Goal: Task Accomplishment & Management: Complete application form

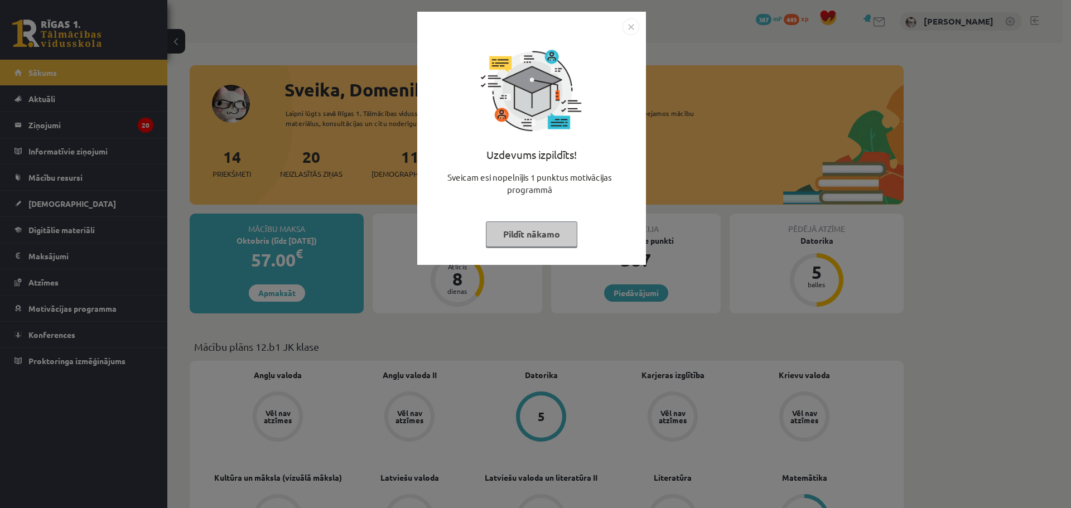
click at [632, 26] on img "Close" at bounding box center [630, 26] width 17 height 17
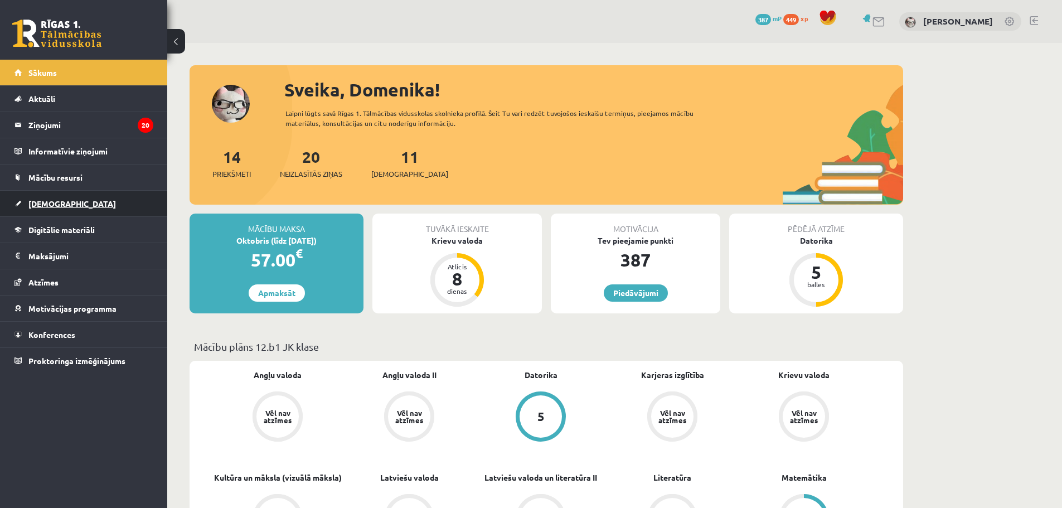
click at [55, 205] on span "[DEMOGRAPHIC_DATA]" at bounding box center [72, 204] width 88 height 10
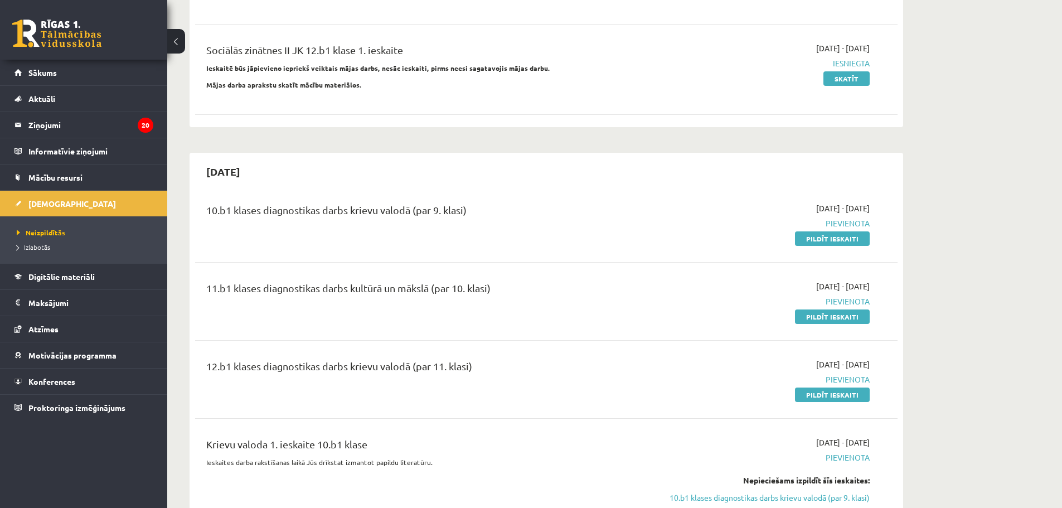
scroll to position [279, 0]
click at [843, 238] on link "Pildīt ieskaiti" at bounding box center [832, 240] width 75 height 14
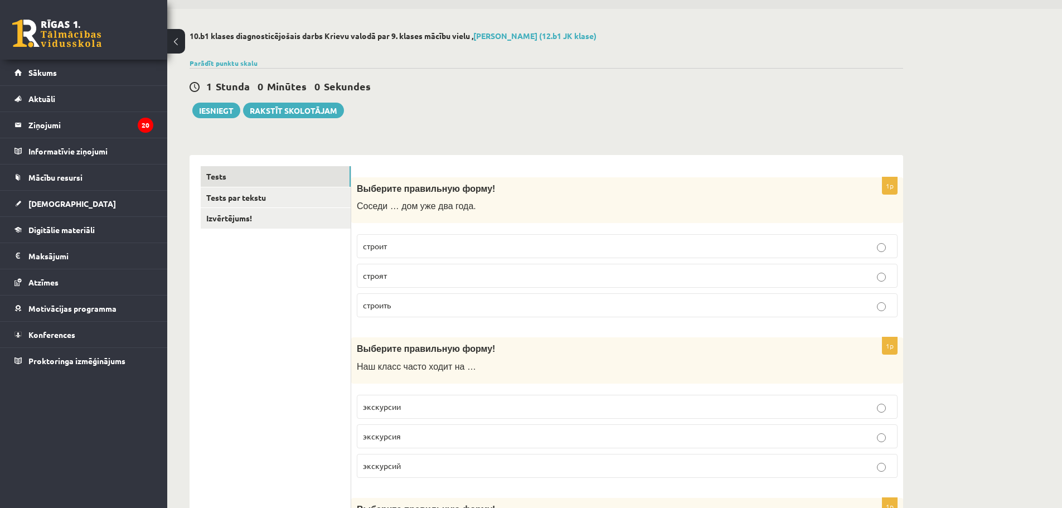
scroll to position [56, 0]
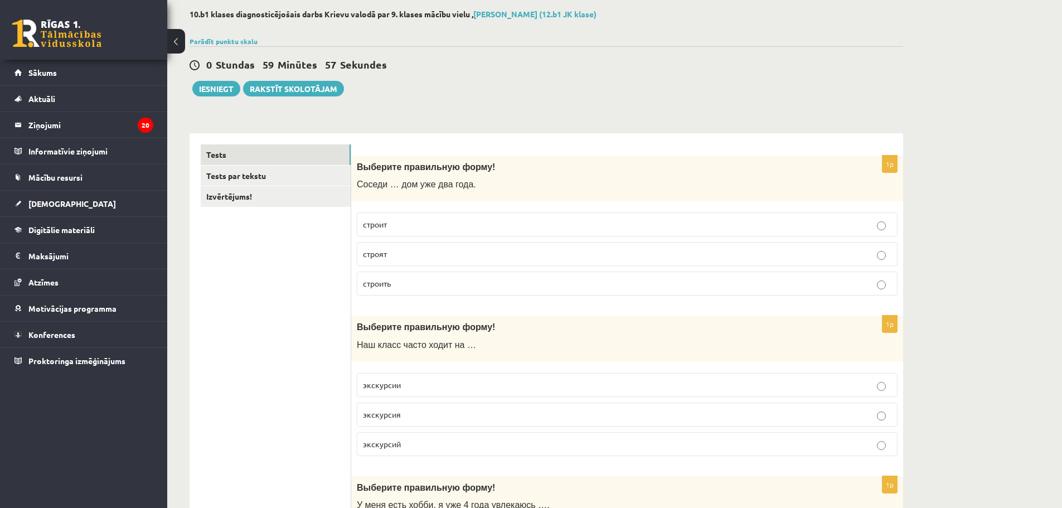
click at [427, 252] on p "строят" at bounding box center [627, 254] width 529 height 12
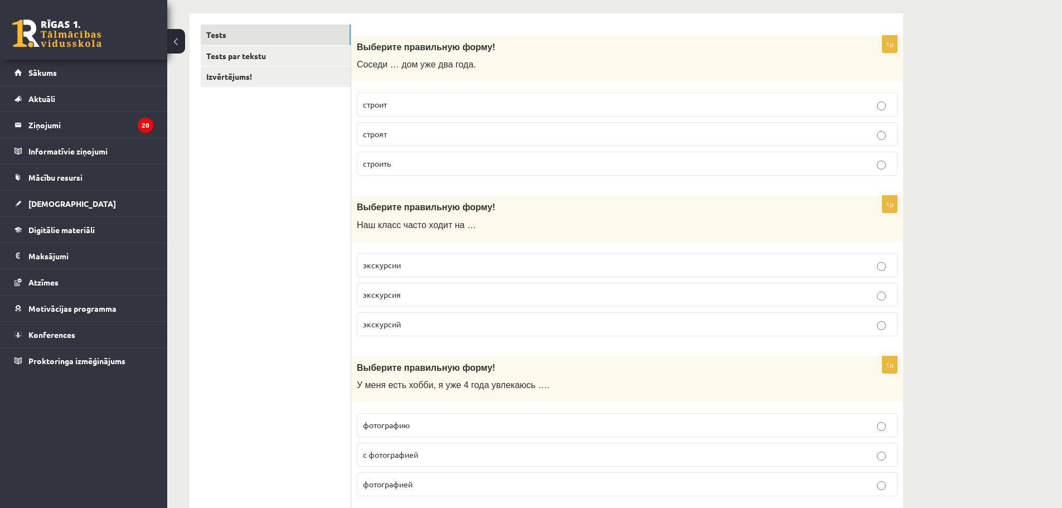
scroll to position [223, 0]
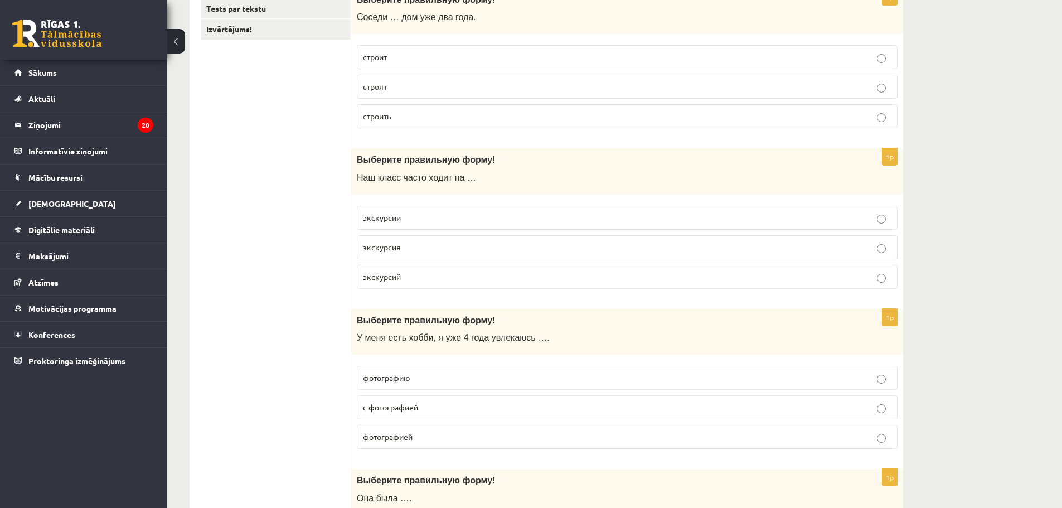
click at [432, 209] on label "экскурсии" at bounding box center [627, 218] width 541 height 24
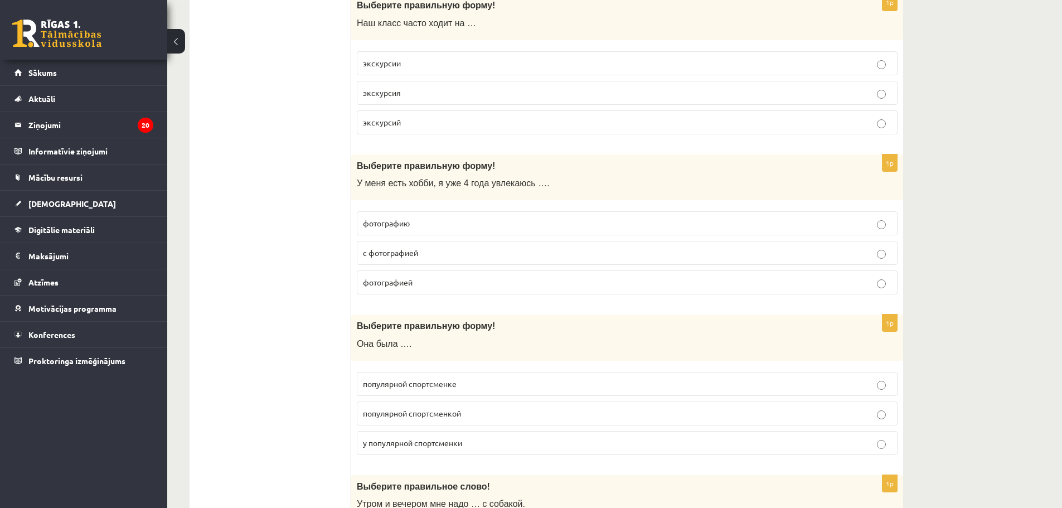
scroll to position [390, 0]
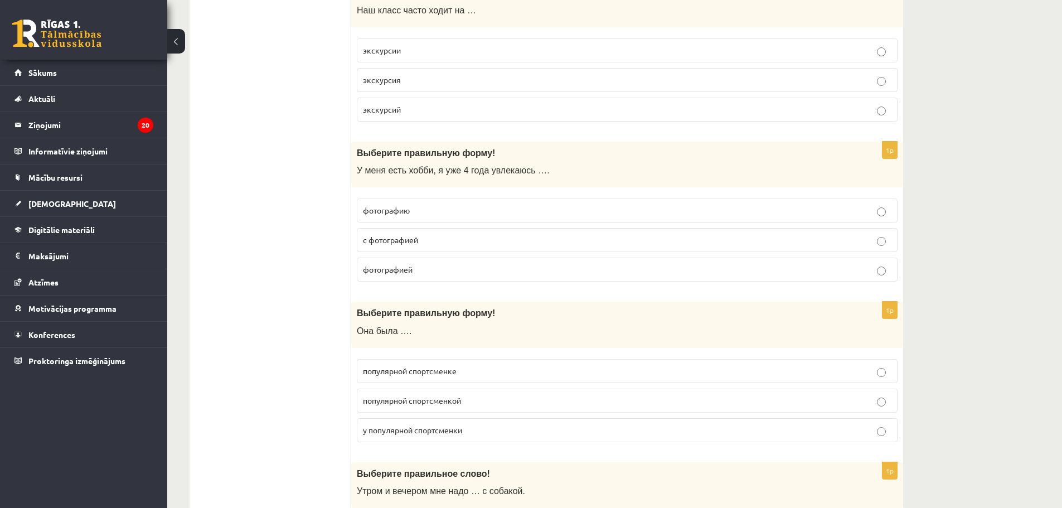
click at [425, 235] on p "с фотографией" at bounding box center [627, 240] width 529 height 12
click at [396, 263] on label "фотографией" at bounding box center [627, 270] width 541 height 24
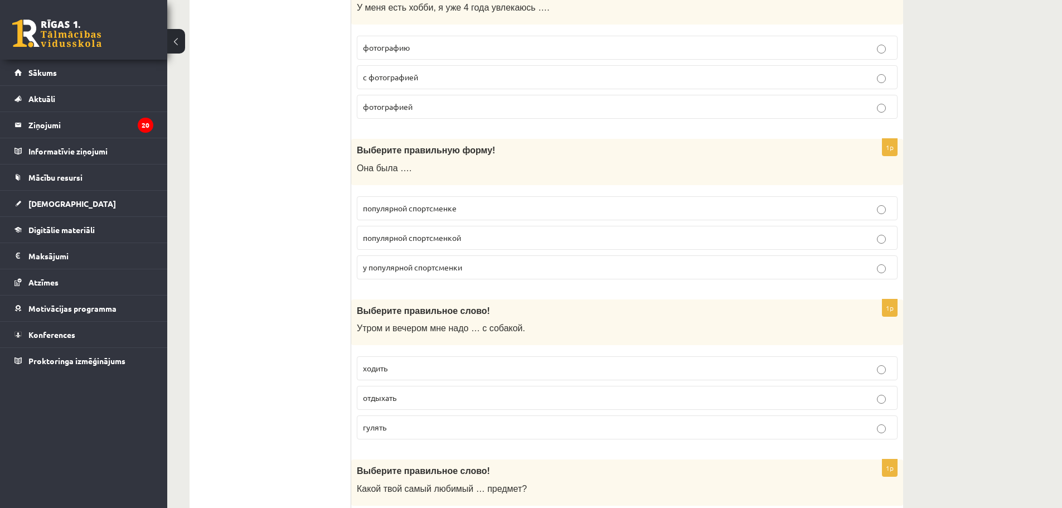
scroll to position [558, 0]
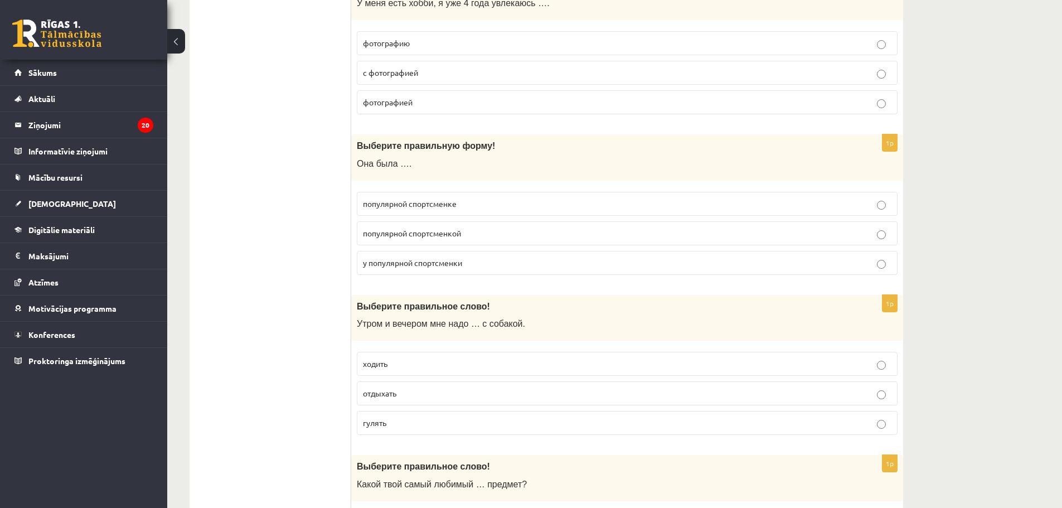
click at [451, 239] on p "популярной спортсменкой" at bounding box center [627, 234] width 529 height 12
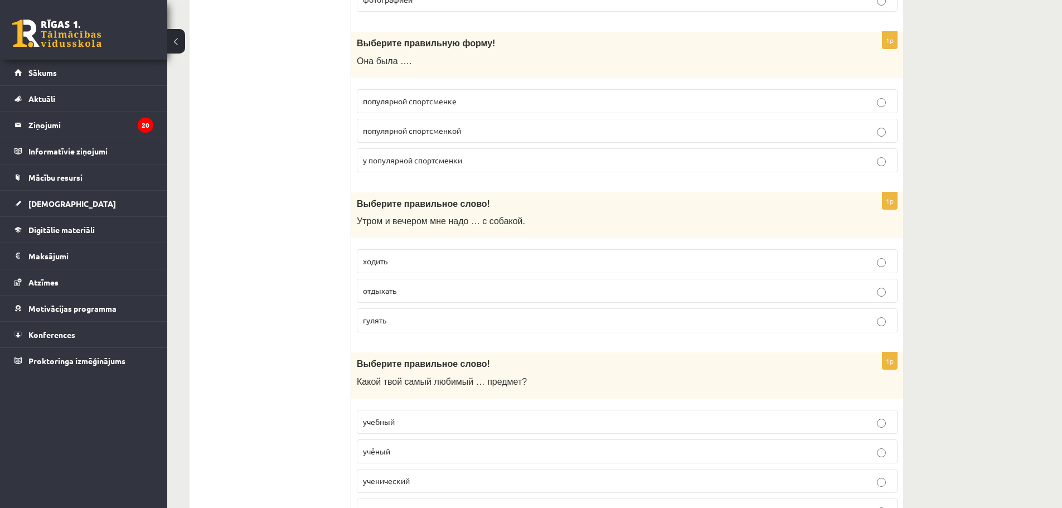
scroll to position [669, 0]
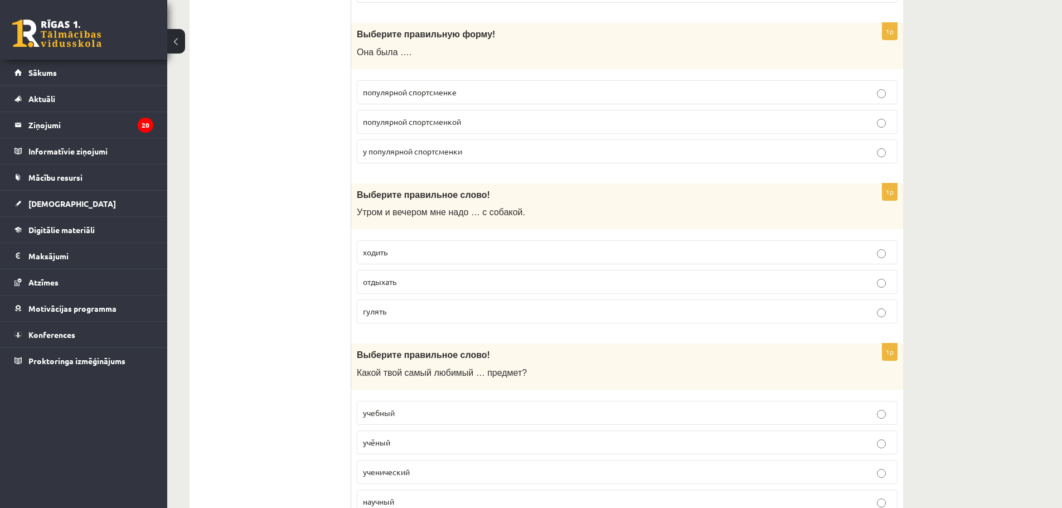
click at [384, 311] on span "гулять" at bounding box center [374, 311] width 23 height 10
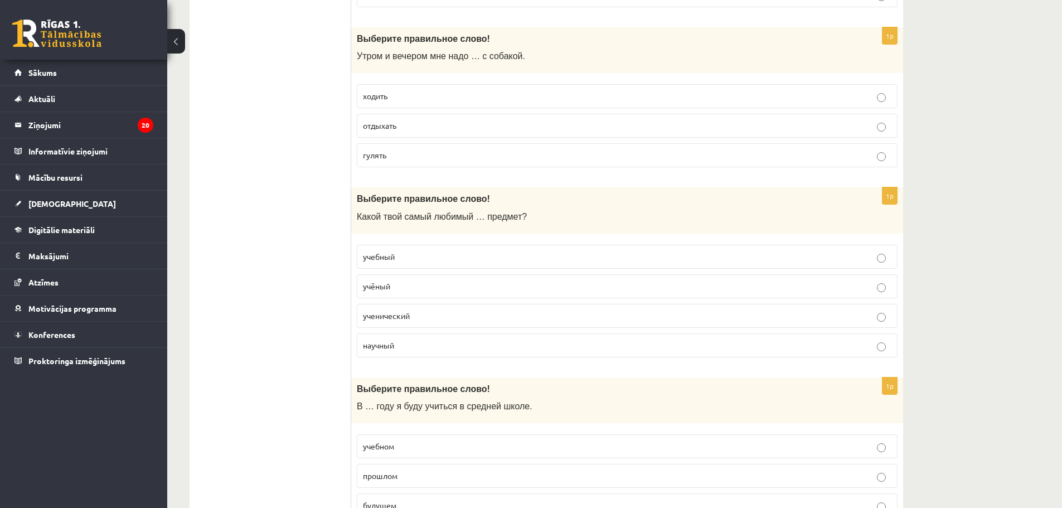
scroll to position [892, 0]
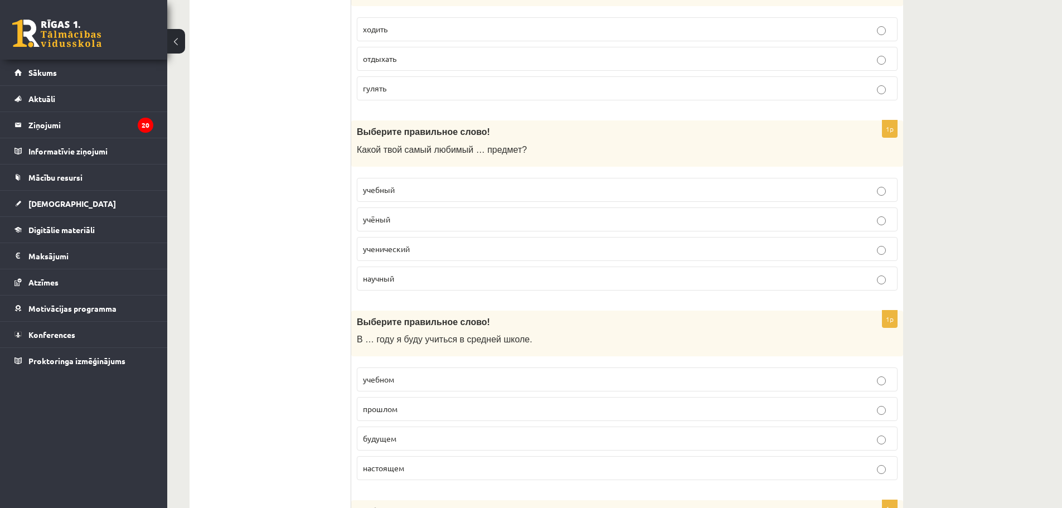
click at [400, 187] on p "учебный" at bounding box center [627, 190] width 529 height 12
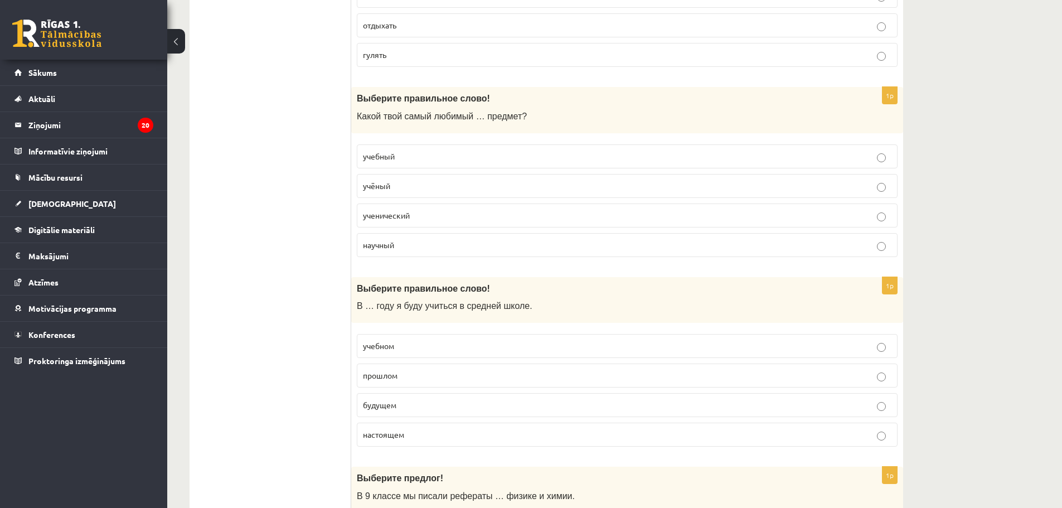
scroll to position [1004, 0]
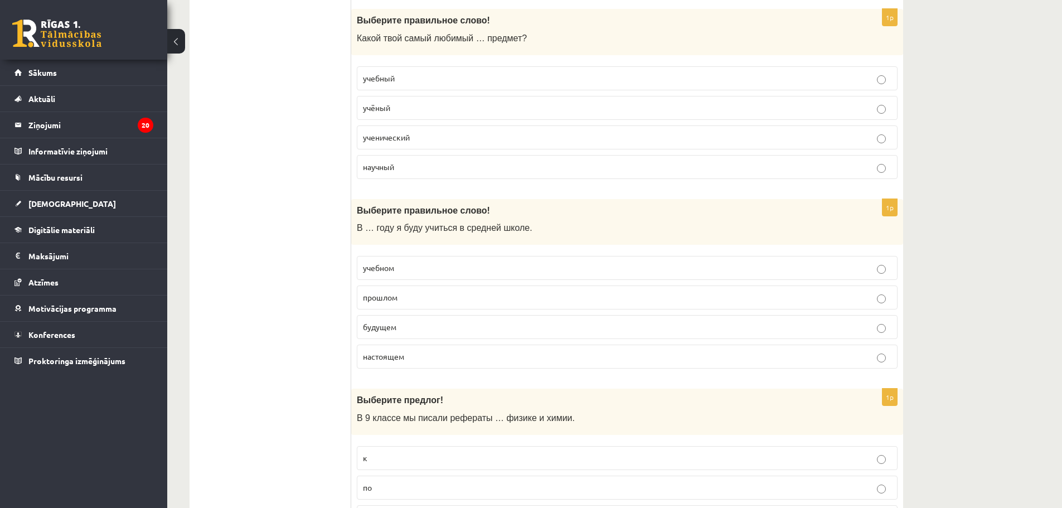
click at [387, 325] on span "будущем" at bounding box center [379, 327] width 33 height 10
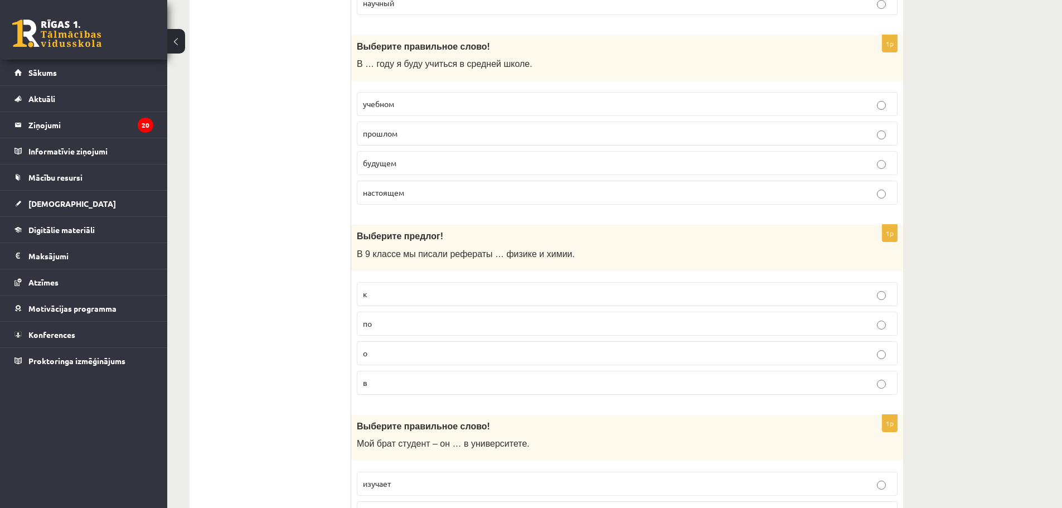
scroll to position [1171, 0]
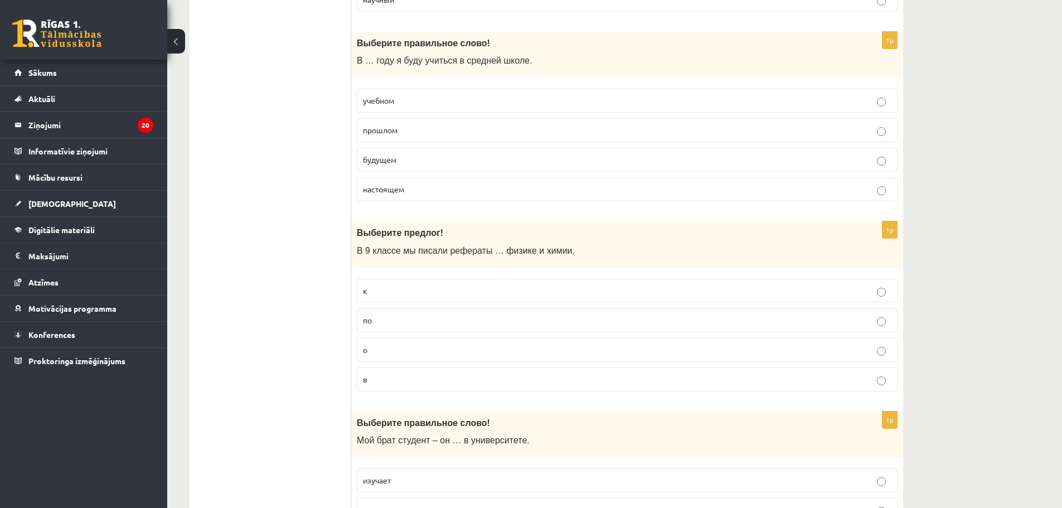
click at [392, 91] on label "учебном" at bounding box center [627, 101] width 541 height 24
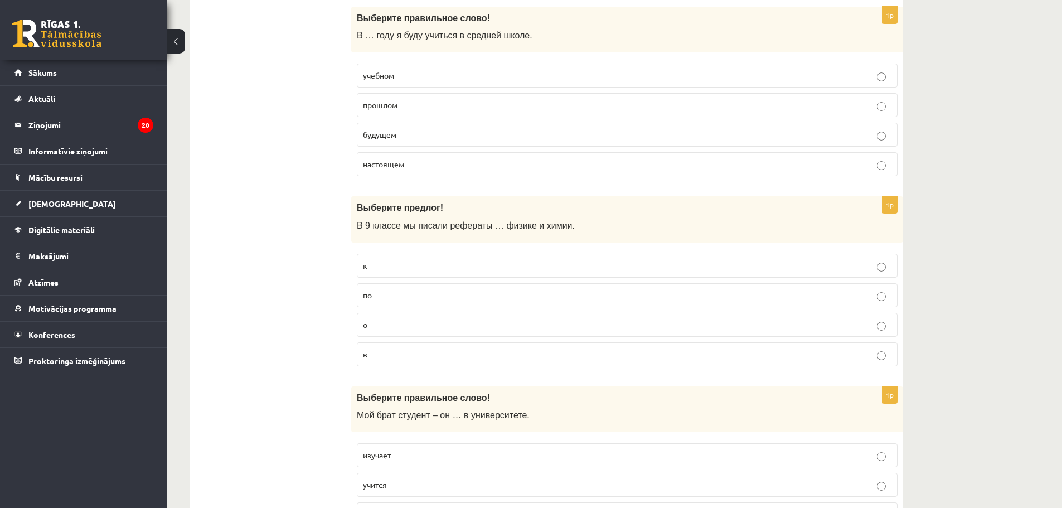
scroll to position [1227, 0]
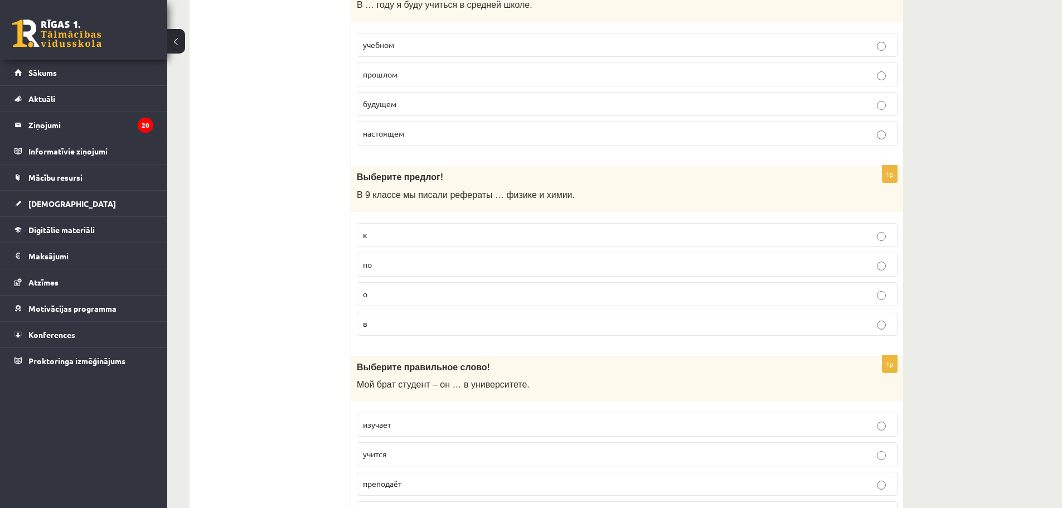
click at [413, 264] on p "по" at bounding box center [627, 265] width 529 height 12
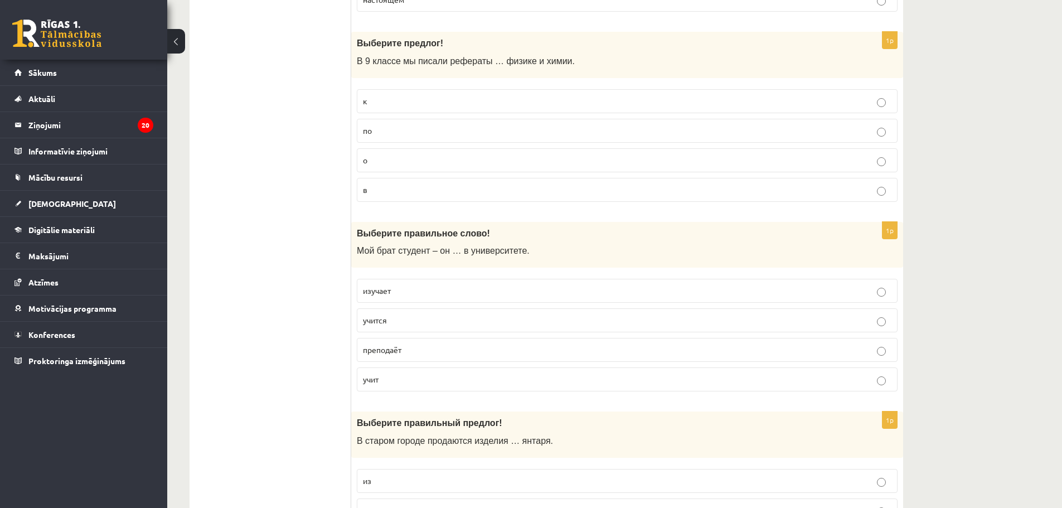
scroll to position [1394, 0]
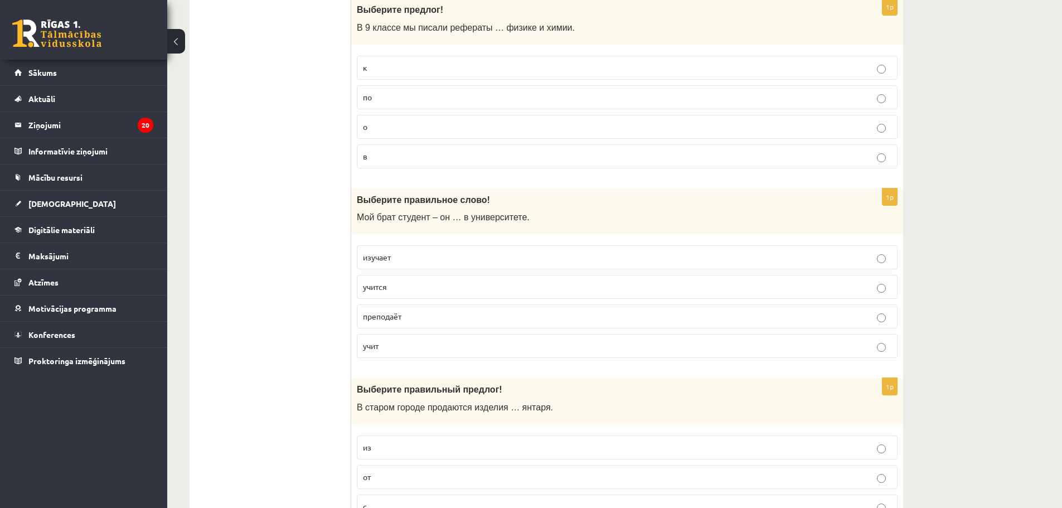
click at [393, 287] on p "учится" at bounding box center [627, 287] width 529 height 12
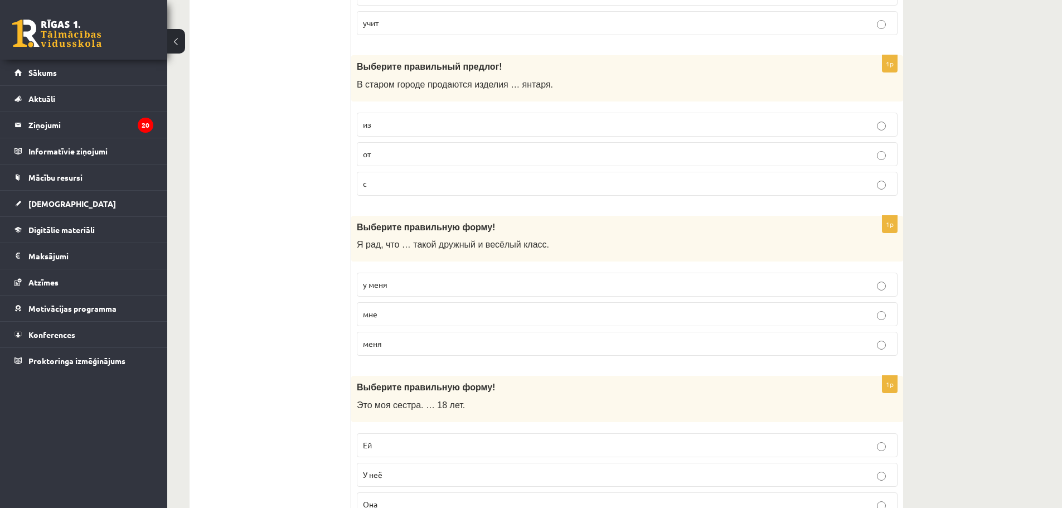
scroll to position [1729, 0]
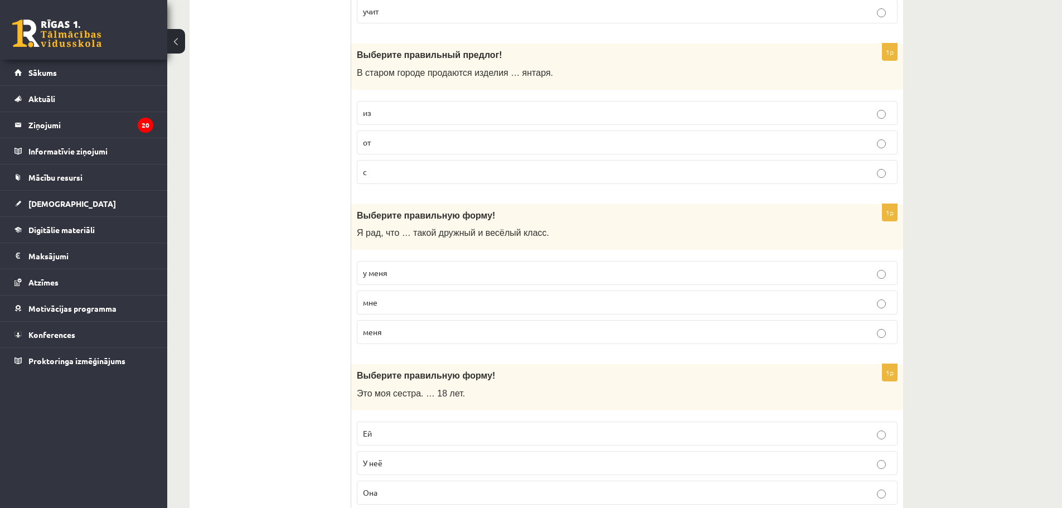
click at [379, 117] on p "из" at bounding box center [627, 113] width 529 height 12
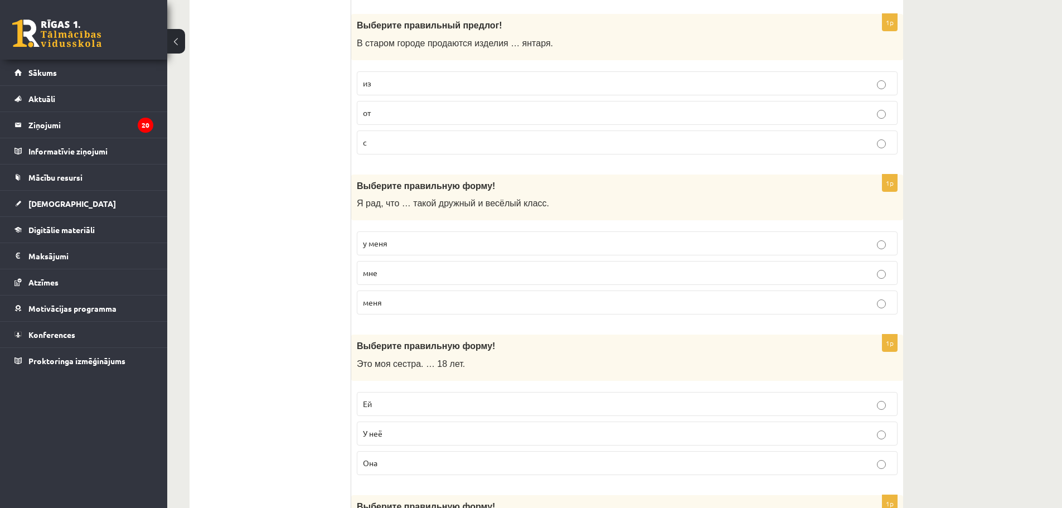
scroll to position [1840, 0]
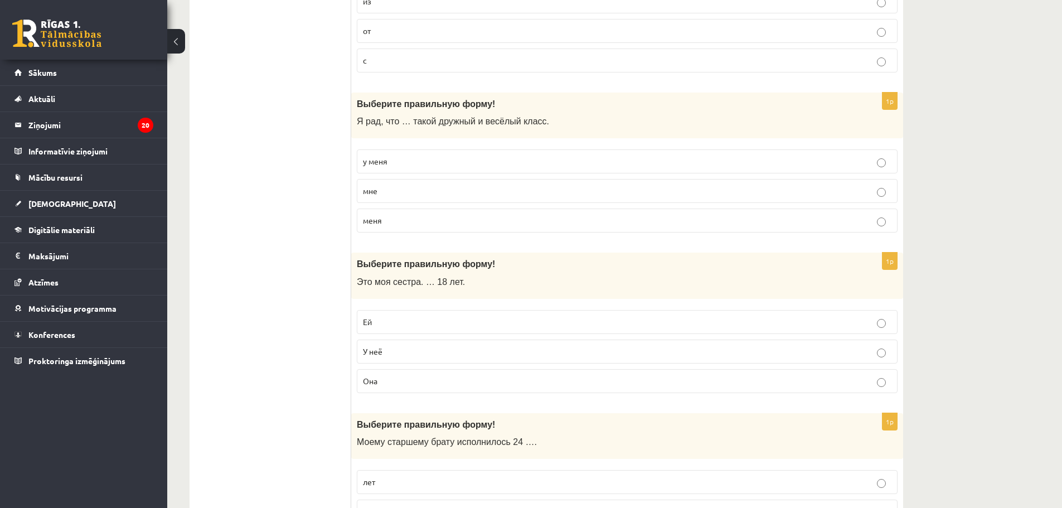
click at [408, 163] on p "у меня" at bounding box center [627, 162] width 529 height 12
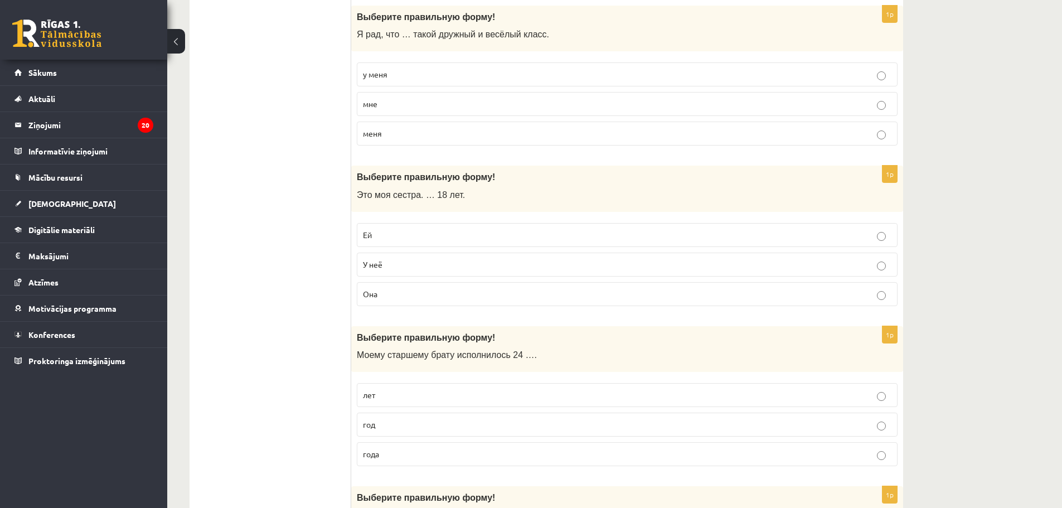
scroll to position [1952, 0]
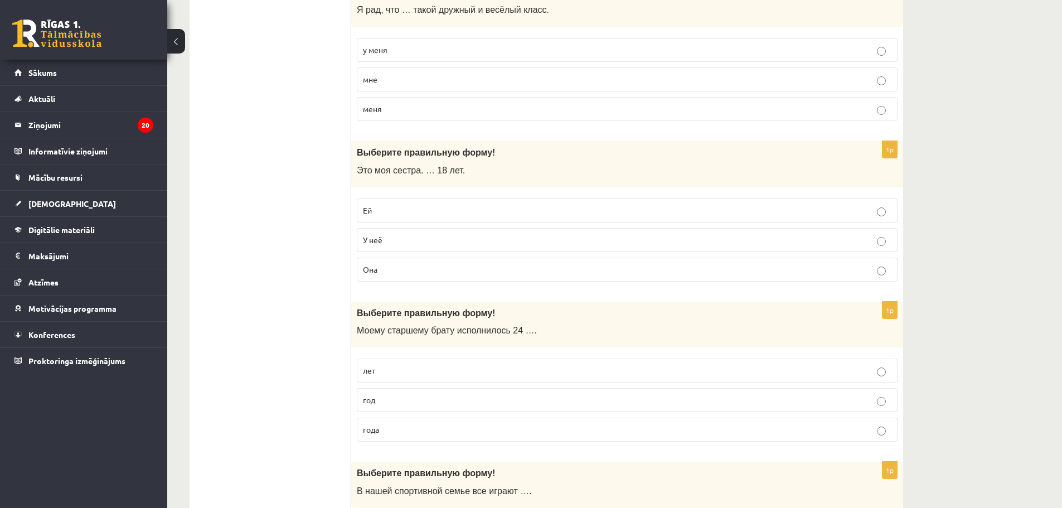
click at [411, 207] on p "Ей" at bounding box center [627, 211] width 529 height 12
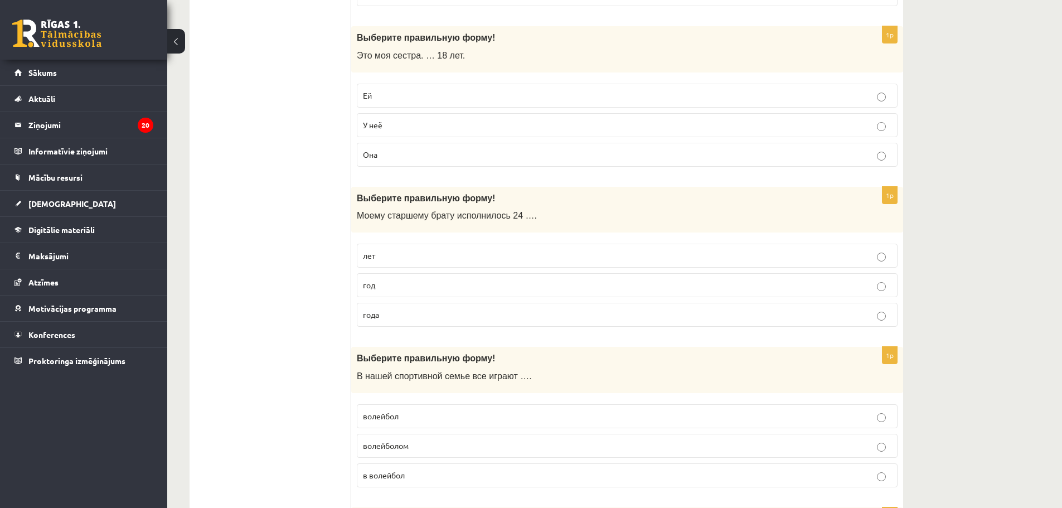
scroll to position [2119, 0]
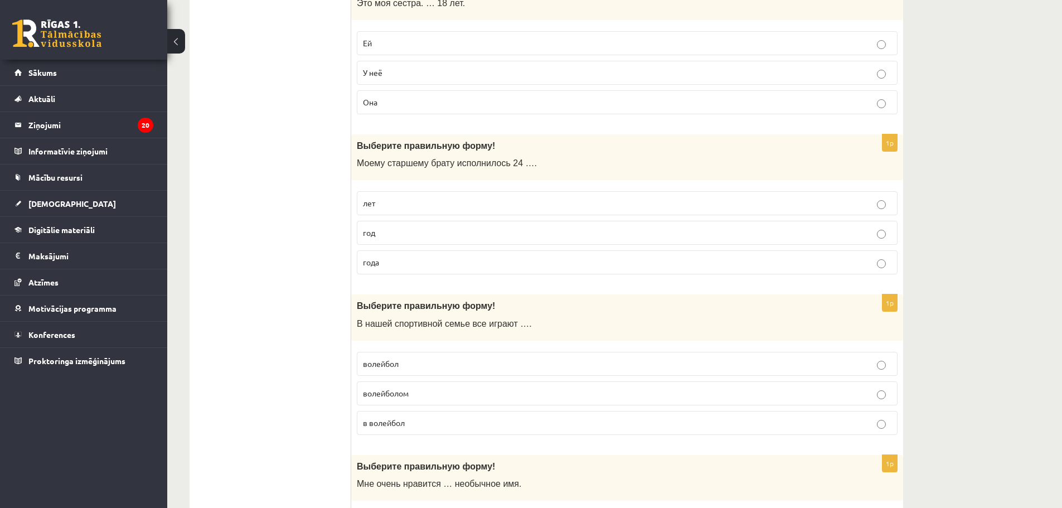
click at [388, 207] on p "лет" at bounding box center [627, 203] width 529 height 12
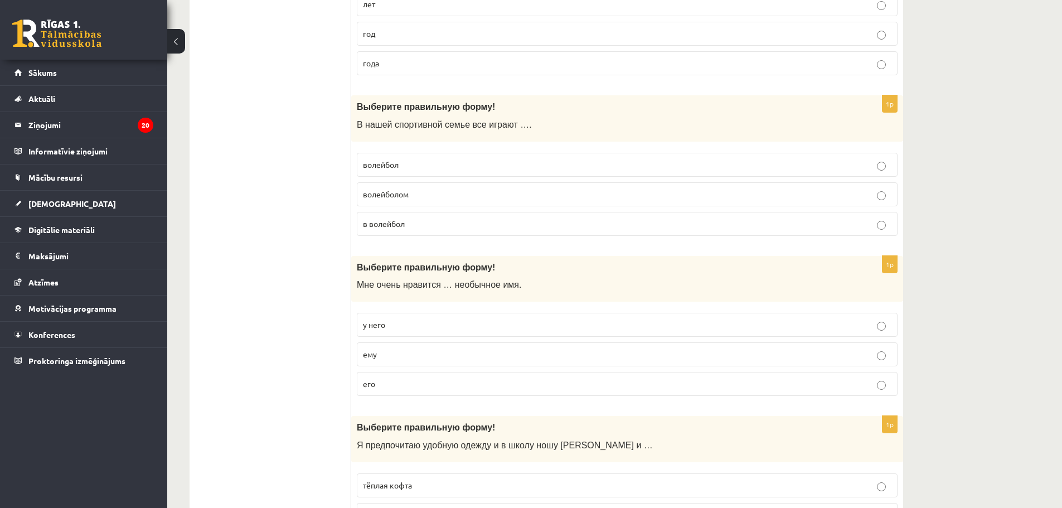
scroll to position [2342, 0]
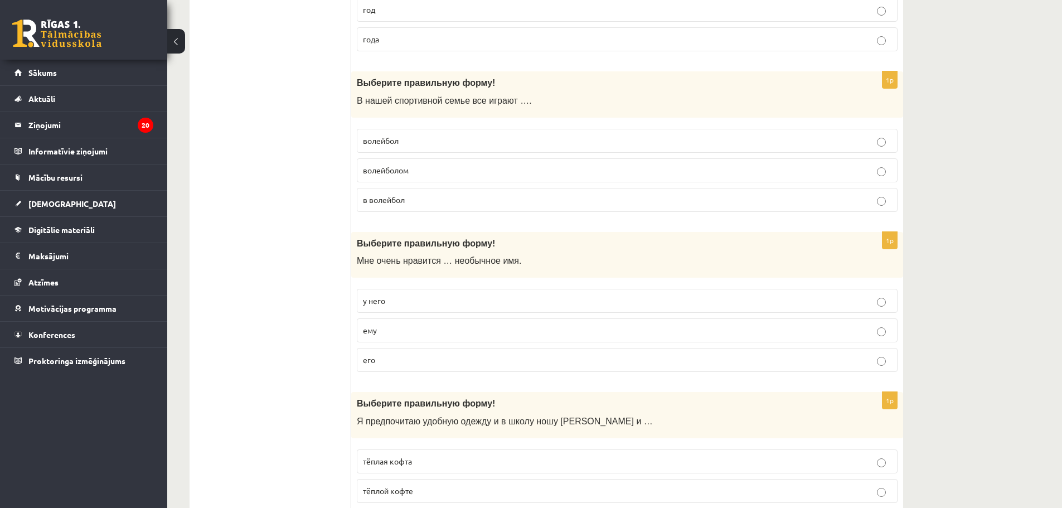
click at [379, 199] on span "в волейбол" at bounding box center [384, 200] width 42 height 10
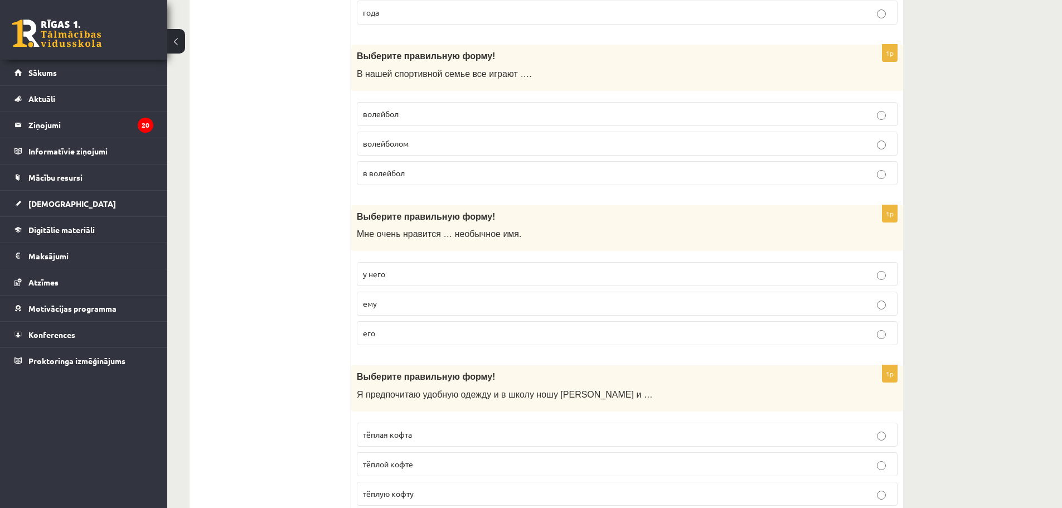
scroll to position [2398, 0]
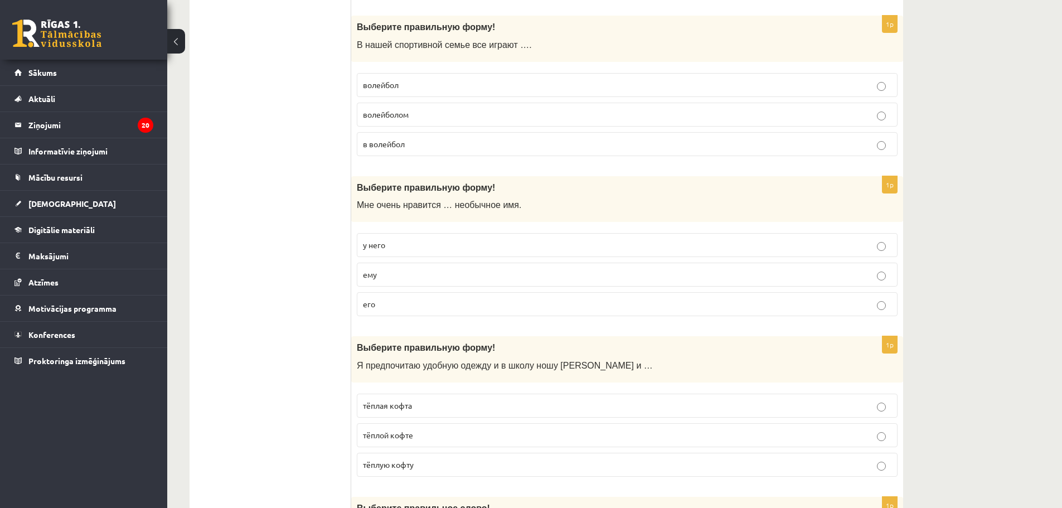
click at [378, 304] on p "его" at bounding box center [627, 304] width 529 height 12
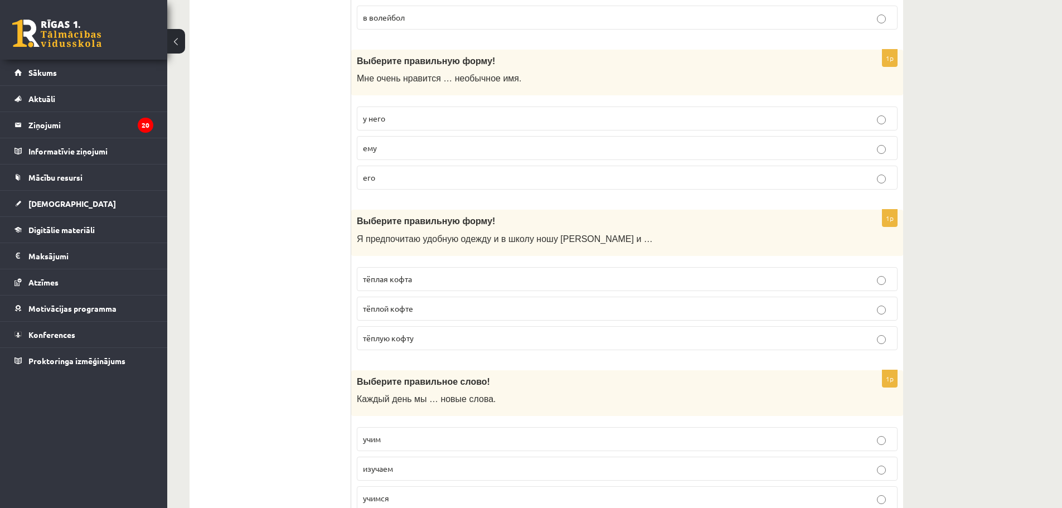
scroll to position [2565, 0]
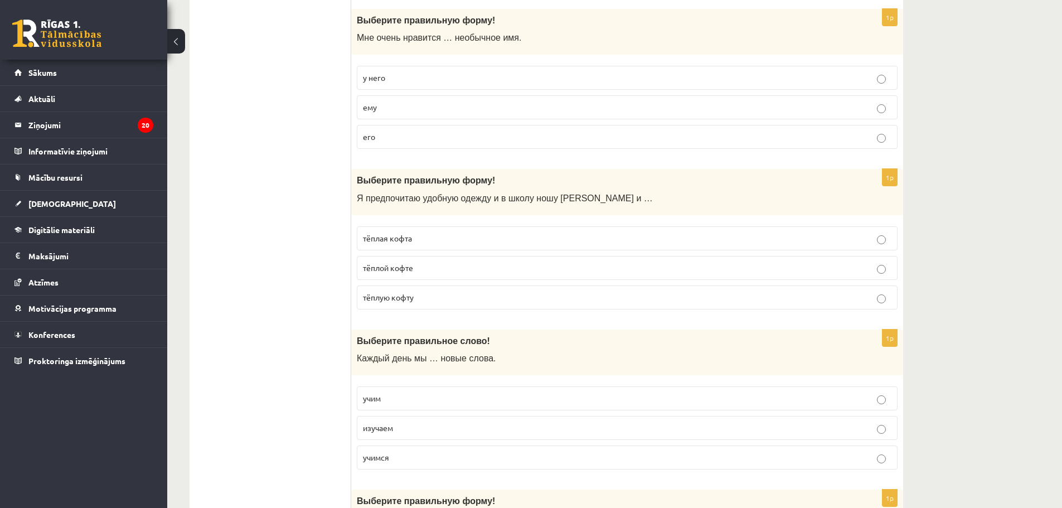
click at [376, 301] on span "тёплую кофту" at bounding box center [388, 297] width 51 height 10
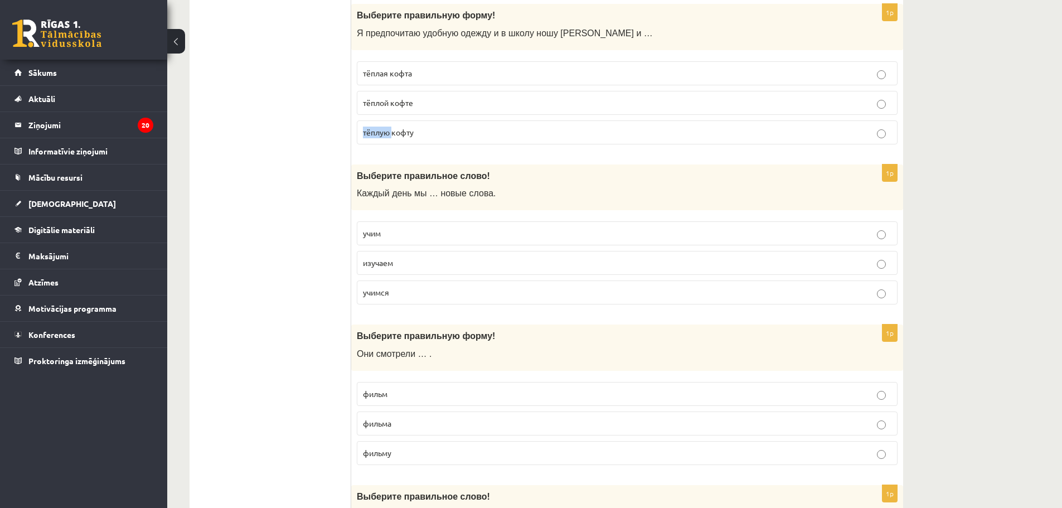
scroll to position [2733, 0]
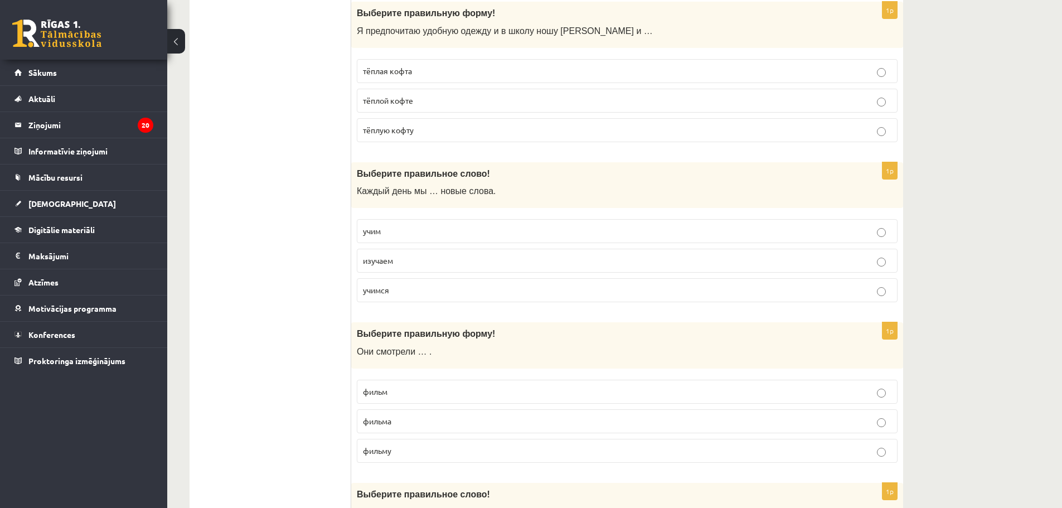
click at [386, 253] on label "изучаем" at bounding box center [627, 261] width 541 height 24
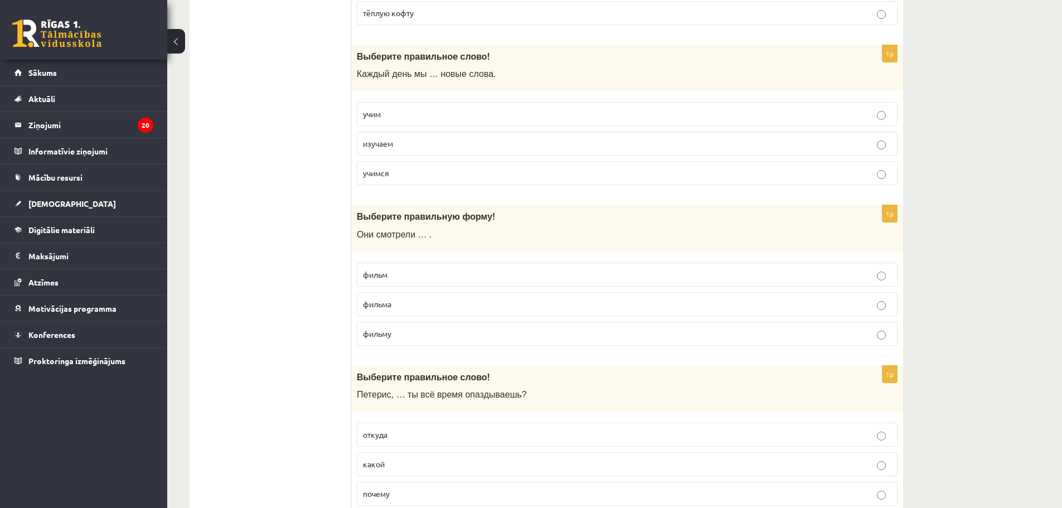
scroll to position [2900, 0]
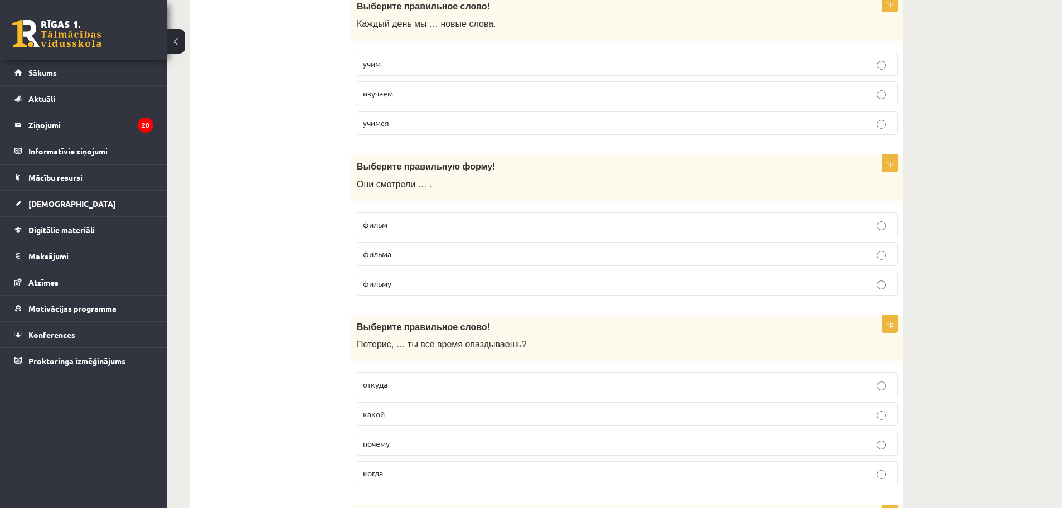
click at [390, 224] on p "фильм" at bounding box center [627, 225] width 529 height 12
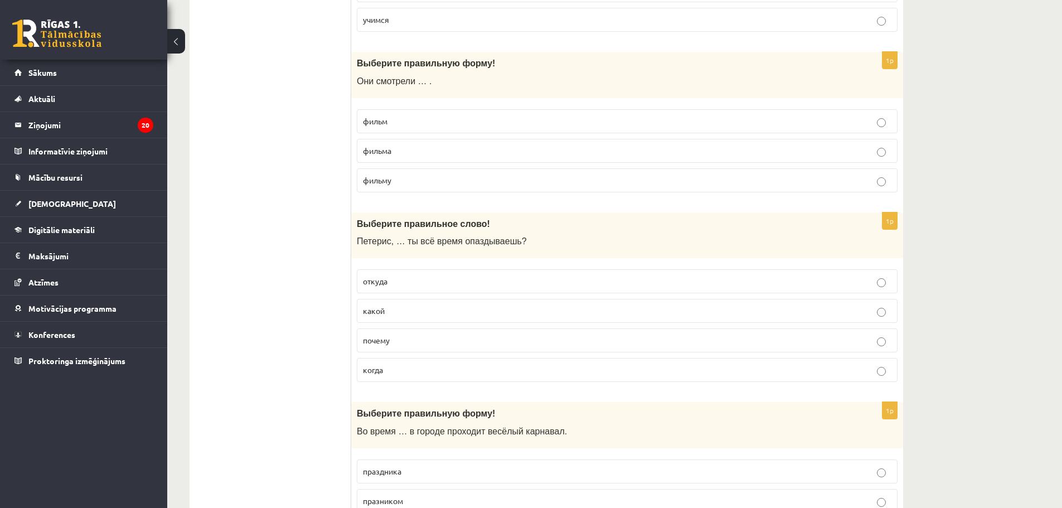
scroll to position [3011, 0]
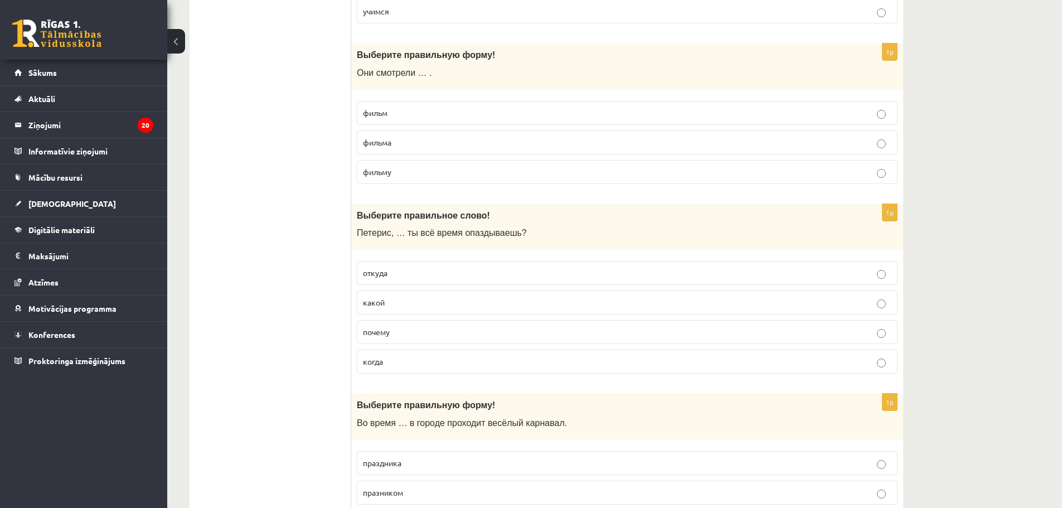
click at [379, 324] on label "почему" at bounding box center [627, 332] width 541 height 24
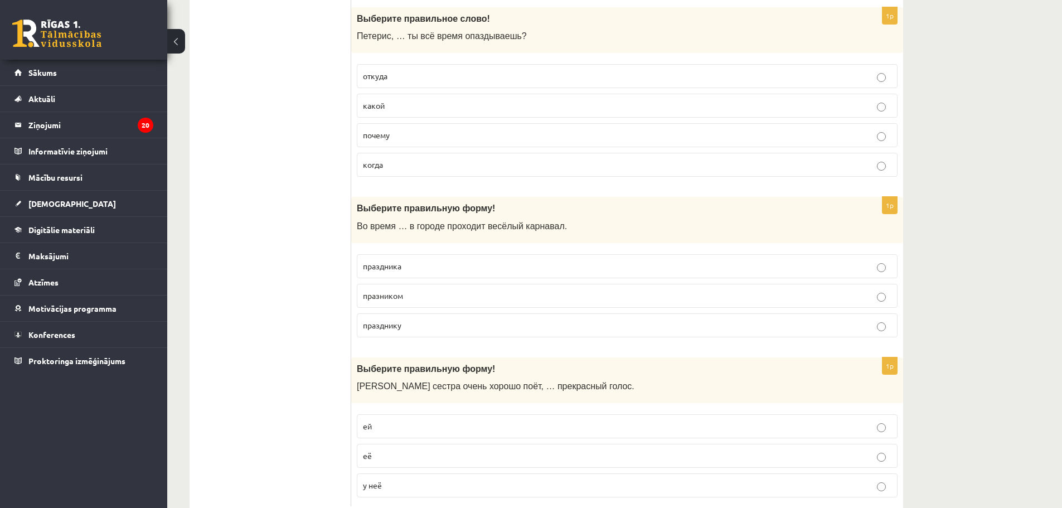
scroll to position [3235, 0]
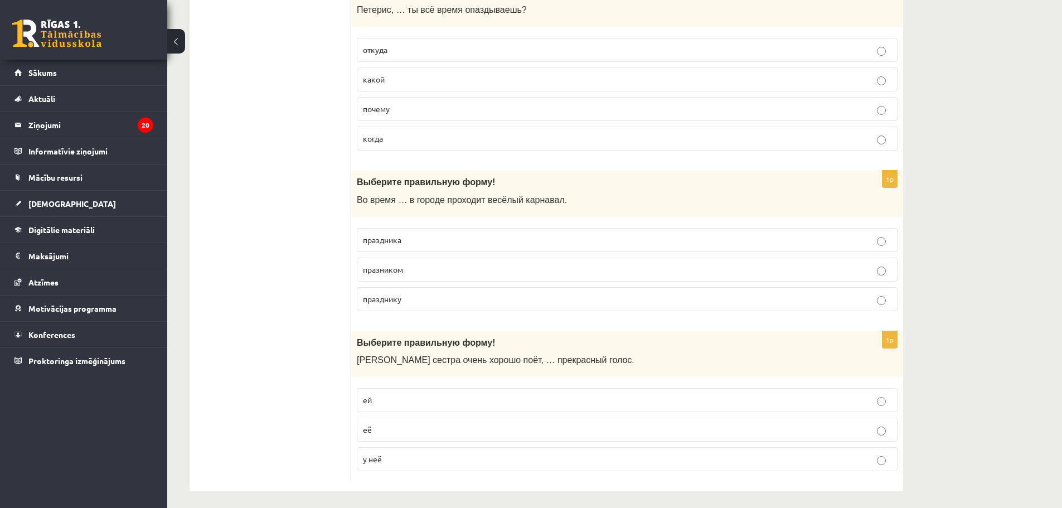
click at [391, 244] on span "праздника" at bounding box center [382, 240] width 38 height 10
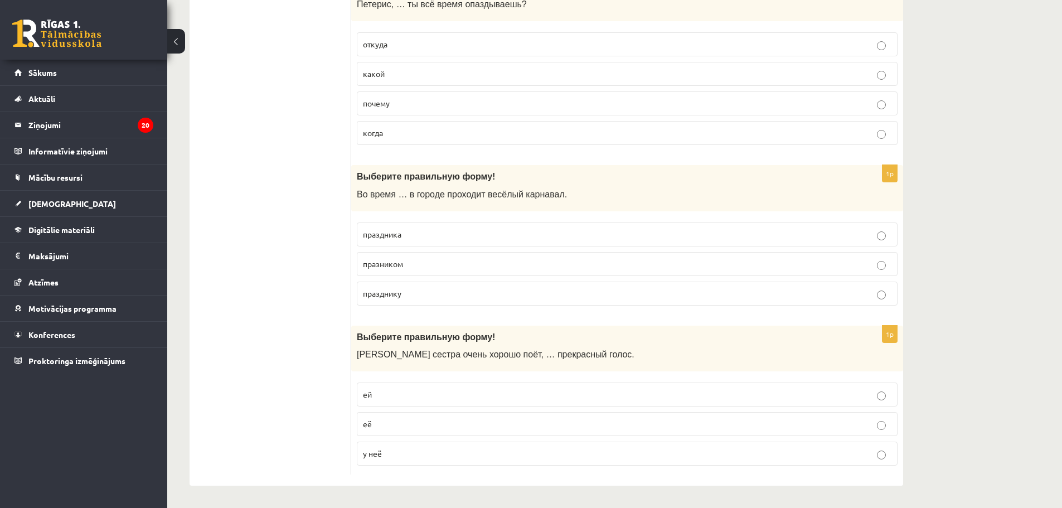
click at [366, 450] on span "у неё" at bounding box center [372, 453] width 19 height 10
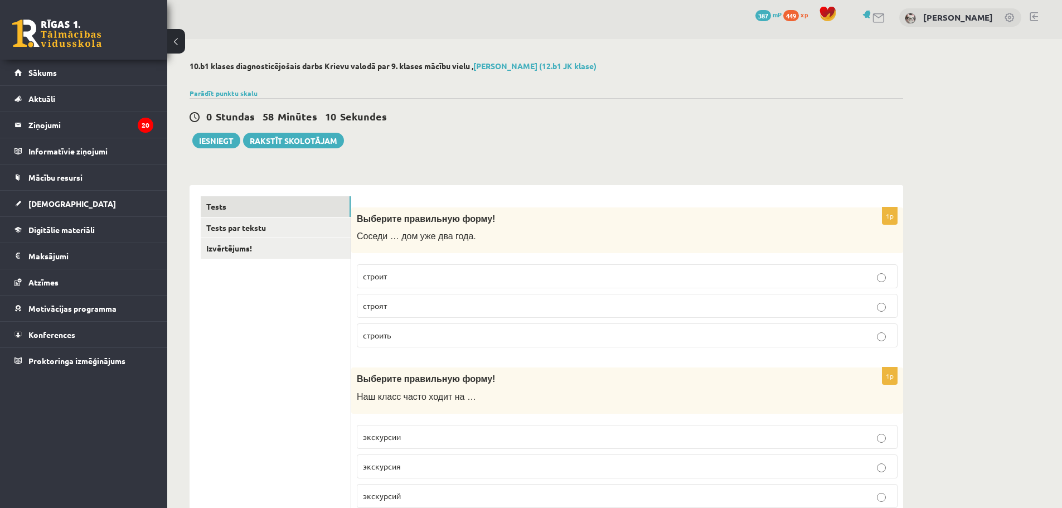
scroll to position [0, 0]
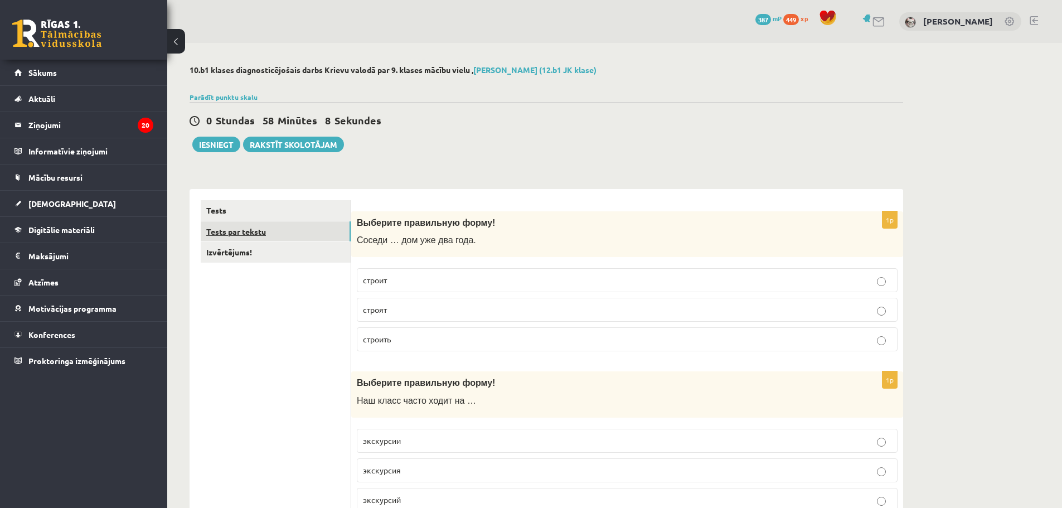
click at [252, 232] on link "Tests par tekstu" at bounding box center [276, 231] width 150 height 21
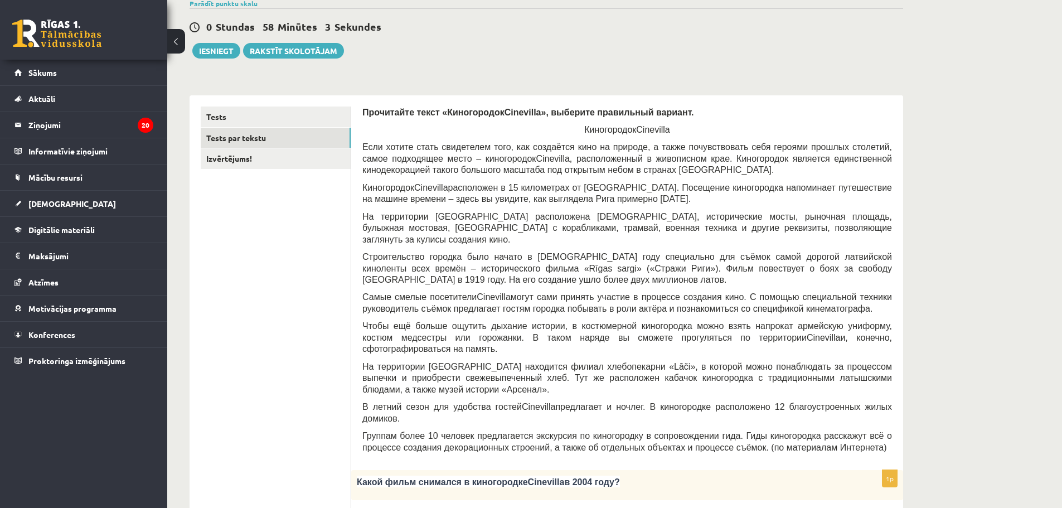
scroll to position [56, 0]
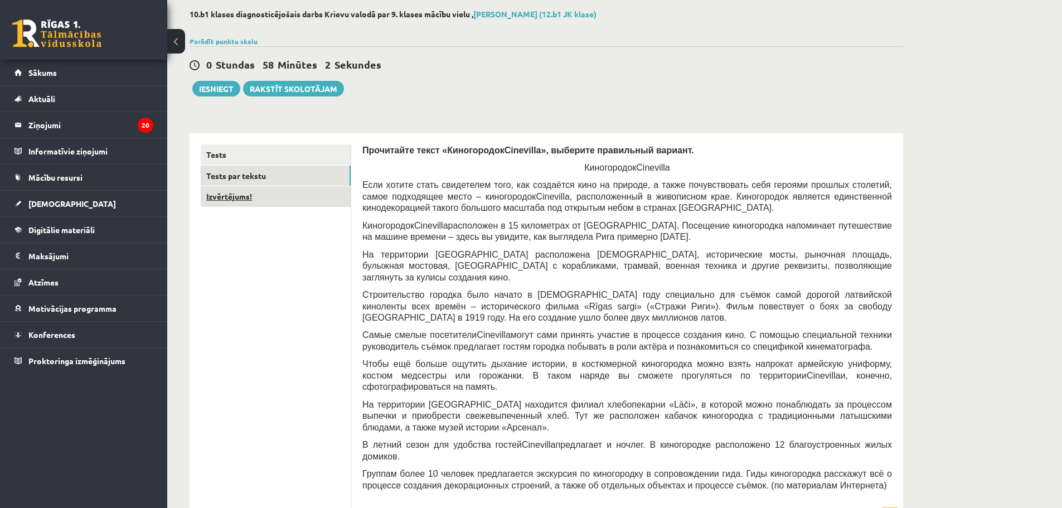
click at [268, 191] on link "Izvērtējums!" at bounding box center [276, 196] width 150 height 21
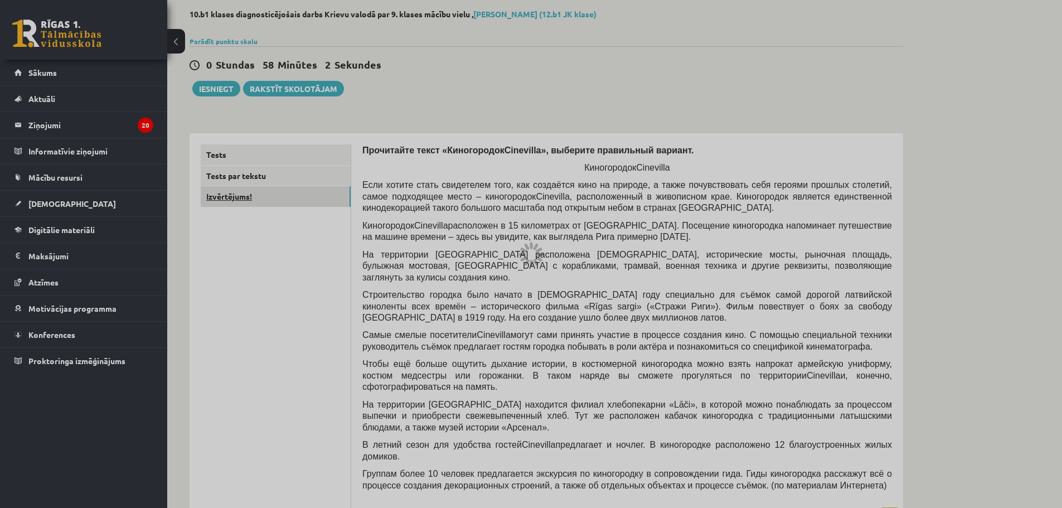
scroll to position [0, 0]
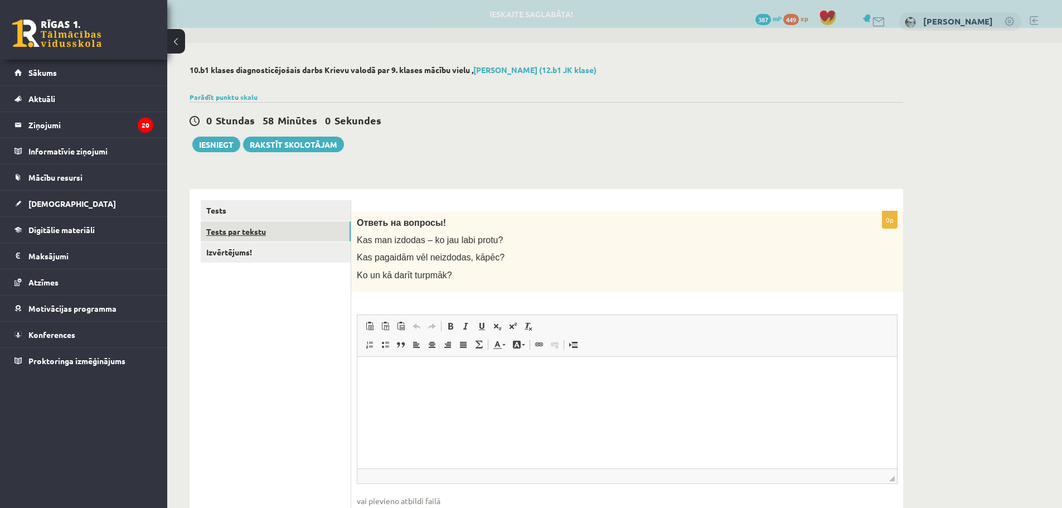
click at [243, 230] on link "Tests par tekstu" at bounding box center [276, 231] width 150 height 21
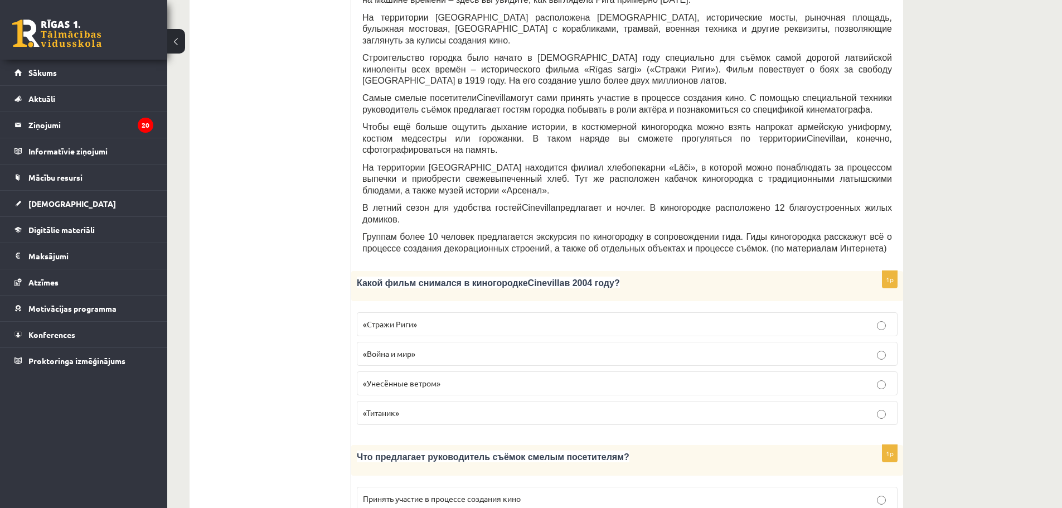
scroll to position [335, 0]
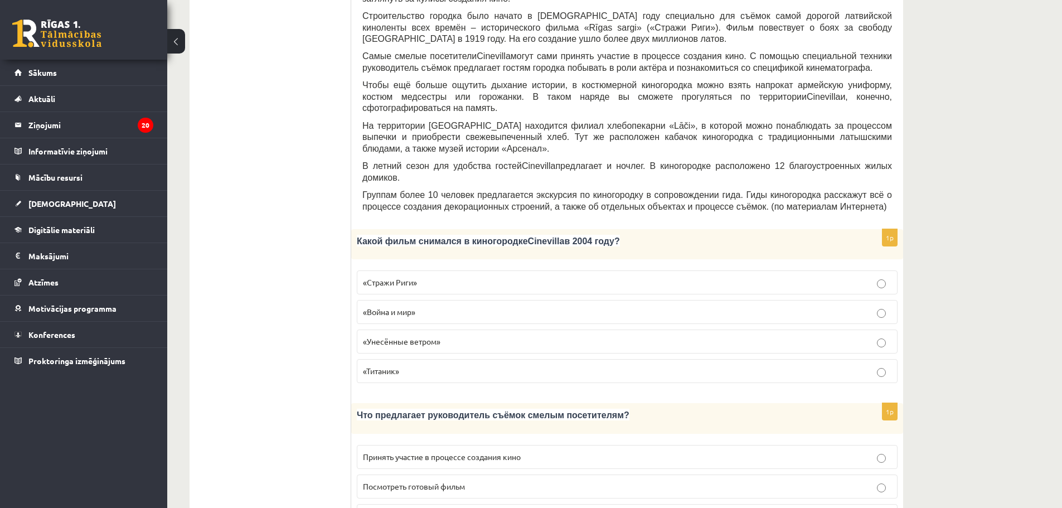
click at [390, 277] on span "«Стражи Риги»" at bounding box center [390, 282] width 54 height 10
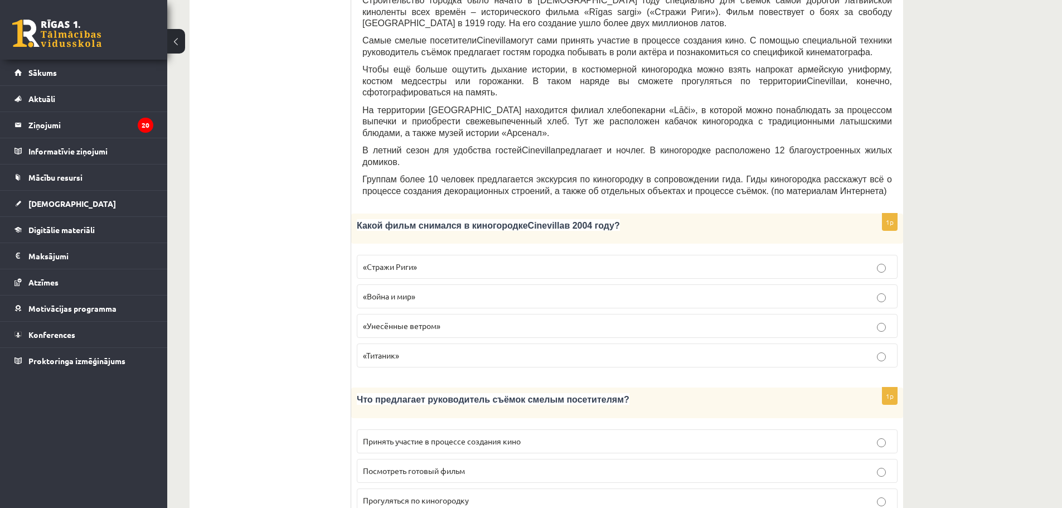
scroll to position [390, 0]
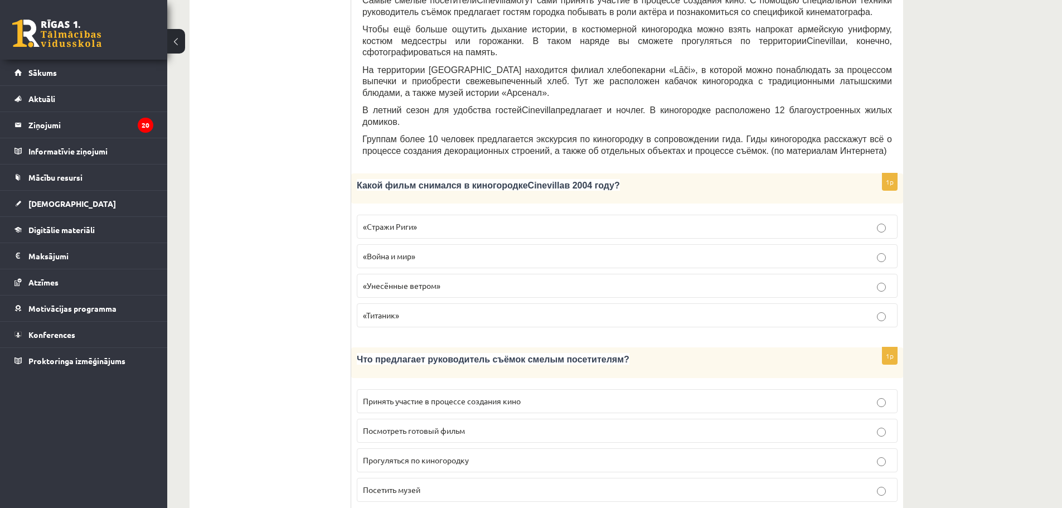
click at [403, 396] on span "Принять участие в процессе создания кино" at bounding box center [442, 401] width 158 height 10
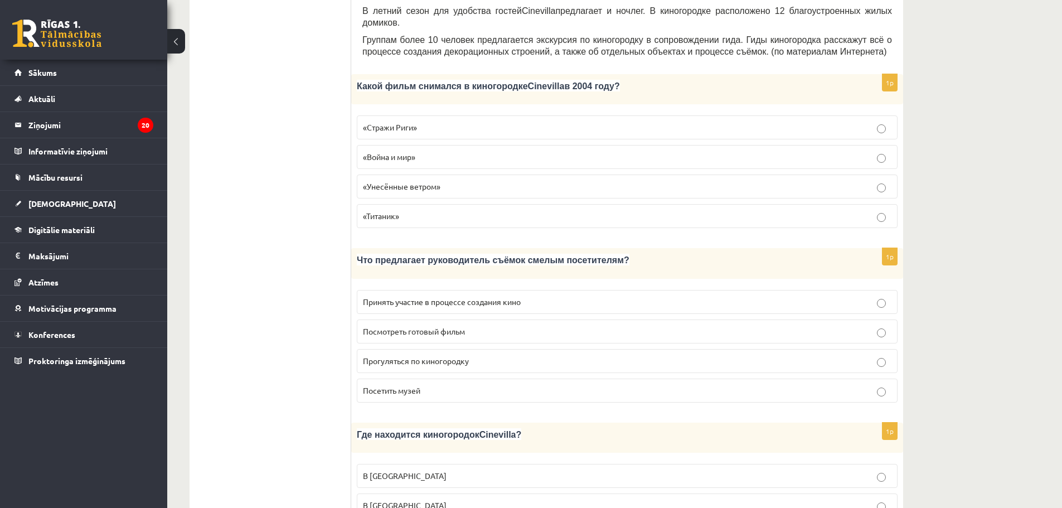
scroll to position [558, 0]
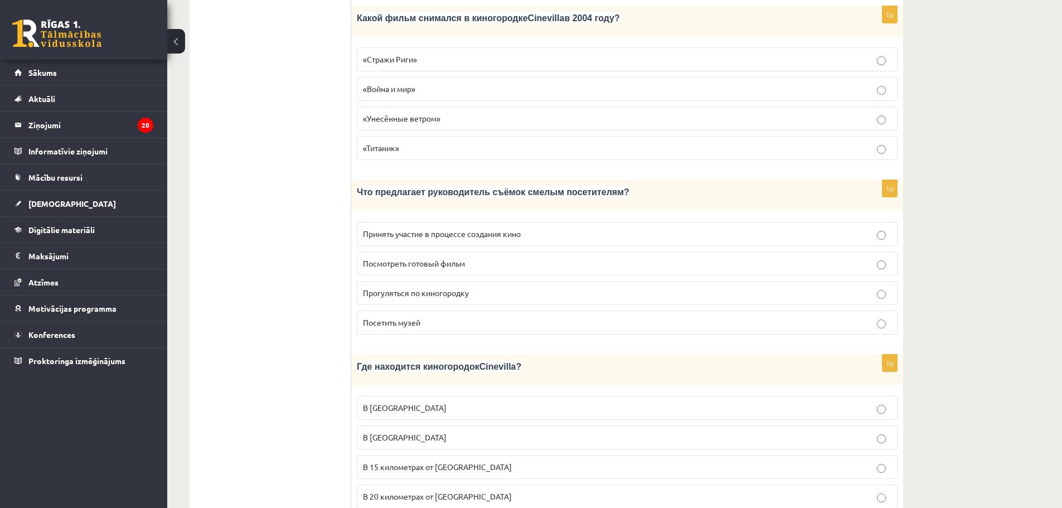
click at [374, 432] on span "В Тукумсе" at bounding box center [405, 437] width 84 height 10
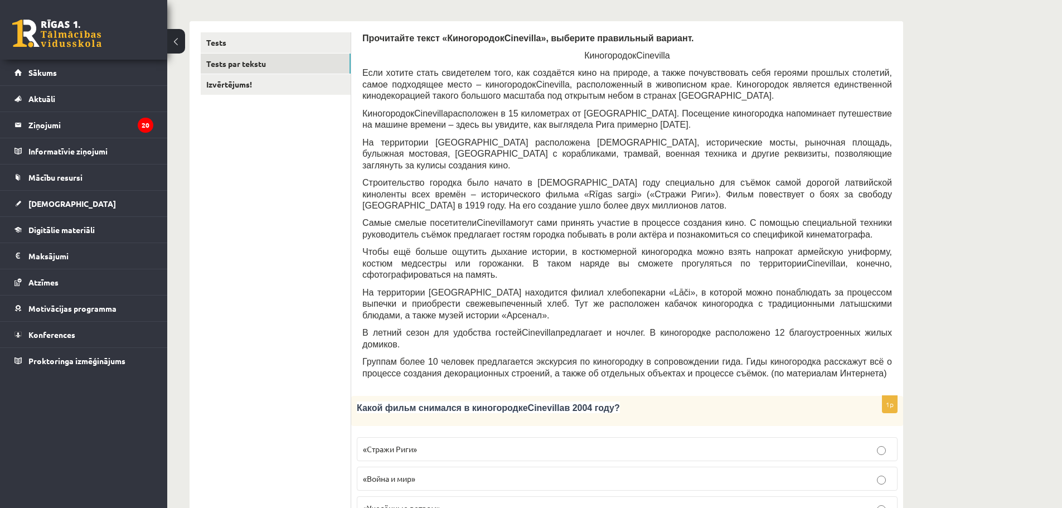
scroll to position [167, 0]
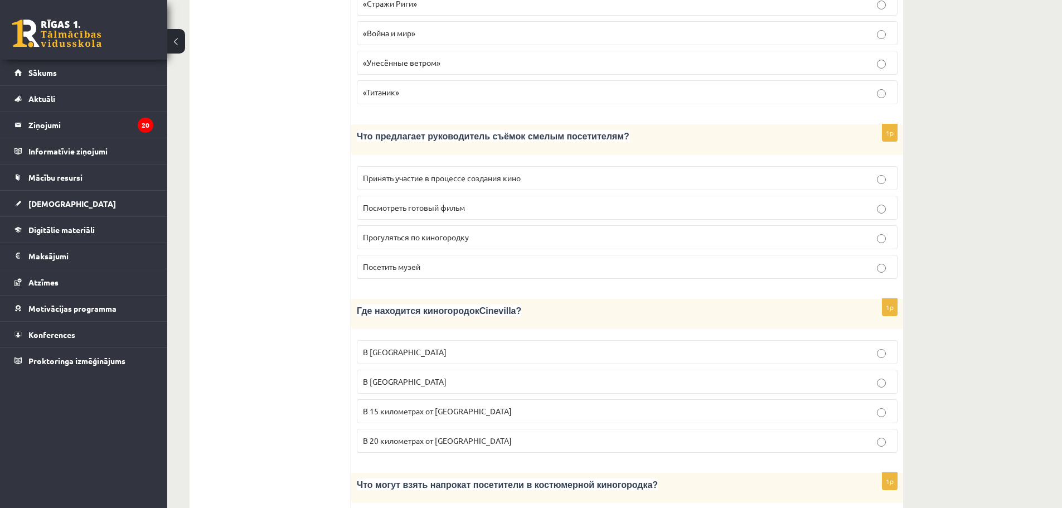
click at [414, 406] on span "В 15 километрах от Тукумса" at bounding box center [437, 411] width 149 height 10
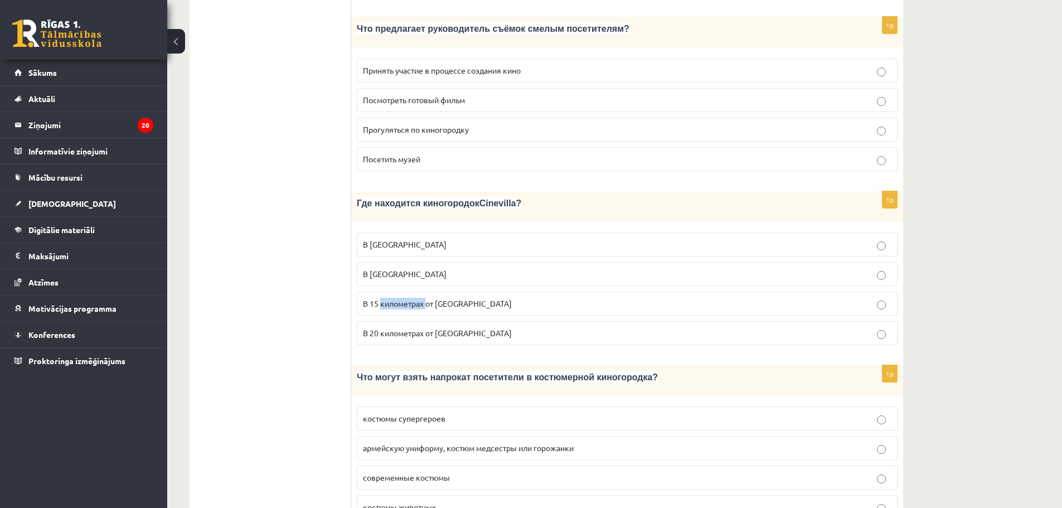
scroll to position [781, 0]
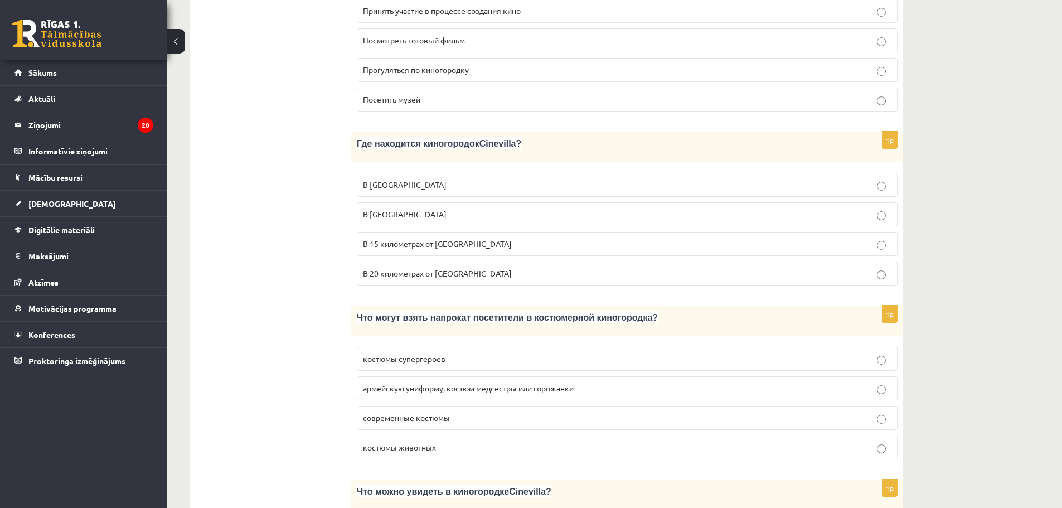
click at [238, 349] on ul "Tests Tests par tekstu Izvērtējums!" at bounding box center [276, 292] width 151 height 1746
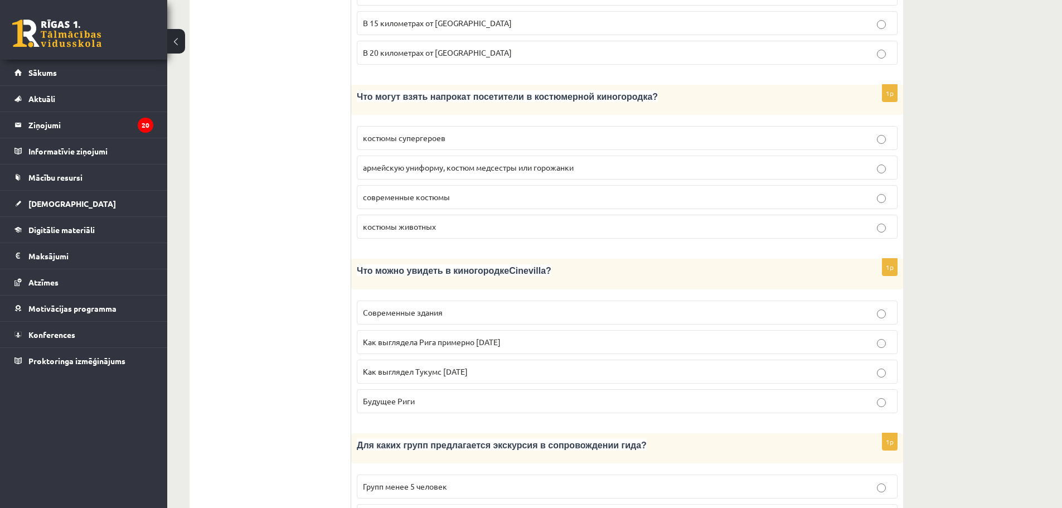
scroll to position [1004, 0]
click at [459, 160] on span "армейскую униформу, костюм медсестры или горожанки" at bounding box center [468, 165] width 211 height 10
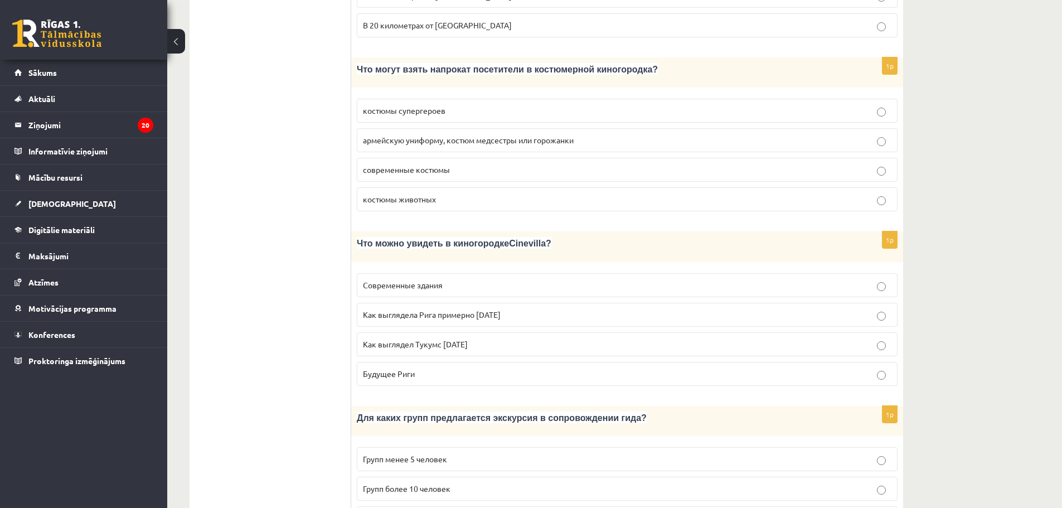
scroll to position [1060, 0]
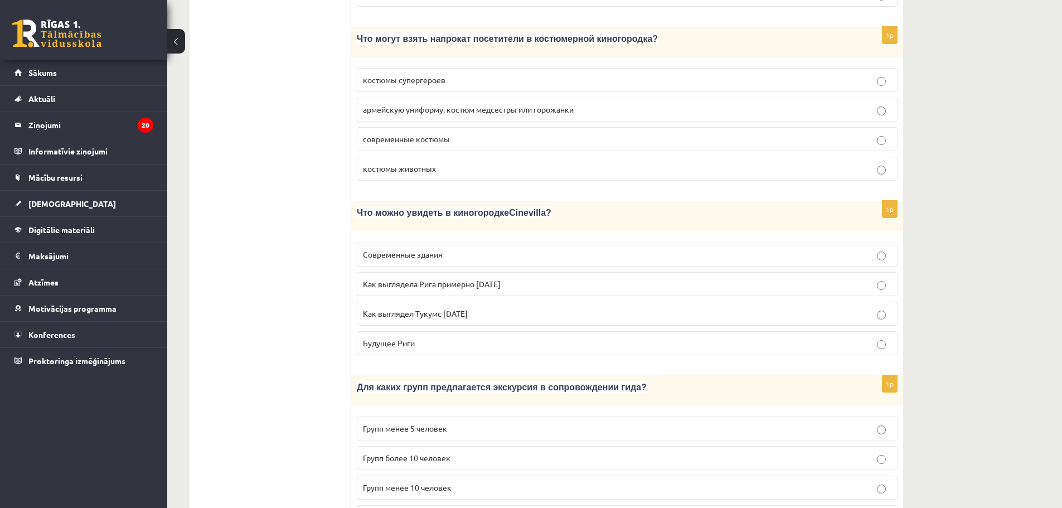
click at [475, 278] on p "Как выглядела Рига примерно 100 лет назад" at bounding box center [627, 284] width 529 height 12
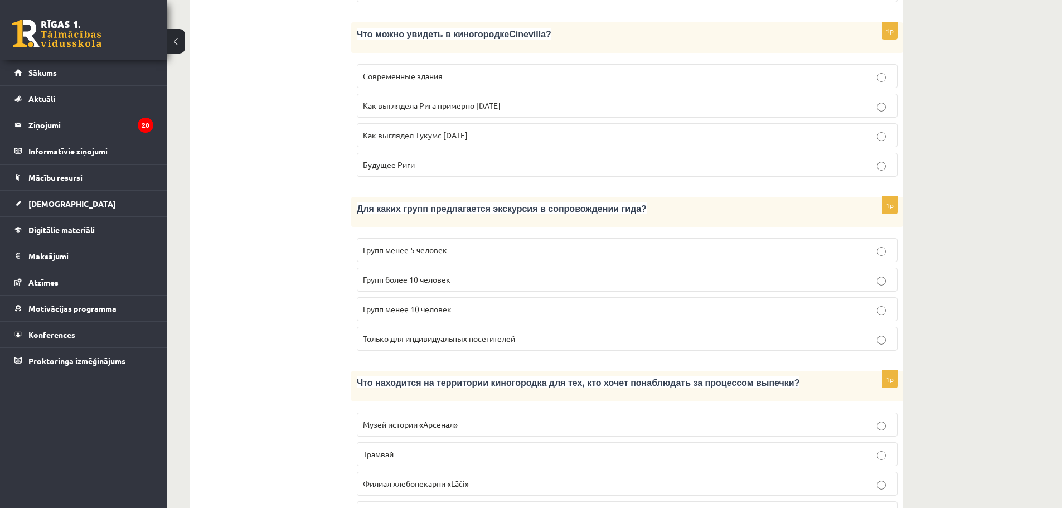
scroll to position [1216, 0]
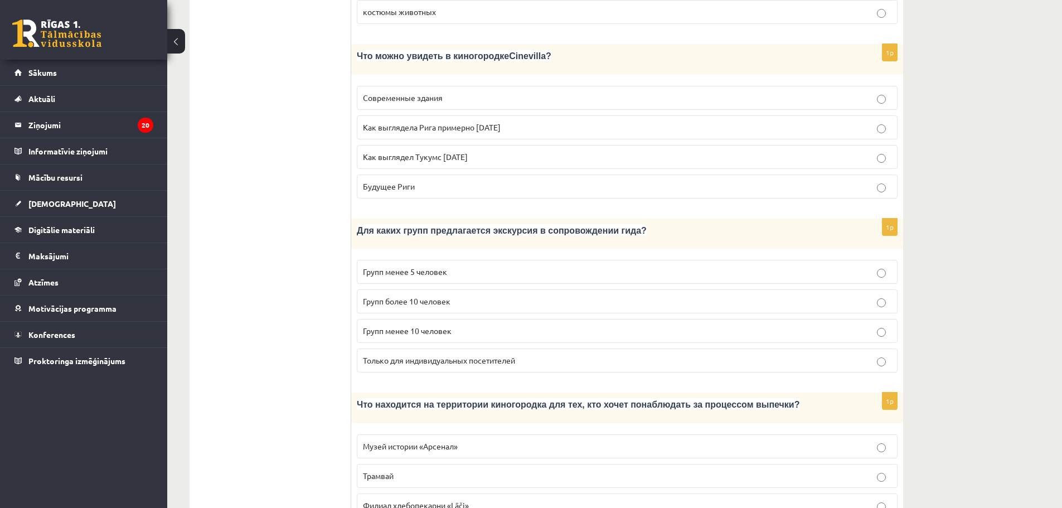
click at [393, 296] on p "Групп более 10 человек" at bounding box center [627, 302] width 529 height 12
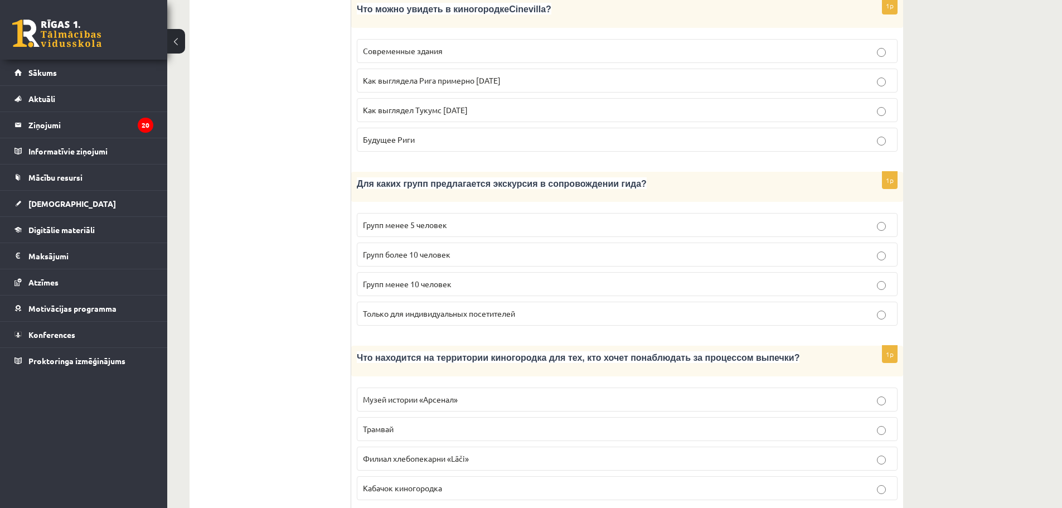
scroll to position [1272, 0]
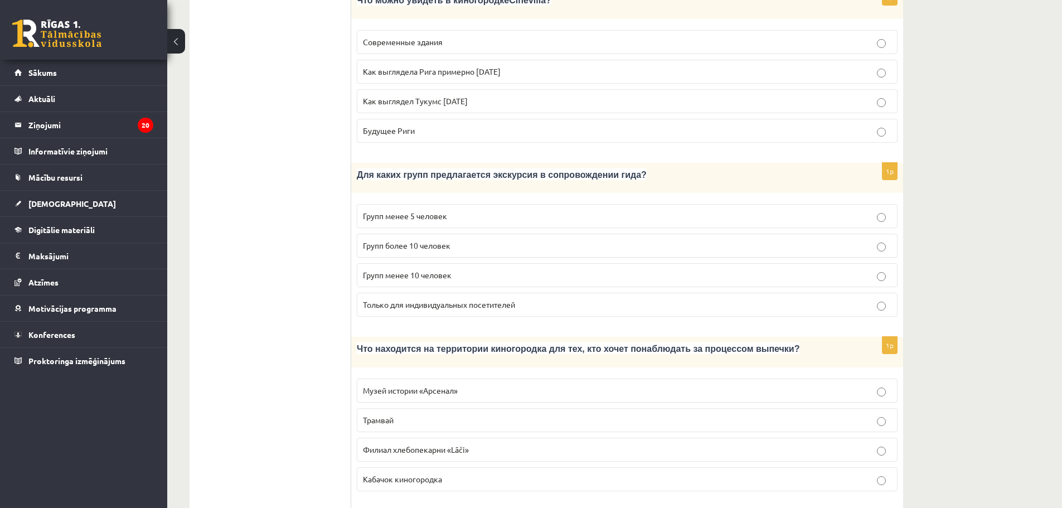
click at [406, 444] on span "Филиал хлебопекарни «Lāči»" at bounding box center [416, 449] width 106 height 10
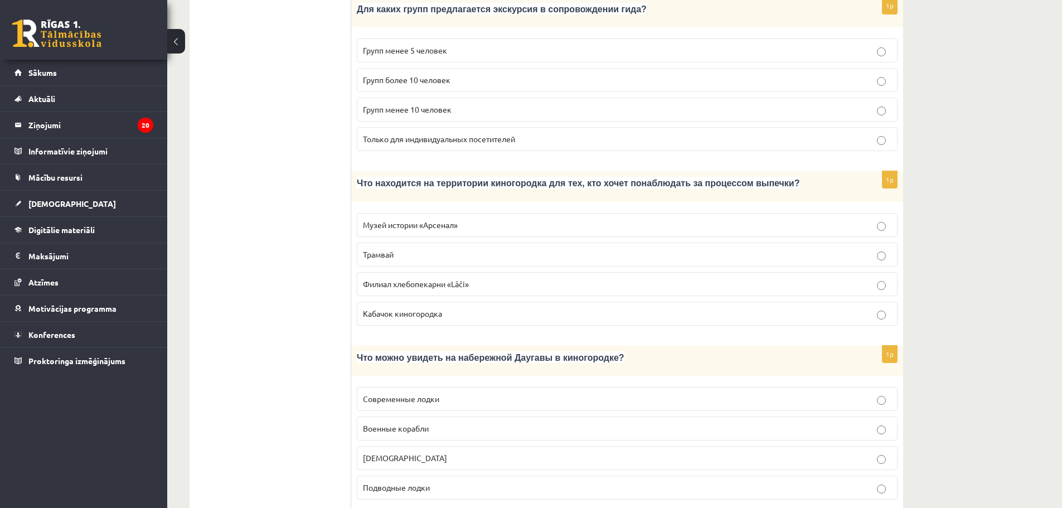
scroll to position [1439, 0]
click at [393, 451] on span "Кораблики" at bounding box center [405, 456] width 84 height 10
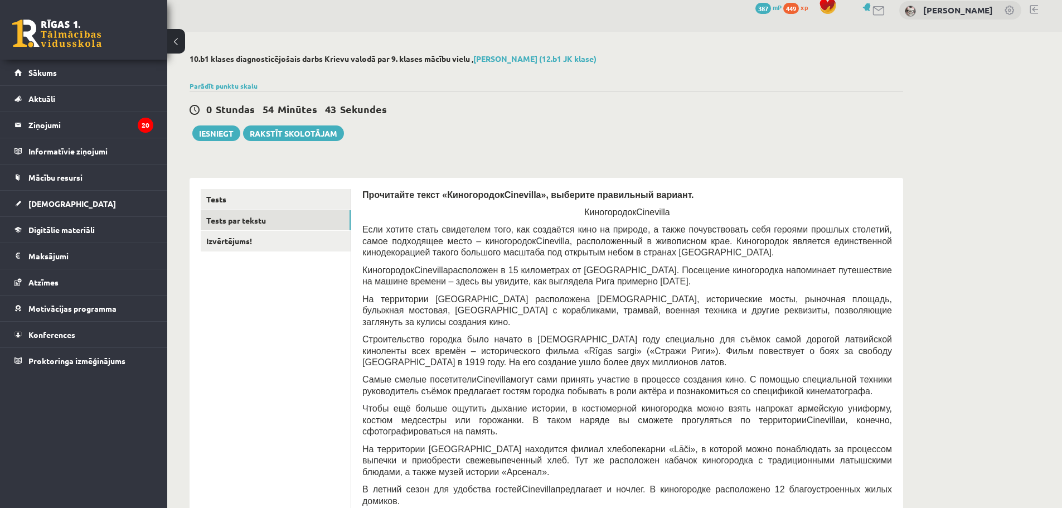
scroll to position [0, 0]
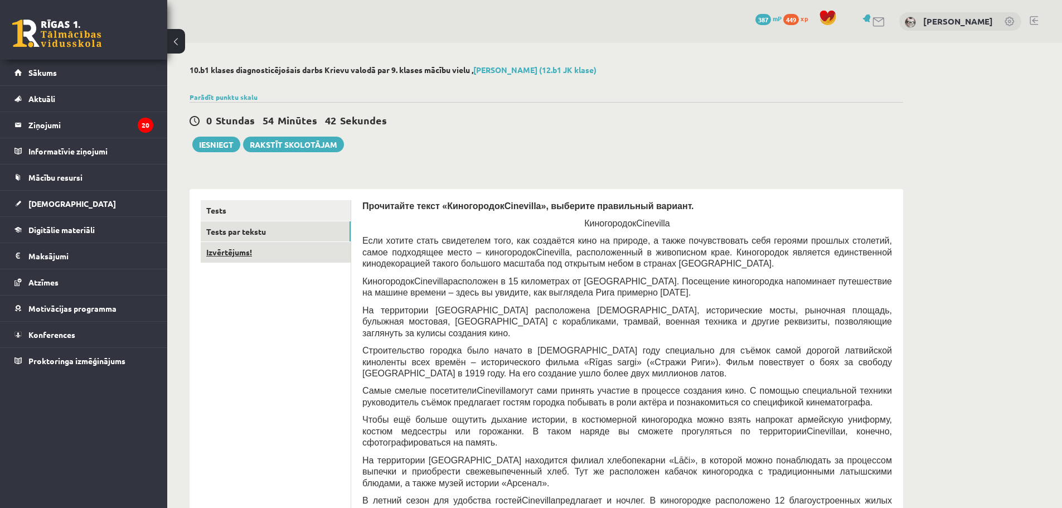
click at [252, 248] on link "Izvērtējums!" at bounding box center [276, 252] width 150 height 21
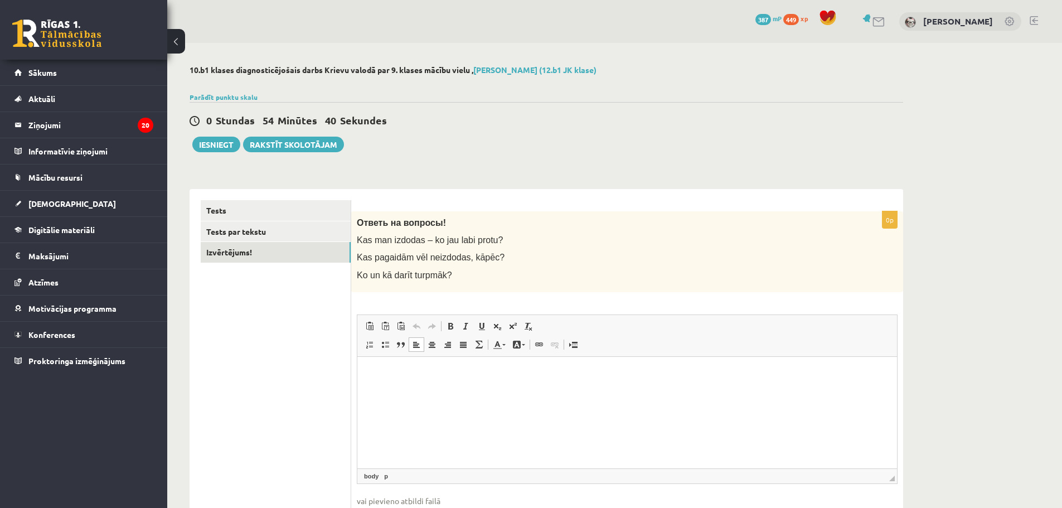
click at [475, 390] on html at bounding box center [627, 373] width 540 height 34
click at [870, 318] on span "Вставить Комбинация клавиш Ctrl+V Вставить только текст Комбинация клавиш Ctrl+…" at bounding box center [627, 327] width 531 height 18
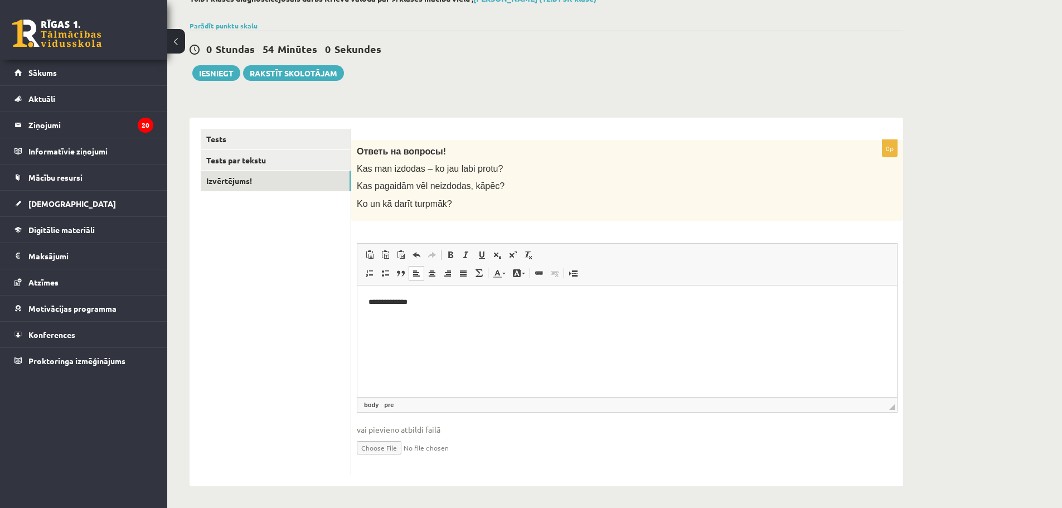
scroll to position [73, 0]
click at [313, 163] on link "Tests par tekstu" at bounding box center [276, 159] width 150 height 21
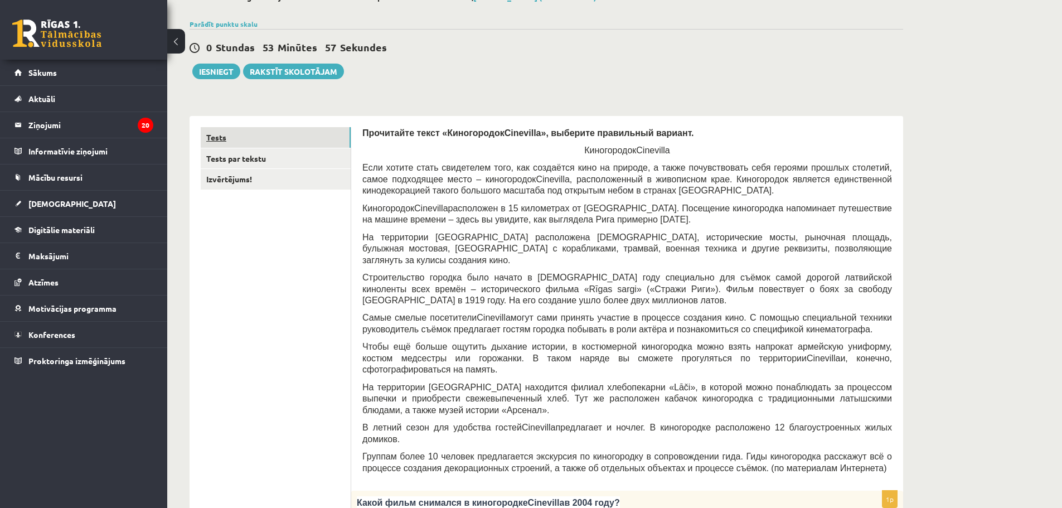
click at [264, 132] on link "Tests" at bounding box center [276, 137] width 150 height 21
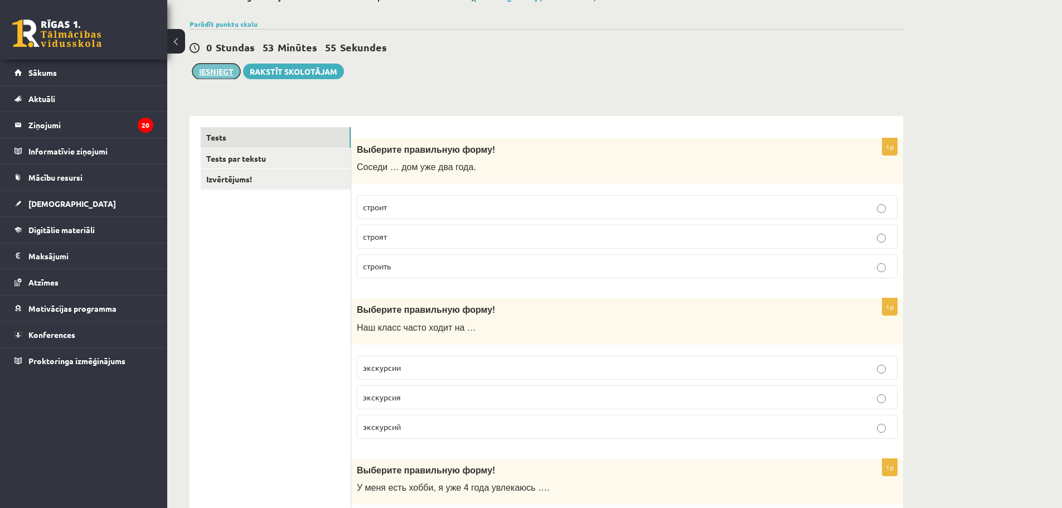
click at [222, 77] on button "Iesniegt" at bounding box center [216, 72] width 48 height 16
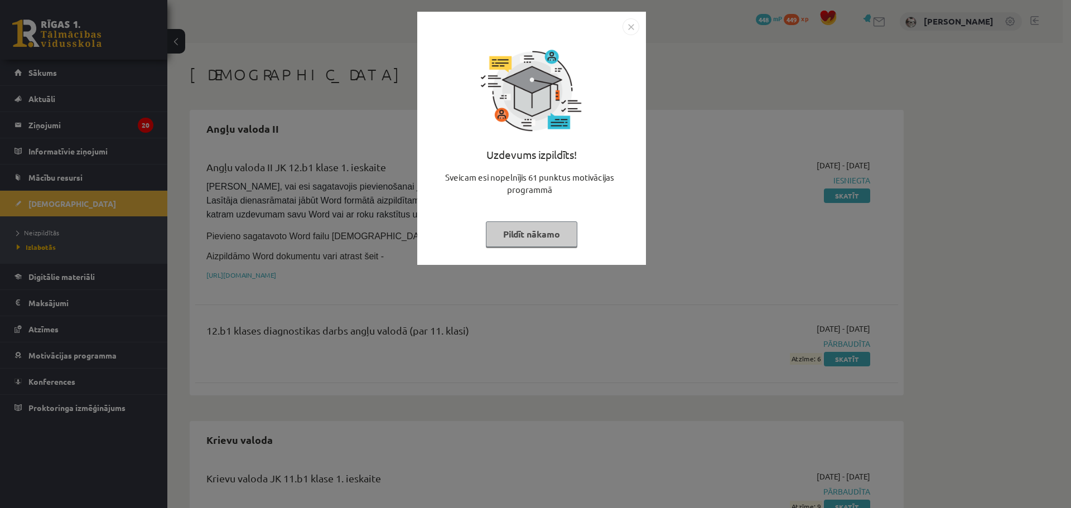
click at [625, 23] on img "Close" at bounding box center [630, 26] width 17 height 17
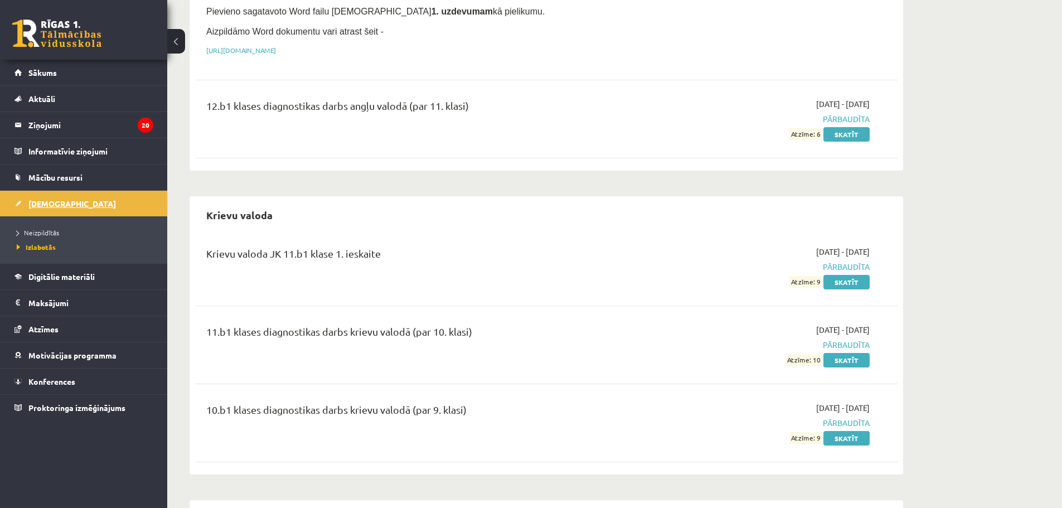
scroll to position [223, 0]
click at [67, 202] on link "[DEMOGRAPHIC_DATA]" at bounding box center [83, 204] width 139 height 26
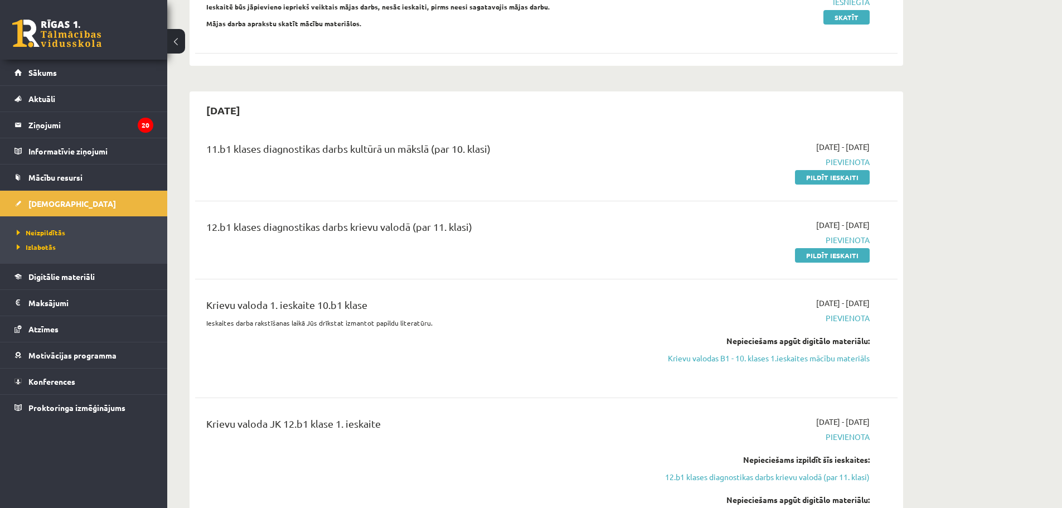
scroll to position [335, 0]
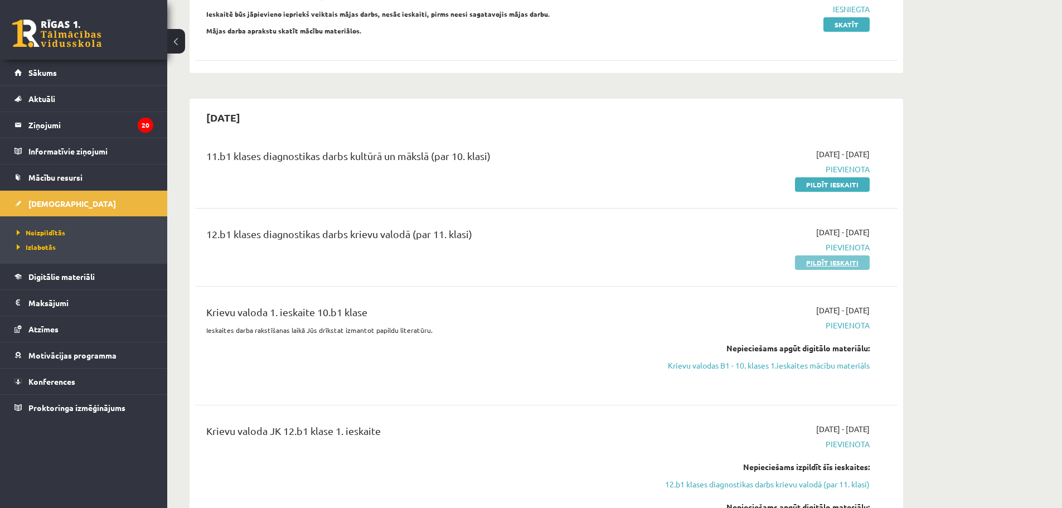
click at [835, 261] on link "Pildīt ieskaiti" at bounding box center [832, 262] width 75 height 14
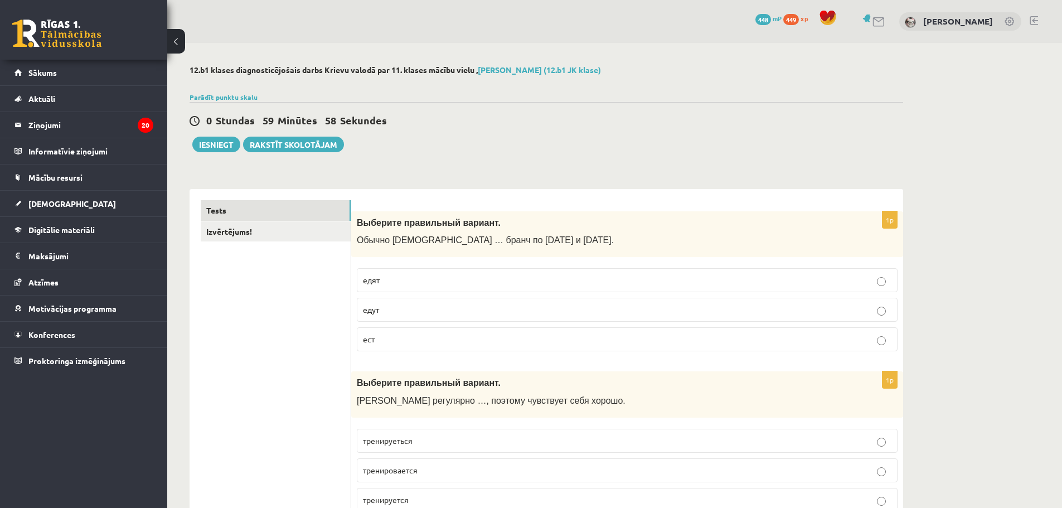
click at [452, 276] on p "едят" at bounding box center [627, 280] width 529 height 12
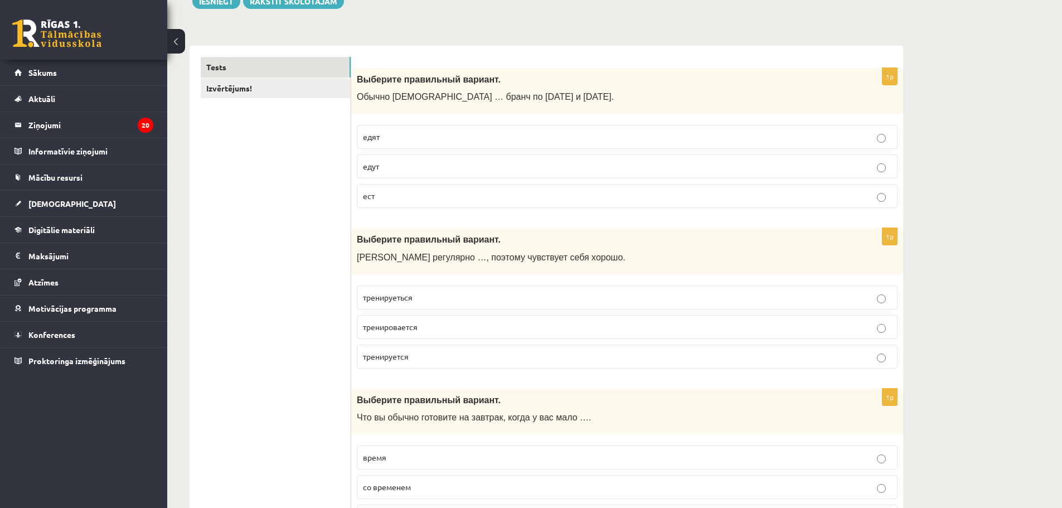
scroll to position [167, 0]
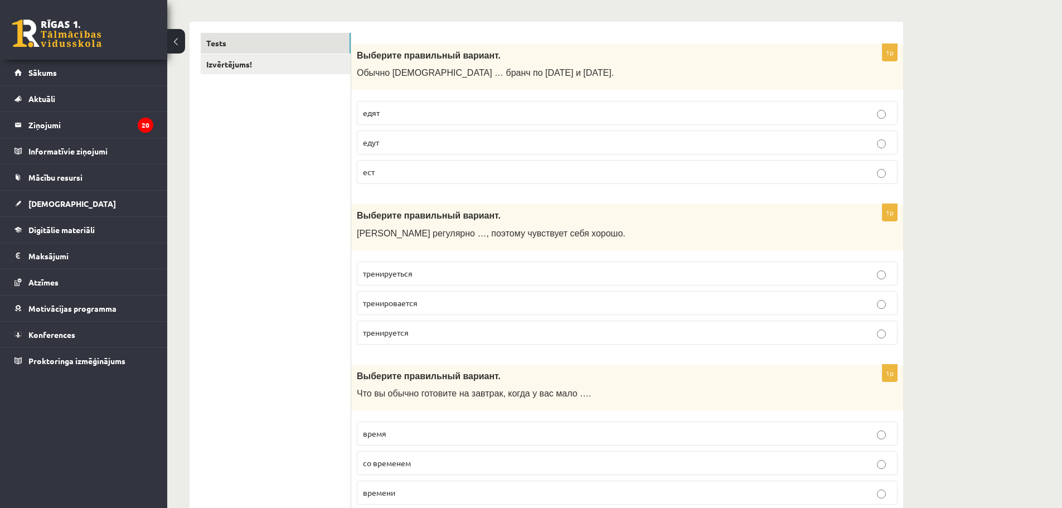
click at [387, 332] on span "тренируется" at bounding box center [386, 332] width 46 height 10
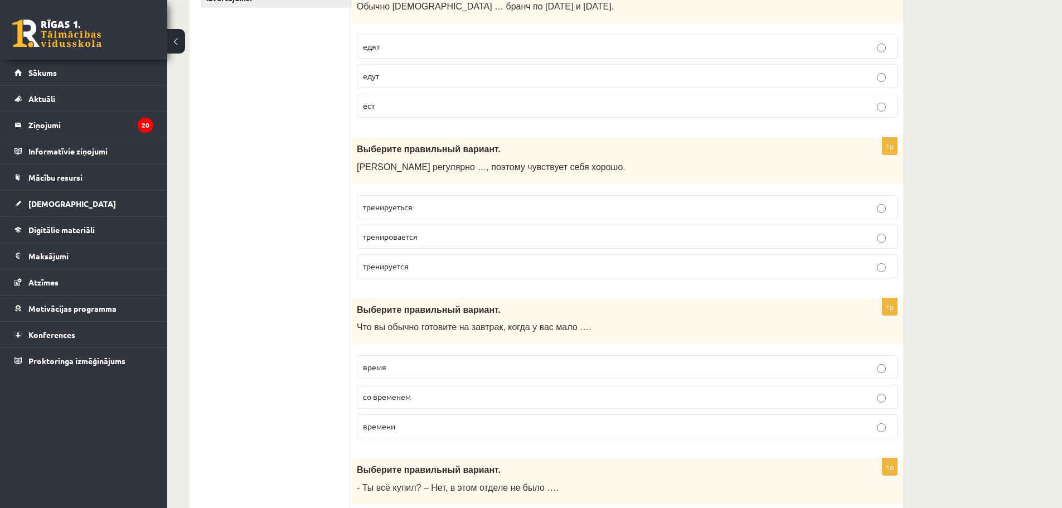
scroll to position [279, 0]
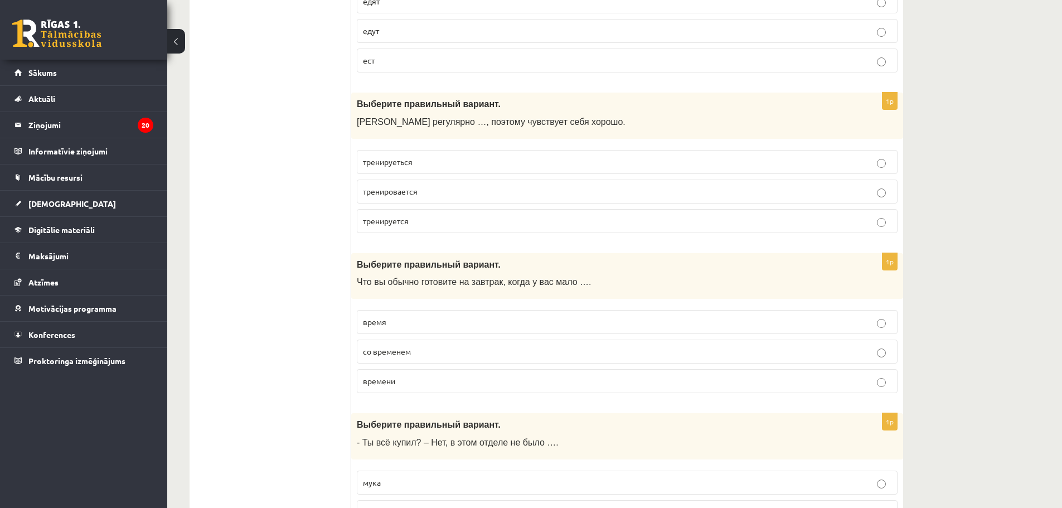
click at [397, 387] on p "времени" at bounding box center [627, 381] width 529 height 12
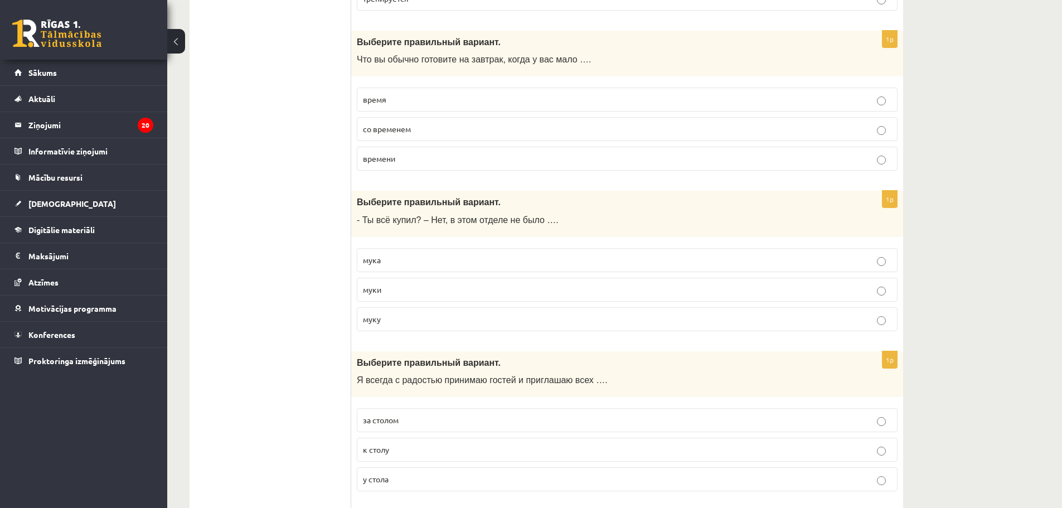
scroll to position [502, 0]
click at [387, 288] on p "муки" at bounding box center [627, 289] width 529 height 12
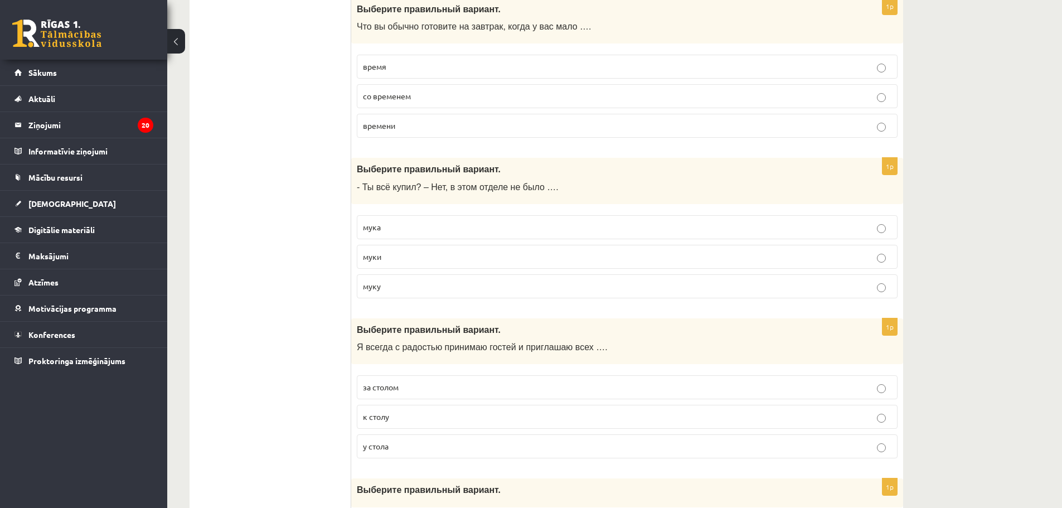
scroll to position [669, 0]
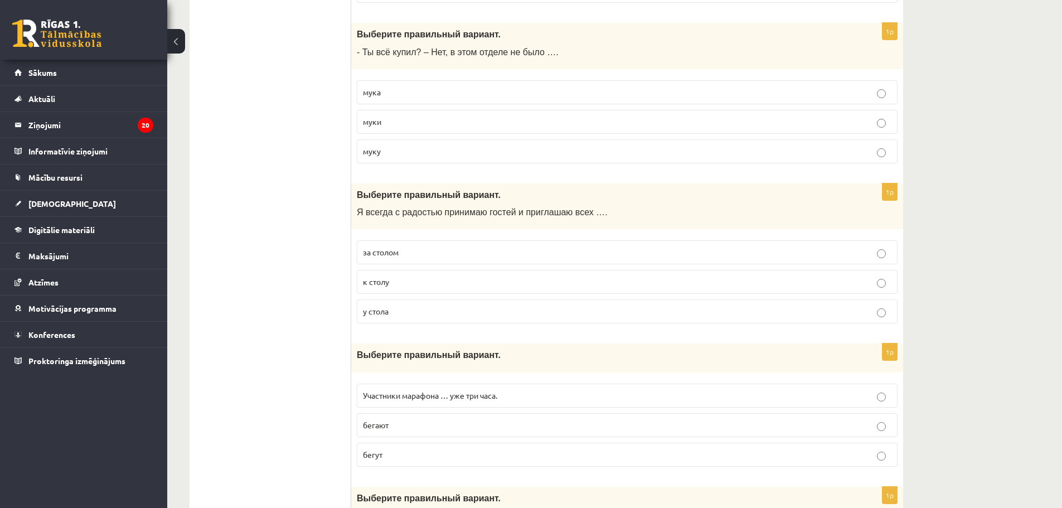
click at [397, 283] on p "к столу" at bounding box center [627, 282] width 529 height 12
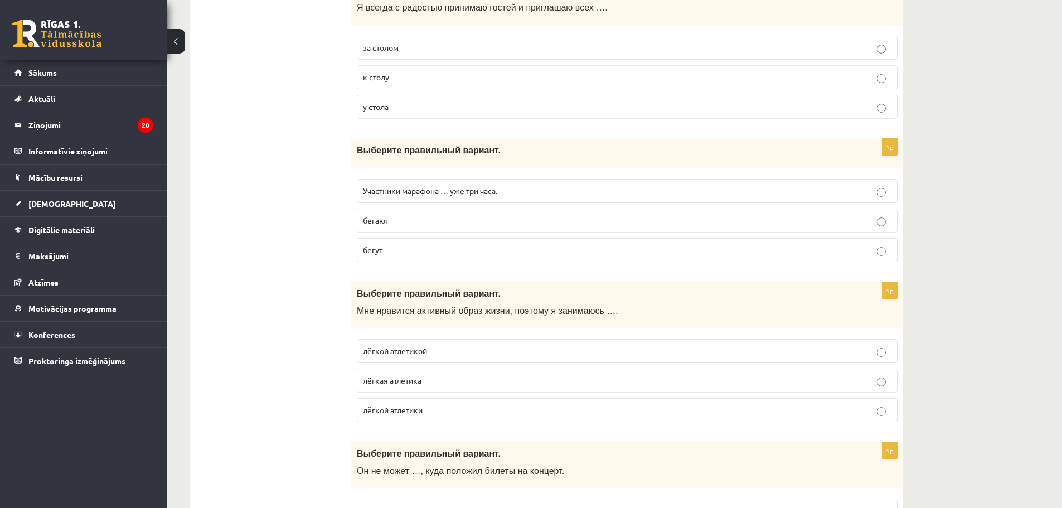
scroll to position [892, 0]
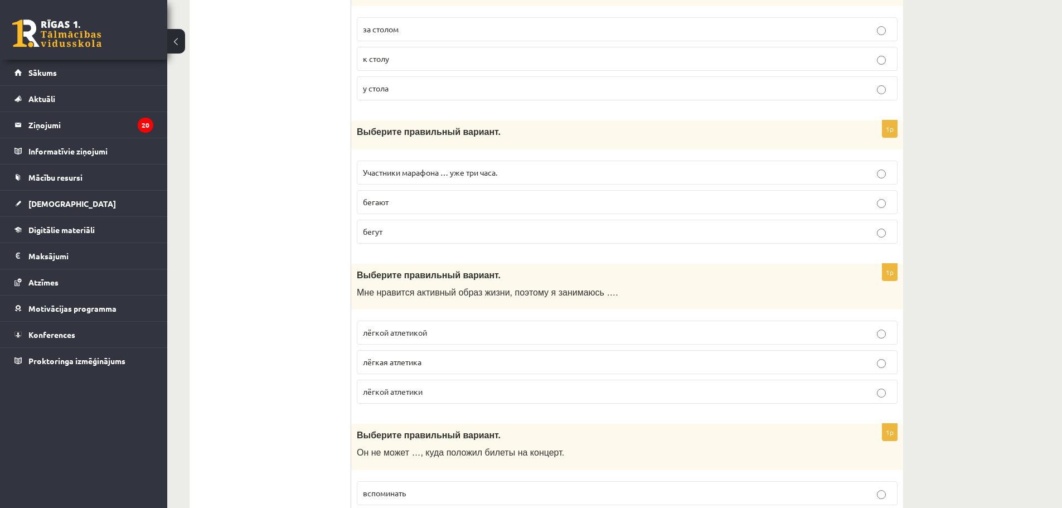
click at [407, 202] on p "бегают" at bounding box center [627, 202] width 529 height 12
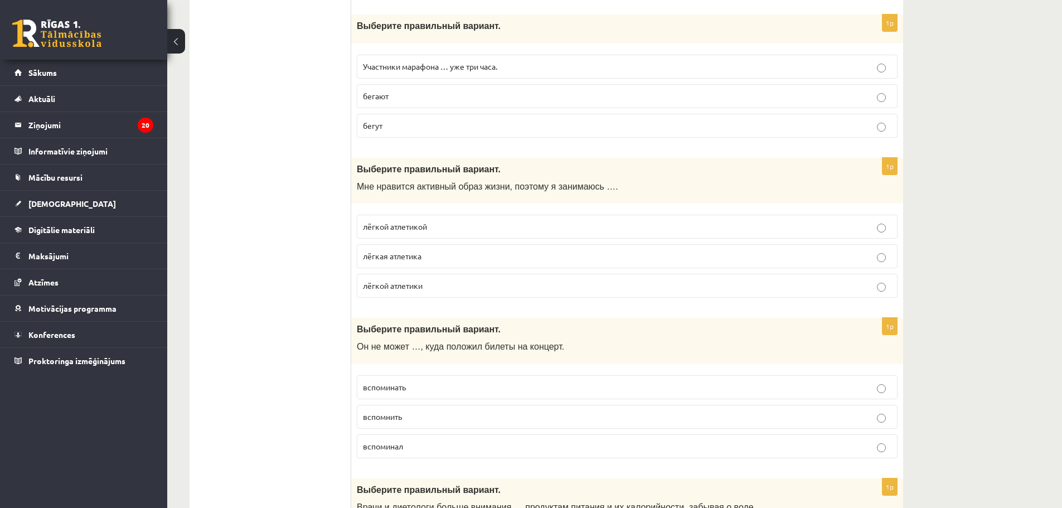
scroll to position [1004, 0]
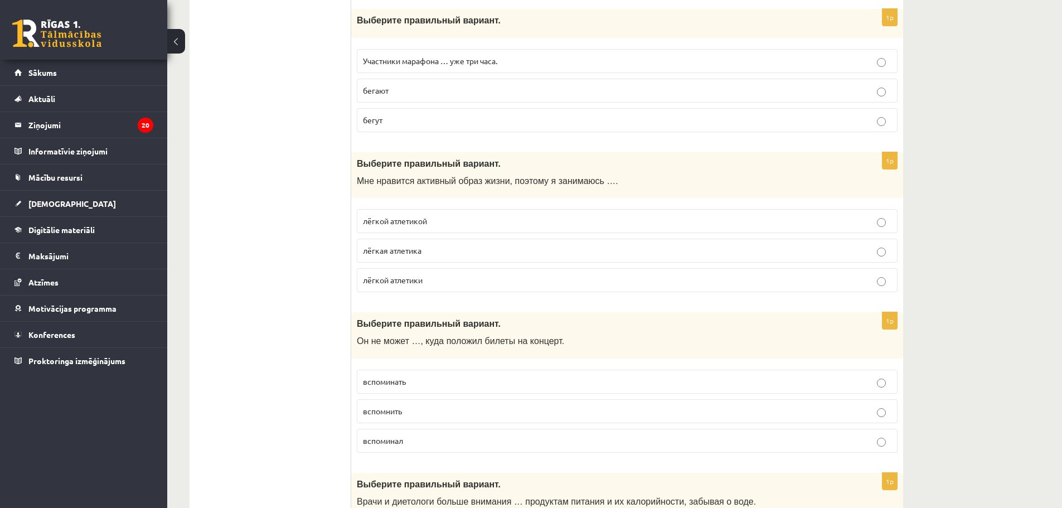
click at [446, 123] on p "бегут" at bounding box center [627, 120] width 529 height 12
click at [447, 222] on p "лёгкой атлетикой" at bounding box center [627, 221] width 529 height 12
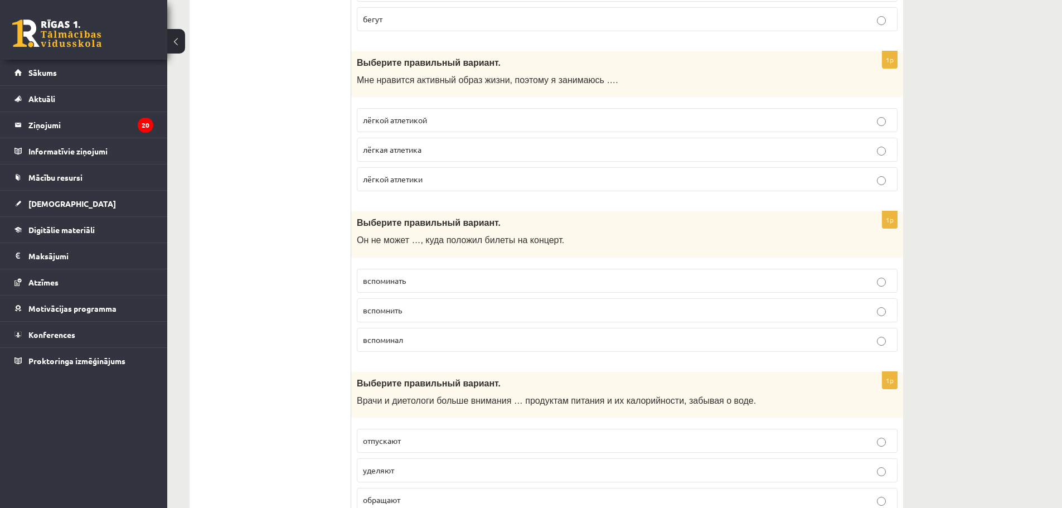
scroll to position [1115, 0]
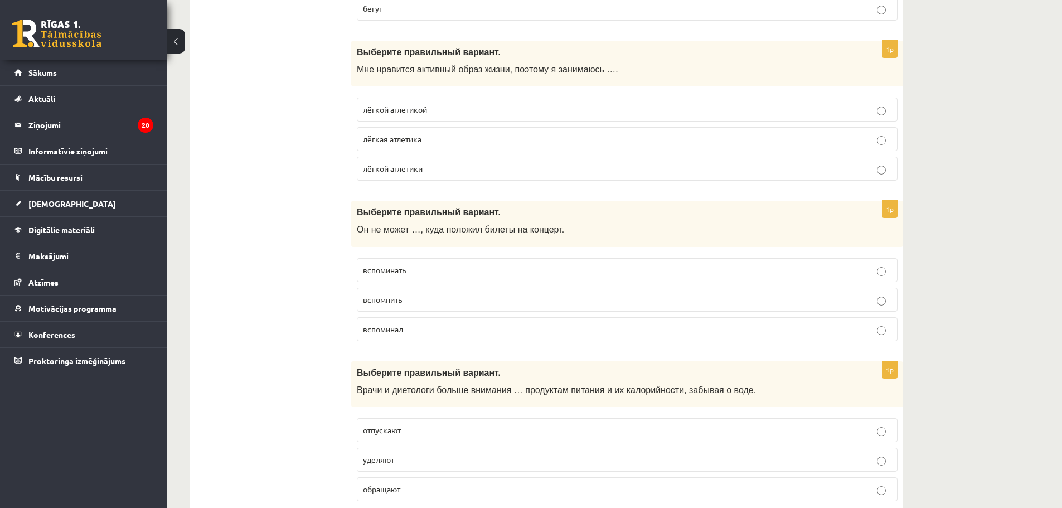
click at [405, 293] on label "вспомнить" at bounding box center [627, 300] width 541 height 24
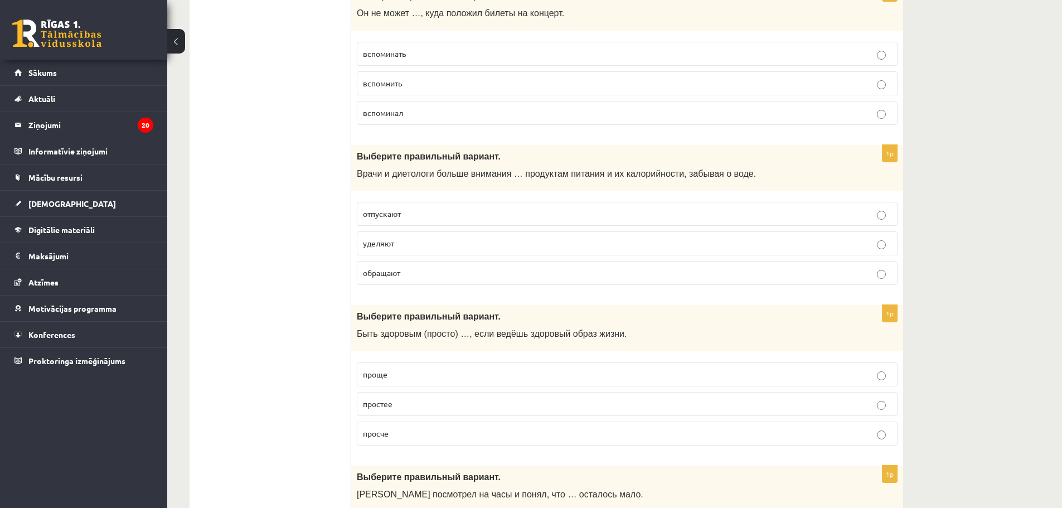
scroll to position [1338, 0]
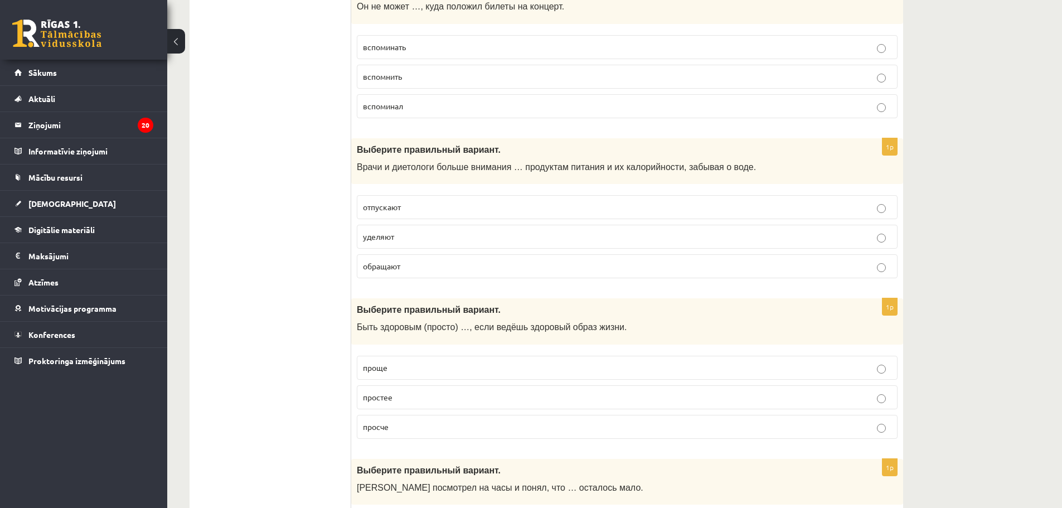
click at [401, 240] on p "уделяют" at bounding box center [627, 237] width 529 height 12
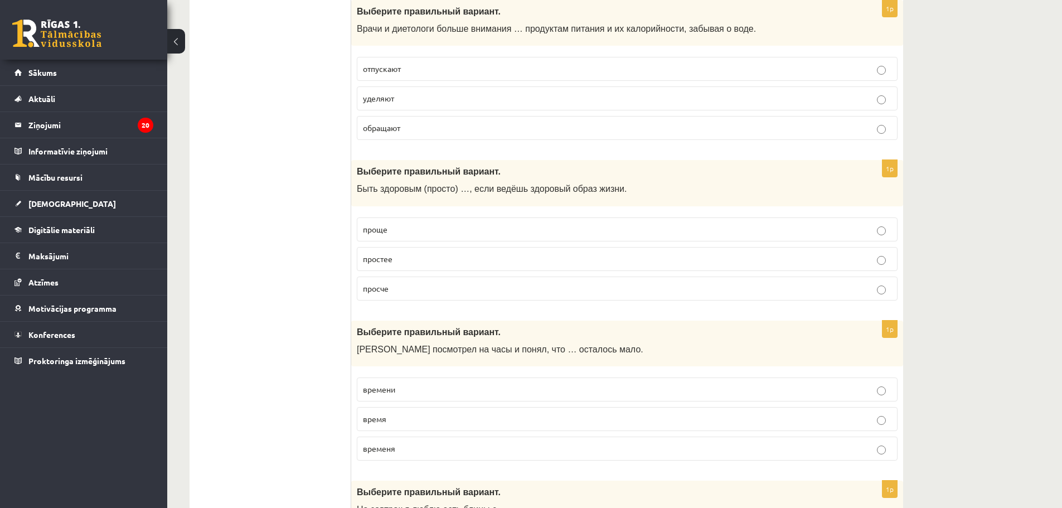
scroll to position [1506, 0]
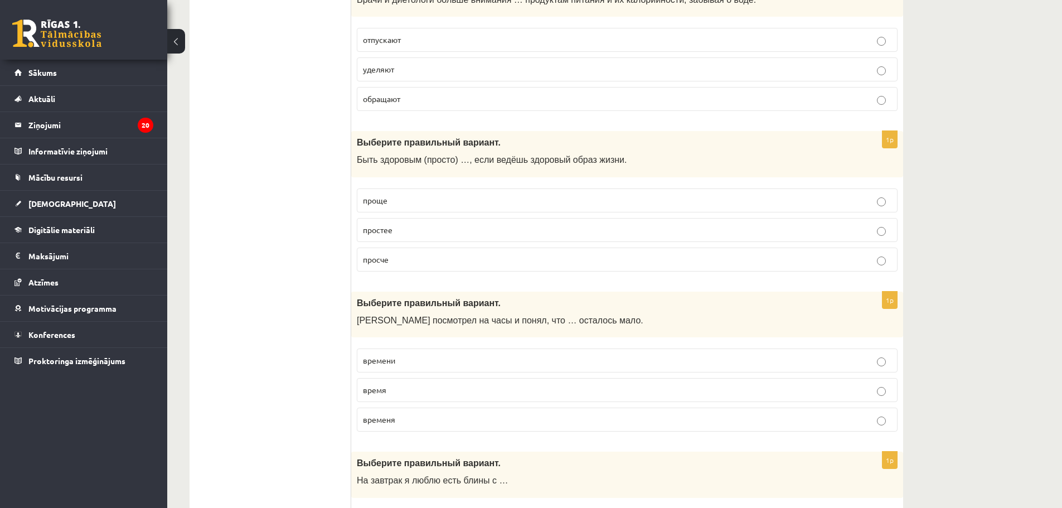
click at [385, 201] on span "проще" at bounding box center [375, 200] width 25 height 10
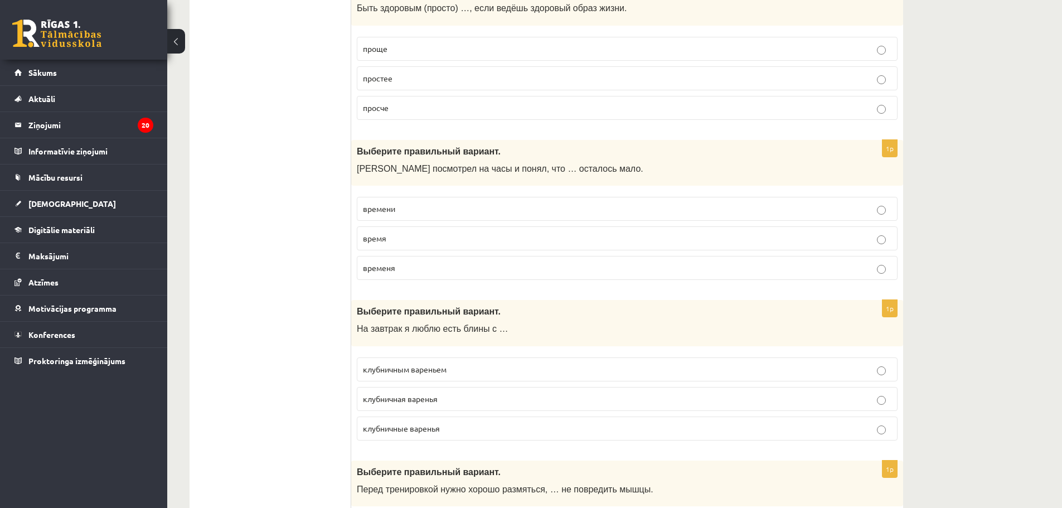
scroll to position [1673, 0]
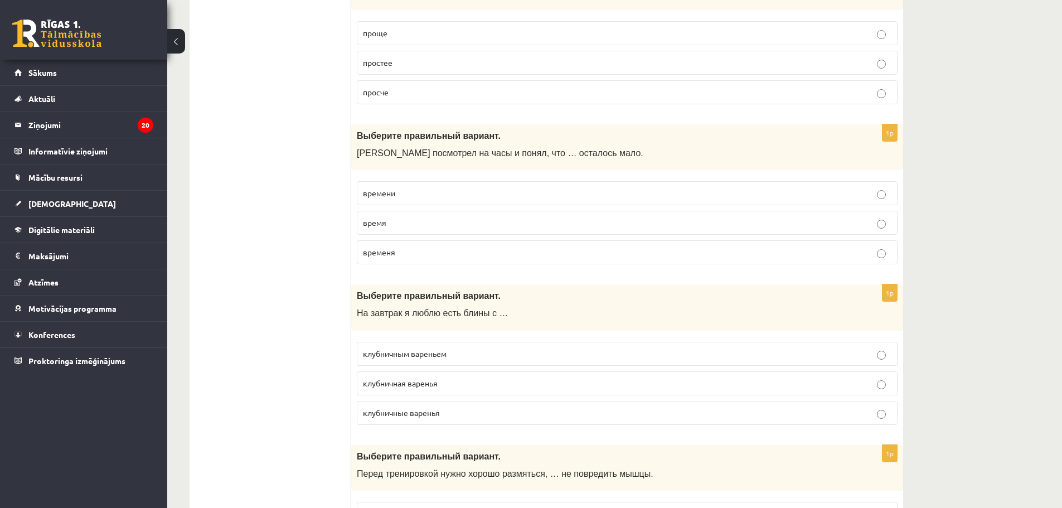
click at [437, 188] on p "времени" at bounding box center [627, 193] width 529 height 12
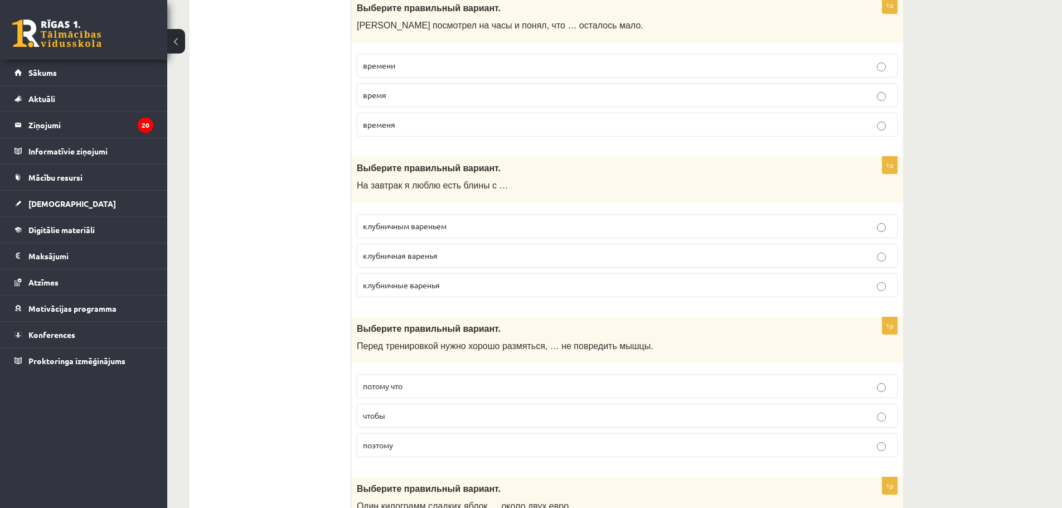
scroll to position [1840, 0]
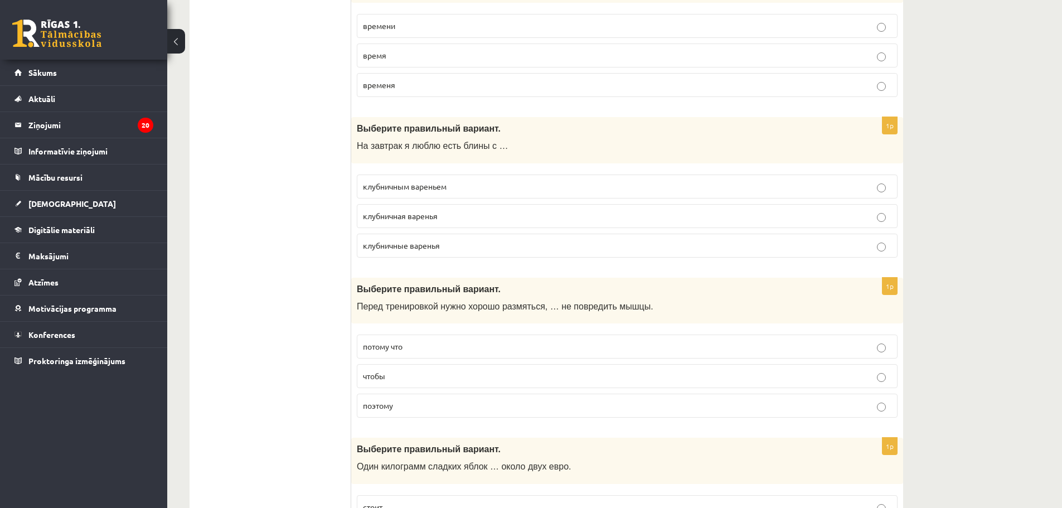
click at [458, 182] on p "клубничным вареньем" at bounding box center [627, 187] width 529 height 12
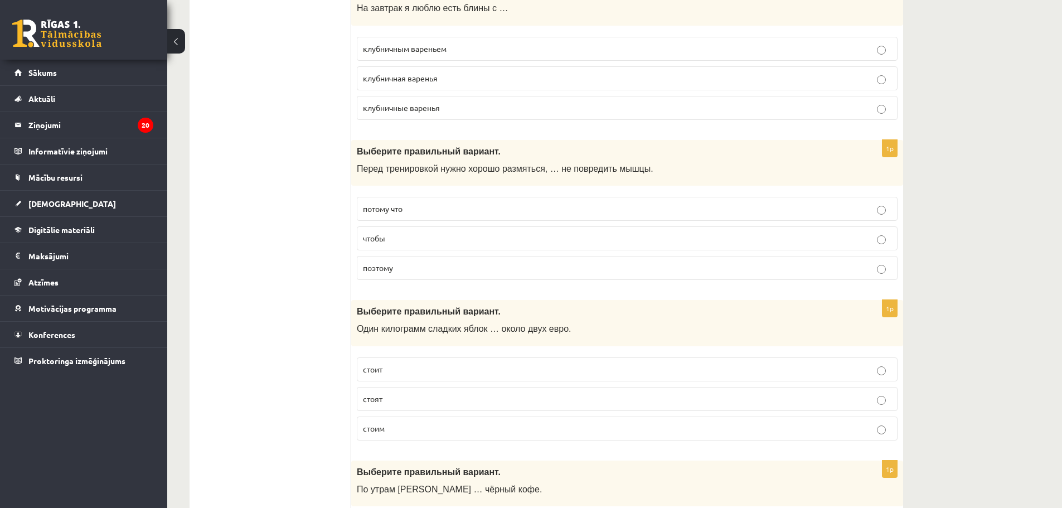
scroll to position [2008, 0]
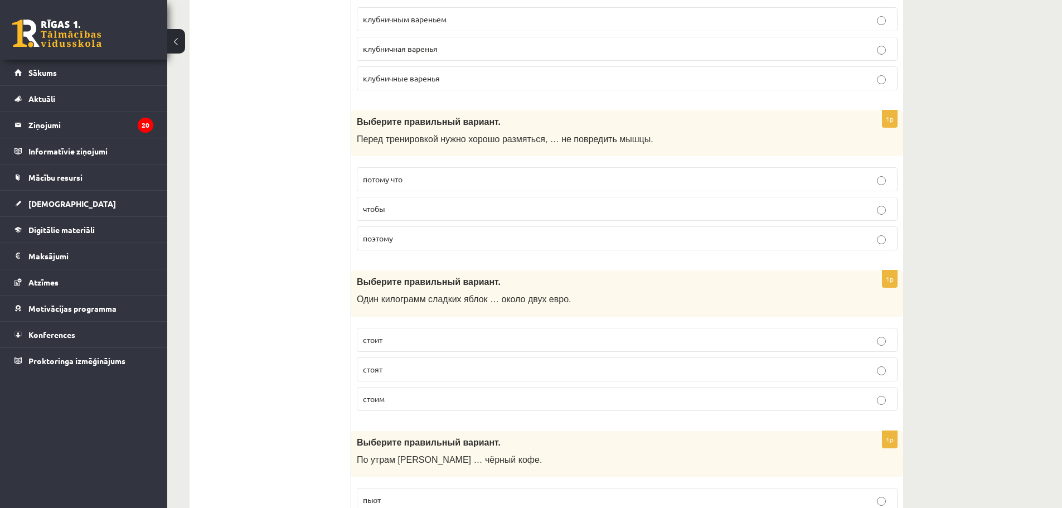
click at [446, 213] on p "чтобы" at bounding box center [627, 209] width 529 height 12
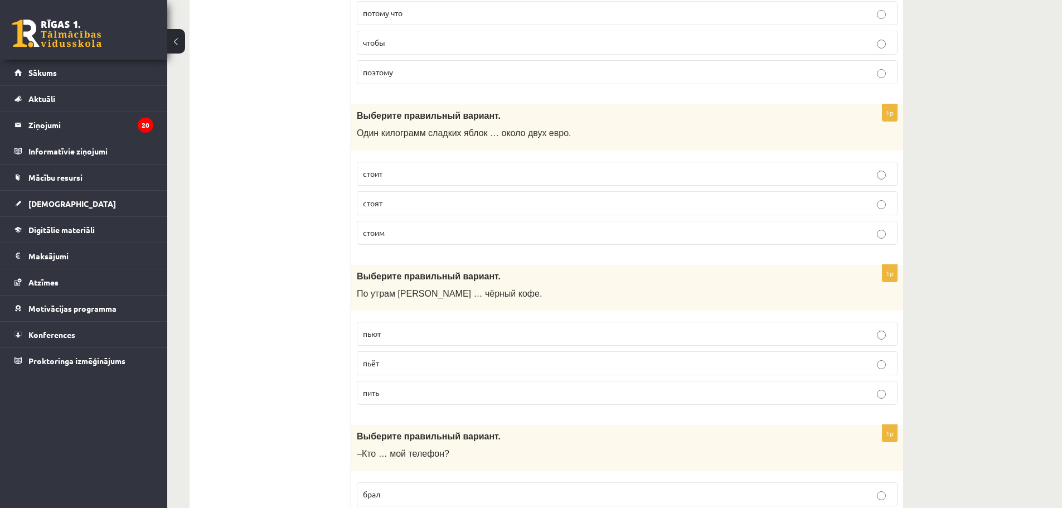
scroll to position [2175, 0]
click at [432, 175] on p "стоит" at bounding box center [627, 173] width 529 height 12
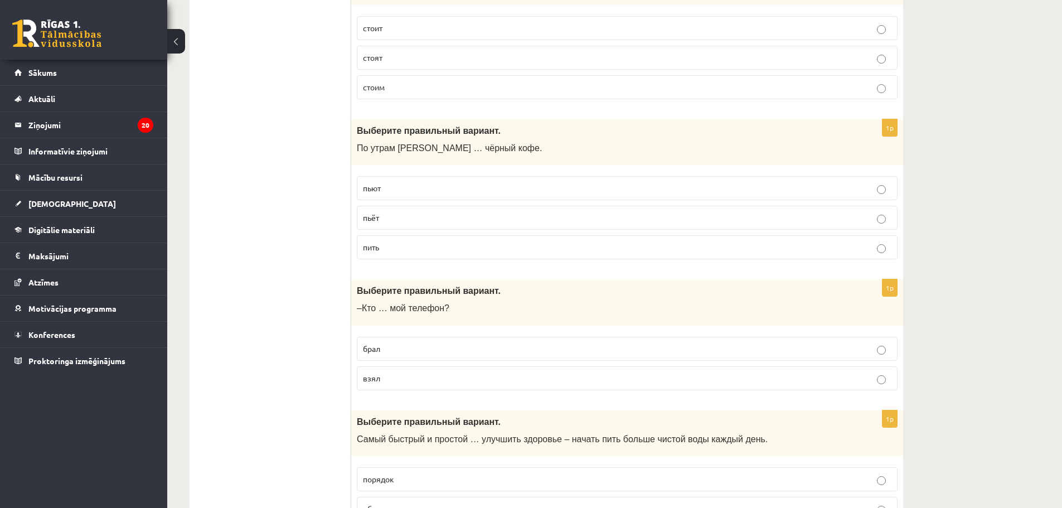
scroll to position [2342, 0]
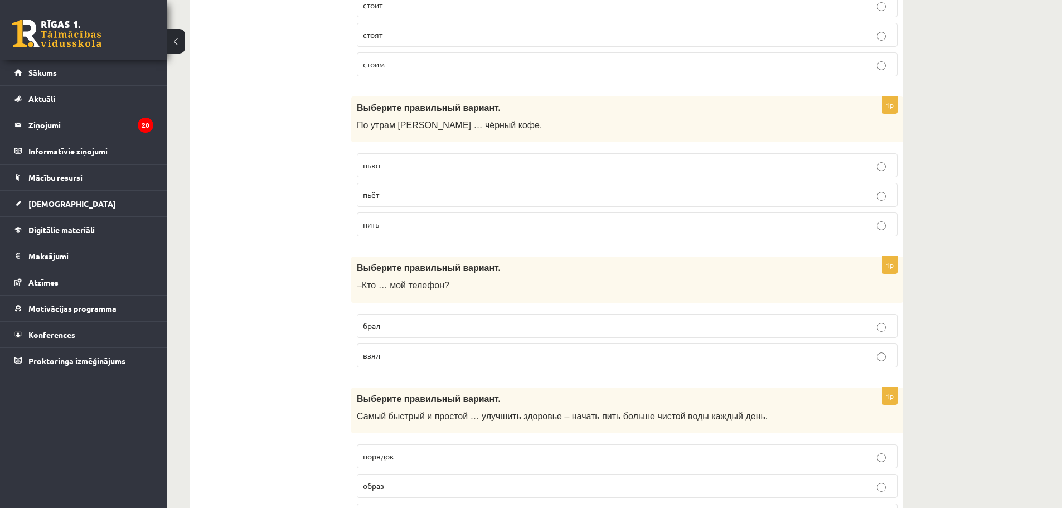
click at [403, 197] on p "пьёт" at bounding box center [627, 195] width 529 height 12
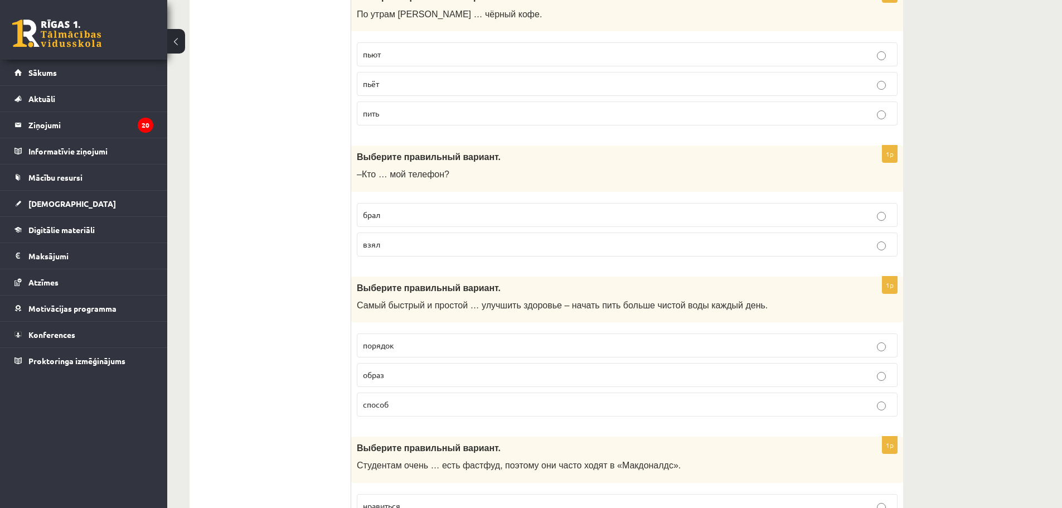
scroll to position [2454, 0]
click at [410, 211] on p "брал" at bounding box center [627, 215] width 529 height 12
click at [410, 248] on p "взял" at bounding box center [627, 244] width 529 height 12
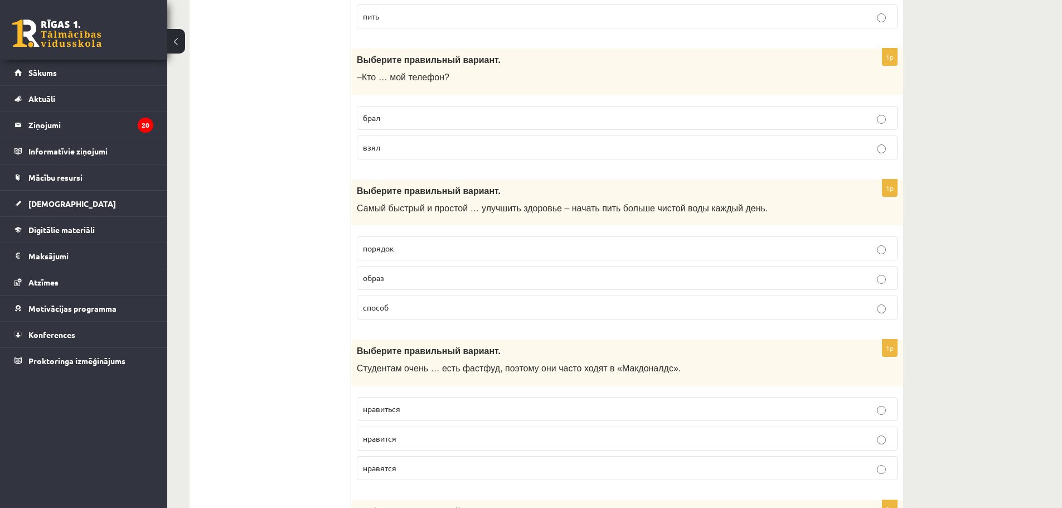
scroll to position [2565, 0]
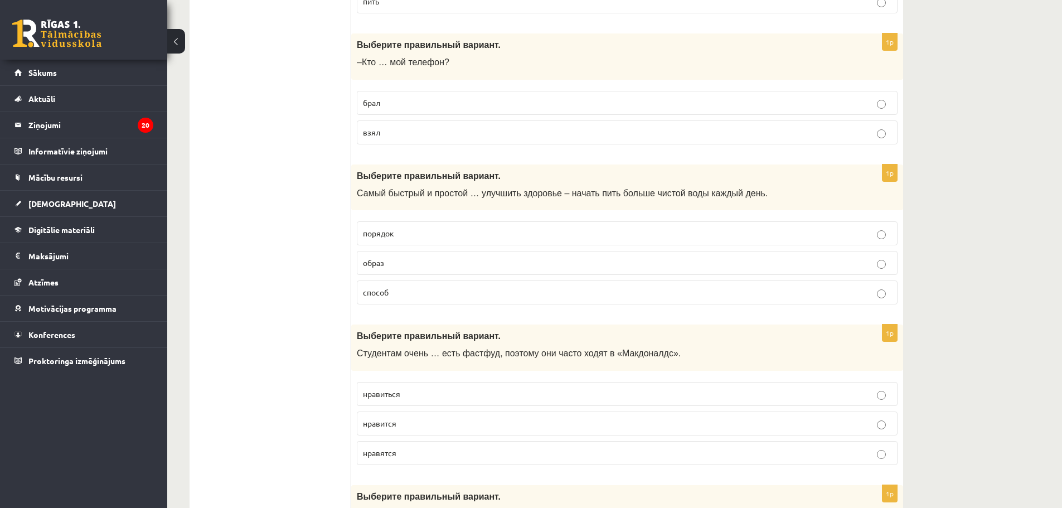
click at [405, 296] on p "способ" at bounding box center [627, 293] width 529 height 12
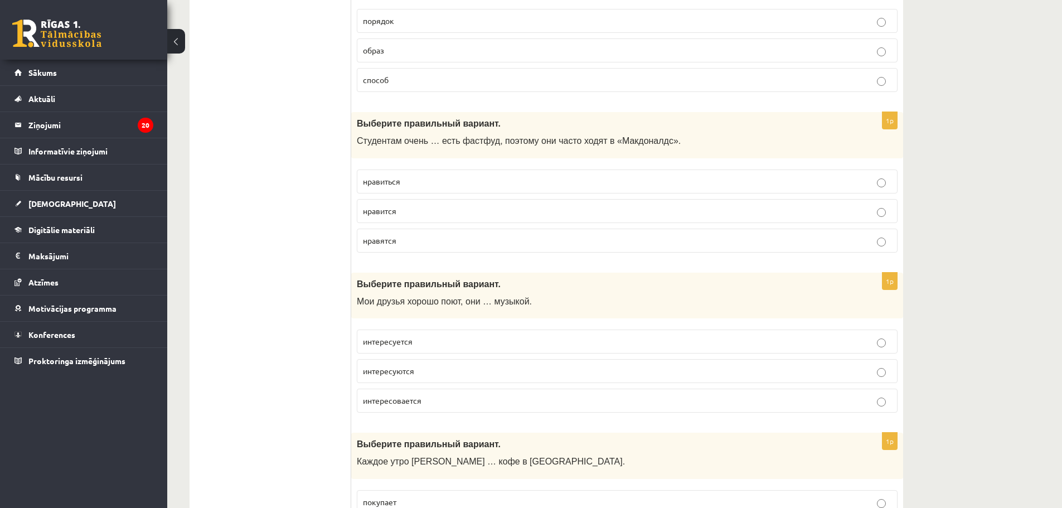
scroll to position [2788, 0]
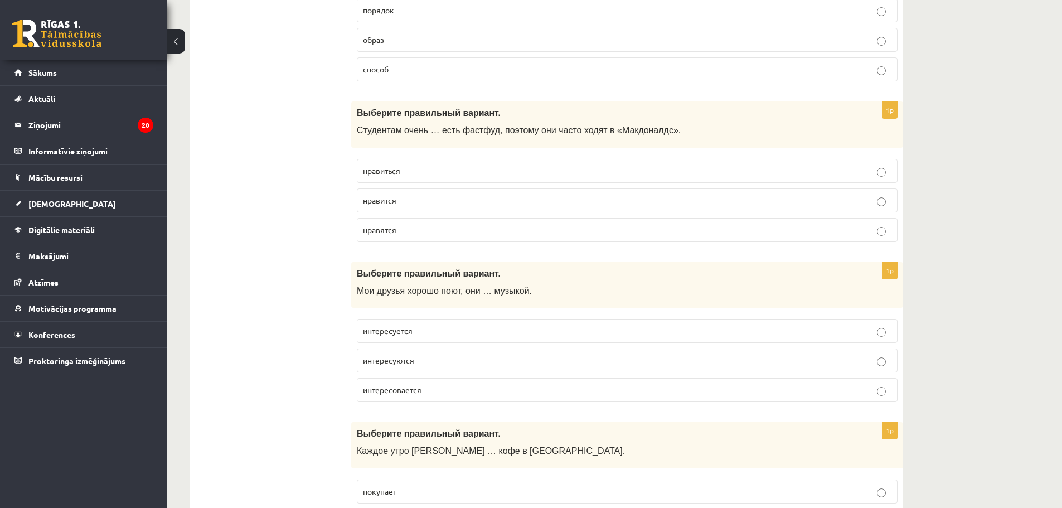
click at [411, 205] on p "нравится" at bounding box center [627, 201] width 529 height 12
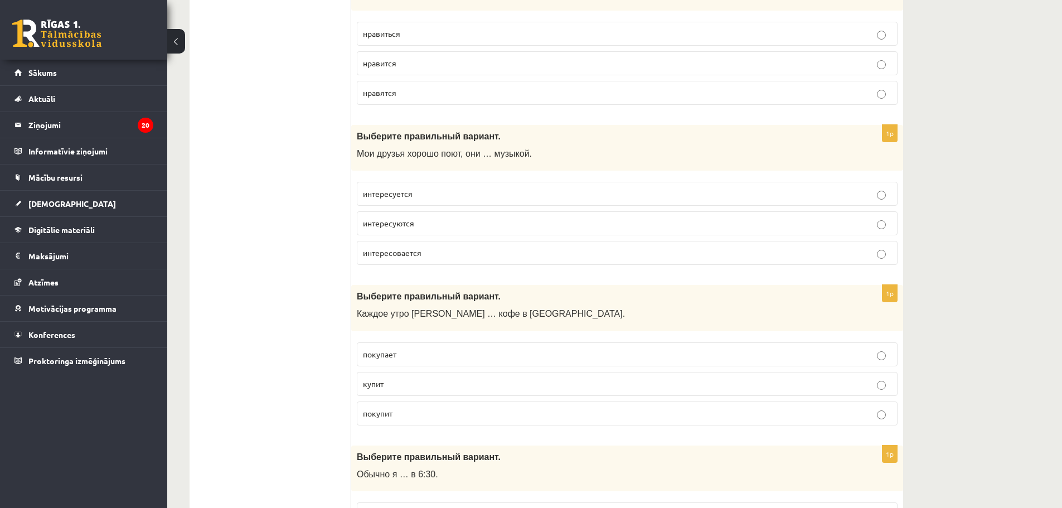
scroll to position [2956, 0]
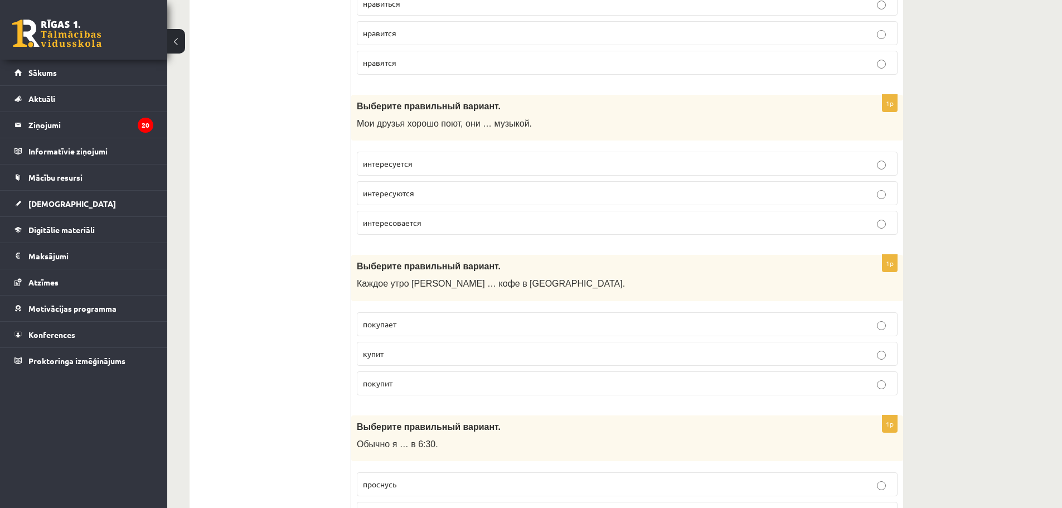
click at [383, 191] on span "интересуются" at bounding box center [388, 193] width 51 height 10
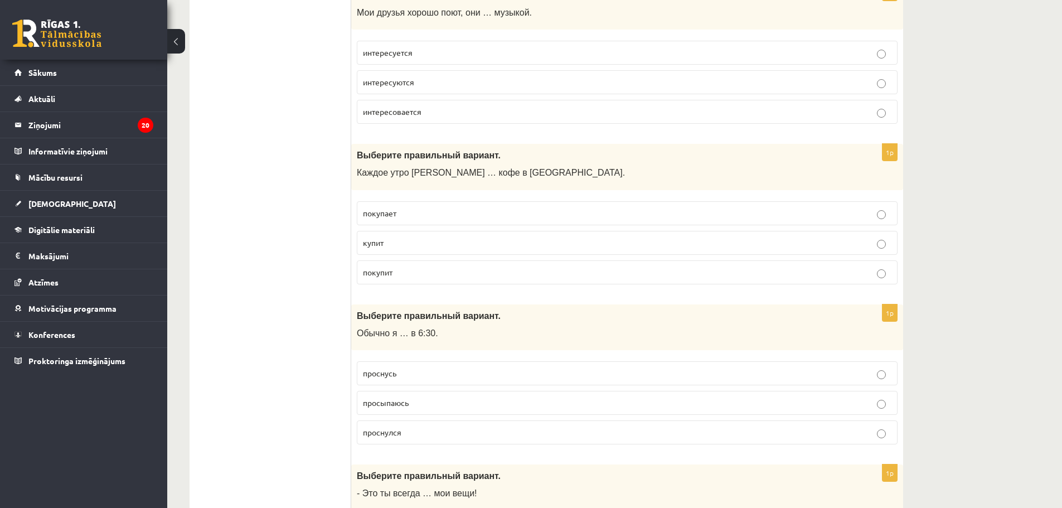
scroll to position [3067, 0]
click at [404, 215] on p "покупает" at bounding box center [627, 213] width 529 height 12
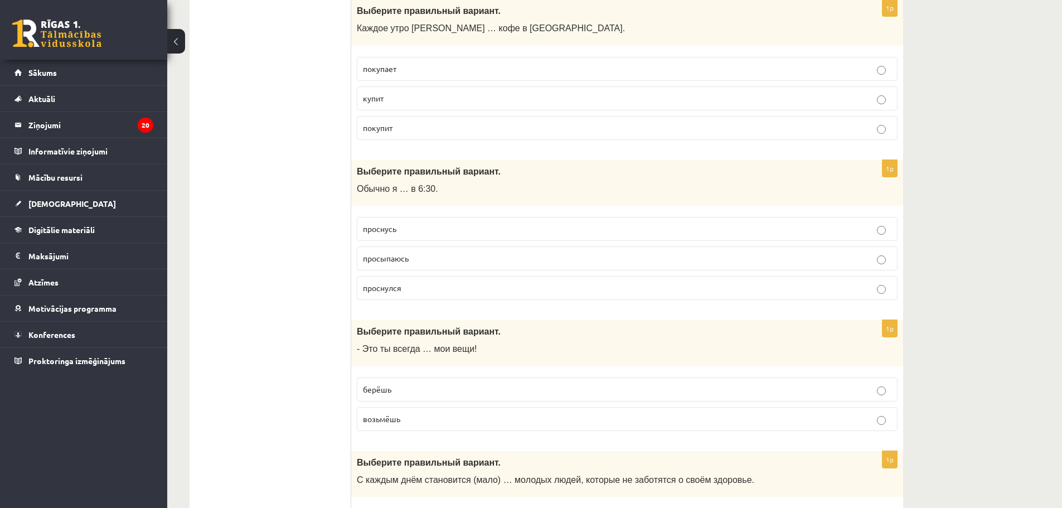
scroll to position [3235, 0]
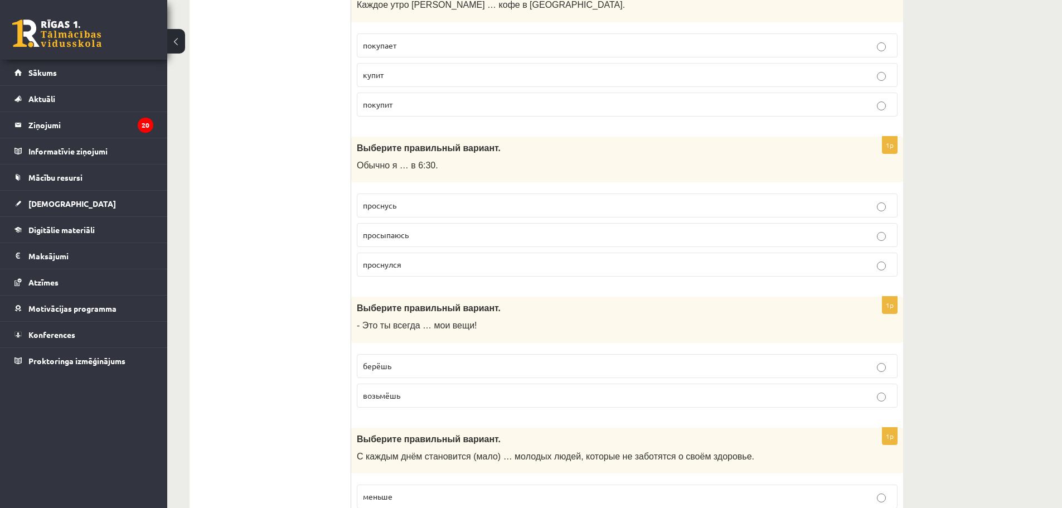
click at [394, 235] on span "просыпаюсь" at bounding box center [386, 235] width 46 height 10
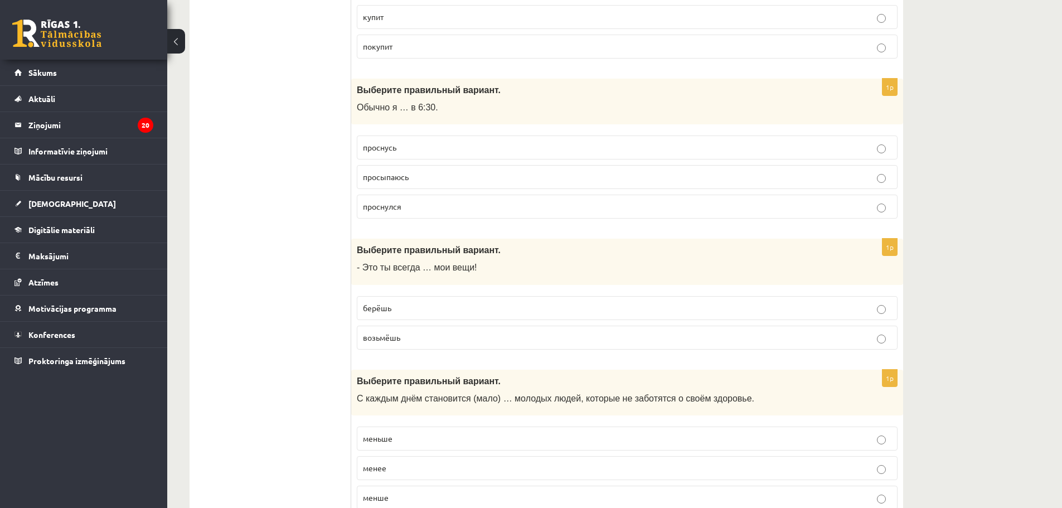
scroll to position [3346, 0]
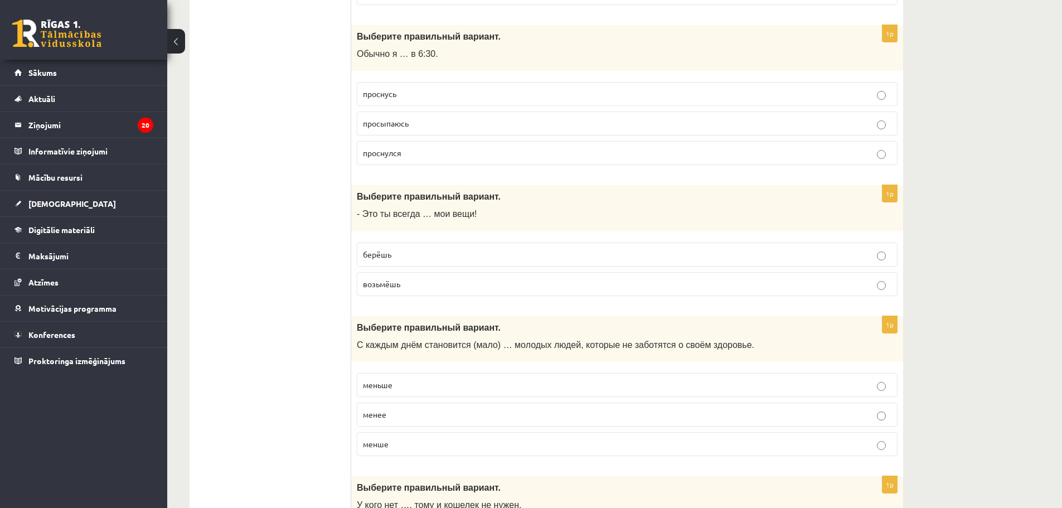
click at [389, 249] on p "берёшь" at bounding box center [627, 255] width 529 height 12
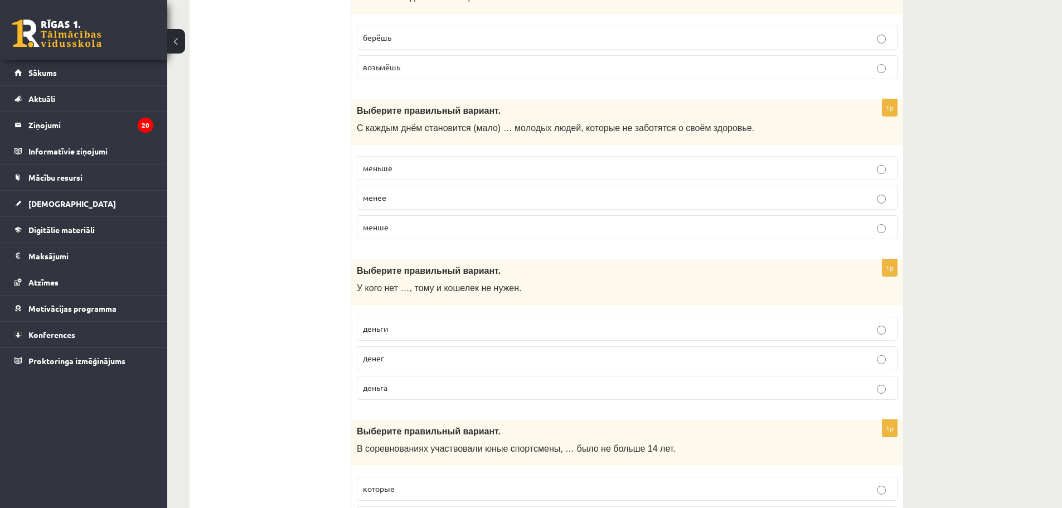
scroll to position [3569, 0]
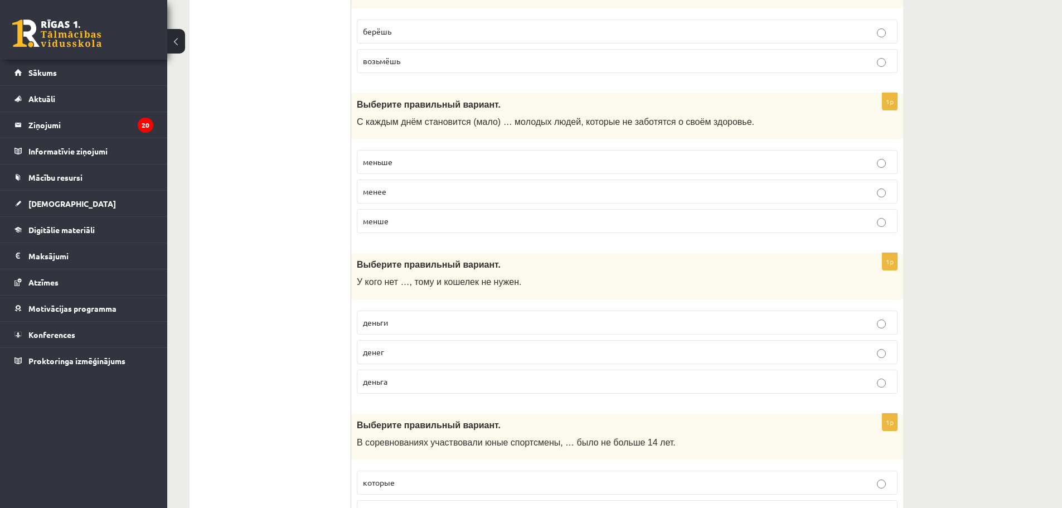
click at [395, 167] on p "меньше" at bounding box center [627, 162] width 529 height 12
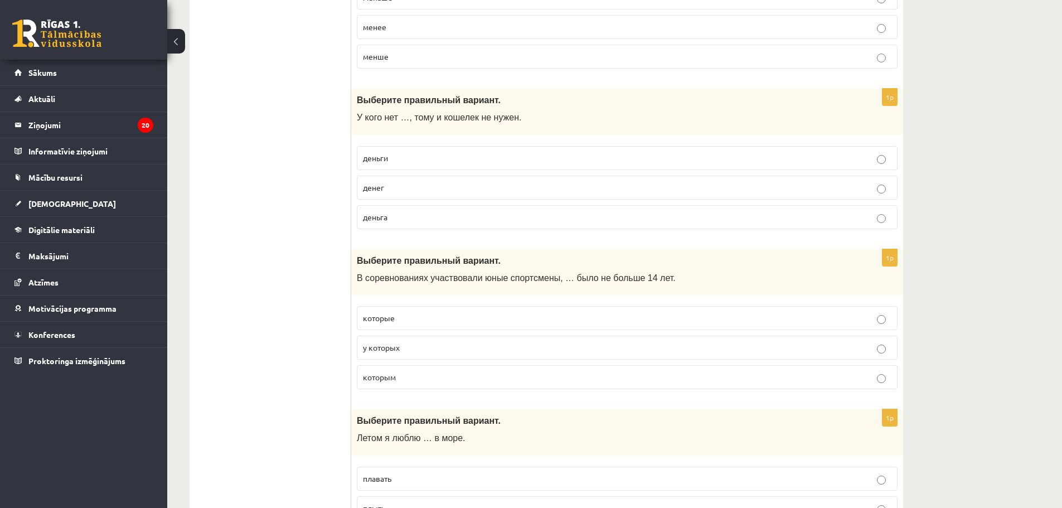
scroll to position [3736, 0]
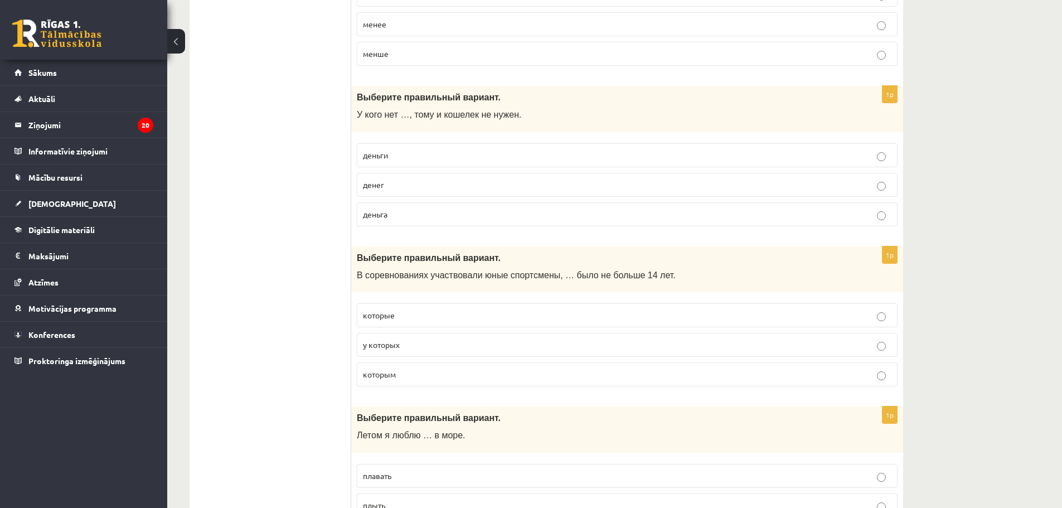
click at [404, 181] on p "денег" at bounding box center [627, 185] width 529 height 12
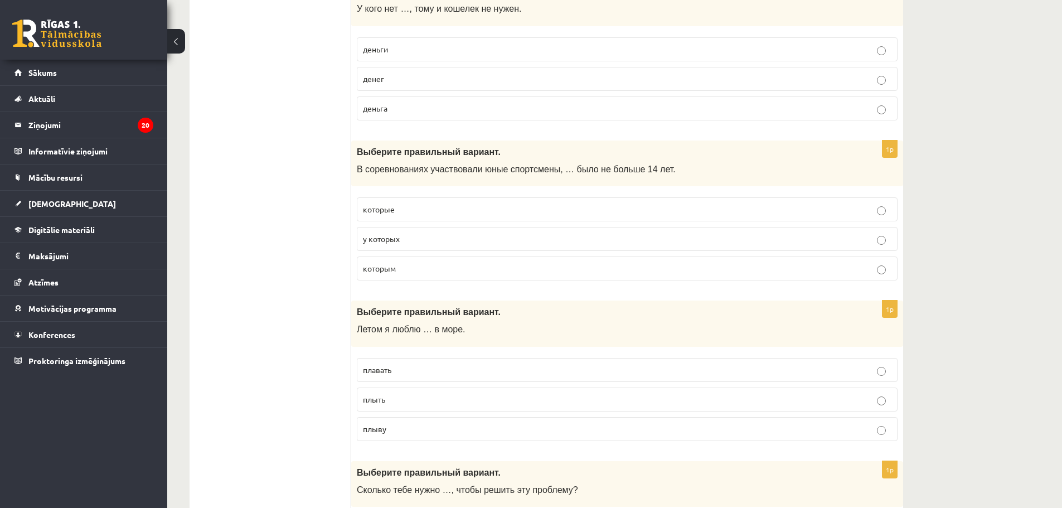
scroll to position [3848, 0]
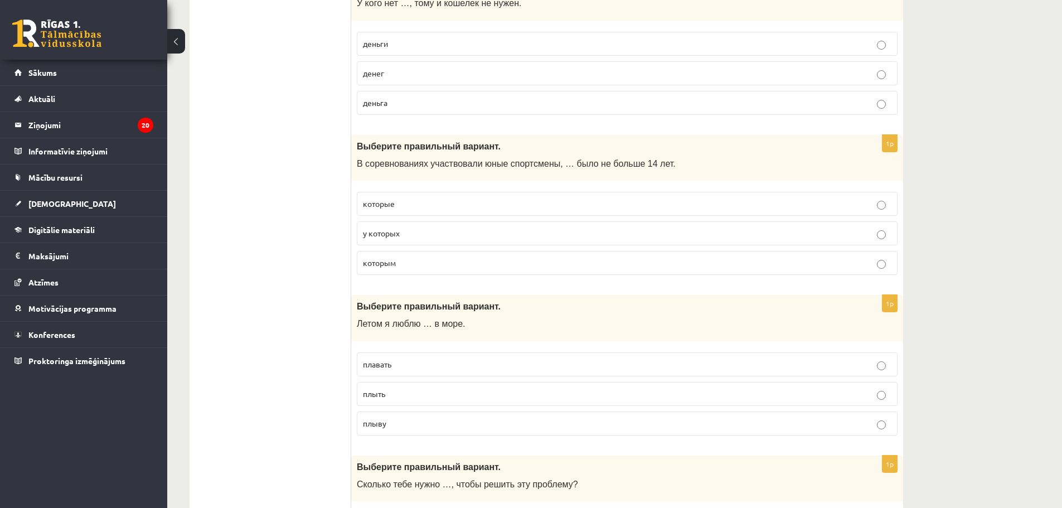
click at [381, 260] on span "которым" at bounding box center [379, 263] width 33 height 10
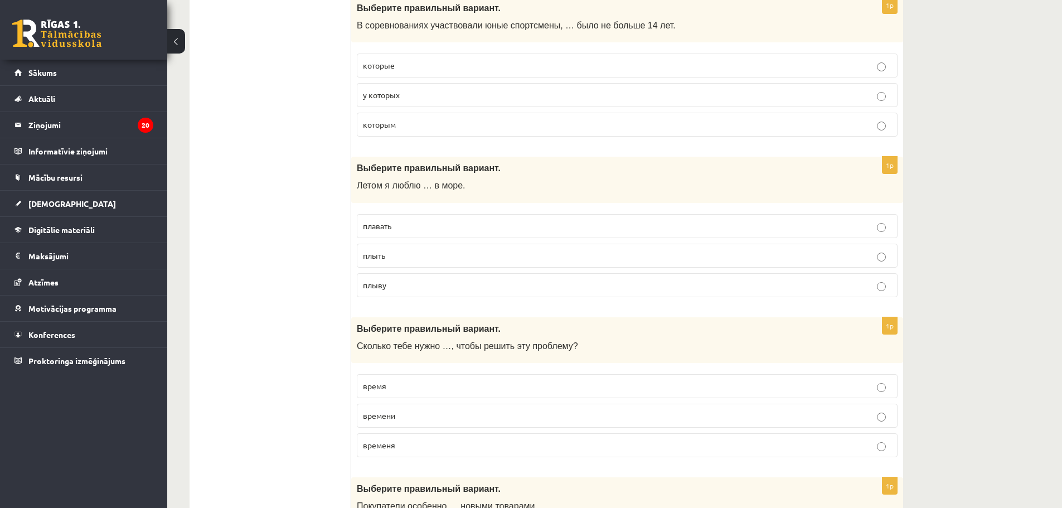
scroll to position [4015, 0]
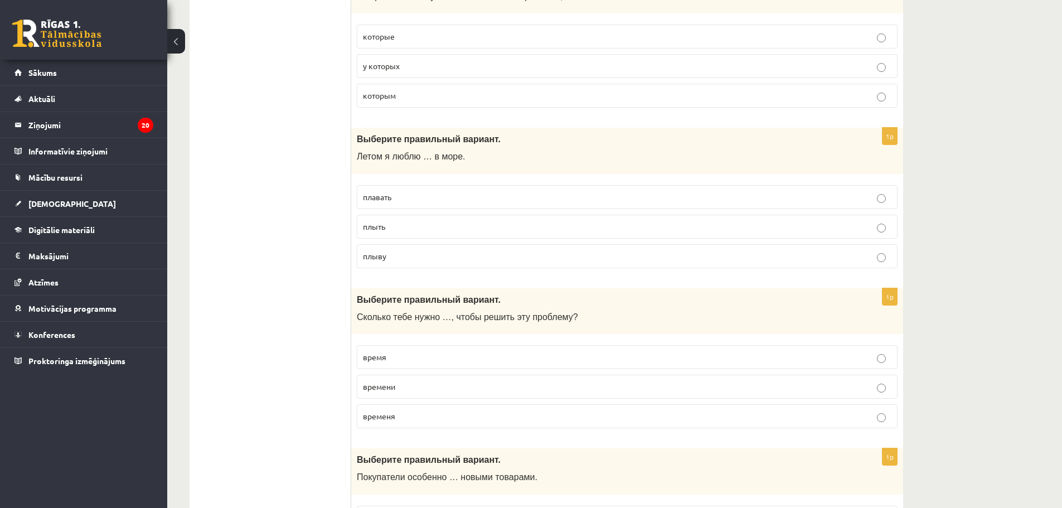
click at [424, 199] on p "плавать" at bounding box center [627, 197] width 529 height 12
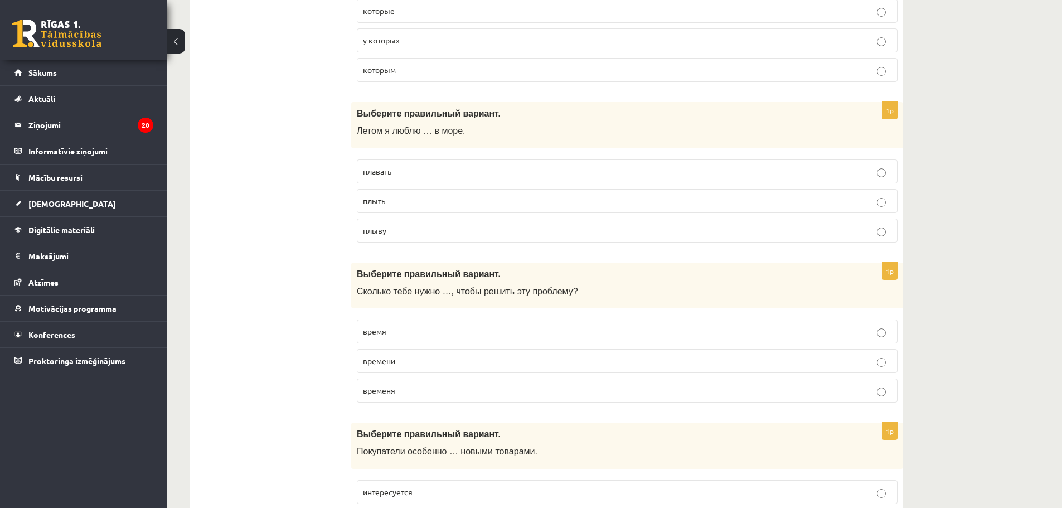
scroll to position [4127, 0]
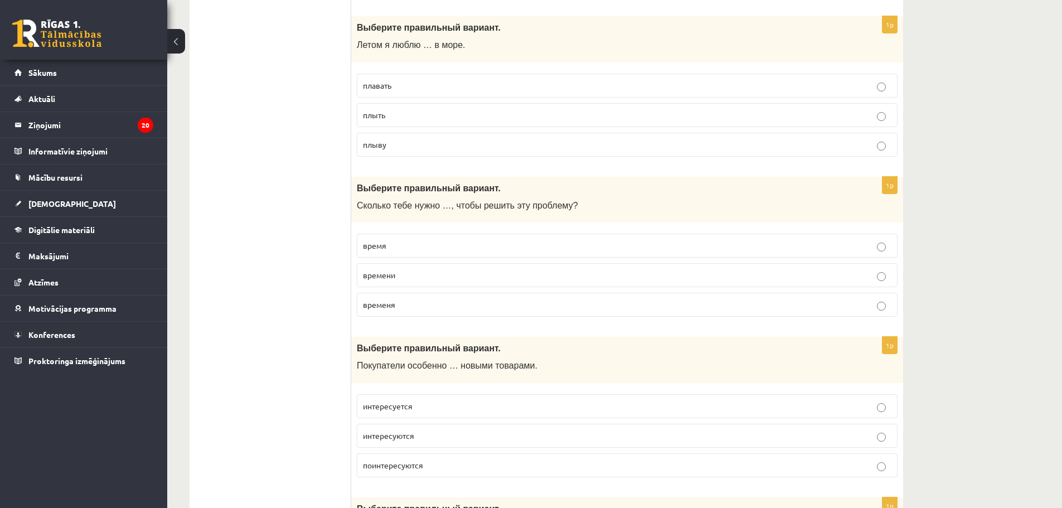
click at [382, 278] on span "времени" at bounding box center [379, 275] width 32 height 10
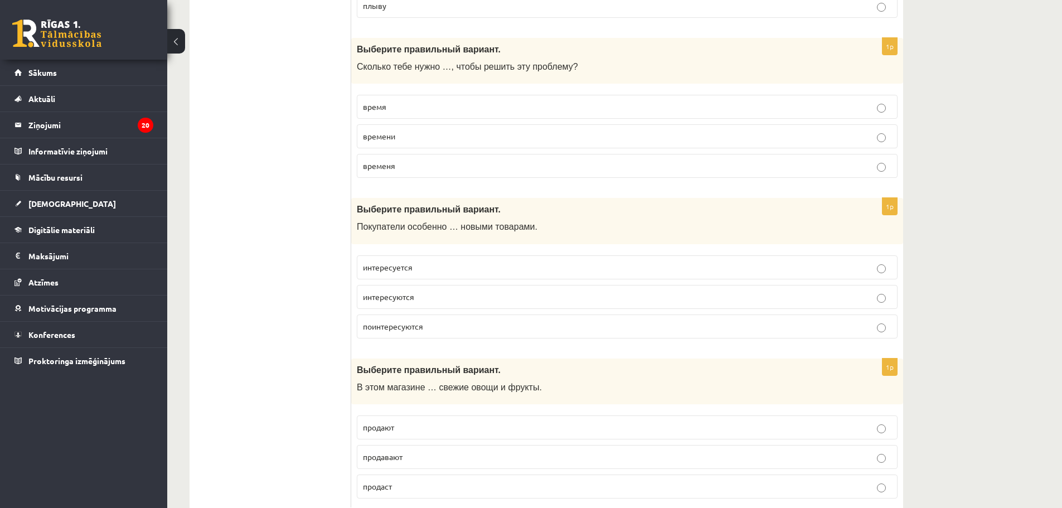
scroll to position [4294, 0]
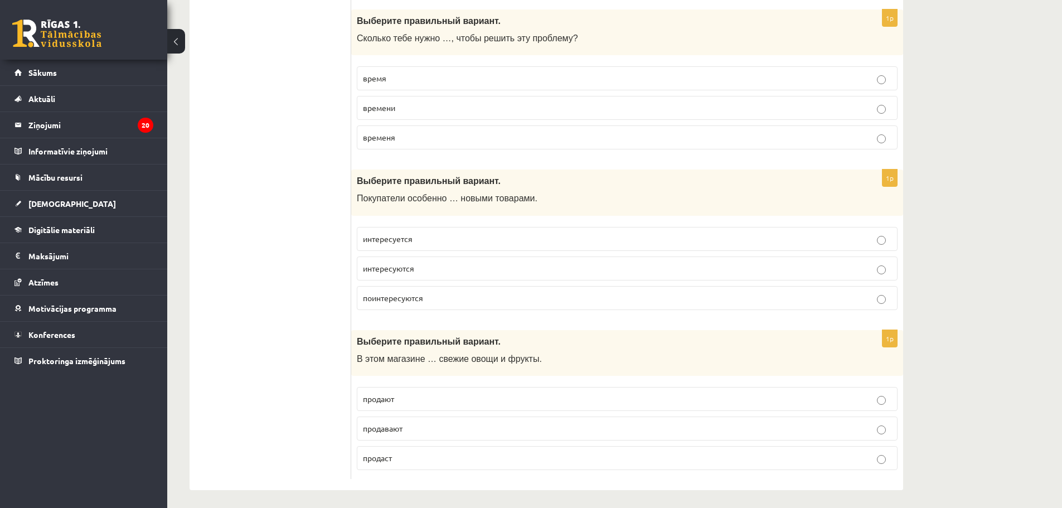
click at [411, 266] on span "интересуются" at bounding box center [388, 268] width 51 height 10
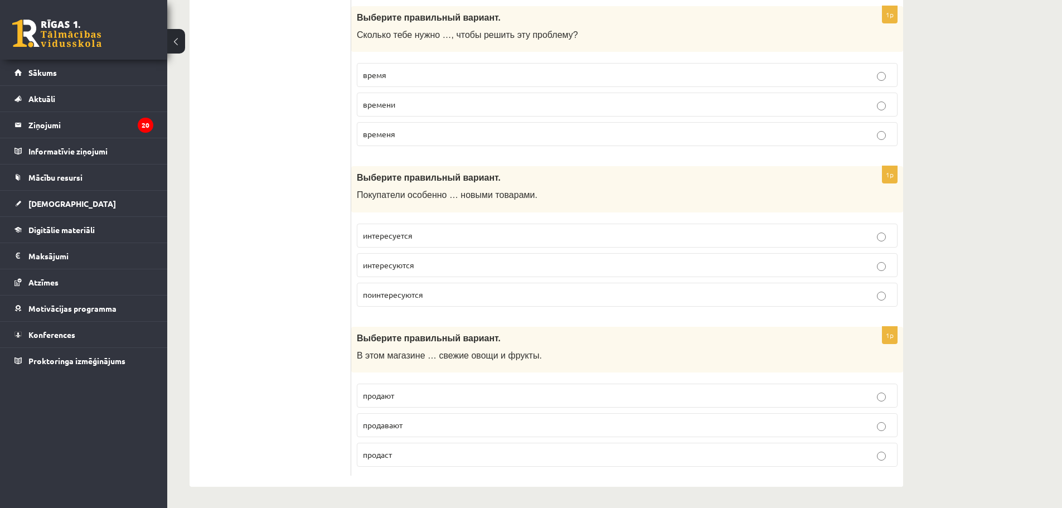
scroll to position [4299, 0]
click at [384, 395] on span "продают" at bounding box center [378, 394] width 31 height 10
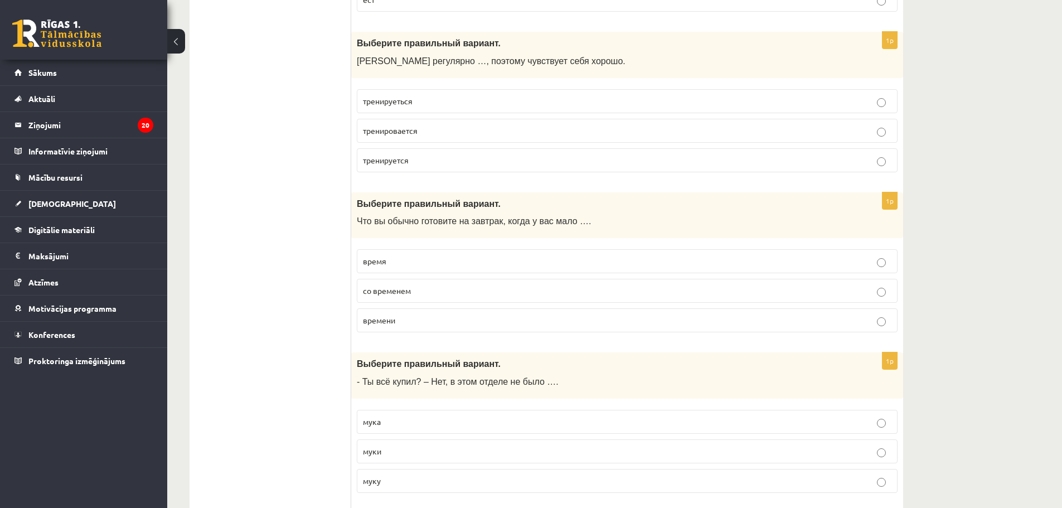
scroll to position [0, 0]
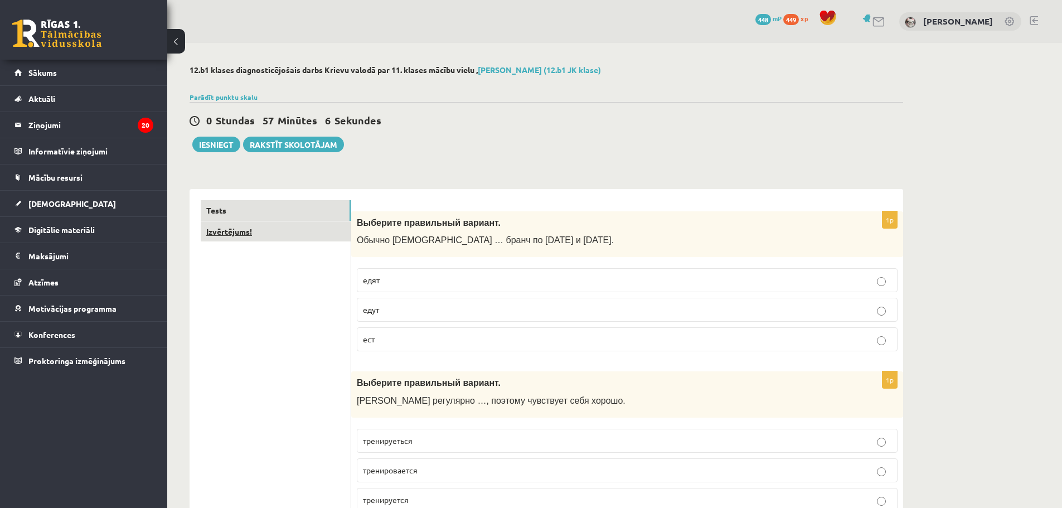
click at [240, 235] on link "Izvērtējums!" at bounding box center [276, 231] width 150 height 21
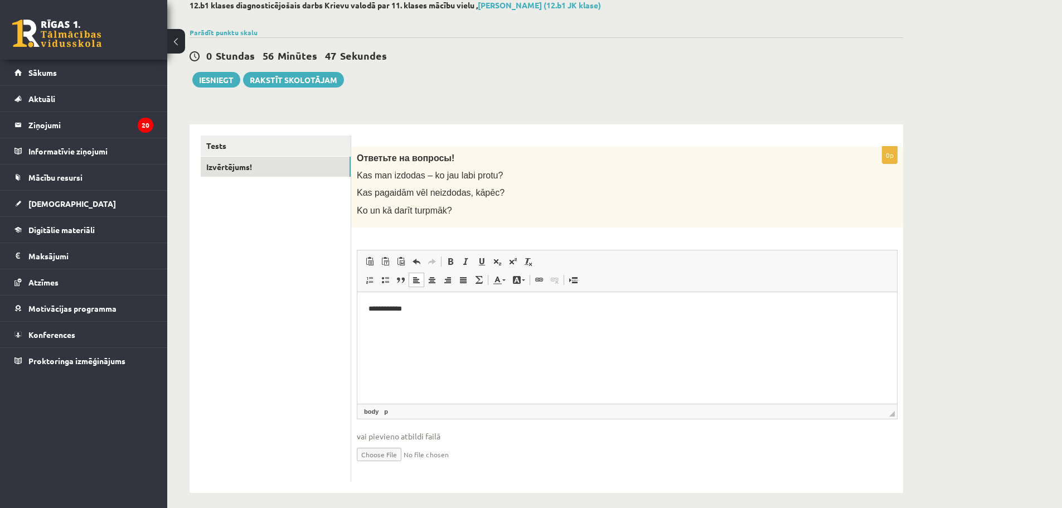
scroll to position [73, 0]
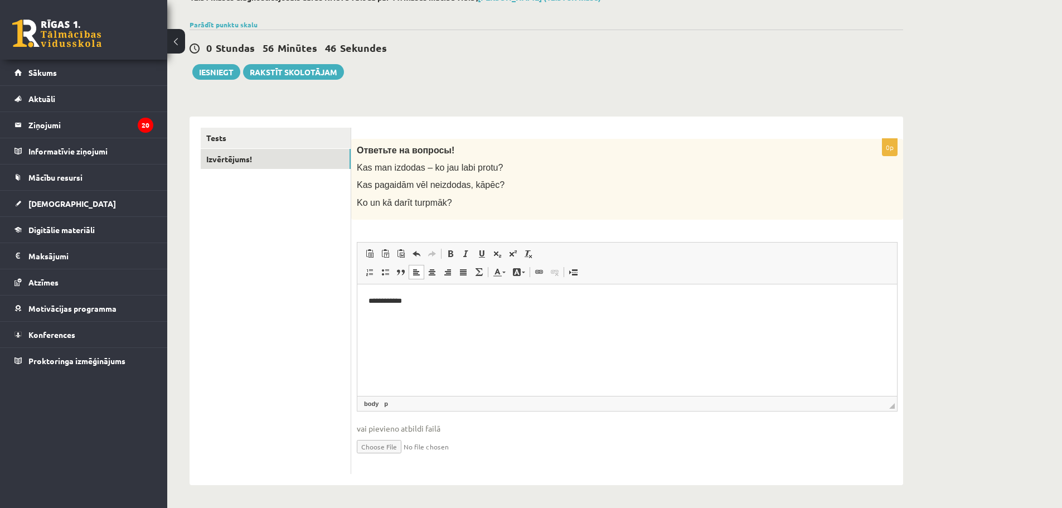
click at [253, 321] on ul "Tests Izvērtējums!" at bounding box center [276, 301] width 151 height 346
click at [207, 76] on button "Iesniegt" at bounding box center [216, 72] width 48 height 16
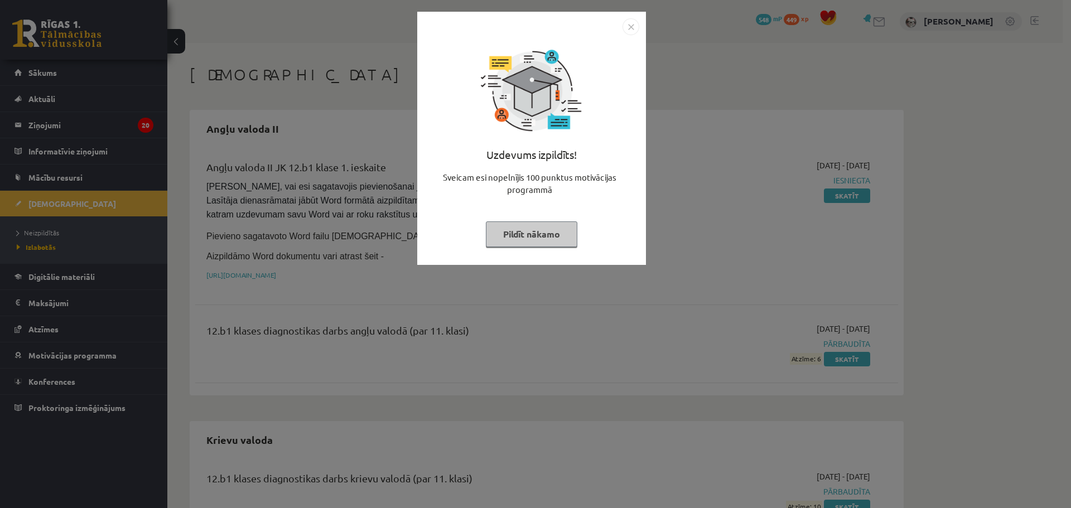
click at [636, 24] on img "Close" at bounding box center [630, 26] width 17 height 17
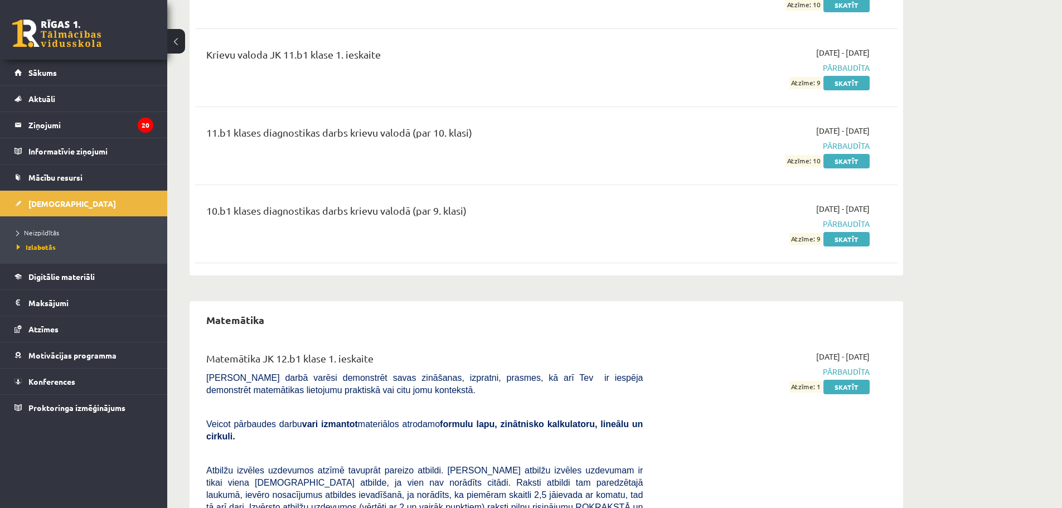
scroll to position [446, 0]
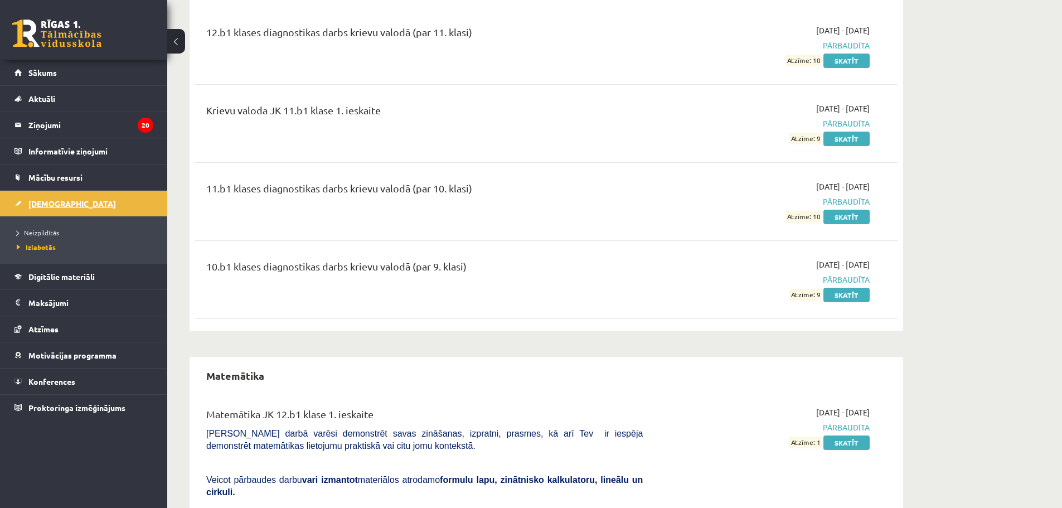
click at [53, 200] on span "[DEMOGRAPHIC_DATA]" at bounding box center [72, 204] width 88 height 10
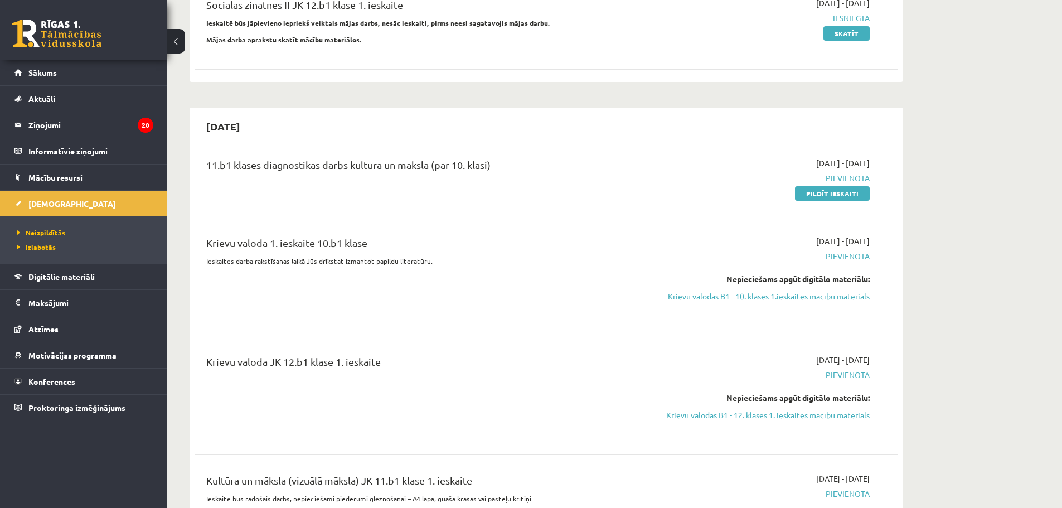
scroll to position [335, 0]
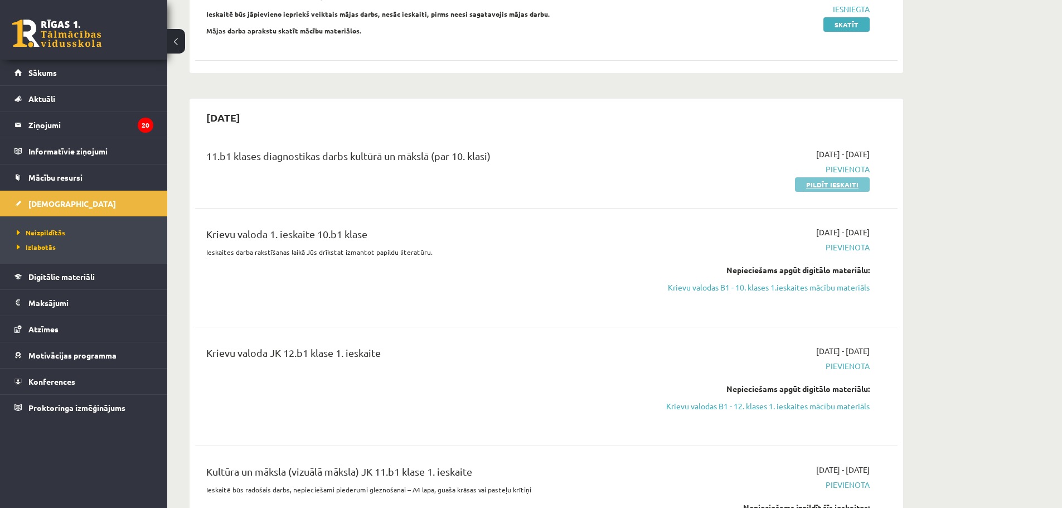
click at [819, 184] on link "Pildīt ieskaiti" at bounding box center [832, 184] width 75 height 14
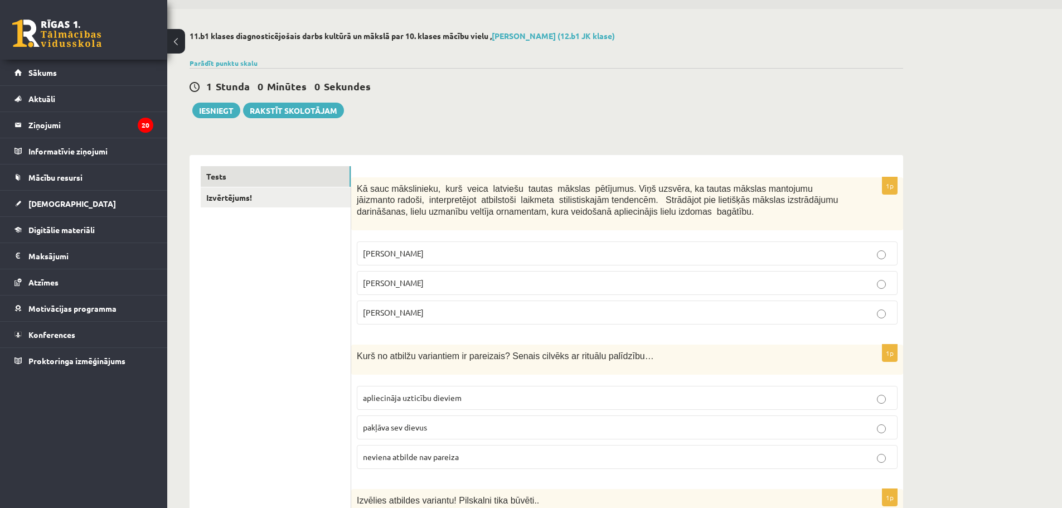
scroll to position [56, 0]
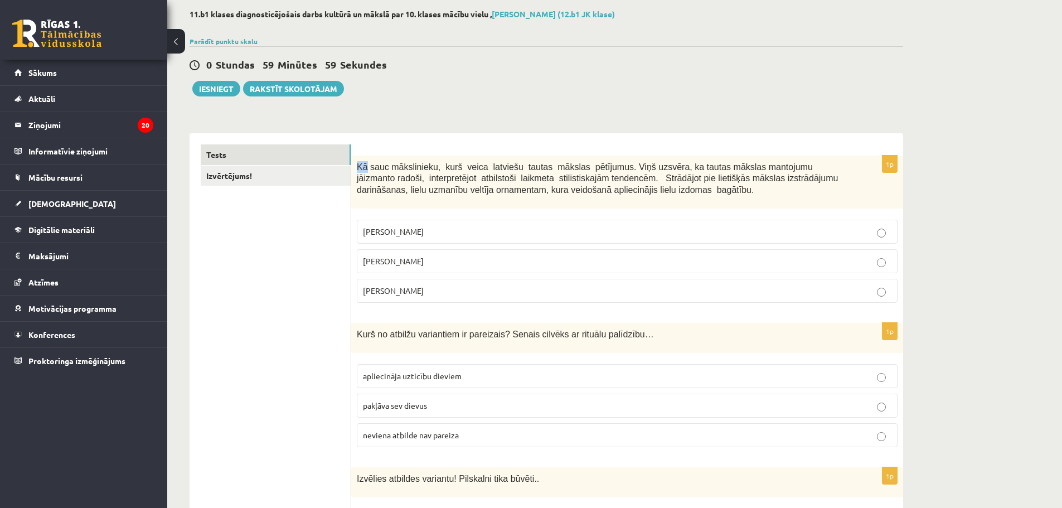
click at [370, 167] on div "Kā sauc mākslinieku, kurš veica latviešu tautas mākslas pētījumus. Viņš uzsvēra…" at bounding box center [627, 182] width 552 height 53
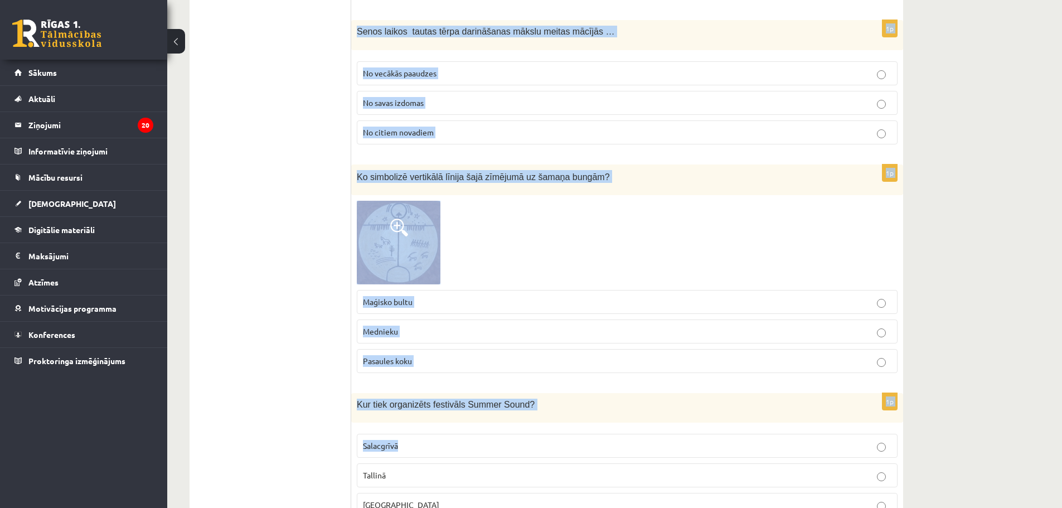
scroll to position [4383, 0]
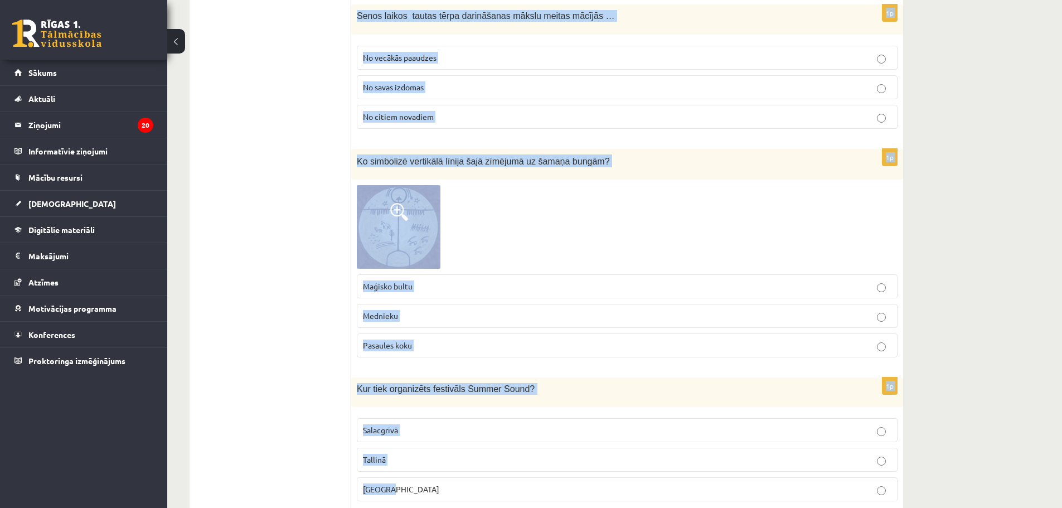
drag, startPoint x: 397, startPoint y: 174, endPoint x: 523, endPoint y: 443, distance: 296.9
copy form "l ipsumdolors, amet conse adipisci elitse doeiusm temporinc. Utla etdolor, ma a…"
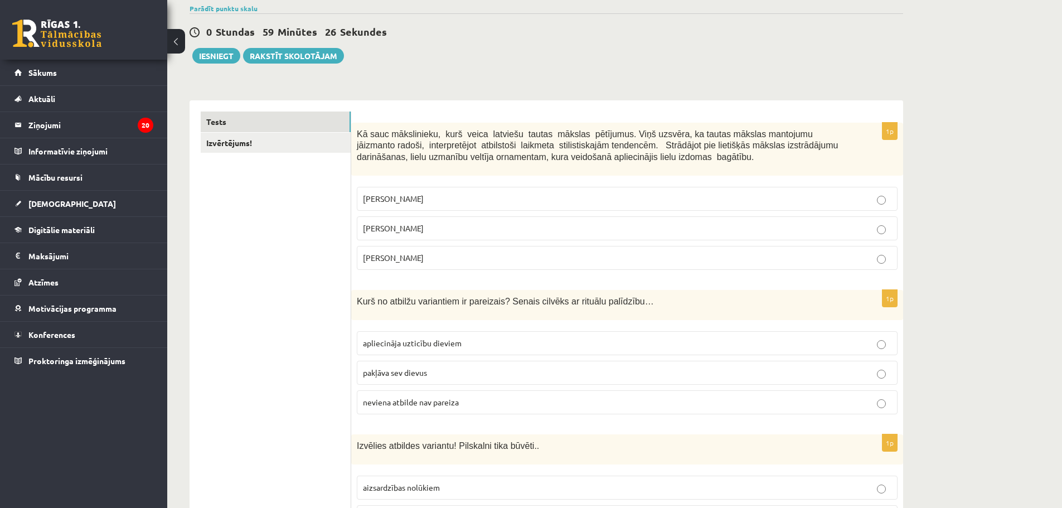
scroll to position [0, 0]
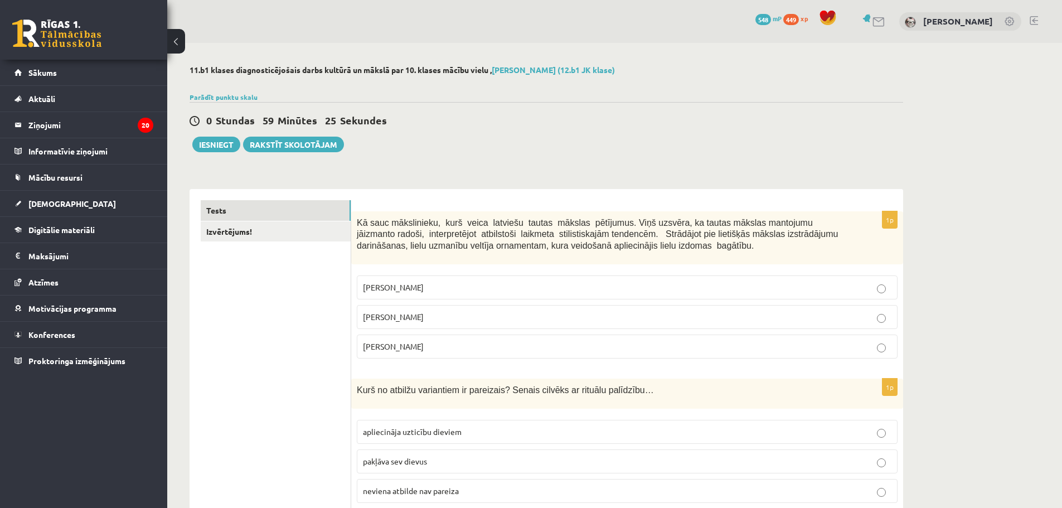
click at [402, 321] on span "[PERSON_NAME]" at bounding box center [393, 317] width 61 height 10
click at [489, 315] on p "[PERSON_NAME]" at bounding box center [627, 317] width 529 height 12
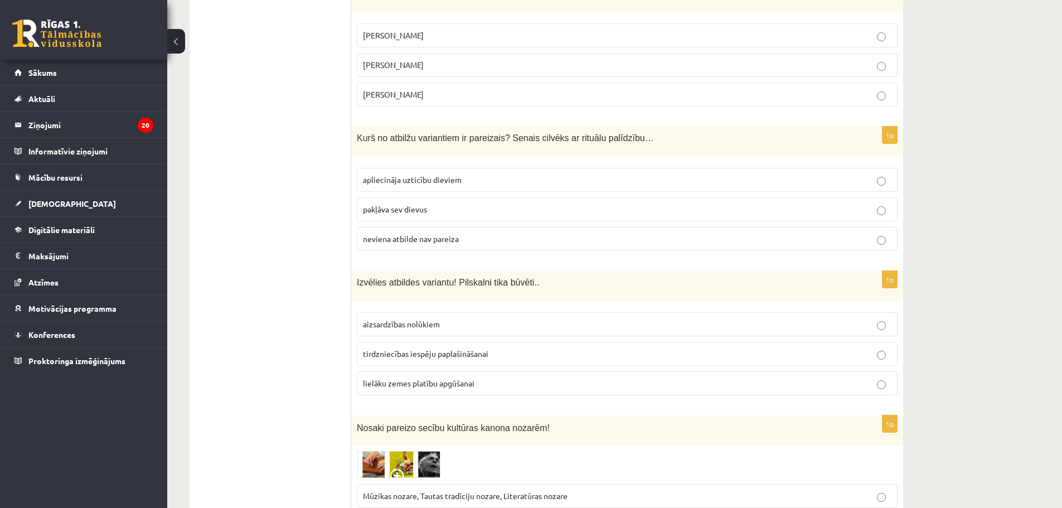
scroll to position [279, 0]
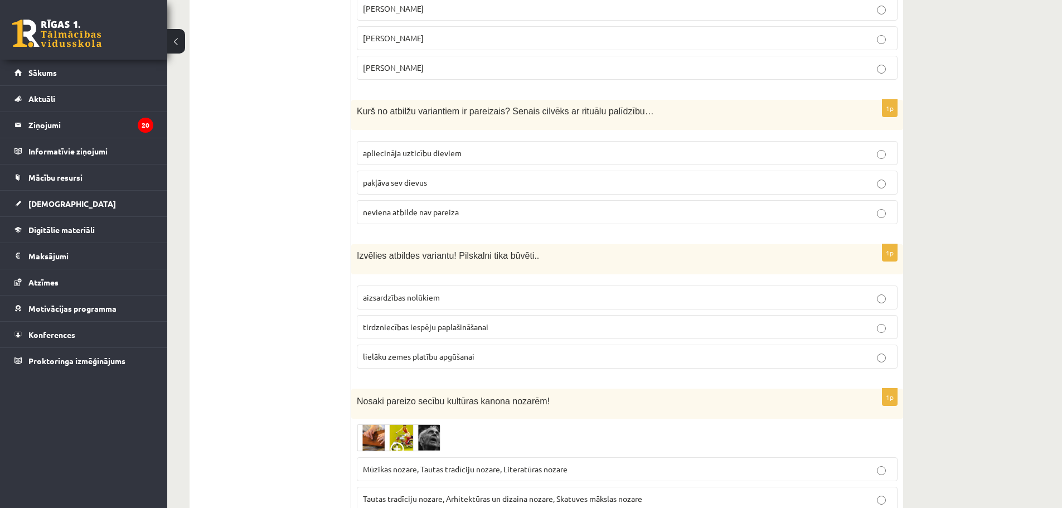
click at [408, 154] on span "apliecināja uzticību dieviem" at bounding box center [412, 153] width 99 height 10
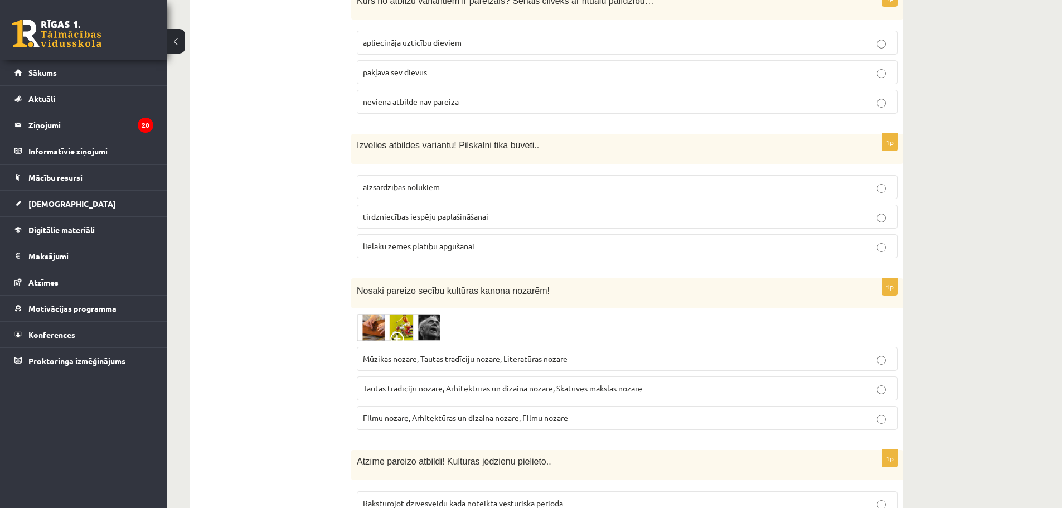
scroll to position [390, 0]
click at [390, 186] on span "aizsardzības nolūkiem" at bounding box center [401, 186] width 77 height 10
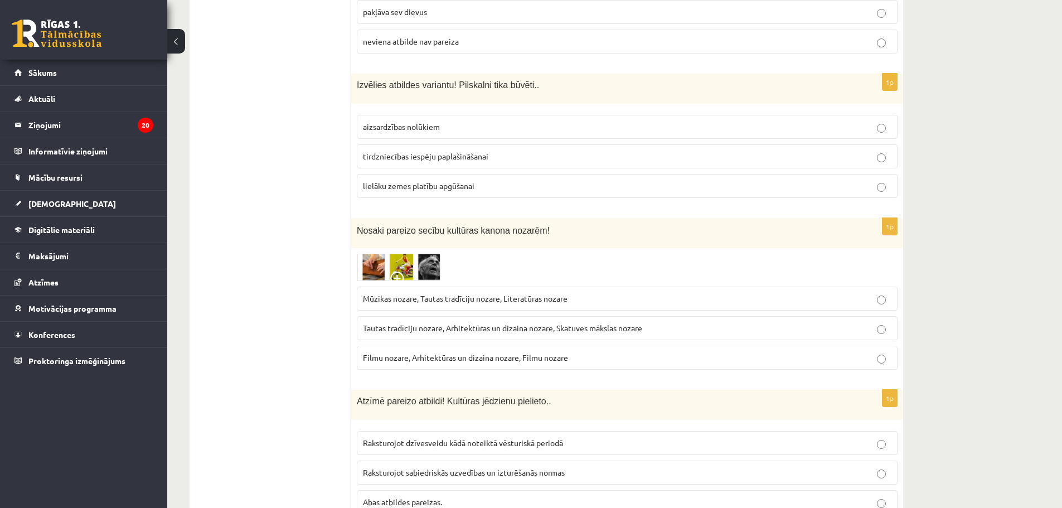
scroll to position [502, 0]
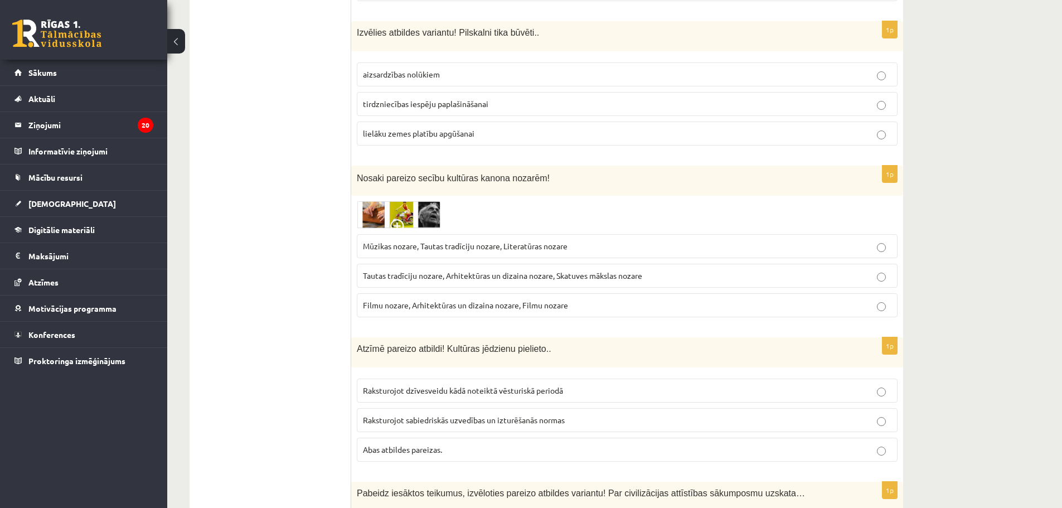
click at [367, 221] on img at bounding box center [399, 214] width 84 height 27
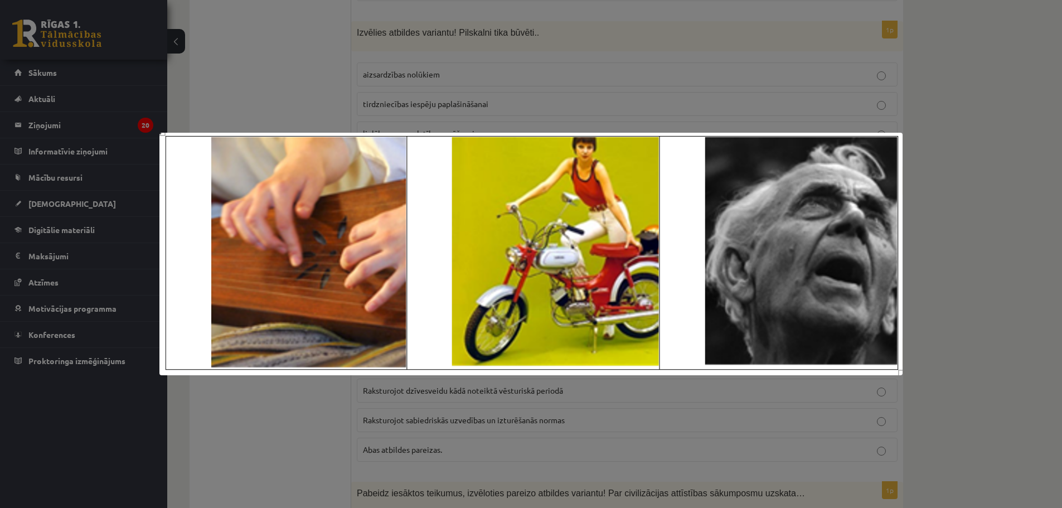
click at [530, 77] on div at bounding box center [531, 254] width 1062 height 508
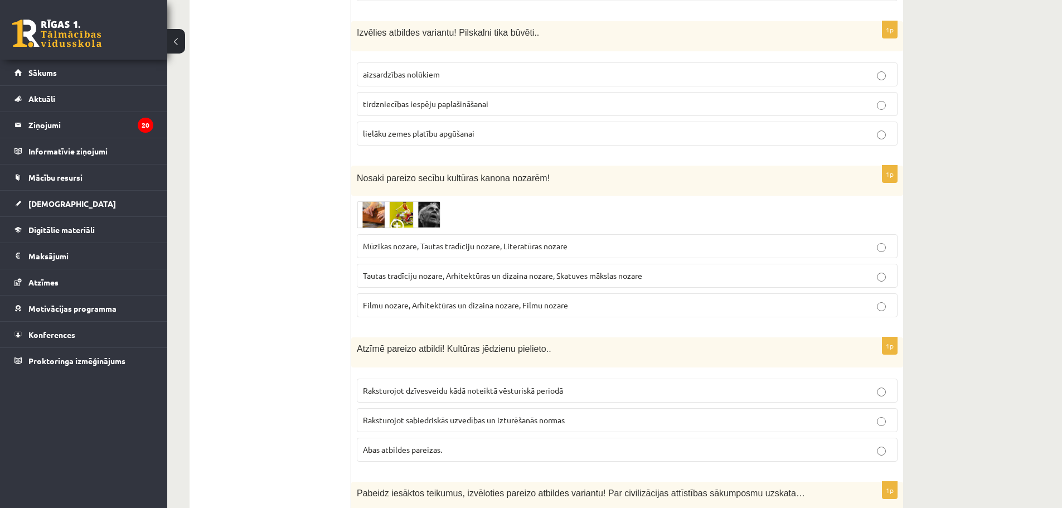
click at [378, 270] on label "Tautas tradīciju nozare, Arhitektūras un dizaina nozare, Skatuves mākslas nozare" at bounding box center [627, 276] width 541 height 24
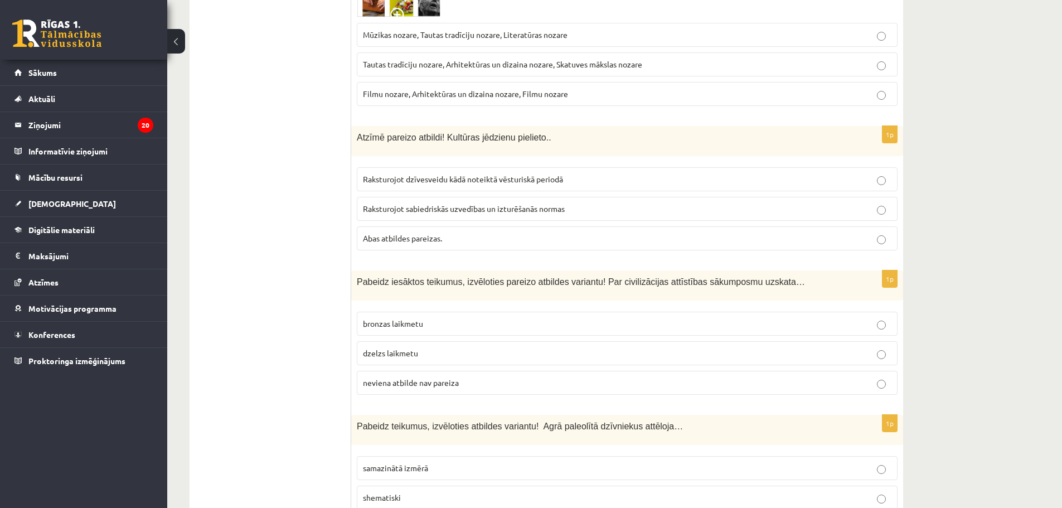
scroll to position [725, 0]
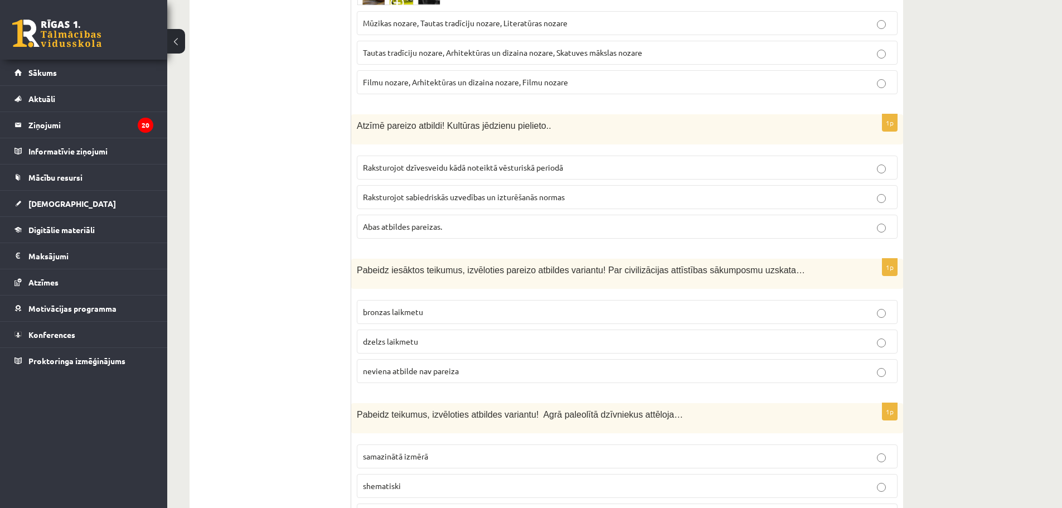
click at [405, 228] on span "Abas atbildes pareizas." at bounding box center [402, 226] width 79 height 10
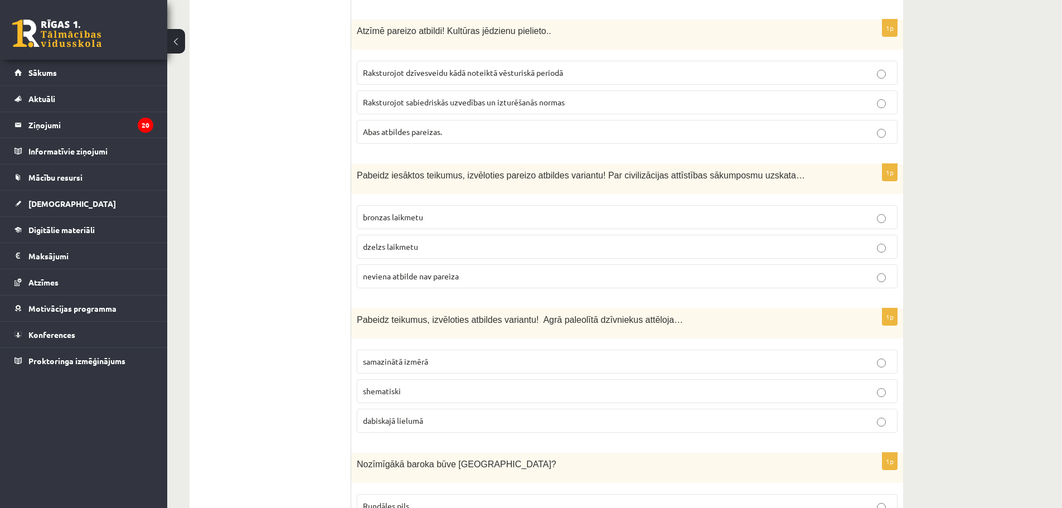
scroll to position [837, 0]
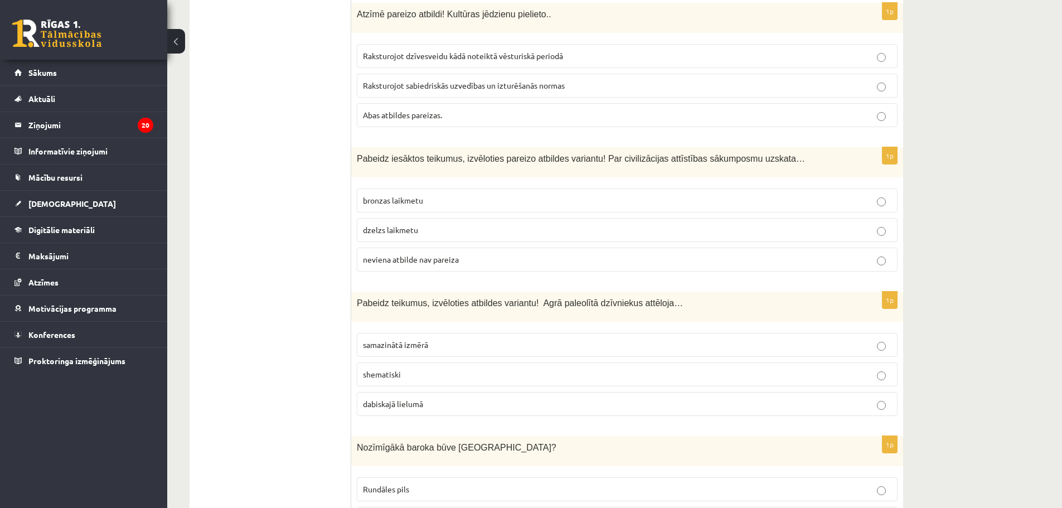
click at [372, 258] on span "neviena atbilde nav pareiza" at bounding box center [411, 259] width 96 height 10
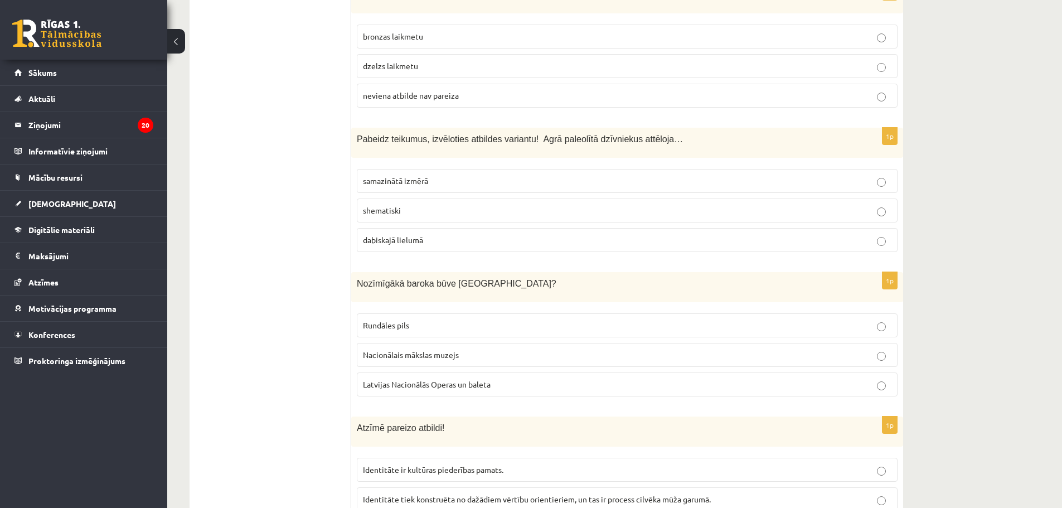
scroll to position [1004, 0]
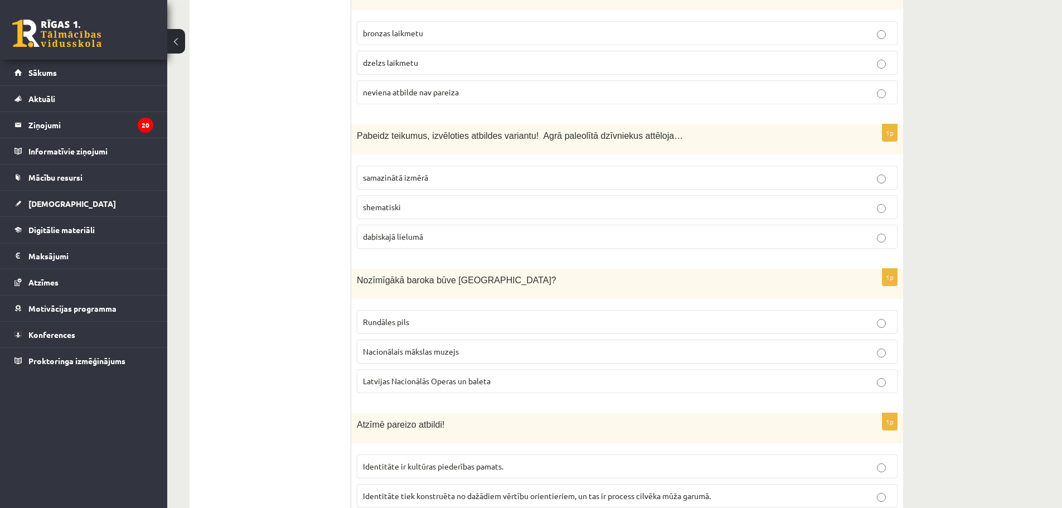
click at [446, 231] on label "dabiskajā lielumā" at bounding box center [627, 237] width 541 height 24
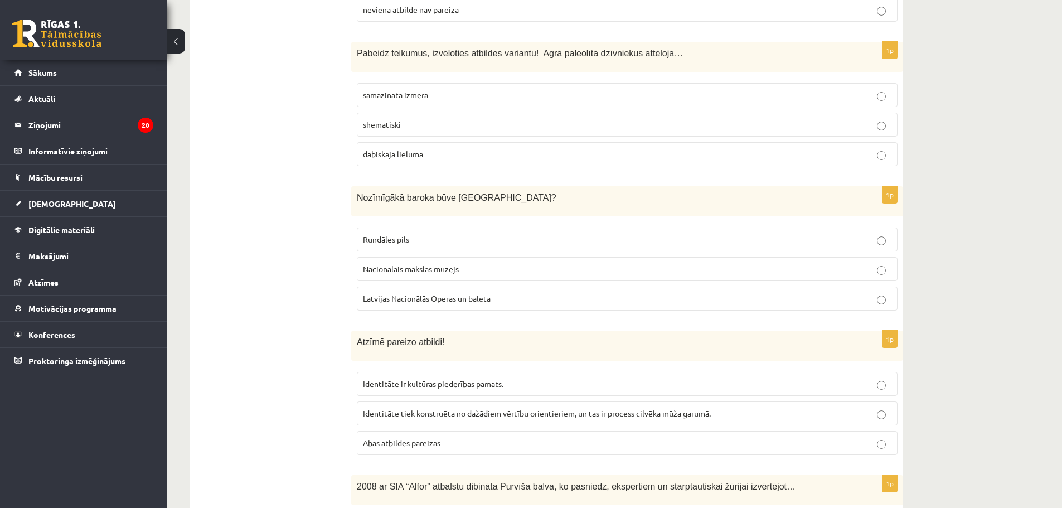
scroll to position [1171, 0]
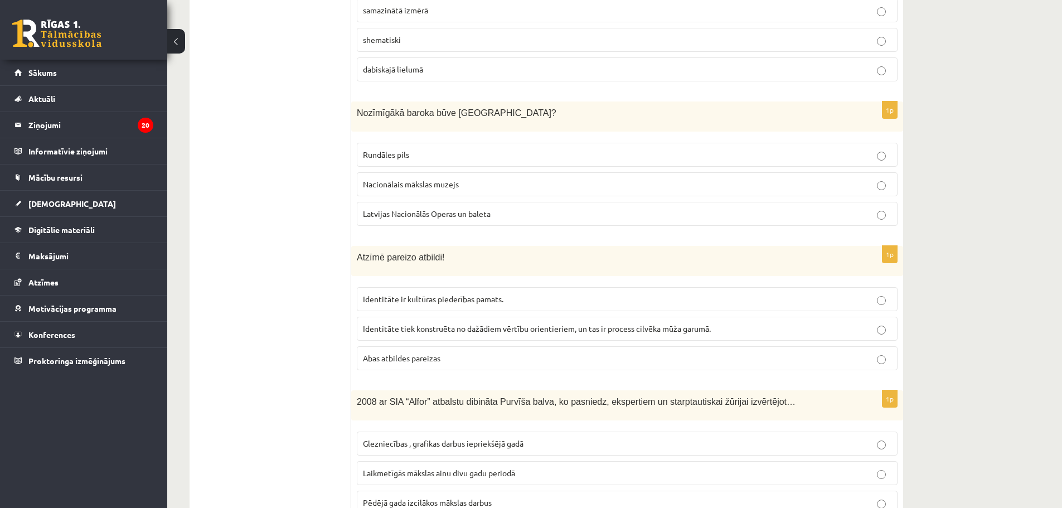
click at [411, 149] on label "Rundāles pils" at bounding box center [627, 155] width 541 height 24
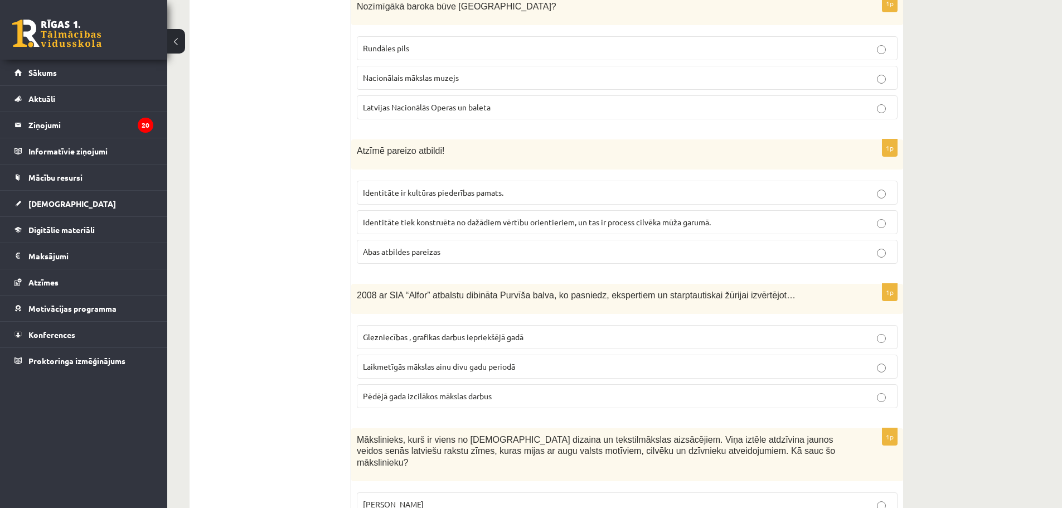
scroll to position [1338, 0]
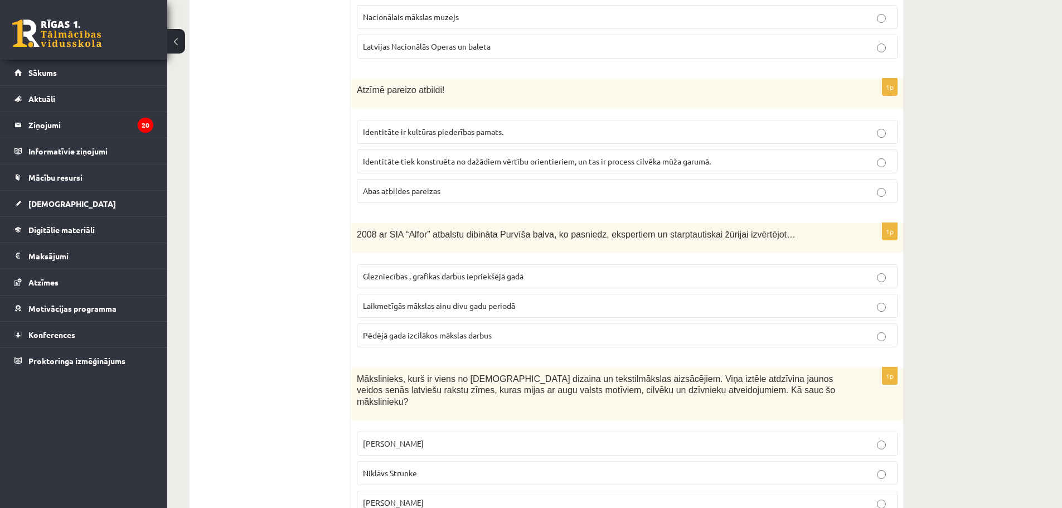
click at [412, 192] on span "Abas atbildes pareizas" at bounding box center [402, 191] width 78 height 10
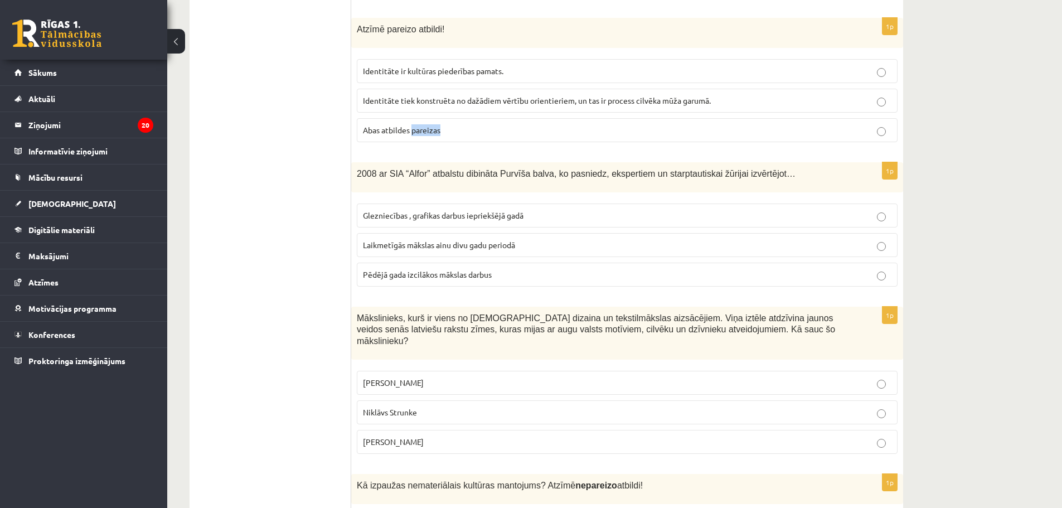
scroll to position [1450, 0]
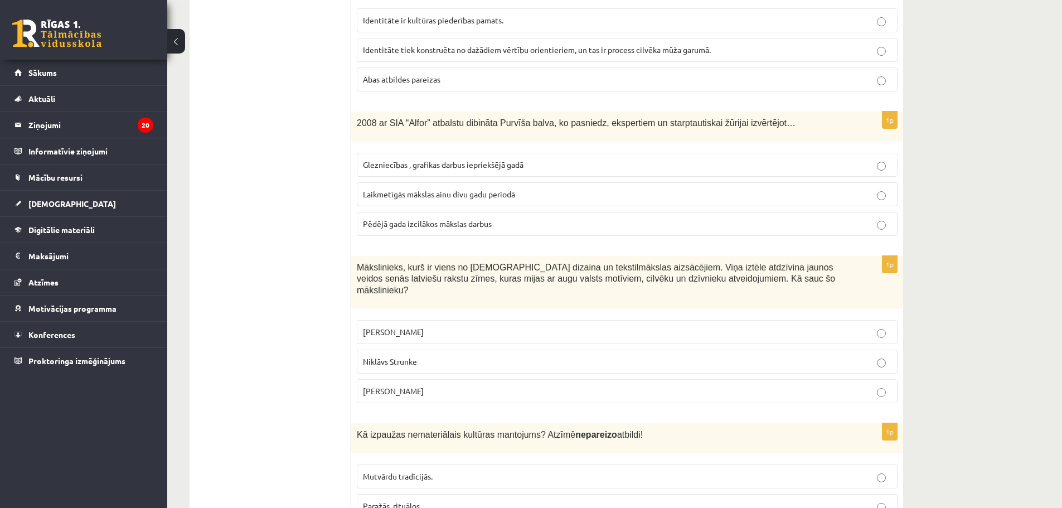
click at [444, 192] on span "Laikmetīgās mākslas ainu divu gadu periodā" at bounding box center [439, 194] width 152 height 10
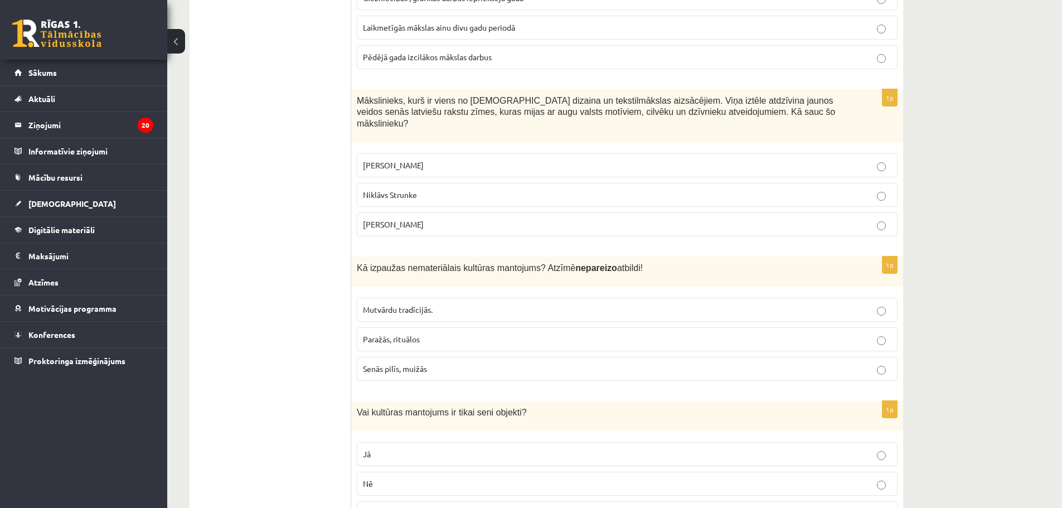
scroll to position [1617, 0]
click at [411, 159] on p "Ansis Cīrulis" at bounding box center [627, 165] width 529 height 12
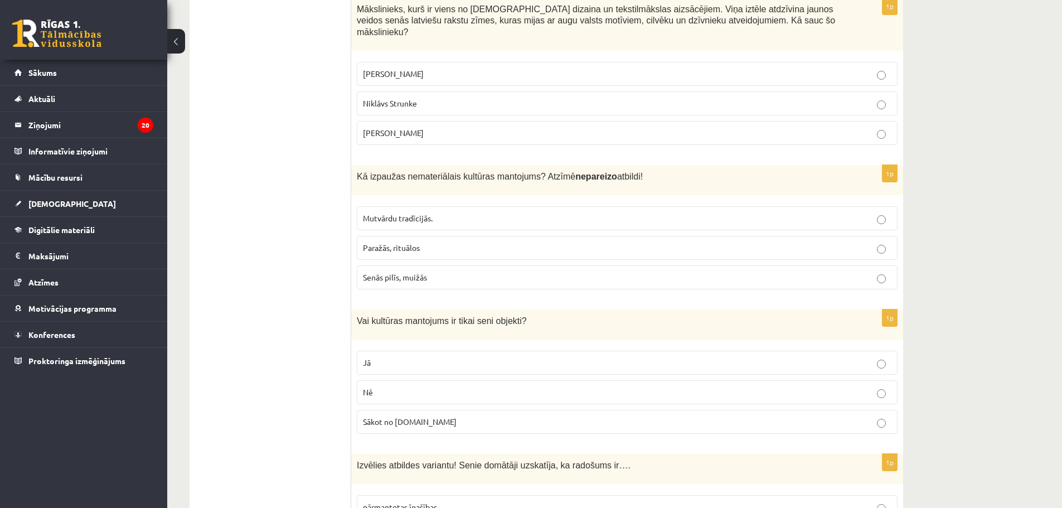
scroll to position [1729, 0]
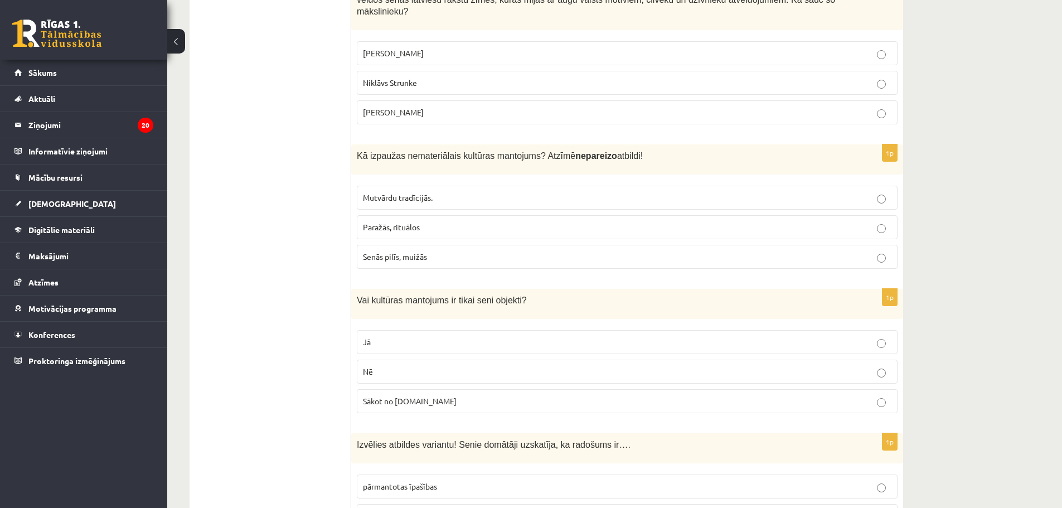
click at [403, 252] on span "Senās pilīs, muižās" at bounding box center [395, 257] width 64 height 10
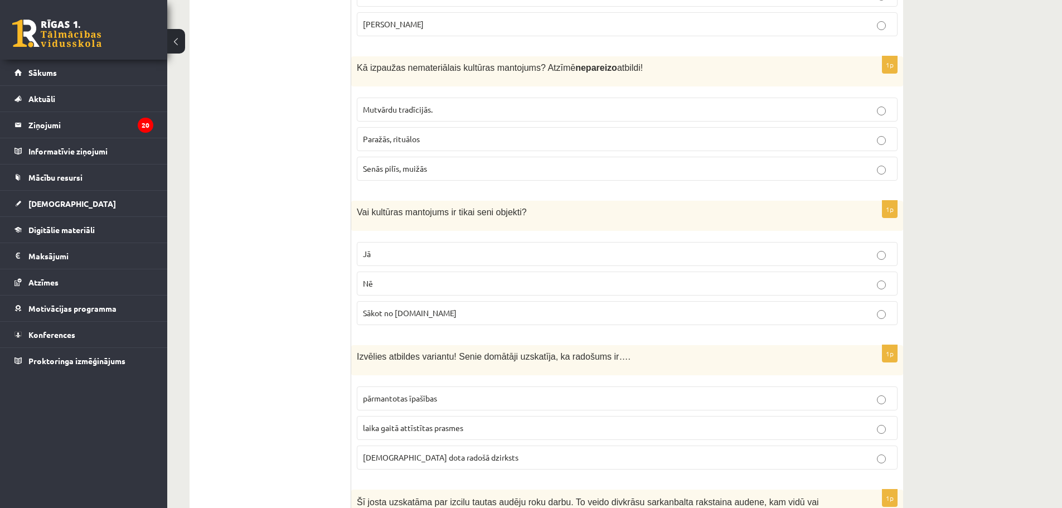
scroll to position [1840, 0]
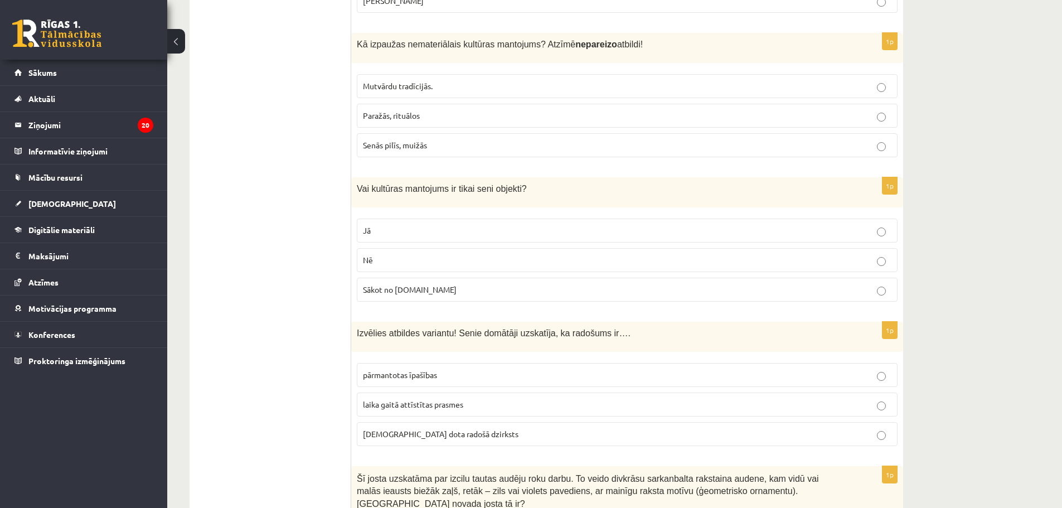
click at [461, 254] on p "Nē" at bounding box center [627, 260] width 529 height 12
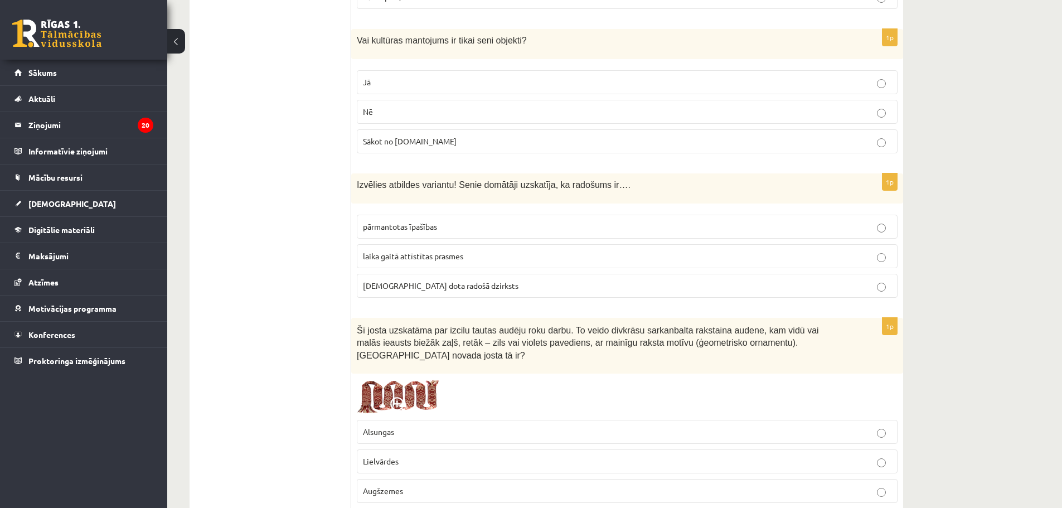
scroll to position [2008, 0]
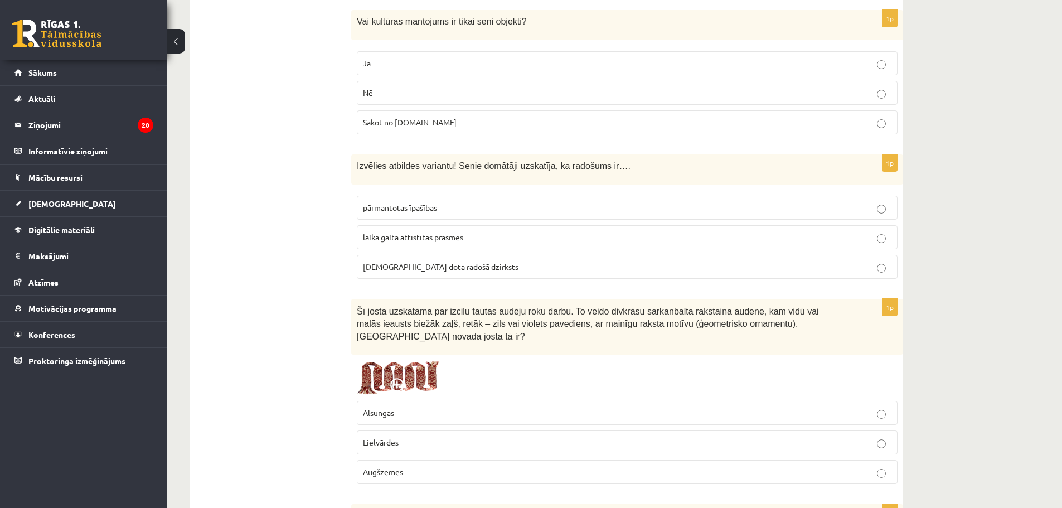
click at [418, 261] on p "dieva dota radošā dzirksts" at bounding box center [627, 267] width 529 height 12
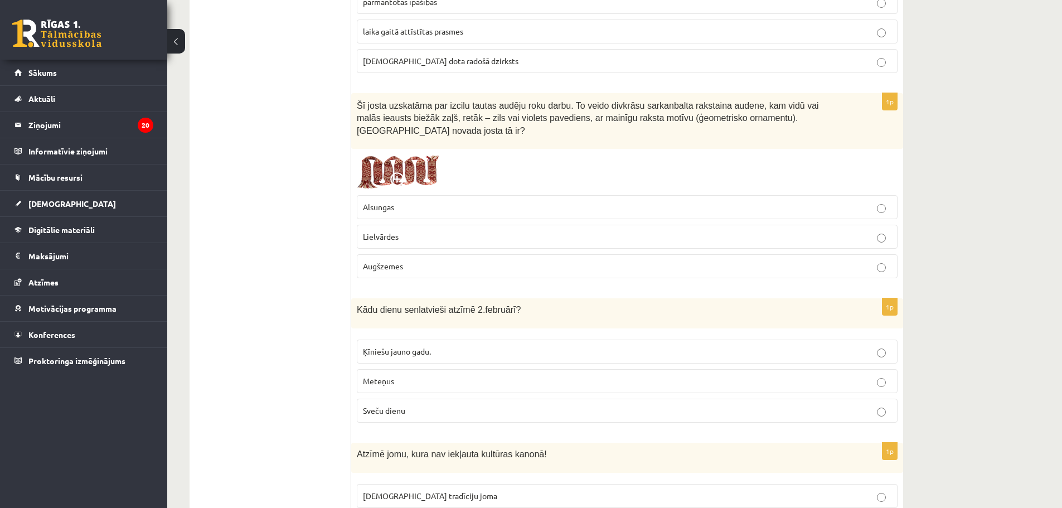
scroll to position [2231, 0]
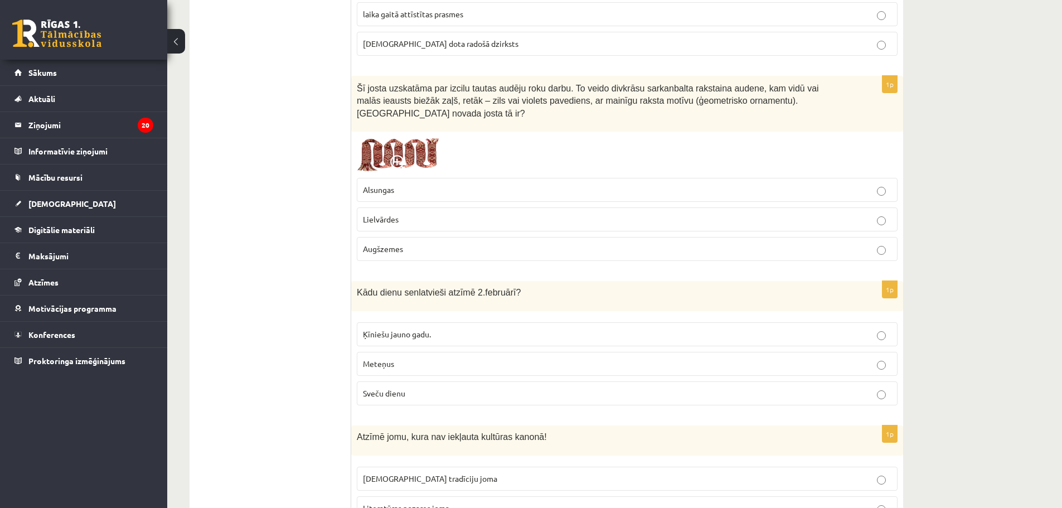
click at [404, 214] on p "Lielvārdes" at bounding box center [627, 220] width 529 height 12
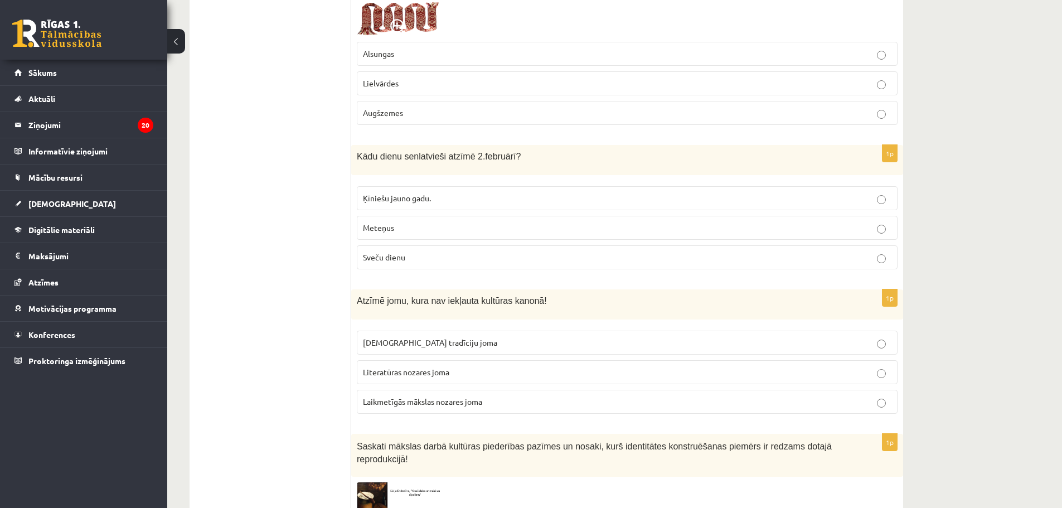
scroll to position [2398, 0]
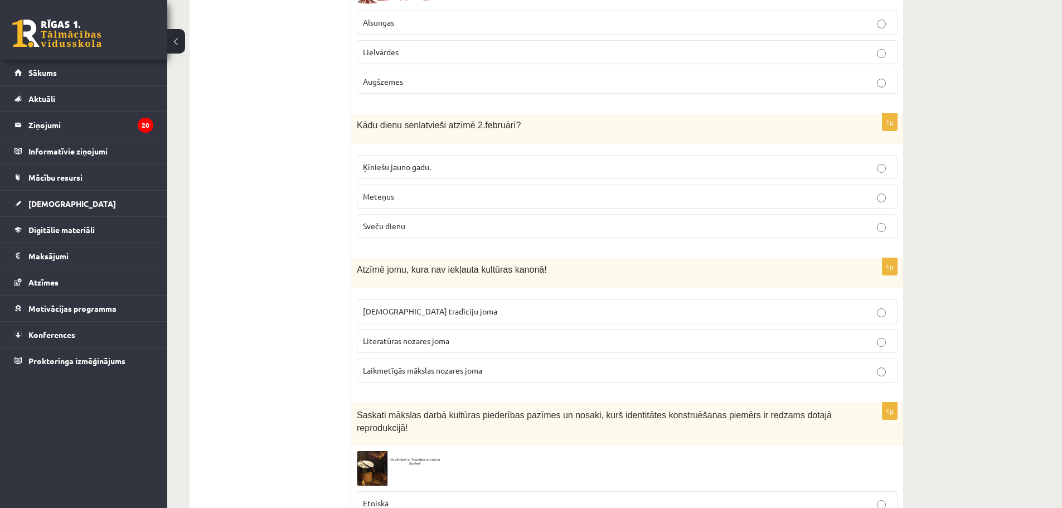
click at [422, 220] on p "Sveču dienu" at bounding box center [627, 226] width 529 height 12
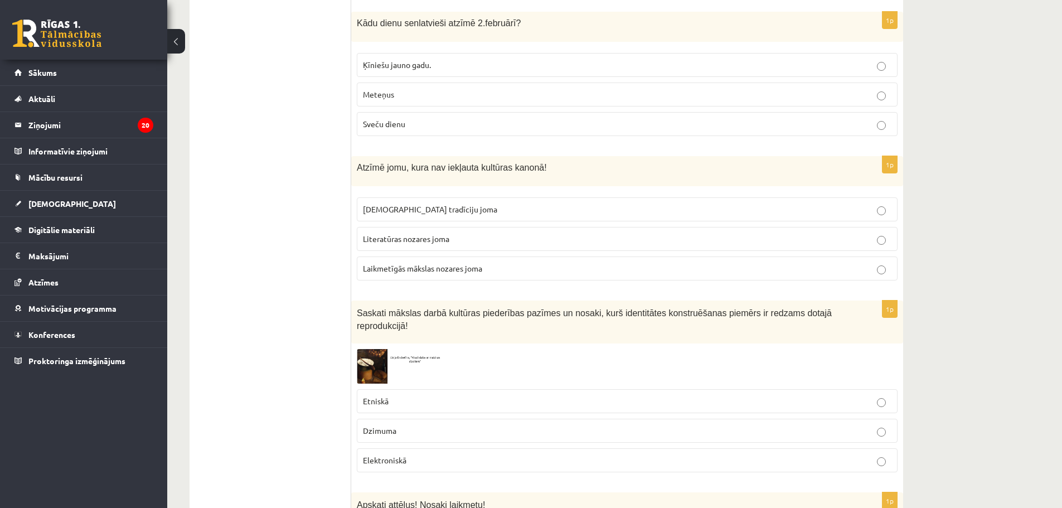
scroll to position [2510, 0]
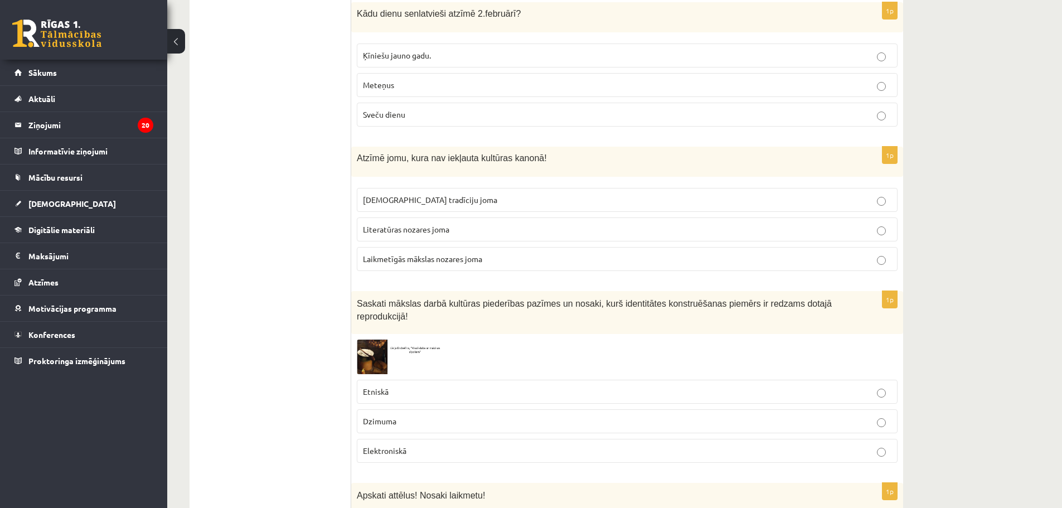
click at [420, 247] on label "Laikmetīgās mākslas nozares joma" at bounding box center [627, 259] width 541 height 24
click at [359, 340] on img at bounding box center [399, 357] width 84 height 34
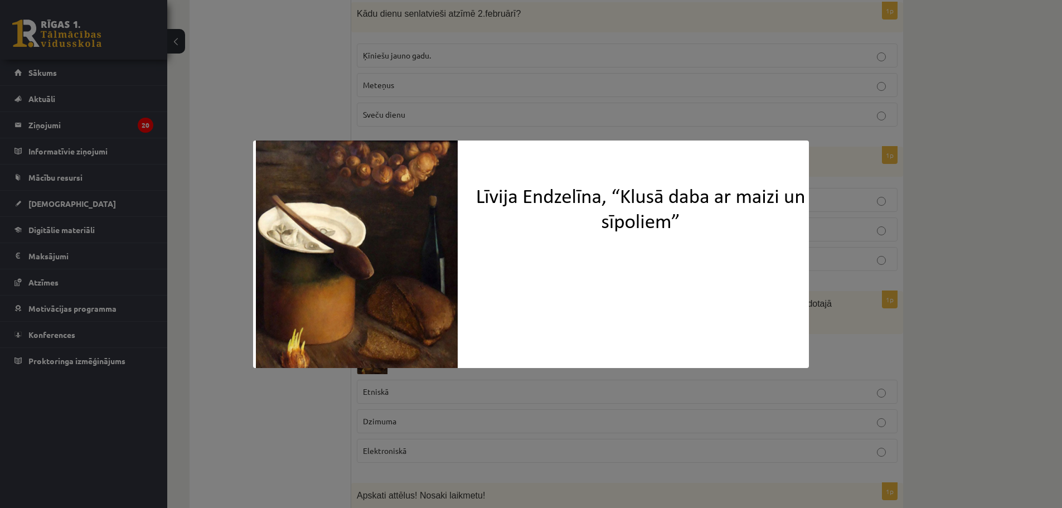
click at [248, 417] on div at bounding box center [531, 254] width 1062 height 508
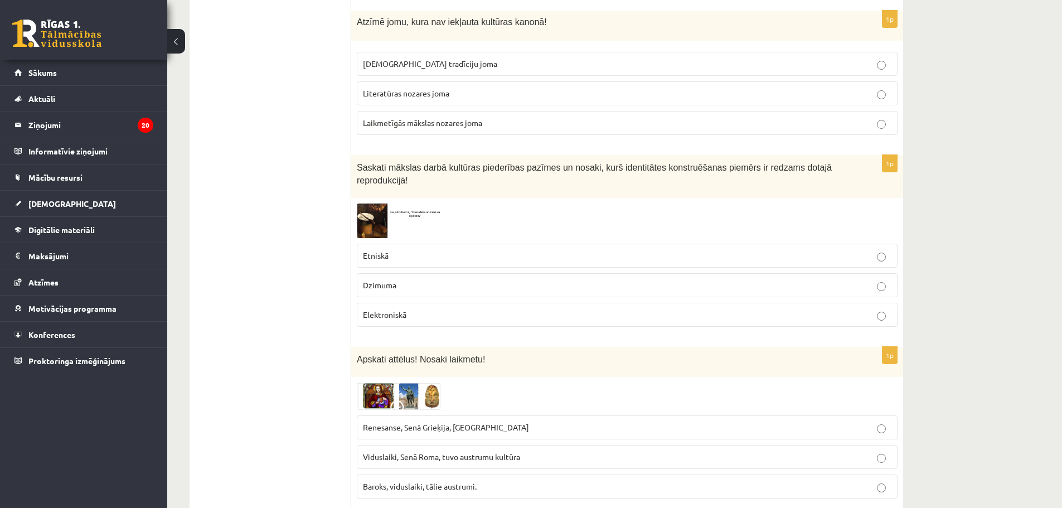
scroll to position [2677, 0]
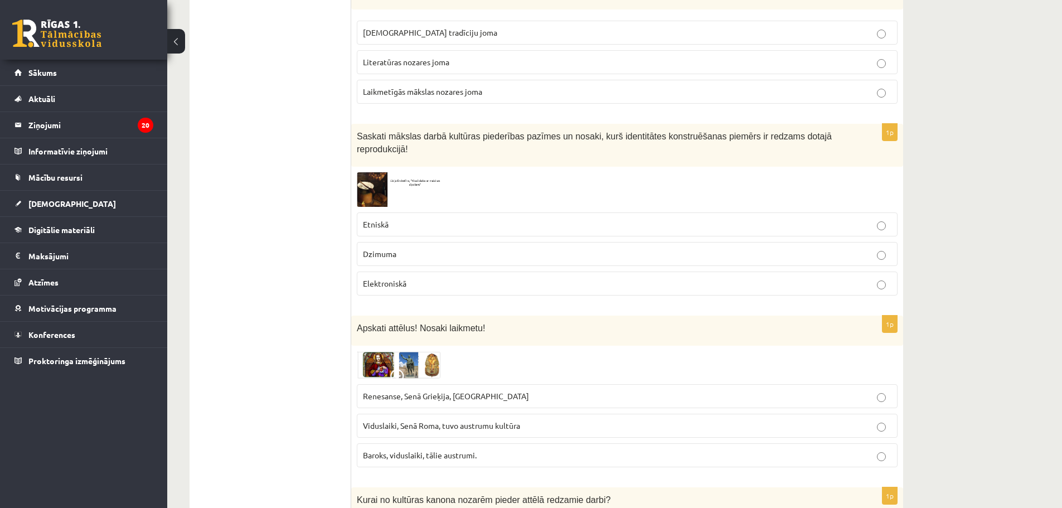
click at [391, 219] on p "Etniskā" at bounding box center [627, 225] width 529 height 12
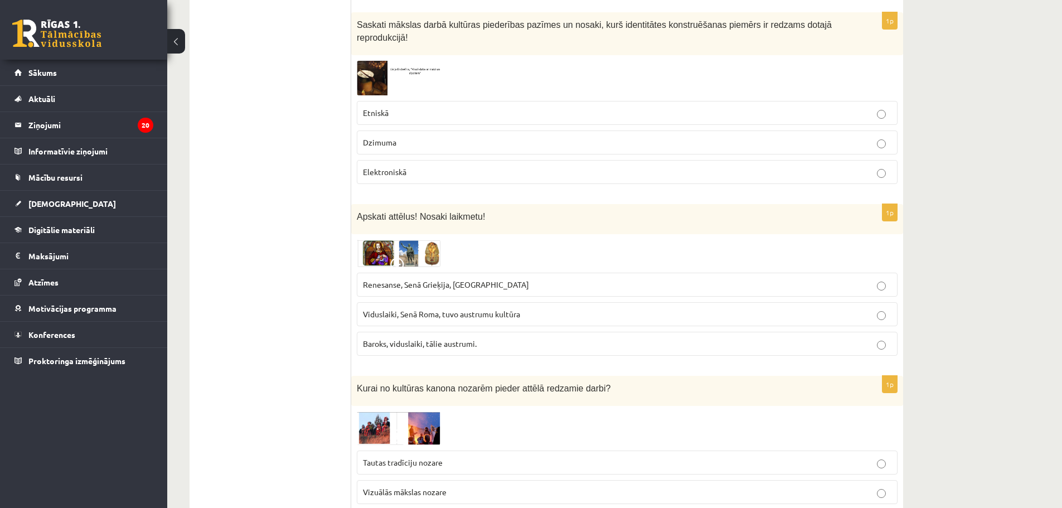
scroll to position [2844, 0]
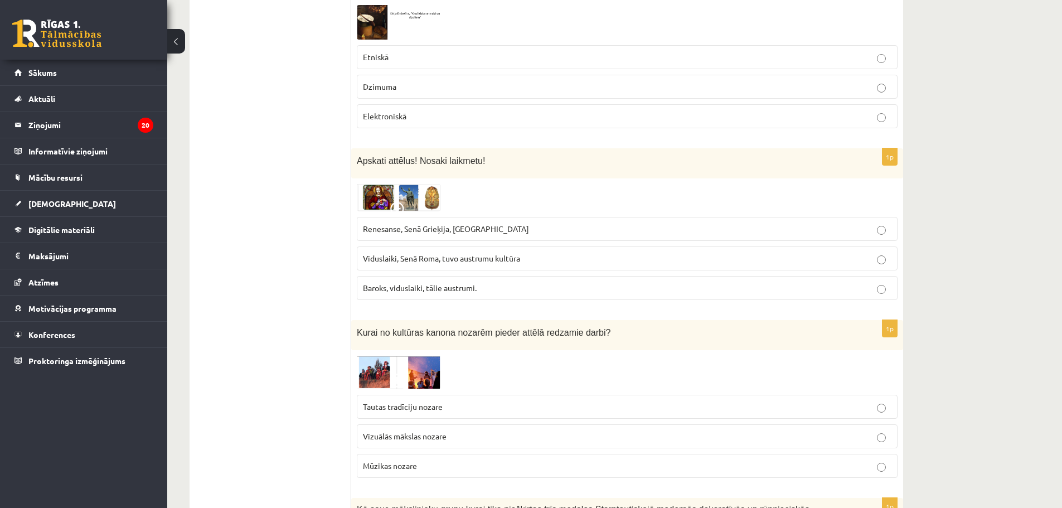
click at [387, 283] on span "Baroks, viduslaiki, tālie austrumi." at bounding box center [420, 288] width 114 height 10
click at [422, 184] on img at bounding box center [399, 197] width 84 height 27
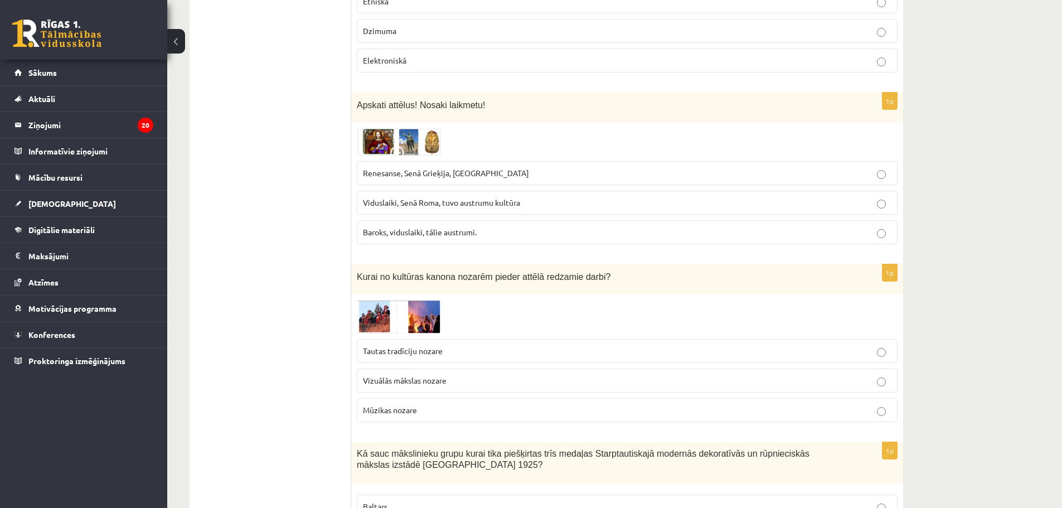
click at [416, 168] on span "Renesanse, Senā Grieķija, Ēģipte" at bounding box center [446, 173] width 166 height 10
click at [372, 128] on img at bounding box center [399, 141] width 84 height 27
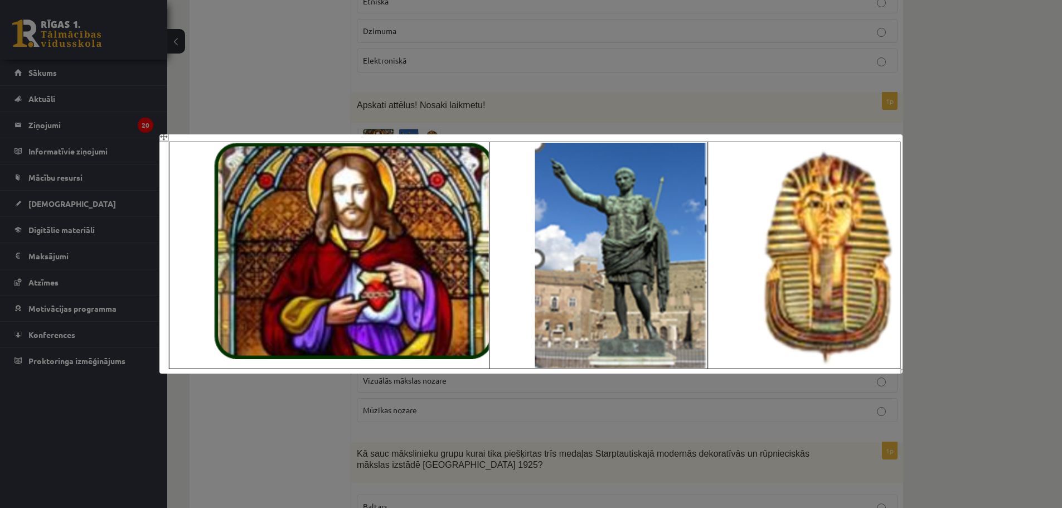
click at [552, 69] on div at bounding box center [531, 254] width 1062 height 508
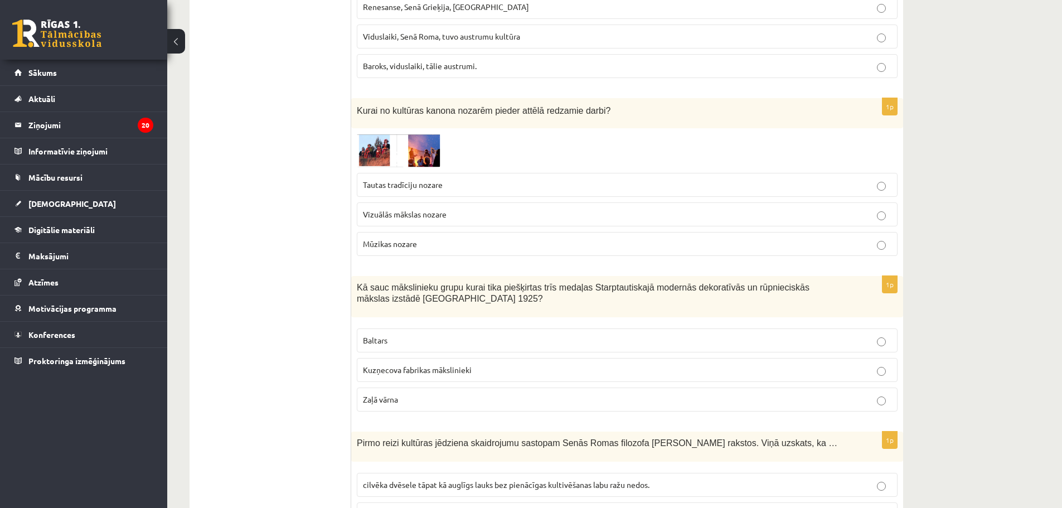
scroll to position [3067, 0]
click at [407, 151] on span at bounding box center [399, 160] width 18 height 18
click at [0, 0] on div at bounding box center [0, 0] width 0 height 0
click at [380, 133] on img at bounding box center [399, 149] width 84 height 33
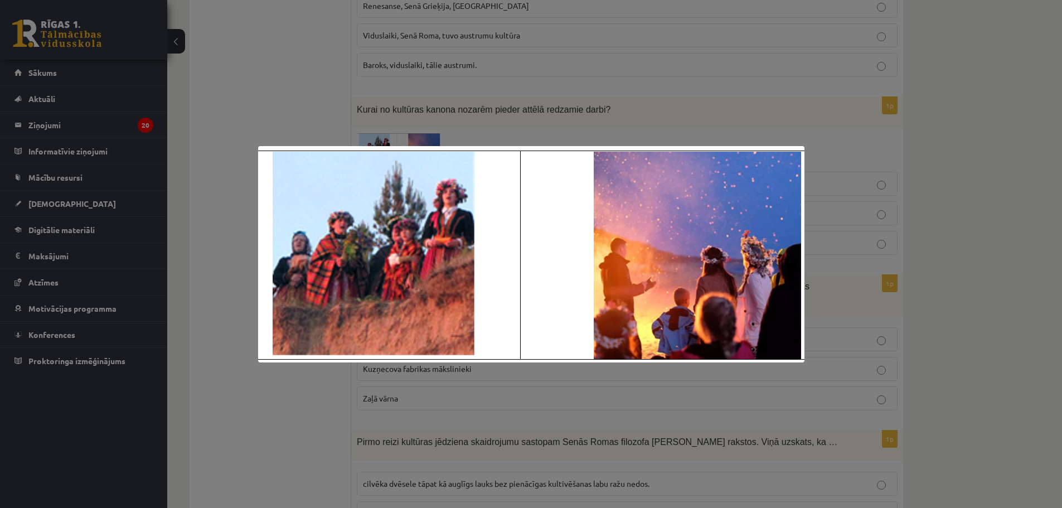
click at [240, 77] on div at bounding box center [531, 254] width 1062 height 508
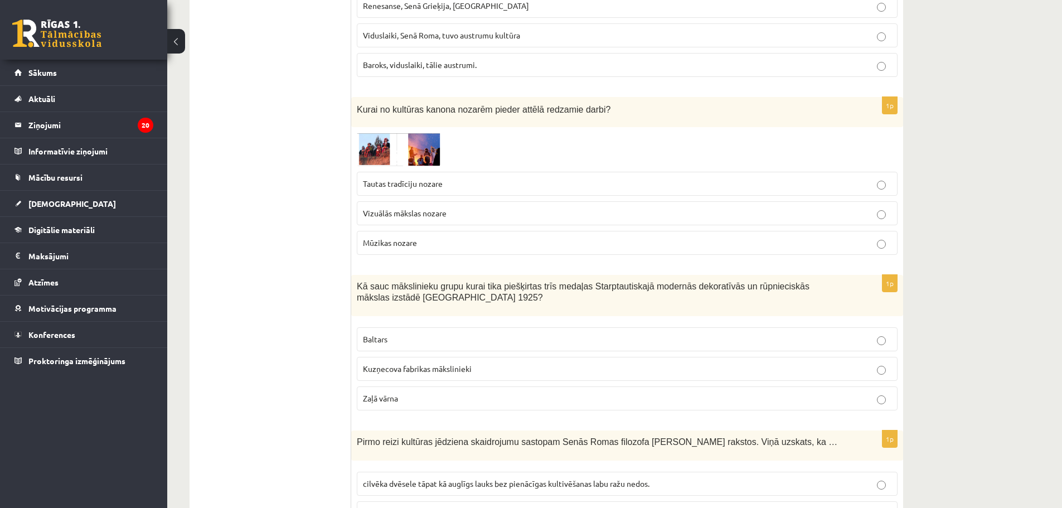
click at [442, 178] on span "Tautas tradīciju nozare" at bounding box center [403, 183] width 80 height 10
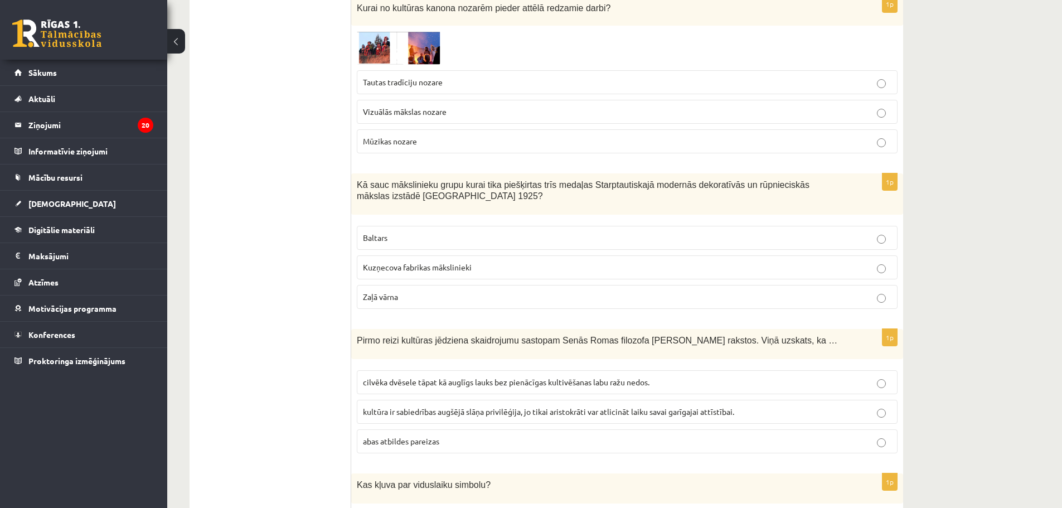
scroll to position [3179, 0]
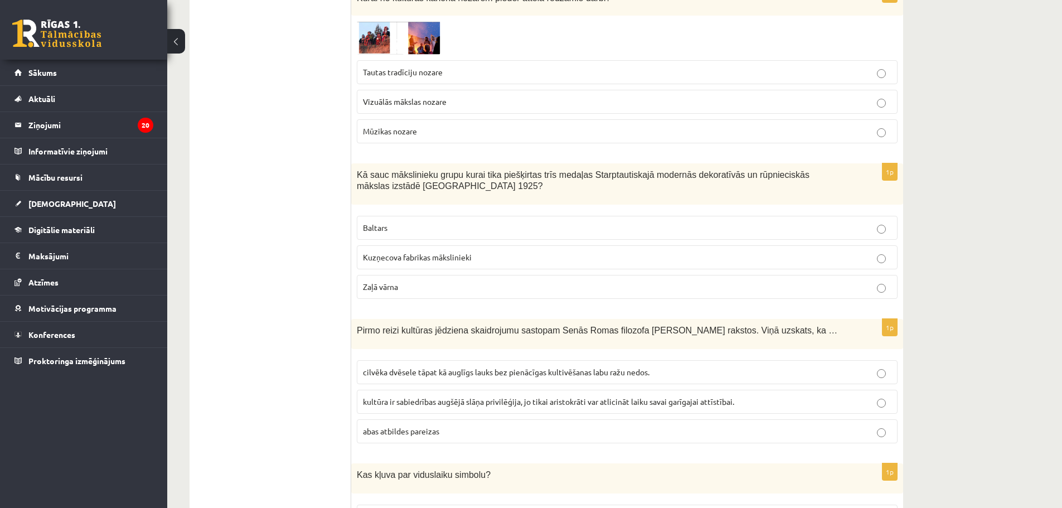
click at [414, 222] on p "Baltars" at bounding box center [627, 228] width 529 height 12
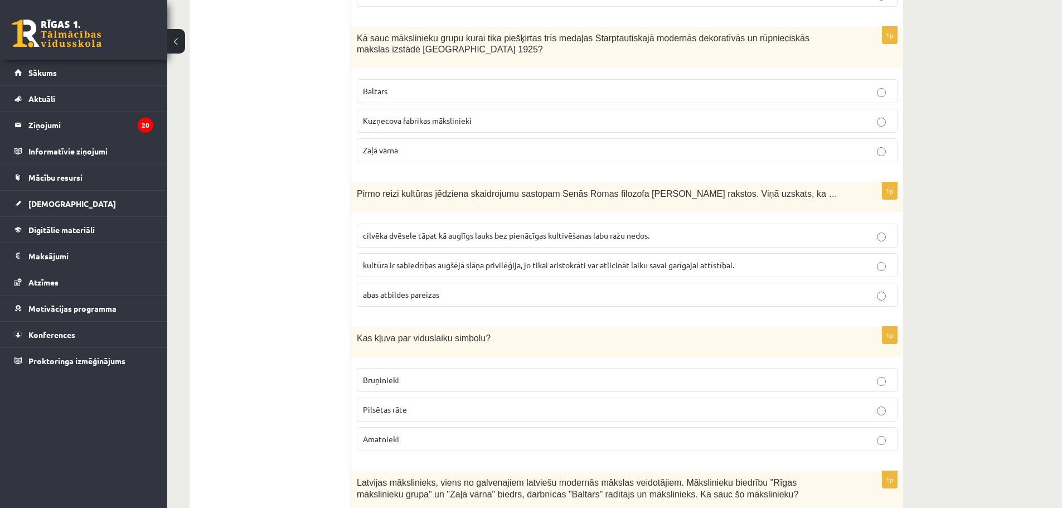
scroll to position [3346, 0]
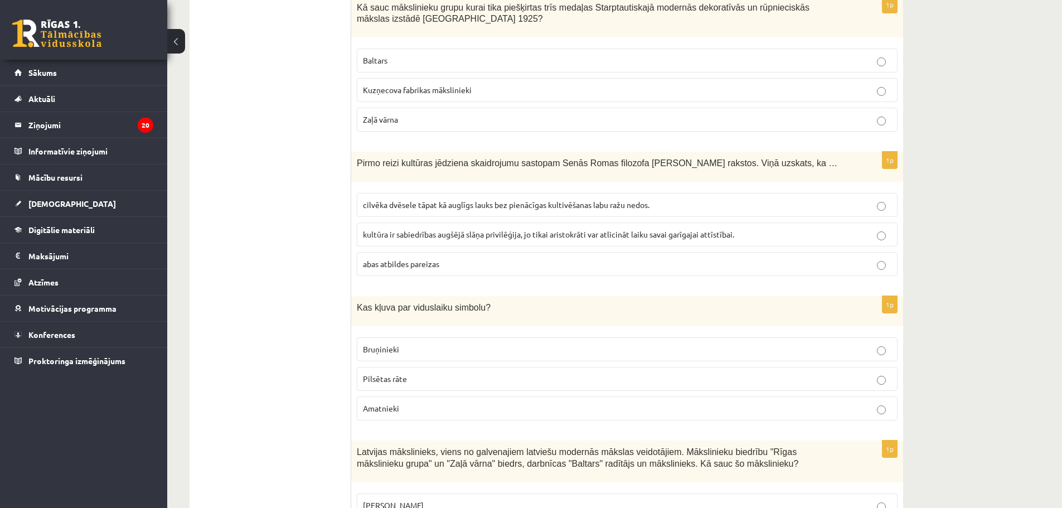
click at [408, 200] on span "cilvēka dvēsele tāpat kā auglīgs lauks bez pienācīgas kultivēšanas labu ražu ne…" at bounding box center [506, 205] width 287 height 10
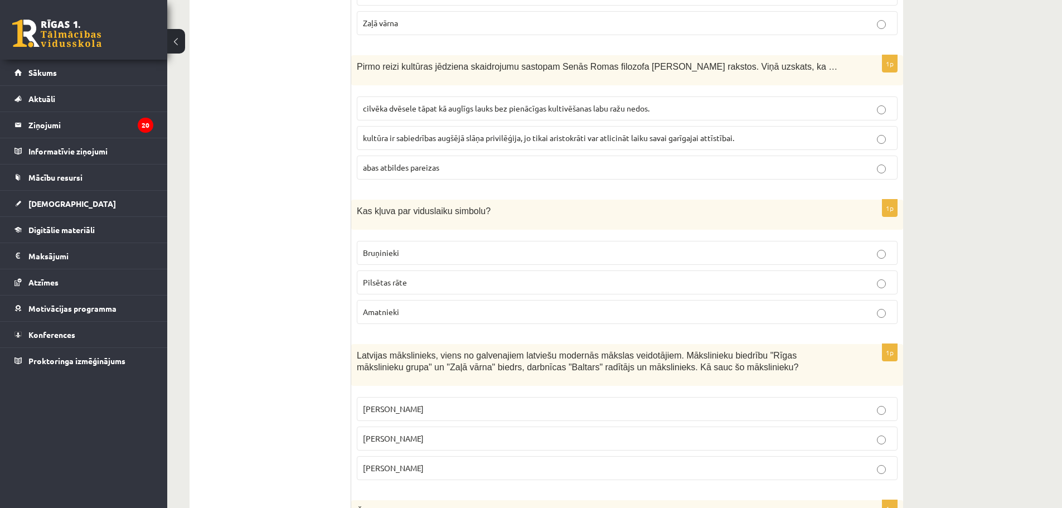
scroll to position [3458, 0]
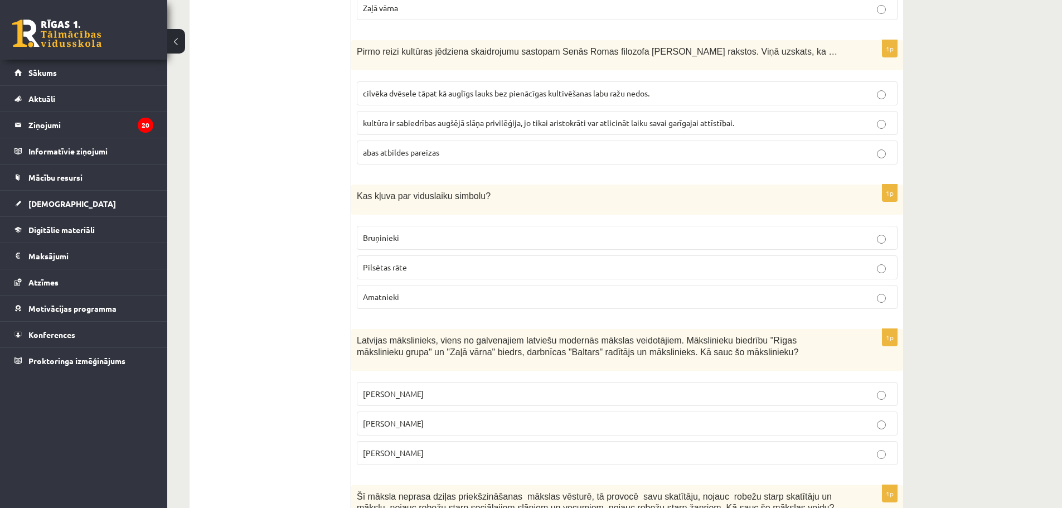
click at [397, 233] on span "Bruņinieki" at bounding box center [381, 238] width 36 height 10
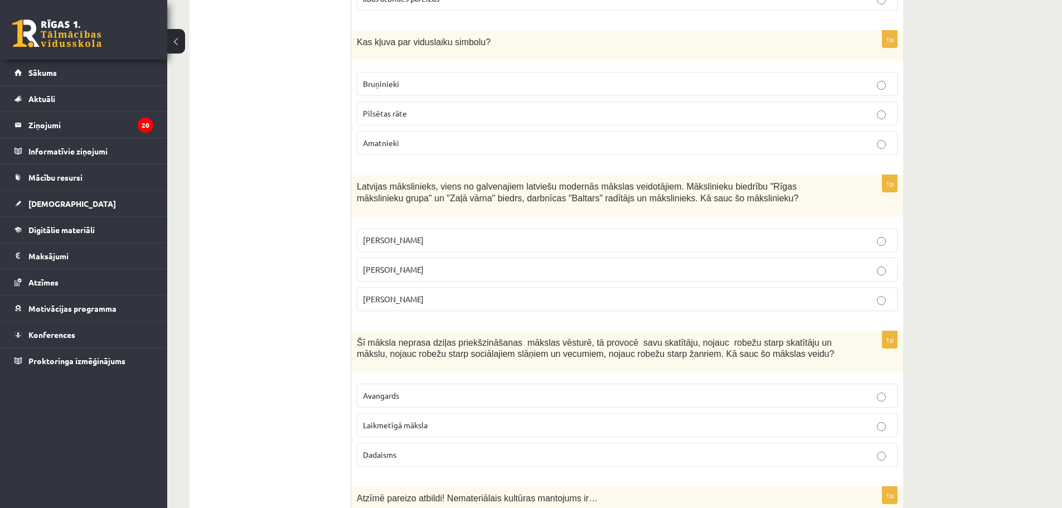
scroll to position [3625, 0]
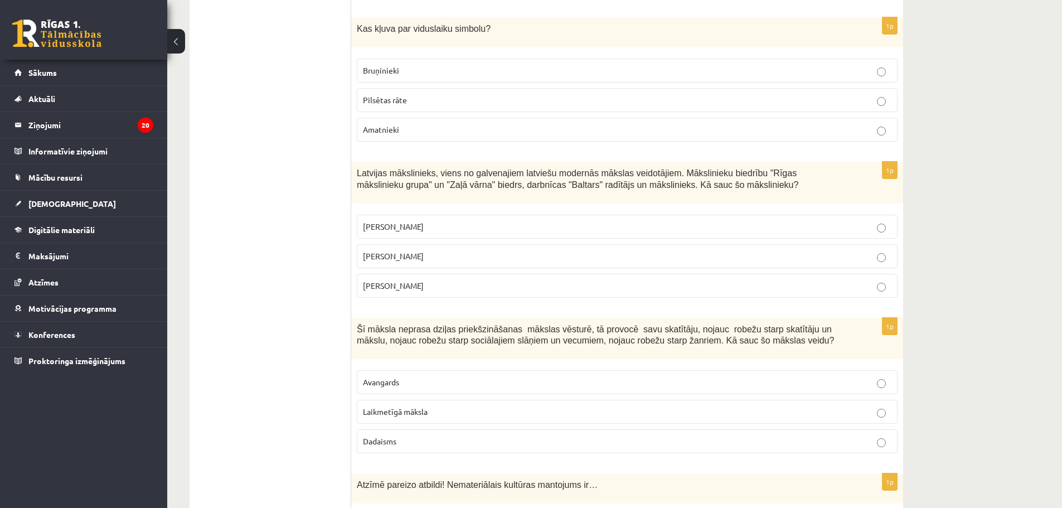
click at [379, 251] on span "Romāns Suta" at bounding box center [393, 256] width 61 height 10
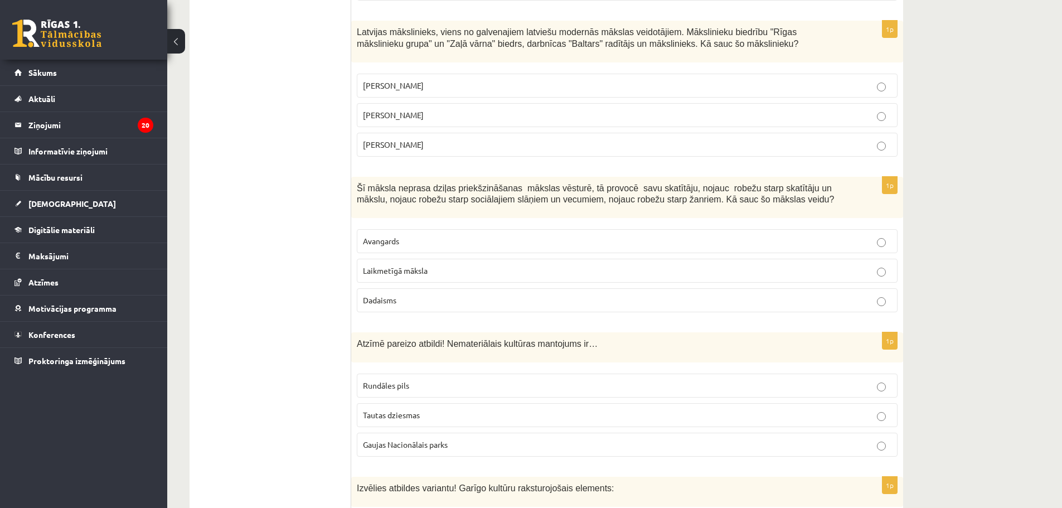
scroll to position [3792, 0]
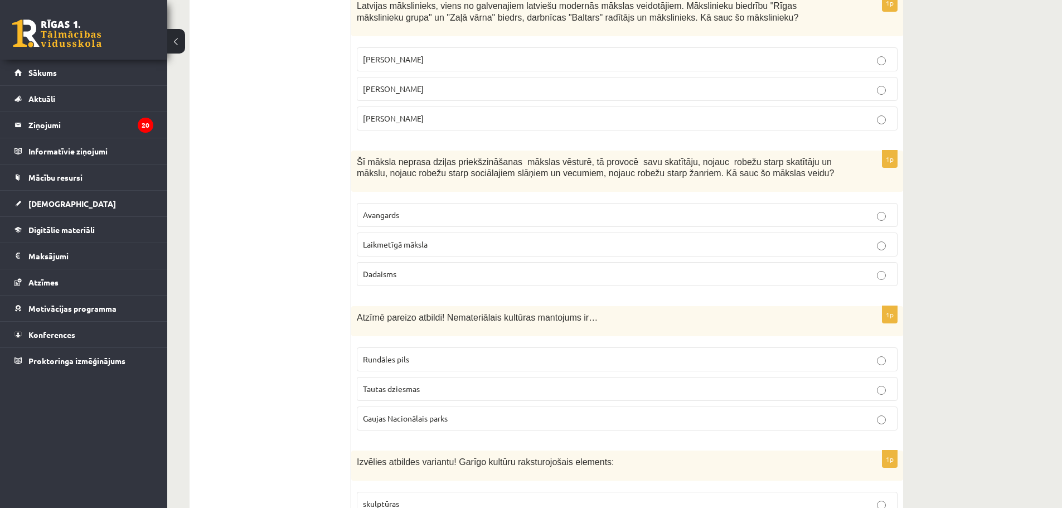
click at [403, 239] on span "Laikmetīgā māksla" at bounding box center [395, 244] width 65 height 10
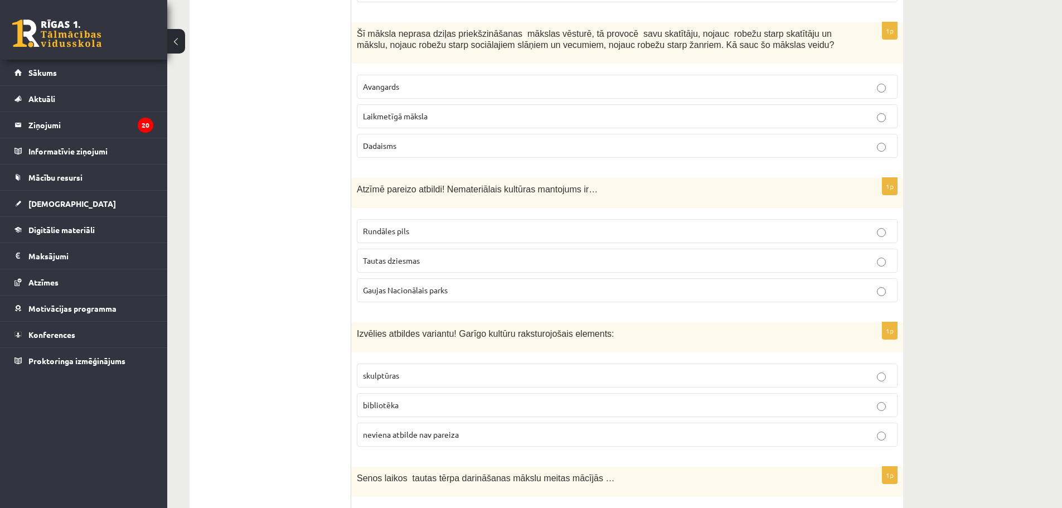
scroll to position [3960, 0]
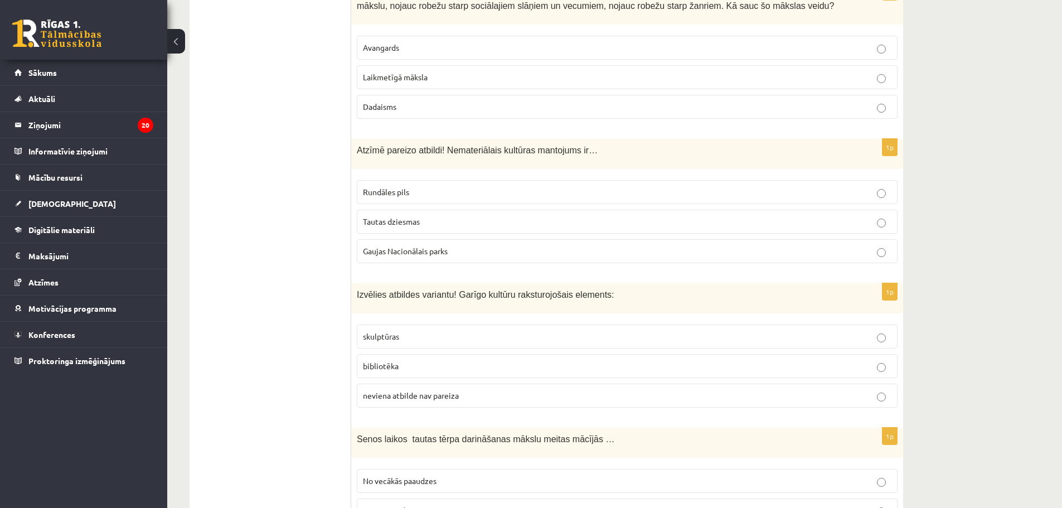
click at [384, 216] on span "Tautas dziesmas" at bounding box center [391, 221] width 57 height 10
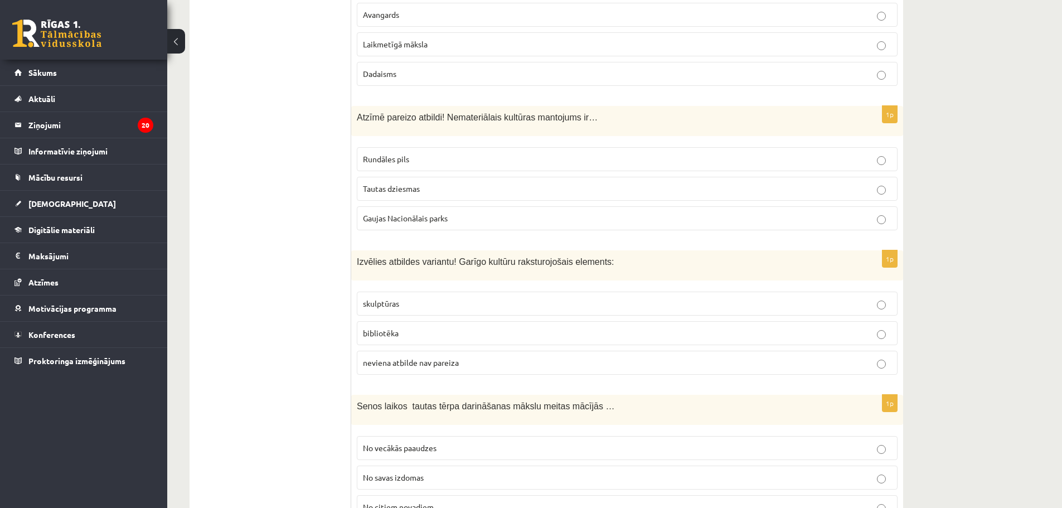
scroll to position [4015, 0]
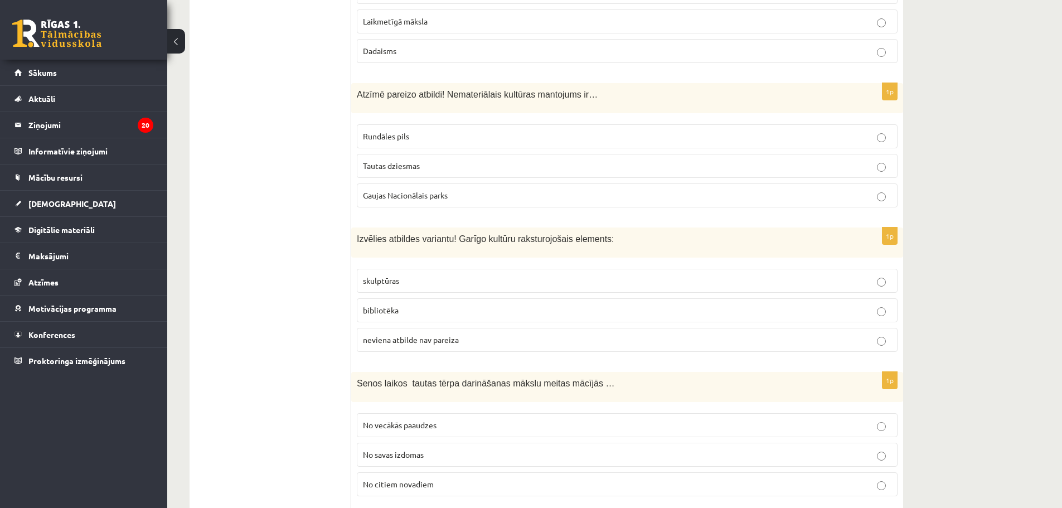
click at [423, 304] on p "bibliotēka" at bounding box center [627, 310] width 529 height 12
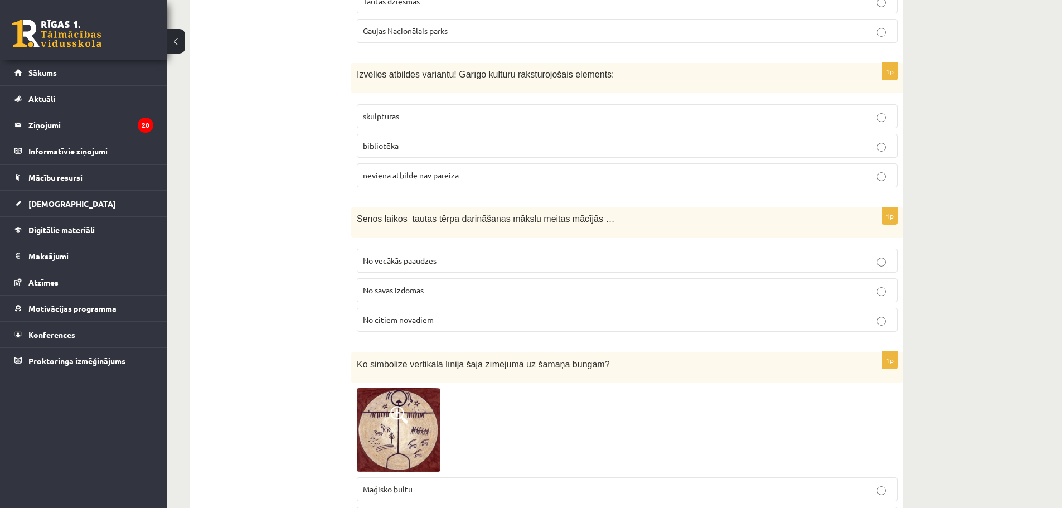
scroll to position [4183, 0]
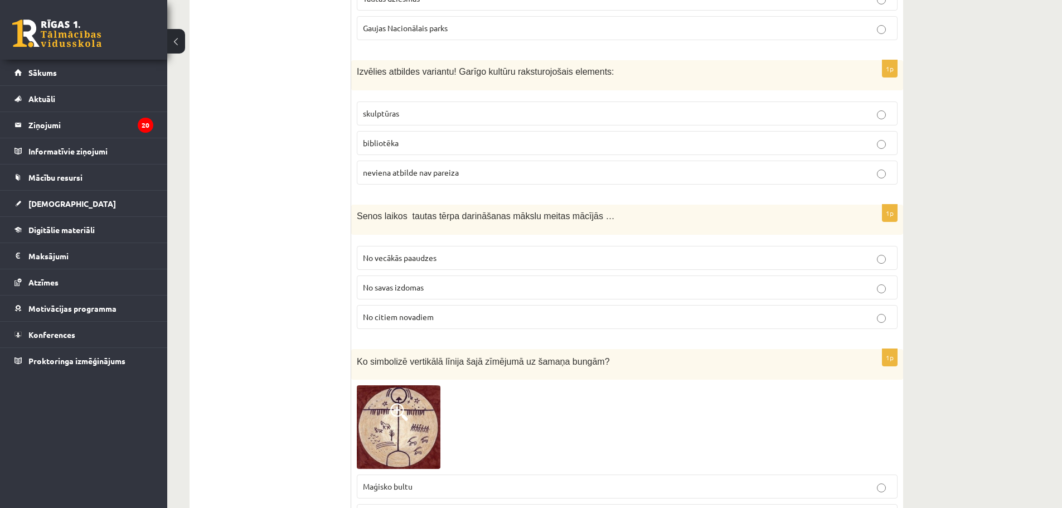
click at [388, 253] on span "No vecākās paaudzes" at bounding box center [400, 258] width 74 height 10
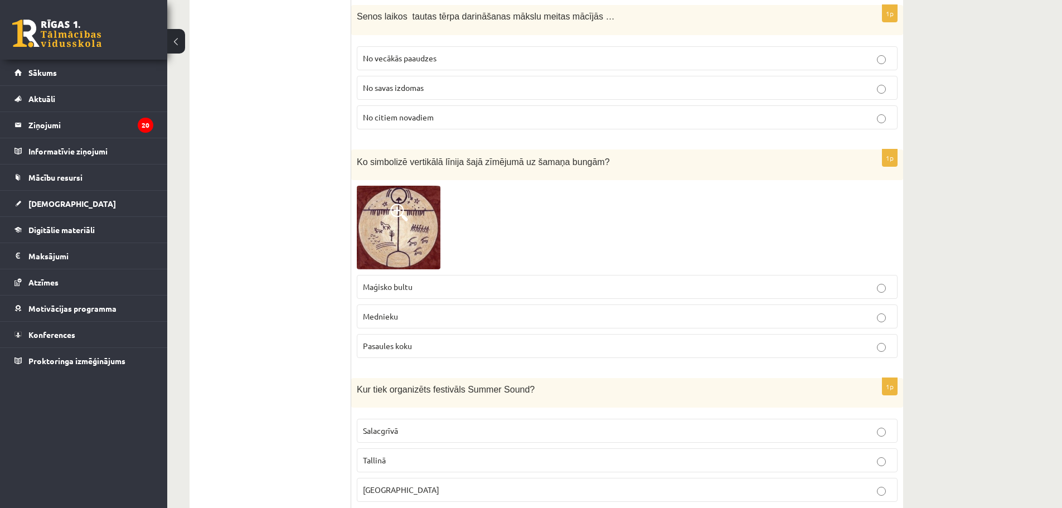
scroll to position [4383, 0]
click at [393, 340] on p "Pasaules koku" at bounding box center [627, 346] width 529 height 12
click at [414, 477] on label "Liepājā" at bounding box center [627, 489] width 541 height 24
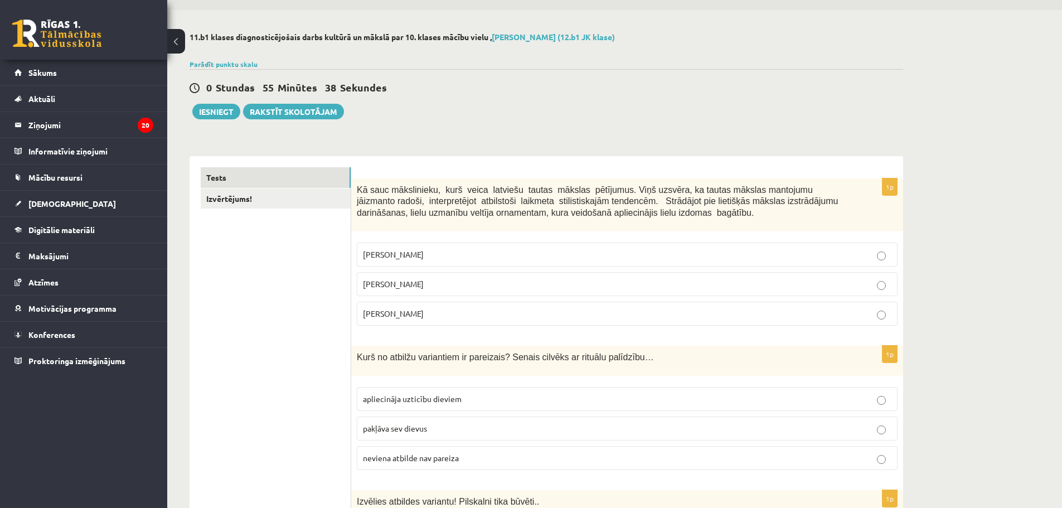
scroll to position [0, 0]
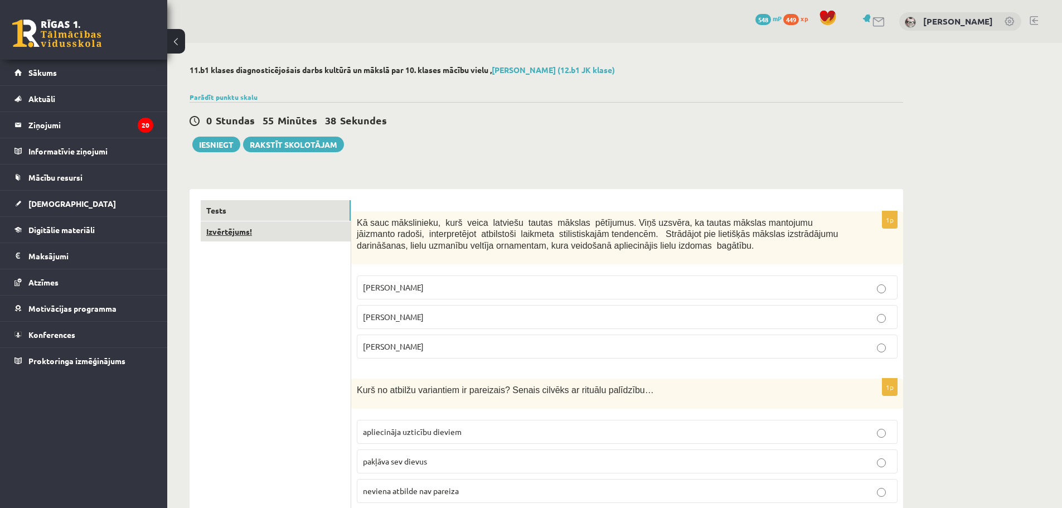
click at [246, 235] on link "Izvērtējums!" at bounding box center [276, 231] width 150 height 21
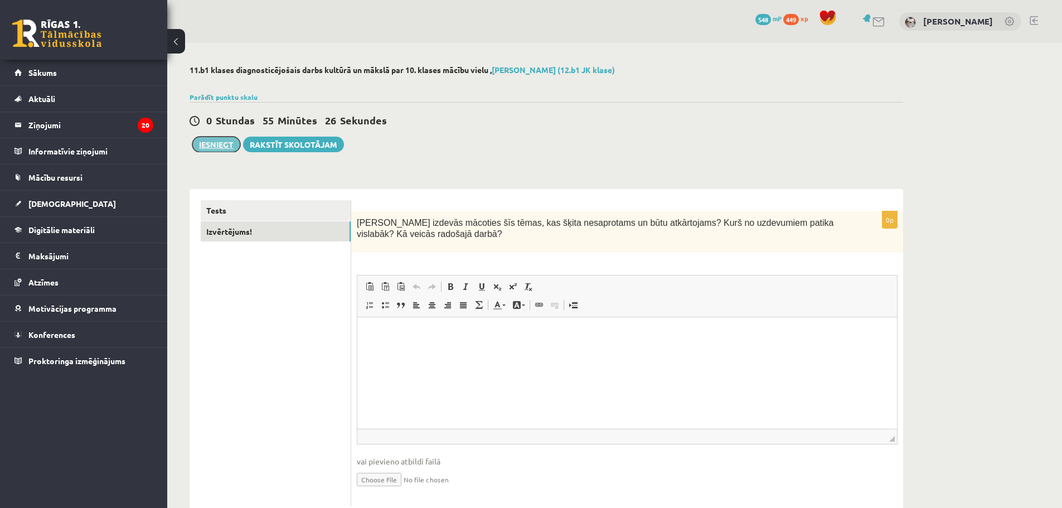
click at [220, 151] on button "Iesniegt" at bounding box center [216, 145] width 48 height 16
click at [571, 84] on div at bounding box center [547, 83] width 714 height 11
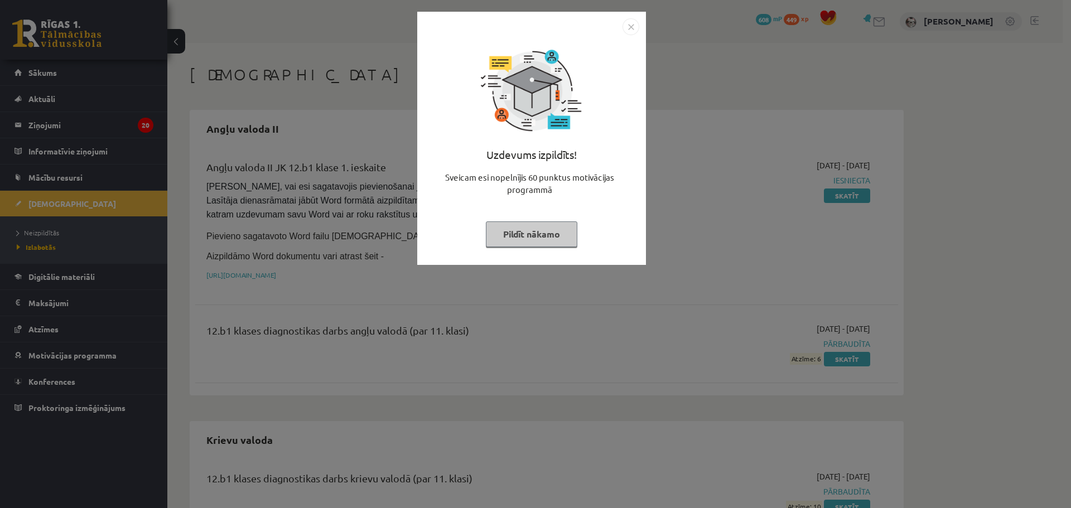
click at [630, 26] on img "Close" at bounding box center [630, 26] width 17 height 17
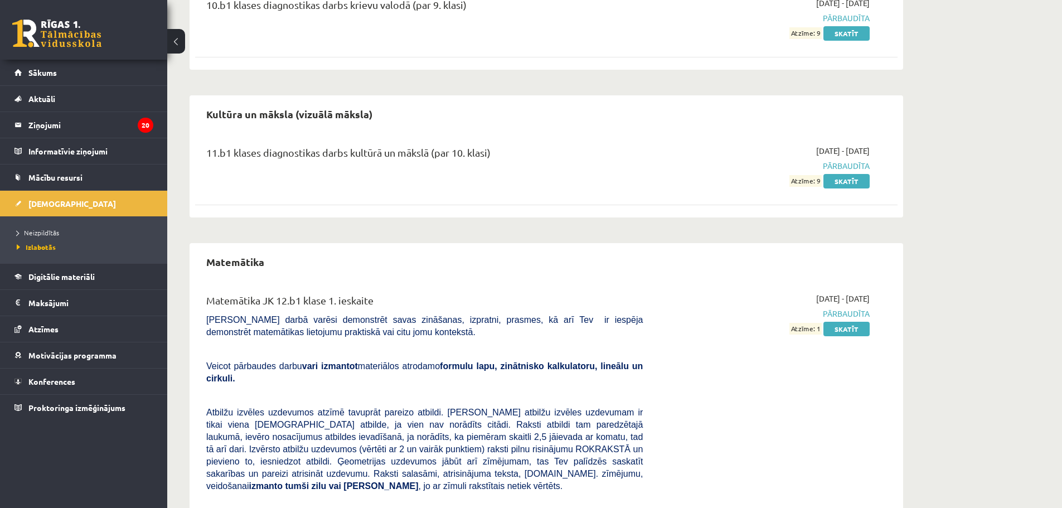
scroll to position [725, 0]
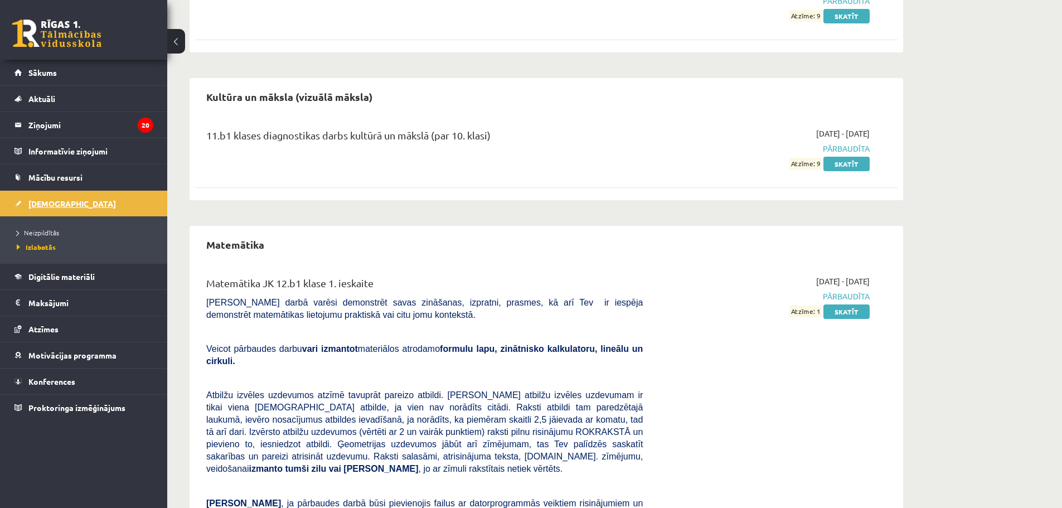
click at [45, 204] on span "[DEMOGRAPHIC_DATA]" at bounding box center [72, 204] width 88 height 10
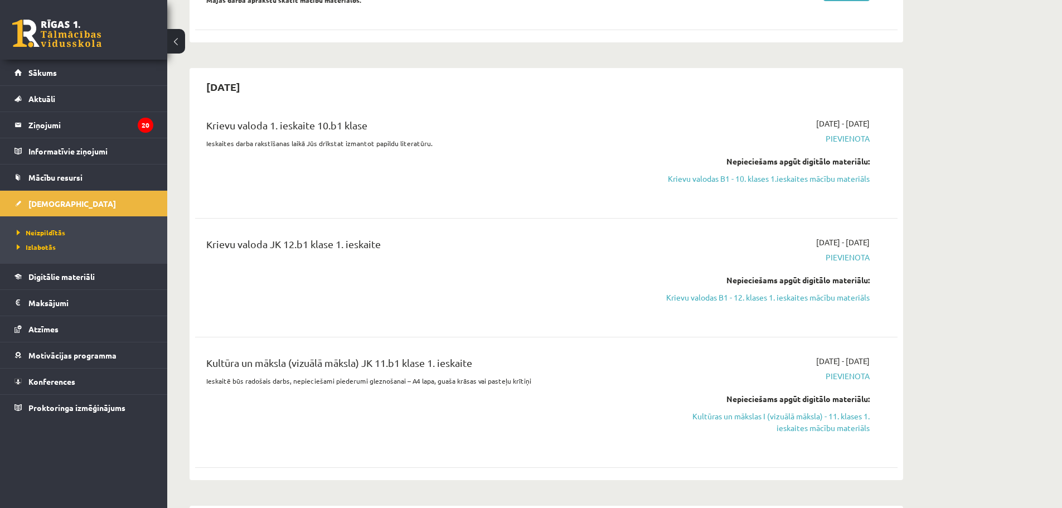
scroll to position [335, 0]
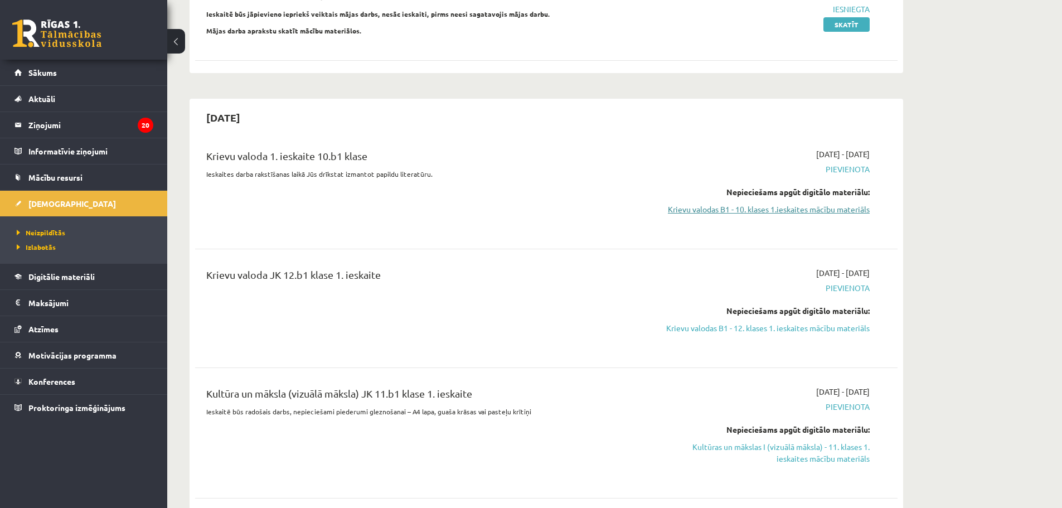
click at [828, 206] on link "Krievu valodas B1 - 10. klases 1.ieskaites mācību materiāls" at bounding box center [765, 210] width 210 height 12
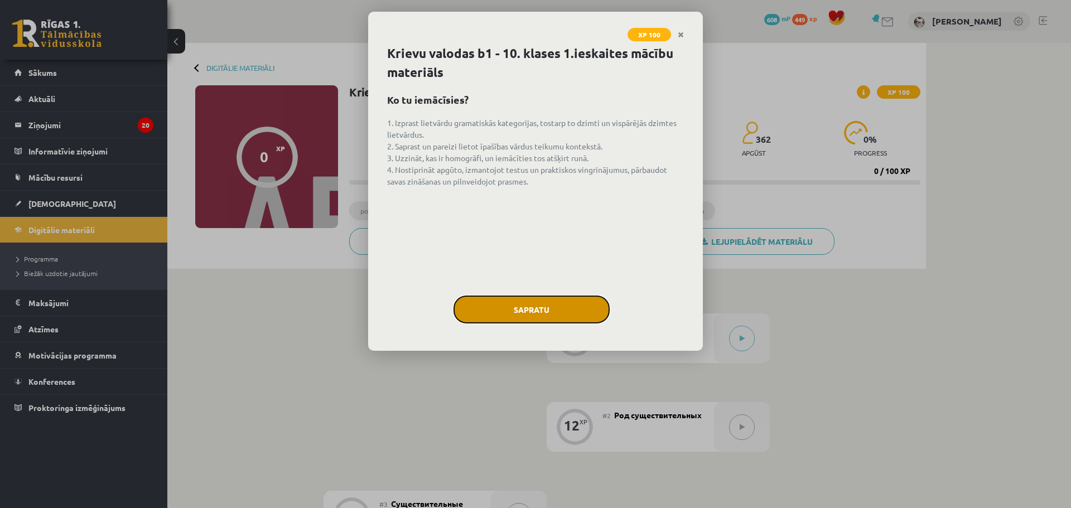
click at [547, 316] on button "Sapratu" at bounding box center [531, 310] width 156 height 28
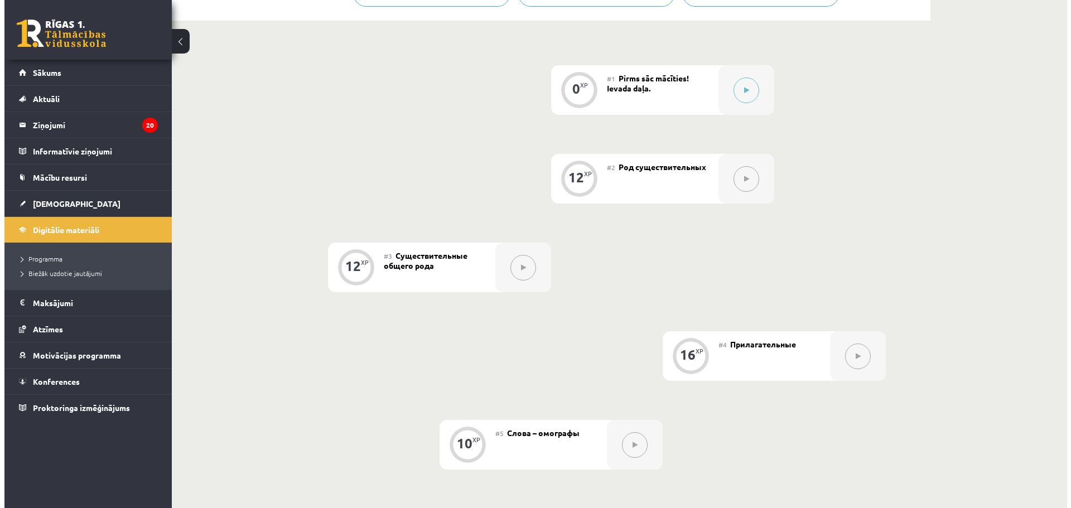
scroll to position [25, 0]
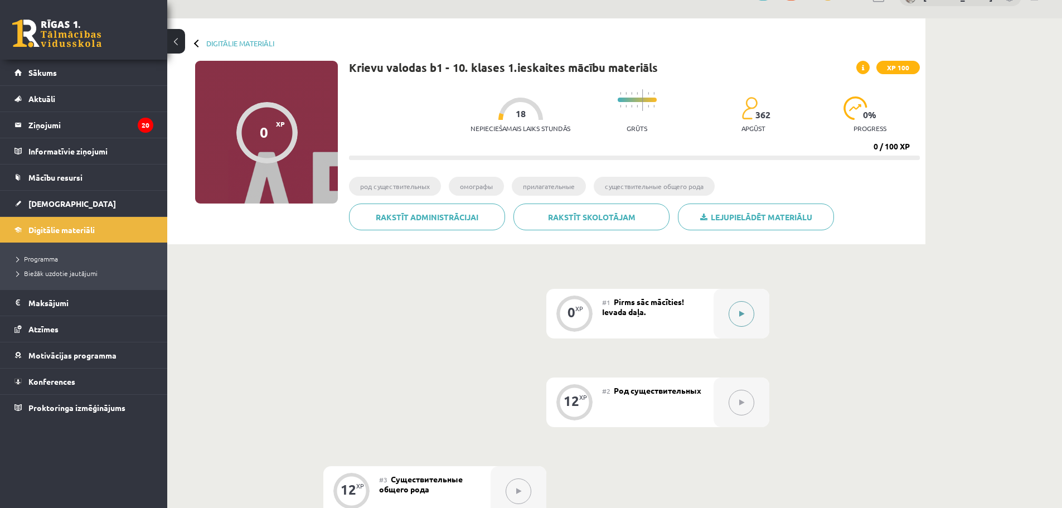
click at [741, 311] on icon at bounding box center [741, 314] width 5 height 7
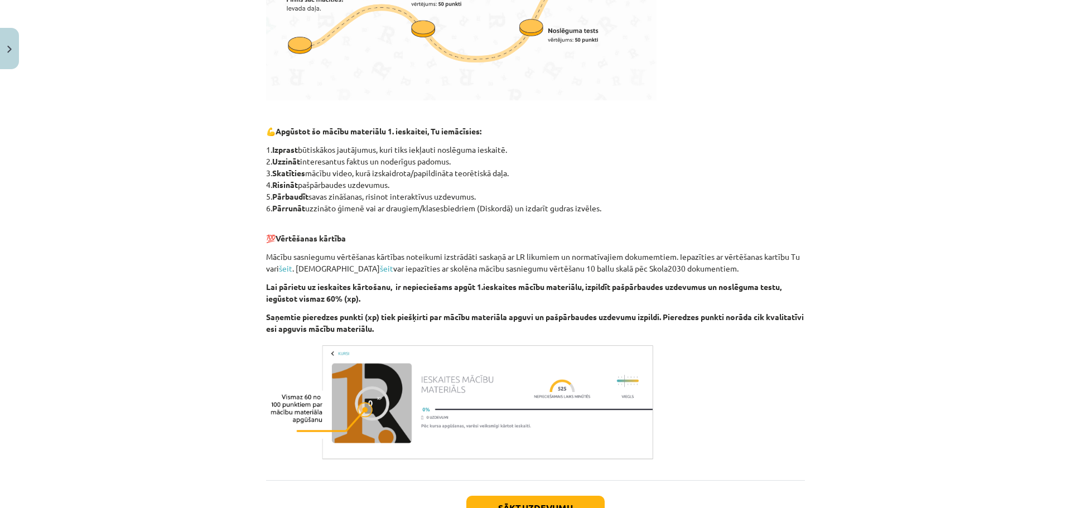
scroll to position [533, 0]
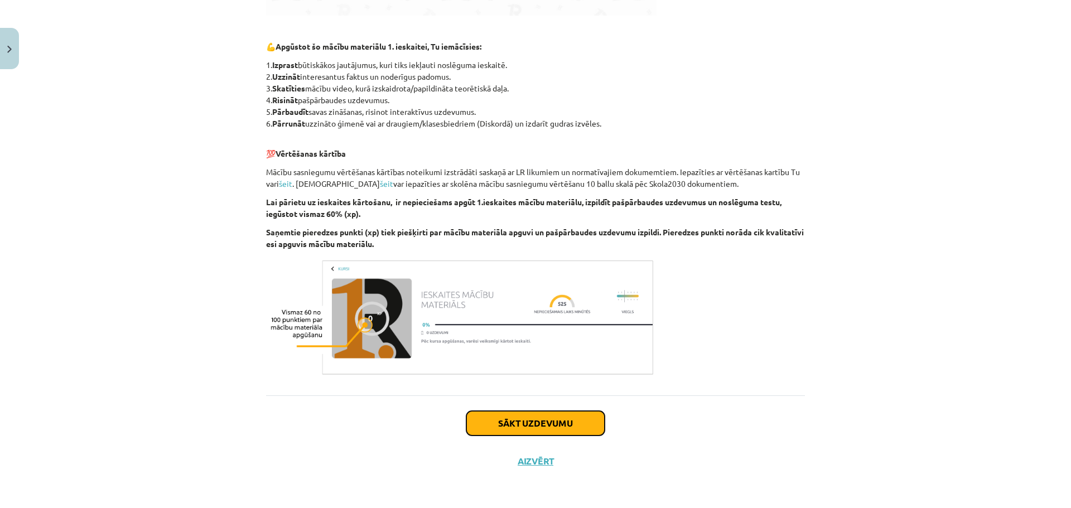
click at [535, 428] on button "Sākt uzdevumu" at bounding box center [535, 423] width 138 height 25
click at [535, 428] on div "0 XP Saņemsi Viegls 362 pilda Apraksts Uzdevums Palīdzība Esi sveicināts priekš…" at bounding box center [535, 10] width 552 height 939
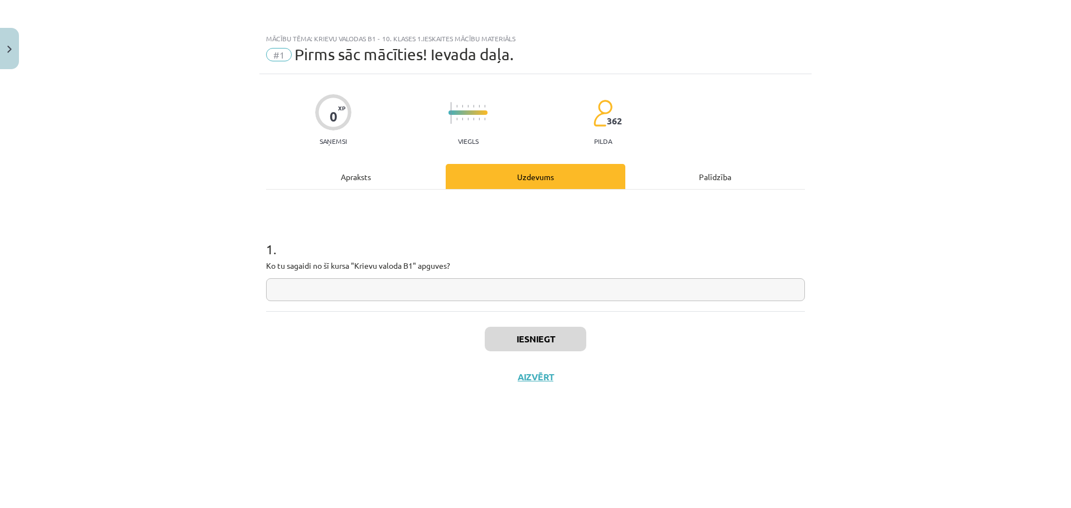
click at [342, 182] on div "Apraksts" at bounding box center [356, 176] width 180 height 25
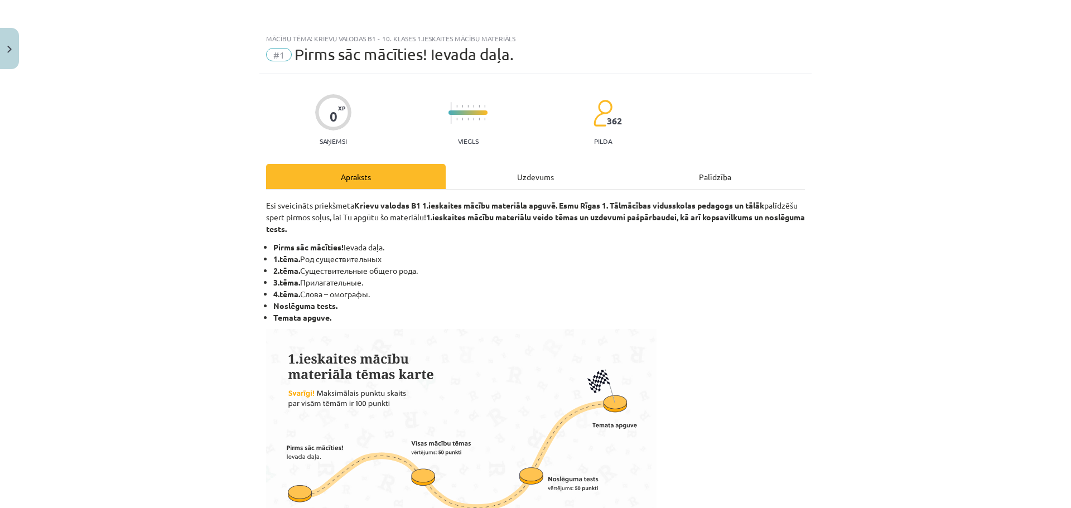
drag, startPoint x: 296, startPoint y: 259, endPoint x: 394, endPoint y: 257, distance: 97.6
click at [394, 257] on li "1.tēma. Род существительных" at bounding box center [538, 259] width 531 height 12
copy li "Род существительных"
click at [477, 181] on div "Uzdevums" at bounding box center [536, 176] width 180 height 25
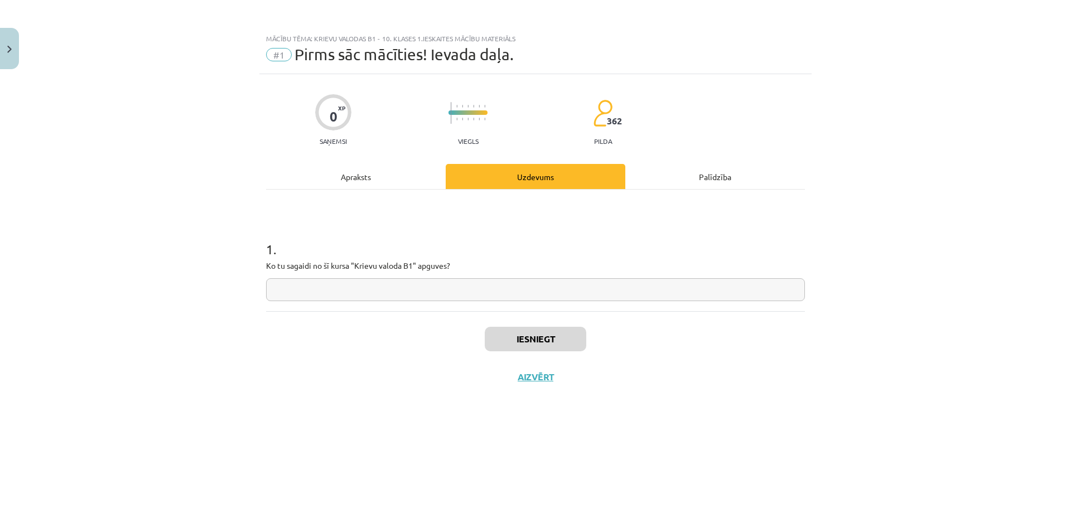
click at [461, 286] on input "text" at bounding box center [535, 289] width 539 height 23
paste input "**********"
type input "**********"
click at [537, 343] on button "Iesniegt" at bounding box center [535, 339] width 101 height 25
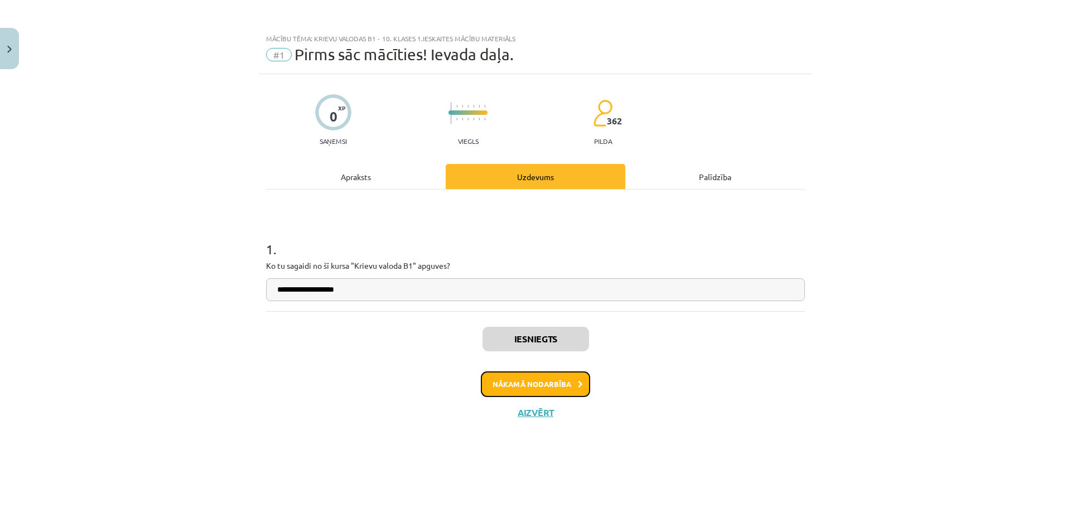
click at [553, 385] on button "Nākamā nodarbība" at bounding box center [535, 384] width 109 height 26
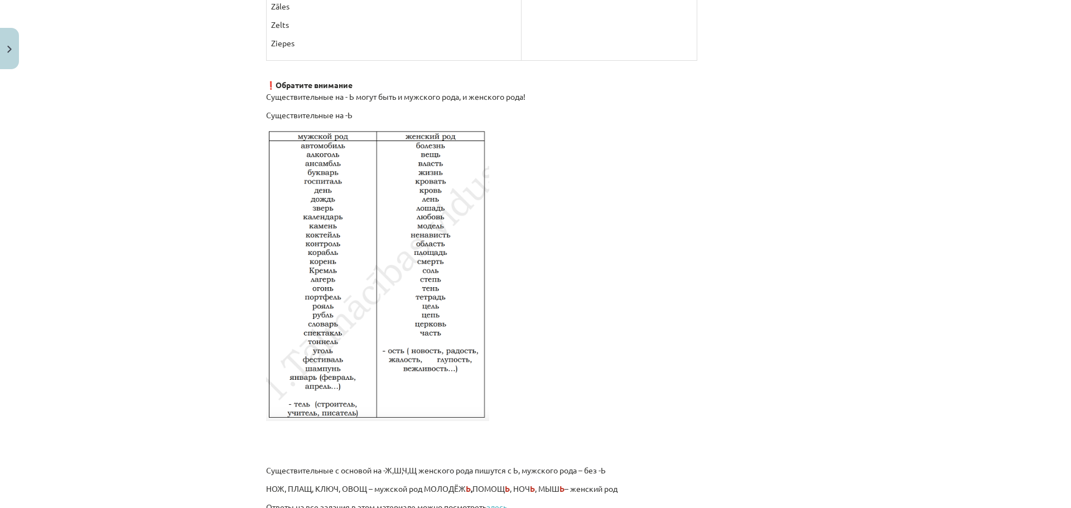
scroll to position [1802, 0]
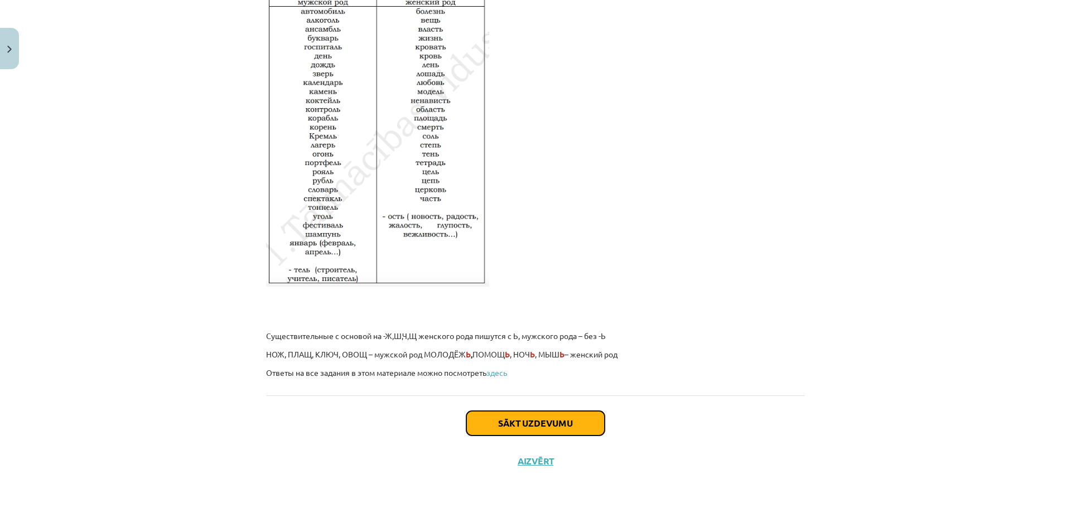
click at [526, 429] on button "Sākt uzdevumu" at bounding box center [535, 423] width 138 height 25
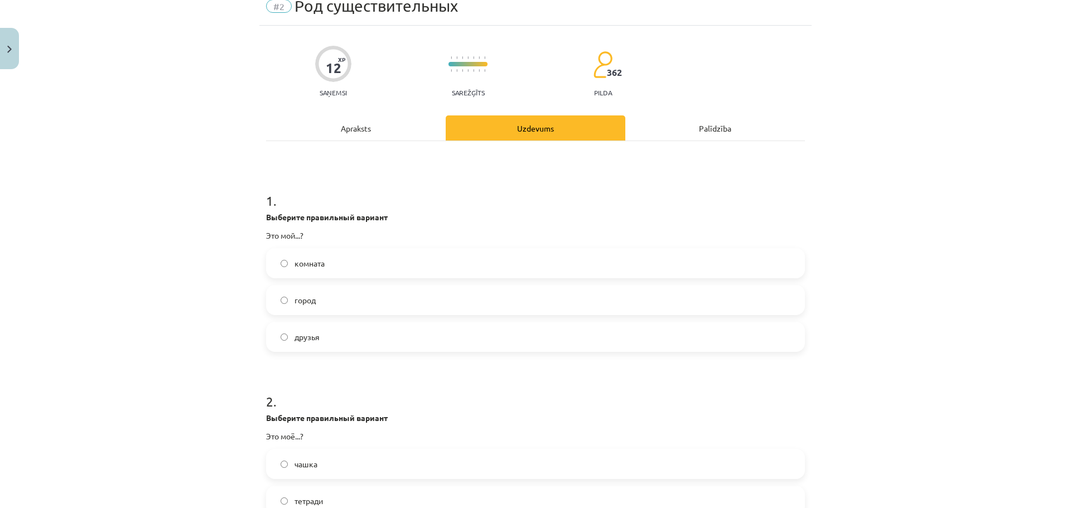
scroll to position [28, 0]
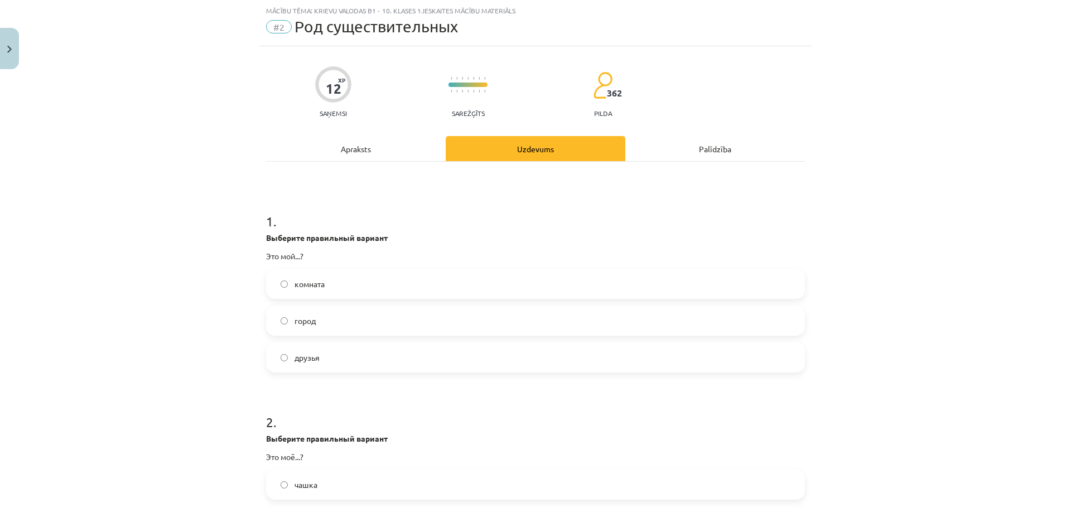
click at [344, 322] on label "город" at bounding box center [535, 321] width 536 height 28
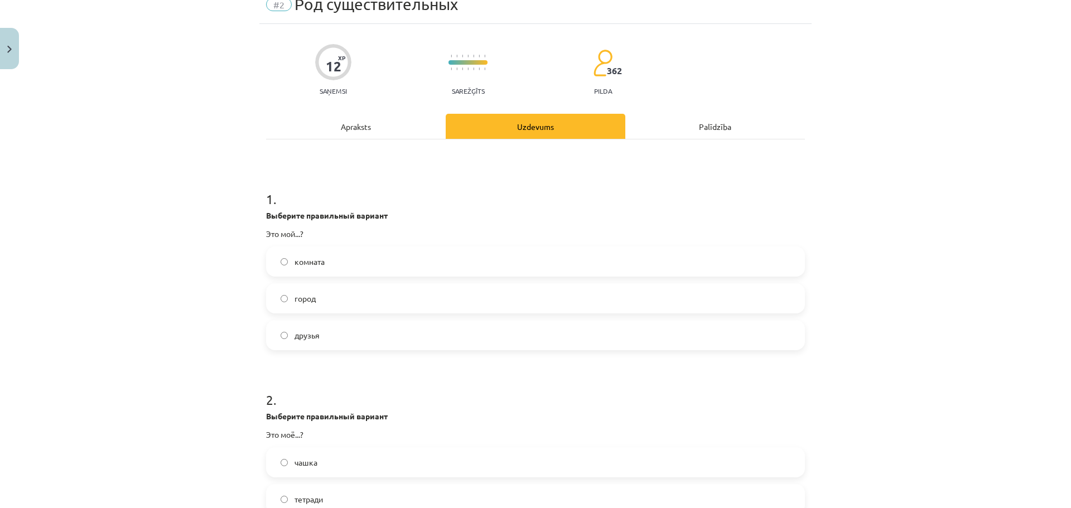
scroll to position [195, 0]
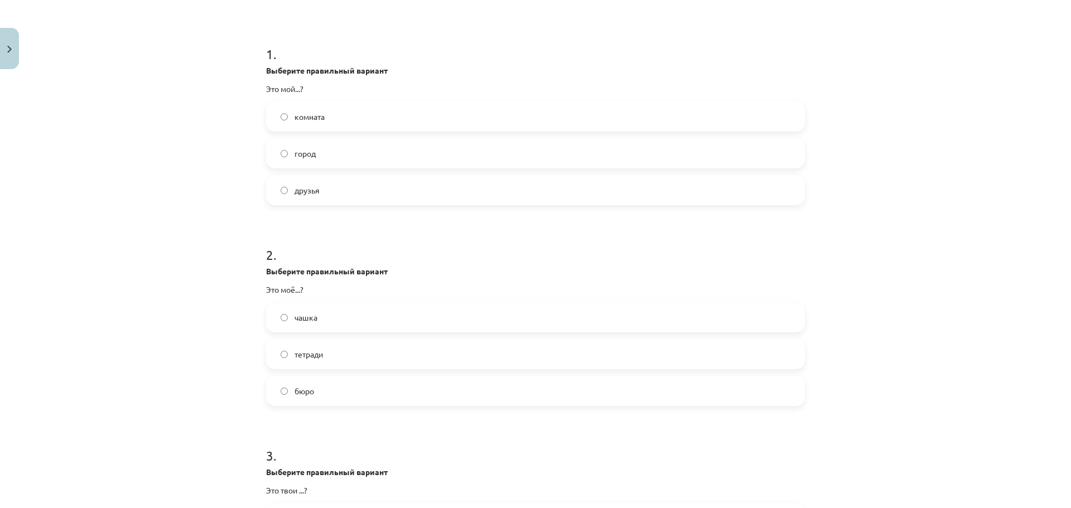
click at [347, 388] on label "бюро" at bounding box center [535, 391] width 536 height 28
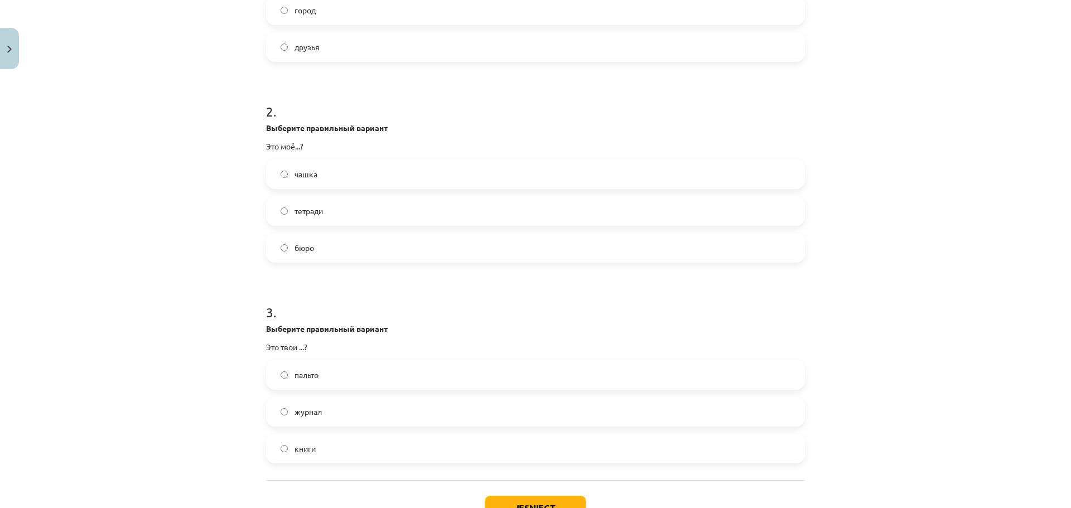
scroll to position [362, 0]
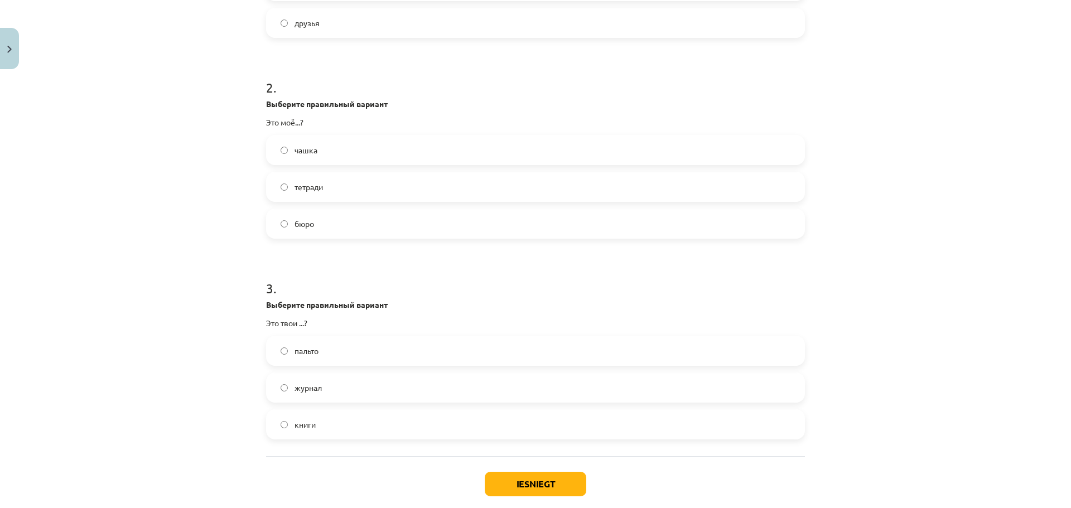
click at [349, 428] on label "книги" at bounding box center [535, 424] width 536 height 28
click at [504, 479] on button "Iesniegt" at bounding box center [535, 484] width 101 height 25
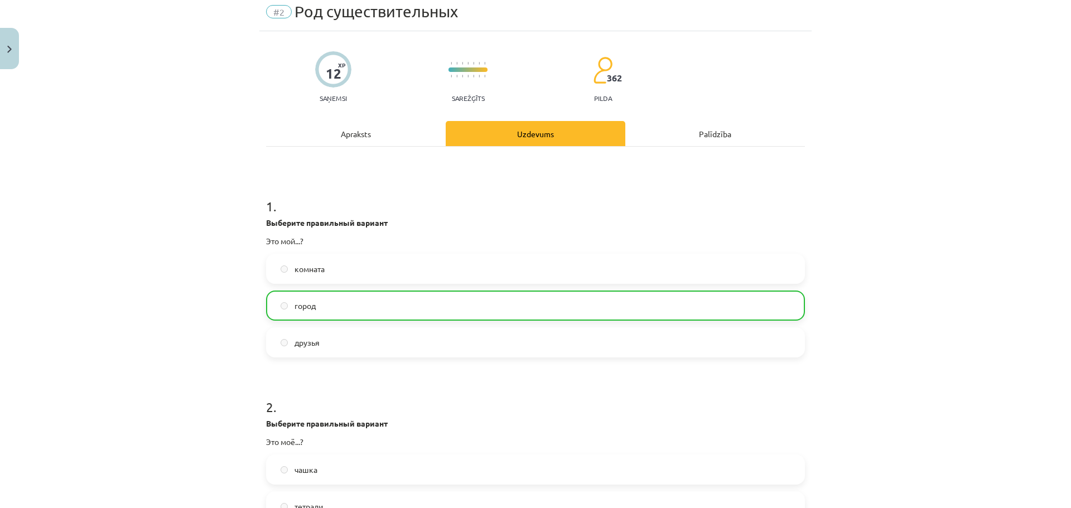
scroll to position [0, 0]
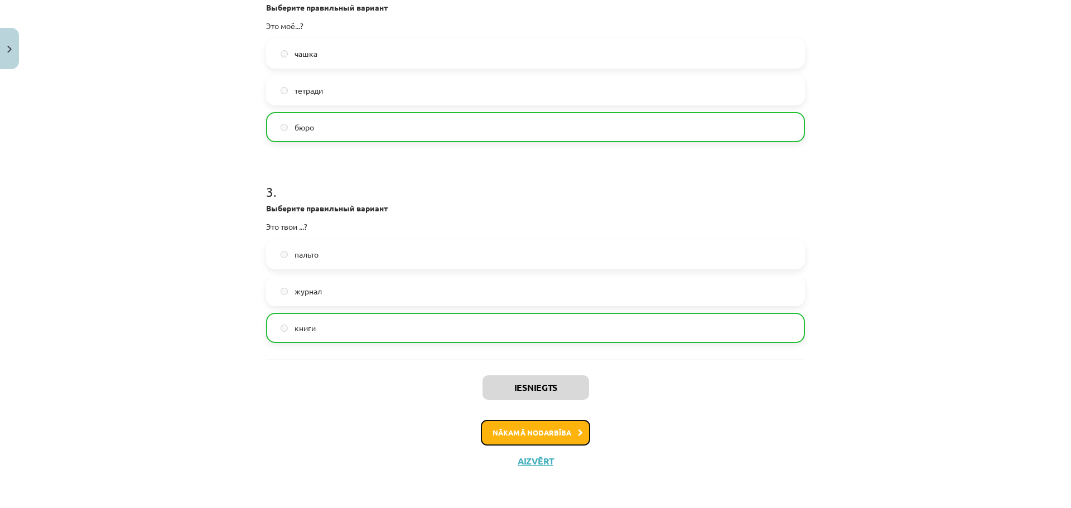
click at [517, 438] on button "Nākamā nodarbība" at bounding box center [535, 433] width 109 height 26
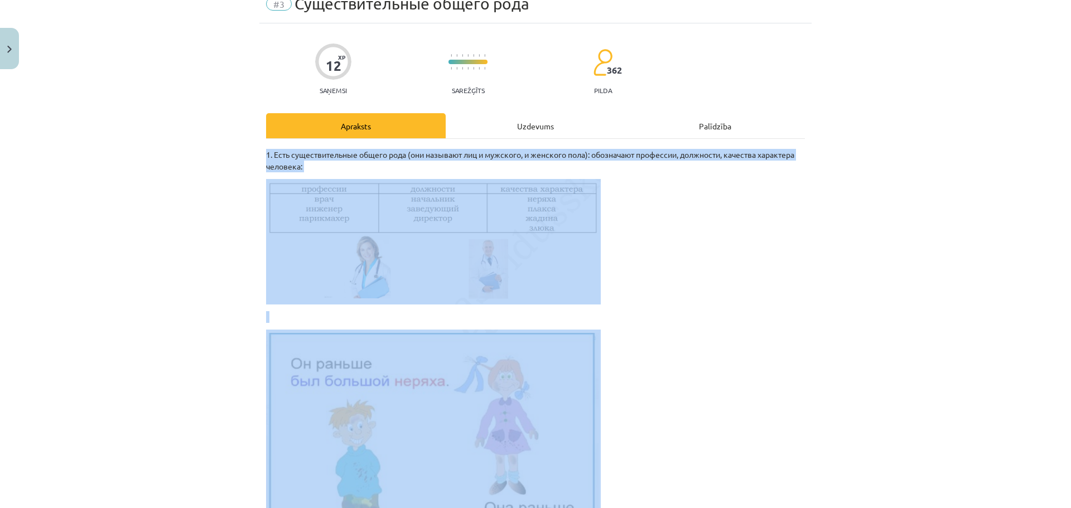
scroll to position [28, 0]
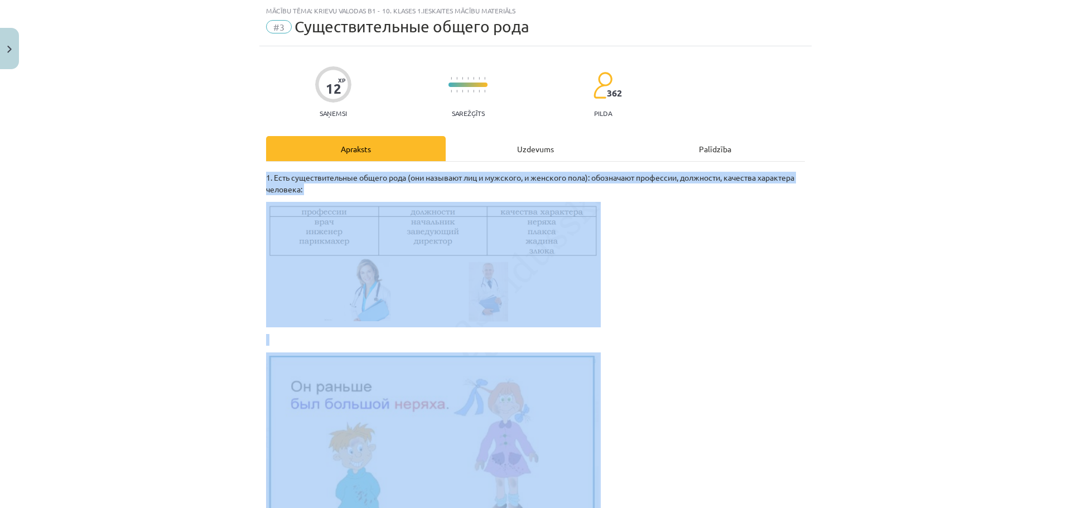
click at [731, 284] on p at bounding box center [535, 264] width 539 height 125
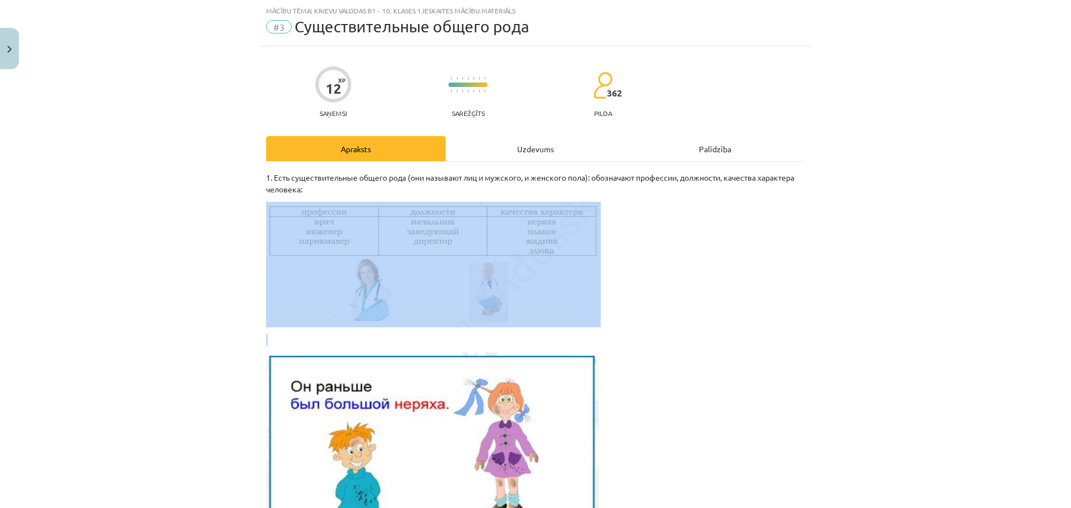
click at [731, 284] on p at bounding box center [535, 264] width 539 height 125
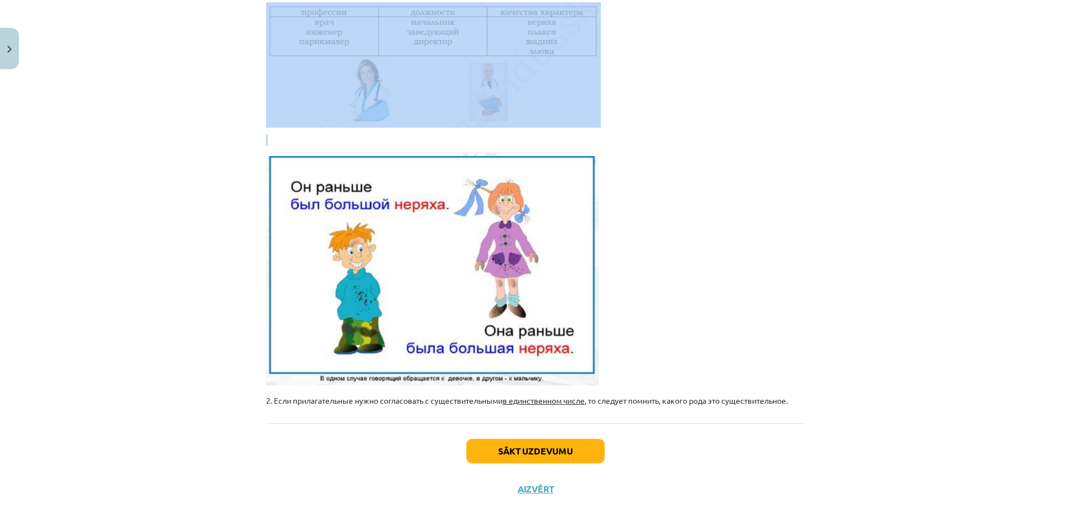
scroll to position [255, 0]
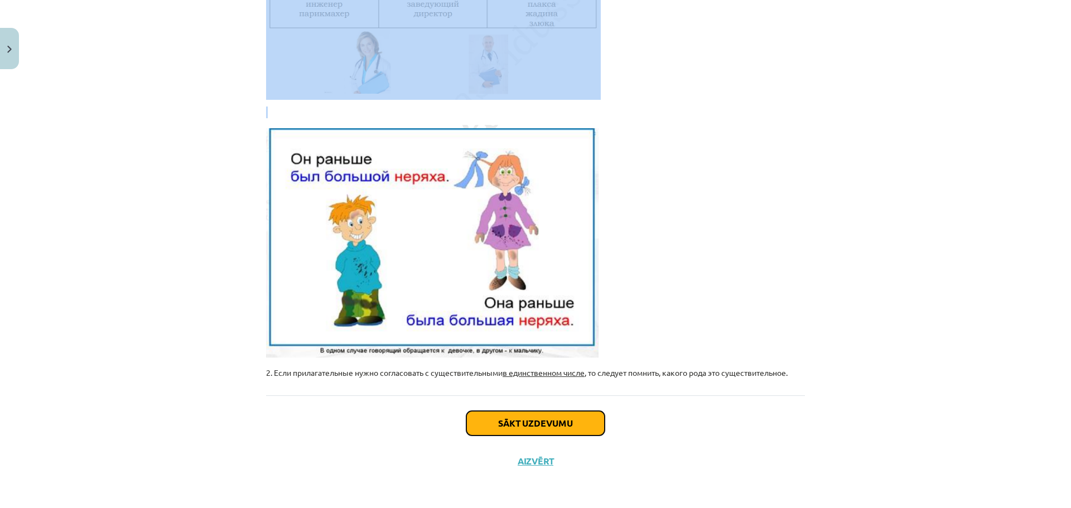
click at [542, 418] on button "Sākt uzdevumu" at bounding box center [535, 423] width 138 height 25
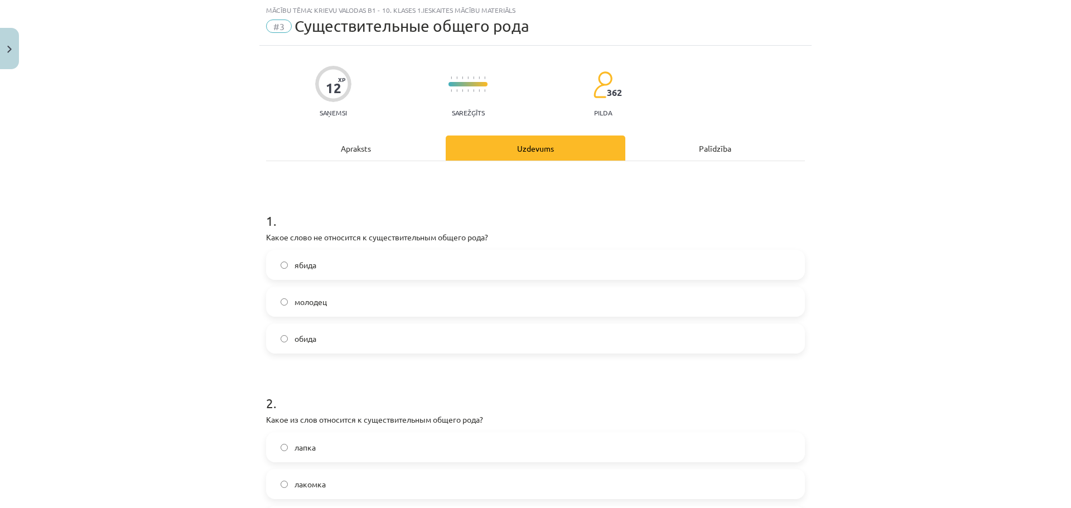
scroll to position [28, 0]
click at [354, 303] on label "молодец" at bounding box center [535, 302] width 536 height 28
click at [313, 262] on label "ябида" at bounding box center [535, 266] width 536 height 28
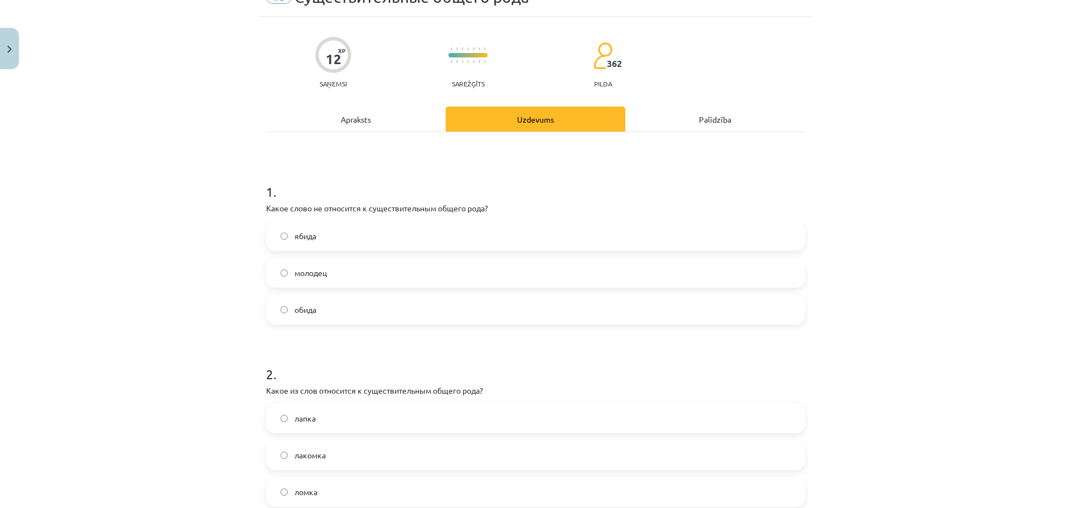
scroll to position [139, 0]
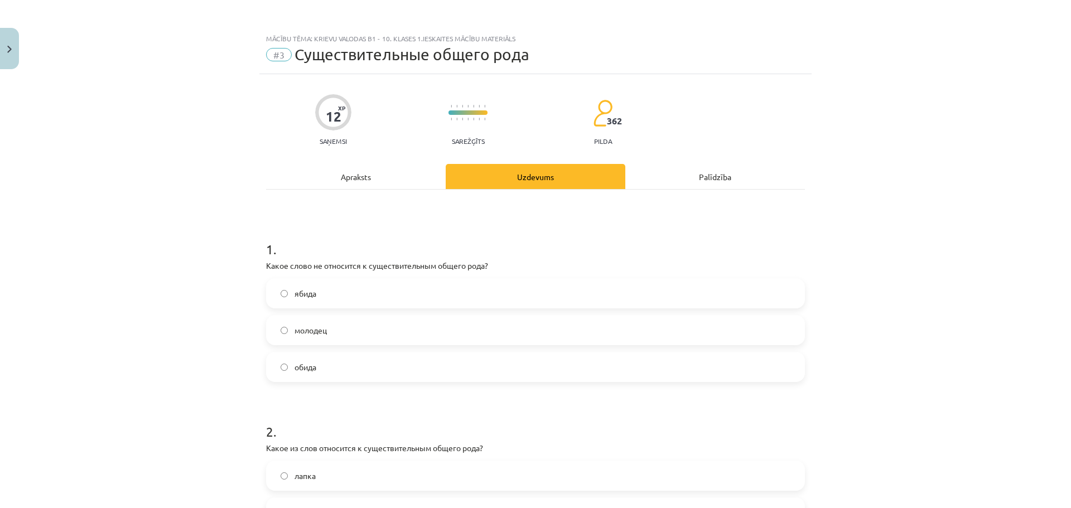
scroll to position [139, 0]
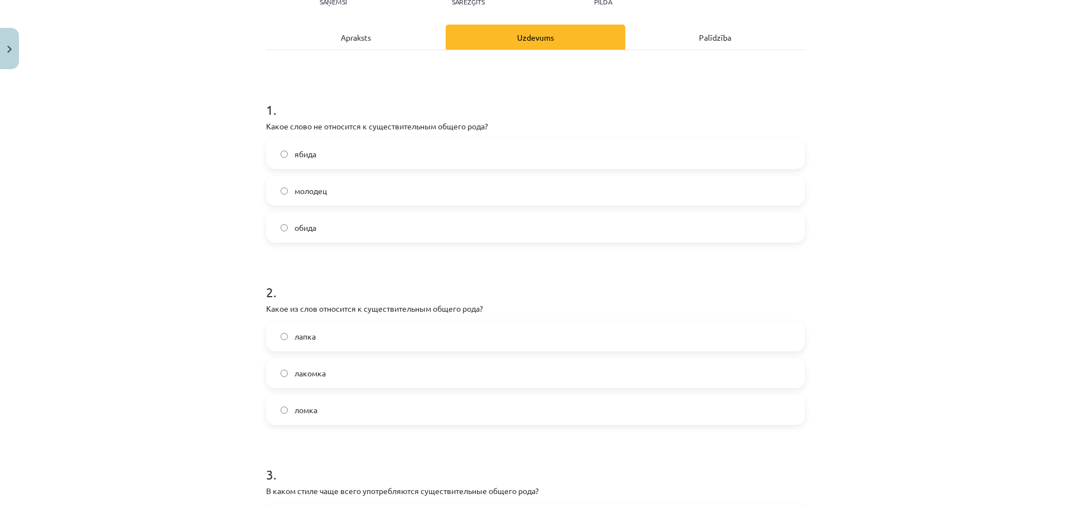
click at [333, 230] on label "обида" at bounding box center [535, 228] width 536 height 28
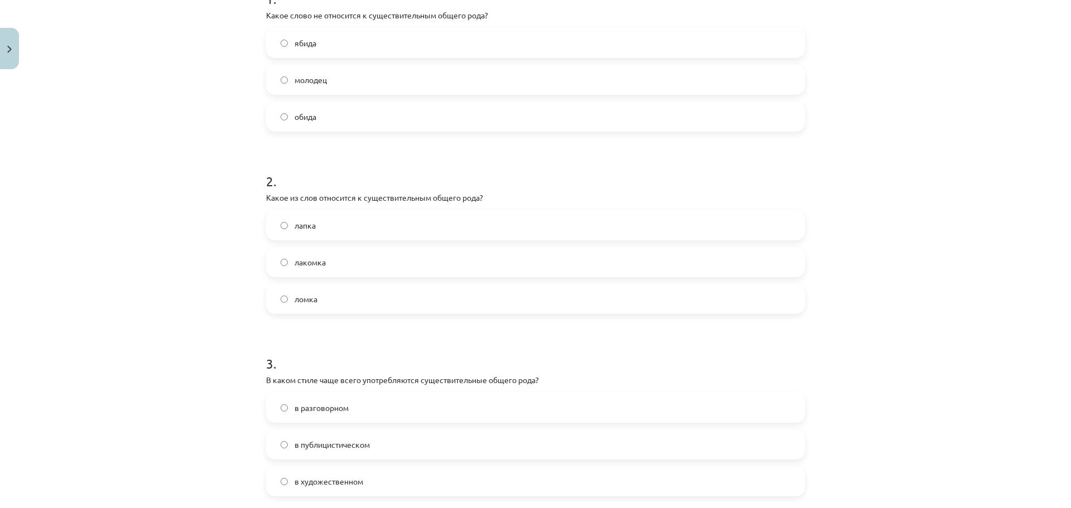
scroll to position [251, 0]
click at [375, 267] on label "лакомка" at bounding box center [535, 262] width 536 height 28
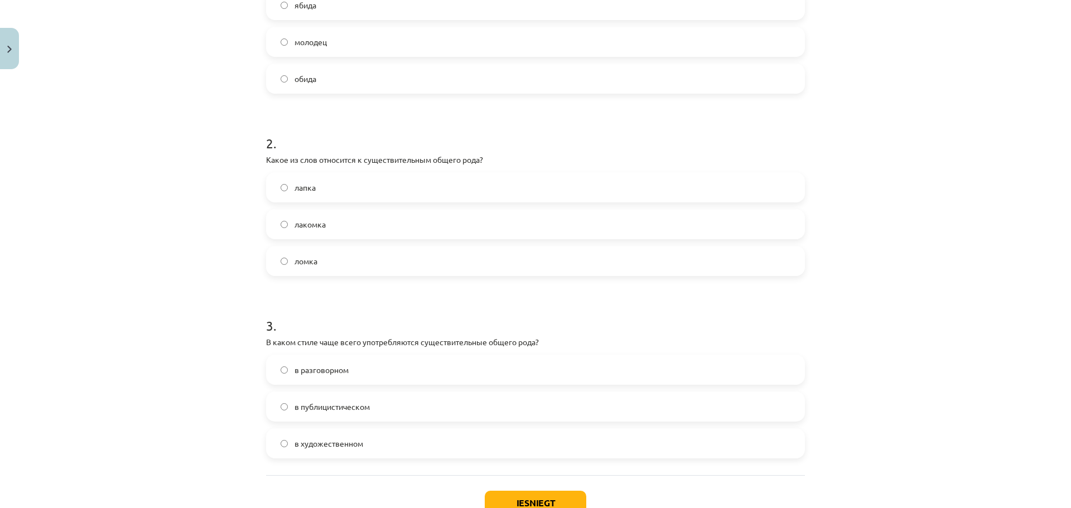
scroll to position [368, 0]
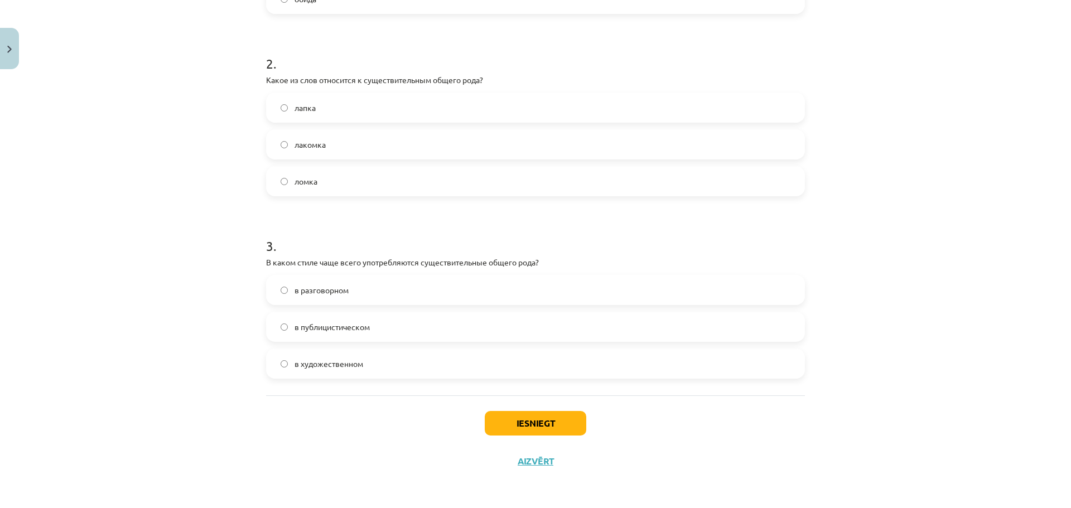
click at [320, 292] on span "в разговорном" at bounding box center [321, 290] width 54 height 12
click at [500, 418] on button "Iesniegt" at bounding box center [535, 423] width 101 height 25
click at [506, 424] on button "Iesniegt" at bounding box center [535, 423] width 101 height 25
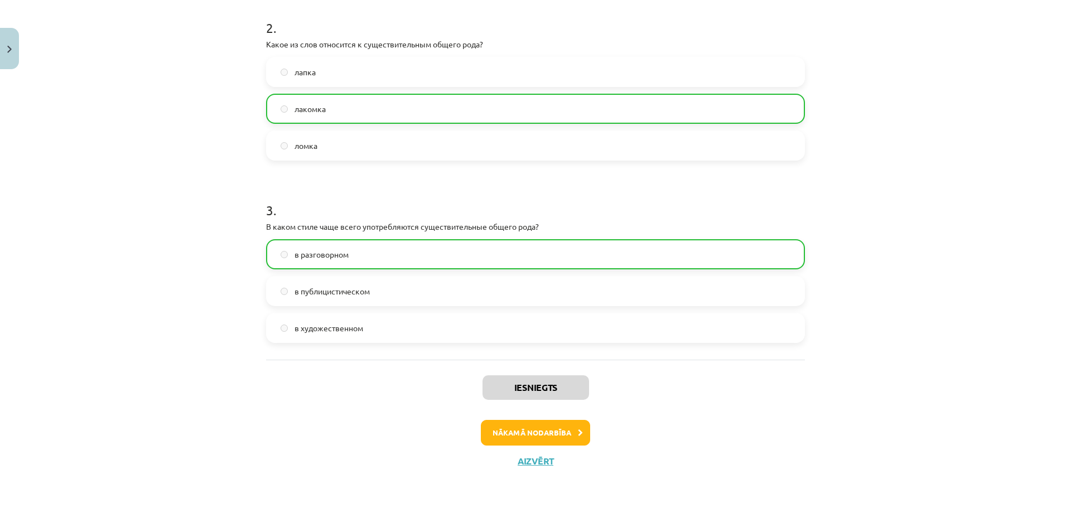
click at [531, 434] on button "Nākamā nodarbība" at bounding box center [535, 433] width 109 height 26
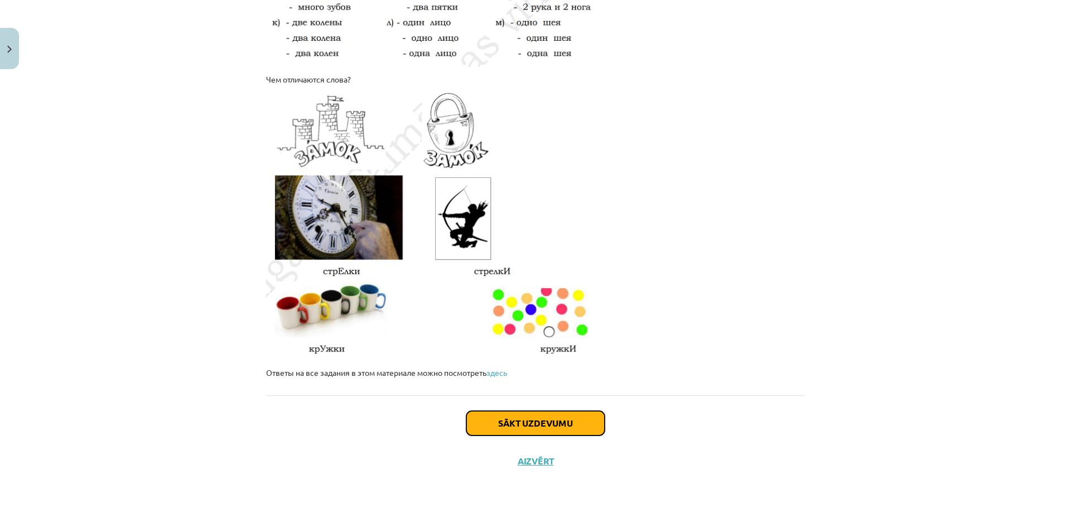
click at [508, 423] on button "Sākt uzdevumu" at bounding box center [535, 423] width 138 height 25
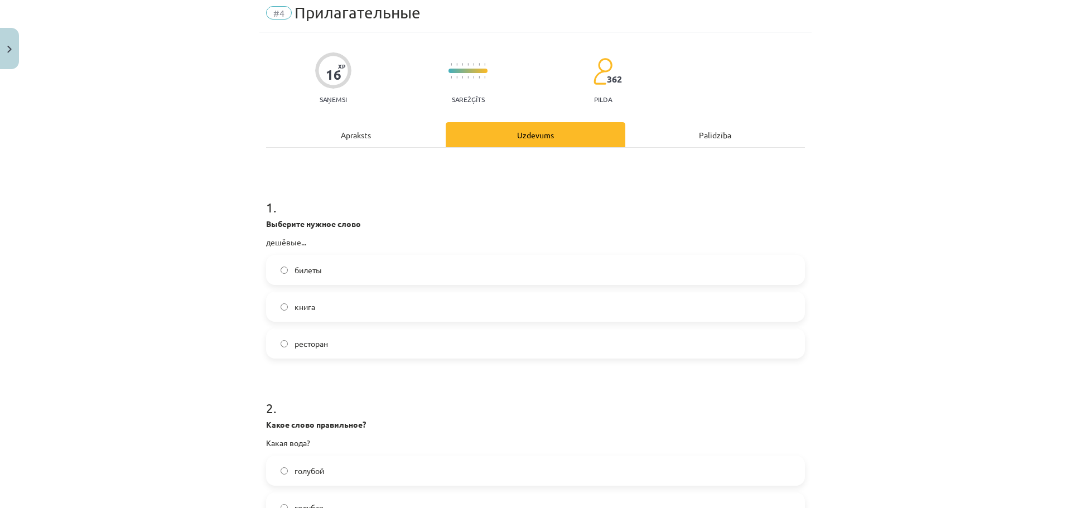
scroll to position [28, 0]
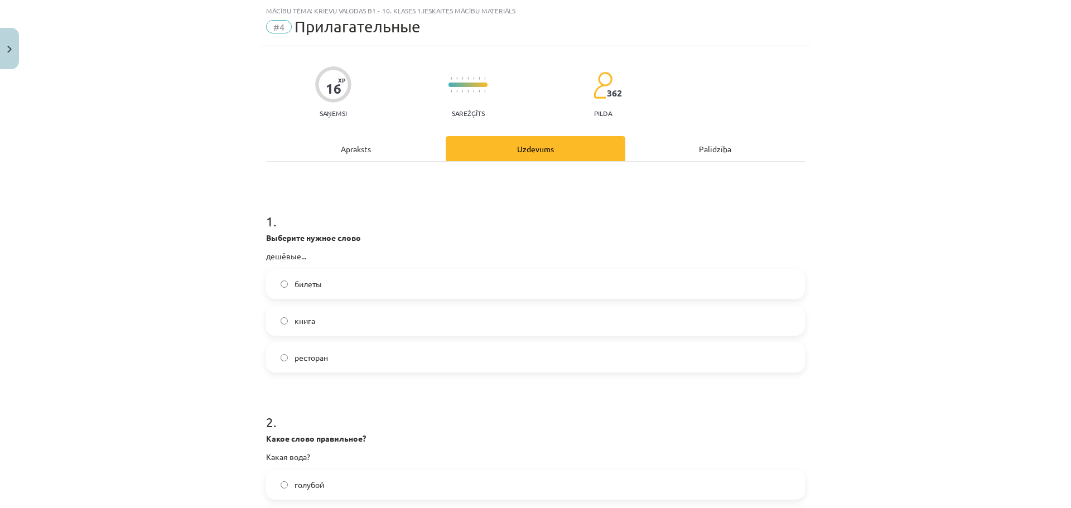
click at [341, 277] on label "билеты" at bounding box center [535, 284] width 536 height 28
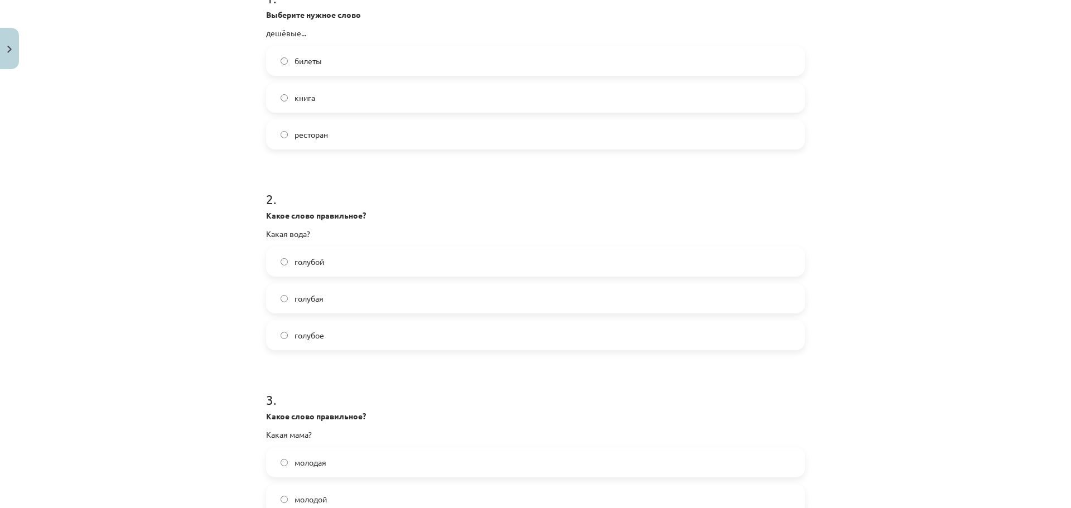
scroll to position [307, 0]
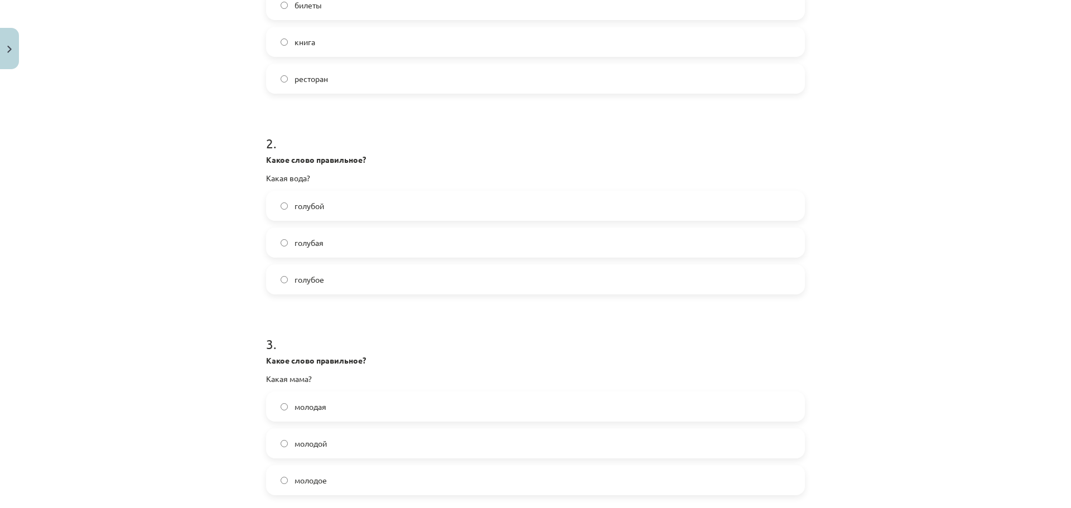
click at [334, 239] on label "голубая" at bounding box center [535, 243] width 536 height 28
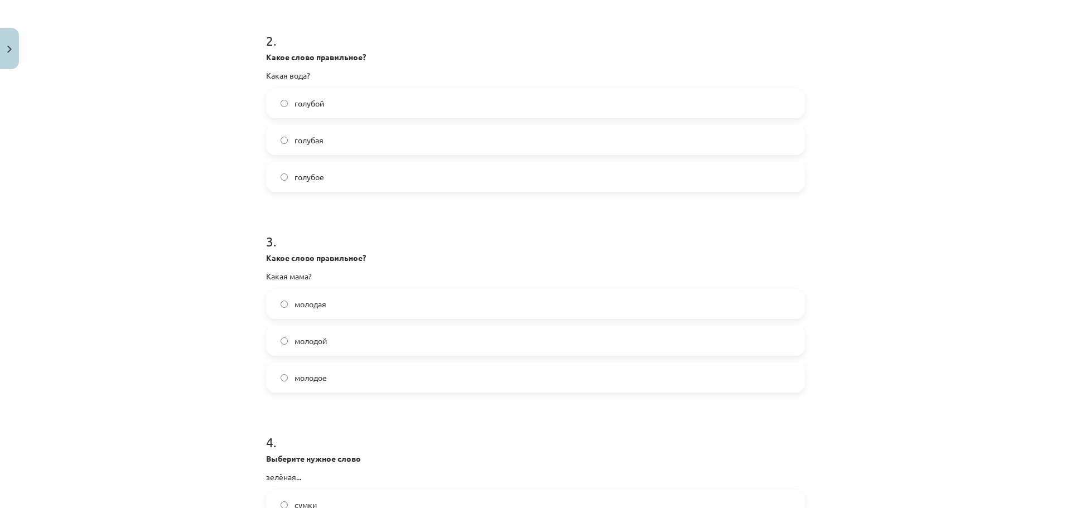
scroll to position [418, 0]
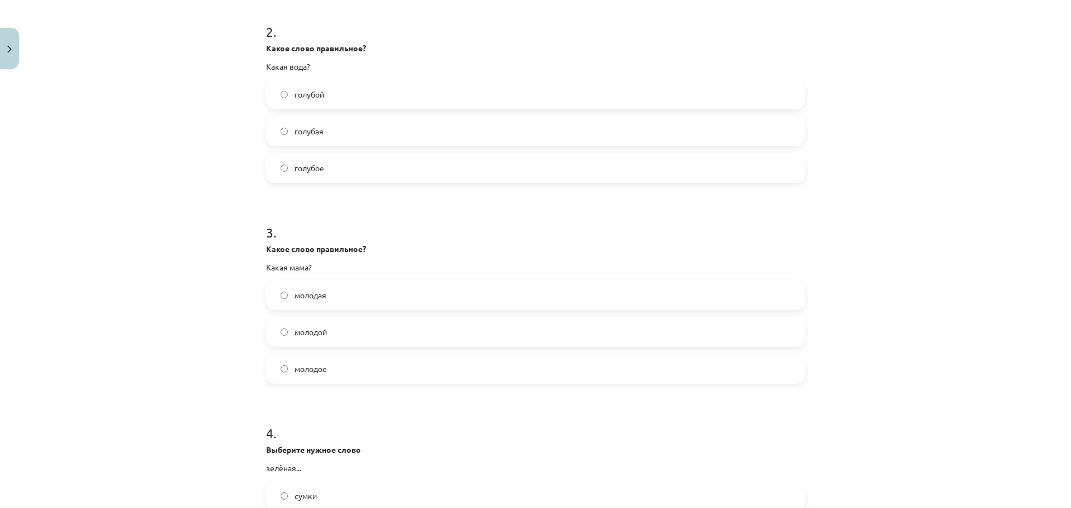
click at [333, 300] on label "молодая" at bounding box center [535, 295] width 536 height 28
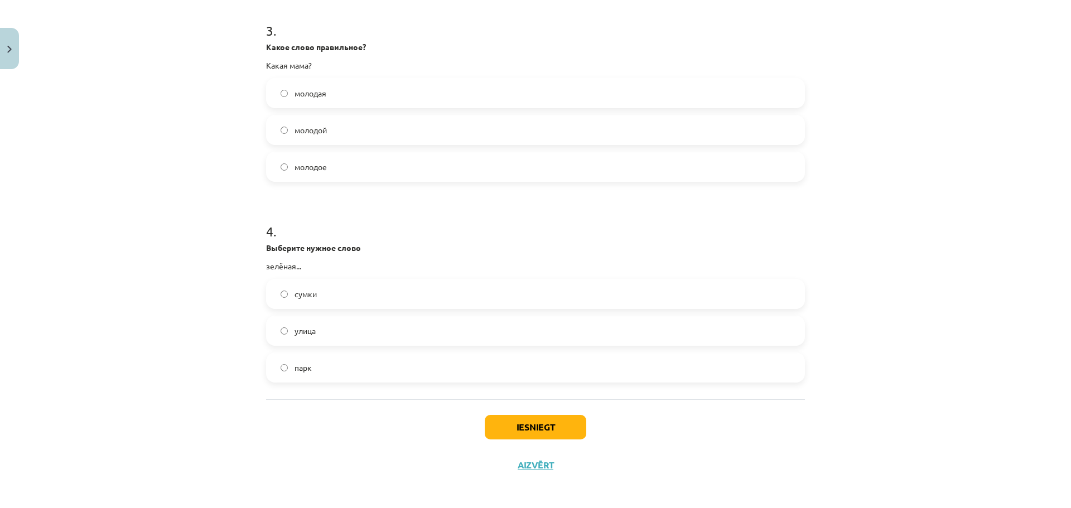
scroll to position [624, 0]
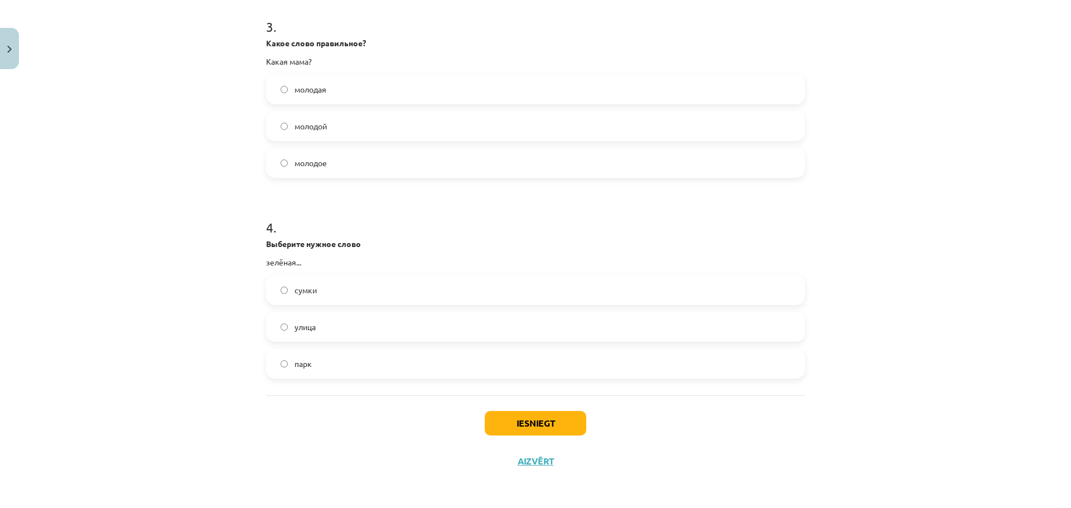
click at [328, 326] on label "улица" at bounding box center [535, 327] width 536 height 28
click at [540, 425] on button "Iesniegt" at bounding box center [535, 423] width 101 height 25
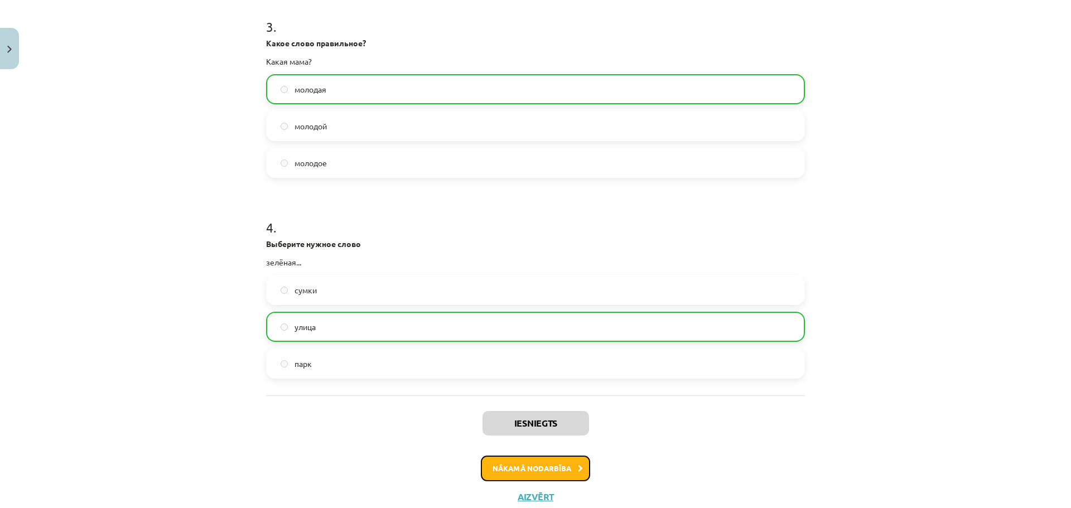
click at [507, 468] on button "Nākamā nodarbība" at bounding box center [535, 469] width 109 height 26
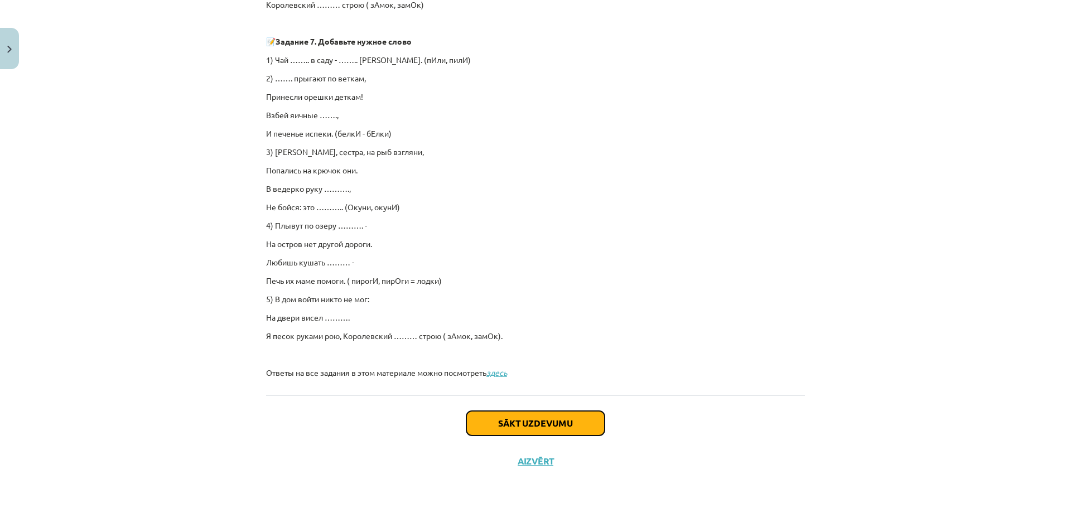
click at [539, 422] on button "Sākt uzdevumu" at bounding box center [535, 423] width 138 height 25
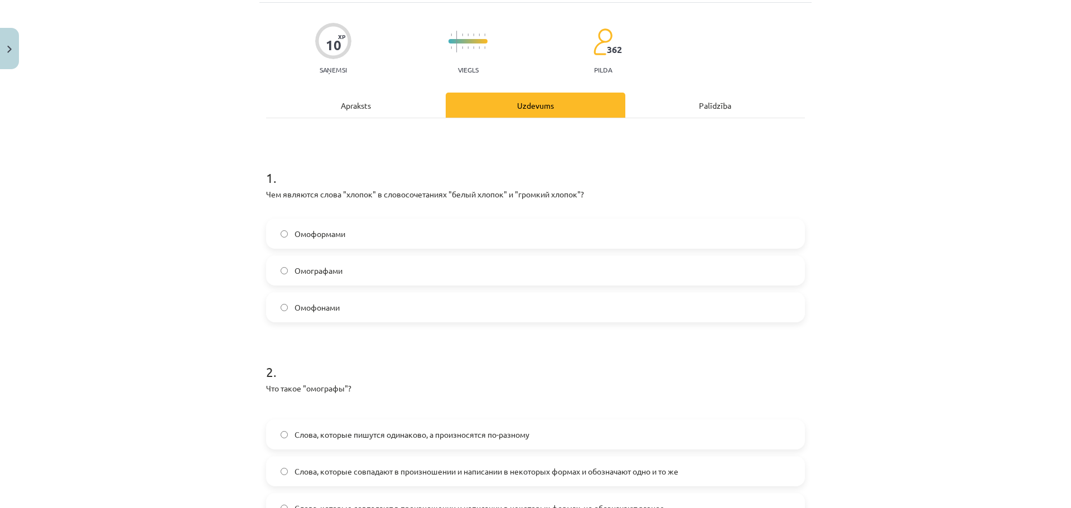
scroll to position [28, 0]
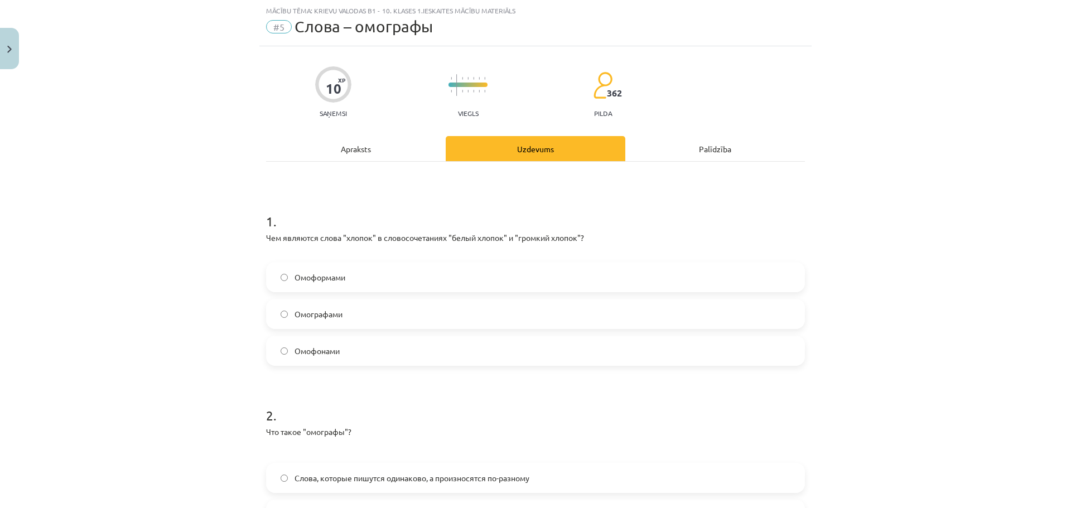
click at [365, 153] on div "Apraksts" at bounding box center [356, 148] width 180 height 25
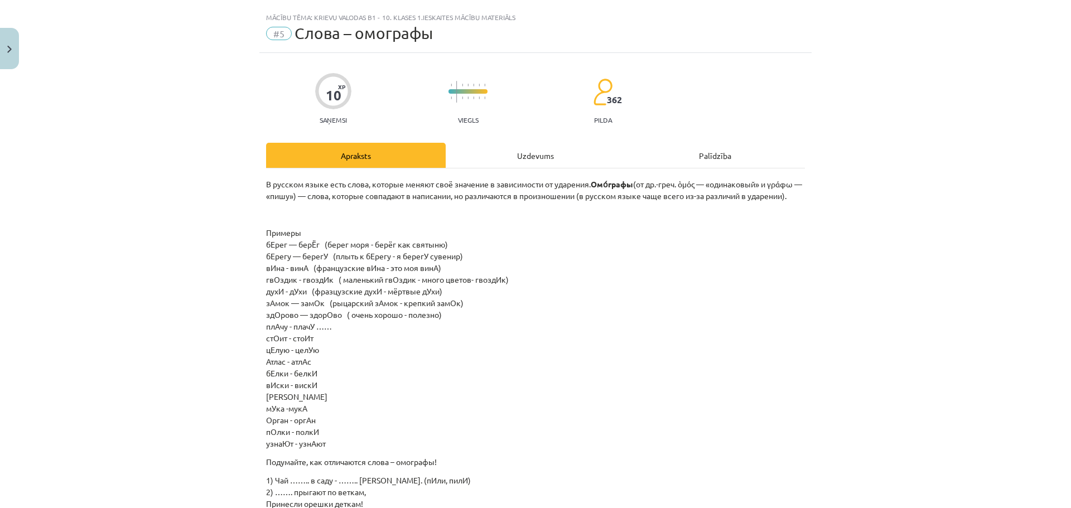
scroll to position [0, 0]
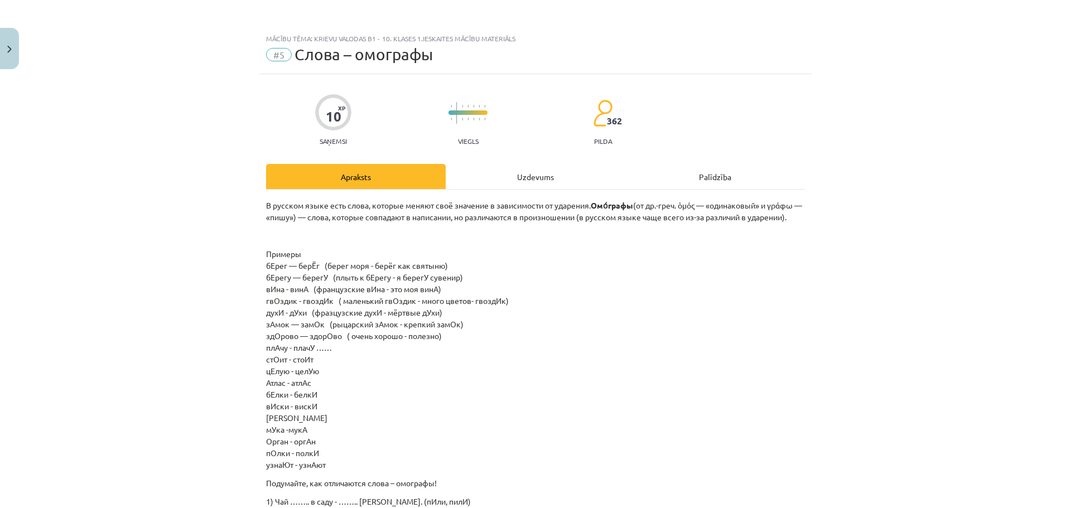
click at [466, 186] on div "Uzdevums" at bounding box center [536, 176] width 180 height 25
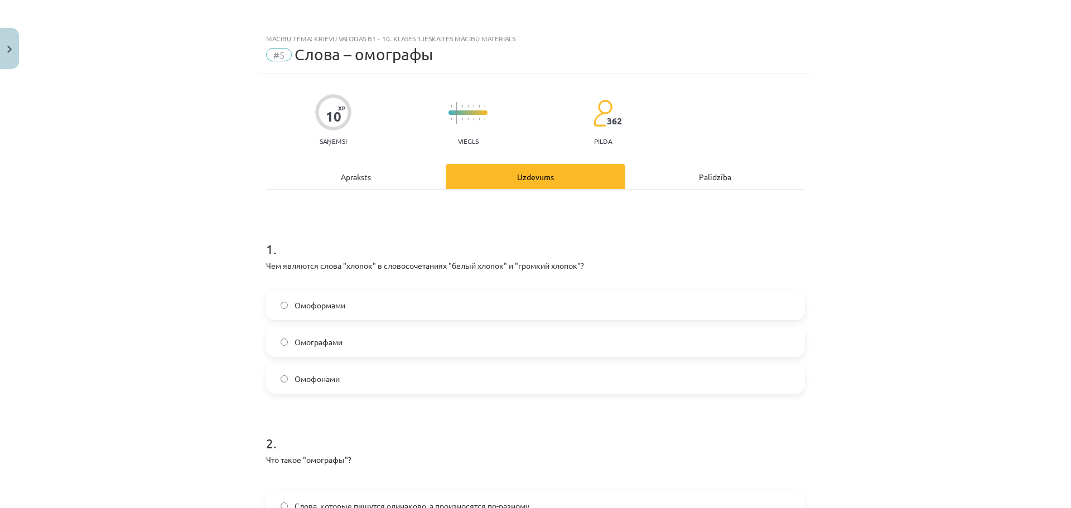
scroll to position [28, 0]
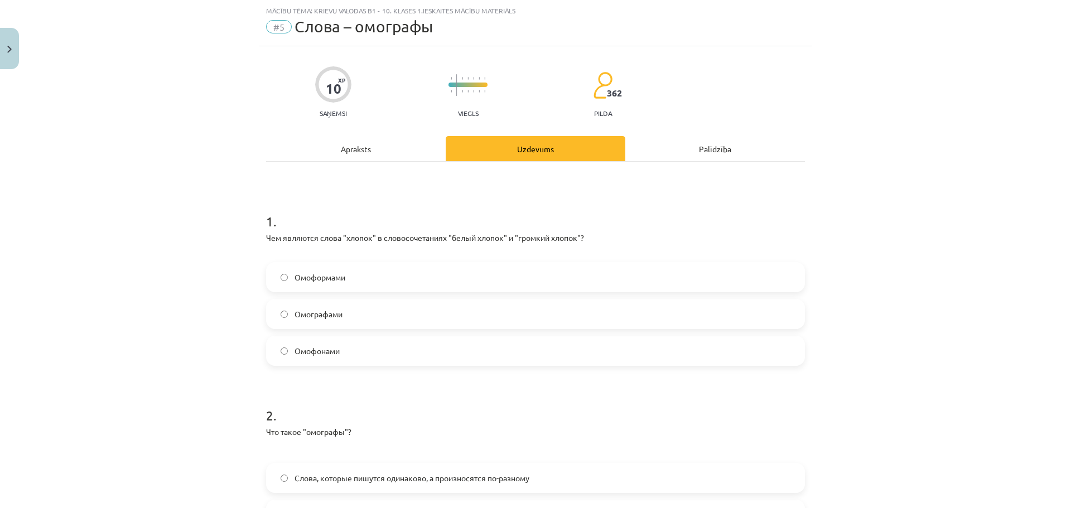
click at [378, 311] on label "Омографами" at bounding box center [535, 314] width 536 height 28
click at [374, 154] on div "Apraksts" at bounding box center [356, 148] width 180 height 25
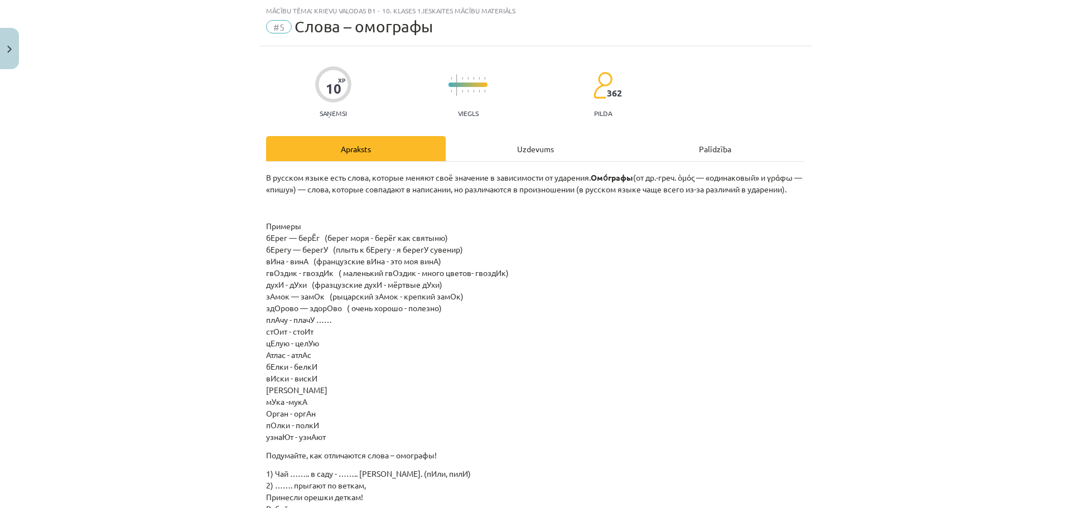
click at [485, 144] on div "Uzdevums" at bounding box center [536, 148] width 180 height 25
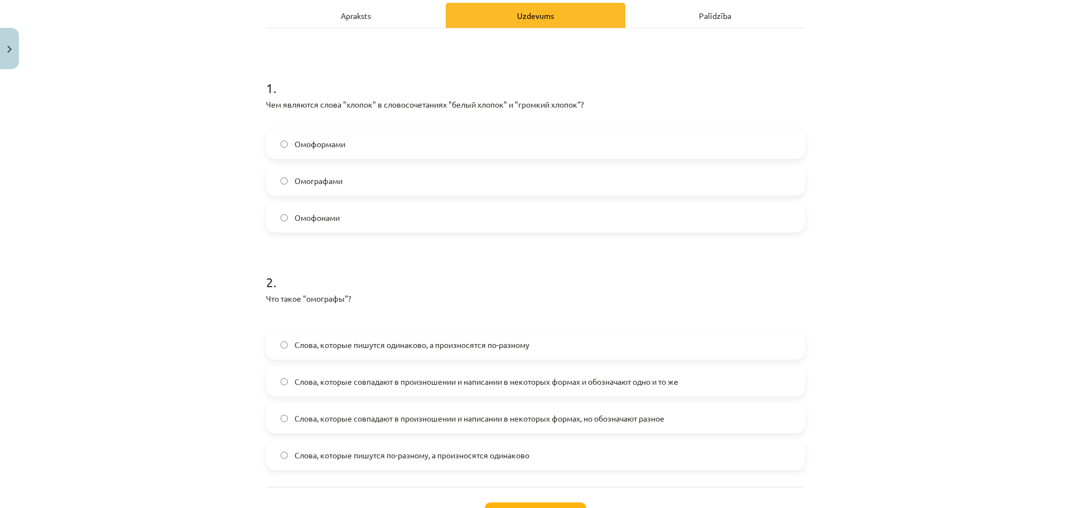
scroll to position [0, 0]
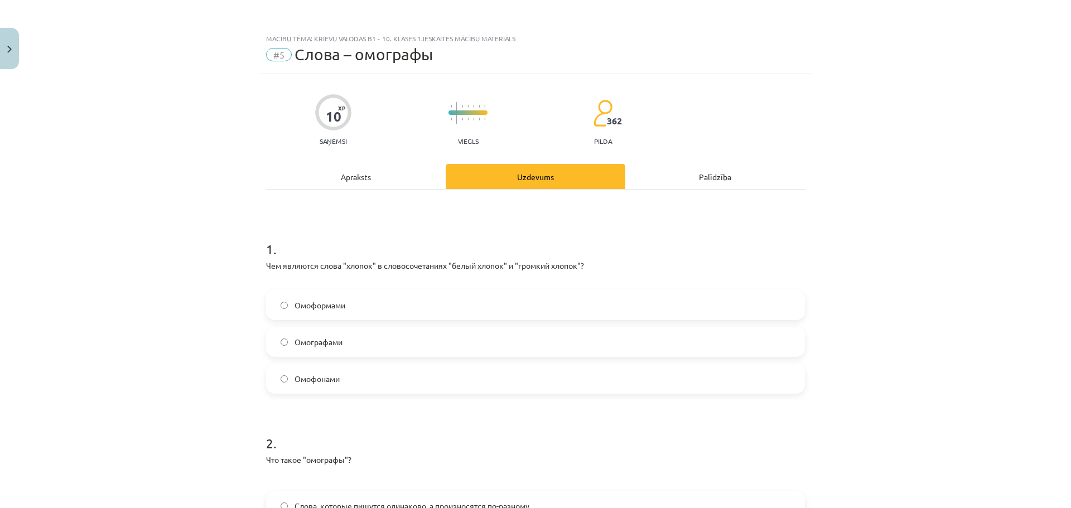
click at [338, 175] on div "Apraksts" at bounding box center [356, 176] width 180 height 25
click at [338, 175] on div "Apraksts Uzdevums Palīdzība 1 . Чем являются слова "хлопок" в словосочетаниях "…" at bounding box center [535, 406] width 539 height 484
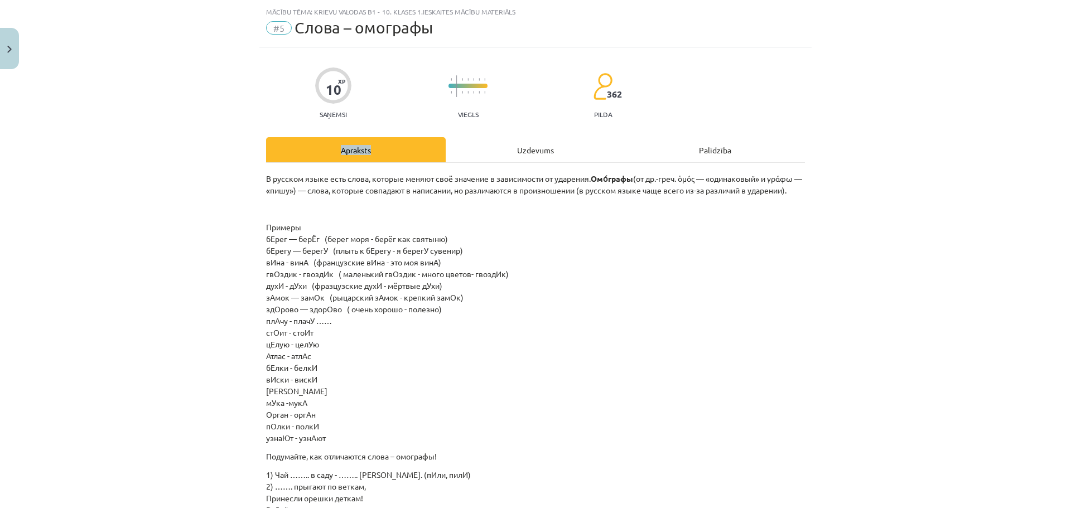
scroll to position [28, 0]
click at [492, 150] on div "Uzdevums" at bounding box center [536, 148] width 180 height 25
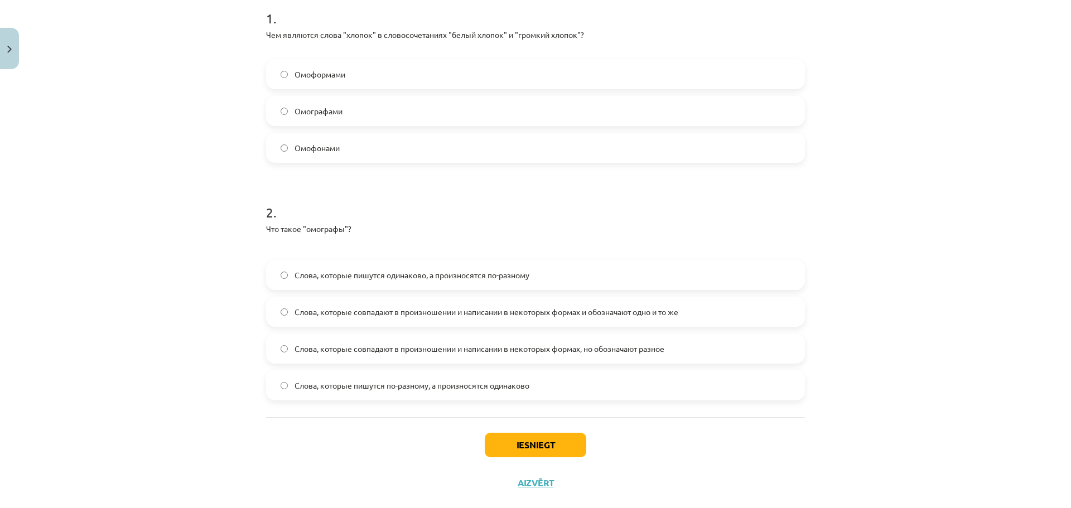
scroll to position [253, 0]
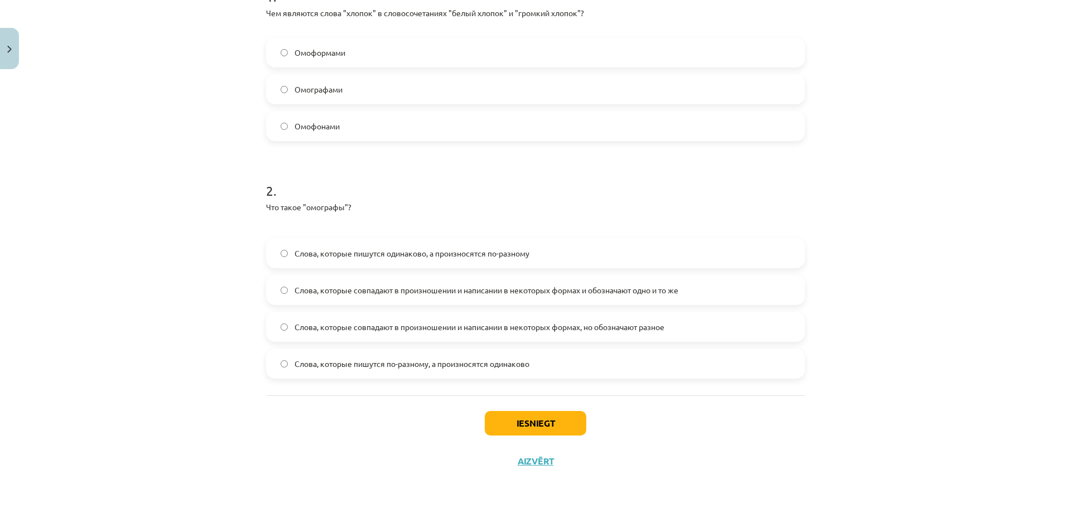
click at [588, 254] on label "Слова, которые пишутся одинаково, а произносятся по-разному" at bounding box center [535, 253] width 536 height 28
click at [559, 431] on button "Iesniegt" at bounding box center [535, 423] width 101 height 25
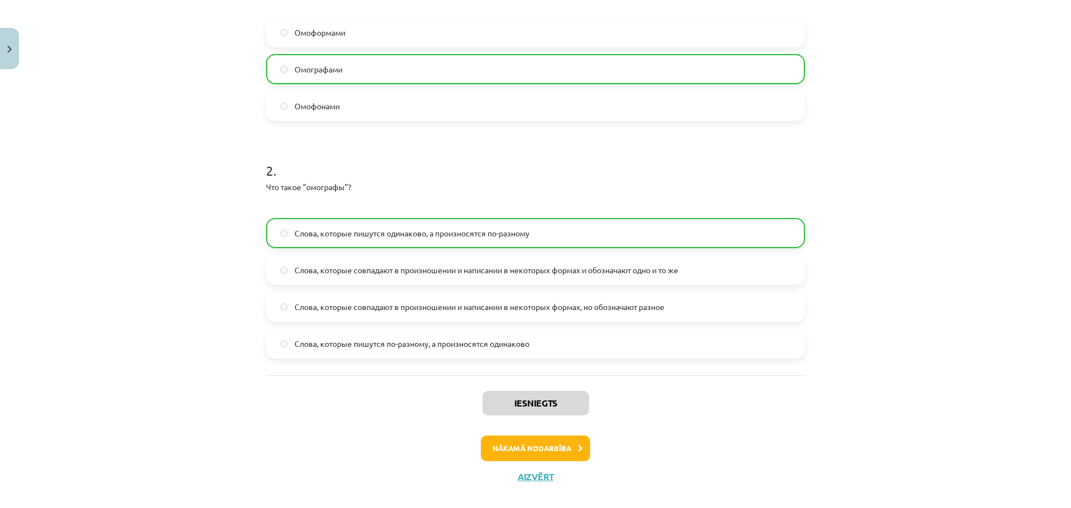
scroll to position [288, 0]
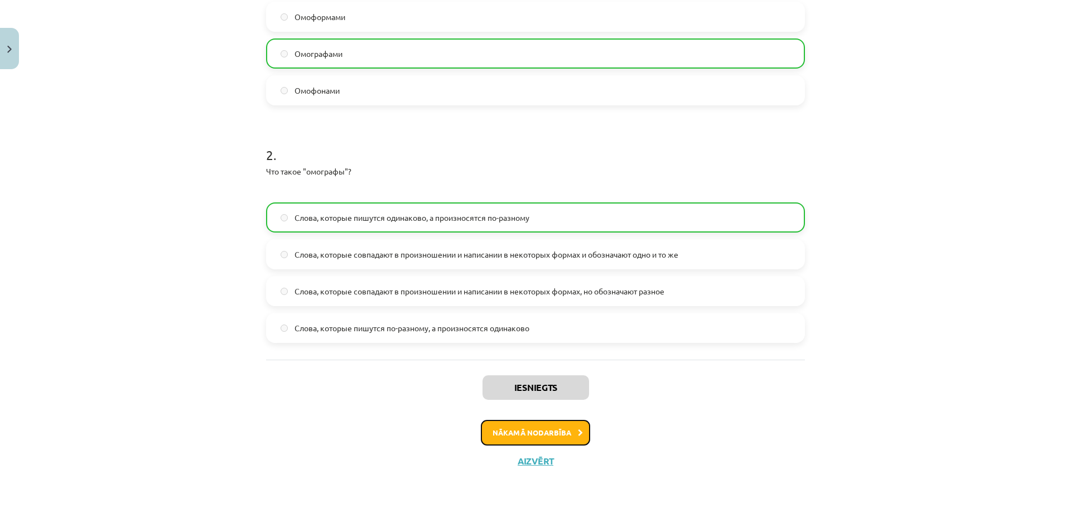
click at [548, 427] on button "Nākamā nodarbība" at bounding box center [535, 433] width 109 height 26
click at [548, 427] on div "10 XP Saņemsi Viegls 362 pilda Apraksts Uzdevums Palīdzība 1 . Чем являются сло…" at bounding box center [535, 133] width 552 height 694
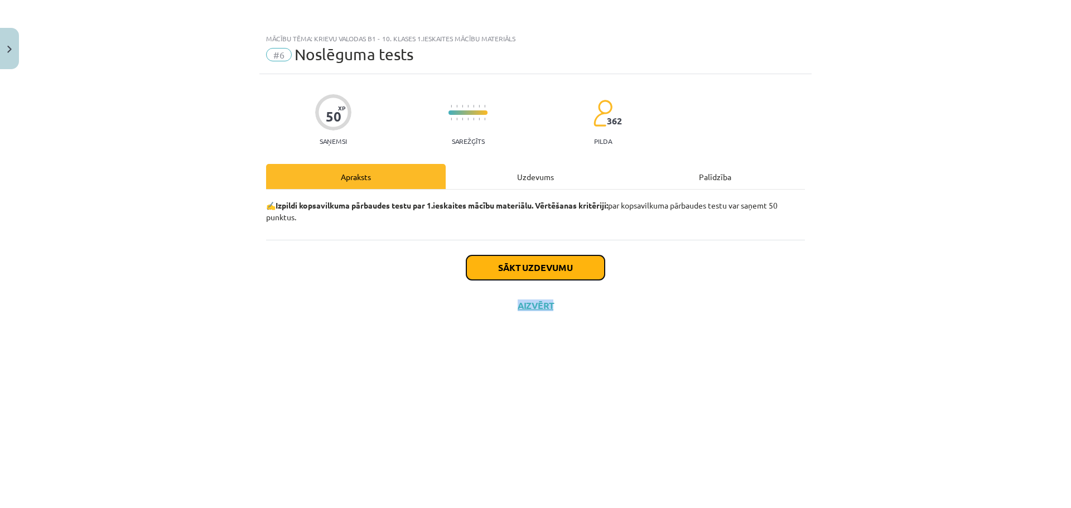
click at [592, 259] on button "Sākt uzdevumu" at bounding box center [535, 267] width 138 height 25
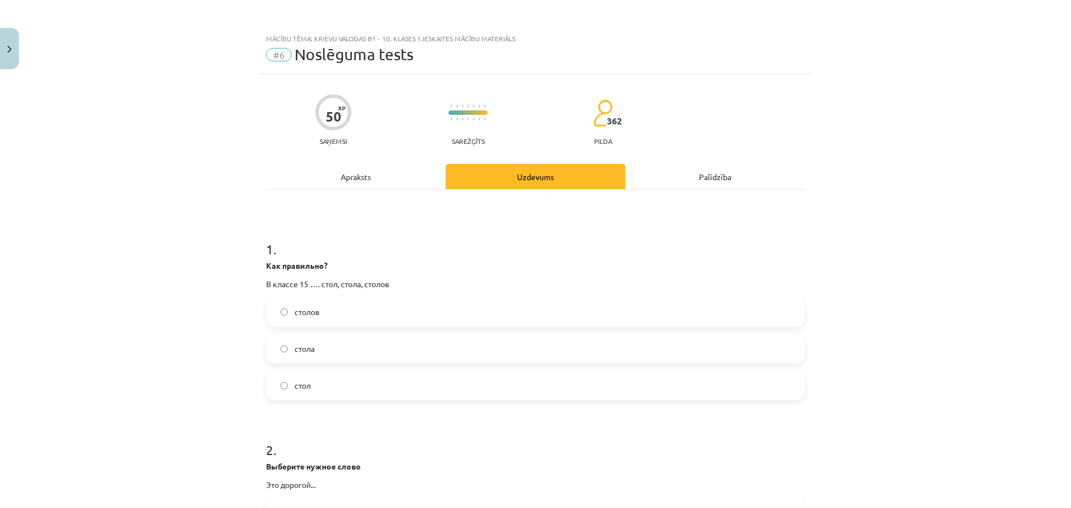
click at [346, 309] on label "столов" at bounding box center [535, 312] width 536 height 28
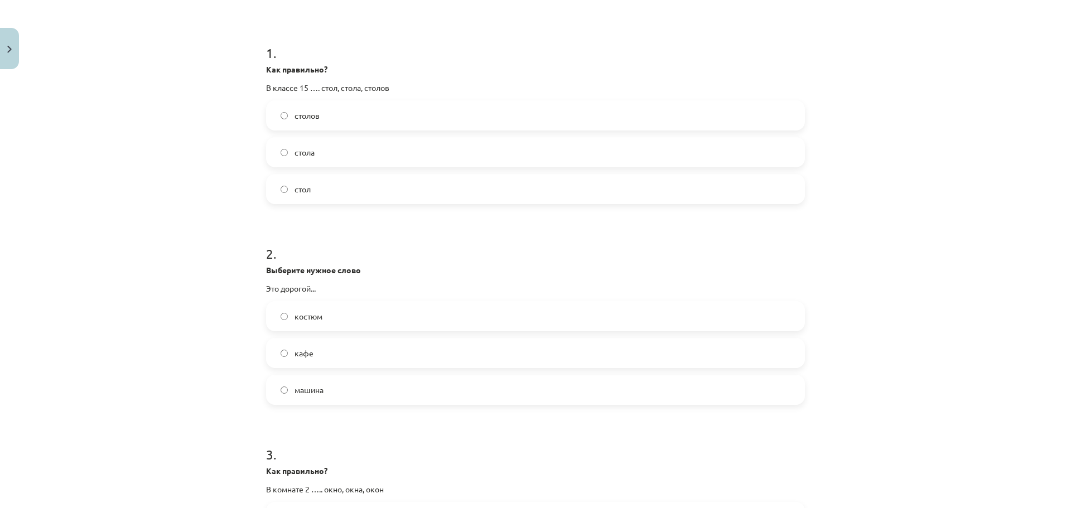
scroll to position [223, 0]
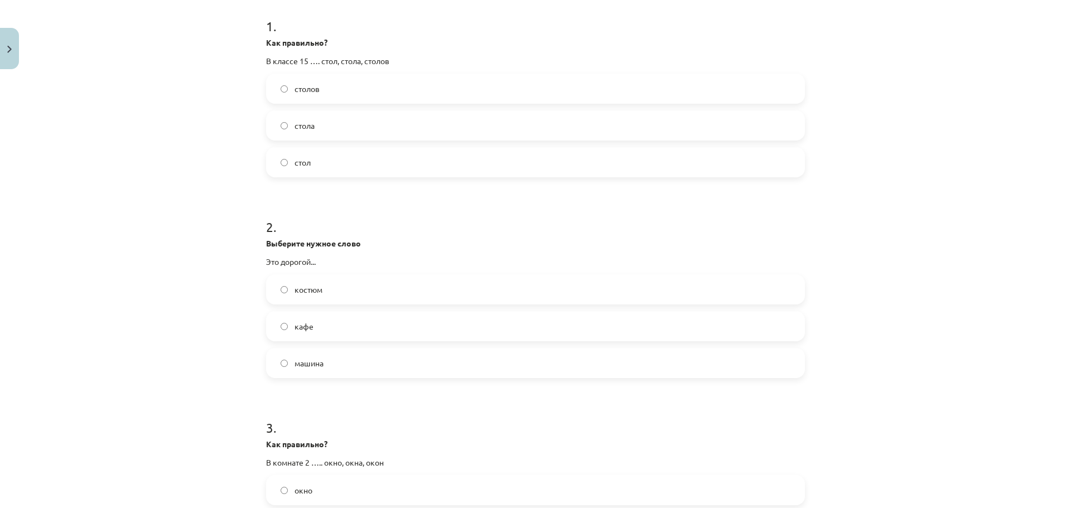
click at [385, 286] on label "костюм" at bounding box center [535, 289] width 536 height 28
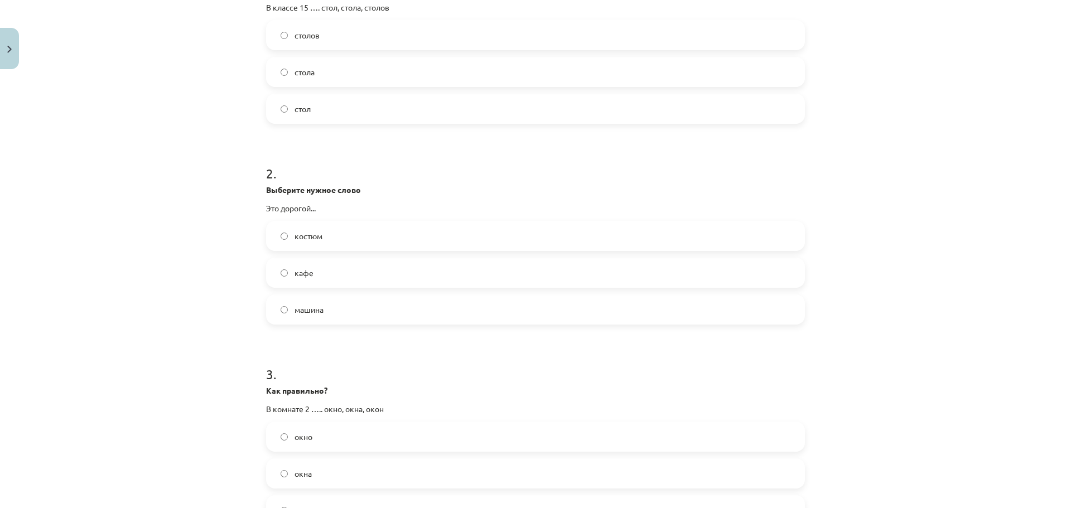
scroll to position [446, 0]
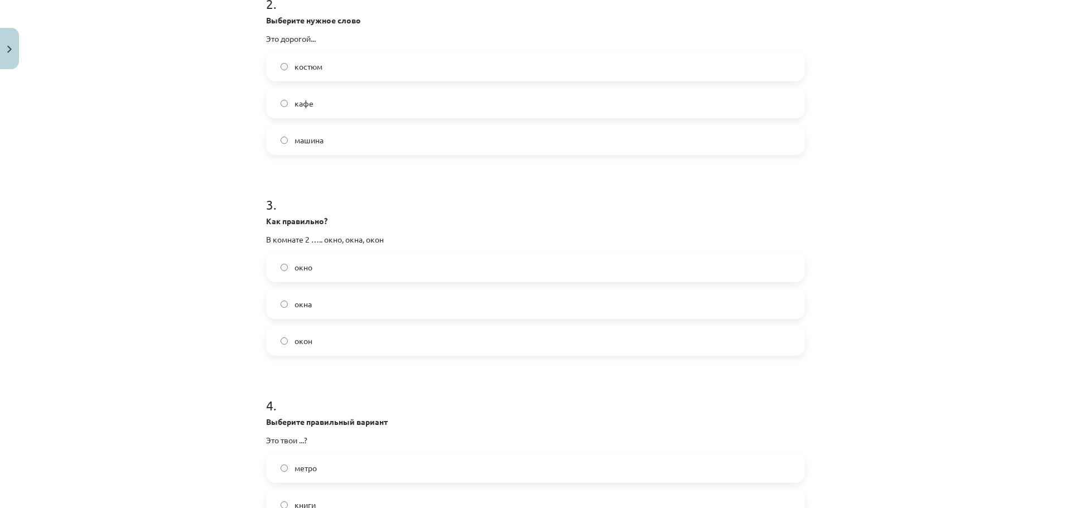
click at [328, 335] on label "окон" at bounding box center [535, 341] width 536 height 28
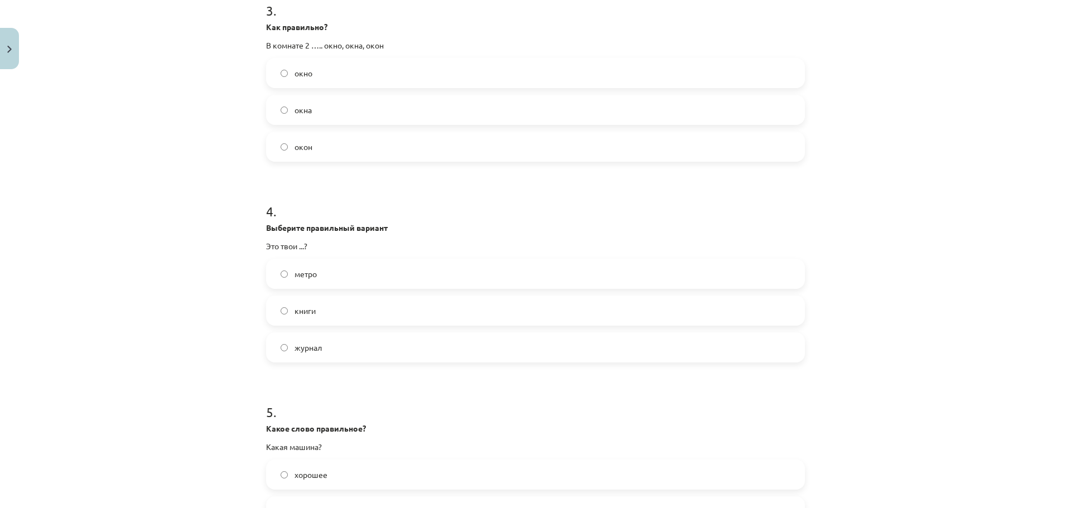
scroll to position [669, 0]
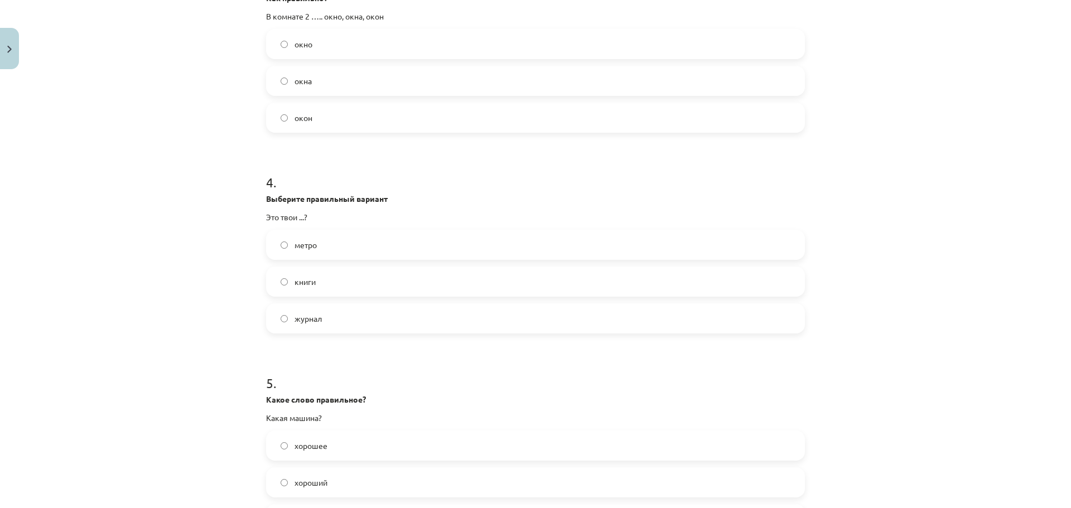
click at [350, 283] on label "книги" at bounding box center [535, 282] width 536 height 28
click at [349, 283] on label "книги" at bounding box center [535, 282] width 536 height 28
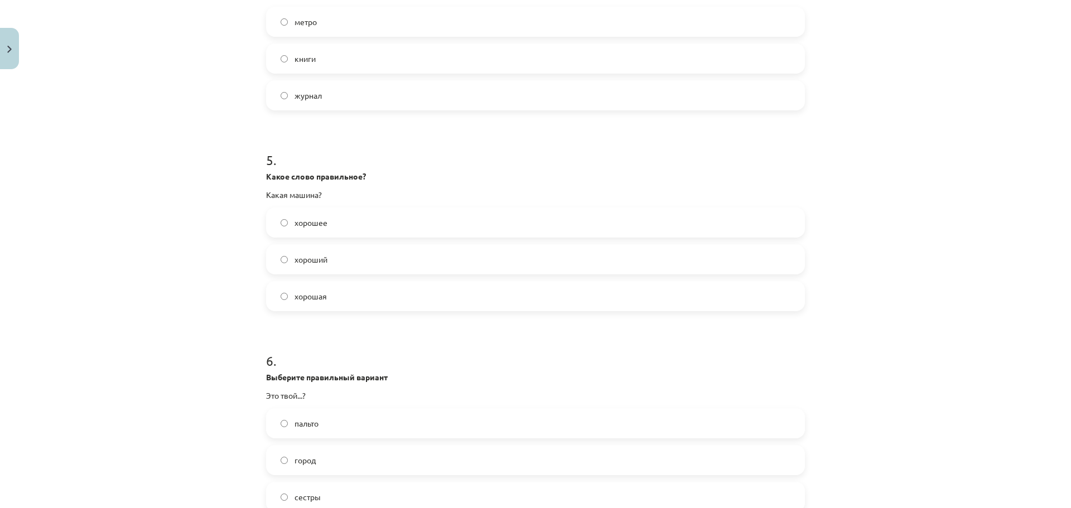
click at [348, 296] on label "хорошая" at bounding box center [535, 296] width 536 height 28
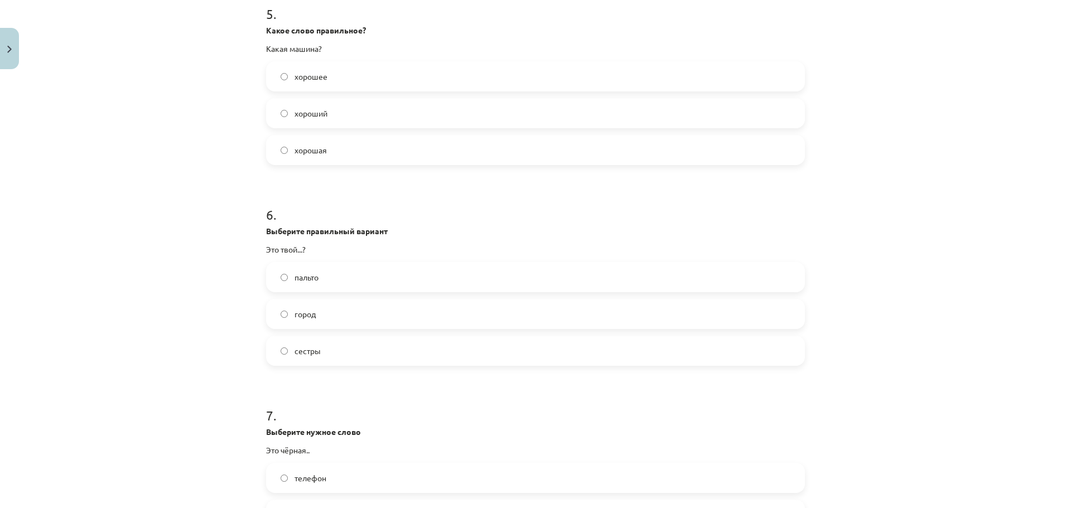
scroll to position [1115, 0]
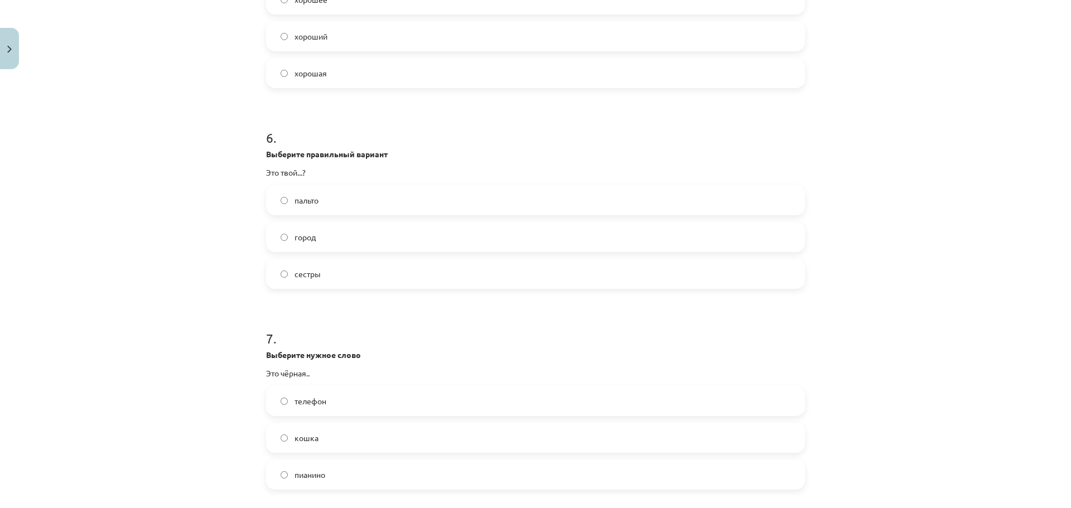
click at [349, 232] on label "город" at bounding box center [535, 237] width 536 height 28
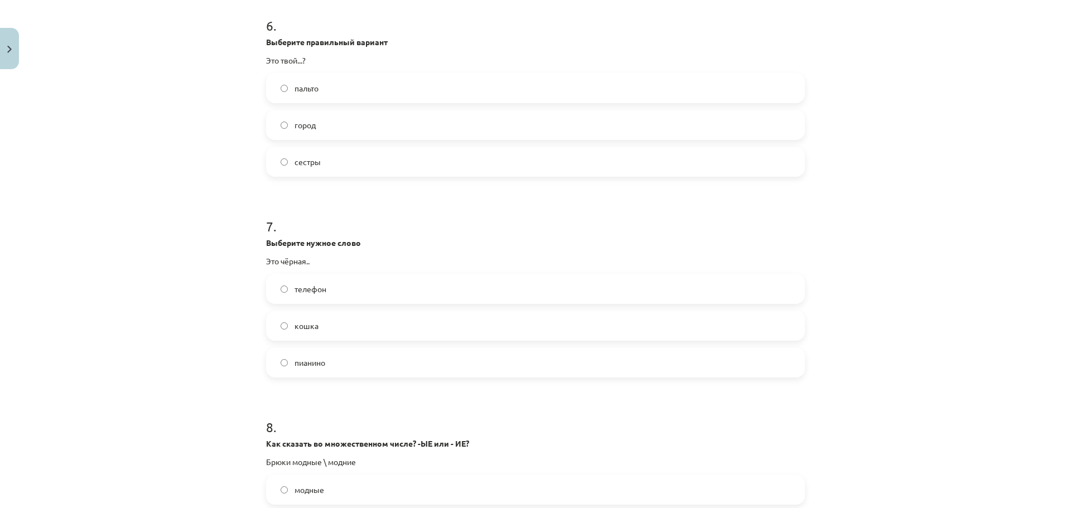
scroll to position [1227, 0]
click at [347, 323] on label "кошка" at bounding box center [535, 326] width 536 height 28
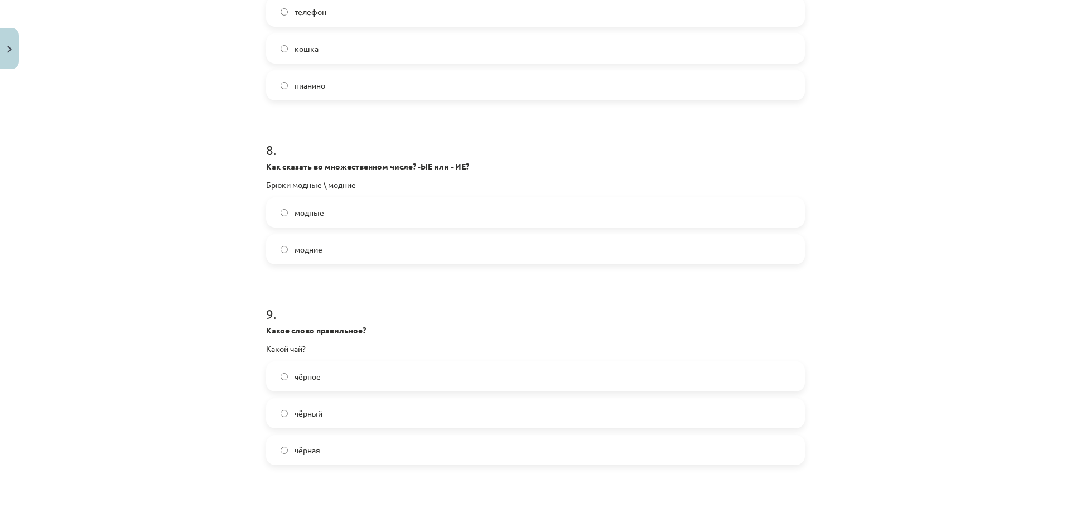
scroll to position [1506, 0]
click at [338, 205] on label "модные" at bounding box center [535, 211] width 536 height 28
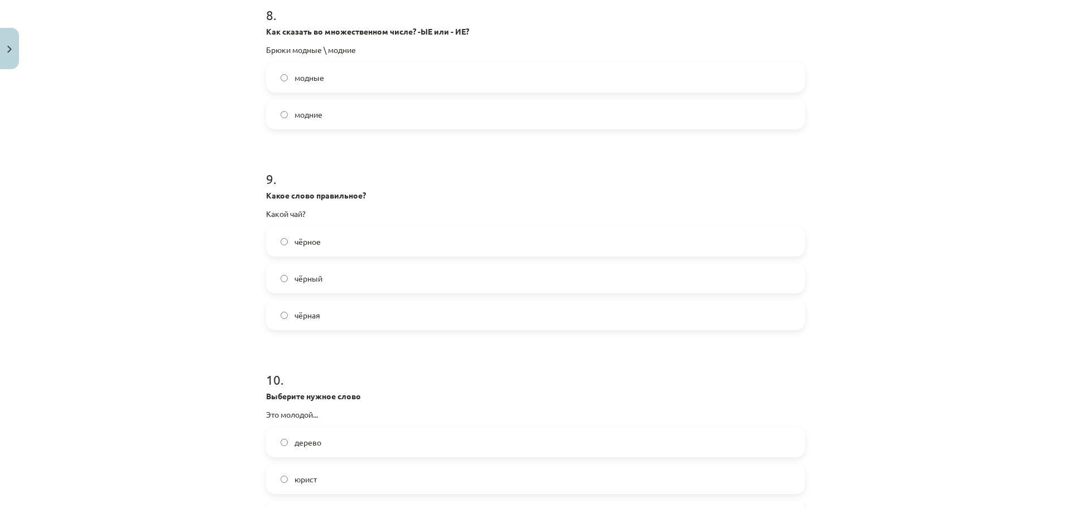
scroll to position [1673, 0]
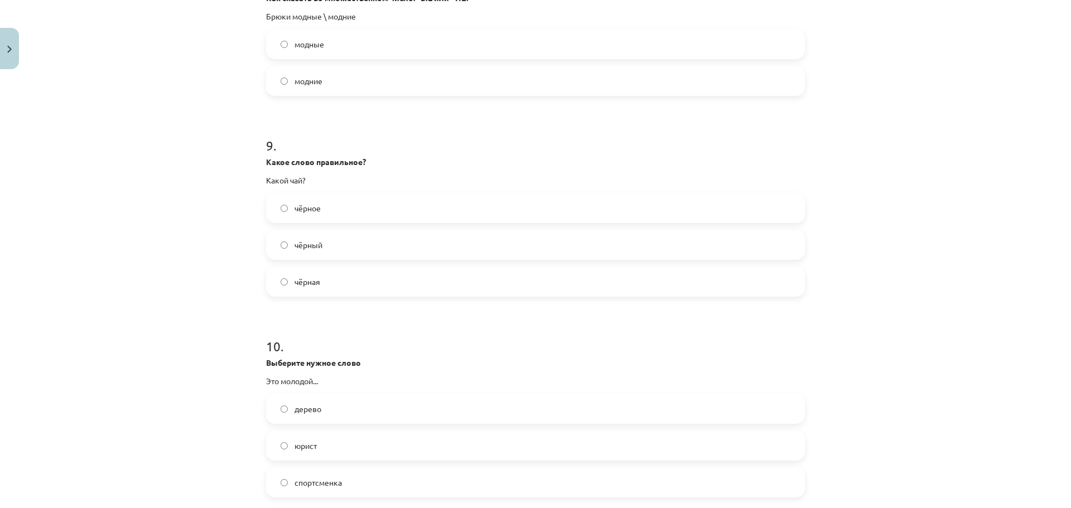
click at [347, 238] on label "чёрный" at bounding box center [535, 245] width 536 height 28
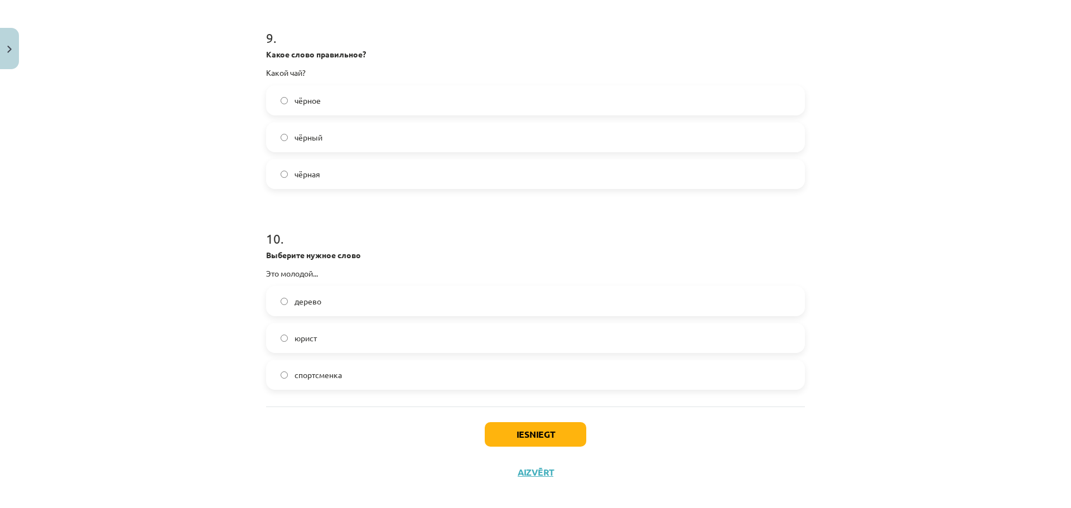
scroll to position [1785, 0]
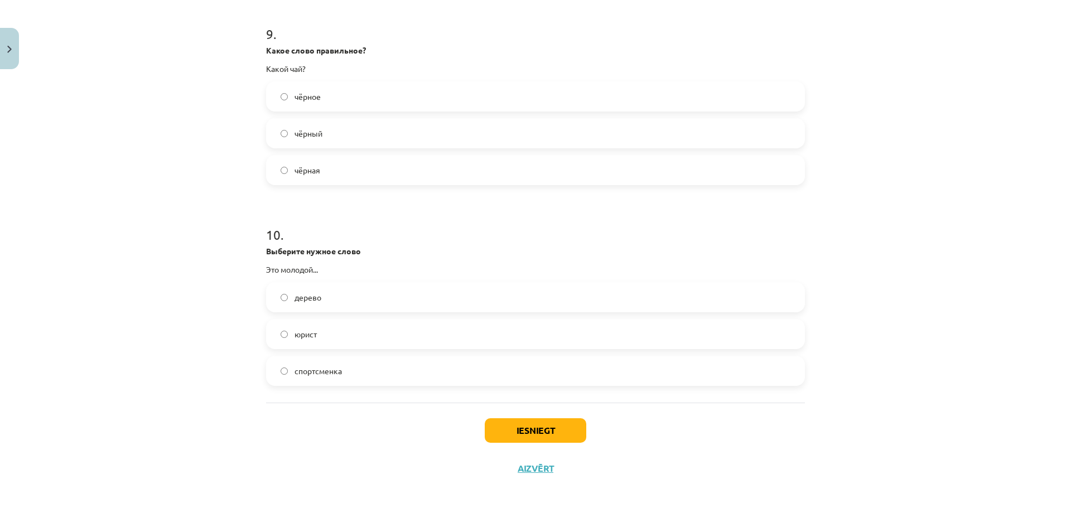
click at [353, 332] on label "юрист" at bounding box center [535, 334] width 536 height 28
click at [533, 432] on button "Iesniegt" at bounding box center [535, 430] width 101 height 25
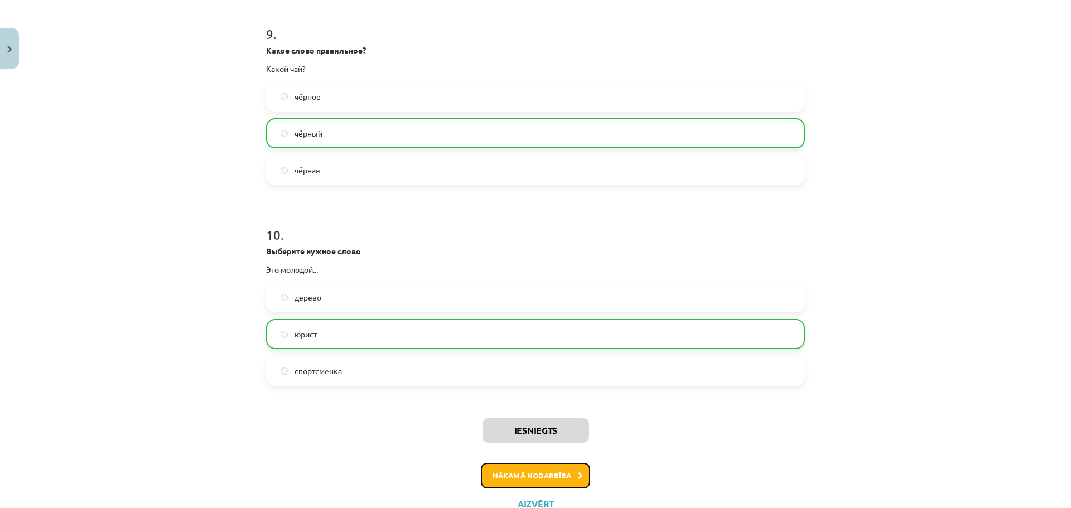
click at [526, 470] on button "Nākamā nodarbība" at bounding box center [535, 476] width 109 height 26
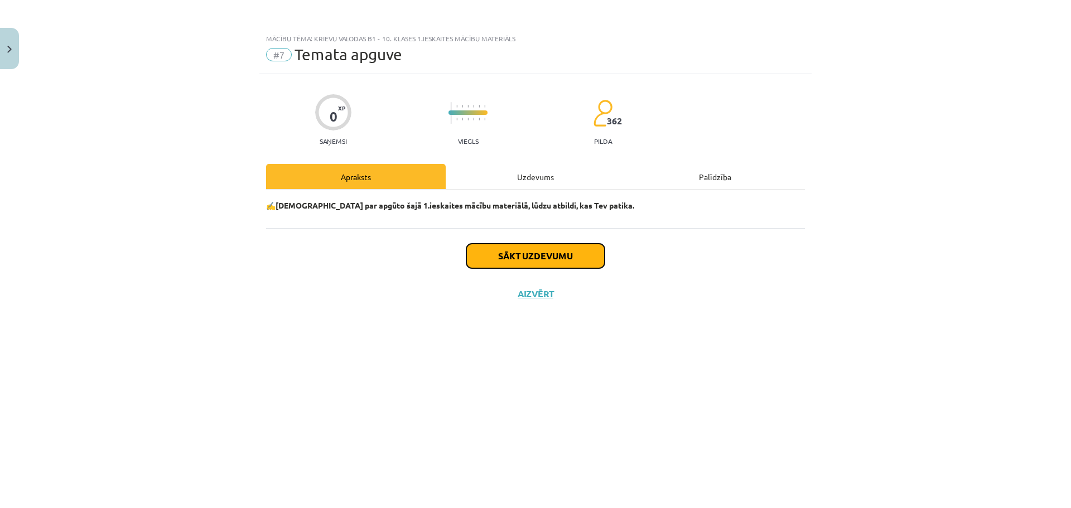
click at [547, 256] on button "Sākt uzdevumu" at bounding box center [535, 256] width 138 height 25
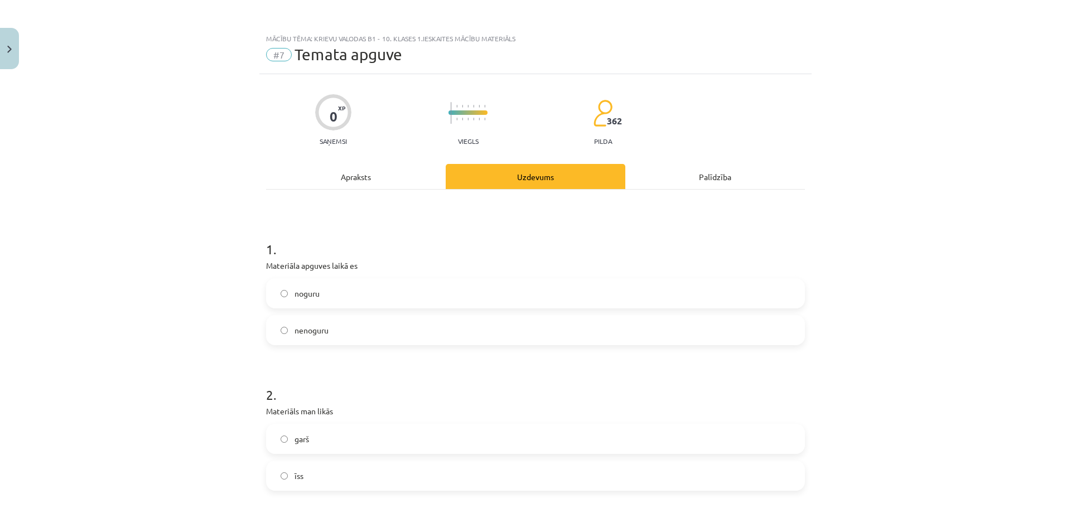
click at [342, 335] on label "nenoguru" at bounding box center [535, 330] width 536 height 28
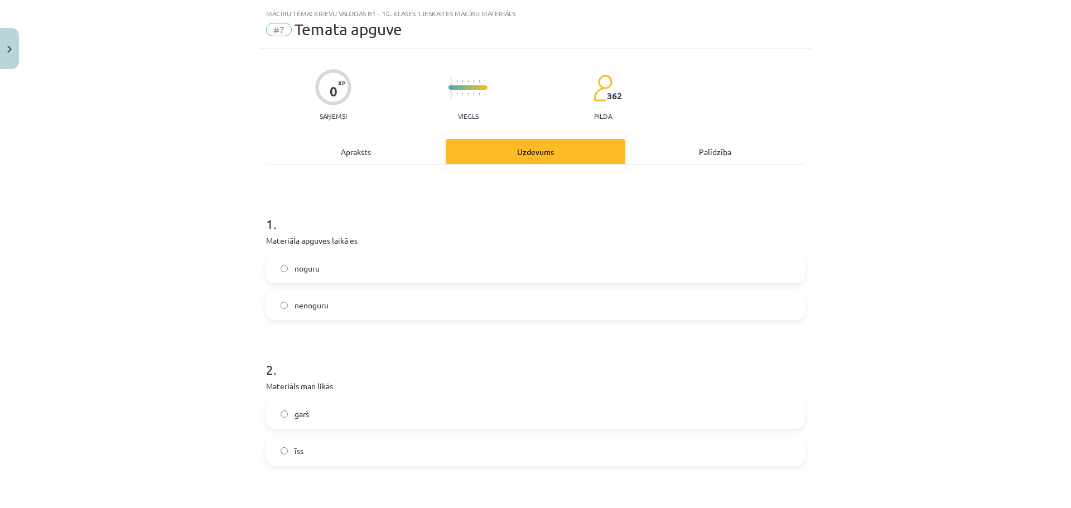
scroll to position [112, 0]
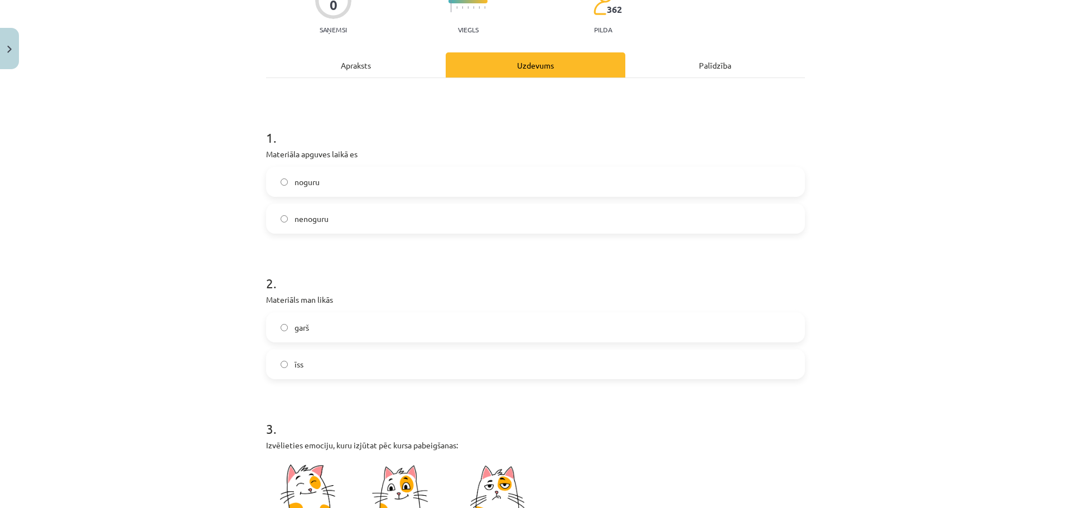
click at [319, 368] on label "īss" at bounding box center [535, 364] width 536 height 28
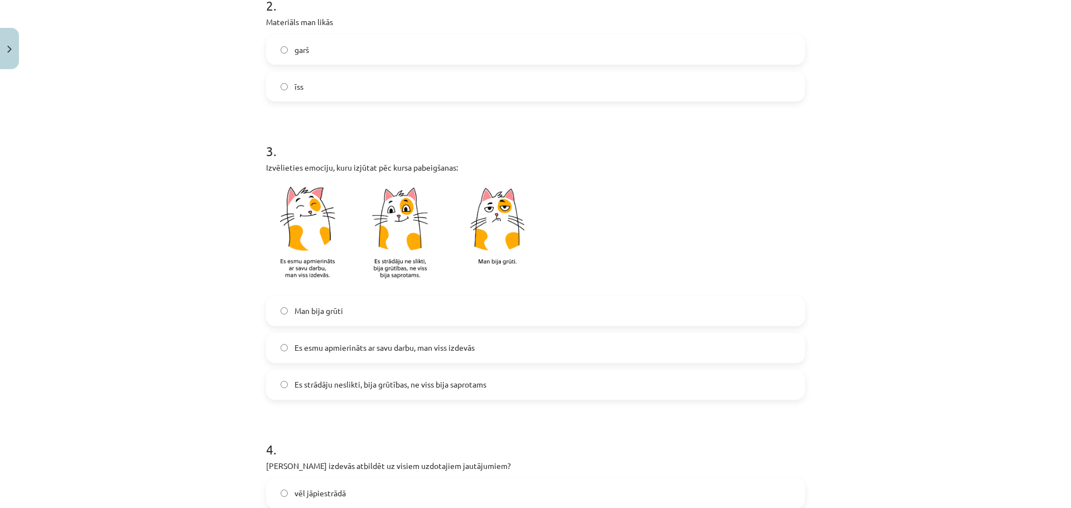
scroll to position [390, 0]
click at [328, 313] on span "Man bija grūti" at bounding box center [318, 310] width 49 height 12
click at [346, 345] on span "Es esmu apmierināts ar savu darbu, man viss izdevās" at bounding box center [384, 347] width 180 height 12
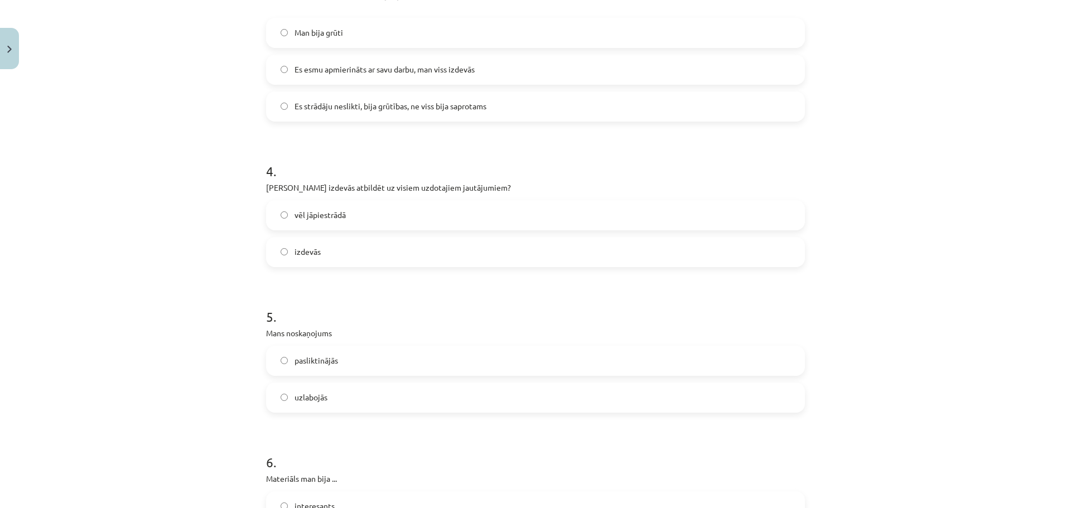
scroll to position [669, 0]
click at [341, 254] on label "izdevās" at bounding box center [535, 250] width 536 height 28
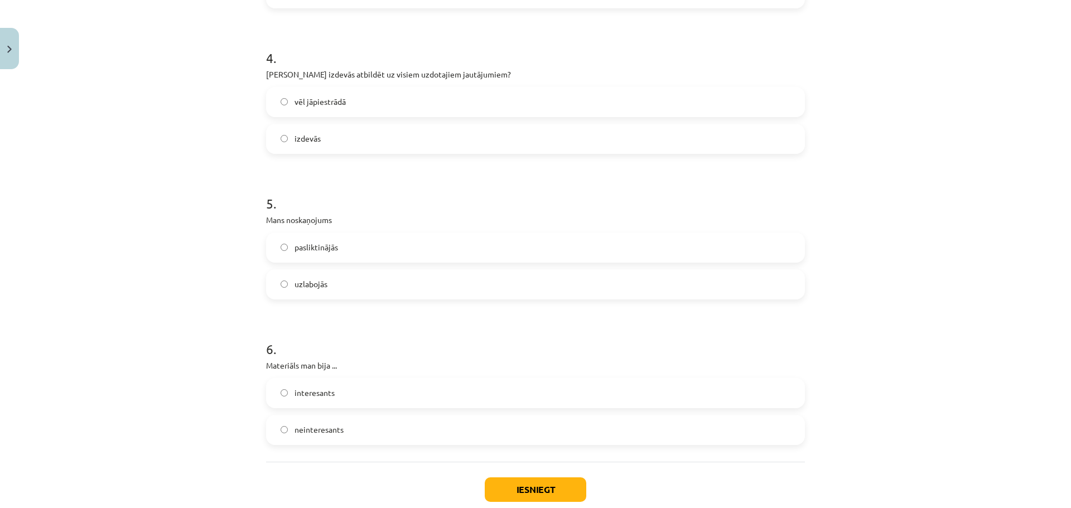
click at [331, 284] on label "uzlabojās" at bounding box center [535, 284] width 536 height 28
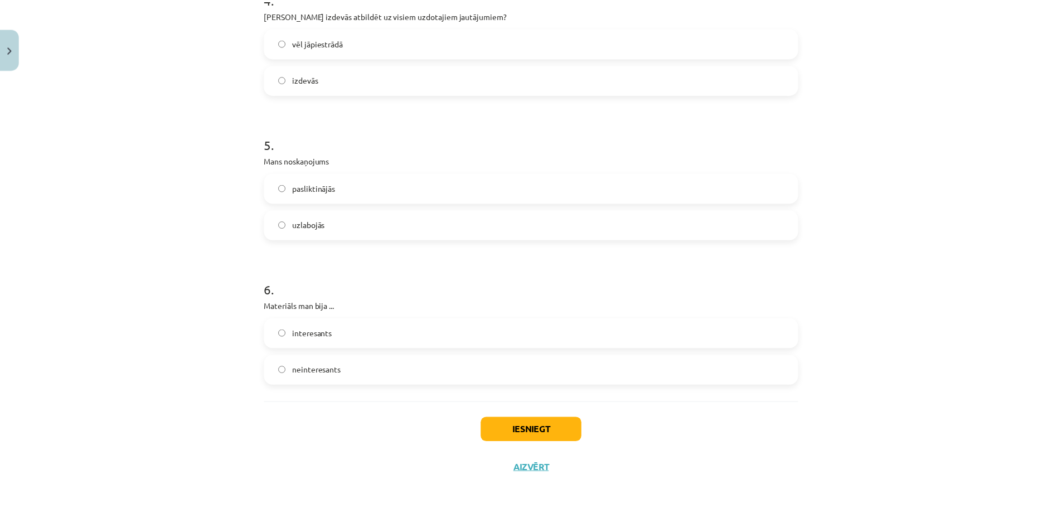
scroll to position [847, 0]
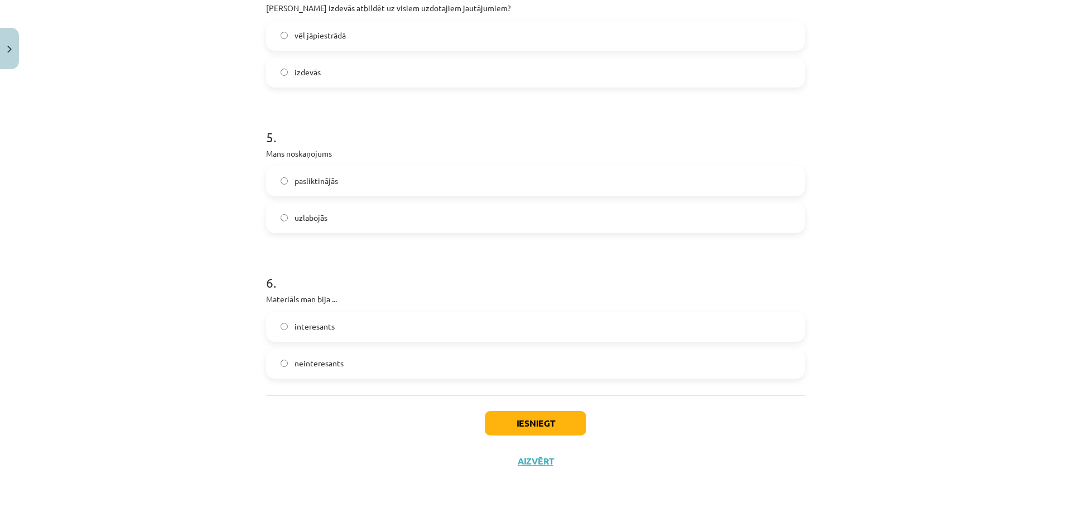
click at [362, 322] on label "interesants" at bounding box center [535, 327] width 536 height 28
click at [550, 418] on button "Iesniegt" at bounding box center [535, 423] width 101 height 25
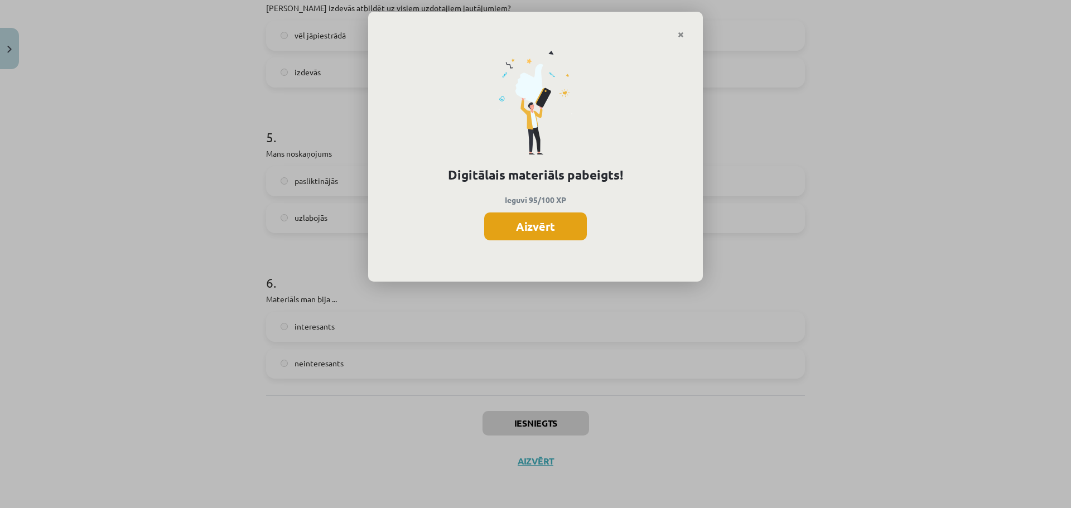
click at [557, 234] on button "Aizvērt" at bounding box center [535, 226] width 103 height 28
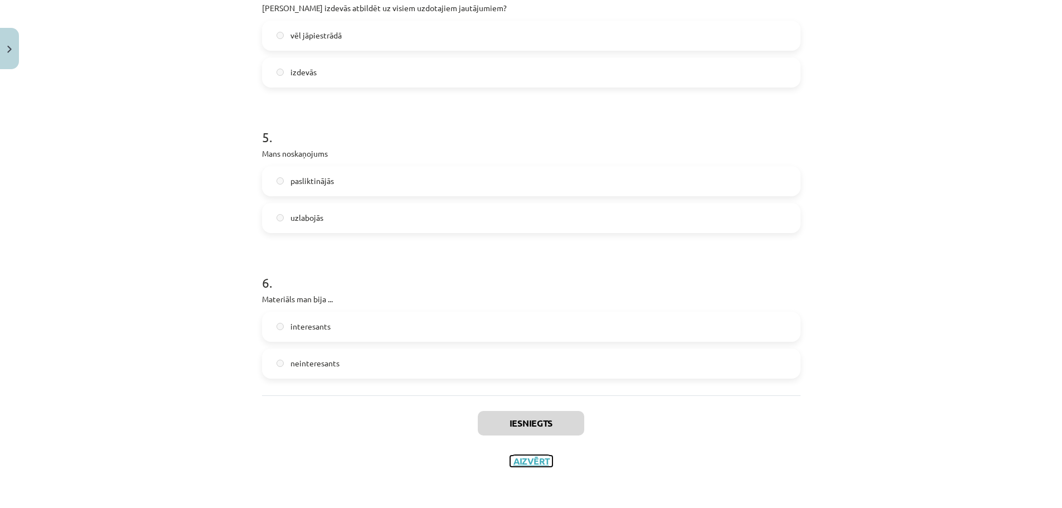
click at [524, 462] on button "Aizvērt" at bounding box center [531, 461] width 42 height 11
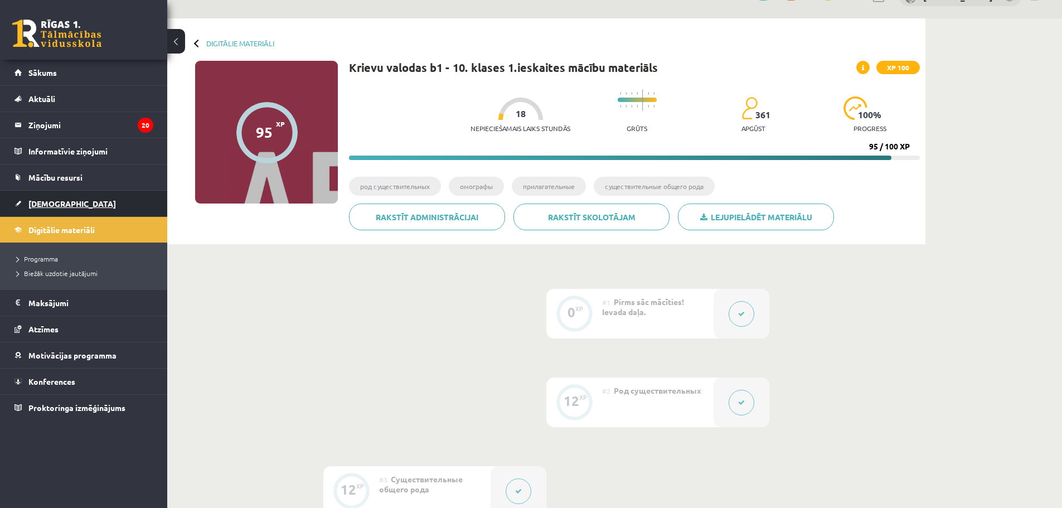
click at [51, 208] on link "[DEMOGRAPHIC_DATA]" at bounding box center [83, 204] width 139 height 26
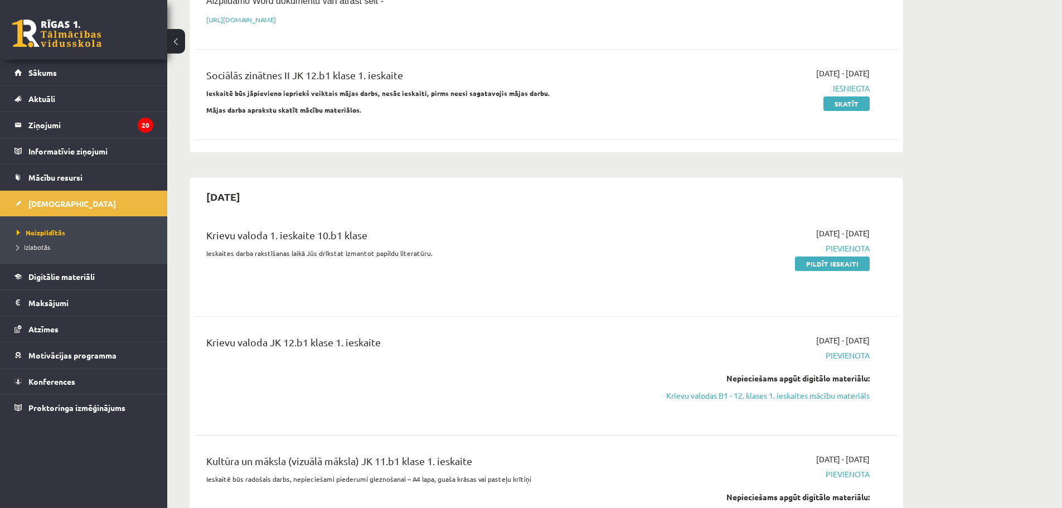
scroll to position [335, 0]
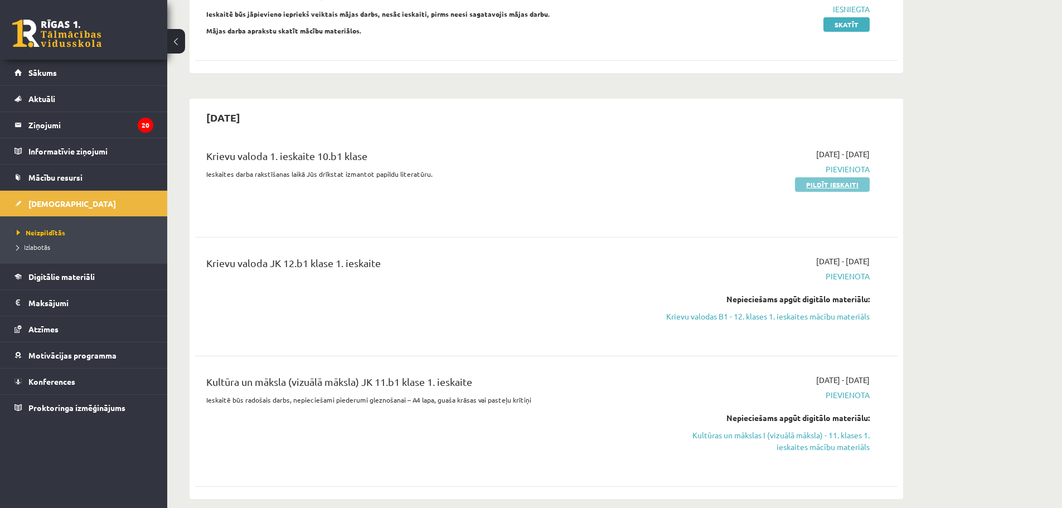
click at [823, 178] on link "Pildīt ieskaiti" at bounding box center [832, 184] width 75 height 14
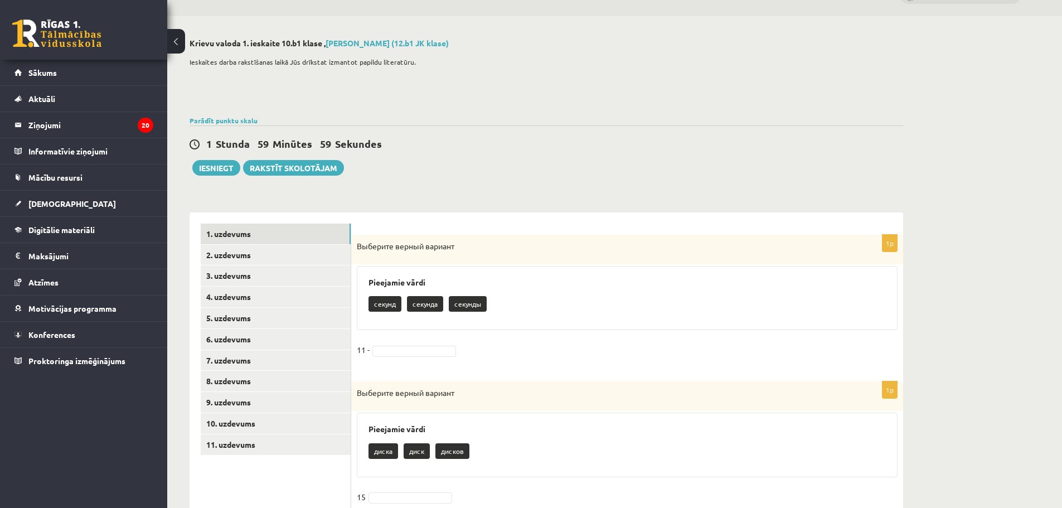
scroll to position [56, 0]
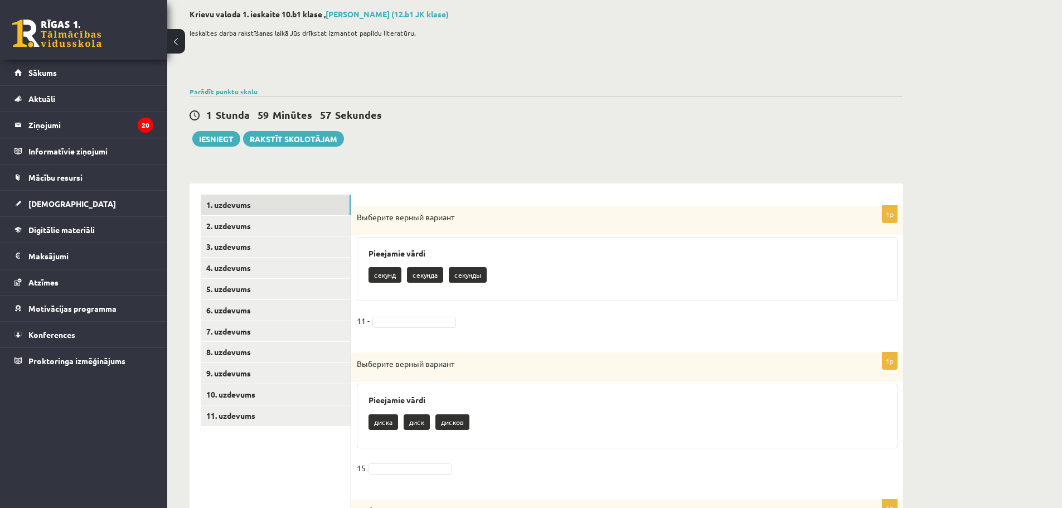
click at [384, 278] on p "секунд" at bounding box center [385, 275] width 33 height 16
click at [406, 366] on span "Выберите верный вариант" at bounding box center [406, 364] width 98 height 10
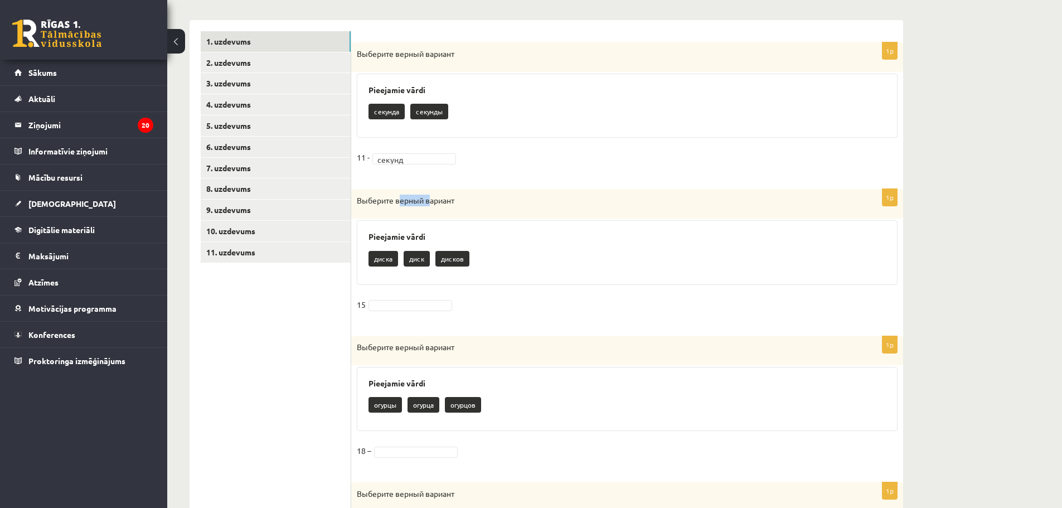
scroll to position [279, 0]
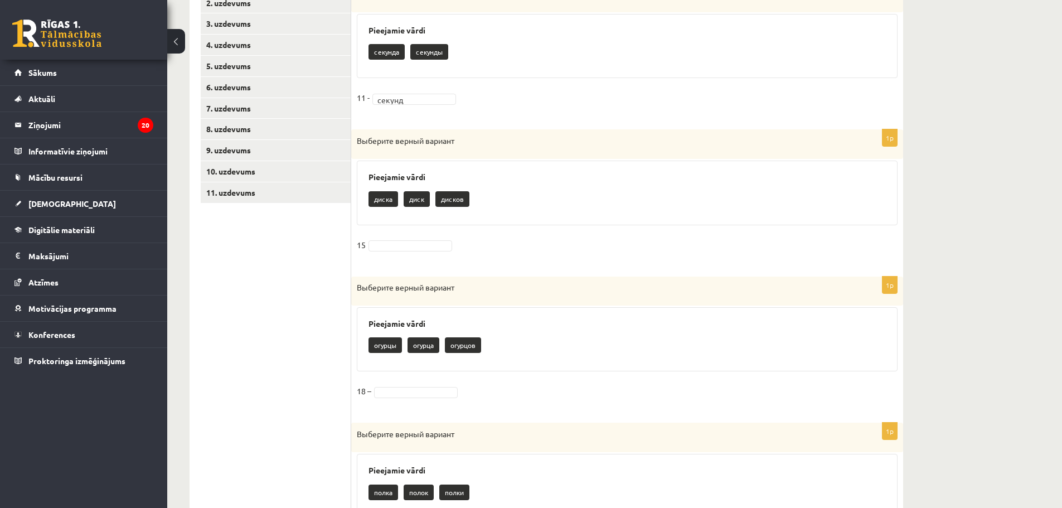
click at [518, 225] on div "Pieejamie vārdi диска диск дисков" at bounding box center [627, 193] width 541 height 65
click at [406, 326] on h3 "Pieejamie vārdi" at bounding box center [628, 323] width 518 height 9
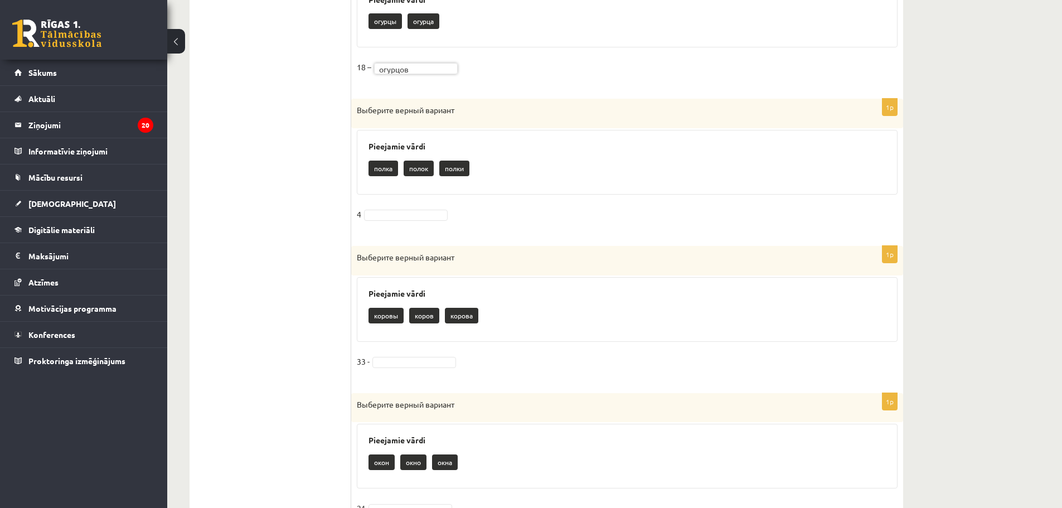
scroll to position [613, 0]
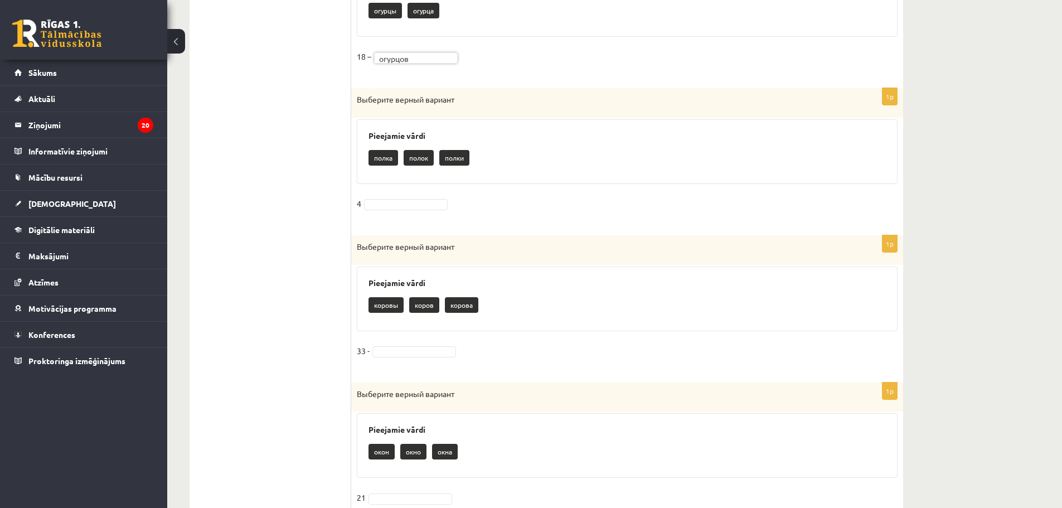
click at [393, 196] on fieldset "4" at bounding box center [627, 206] width 541 height 23
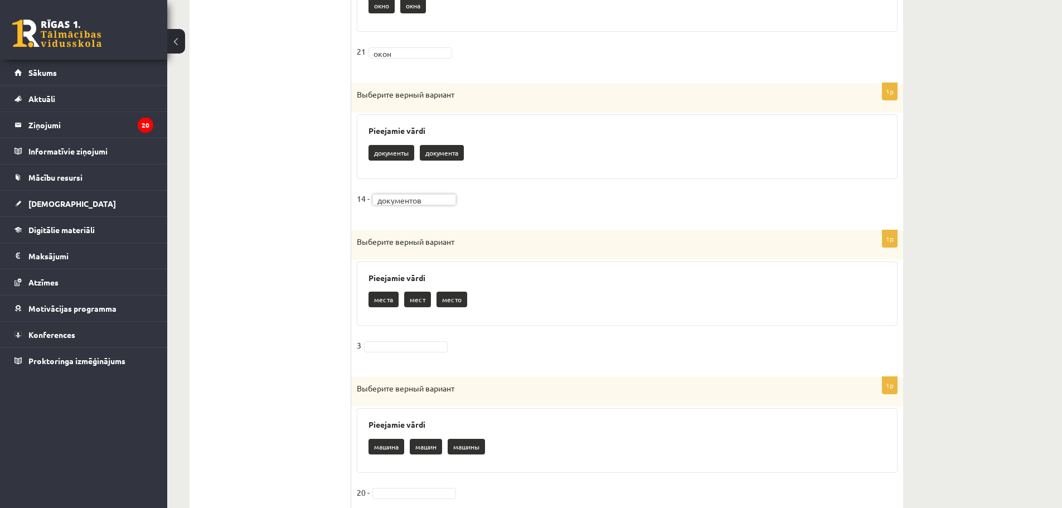
scroll to position [1099, 0]
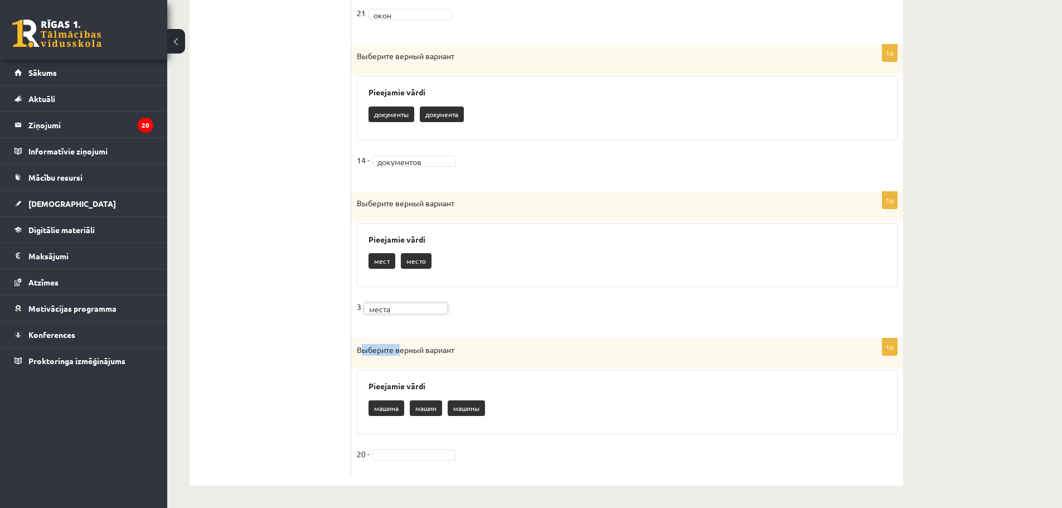
click at [392, 356] on div "Выберите верный вариант" at bounding box center [627, 354] width 552 height 30
click at [394, 429] on div "Pieejamie vārdi машина машин машины" at bounding box center [627, 402] width 541 height 65
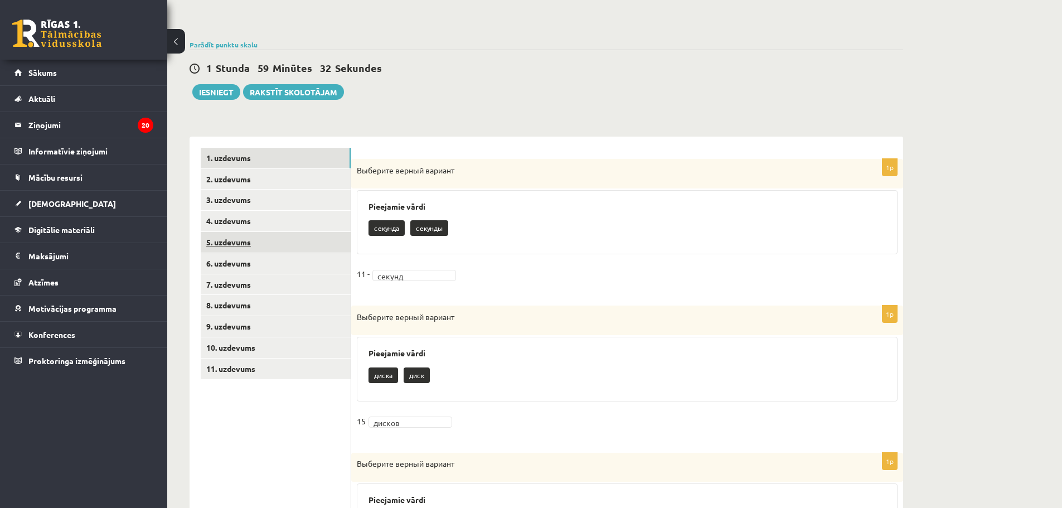
scroll to position [95, 0]
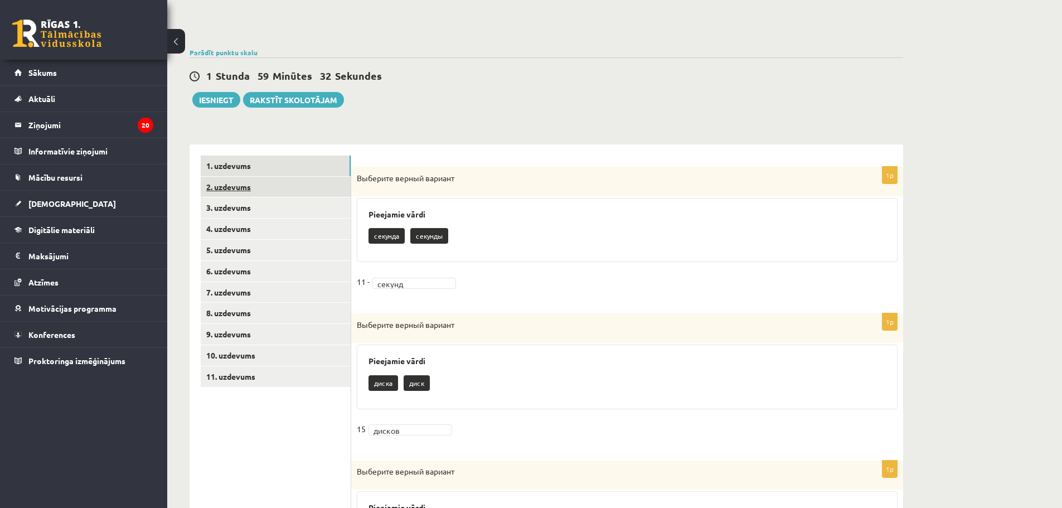
click at [213, 190] on link "2. uzdevums" at bounding box center [276, 187] width 150 height 21
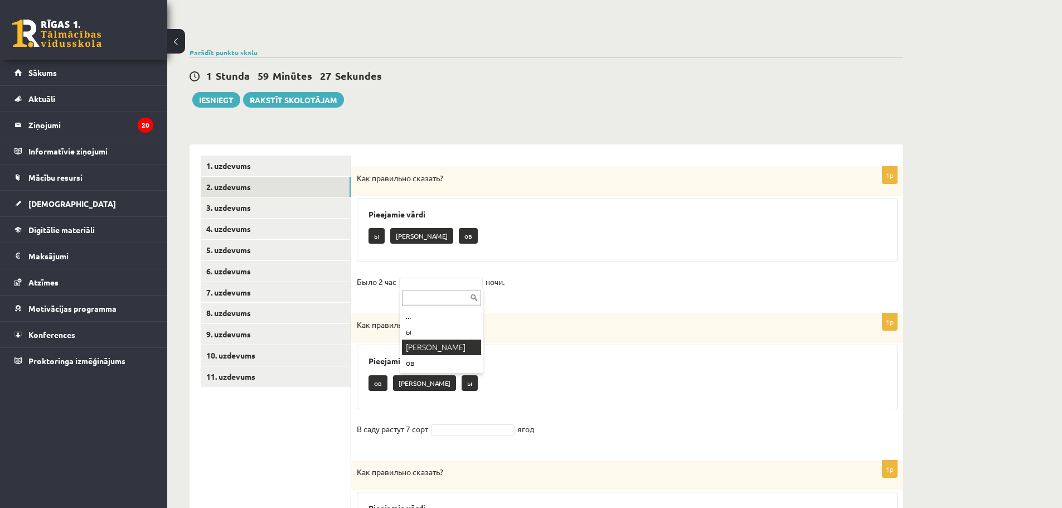
click at [429, 346] on div "Pieejamie vārdi ов а ы" at bounding box center [627, 377] width 541 height 65
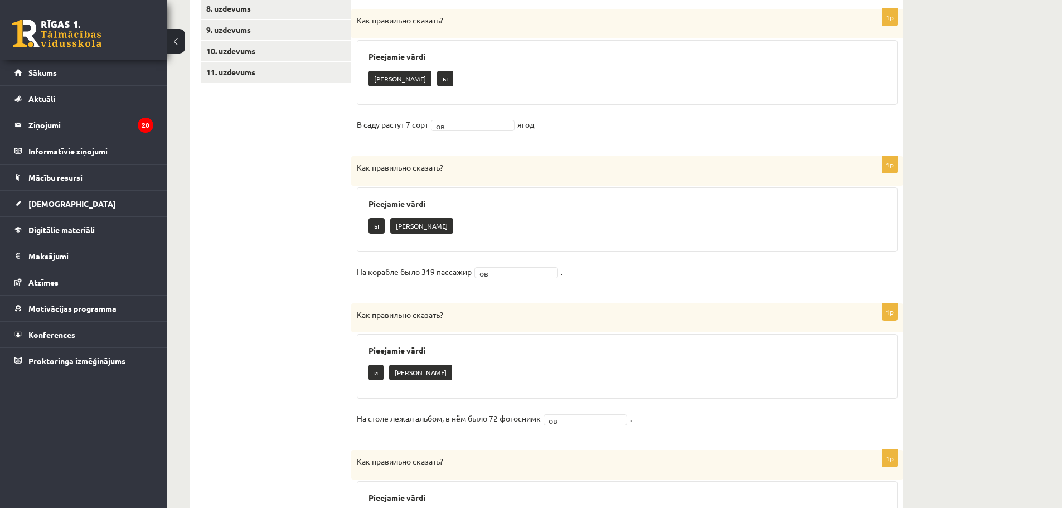
scroll to position [0, 0]
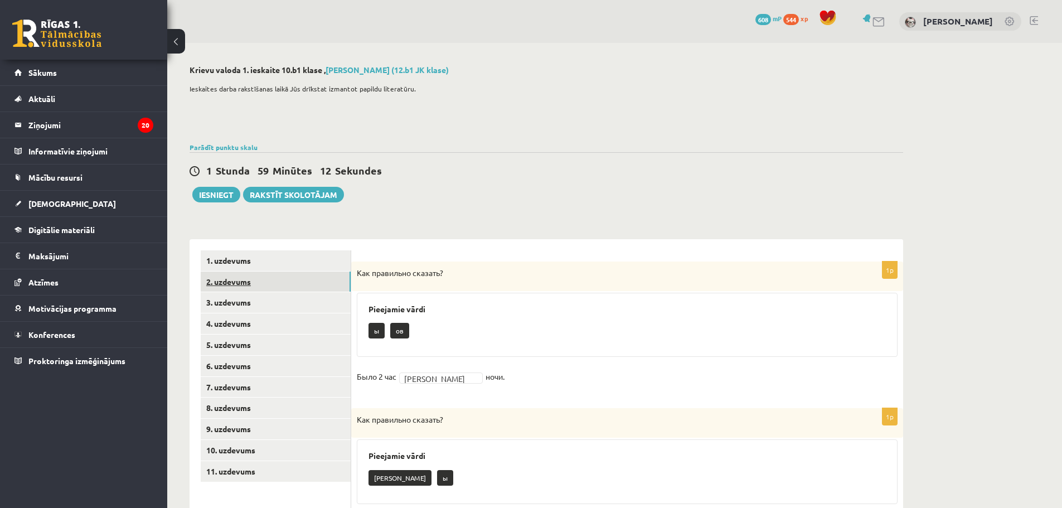
click at [243, 276] on link "2. uzdevums" at bounding box center [276, 282] width 150 height 21
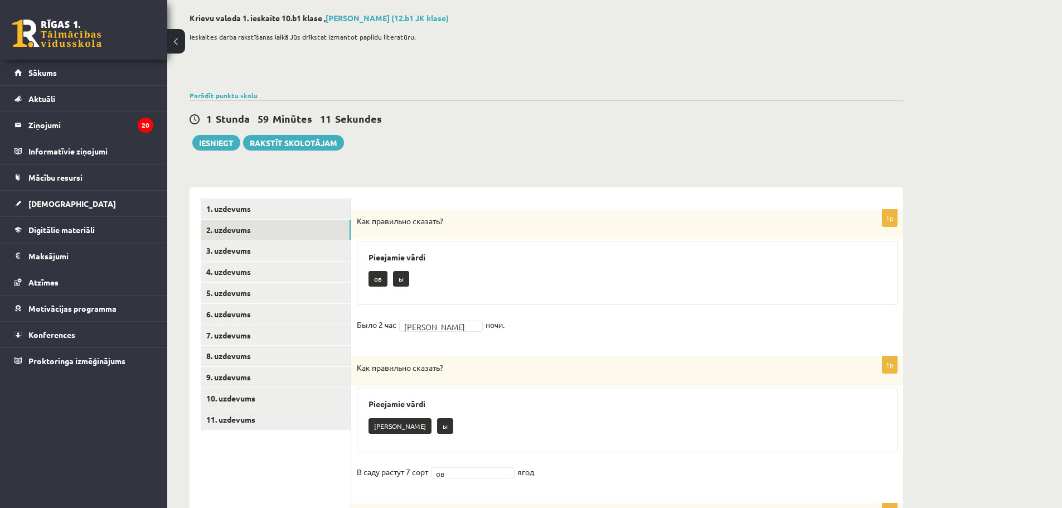
scroll to position [112, 0]
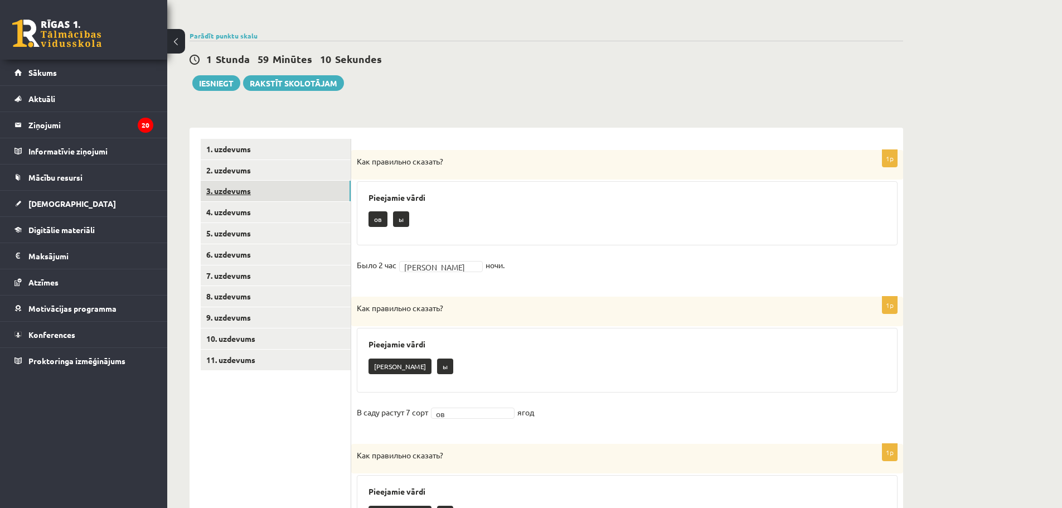
click at [242, 186] on link "3. uzdevums" at bounding box center [276, 191] width 150 height 21
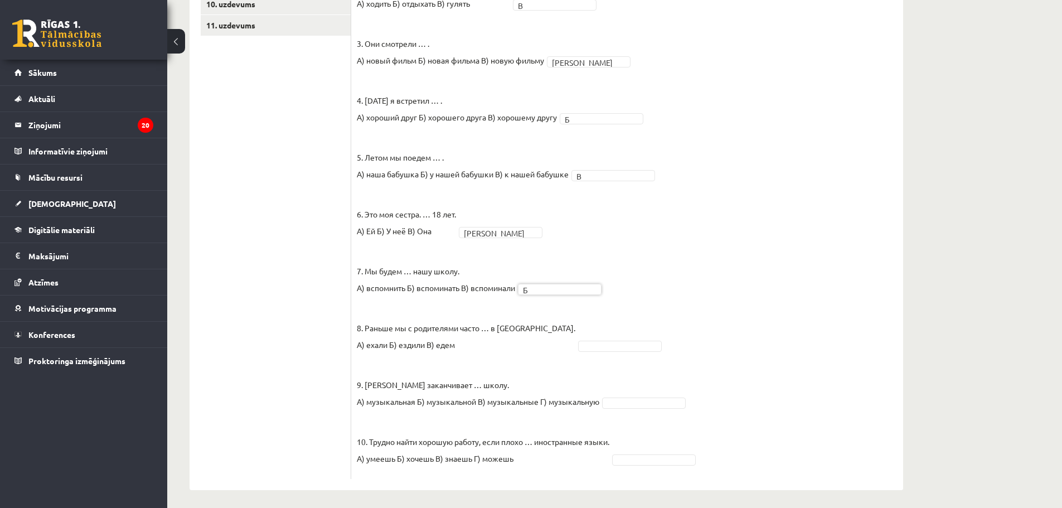
click at [545, 366] on p "9. Татьяна заканчивает … школу. А) музыкальная Б) музыкальной В) музыкальные Г)…" at bounding box center [478, 385] width 243 height 50
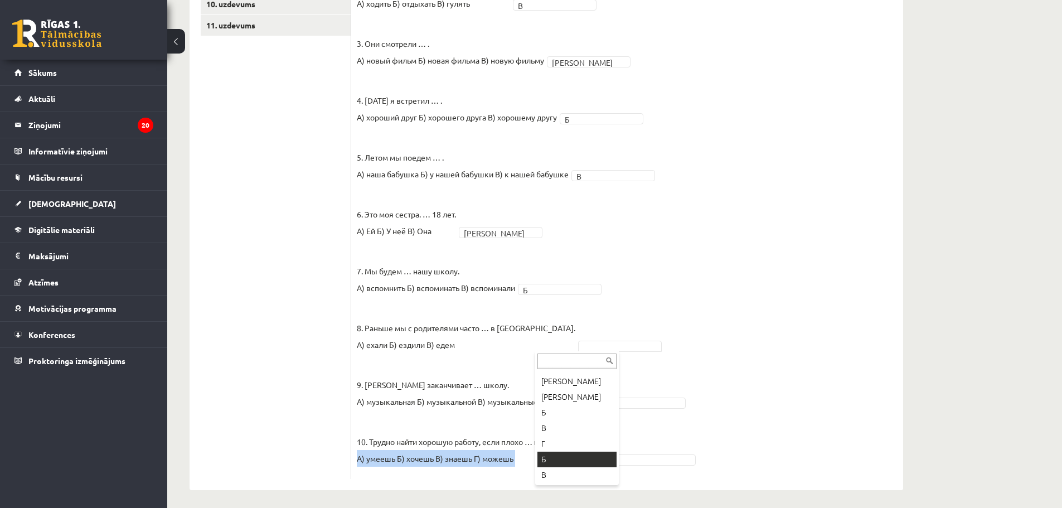
click at [571, 463] on p "10. Трудно найти хорошую работу, если плохо … иностранные языки. А) умеешь Б) х…" at bounding box center [483, 442] width 253 height 50
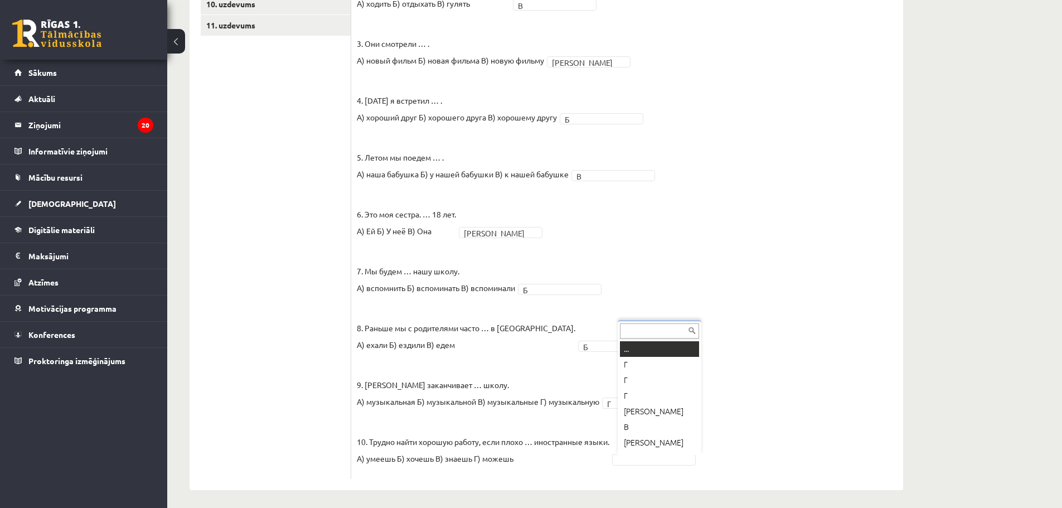
scroll to position [13, 0]
click at [648, 414] on fieldset "1. Каждый день мы … новые слова. А) учим Б) изучаем В) учимся Б * 2. Утром и ве…" at bounding box center [627, 197] width 541 height 552
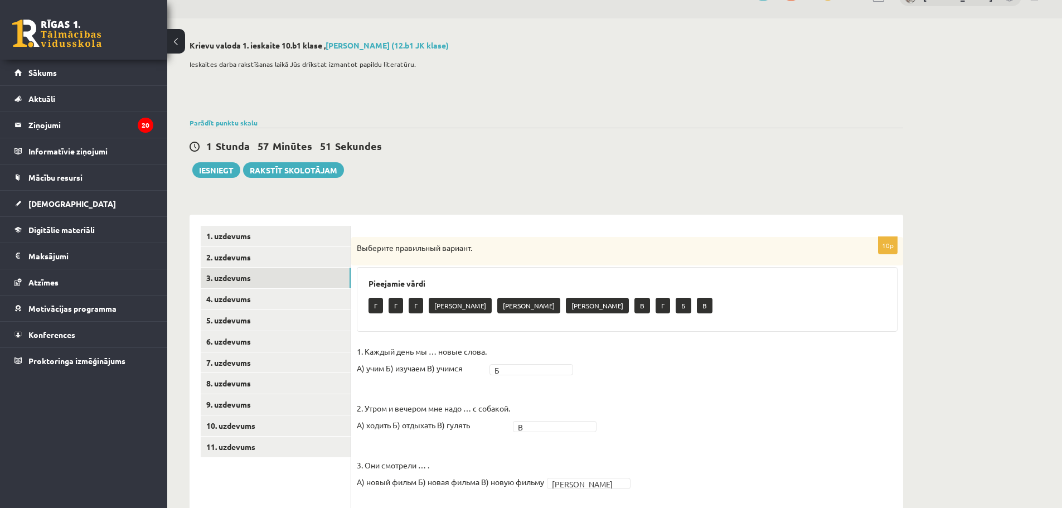
scroll to position [0, 0]
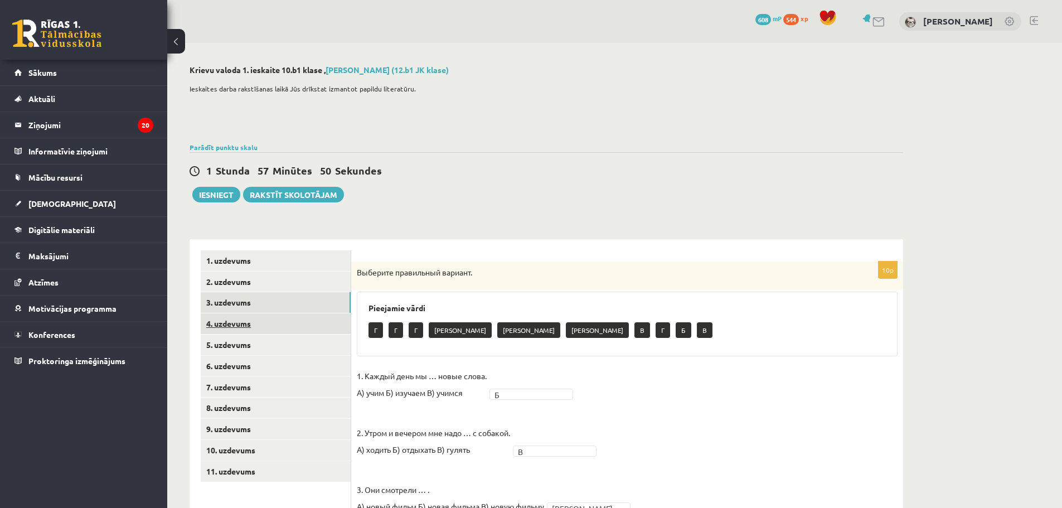
click at [222, 323] on link "4. uzdevums" at bounding box center [276, 323] width 150 height 21
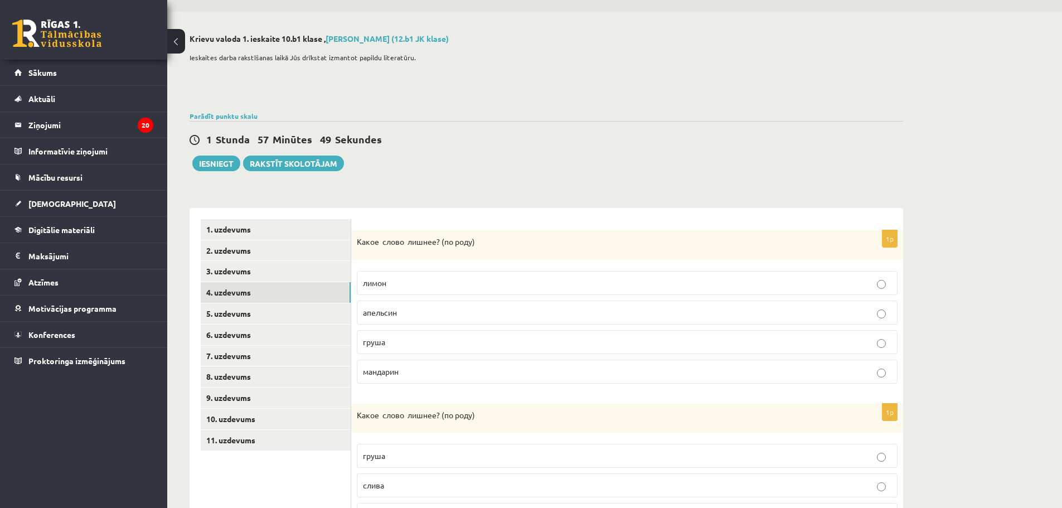
scroll to position [56, 0]
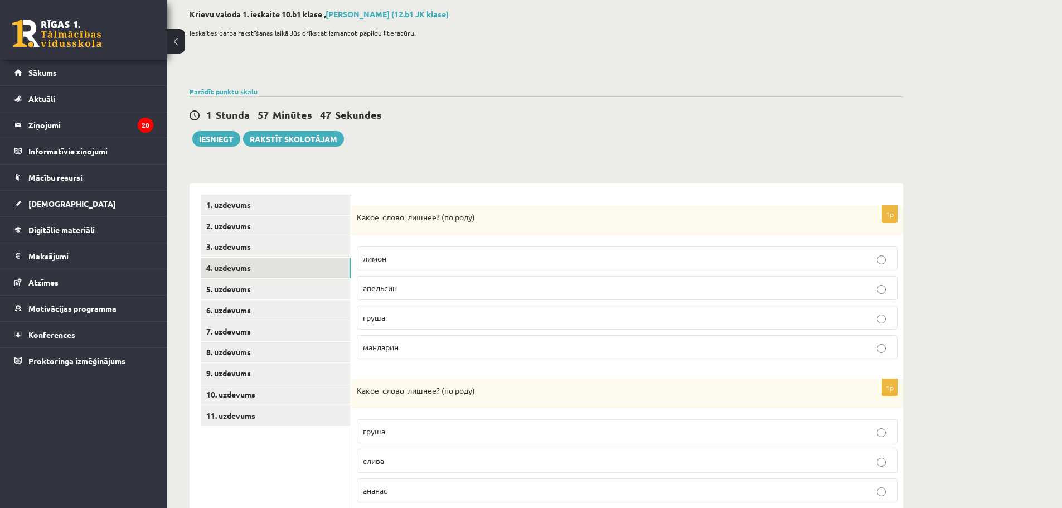
click at [434, 317] on p "груша" at bounding box center [627, 318] width 529 height 12
click at [435, 317] on p "груша" at bounding box center [627, 318] width 529 height 12
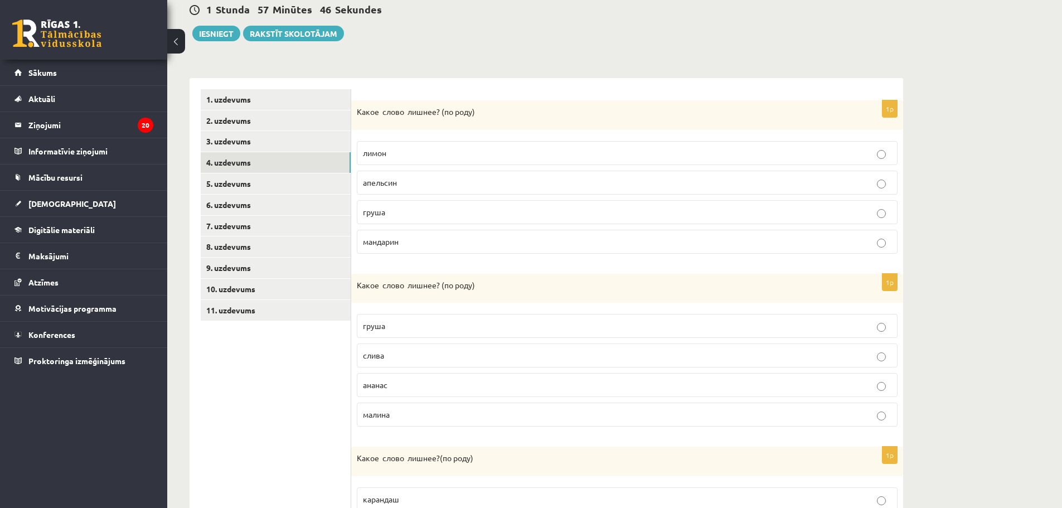
scroll to position [167, 0]
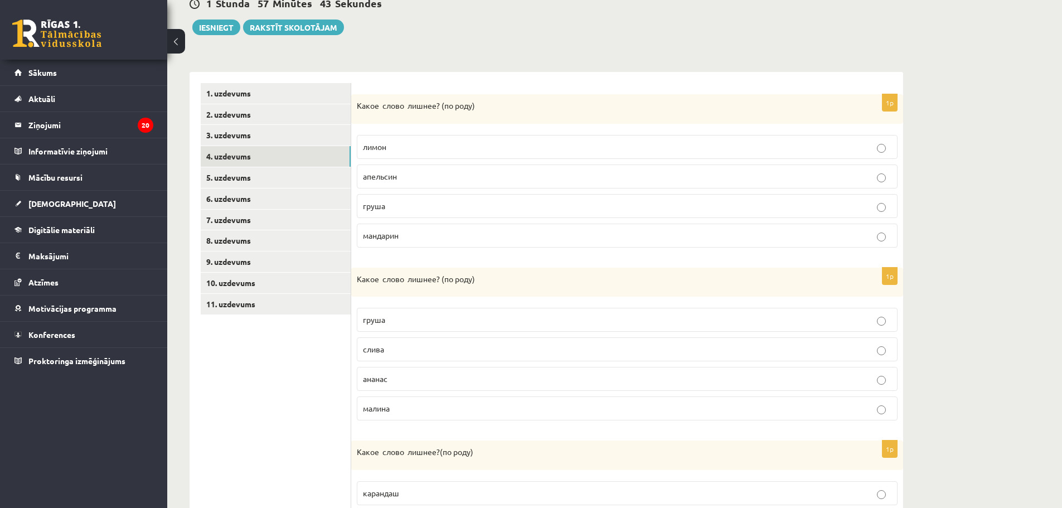
click at [413, 378] on p "ананас" at bounding box center [627, 379] width 529 height 12
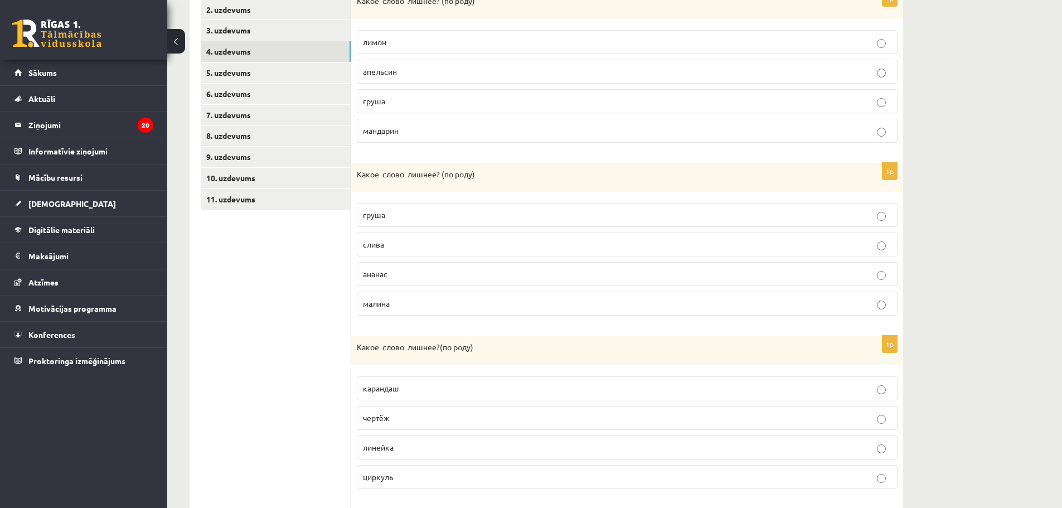
scroll to position [335, 0]
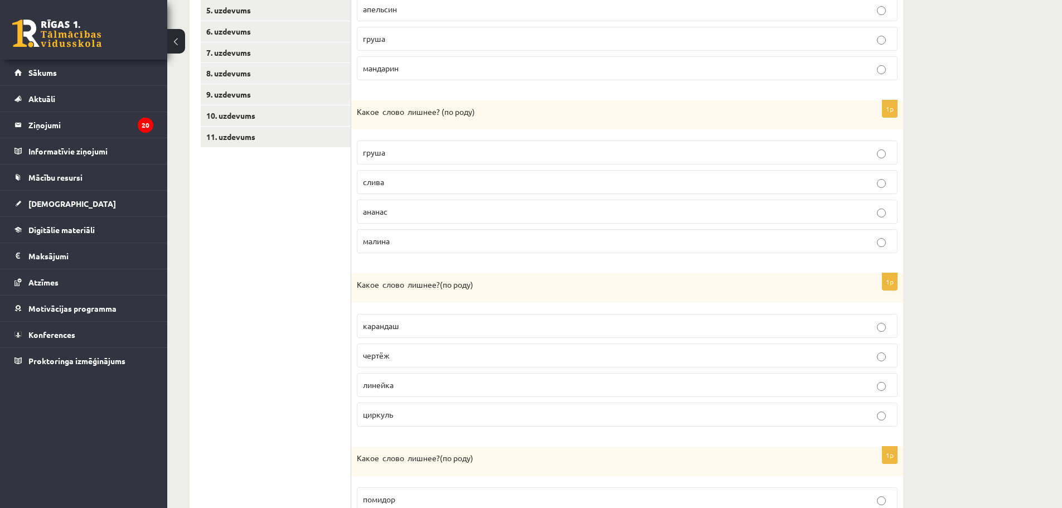
click at [471, 385] on p "линейка" at bounding box center [627, 385] width 529 height 12
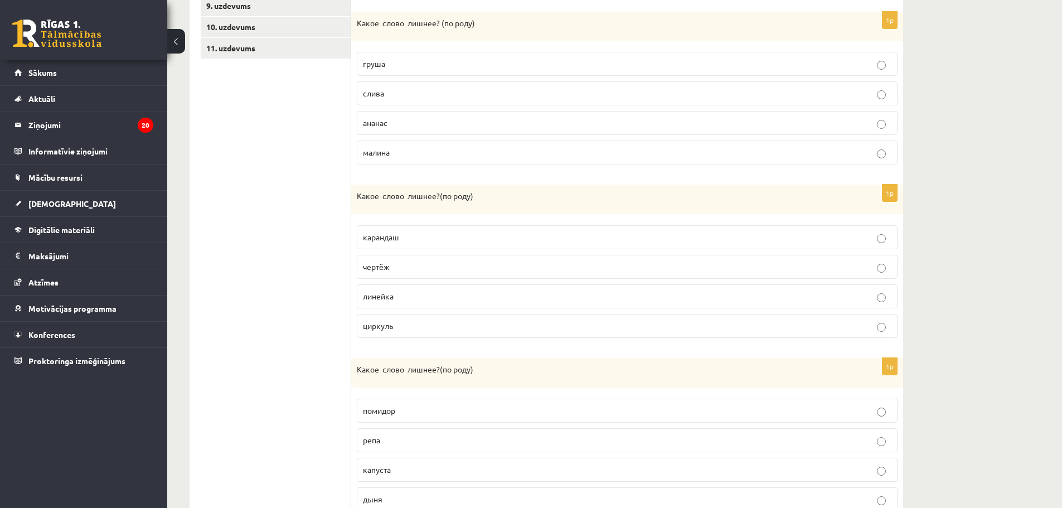
scroll to position [502, 0]
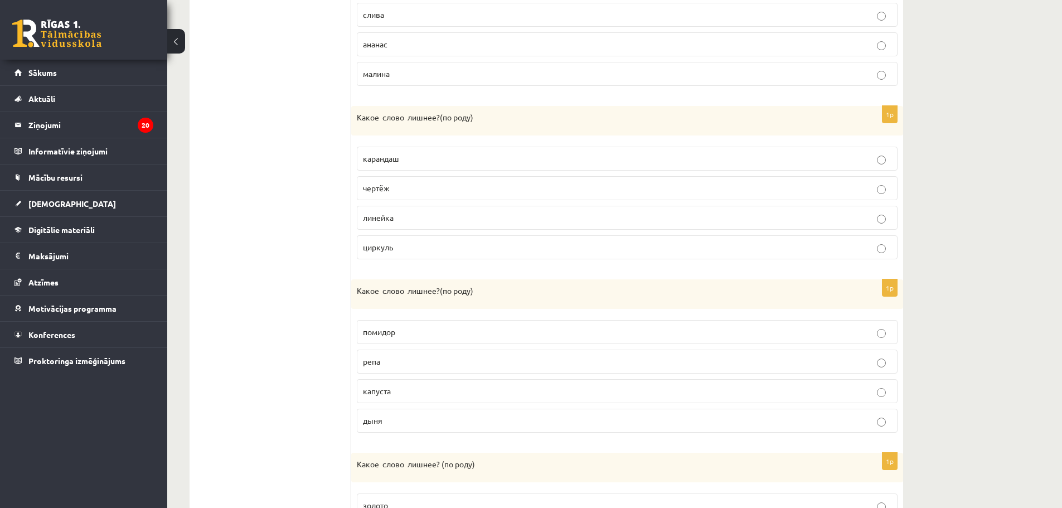
click at [420, 330] on p "помидор" at bounding box center [627, 332] width 529 height 12
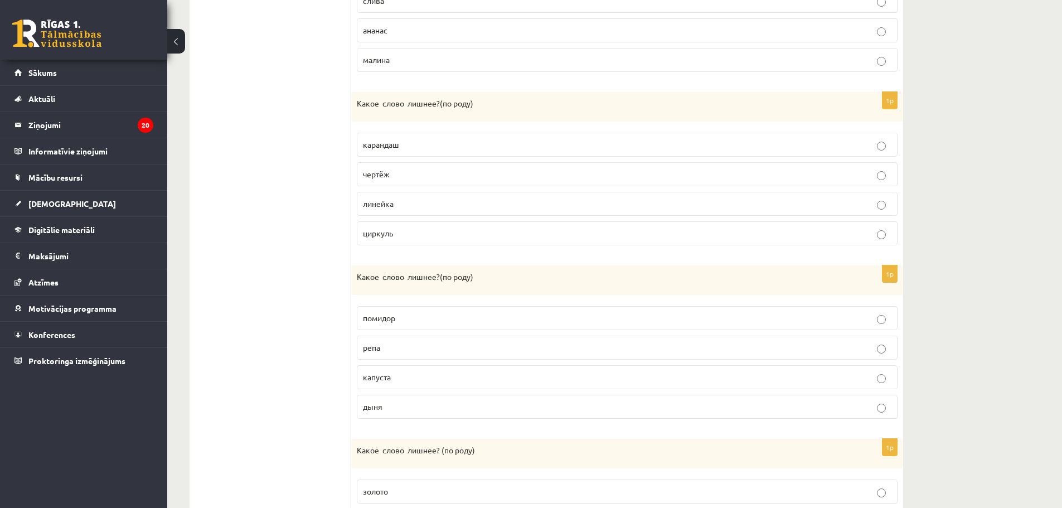
scroll to position [643, 0]
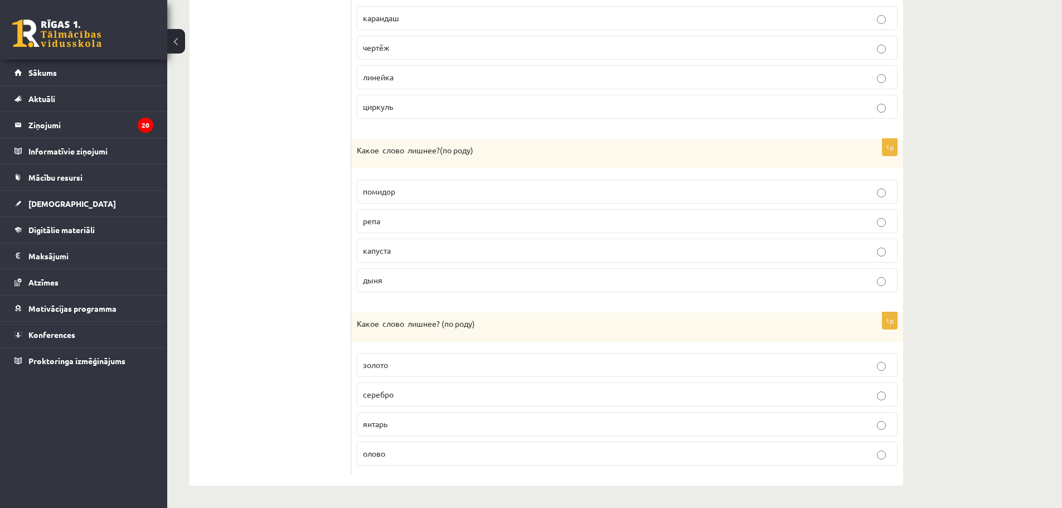
click at [396, 419] on p "янтарь" at bounding box center [627, 424] width 529 height 12
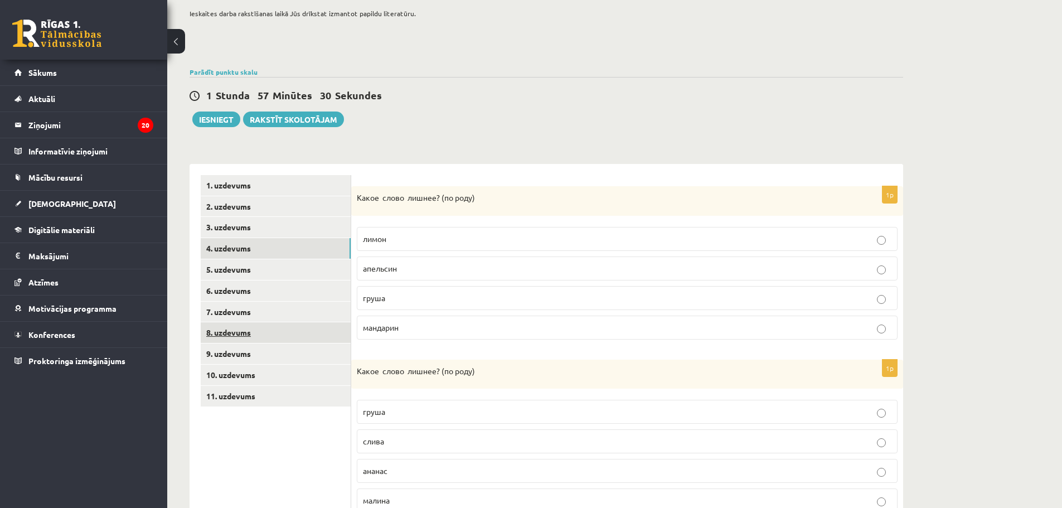
scroll to position [0, 0]
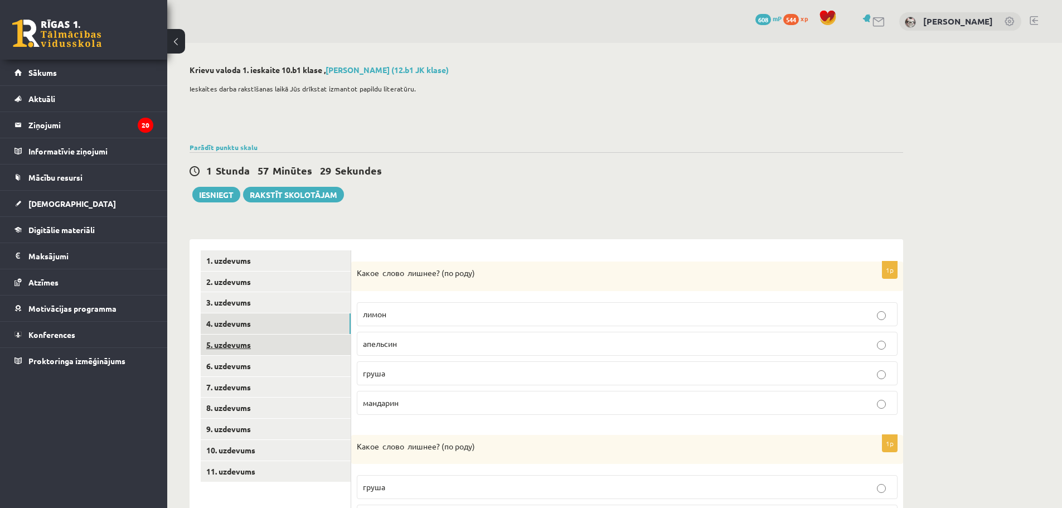
click at [235, 349] on link "5. uzdevums" at bounding box center [276, 345] width 150 height 21
click at [420, 374] on p "зеркало" at bounding box center [627, 372] width 529 height 12
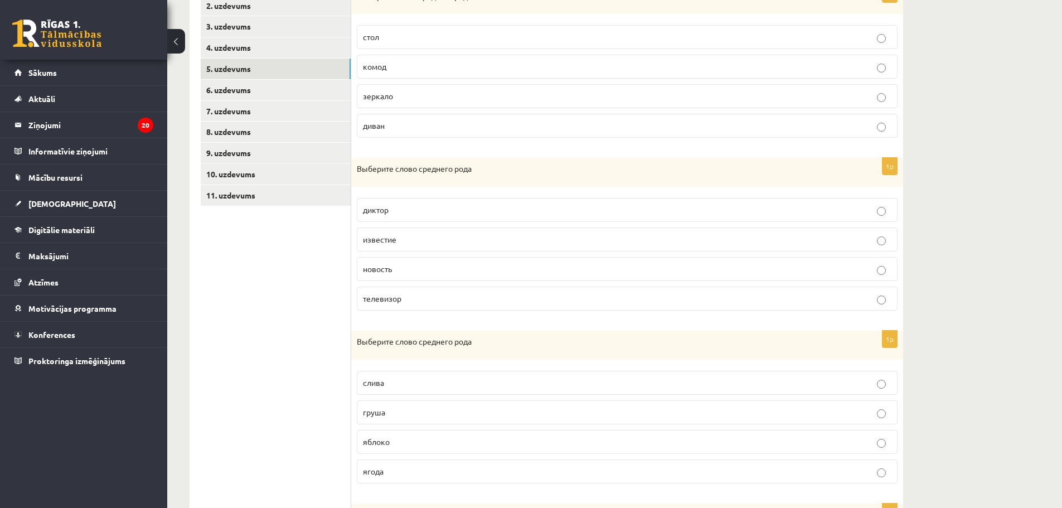
scroll to position [279, 0]
drag, startPoint x: 397, startPoint y: 239, endPoint x: 392, endPoint y: 219, distance: 20.7
click at [398, 233] on p "известие" at bounding box center [627, 237] width 529 height 12
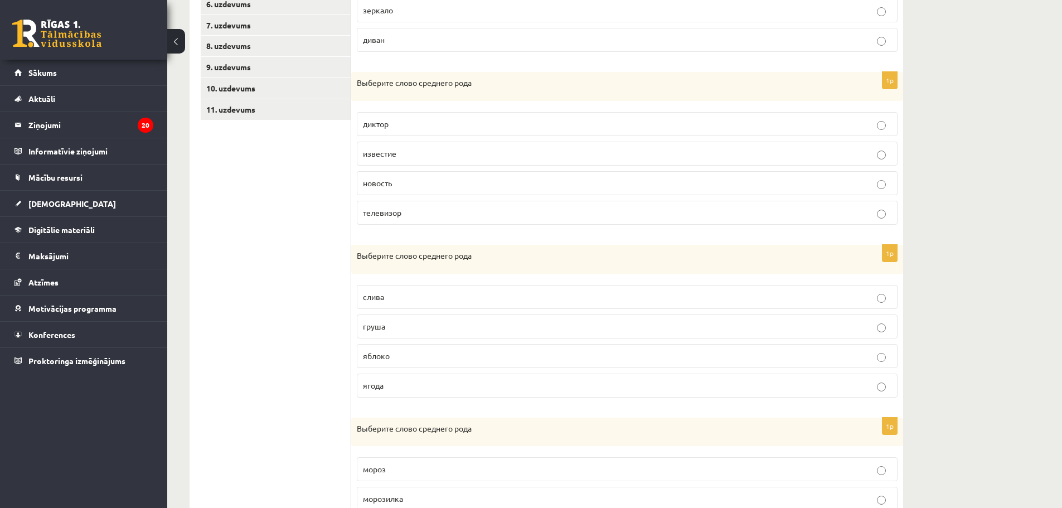
scroll to position [390, 0]
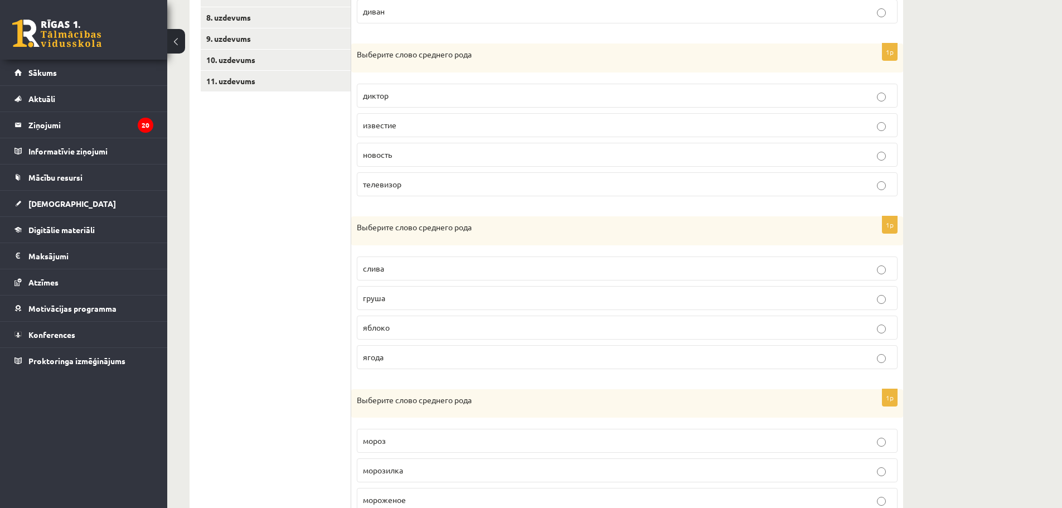
click at [423, 327] on p "яблоко" at bounding box center [627, 328] width 529 height 12
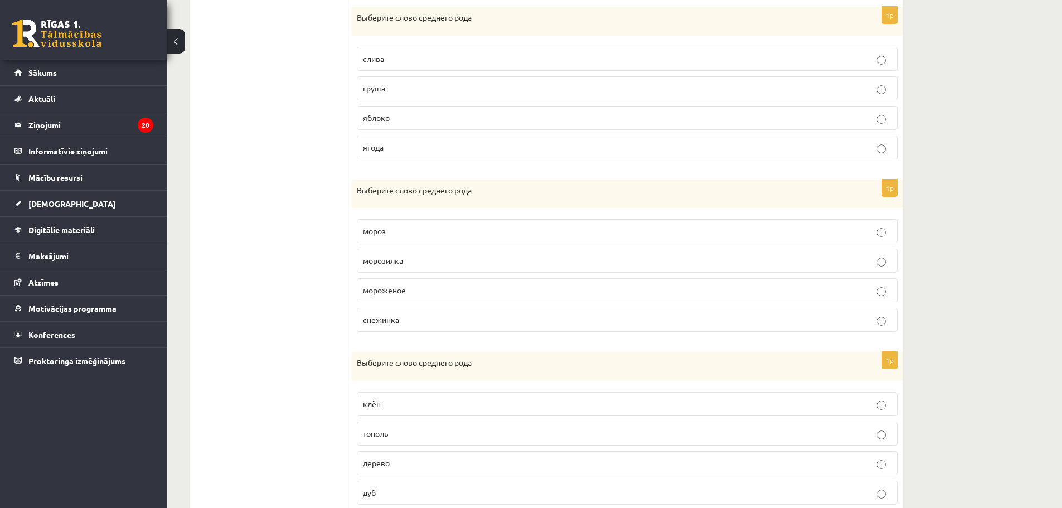
scroll to position [640, 0]
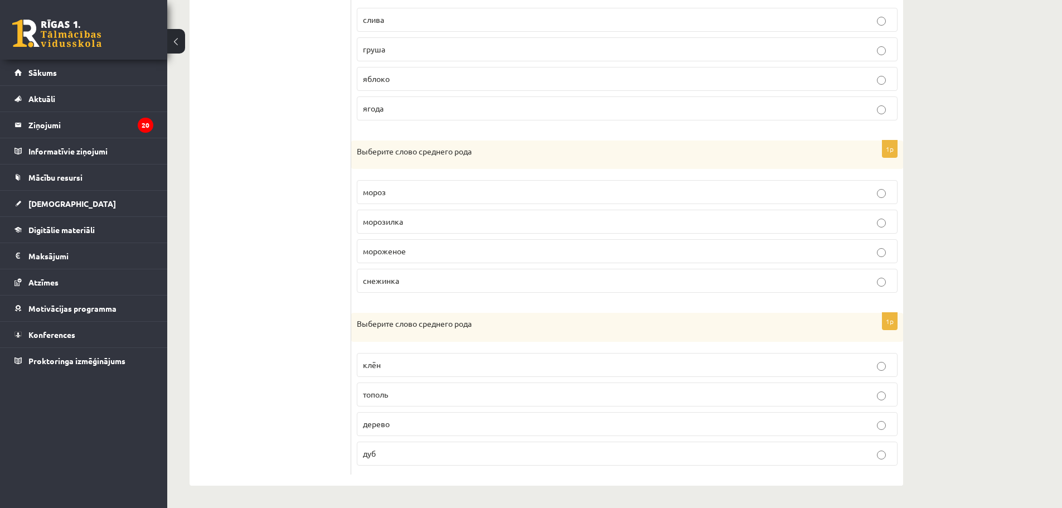
click at [466, 243] on label "мороженое" at bounding box center [627, 251] width 541 height 24
click at [415, 428] on p "дерево" at bounding box center [627, 424] width 529 height 12
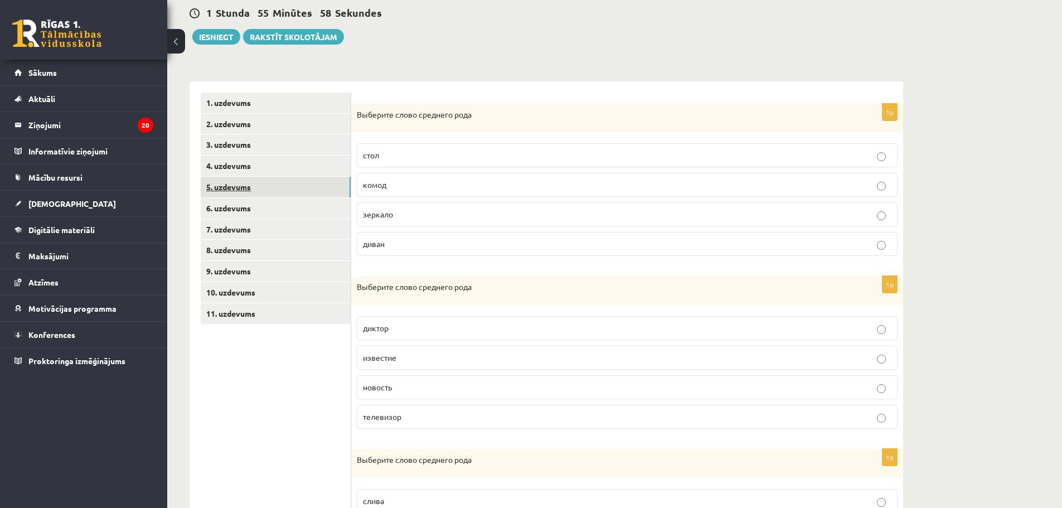
scroll to position [26, 0]
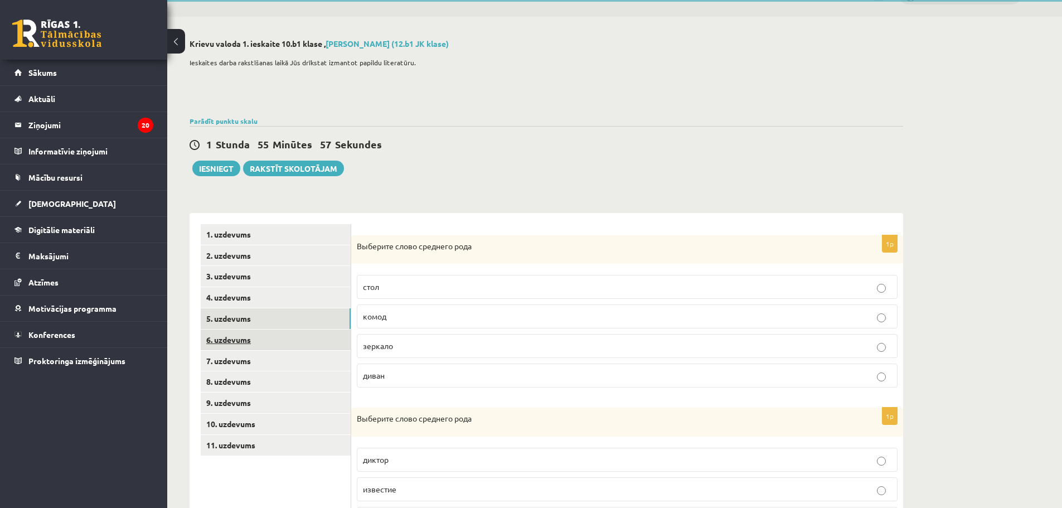
drag, startPoint x: 230, startPoint y: 337, endPoint x: 238, endPoint y: 337, distance: 7.8
click at [230, 337] on link "6. uzdevums" at bounding box center [276, 340] width 150 height 21
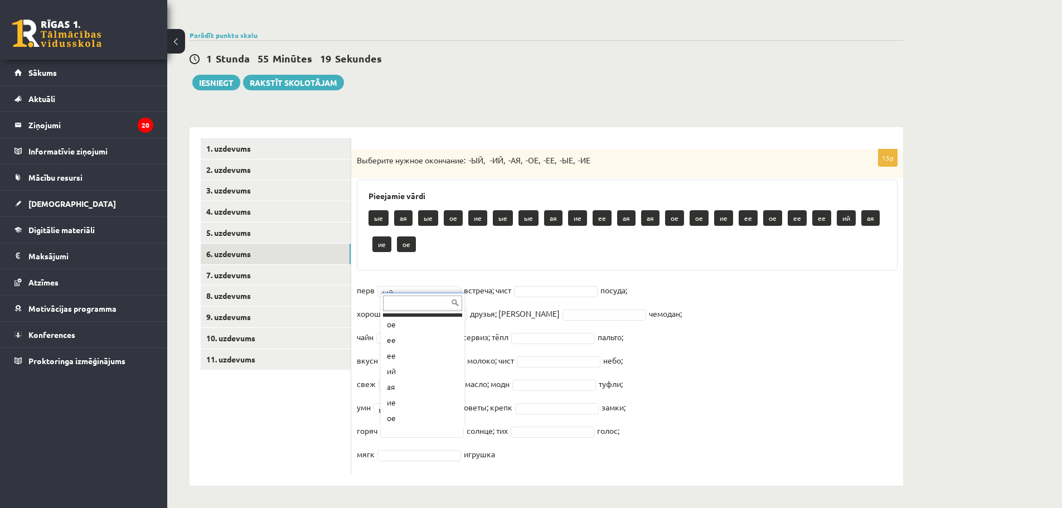
scroll to position [263, 0]
click at [409, 371] on fieldset "перв ый ** встреча; чист посуда; хорош ий ** друзья; дорожн чемодан; чайн ый **…" at bounding box center [627, 375] width 541 height 187
click at [427, 368] on fieldset "перв ая ** встреча; чист посуда; хорош ие ** друзья; дорожн чемодан; чайн ый **…" at bounding box center [627, 375] width 541 height 187
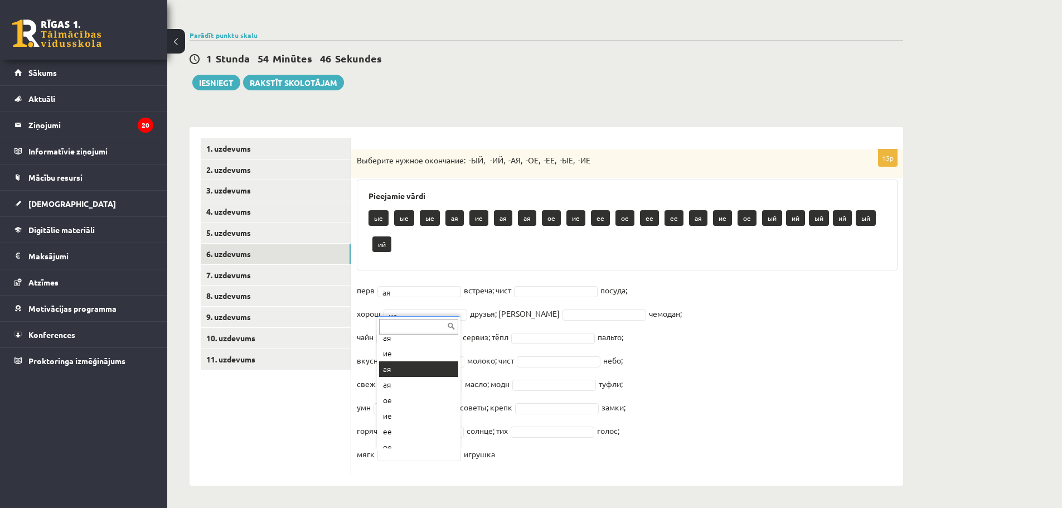
scroll to position [86, 0]
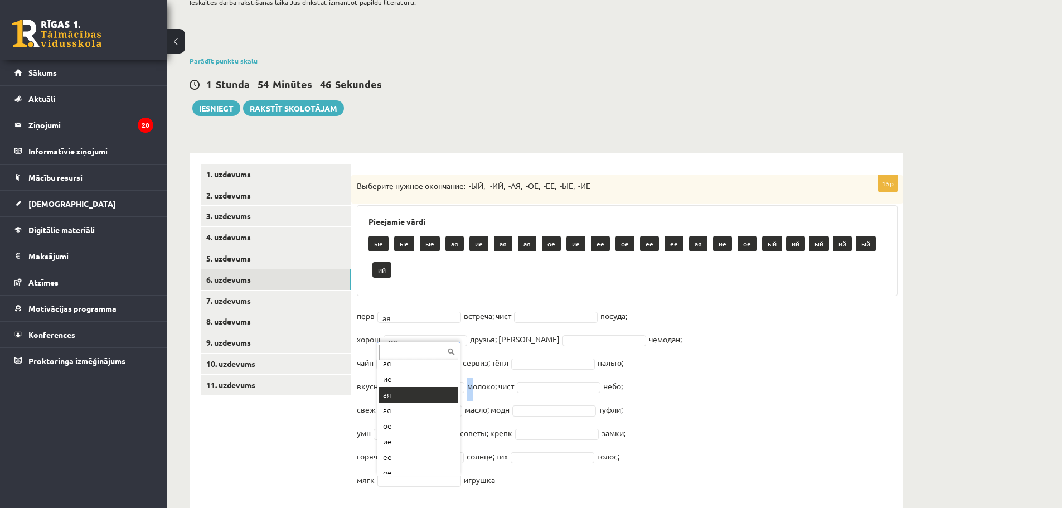
click at [397, 369] on fieldset "перв ая ** встреча; чист посуда; хорош ие ** друзья; дорожн чемодан; чайн ый **…" at bounding box center [627, 400] width 541 height 187
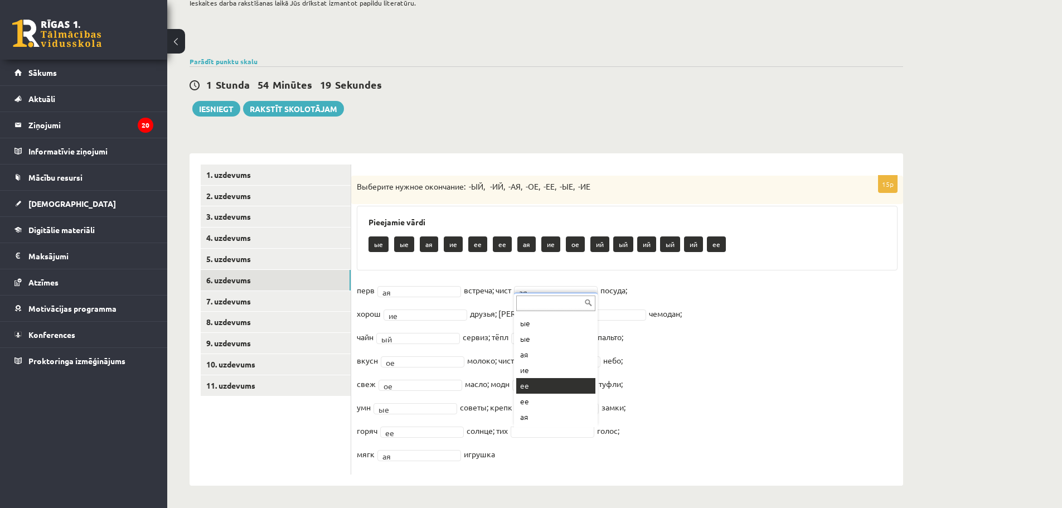
scroll to position [69, 0]
click at [241, 297] on link "7. uzdevums" at bounding box center [276, 301] width 150 height 21
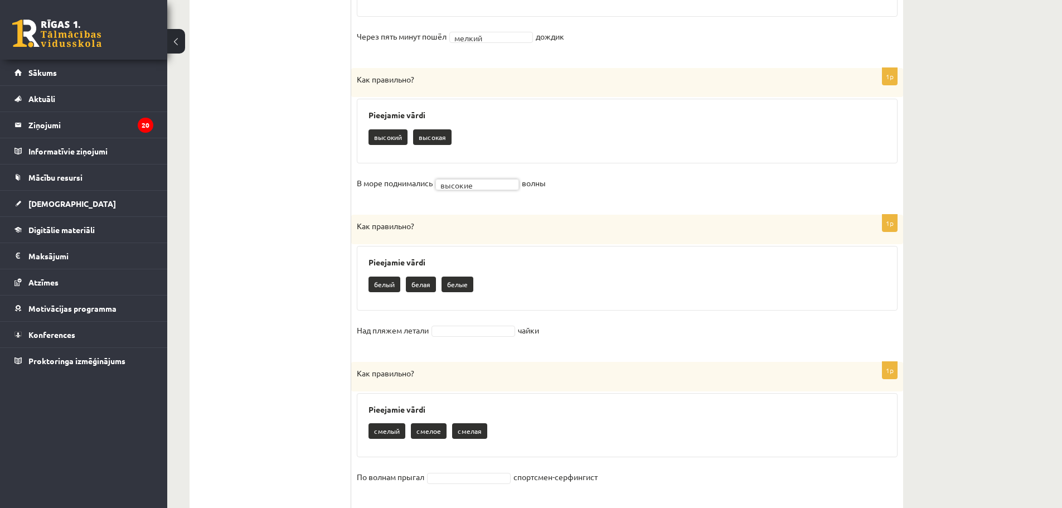
scroll to position [700, 0]
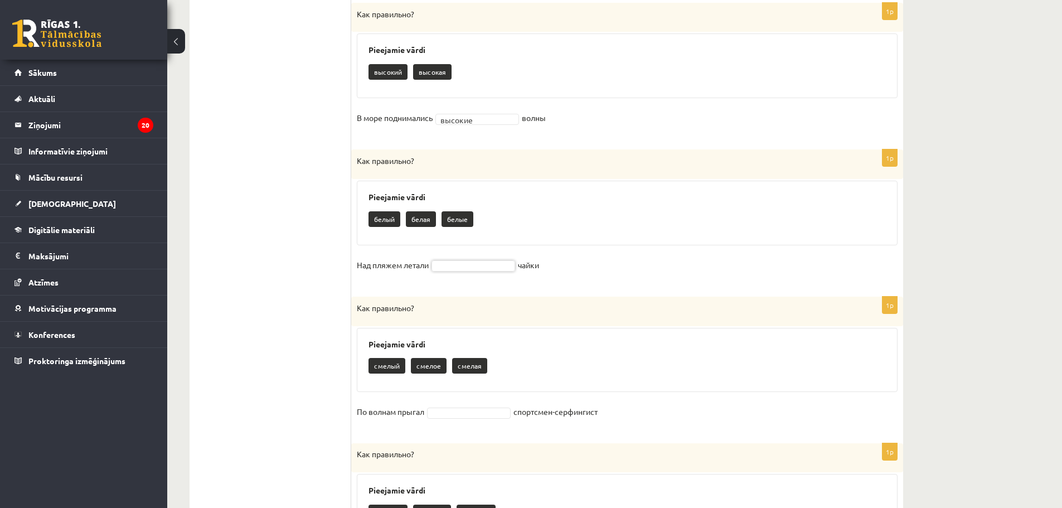
click at [452, 272] on fieldset "Над пляжем летали чайки" at bounding box center [627, 268] width 541 height 23
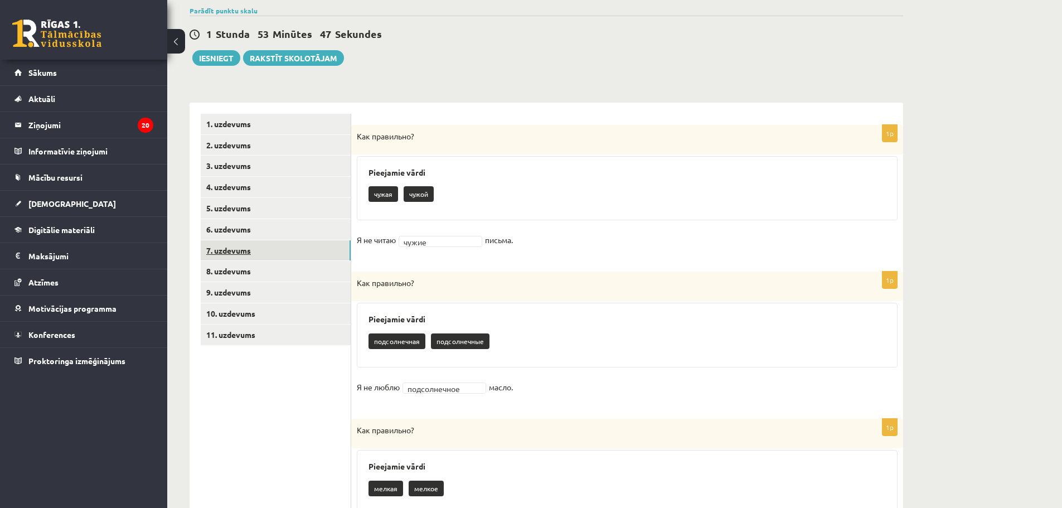
scroll to position [129, 0]
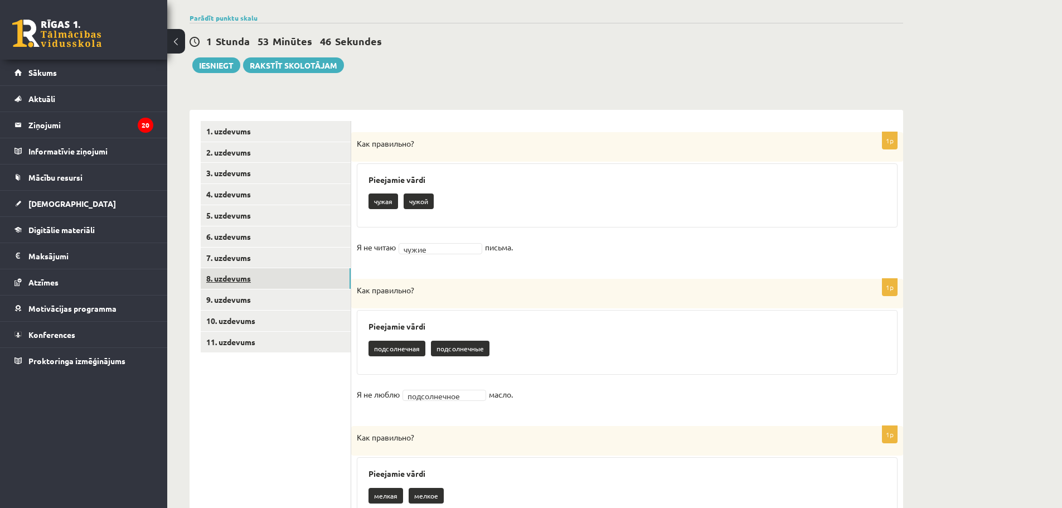
click at [239, 277] on link "8. uzdevums" at bounding box center [276, 278] width 150 height 21
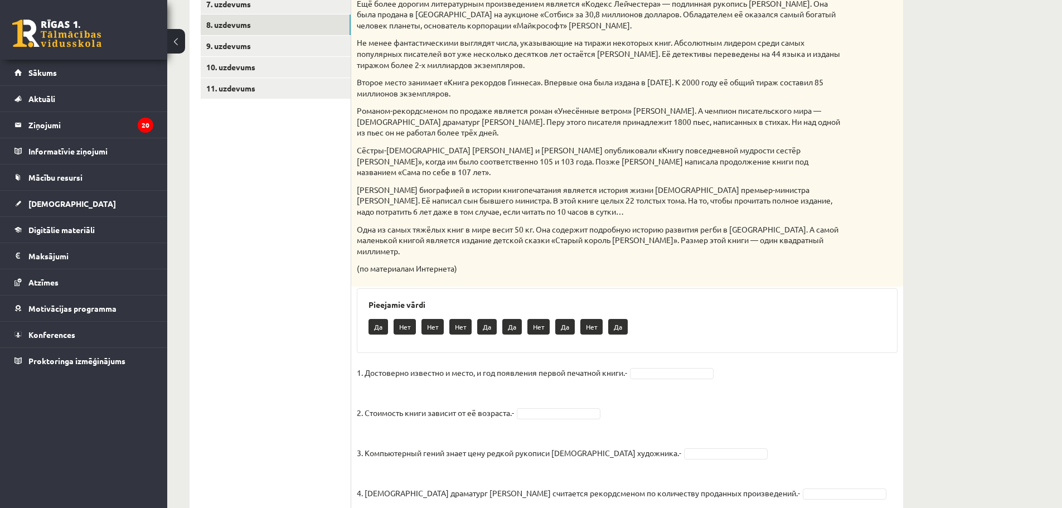
scroll to position [458, 0]
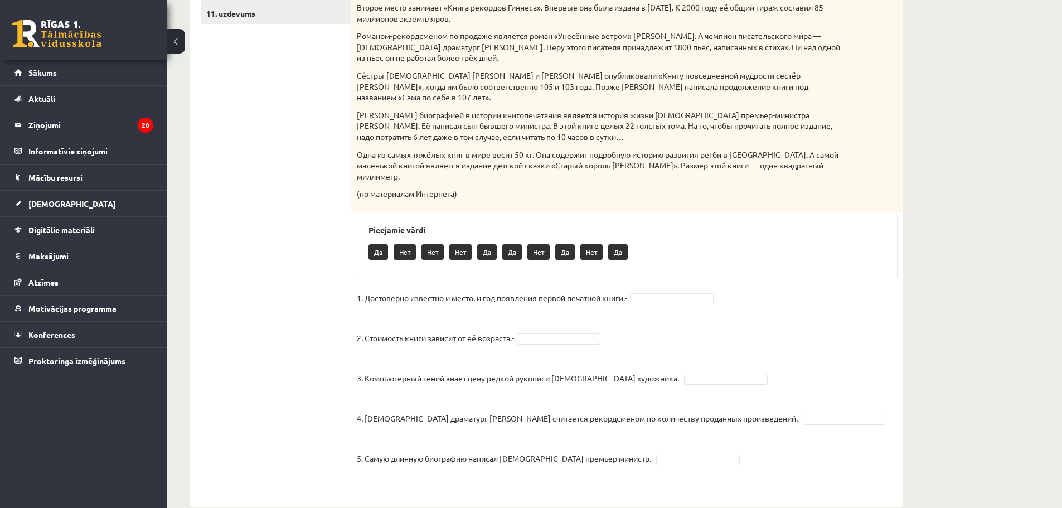
click at [379, 244] on p "Да" at bounding box center [379, 252] width 20 height 16
click at [664, 267] on div "5p Прочитай текст. Отметь верное утверждение в соответствии с текстом. Интересн…" at bounding box center [627, 150] width 552 height 692
click at [664, 289] on fieldset "1. Достоверно известно и место, и год появления первой печатной книги.- 2. Стои…" at bounding box center [627, 389] width 541 height 201
click at [665, 321] on fieldset "1. Достоверно известно и место, и год появления первой печатной книги.- Да ** 2…" at bounding box center [627, 389] width 541 height 201
click at [528, 310] on fieldset "1. Достоверно известно и место, и год появления первой печатной книги.- Да ** 2…" at bounding box center [627, 389] width 541 height 201
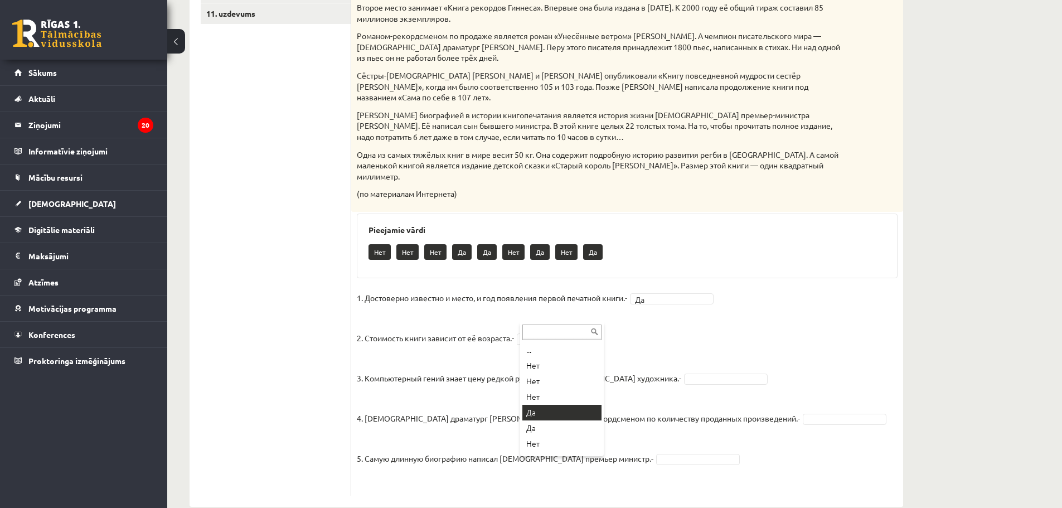
click at [546, 409] on fieldset "1. Достоверно известно и место, и год появления первой печатной книги.- Да ** 2…" at bounding box center [627, 389] width 541 height 201
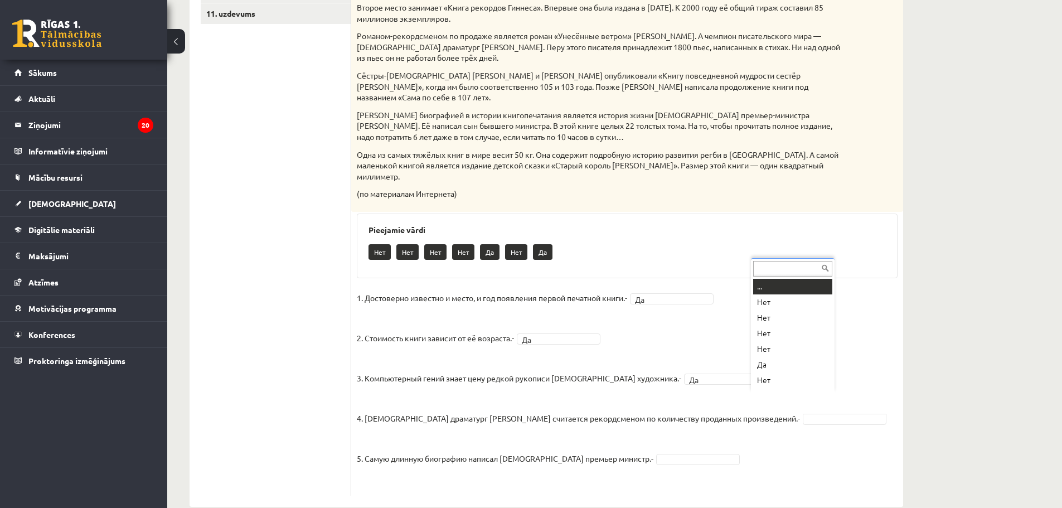
scroll to position [13, 0]
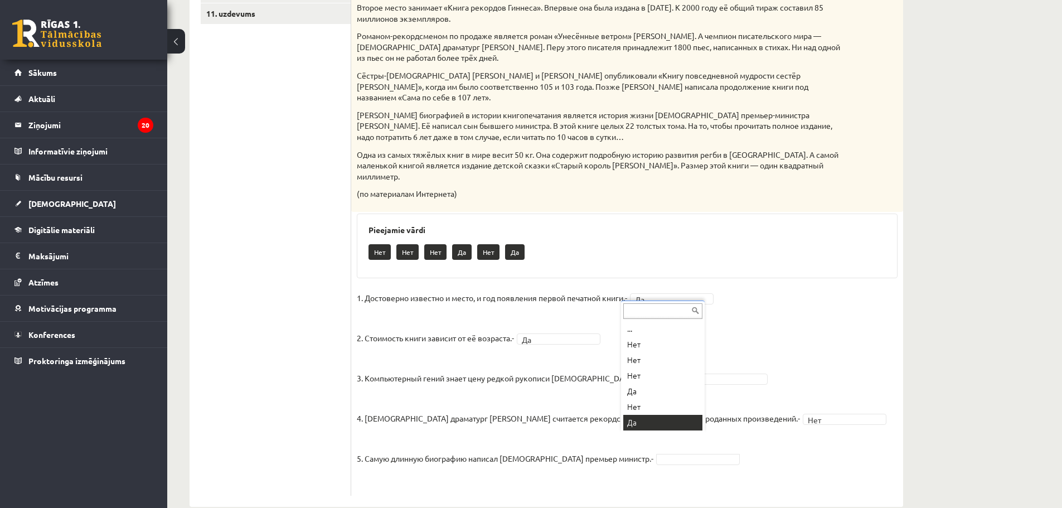
click at [639, 422] on fieldset "1. Достоверно известно и место, и год появления первой печатной книги.- Да ** 2…" at bounding box center [627, 389] width 541 height 201
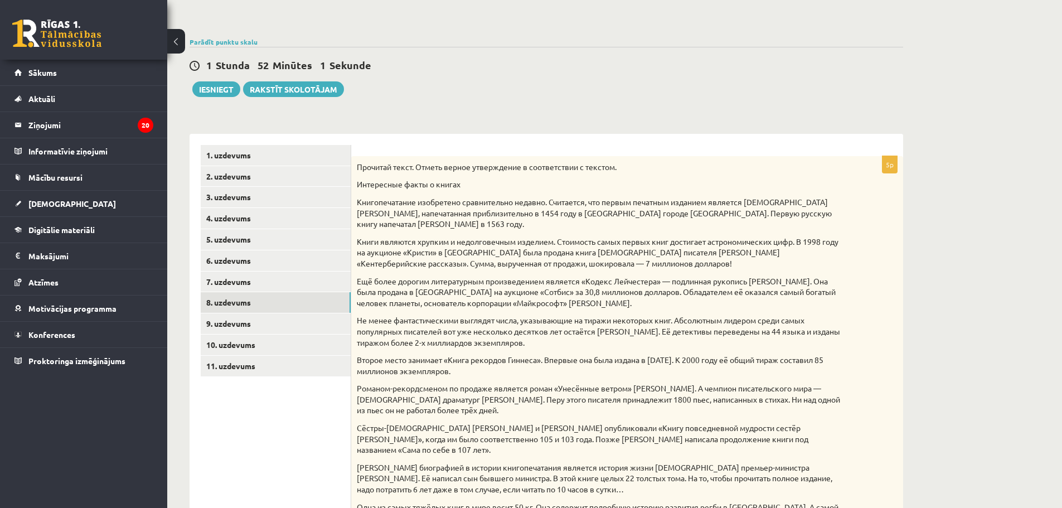
scroll to position [67, 0]
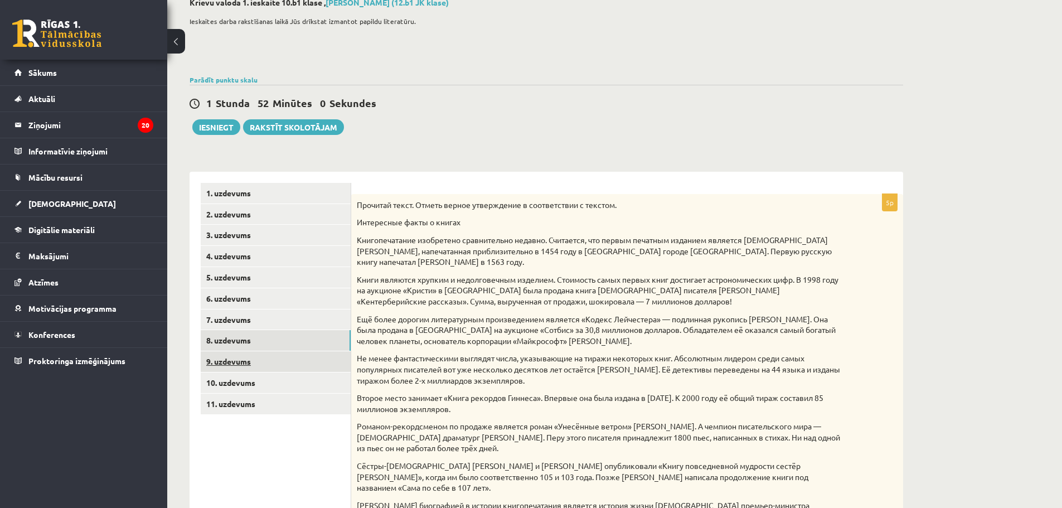
click at [250, 357] on link "9. uzdevums" at bounding box center [276, 361] width 150 height 21
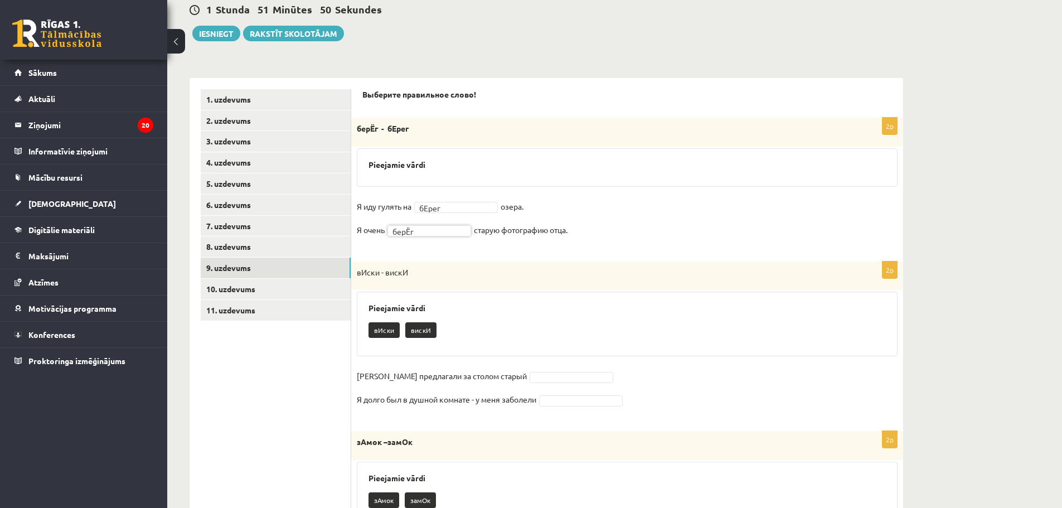
scroll to position [179, 0]
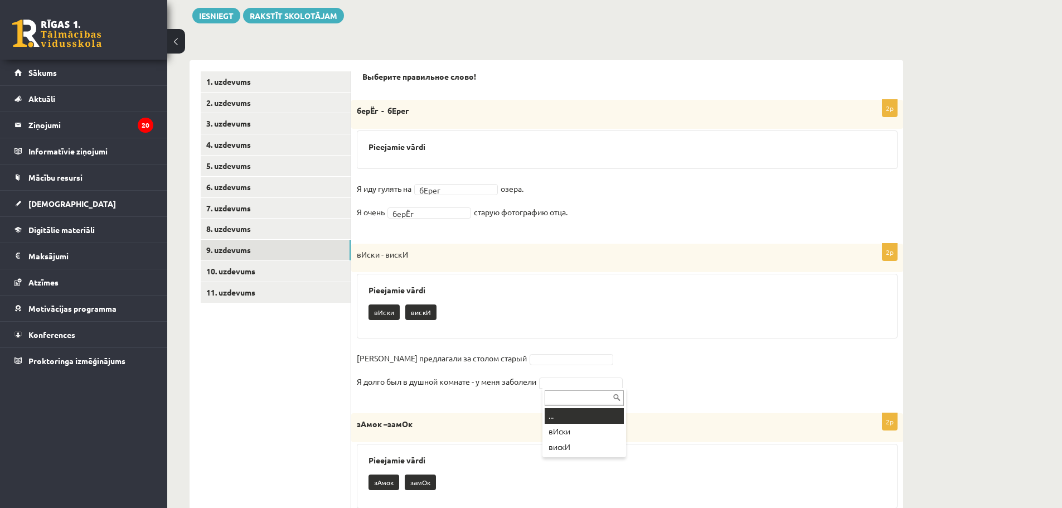
click at [606, 388] on div at bounding box center [585, 397] width 84 height 18
click at [525, 413] on div "зАмок –замОк" at bounding box center [627, 427] width 552 height 29
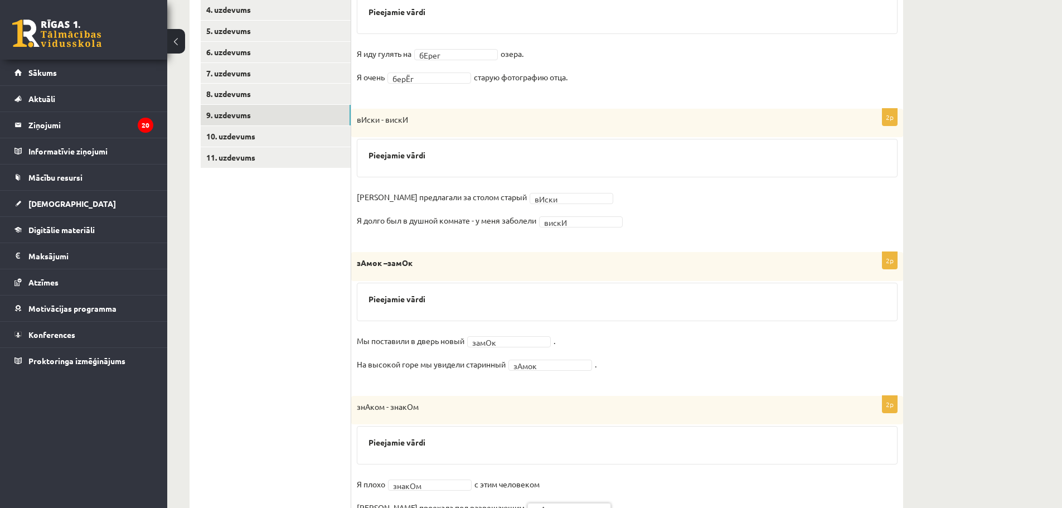
scroll to position [201, 0]
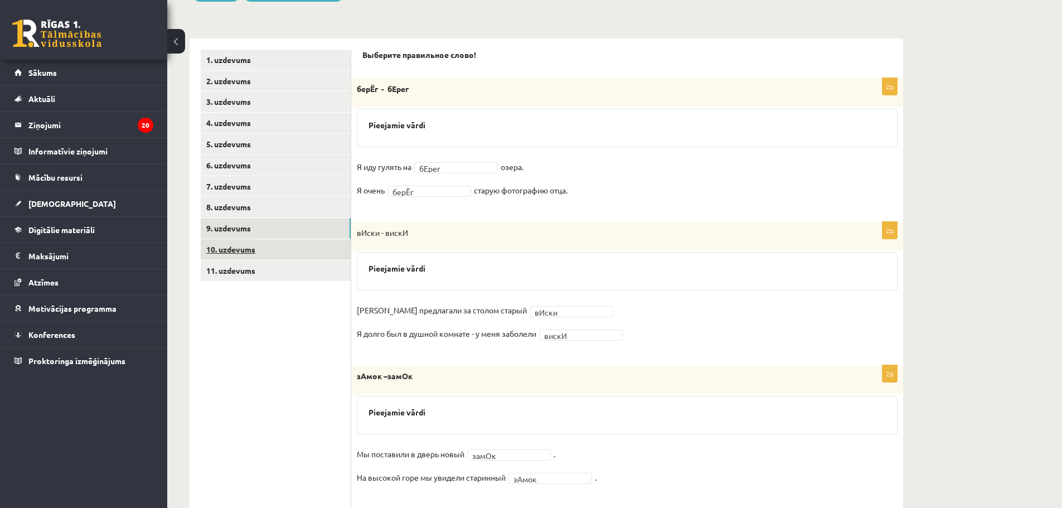
click at [293, 250] on link "10. uzdevums" at bounding box center [276, 249] width 150 height 21
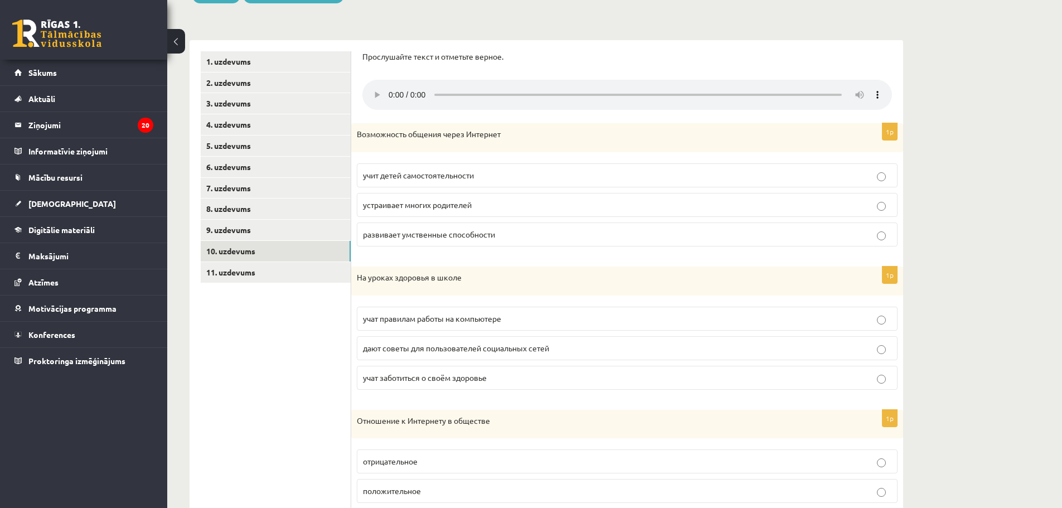
scroll to position [279, 0]
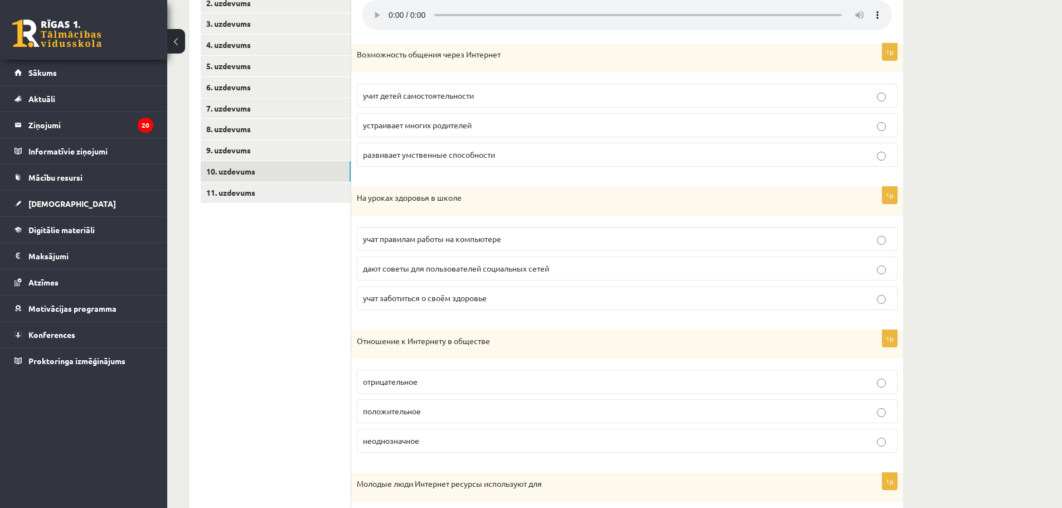
click at [409, 408] on span "положительное" at bounding box center [392, 411] width 58 height 10
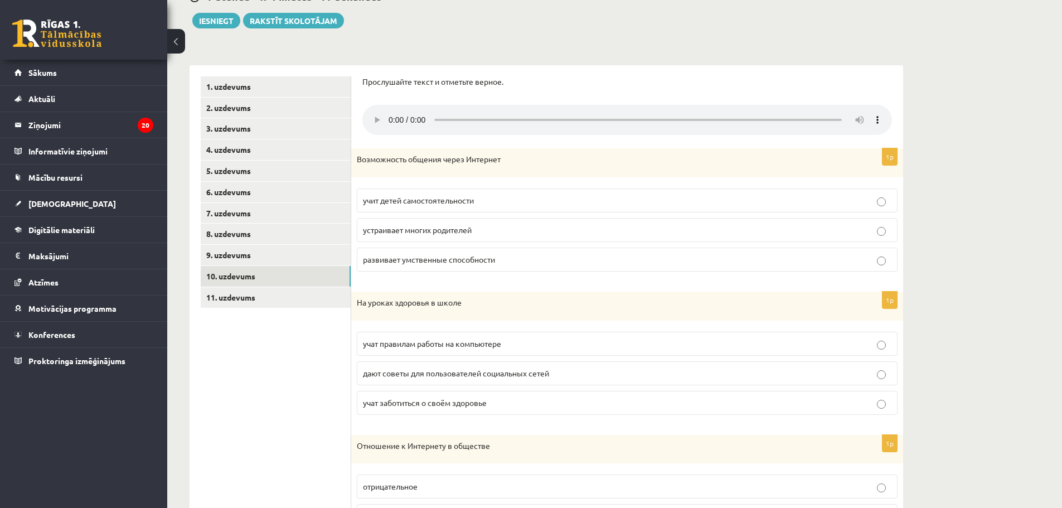
scroll to position [167, 0]
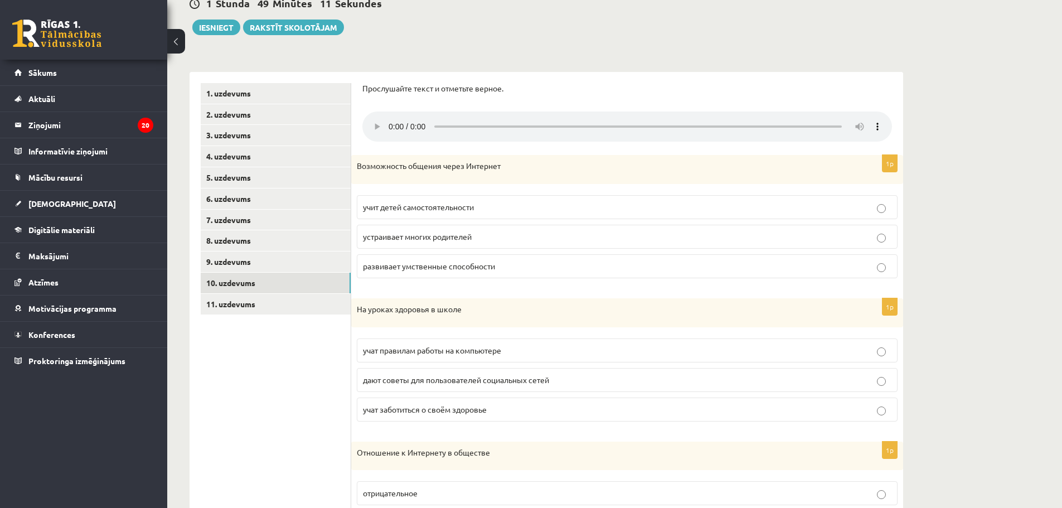
click at [229, 438] on ul "1. uzdevums 2. uzdevums 3. uzdevums 4. uzdevums 5. uzdevums 6. uzdevums 7. uzde…" at bounding box center [276, 471] width 151 height 777
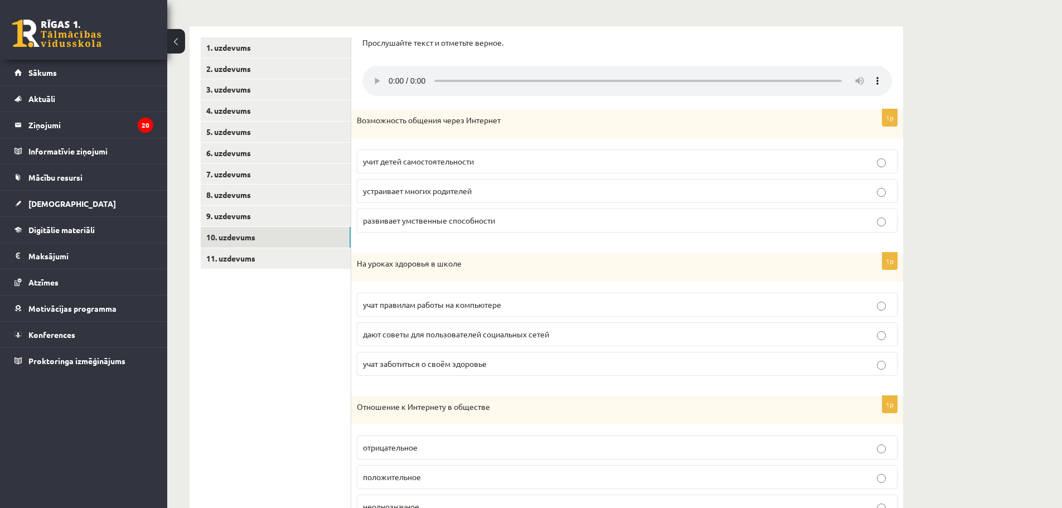
scroll to position [219, 0]
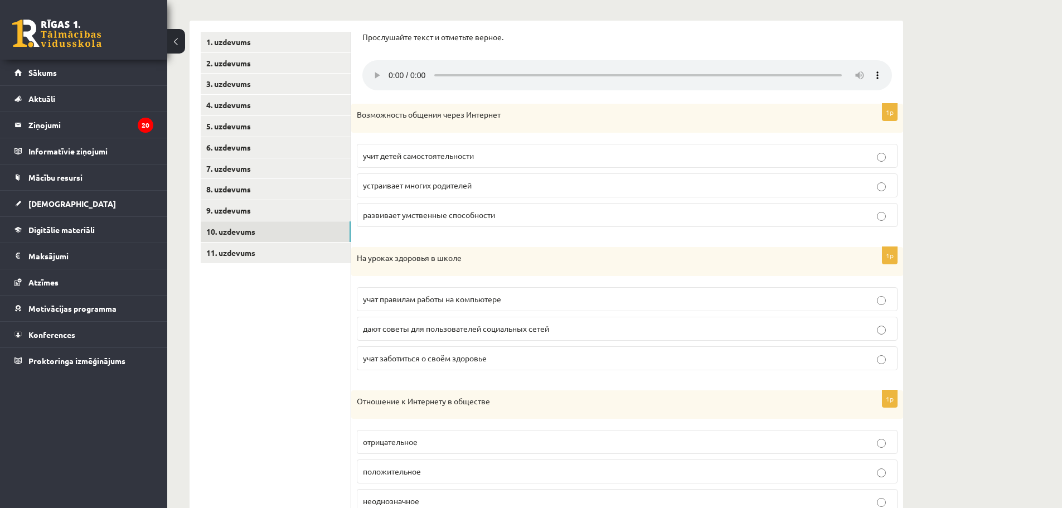
click at [480, 188] on p "устраивает многих родителей" at bounding box center [627, 186] width 529 height 12
click at [411, 360] on span "учат заботиться о своём здоровье" at bounding box center [425, 358] width 124 height 10
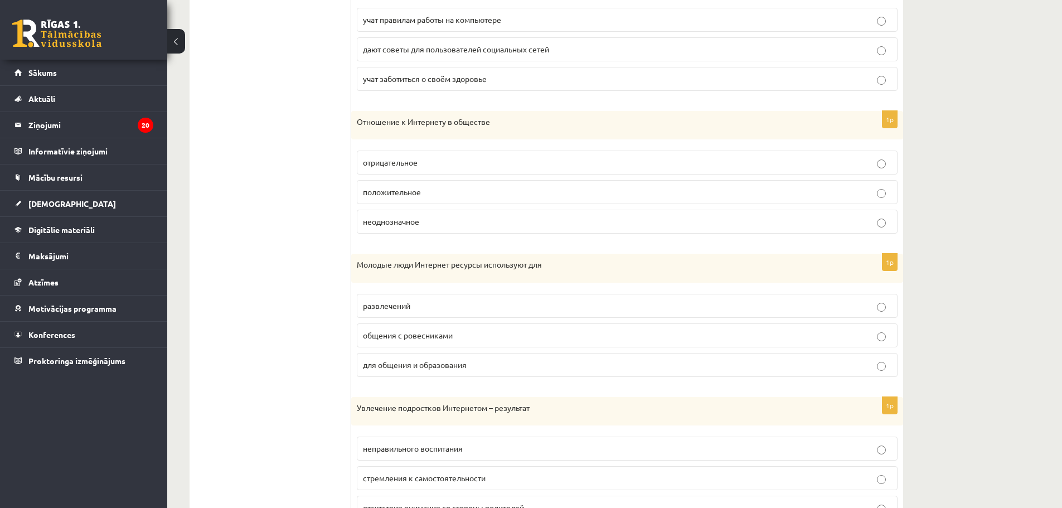
scroll to position [502, 0]
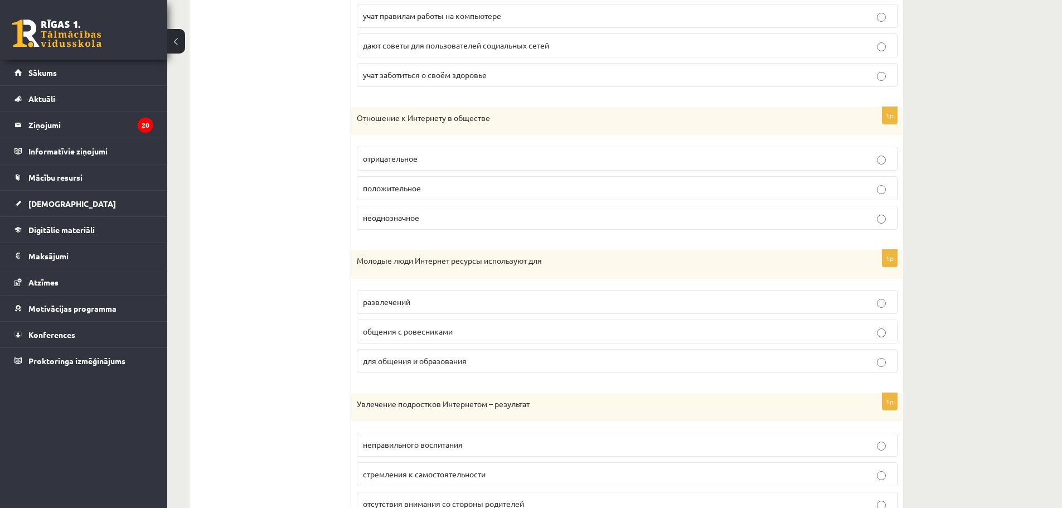
click at [433, 332] on span "общения с ровесниками" at bounding box center [408, 331] width 90 height 10
click at [391, 362] on span "для общения и образования" at bounding box center [415, 361] width 104 height 10
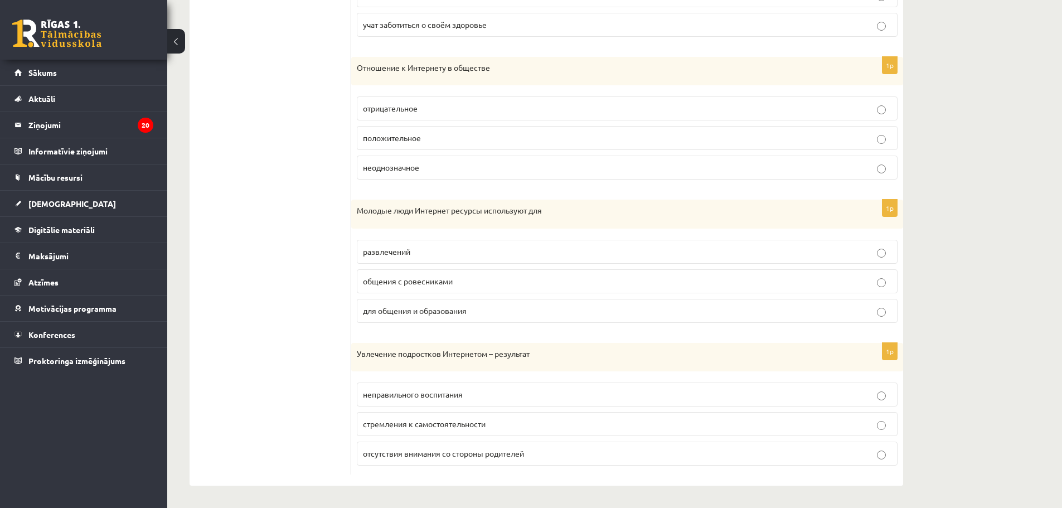
click at [417, 422] on span "стремления к самостоятельности" at bounding box center [424, 424] width 123 height 10
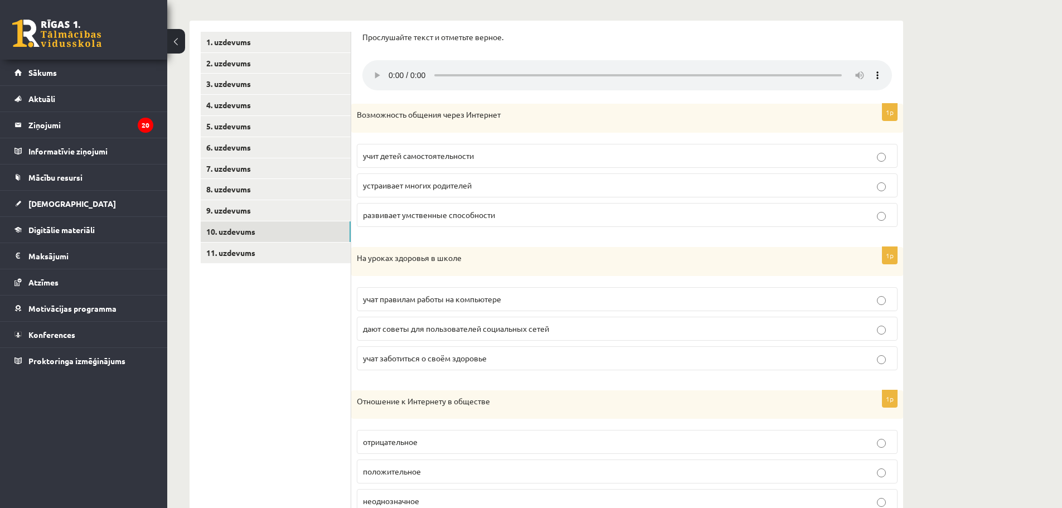
scroll to position [0, 0]
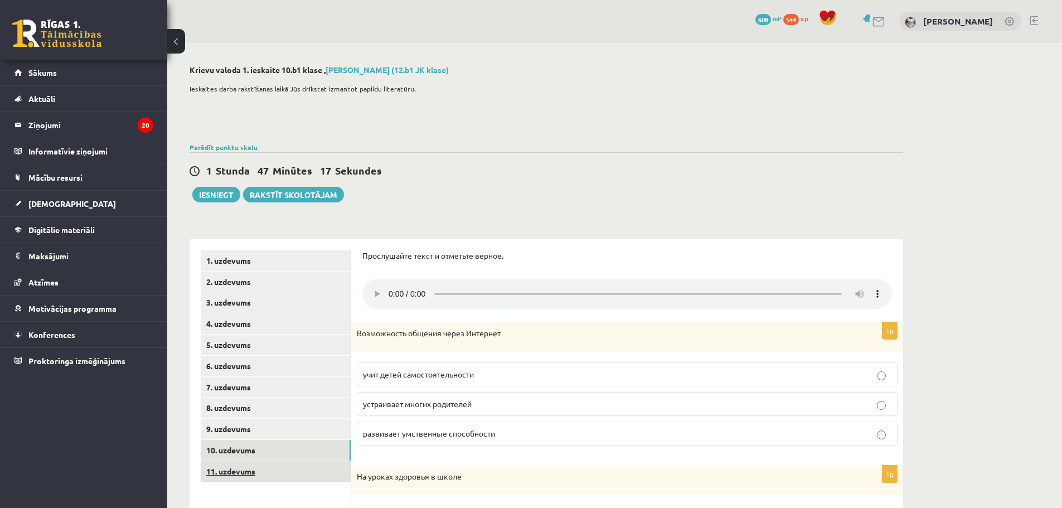
click at [251, 470] on link "11. uzdevums" at bounding box center [276, 471] width 150 height 21
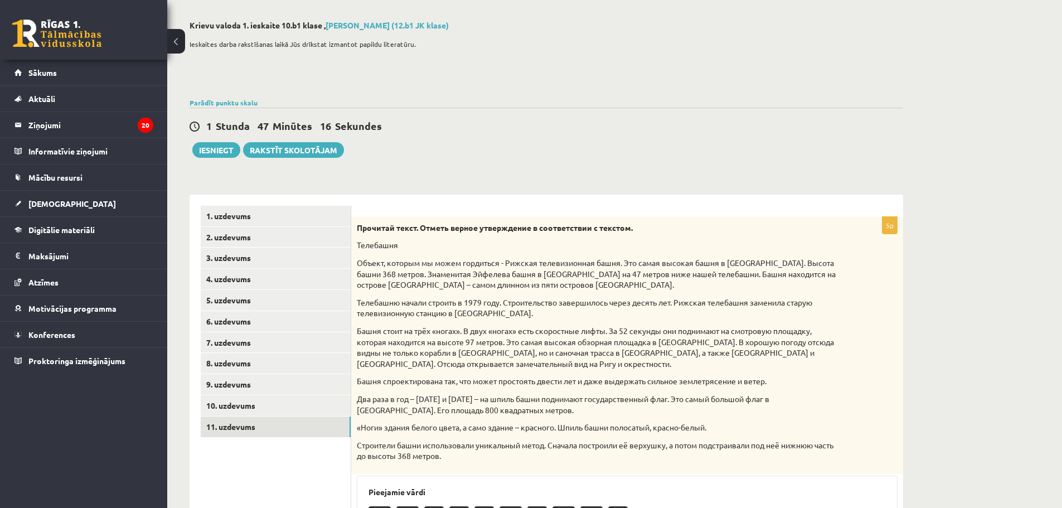
scroll to position [223, 0]
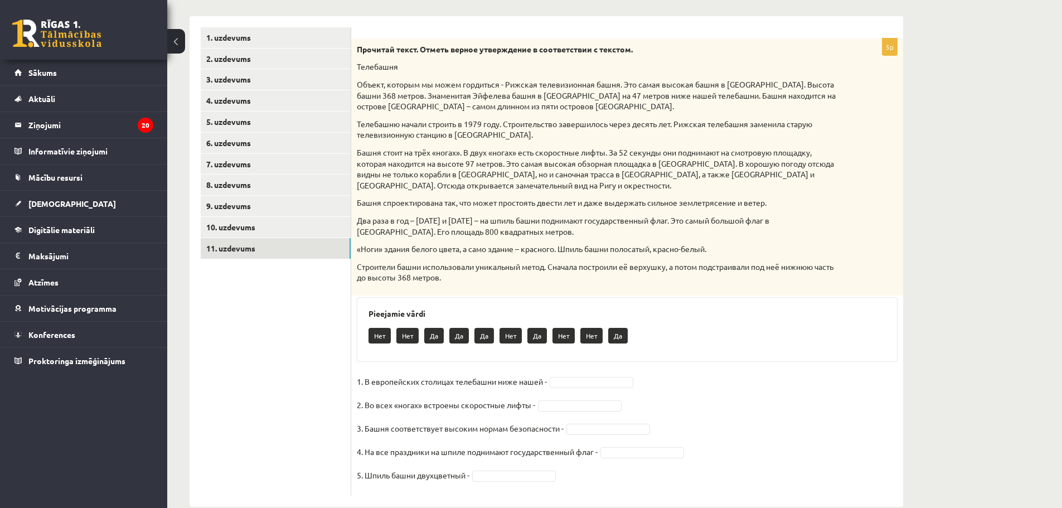
click at [571, 375] on fieldset "1. В европейских столицах телебашни ниже нашей - 2. Во всех «ногах» встроены ск…" at bounding box center [627, 431] width 541 height 117
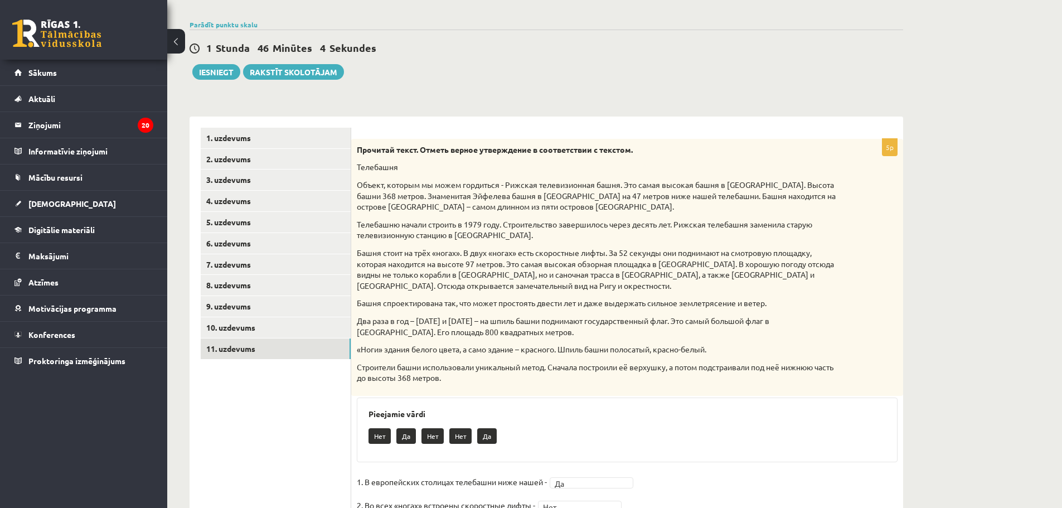
scroll to position [0, 0]
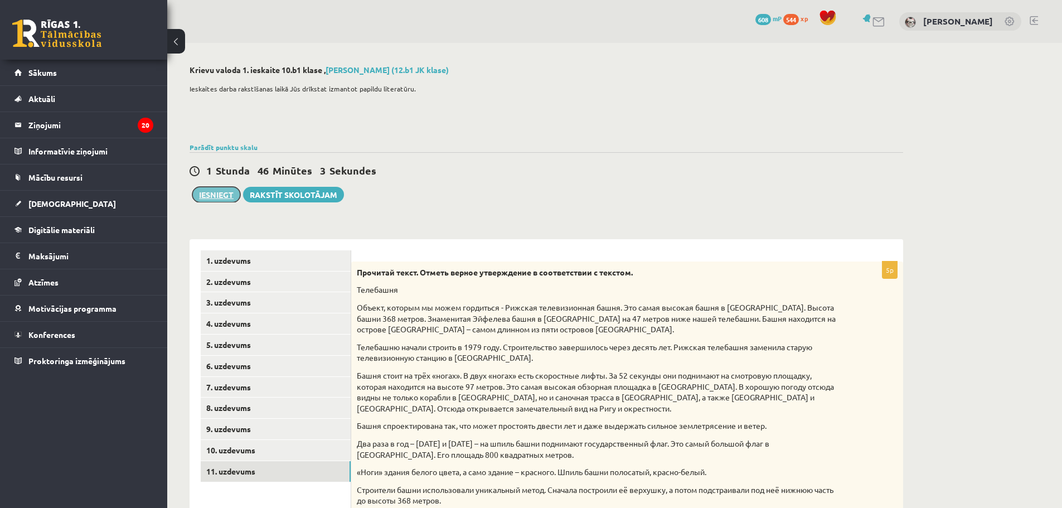
click at [207, 193] on button "Iesniegt" at bounding box center [216, 195] width 48 height 16
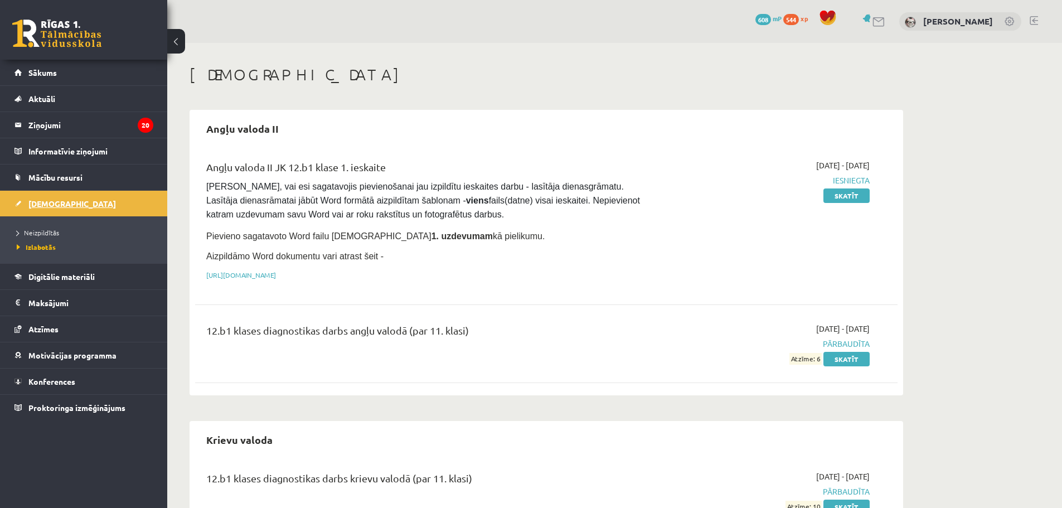
click at [42, 197] on link "[DEMOGRAPHIC_DATA]" at bounding box center [83, 204] width 139 height 26
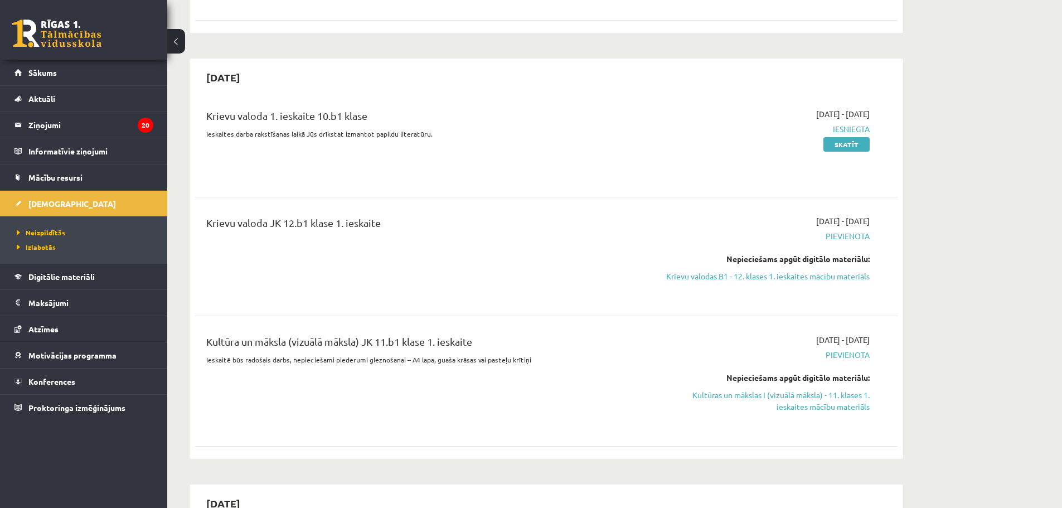
scroll to position [390, 0]
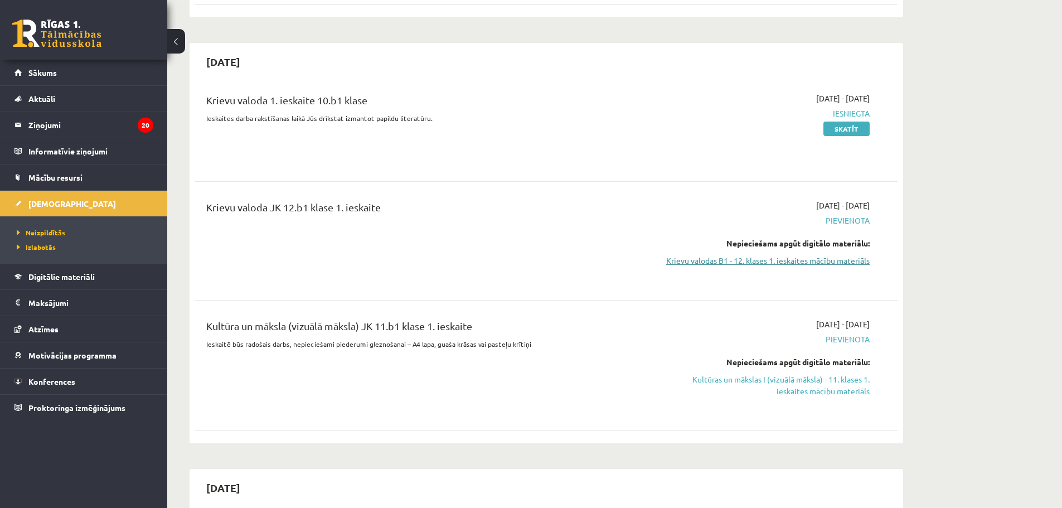
click at [799, 257] on link "Krievu valodas B1 - 12. klases 1. ieskaites mācību materiāls" at bounding box center [765, 261] width 210 height 12
click at [796, 258] on link "Krievu valodas B1 - 12. klases 1. ieskaites mācību materiāls" at bounding box center [765, 261] width 210 height 12
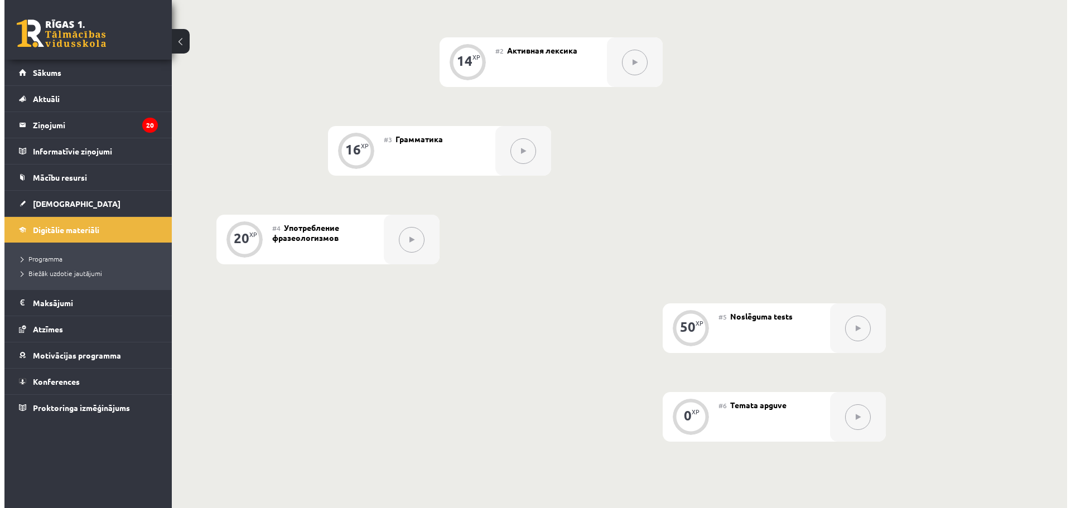
scroll to position [74, 0]
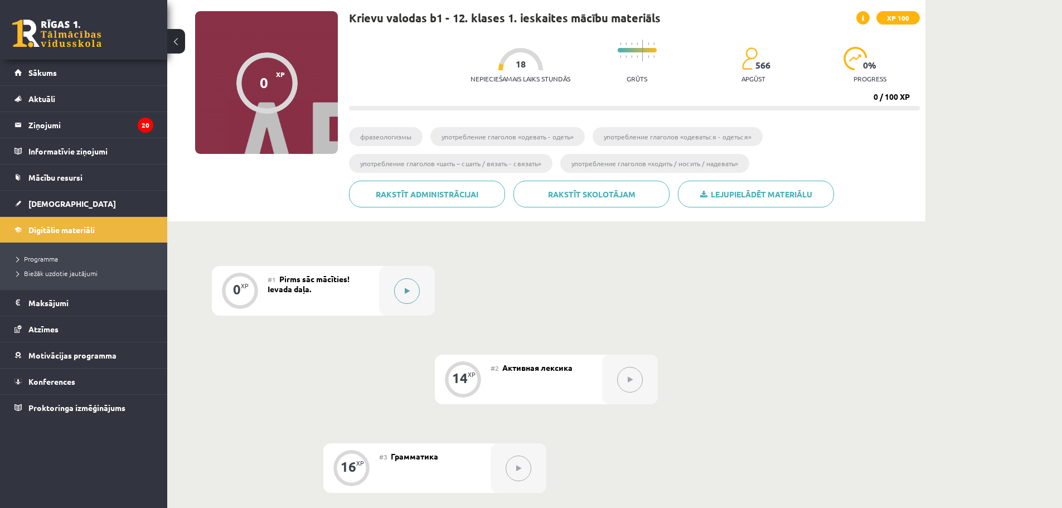
click at [412, 291] on button at bounding box center [407, 291] width 26 height 26
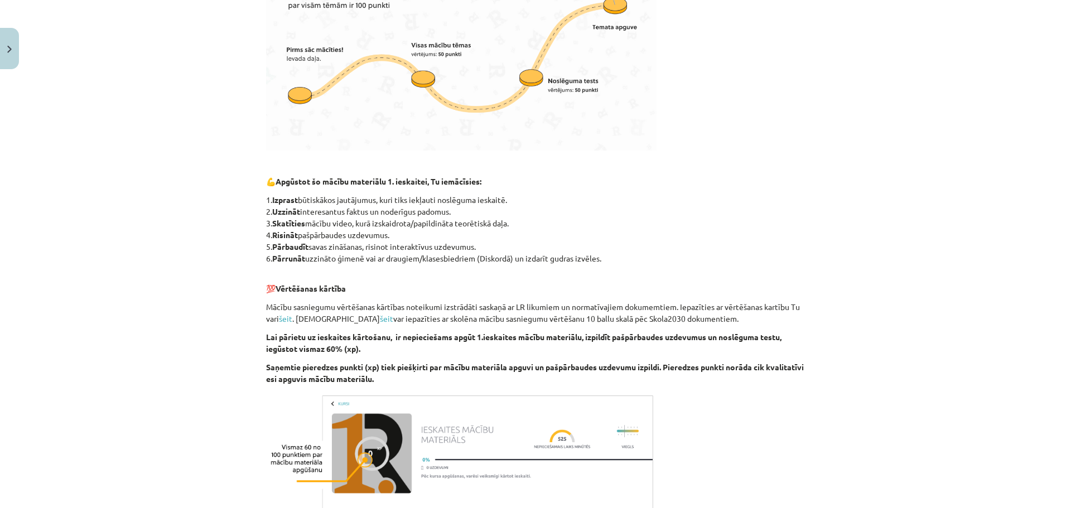
scroll to position [557, 0]
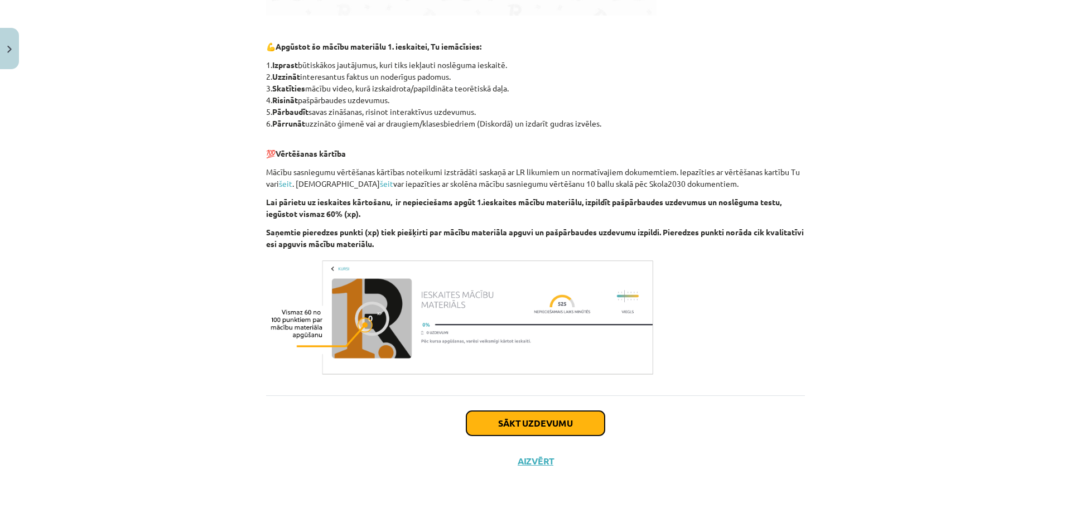
click at [521, 415] on button "Sākt uzdevumu" at bounding box center [535, 423] width 138 height 25
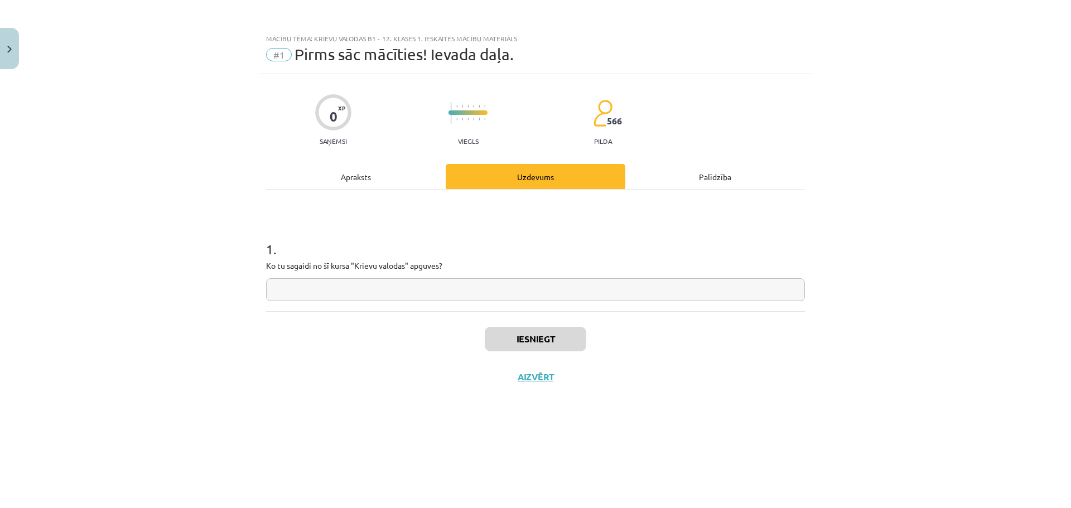
click at [349, 180] on div "Apraksts" at bounding box center [356, 176] width 180 height 25
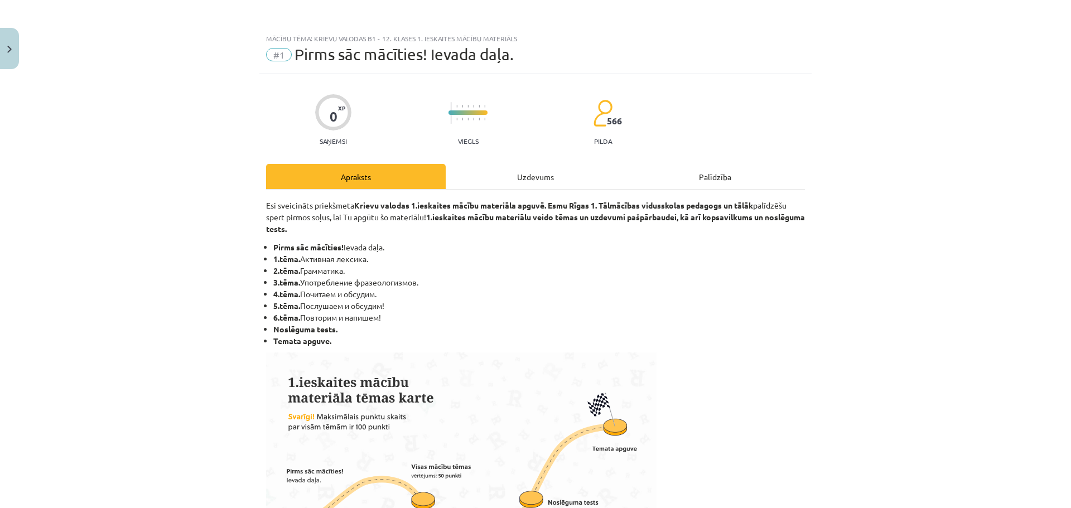
click at [301, 259] on li "1.tēma. Активная лексика." at bounding box center [538, 259] width 531 height 12
drag, startPoint x: 321, startPoint y: 259, endPoint x: 388, endPoint y: 258, distance: 66.9
click at [388, 258] on li "1.tēma. Активная лексика." at bounding box center [538, 259] width 531 height 12
click at [296, 257] on b "1.tēma." at bounding box center [286, 259] width 27 height 10
drag, startPoint x: 296, startPoint y: 257, endPoint x: 381, endPoint y: 259, distance: 85.4
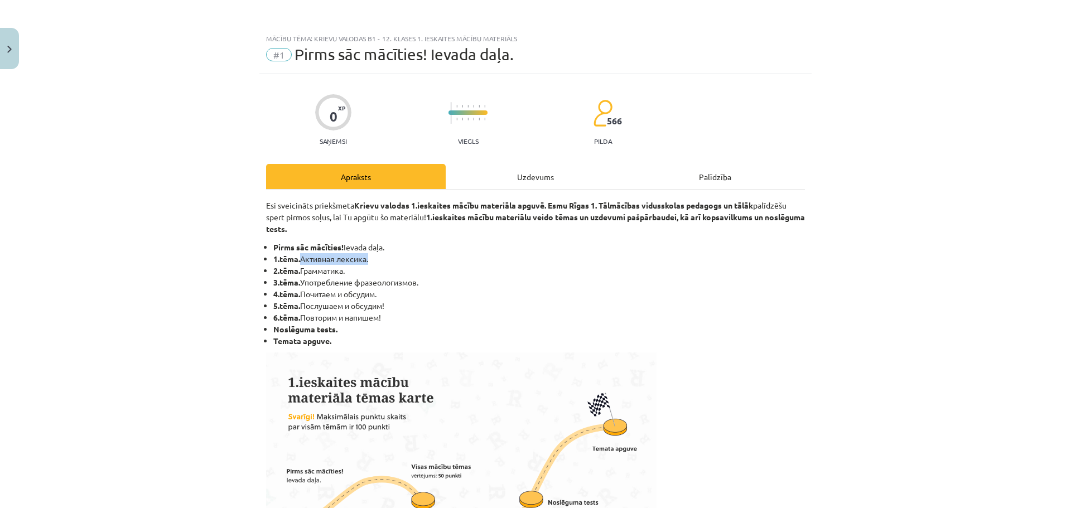
click at [381, 259] on li "1.tēma. Активная лексика." at bounding box center [538, 259] width 531 height 12
copy ul "Активная лексика."
click at [499, 173] on div "Uzdevums" at bounding box center [536, 176] width 180 height 25
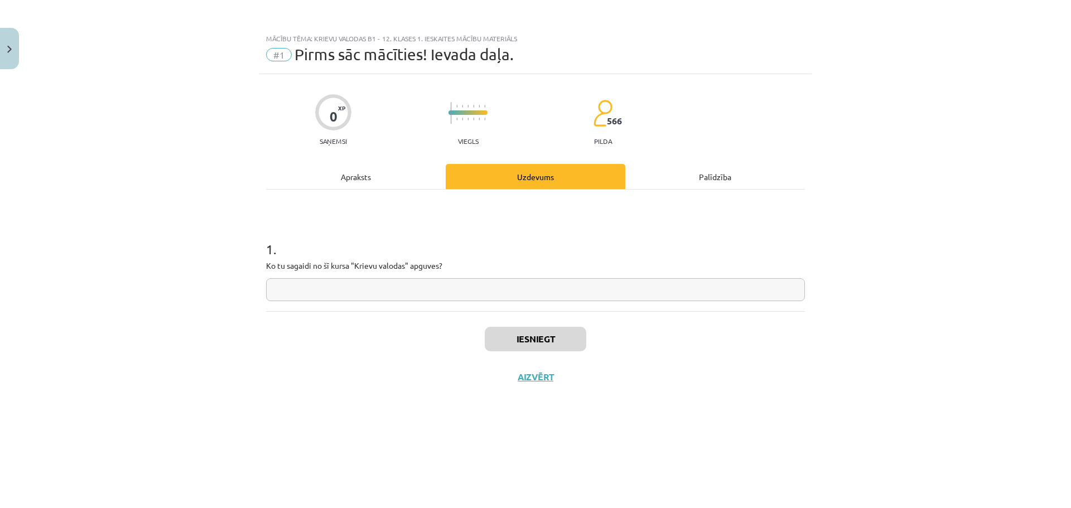
click at [378, 286] on input "text" at bounding box center [535, 289] width 539 height 23
paste input "**********"
type input "**********"
click at [559, 331] on button "Iesniegt" at bounding box center [535, 339] width 101 height 25
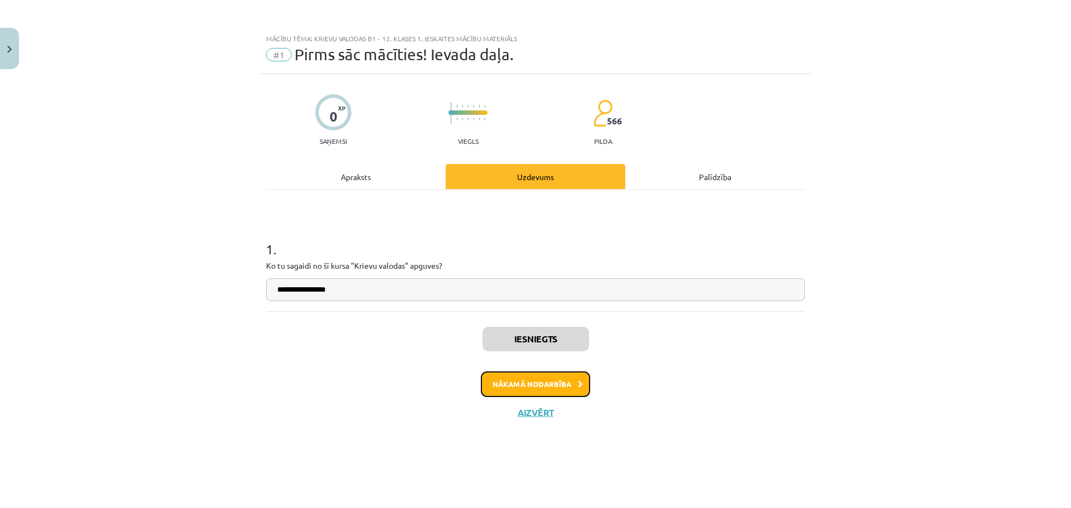
click at [535, 387] on button "Nākamā nodarbība" at bounding box center [535, 384] width 109 height 26
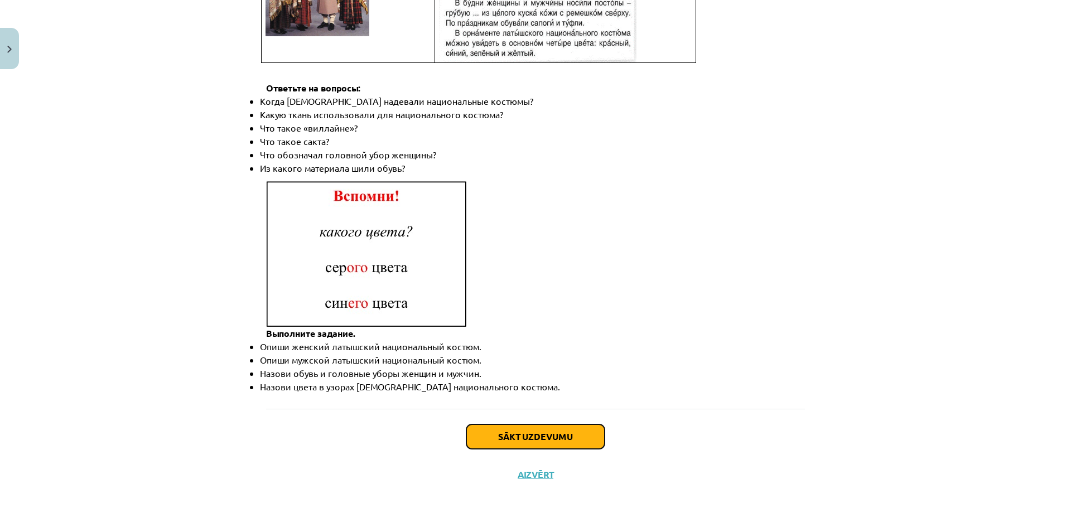
click at [515, 424] on button "Sākt uzdevumu" at bounding box center [535, 436] width 138 height 25
click at [515, 414] on div "Sākt uzdevumu Aizvērt" at bounding box center [535, 448] width 539 height 78
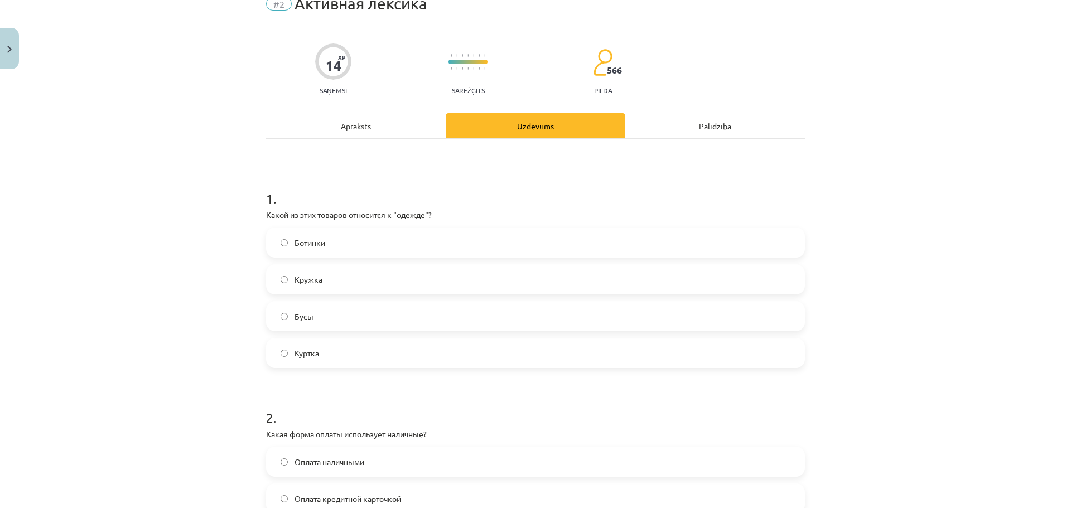
scroll to position [28, 0]
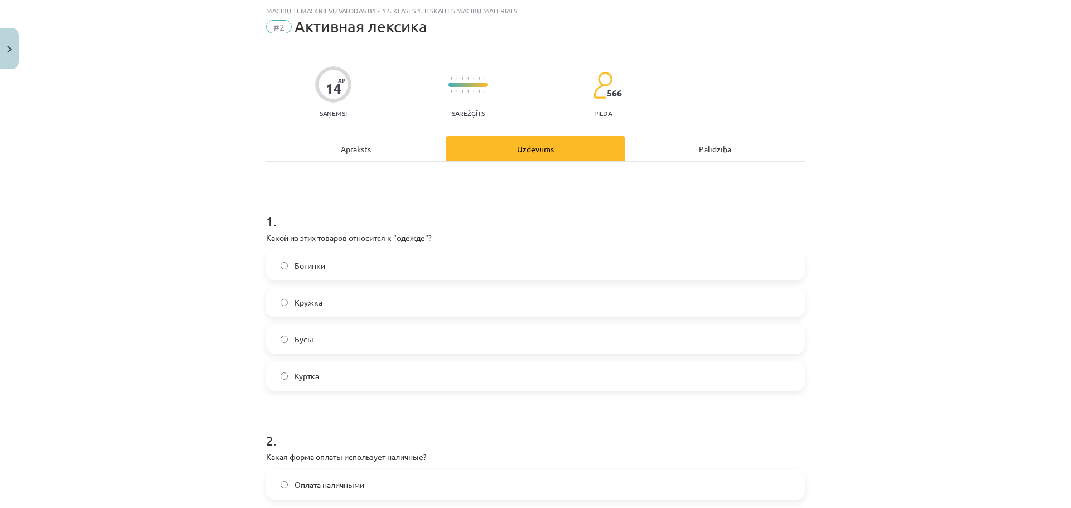
click at [361, 387] on label "Куртка" at bounding box center [535, 376] width 536 height 28
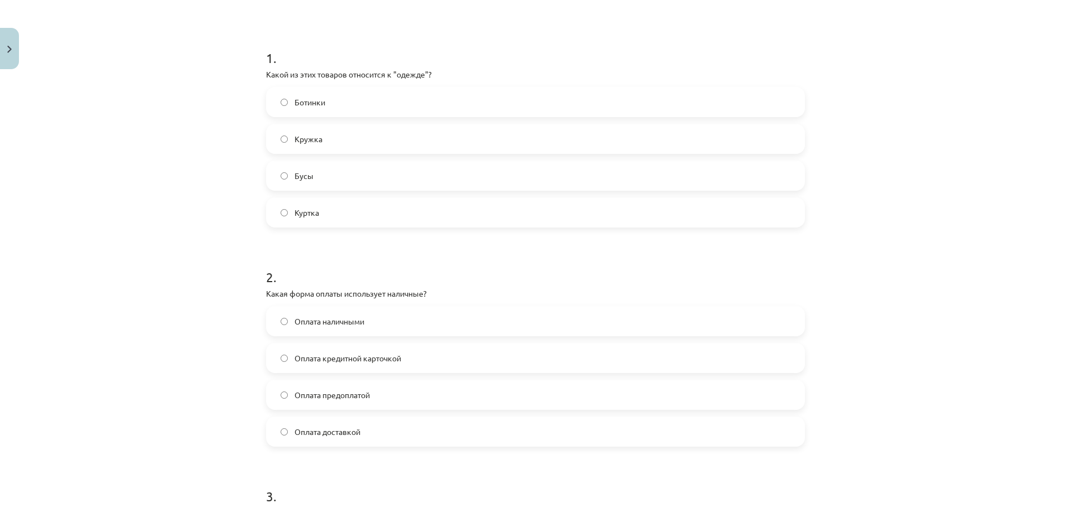
scroll to position [195, 0]
click at [351, 321] on span "Оплата наличными" at bounding box center [329, 318] width 70 height 12
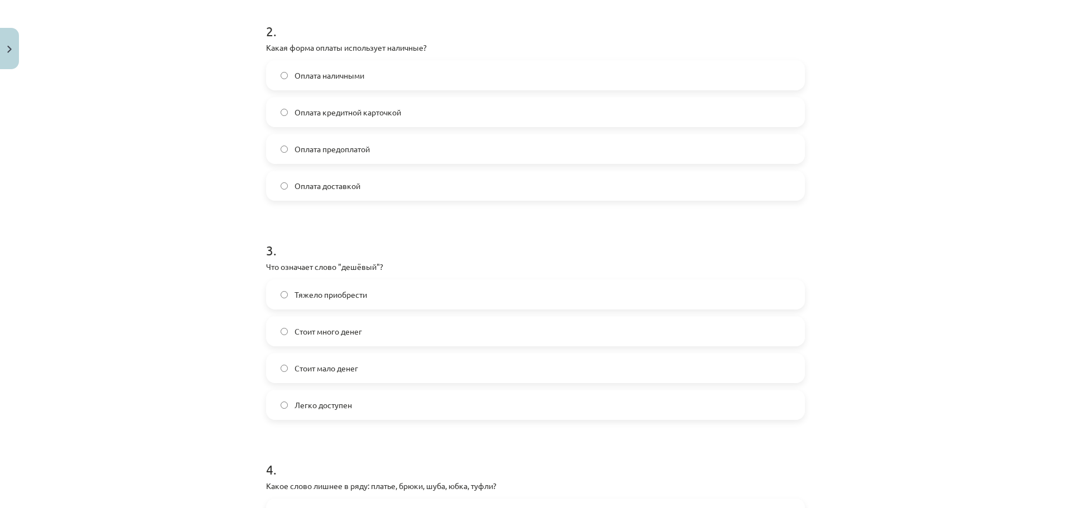
scroll to position [474, 0]
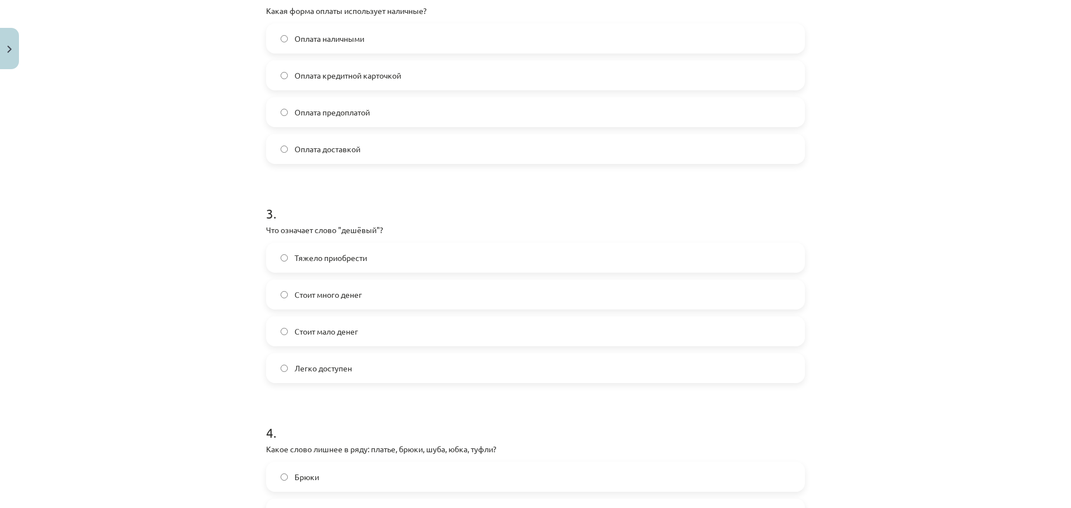
click at [334, 337] on label "Стоит мало денег" at bounding box center [535, 331] width 536 height 28
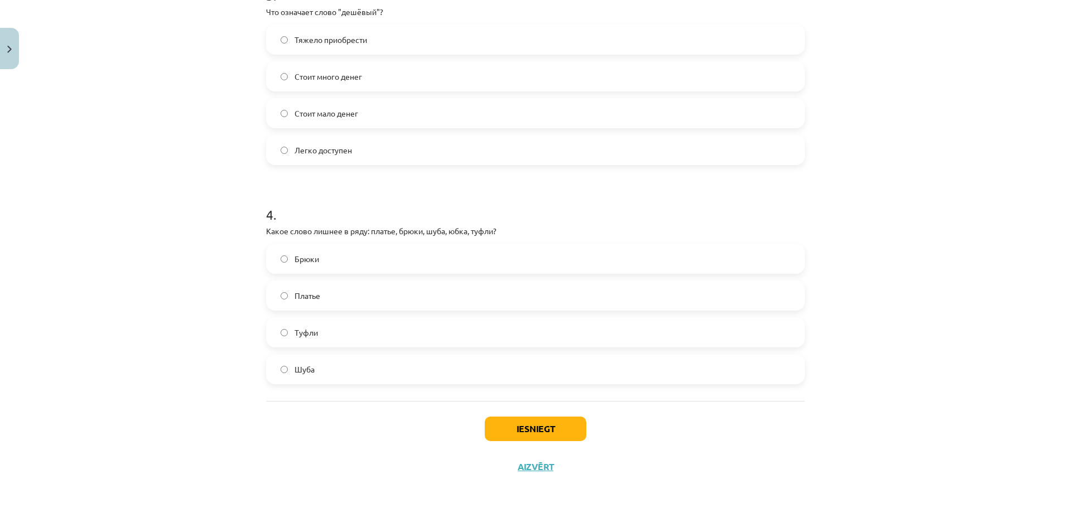
scroll to position [697, 0]
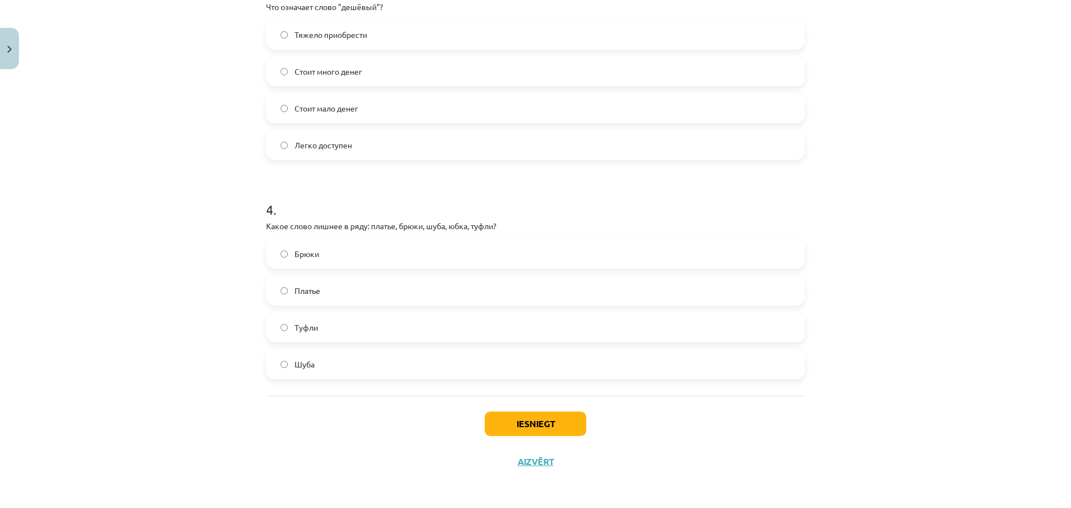
click at [323, 328] on label "Туфли" at bounding box center [535, 327] width 536 height 28
click at [533, 423] on button "Iesniegt" at bounding box center [535, 424] width 101 height 25
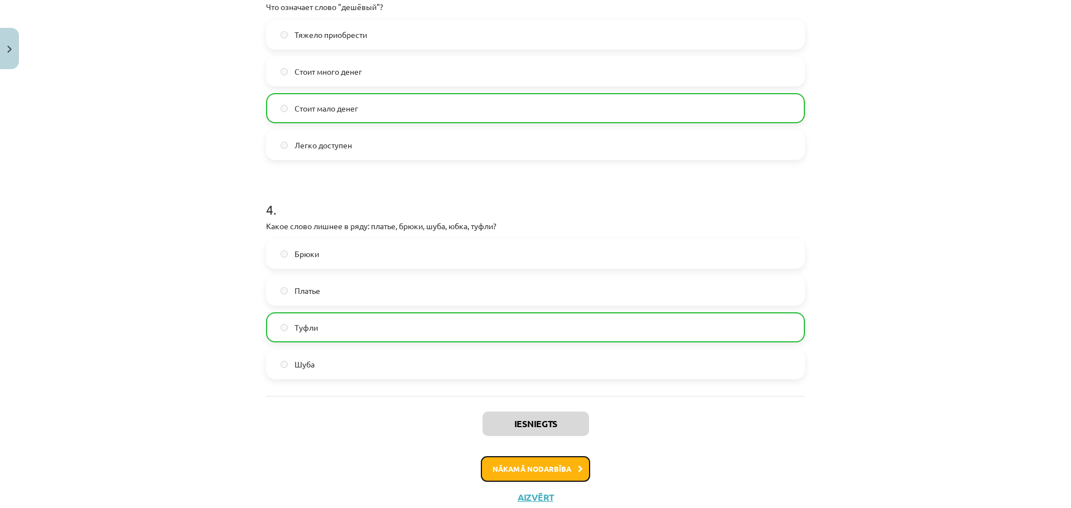
click at [559, 457] on button "Nākamā nodarbība" at bounding box center [535, 469] width 109 height 26
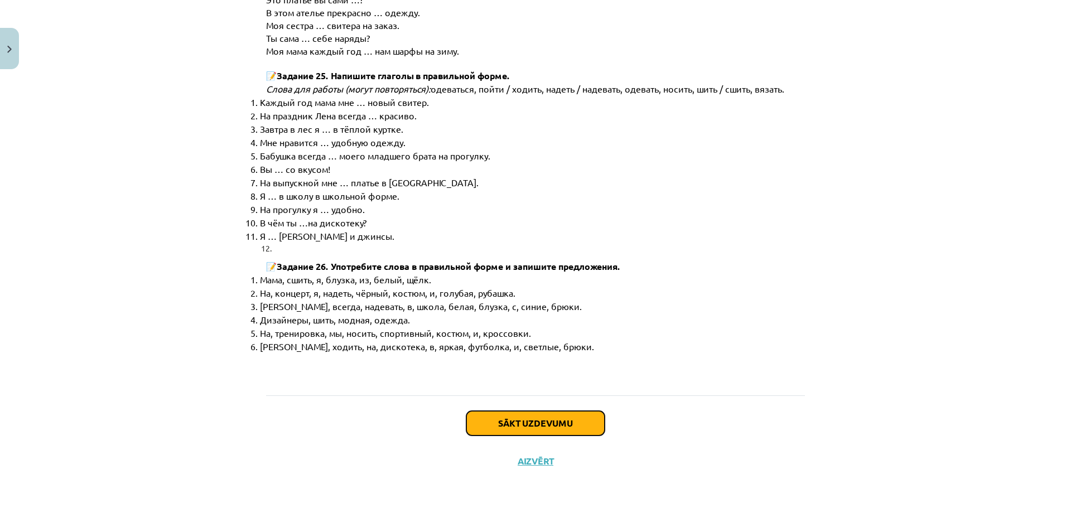
click at [486, 423] on button "Sākt uzdevumu" at bounding box center [535, 423] width 138 height 25
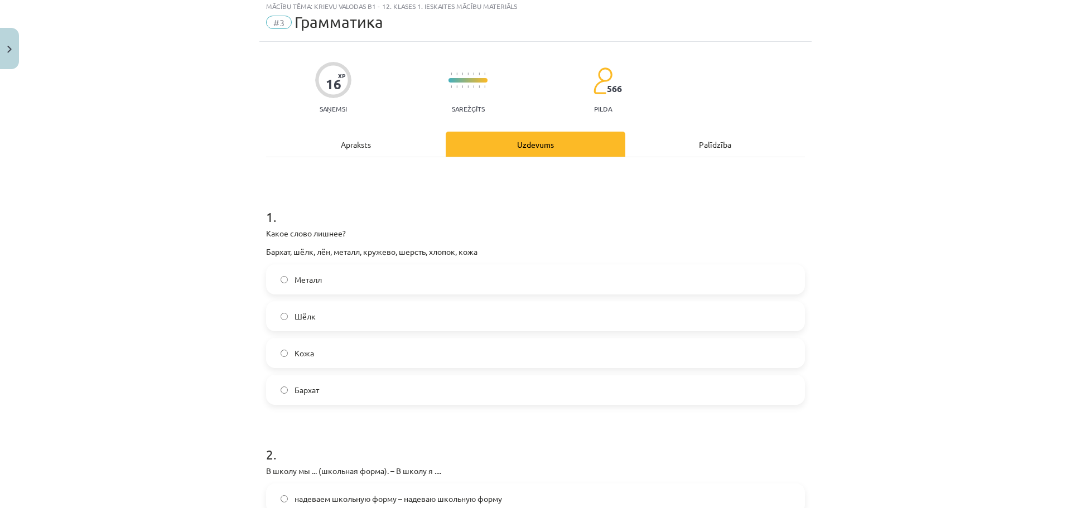
scroll to position [28, 0]
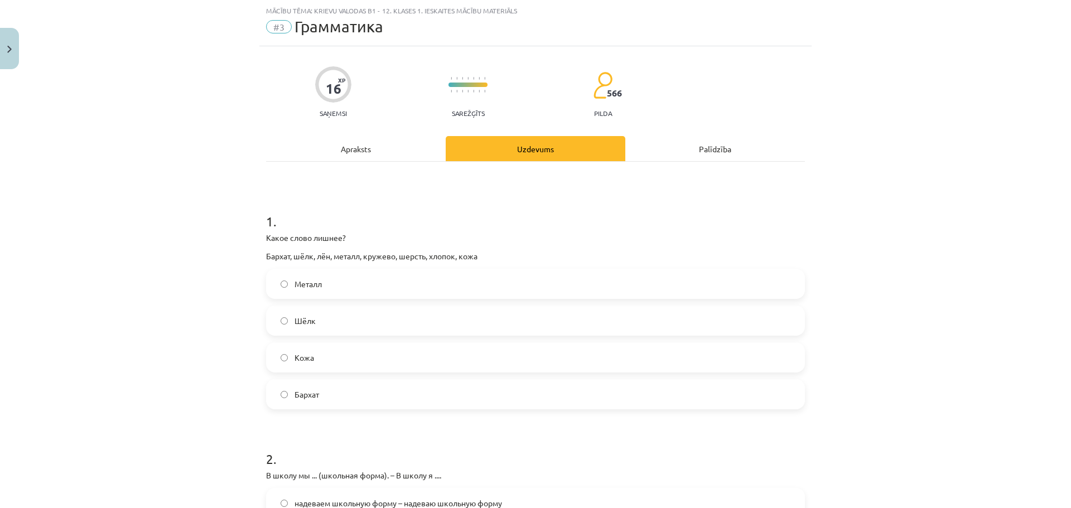
click at [332, 356] on label "Кожа" at bounding box center [535, 358] width 536 height 28
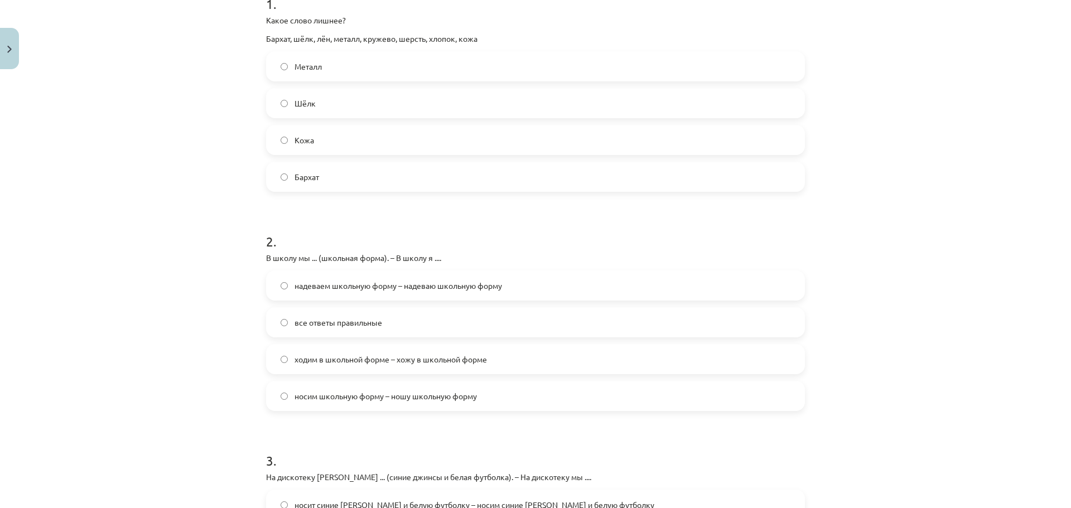
scroll to position [251, 0]
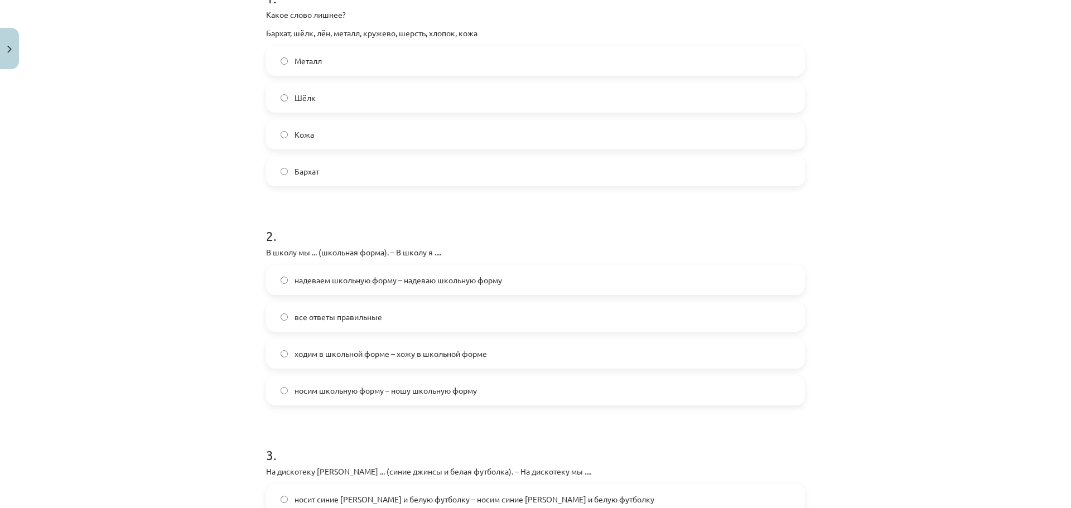
click at [356, 273] on label "надеваем школьную форму – надеваю школьную форму" at bounding box center [535, 280] width 536 height 28
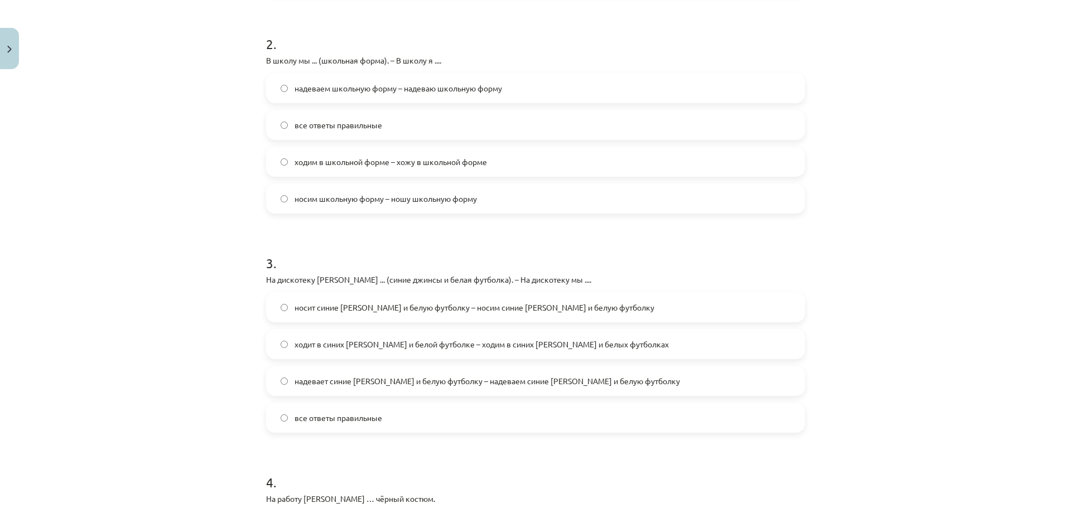
scroll to position [474, 0]
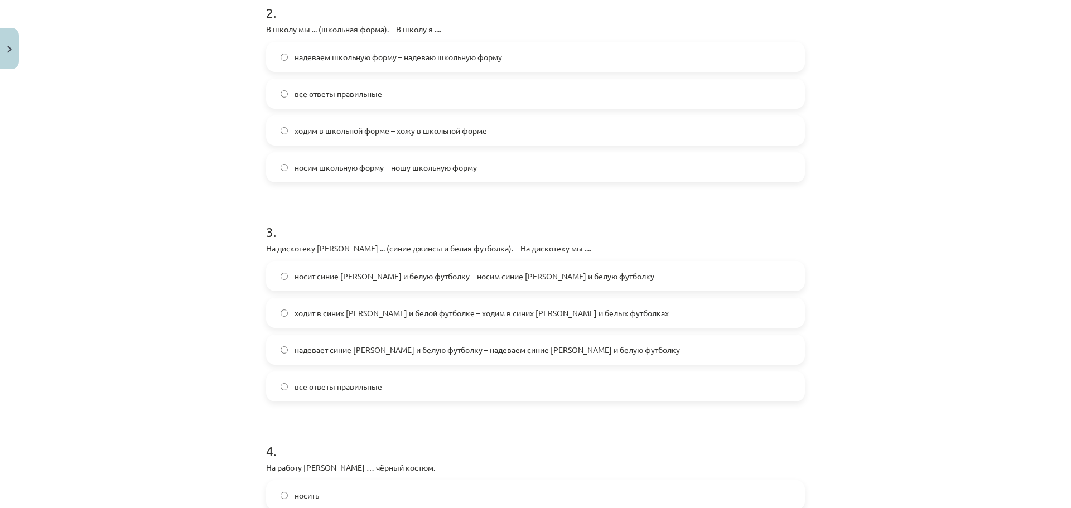
click at [327, 180] on label "носим школьную форму – ношу школьную форму" at bounding box center [535, 167] width 536 height 28
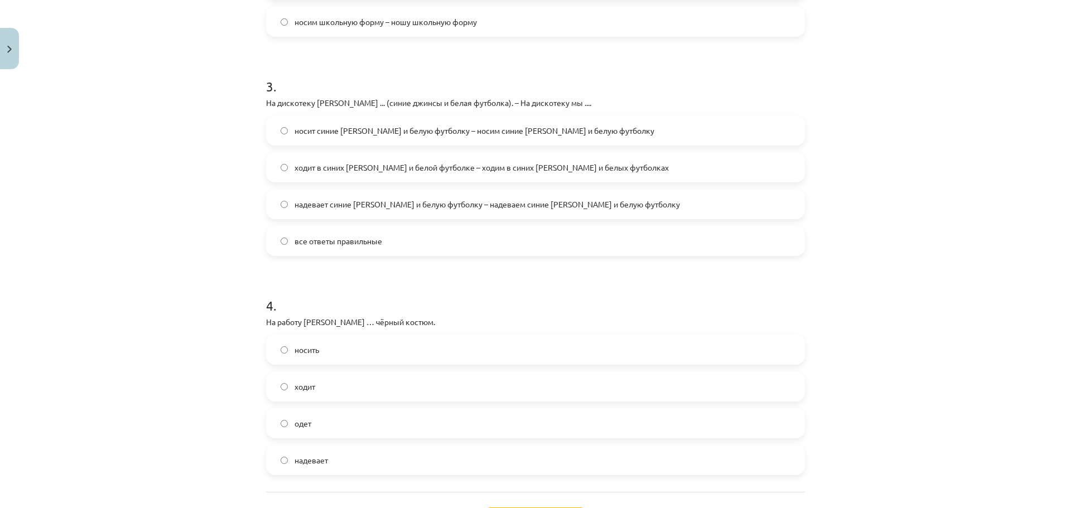
scroll to position [641, 0]
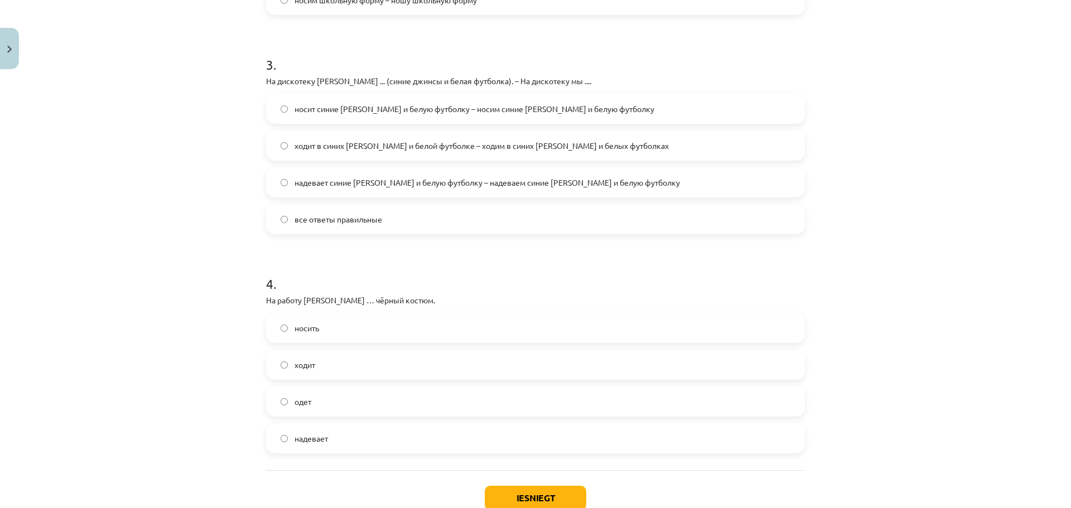
click at [322, 187] on span "надевает синие джинсы и белую футболку – надеваем синие джинсы и белую футболку" at bounding box center [486, 183] width 385 height 12
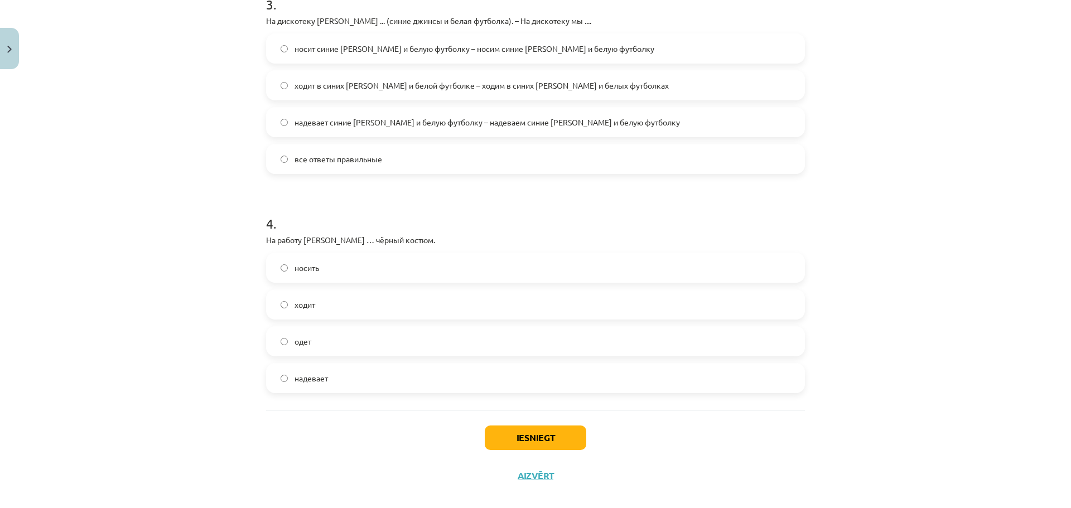
scroll to position [716, 0]
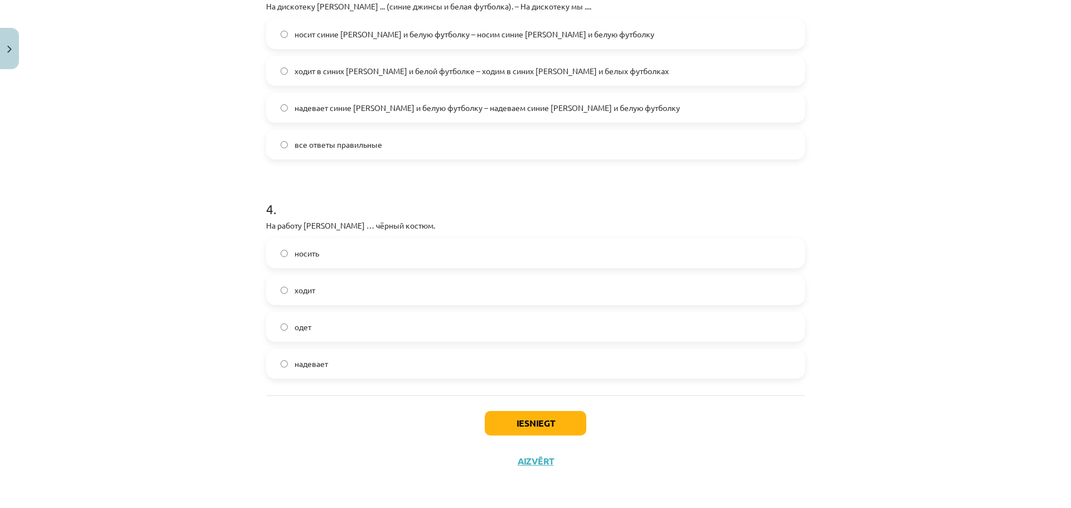
click at [309, 365] on span "надевает" at bounding box center [310, 364] width 33 height 12
click at [515, 417] on button "Iesniegt" at bounding box center [535, 423] width 101 height 25
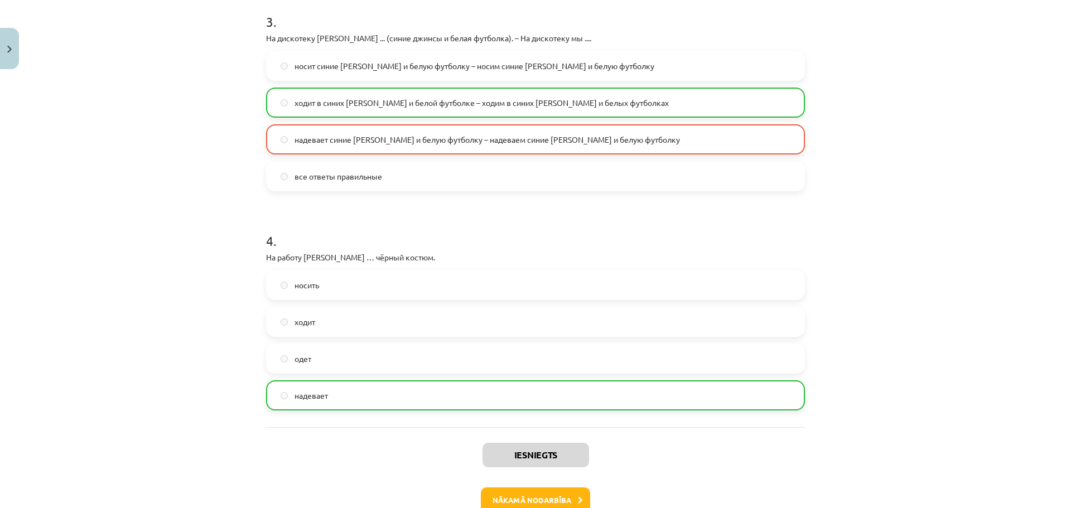
scroll to position [696, 0]
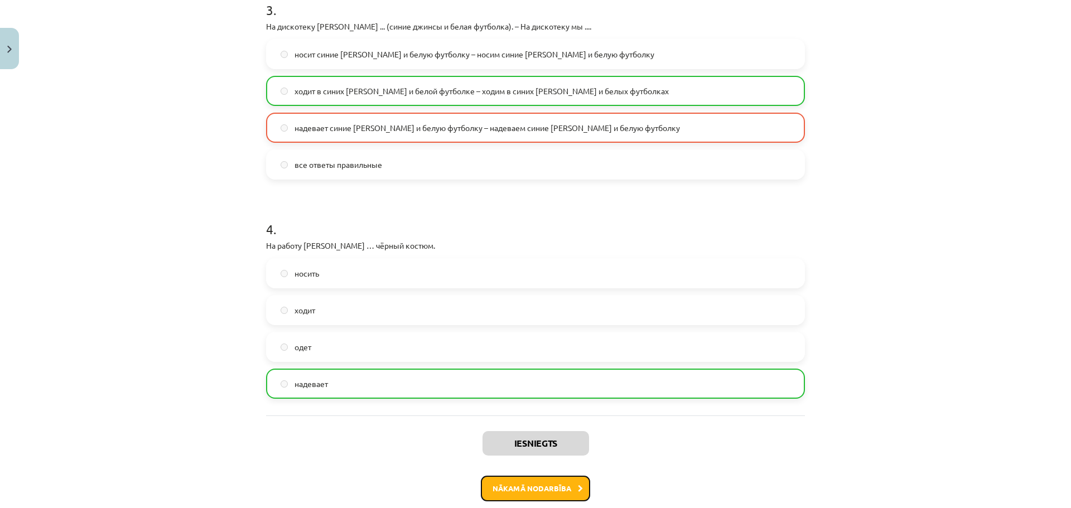
click at [538, 477] on button "Nākamā nodarbība" at bounding box center [535, 489] width 109 height 26
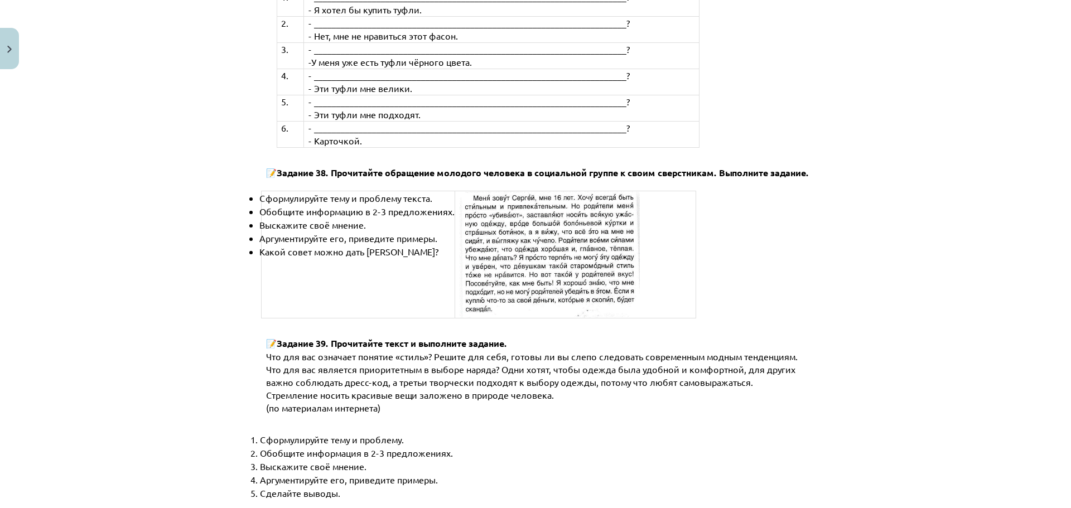
scroll to position [4213, 0]
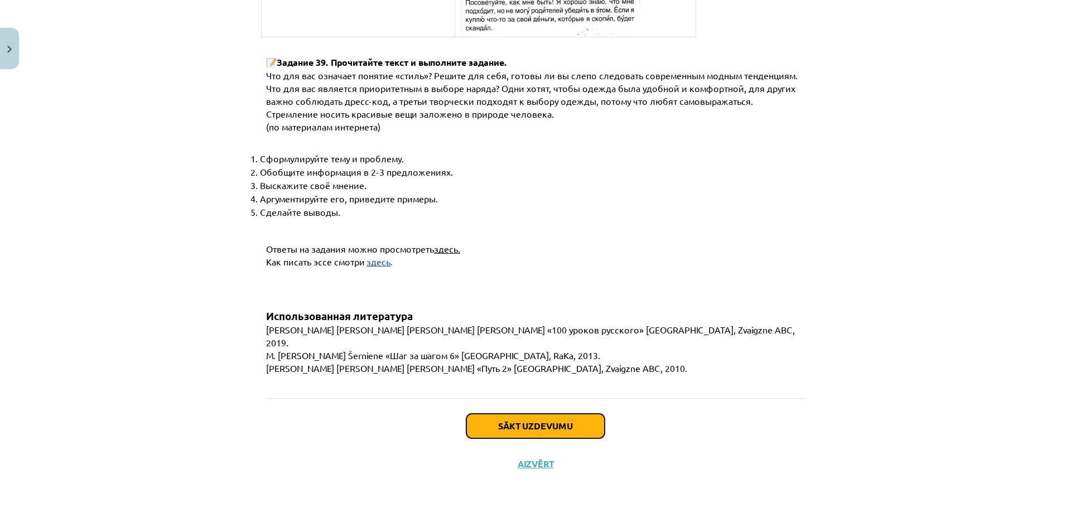
click at [531, 418] on button "Sākt uzdevumu" at bounding box center [535, 426] width 138 height 25
click at [531, 418] on div "Sākt uzdevumu Aizvērt" at bounding box center [535, 437] width 539 height 78
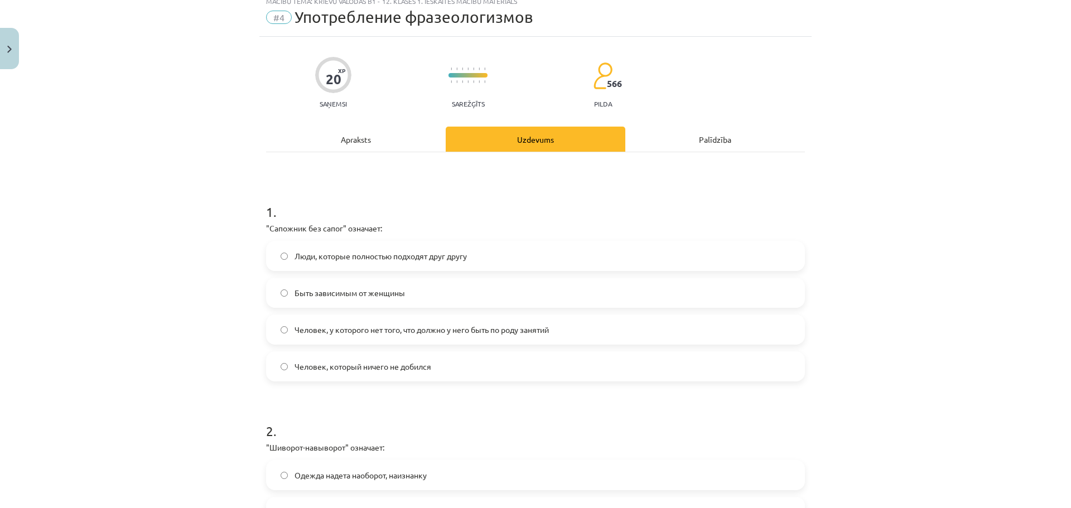
scroll to position [28, 0]
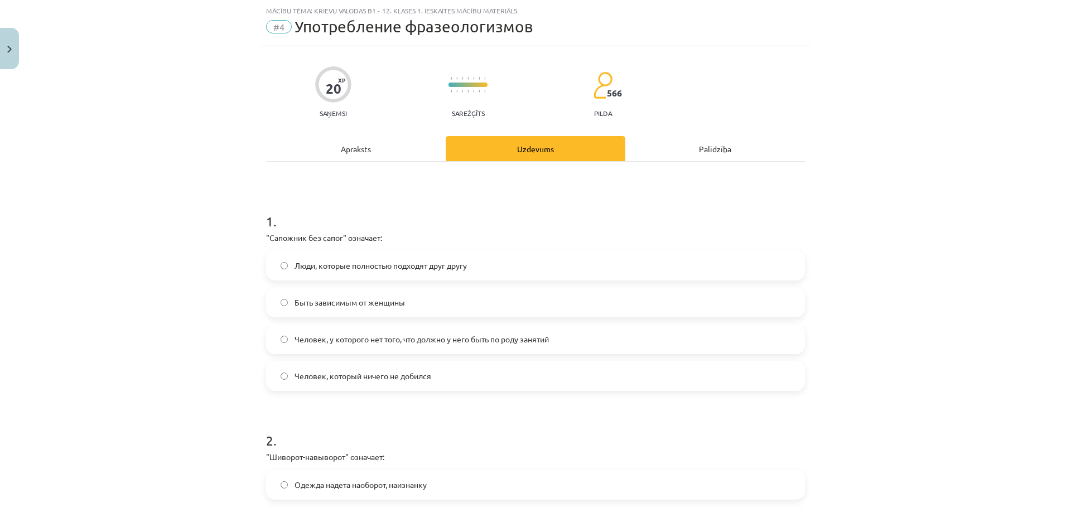
click at [523, 346] on label "Человек, у которого нет того, что должно у него быть по роду занятий" at bounding box center [535, 339] width 536 height 28
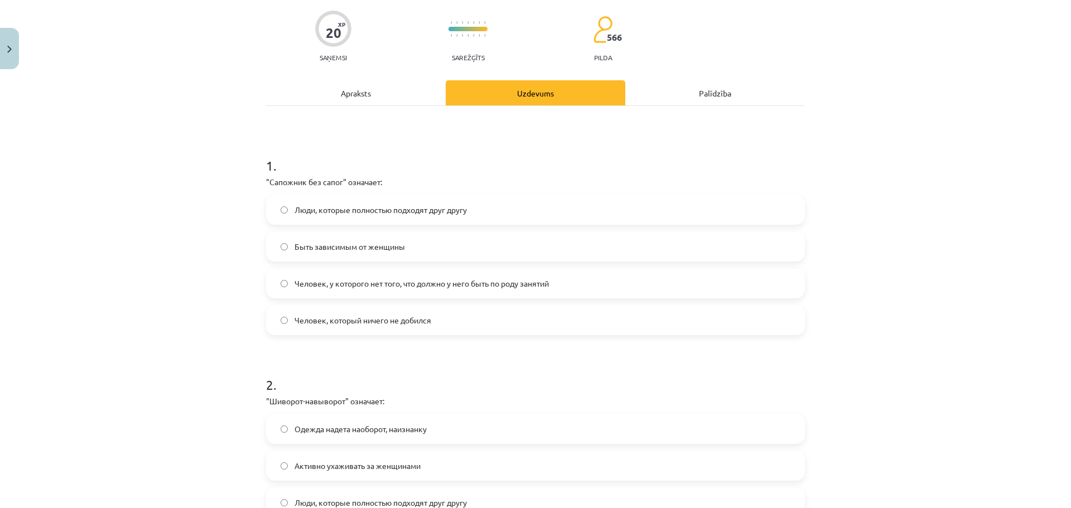
scroll to position [251, 0]
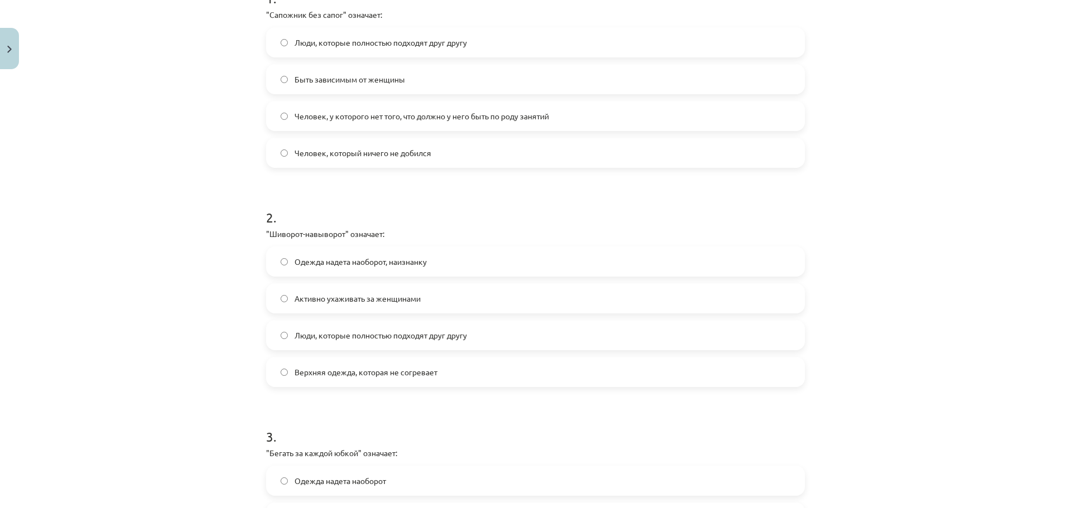
click at [491, 259] on label "Одежда надета наоборот, наизнанку" at bounding box center [535, 262] width 536 height 28
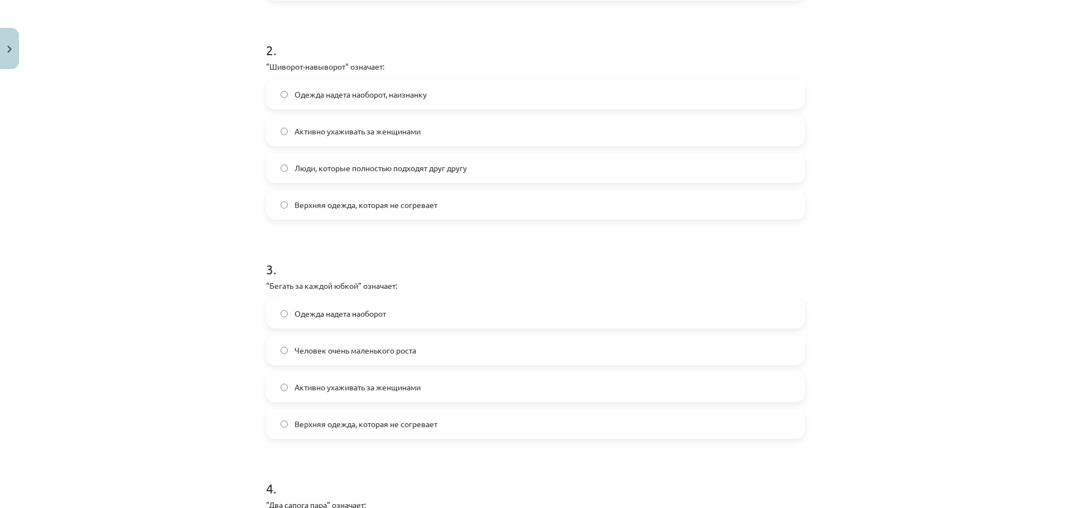
scroll to position [474, 0]
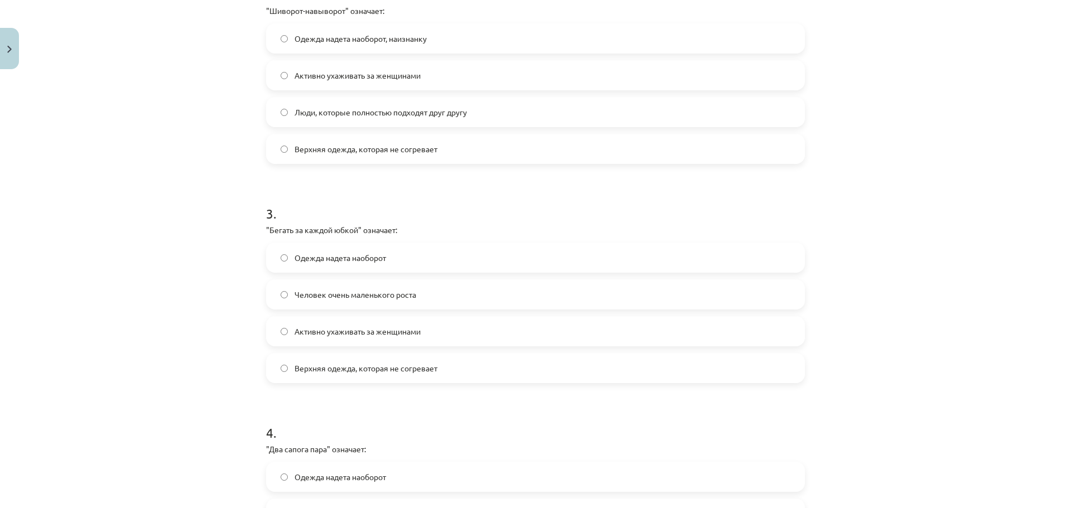
click at [366, 335] on span "Активно ухаживать за женщинами" at bounding box center [357, 332] width 126 height 12
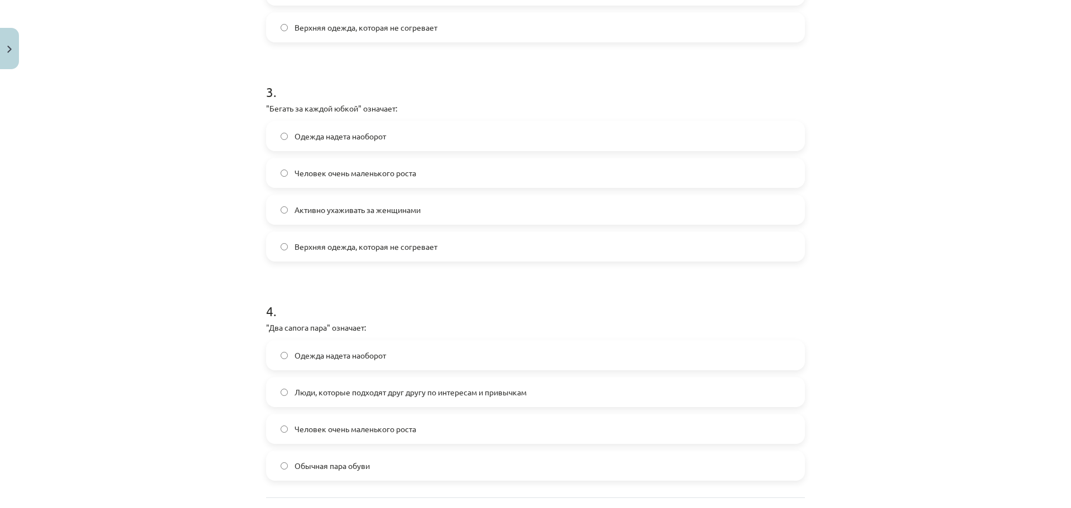
scroll to position [641, 0]
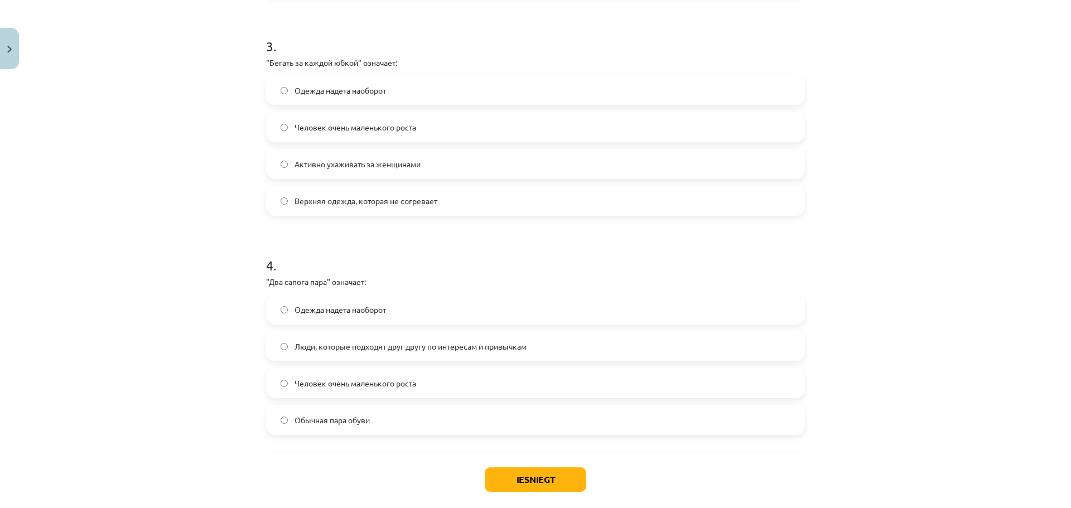
click at [355, 341] on span "Люди, которые подходят друг другу по интересам и привычкам" at bounding box center [410, 347] width 232 height 12
click at [518, 472] on button "Iesniegt" at bounding box center [535, 479] width 101 height 25
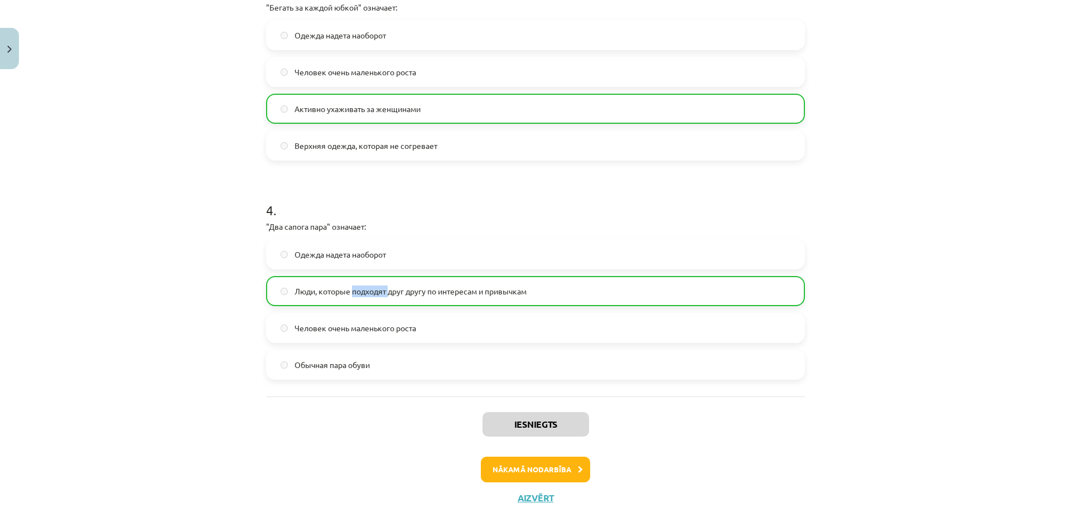
scroll to position [733, 0]
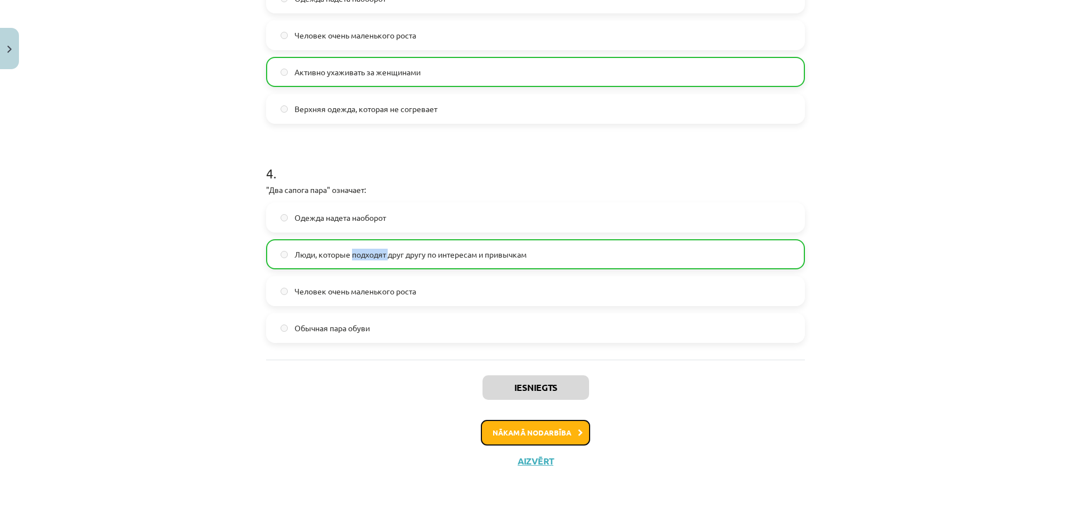
click at [525, 427] on button "Nākamā nodarbība" at bounding box center [535, 433] width 109 height 26
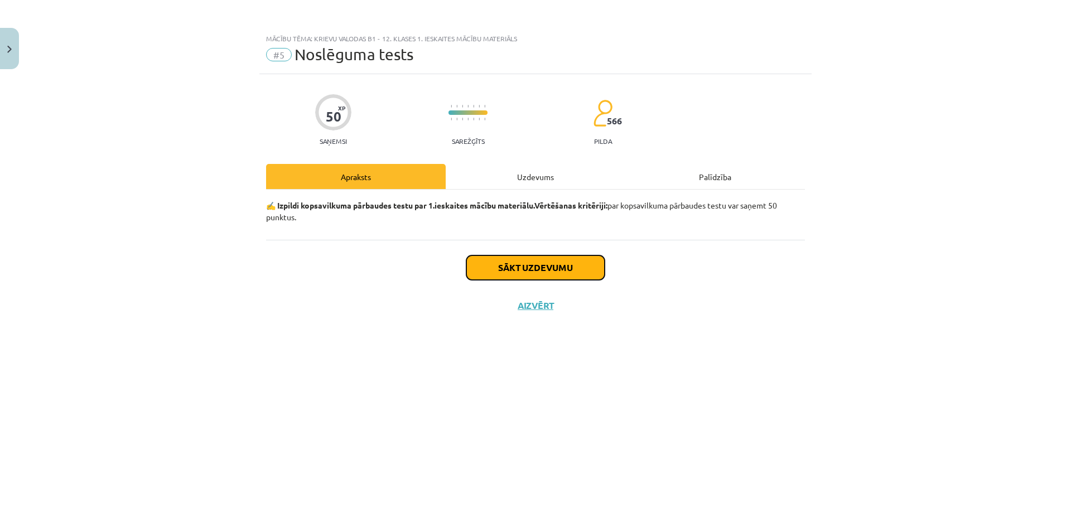
click at [516, 266] on button "Sākt uzdevumu" at bounding box center [535, 267] width 138 height 25
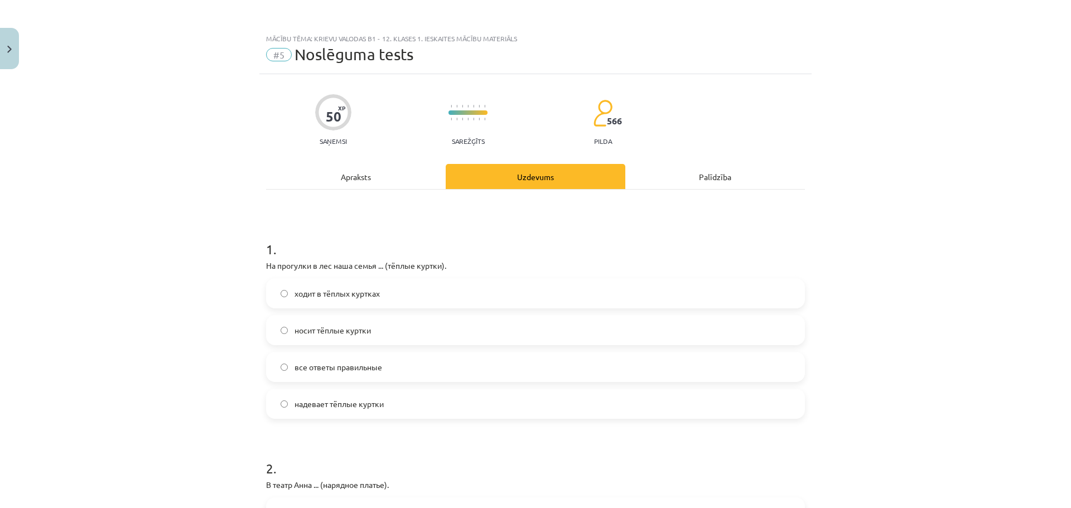
click at [313, 285] on label "ходит в тёплых куртках" at bounding box center [535, 293] width 536 height 28
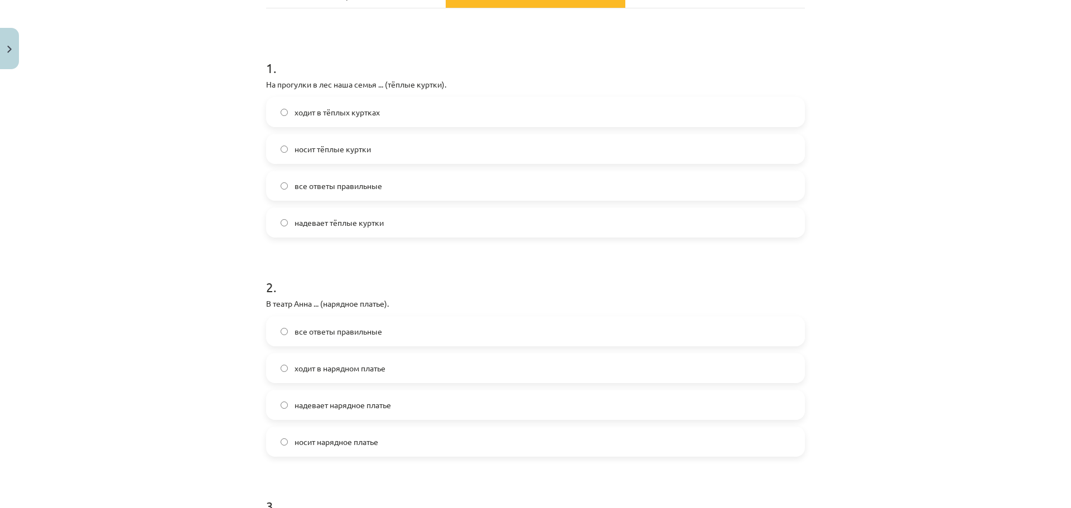
scroll to position [223, 0]
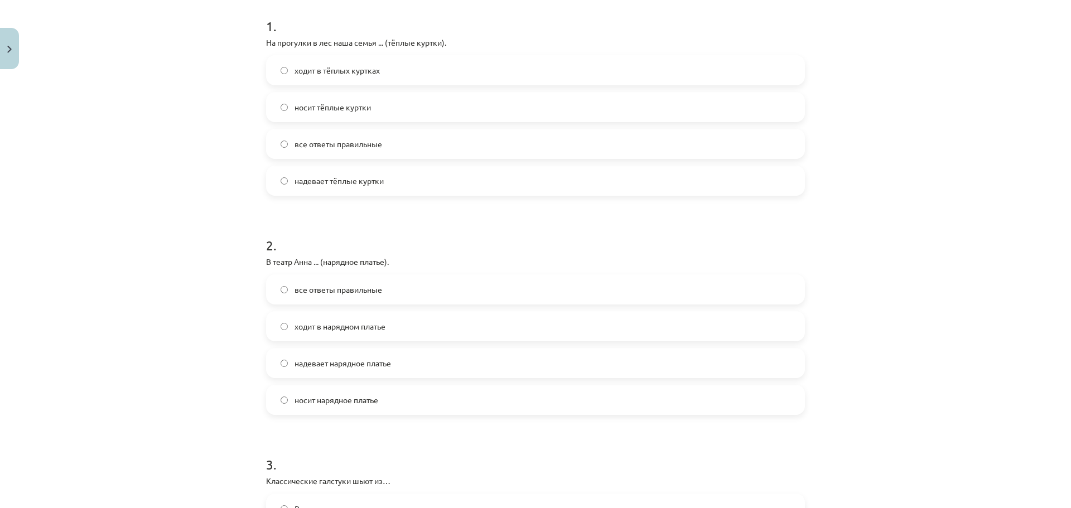
click at [332, 364] on span "надевает нарядное платье" at bounding box center [342, 363] width 96 height 12
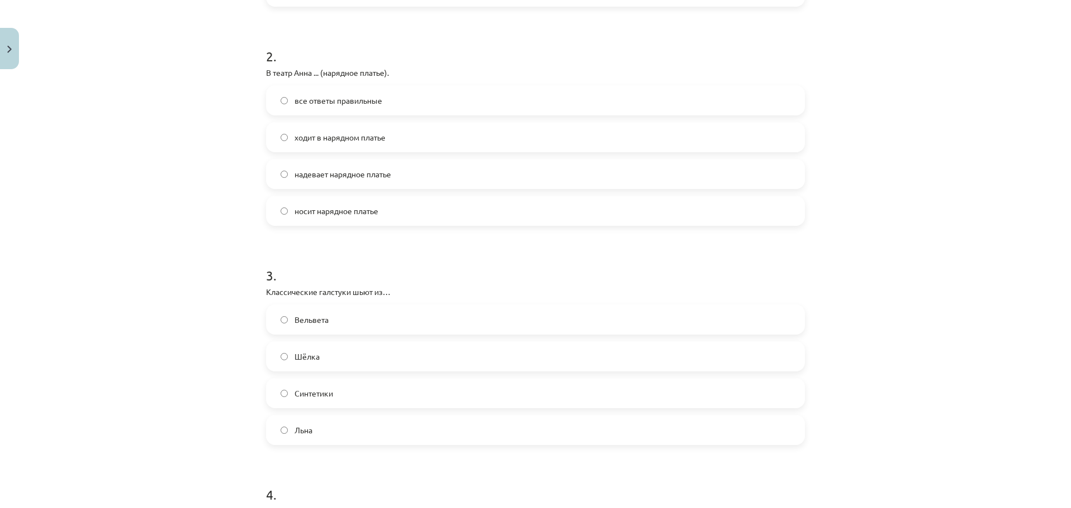
scroll to position [558, 0]
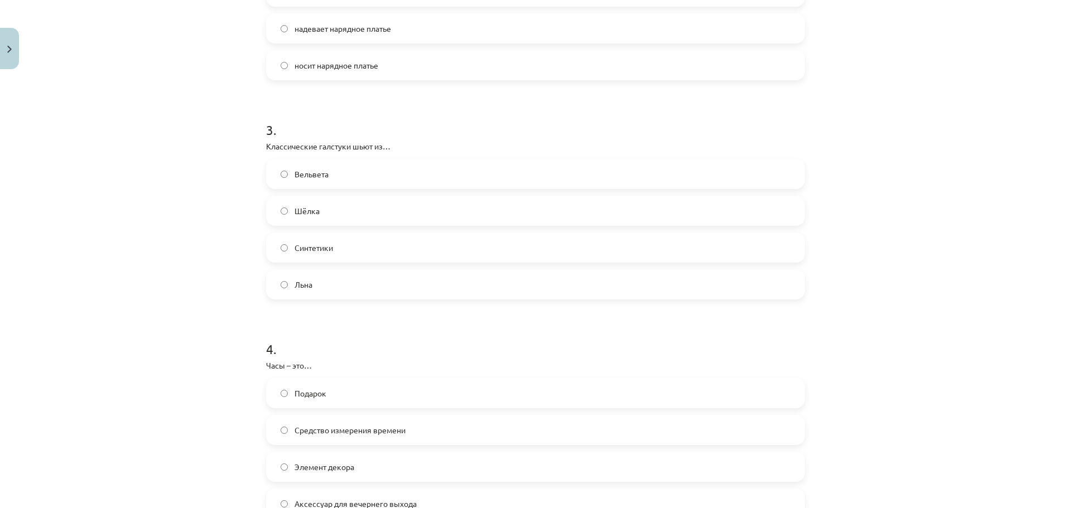
click at [315, 203] on label "Шёлка" at bounding box center [535, 211] width 536 height 28
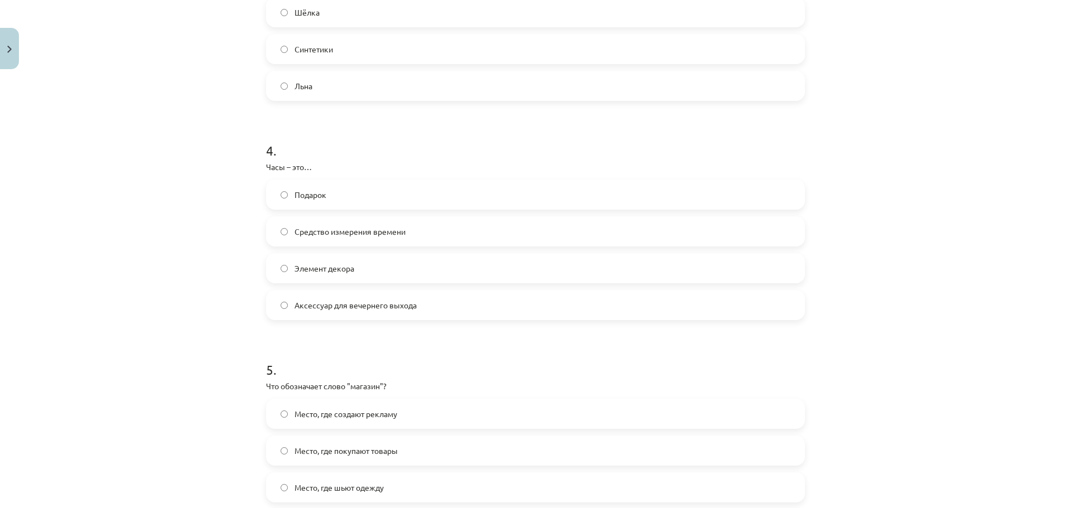
scroll to position [781, 0]
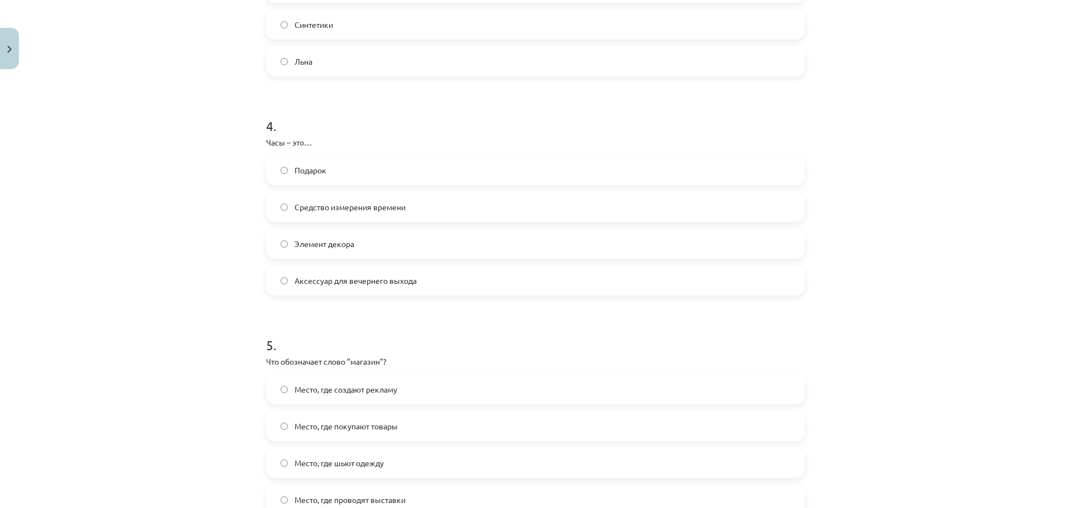
click at [362, 216] on label "Средство измерения времени" at bounding box center [535, 207] width 536 height 28
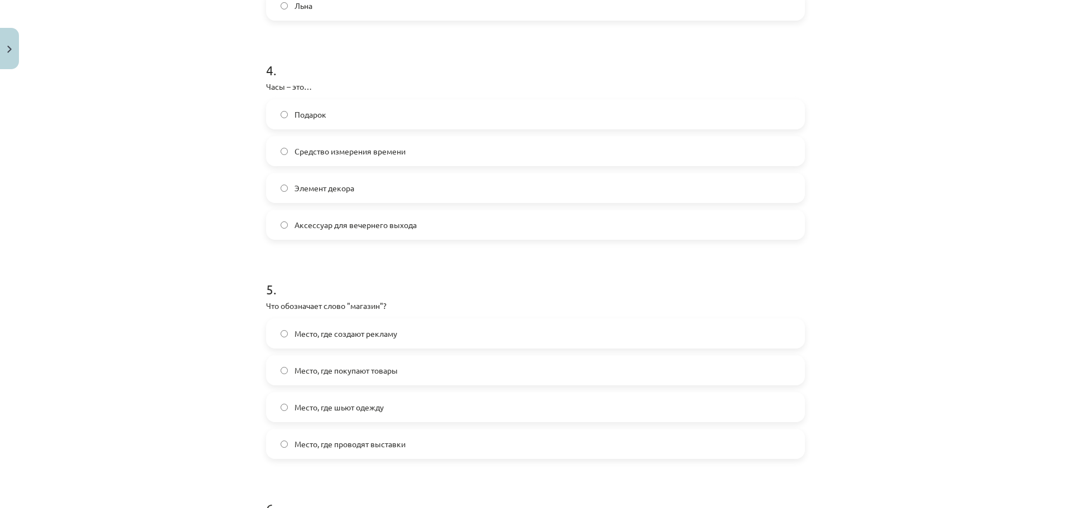
click at [335, 221] on span "Аксессуар для вечернего выхода" at bounding box center [355, 225] width 122 height 12
click at [311, 153] on span "Средство измерения времени" at bounding box center [349, 152] width 111 height 12
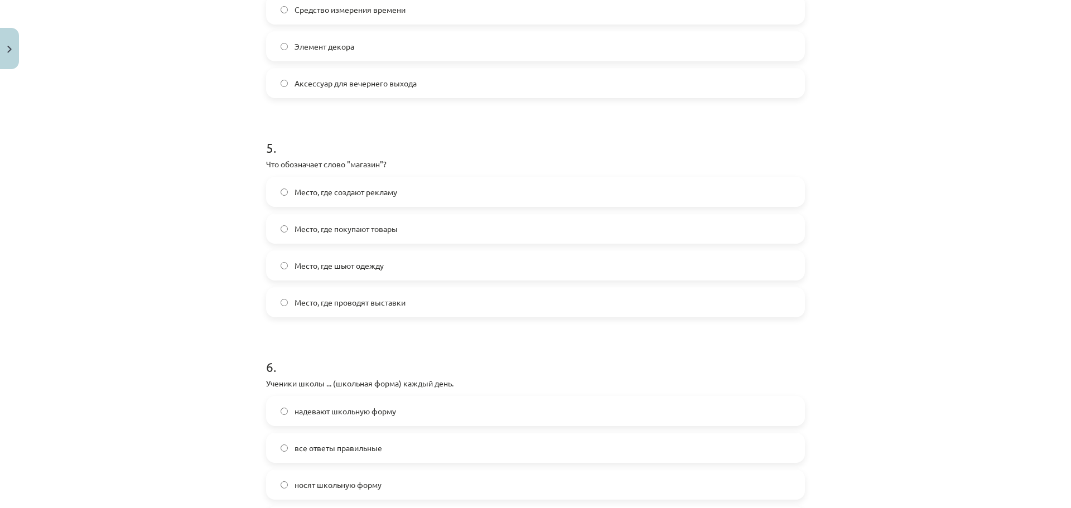
scroll to position [1060, 0]
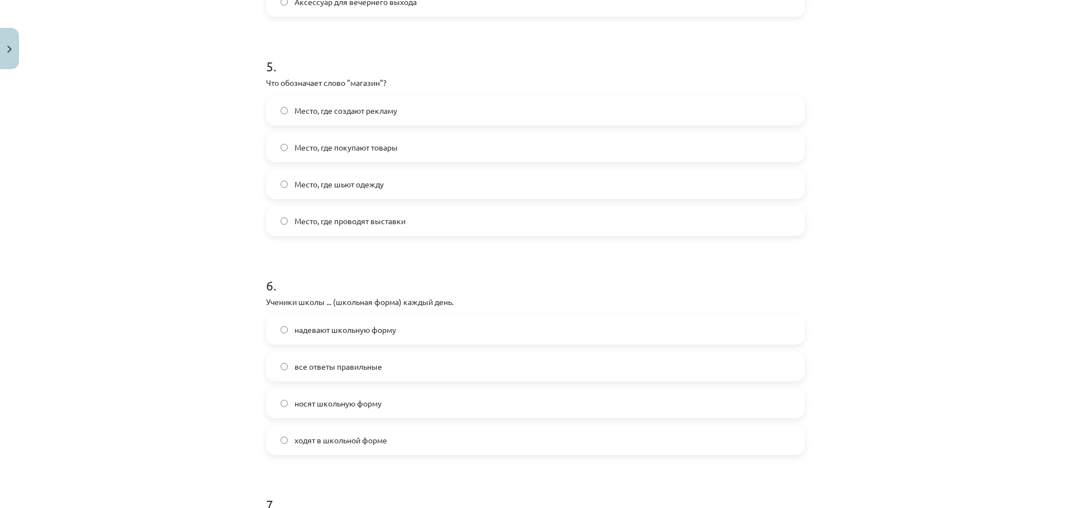
click at [326, 142] on span "Место, где покупают товары" at bounding box center [345, 148] width 103 height 12
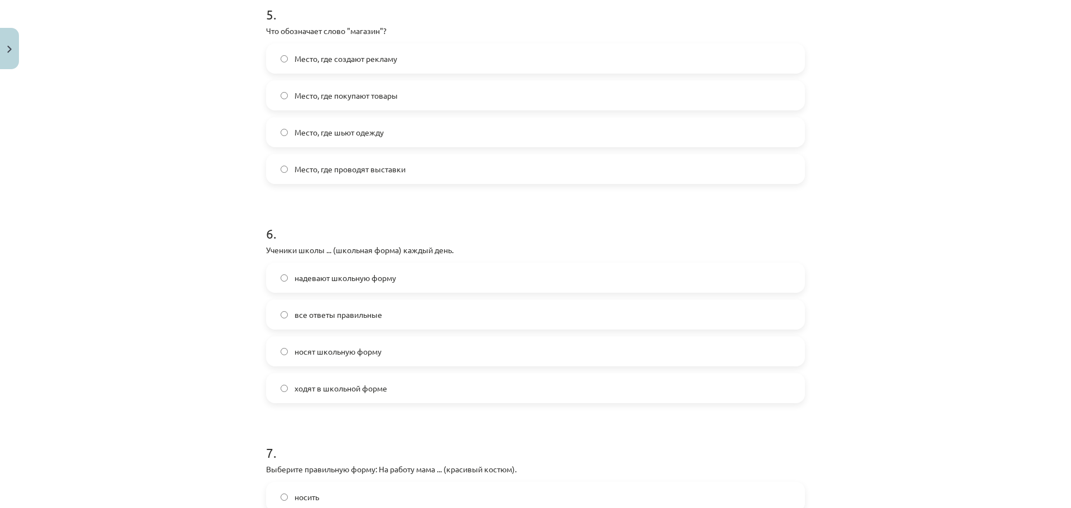
scroll to position [1115, 0]
click at [307, 344] on span "носят школьную форму" at bounding box center [337, 348] width 87 height 12
click at [201, 342] on div "Mācību tēma: Krievu valodas b1 - 12. klases 1. ieskaites mācību materiāls #5 No…" at bounding box center [535, 254] width 1071 height 508
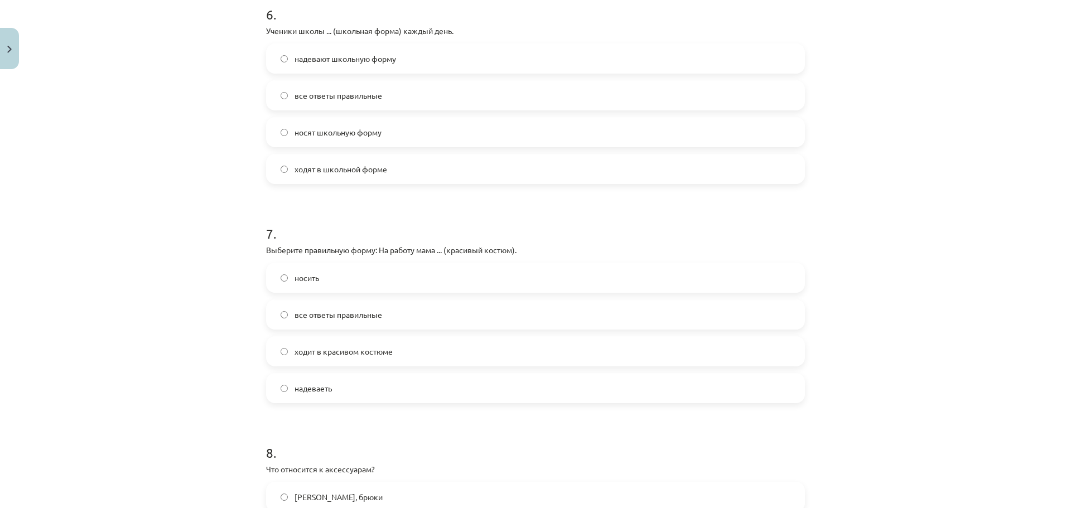
scroll to position [1338, 0]
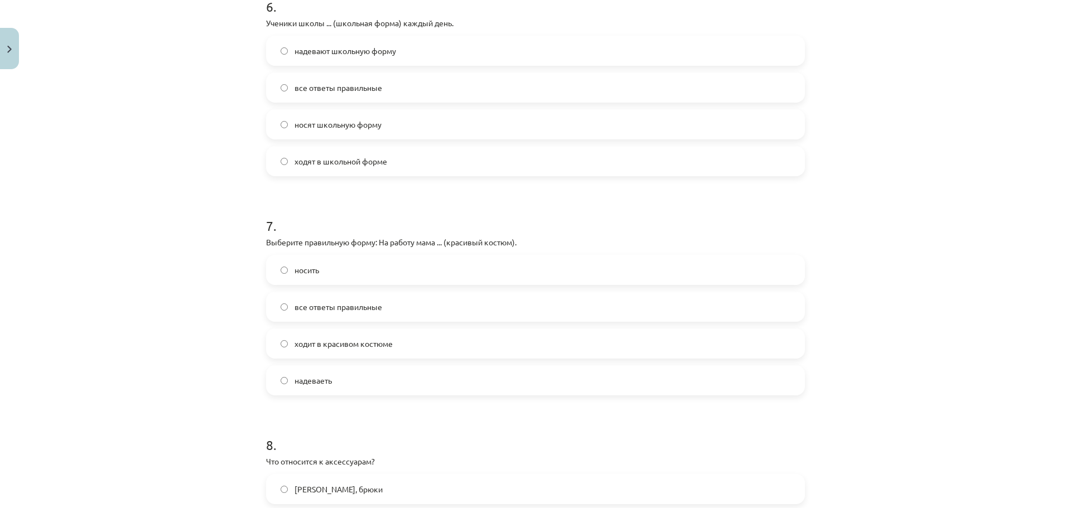
click at [327, 346] on span "ходит в красивом костюме" at bounding box center [343, 344] width 98 height 12
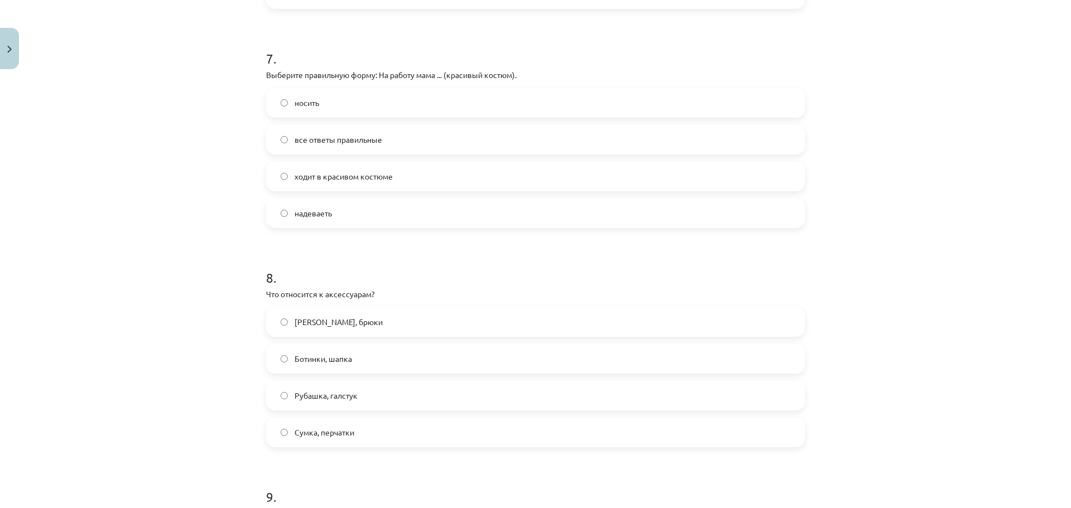
click at [187, 321] on div "Mācību tēma: Krievu valodas b1 - 12. klases 1. ieskaites mācību materiāls #5 No…" at bounding box center [535, 254] width 1071 height 508
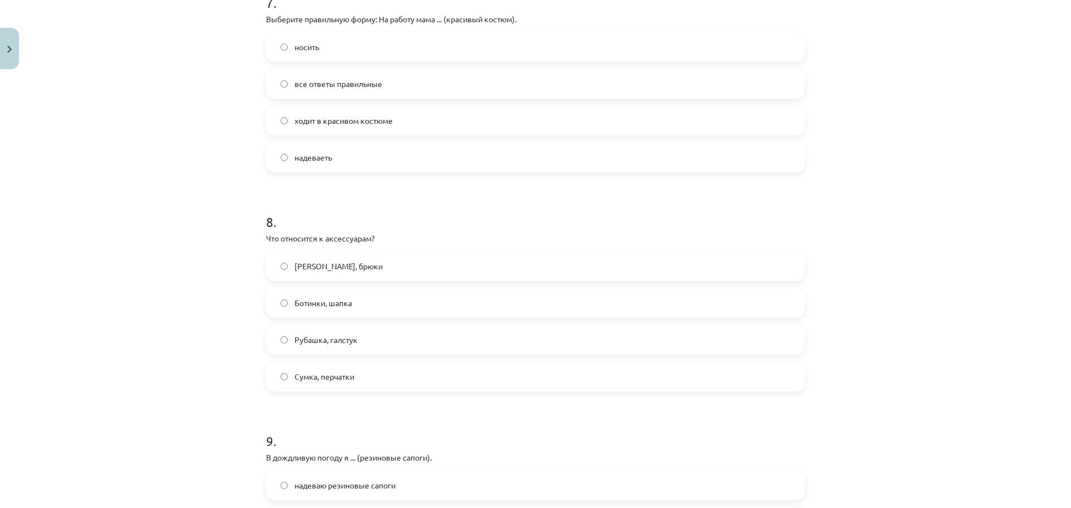
click at [306, 383] on label "Сумка, перчатки" at bounding box center [535, 376] width 536 height 28
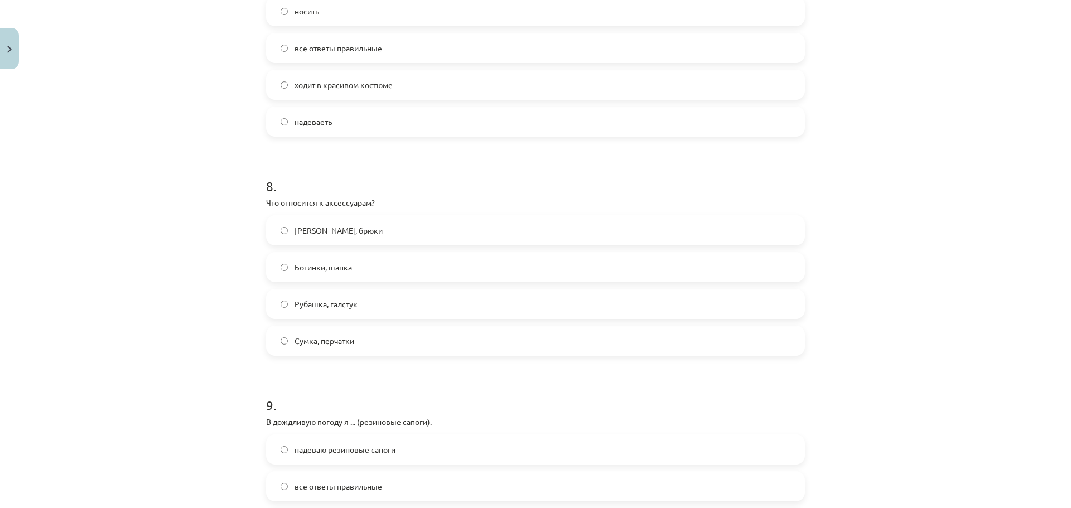
scroll to position [1729, 0]
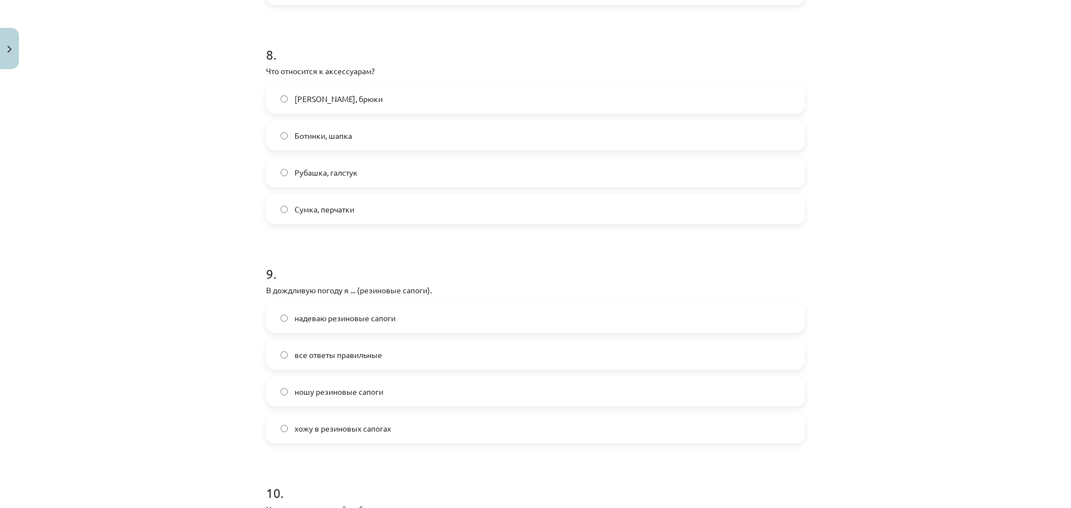
click at [344, 389] on span "ношу резиновые сапоги" at bounding box center [338, 392] width 89 height 12
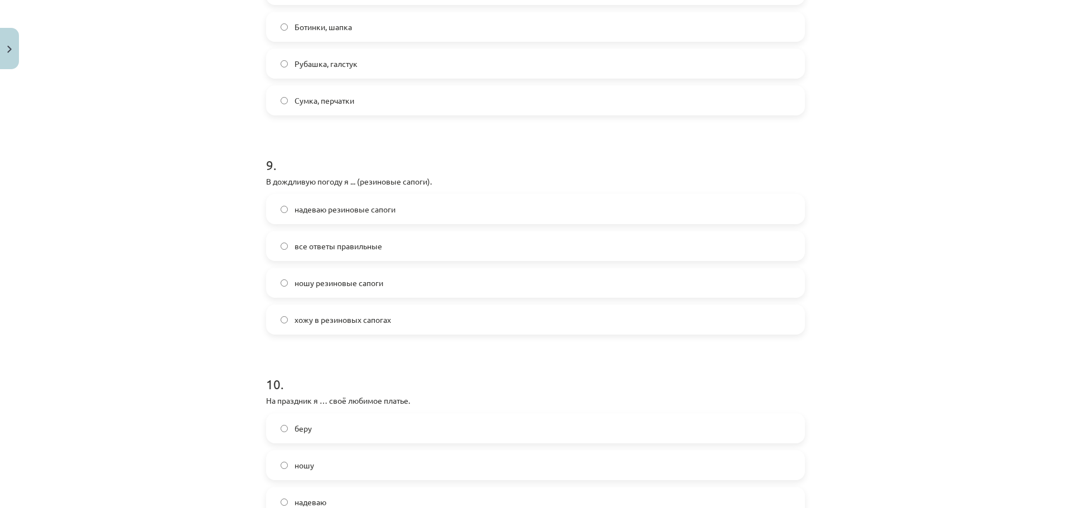
scroll to position [1840, 0]
click at [369, 204] on span "надеваю резиновые сапоги" at bounding box center [344, 207] width 101 height 12
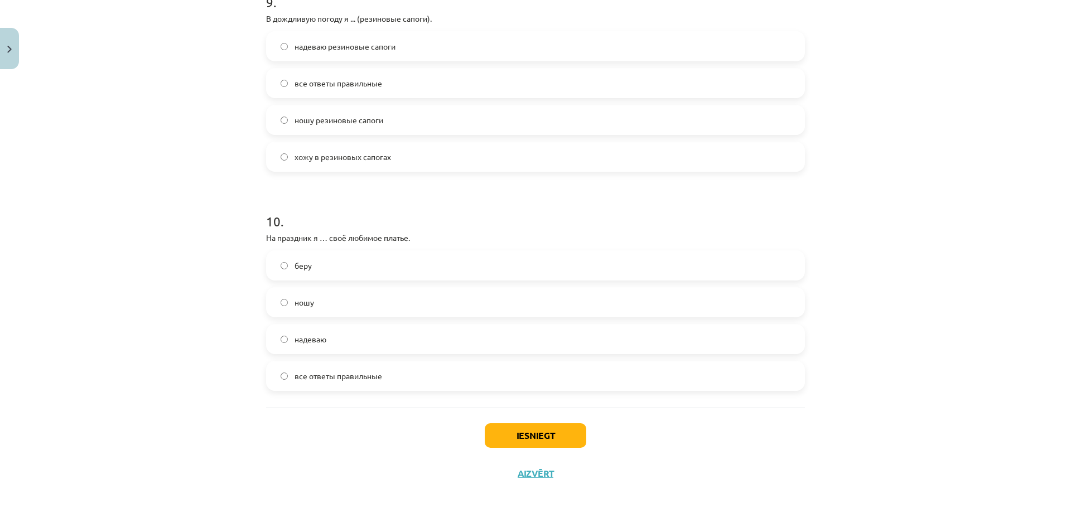
scroll to position [2008, 0]
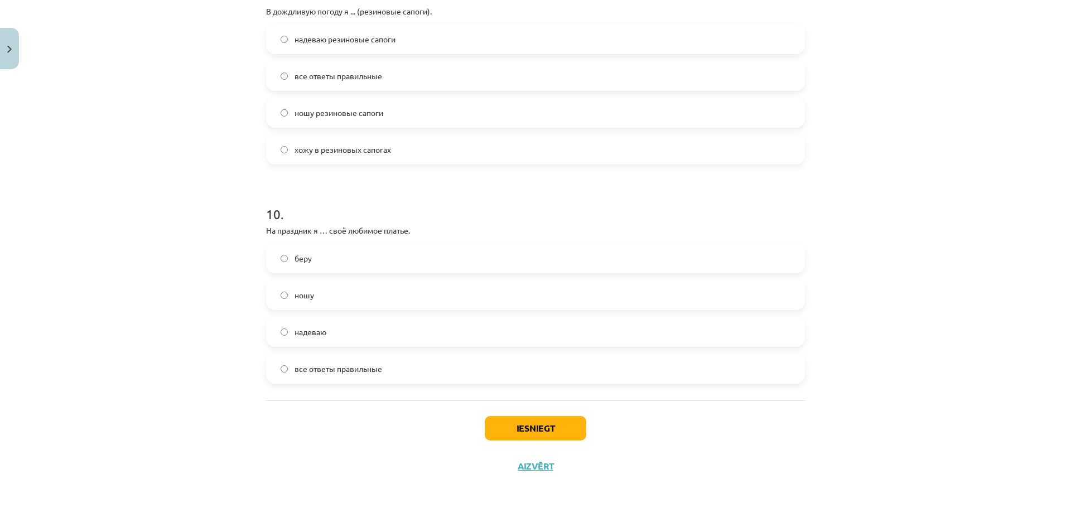
click at [316, 338] on label "надеваю" at bounding box center [535, 332] width 536 height 28
click at [534, 423] on button "Iesniegt" at bounding box center [535, 428] width 101 height 25
click at [344, 310] on div "ношу" at bounding box center [535, 295] width 539 height 30
click at [340, 294] on label "ношу" at bounding box center [535, 295] width 536 height 28
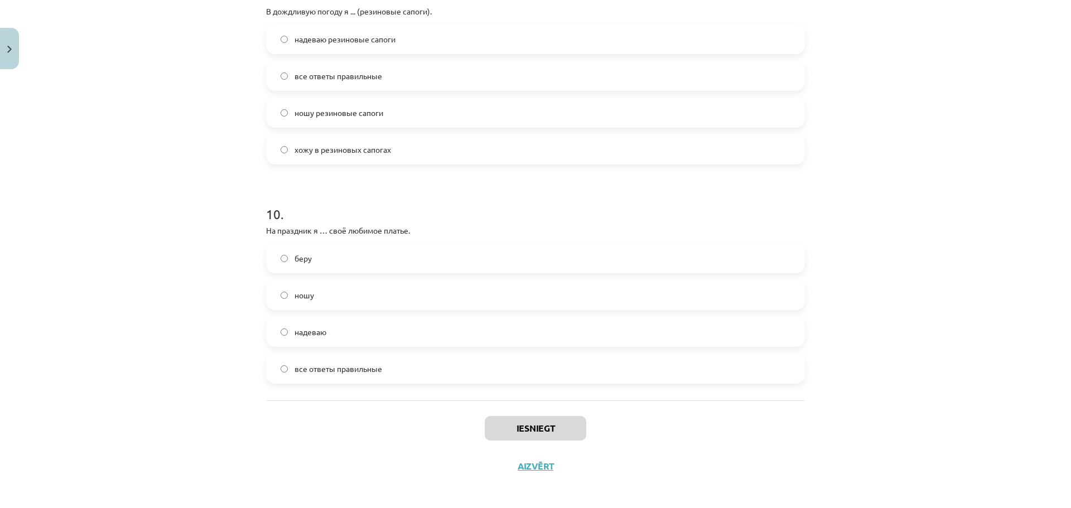
click at [340, 294] on label "ношу" at bounding box center [535, 295] width 536 height 28
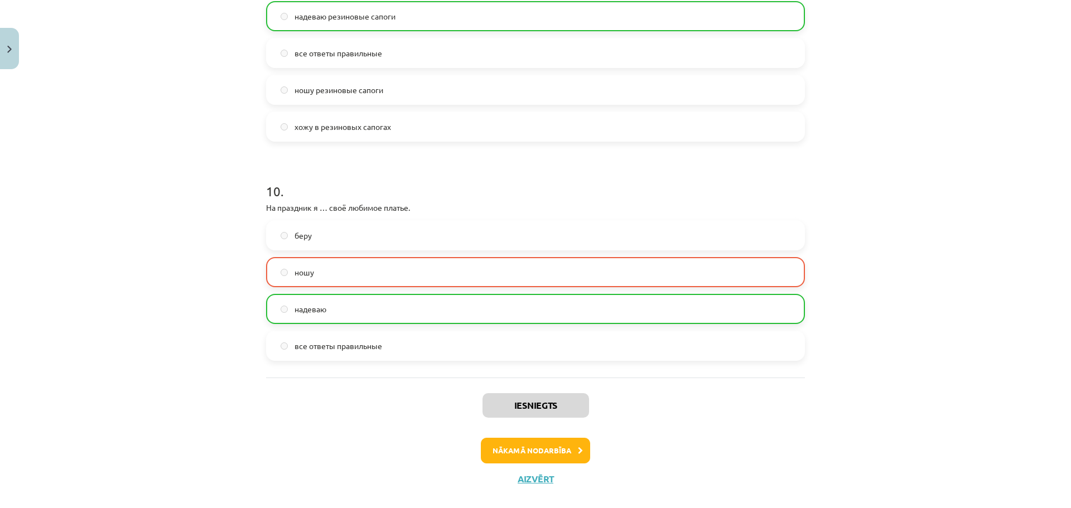
scroll to position [2048, 0]
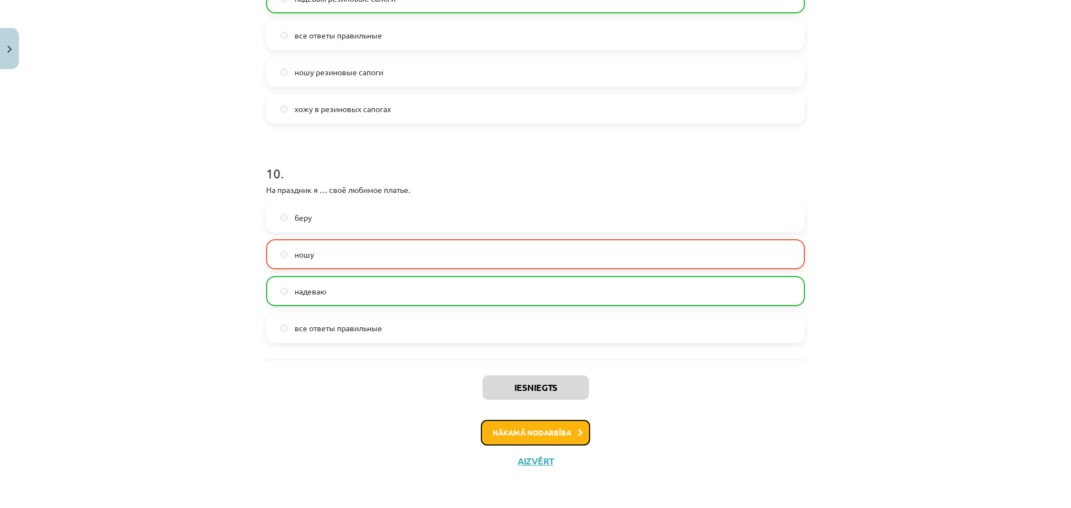
click at [493, 424] on button "Nākamā nodarbība" at bounding box center [535, 433] width 109 height 26
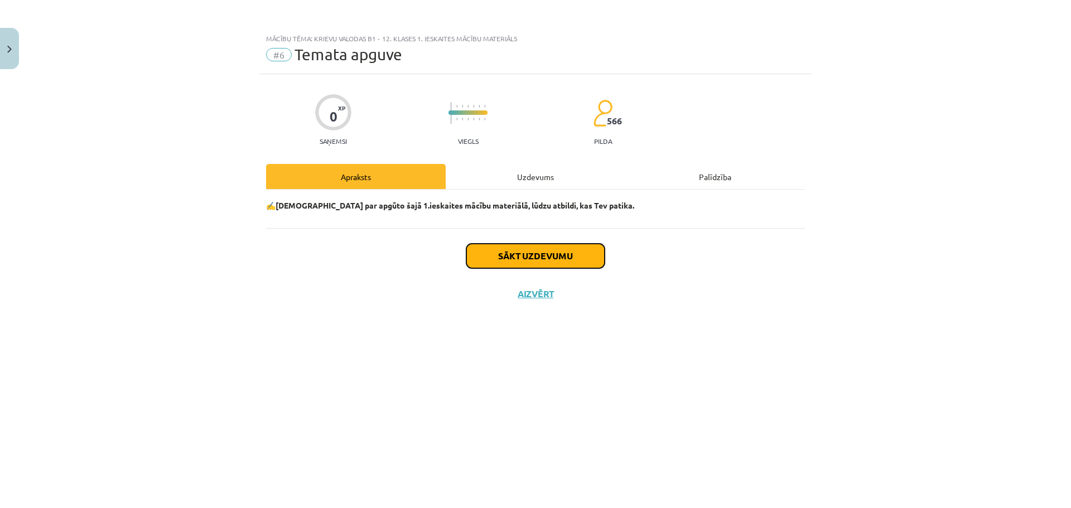
click at [503, 260] on button "Sākt uzdevumu" at bounding box center [535, 256] width 138 height 25
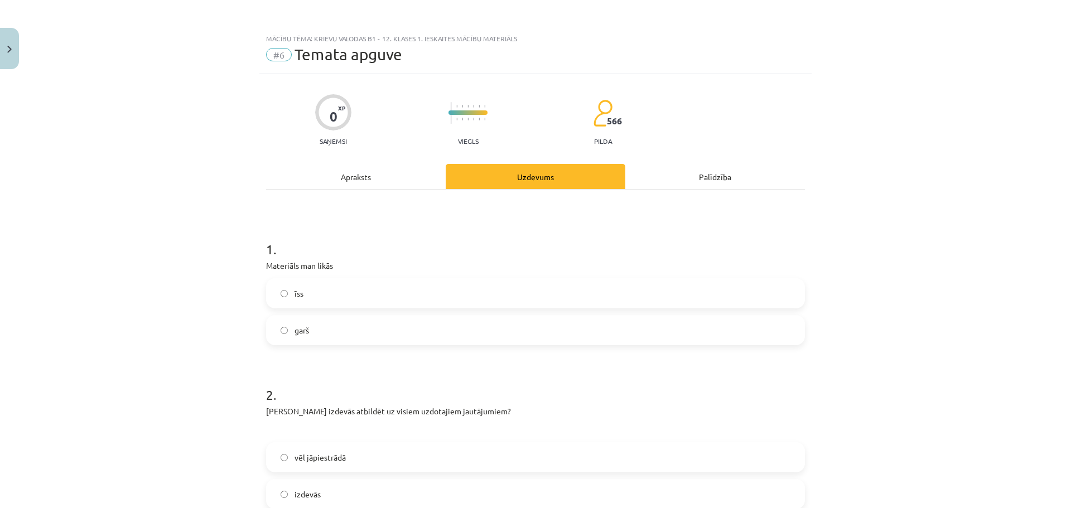
click at [306, 292] on label "īss" at bounding box center [535, 293] width 536 height 28
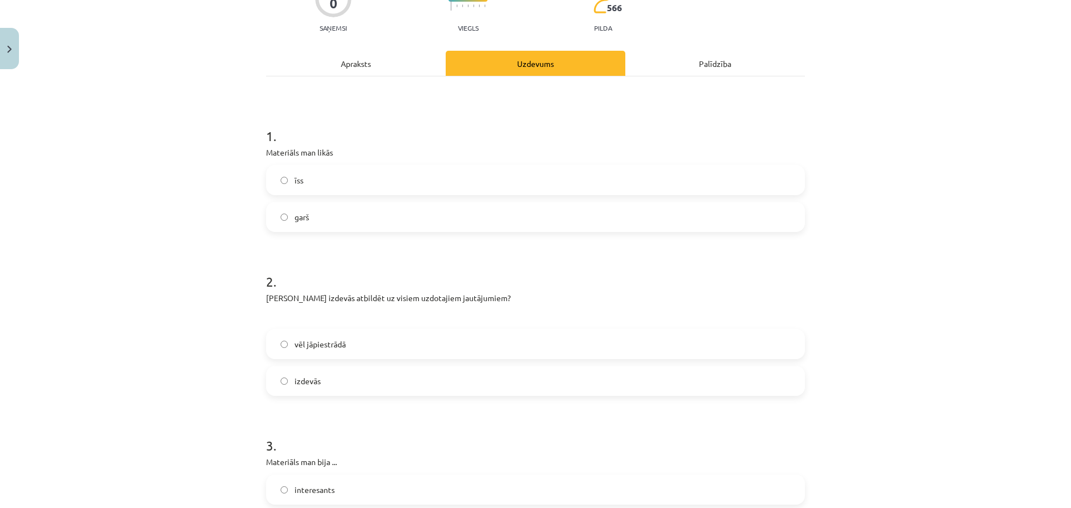
scroll to position [167, 0]
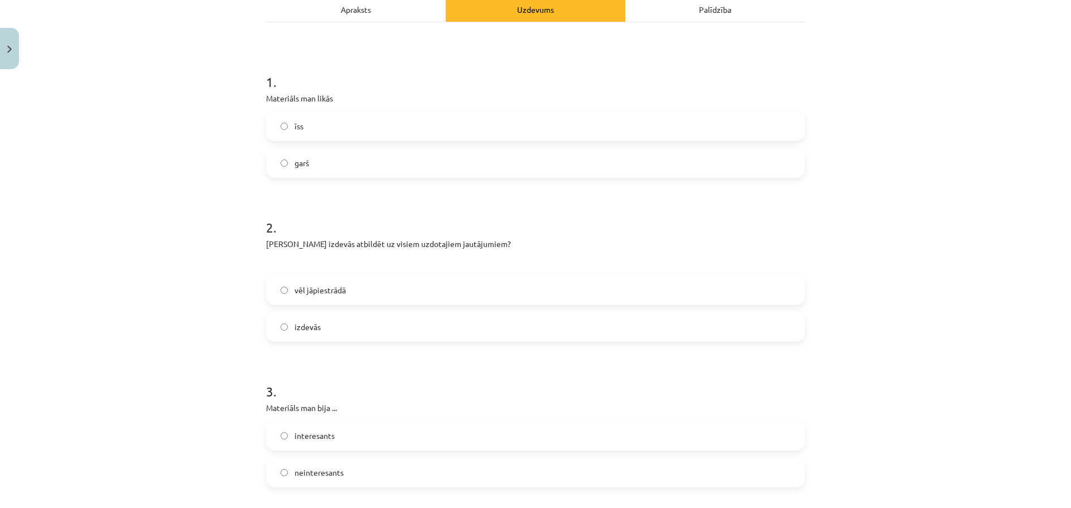
click at [306, 157] on label "garš" at bounding box center [535, 163] width 536 height 28
click at [317, 331] on label "izdevās" at bounding box center [535, 327] width 536 height 28
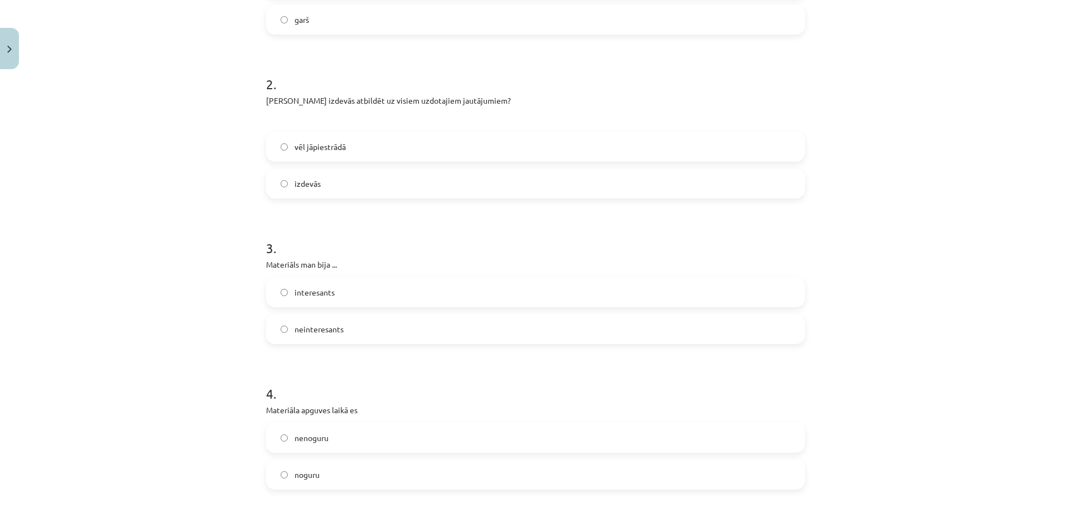
scroll to position [390, 0]
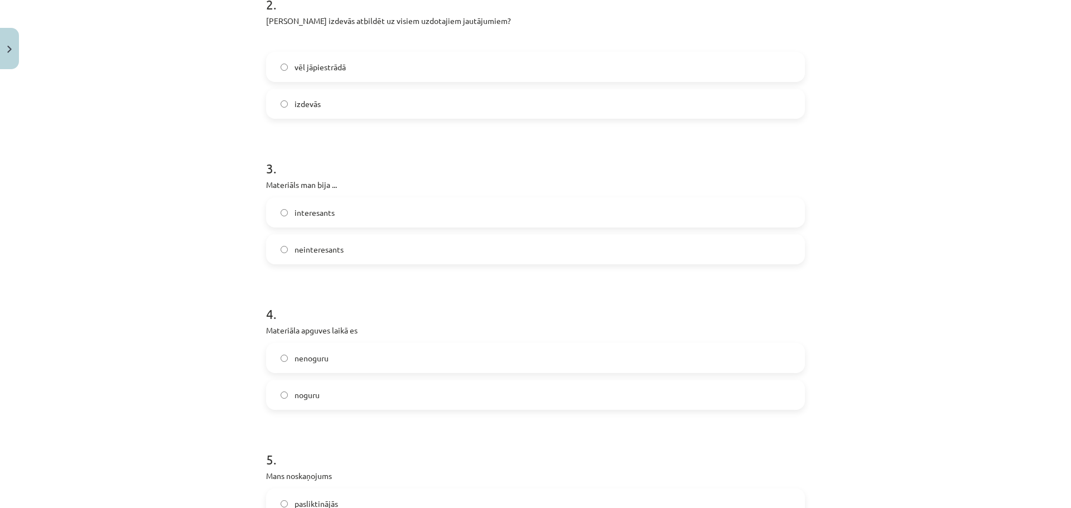
click at [313, 214] on span "interesants" at bounding box center [314, 213] width 40 height 12
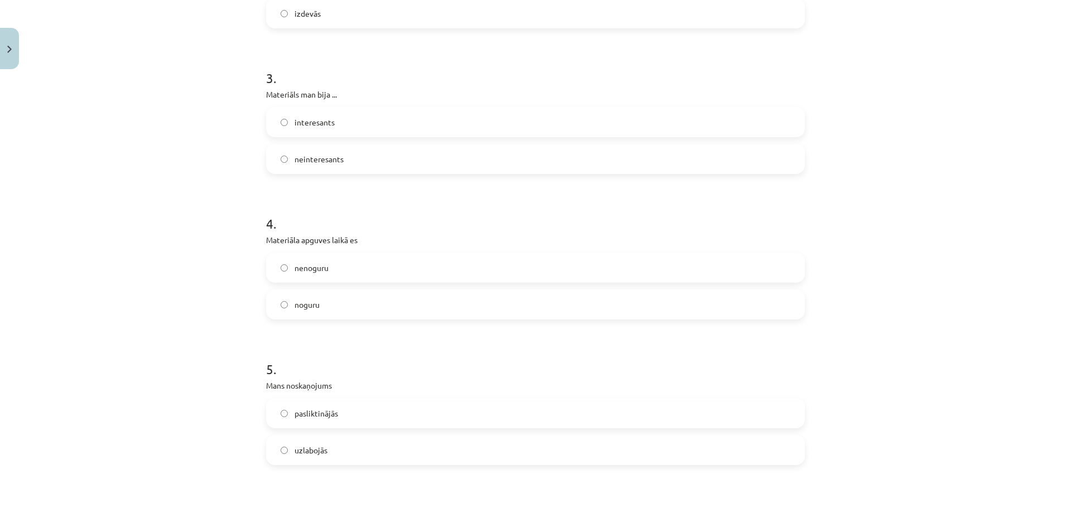
scroll to position [502, 0]
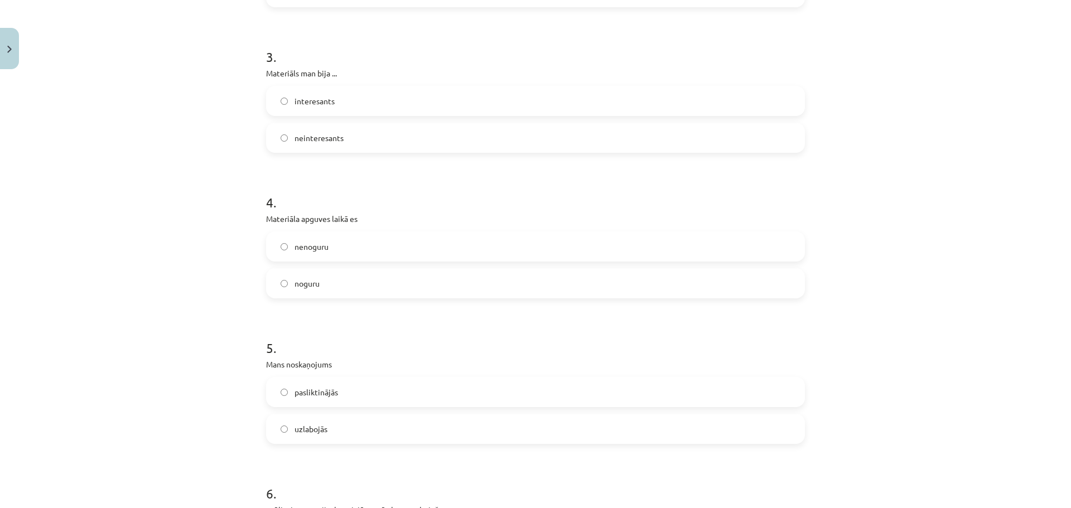
click at [311, 439] on label "uzlabojās" at bounding box center [535, 429] width 536 height 28
click at [303, 241] on span "nenoguru" at bounding box center [311, 247] width 34 height 12
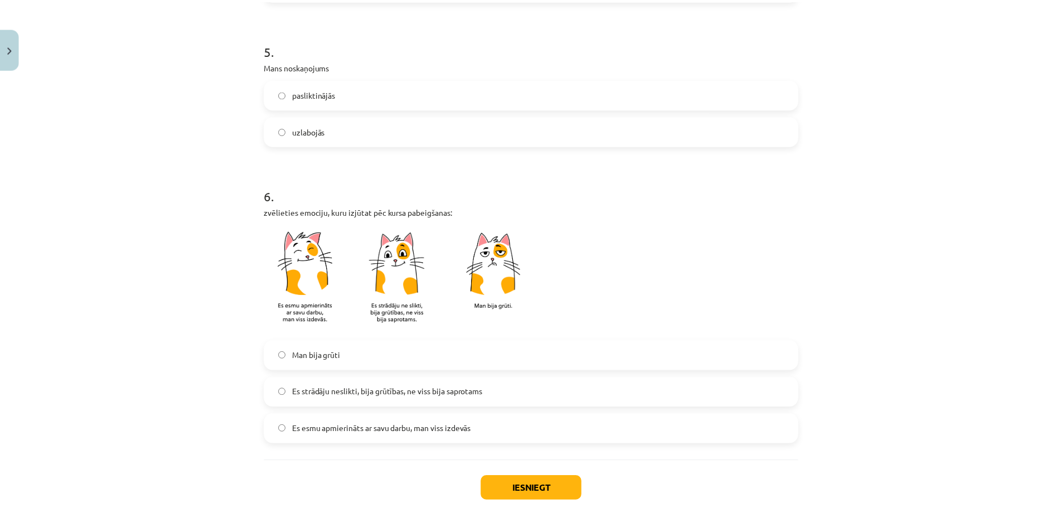
scroll to position [866, 0]
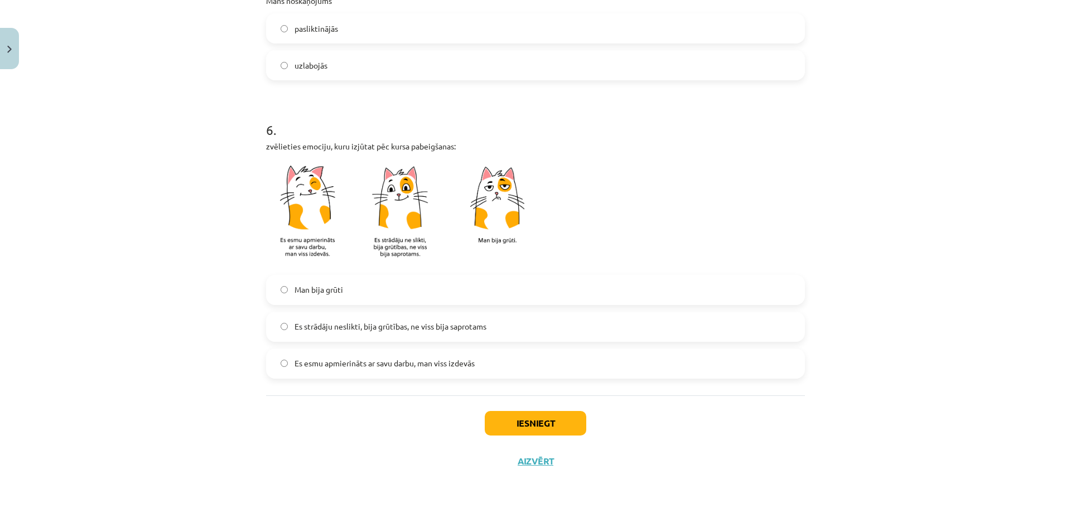
click at [347, 365] on span "Es esmu apmierināts ar savu darbu, man viss izdevās" at bounding box center [384, 363] width 180 height 12
click at [514, 434] on button "Iesniegt" at bounding box center [535, 423] width 101 height 25
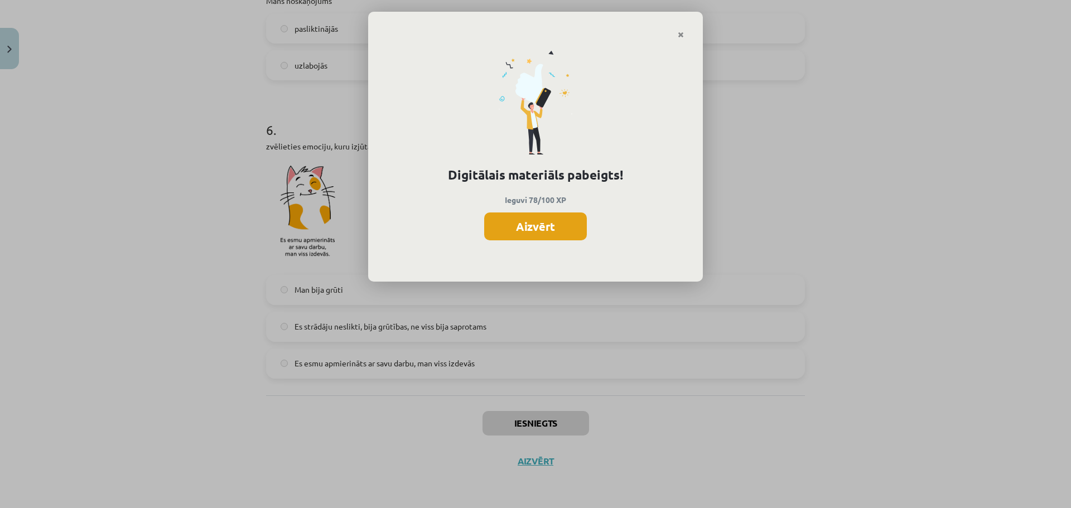
click at [580, 220] on button "Aizvērt" at bounding box center [535, 226] width 103 height 28
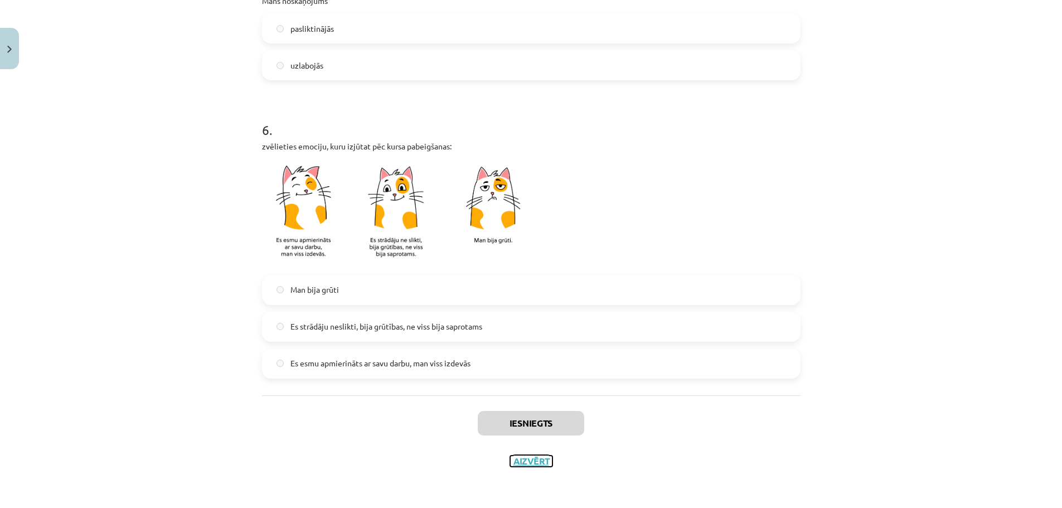
click at [534, 457] on button "Aizvērt" at bounding box center [531, 461] width 42 height 11
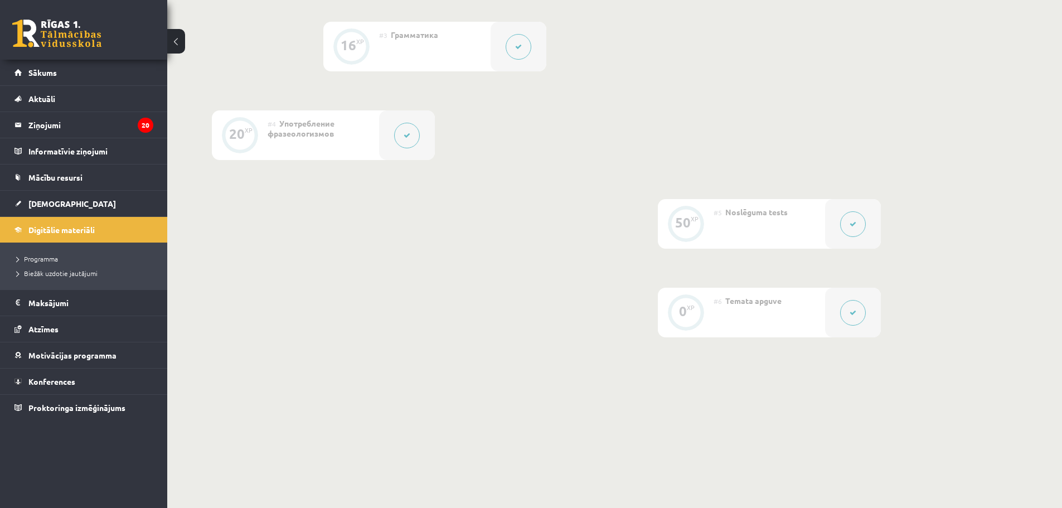
scroll to position [465, 0]
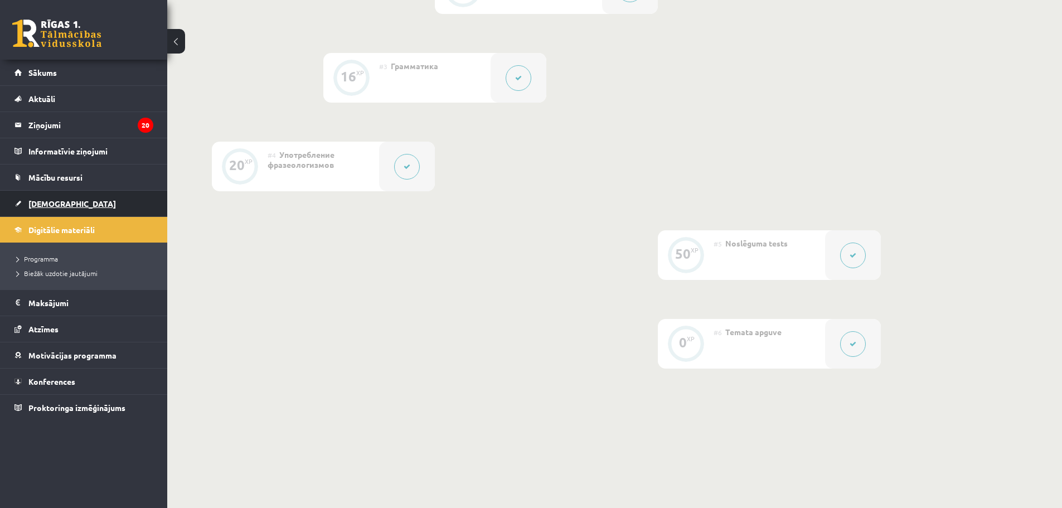
click at [38, 207] on span "[DEMOGRAPHIC_DATA]" at bounding box center [72, 204] width 88 height 10
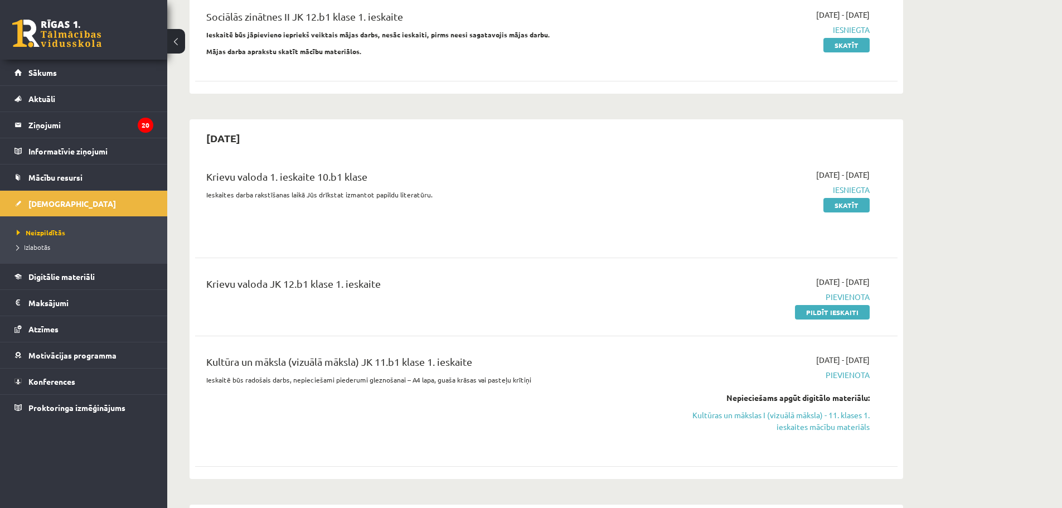
scroll to position [335, 0]
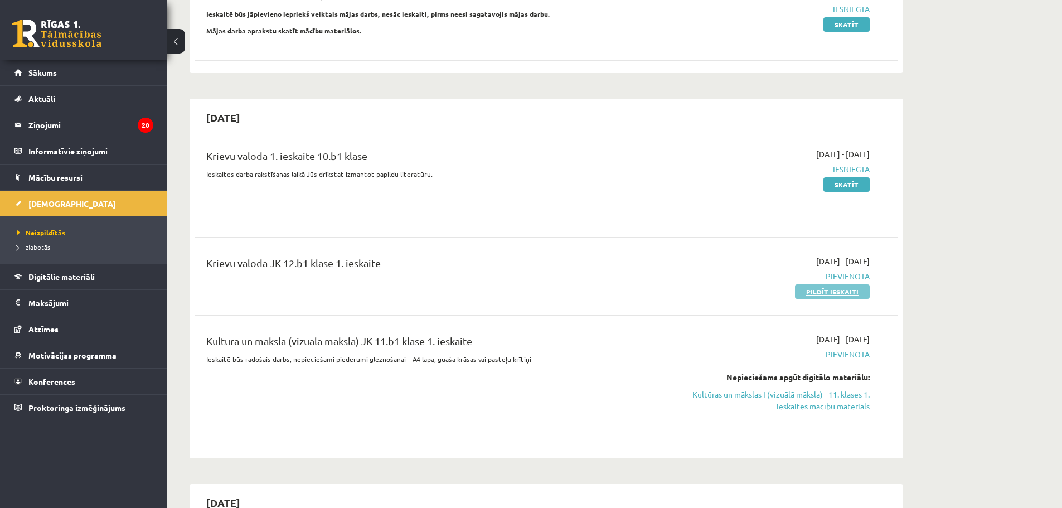
click at [838, 292] on link "Pildīt ieskaiti" at bounding box center [832, 291] width 75 height 14
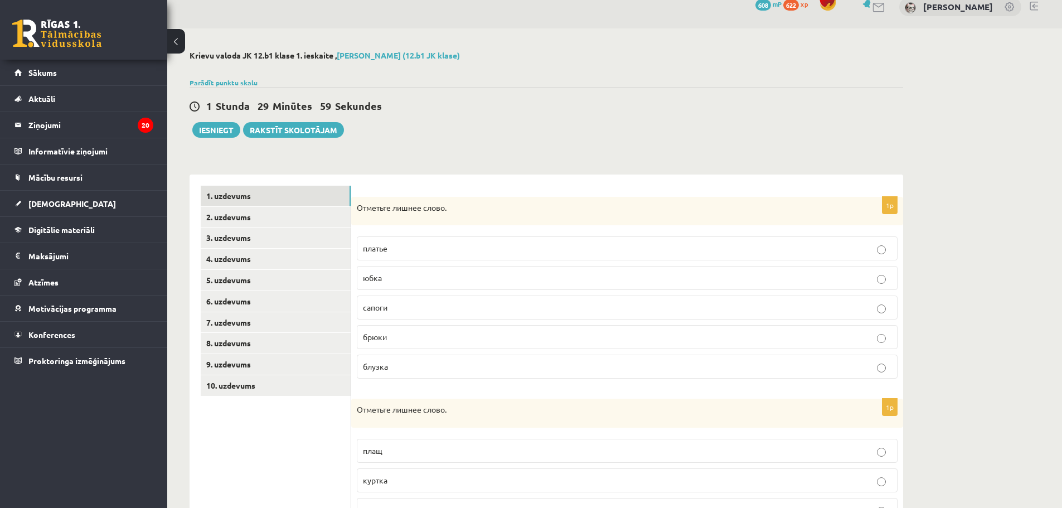
scroll to position [56, 0]
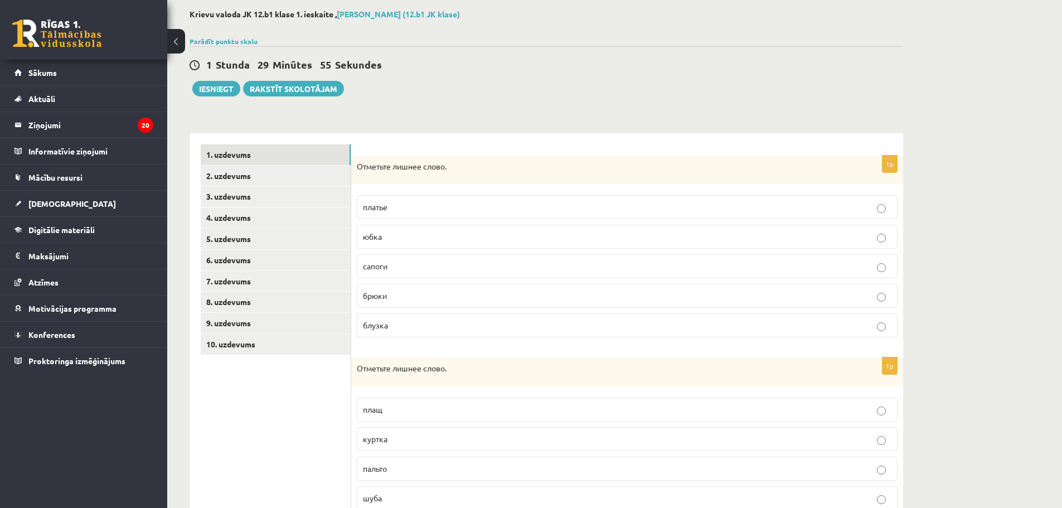
click at [402, 269] on p "сапоги" at bounding box center [627, 266] width 529 height 12
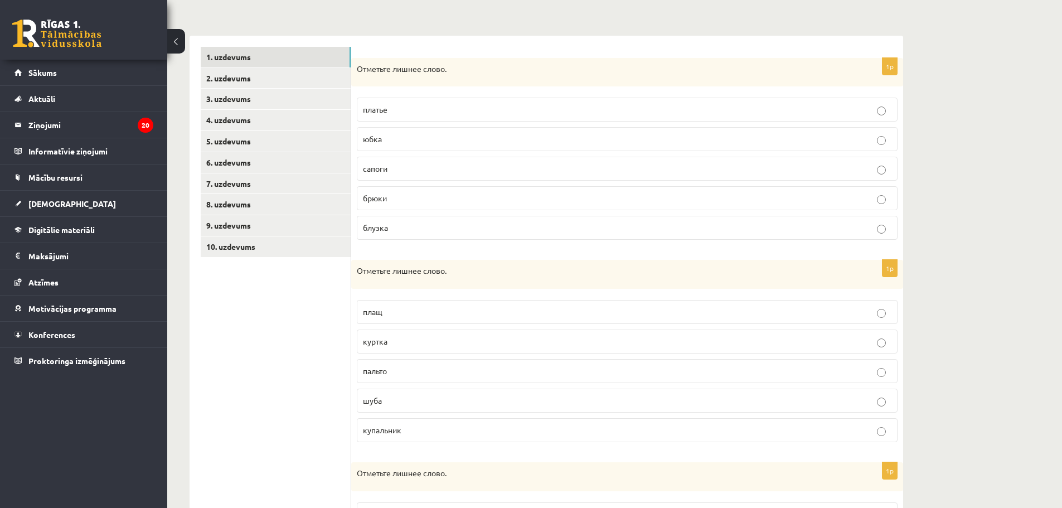
scroll to position [223, 0]
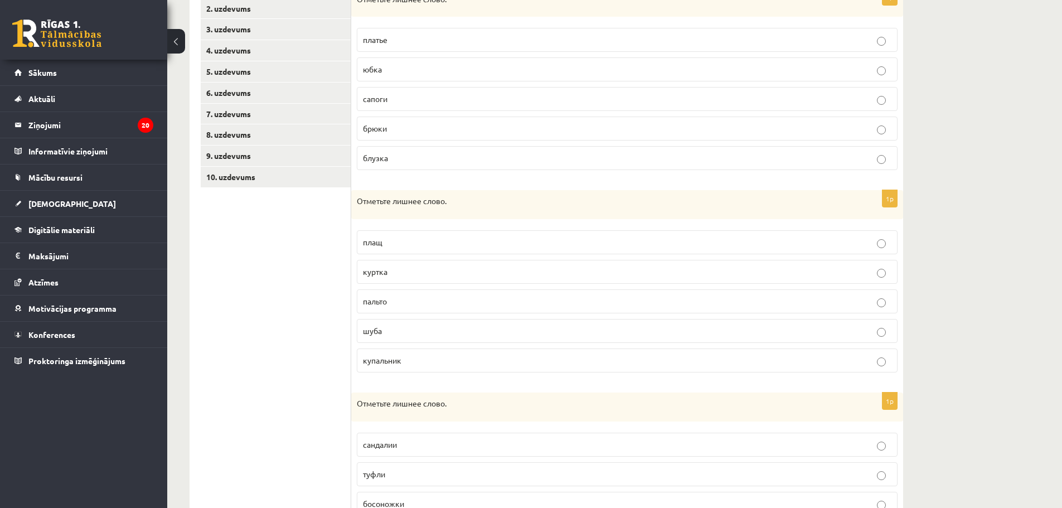
click at [401, 362] on span "купальник" at bounding box center [382, 360] width 38 height 10
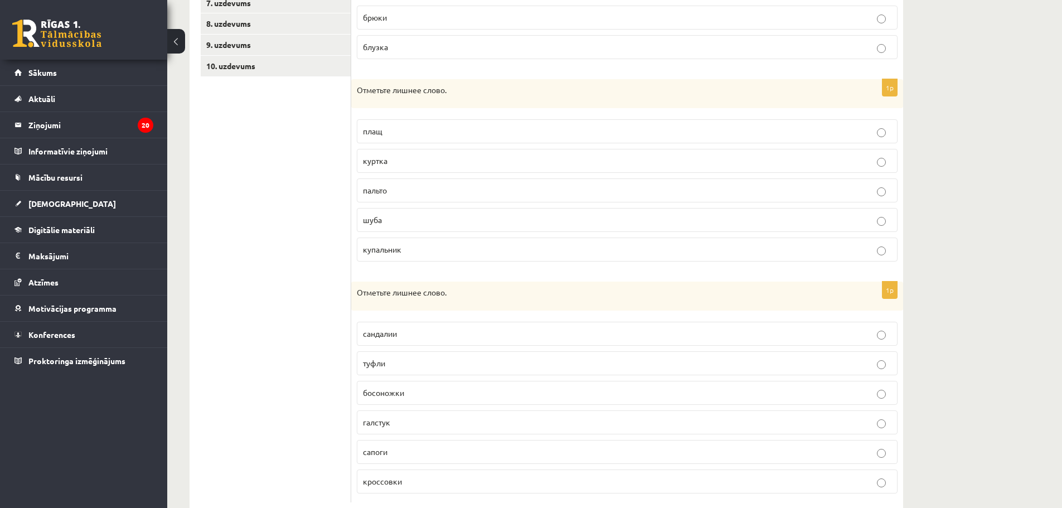
scroll to position [362, 0]
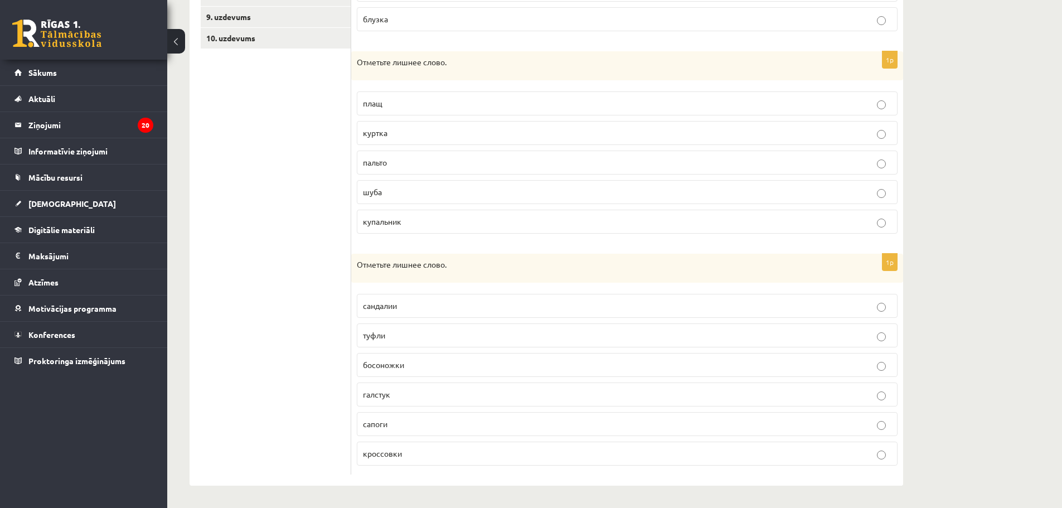
click at [404, 394] on p "галстук" at bounding box center [627, 395] width 529 height 12
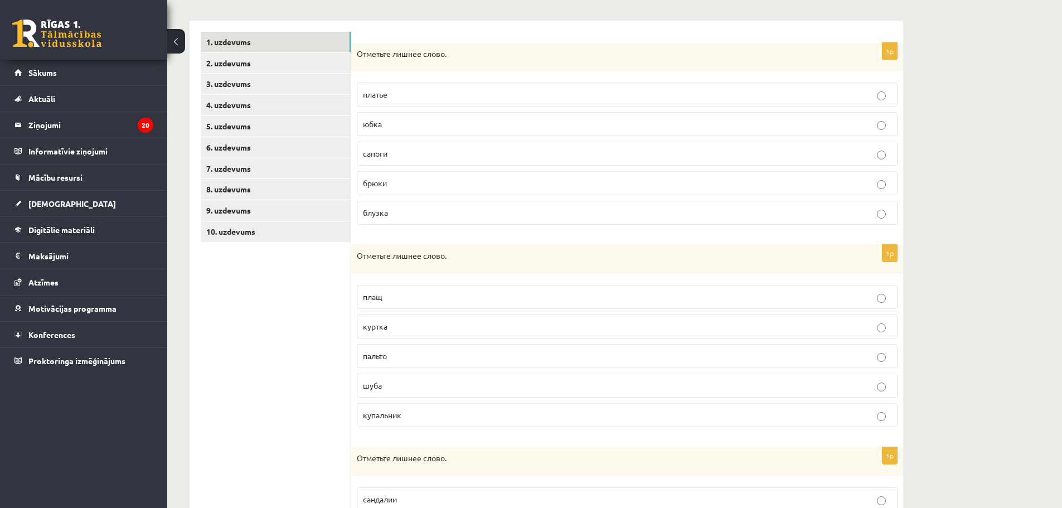
scroll to position [139, 0]
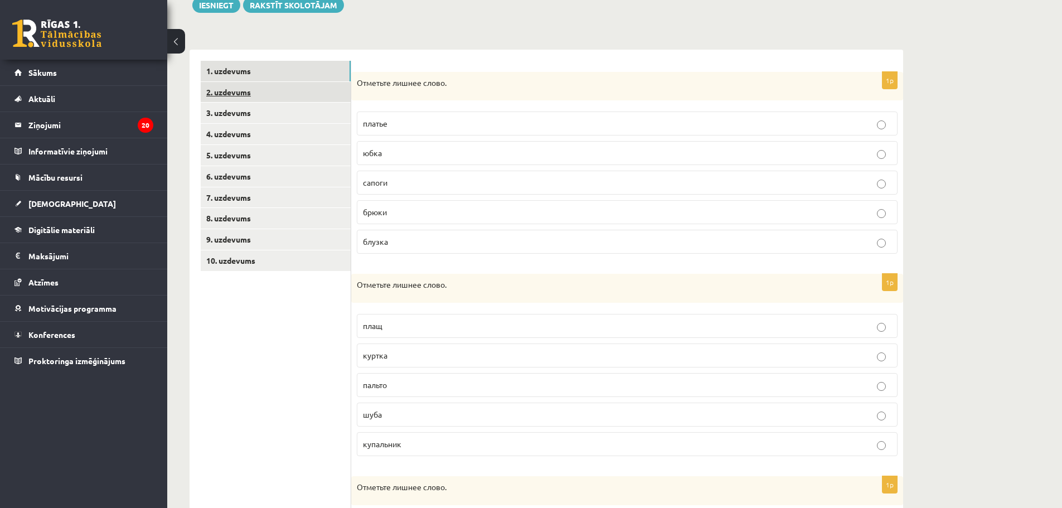
click at [226, 98] on link "2. uzdevums" at bounding box center [276, 92] width 150 height 21
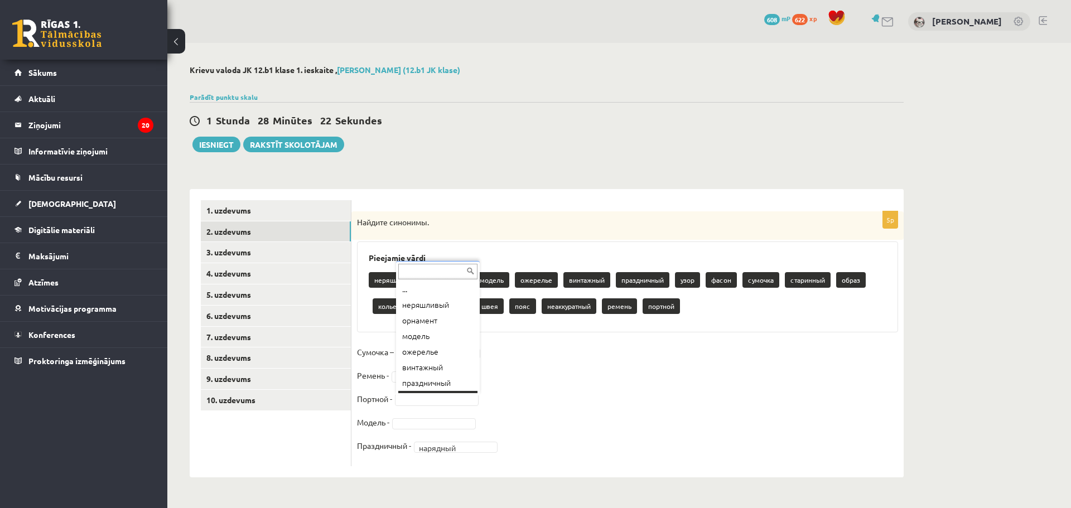
scroll to position [13, 0]
click at [554, 362] on fieldset "Сумочка – Ремень - Портной - Модель - Праздничный - нарядный ********" at bounding box center [627, 402] width 541 height 117
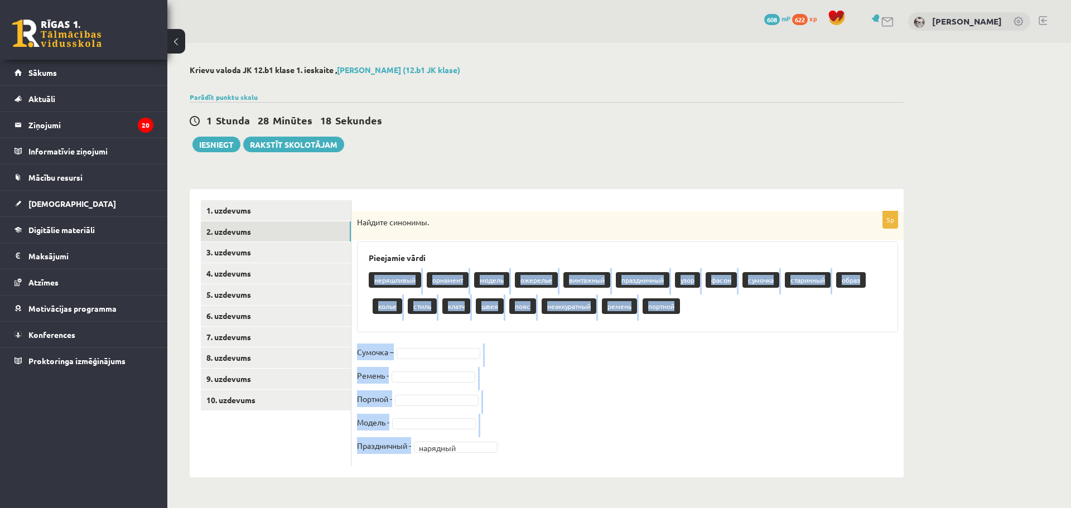
drag, startPoint x: 360, startPoint y: 266, endPoint x: 473, endPoint y: 448, distance: 214.6
click at [473, 448] on div "5p Найдите синонимы. Pieejamie vārdi неряшливый орнамент модель ожерелье винтаж…" at bounding box center [627, 338] width 552 height 255
copy div "неряшливый орнамент модель ожерелье винтажный праздничный узор фасон сумочка ст…"
drag, startPoint x: 386, startPoint y: 232, endPoint x: 461, endPoint y: 454, distance: 234.0
click at [461, 454] on div "5p Найдите синонимы. Pieejamie vārdi неряшливый орнамент модель ожерелье винтаж…" at bounding box center [627, 338] width 552 height 255
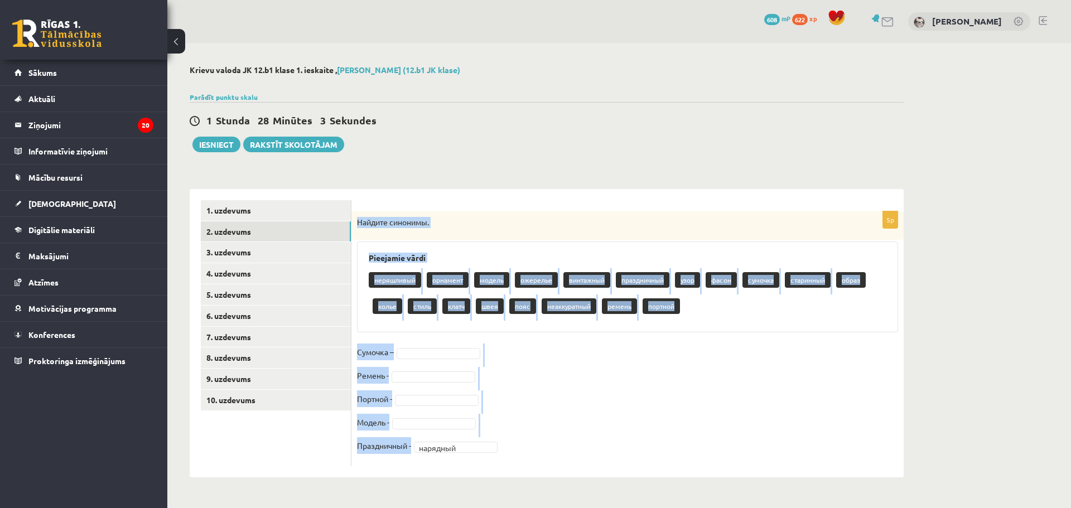
copy div "Найдите синонимы. Pieejamie vārdi неряшливый орнамент модель ожерелье винтажный…"
click at [621, 392] on fieldset "Сумочка – Ремень - Портной - Модель - Праздничный - нарядный ********" at bounding box center [627, 402] width 541 height 117
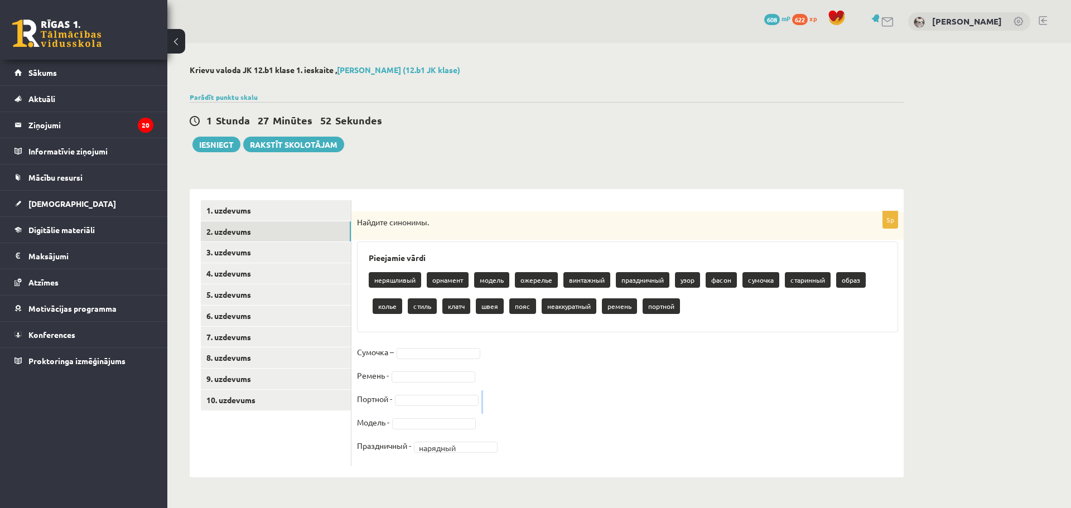
click at [621, 392] on fieldset "Сумочка – Ремень - Портной - Модель - Праздничный - нарядный ********" at bounding box center [627, 402] width 541 height 117
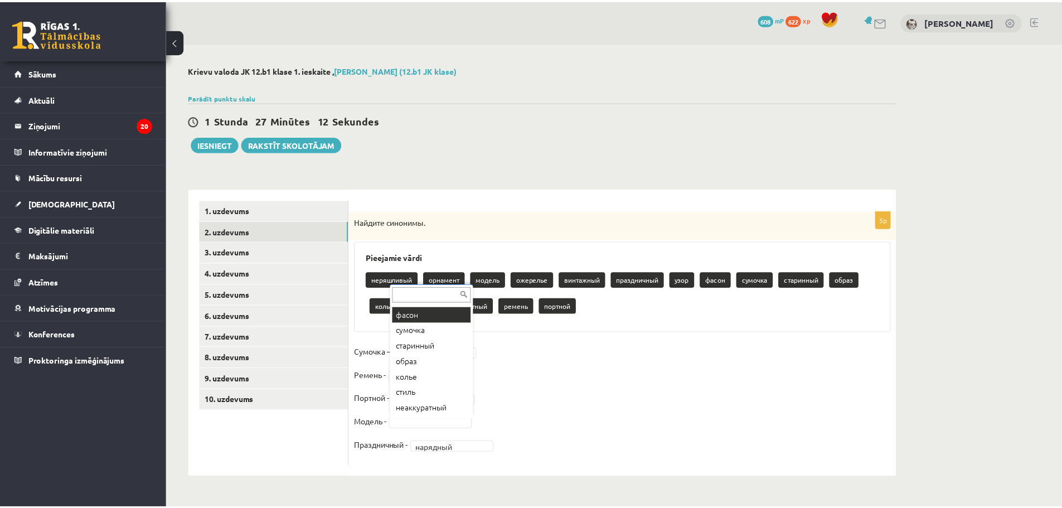
scroll to position [98, 0]
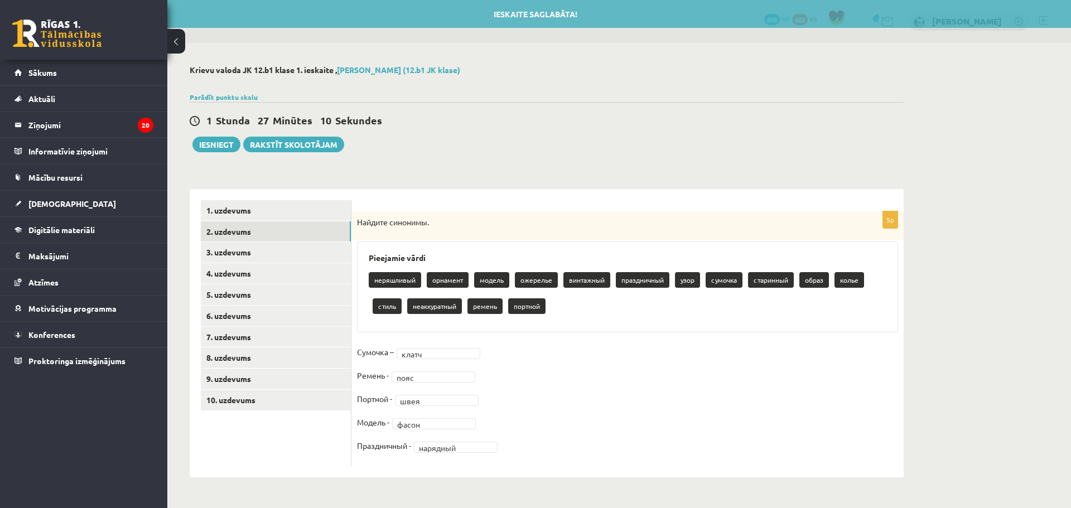
click at [426, 342] on div "5p Найдите синонимы. Pieejamie vārdi неряшливый орнамент модель ожерелье винтаж…" at bounding box center [627, 338] width 552 height 255
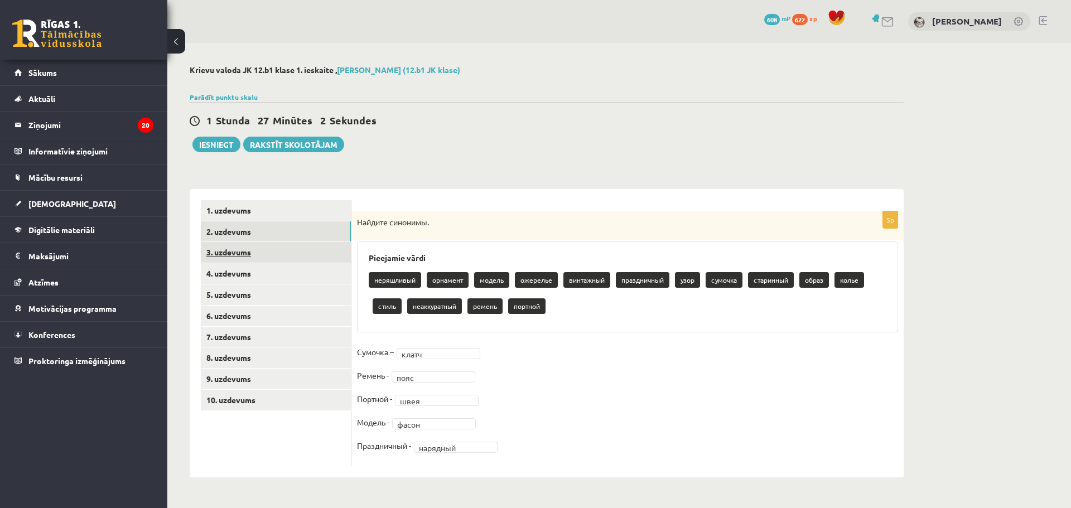
click at [232, 252] on link "3. uzdevums" at bounding box center [276, 252] width 150 height 21
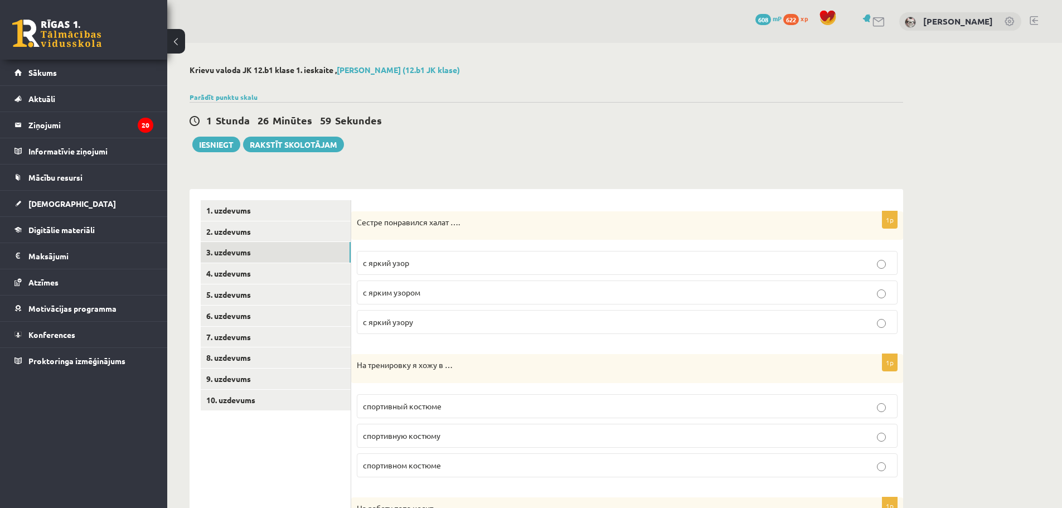
click at [441, 298] on p "с ярким узором" at bounding box center [627, 293] width 529 height 12
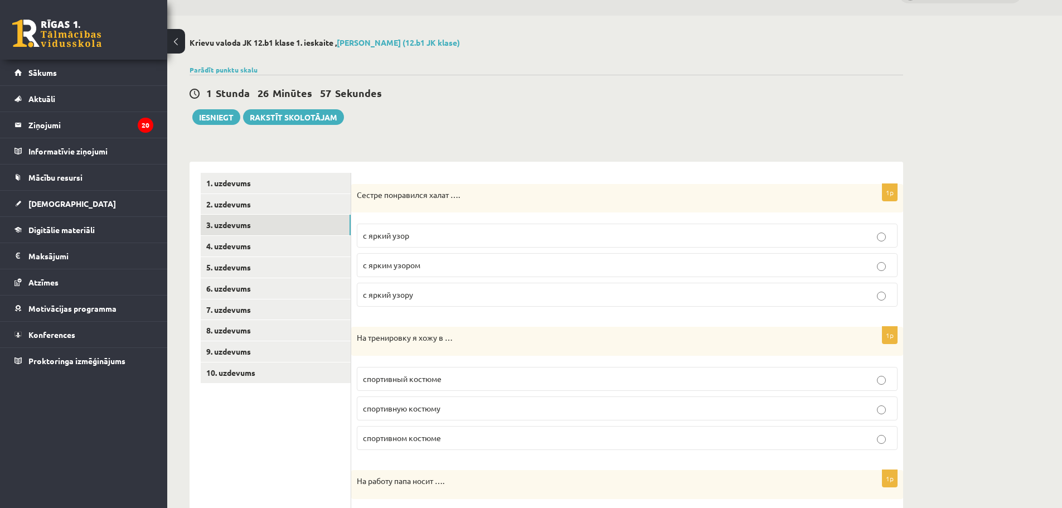
scroll to position [56, 0]
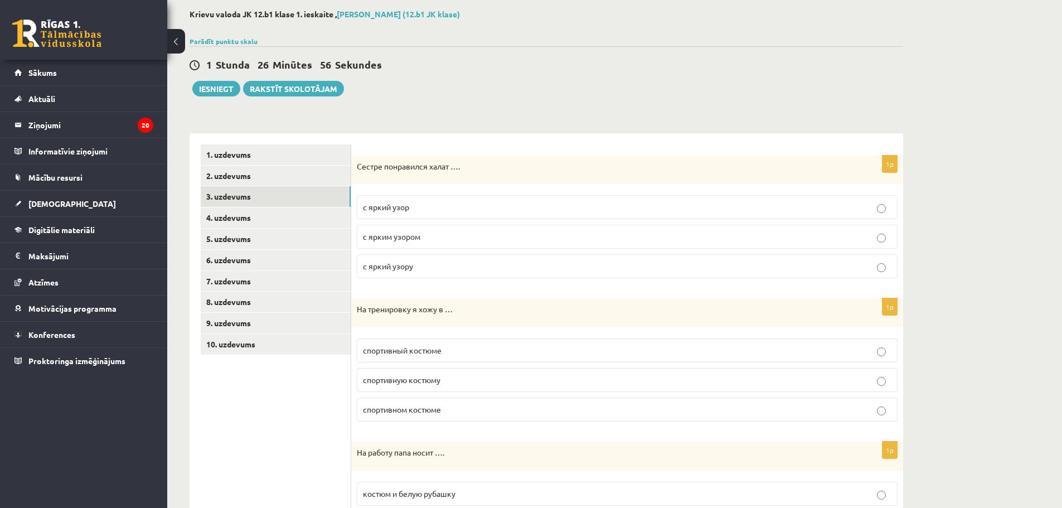
click at [412, 402] on label "спортивном костюме" at bounding box center [627, 410] width 541 height 24
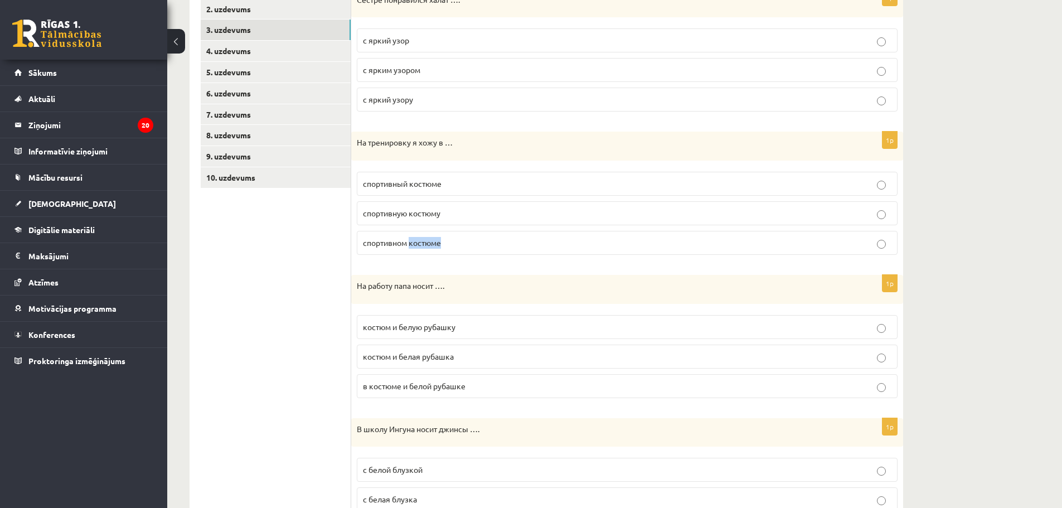
scroll to position [223, 0]
drag, startPoint x: 414, startPoint y: 333, endPoint x: 408, endPoint y: 336, distance: 7.2
click at [415, 333] on label "костюм и белую рубашку" at bounding box center [627, 327] width 541 height 24
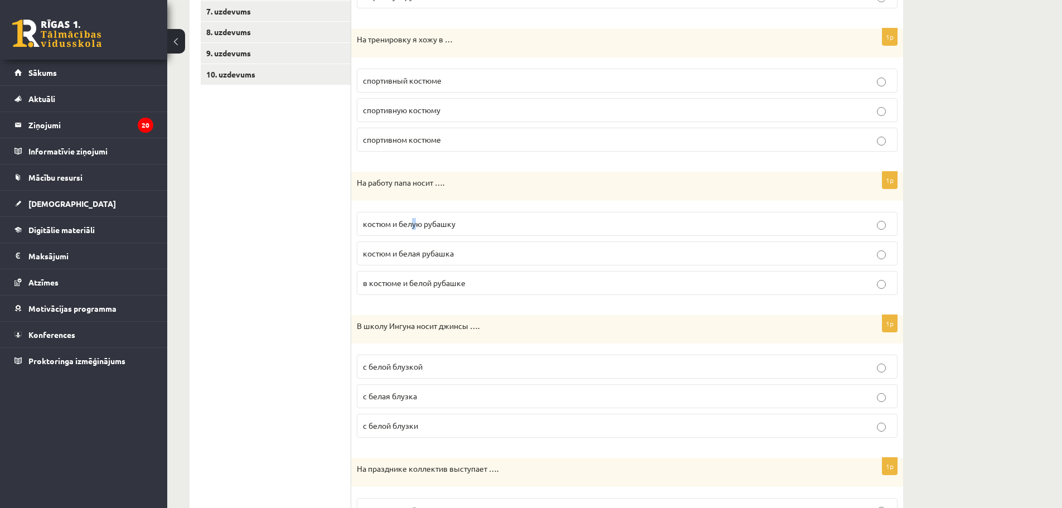
scroll to position [335, 0]
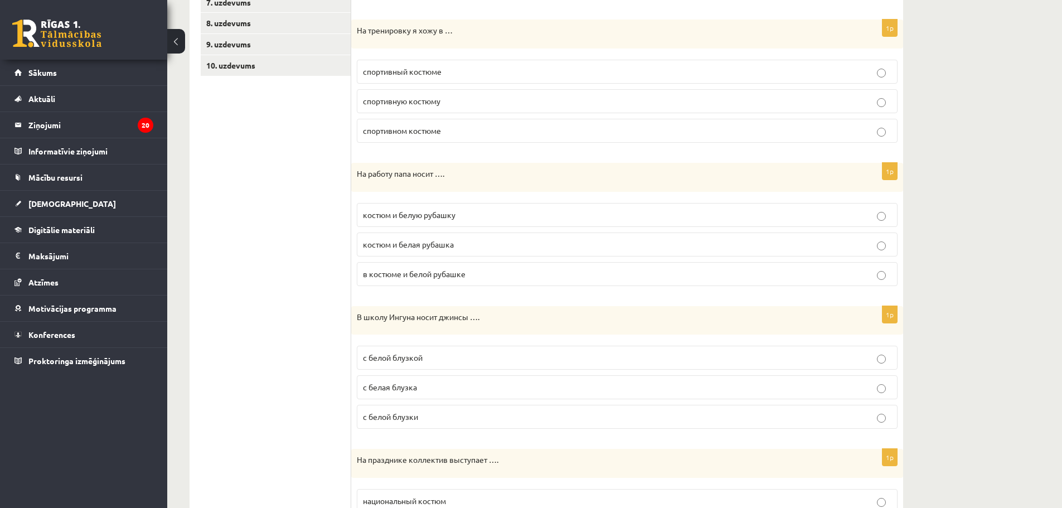
click at [664, 216] on p "костюм и белую рубашку" at bounding box center [627, 215] width 529 height 12
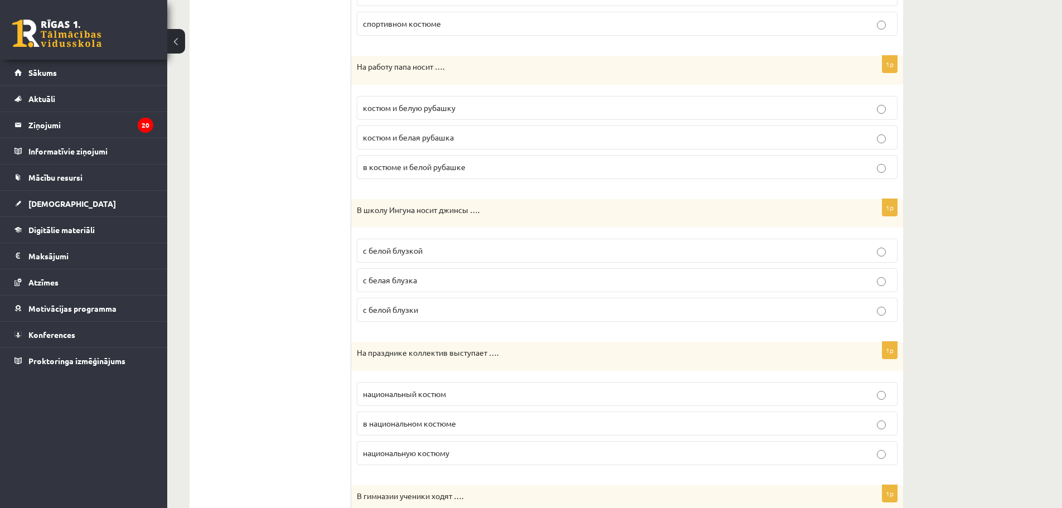
scroll to position [446, 0]
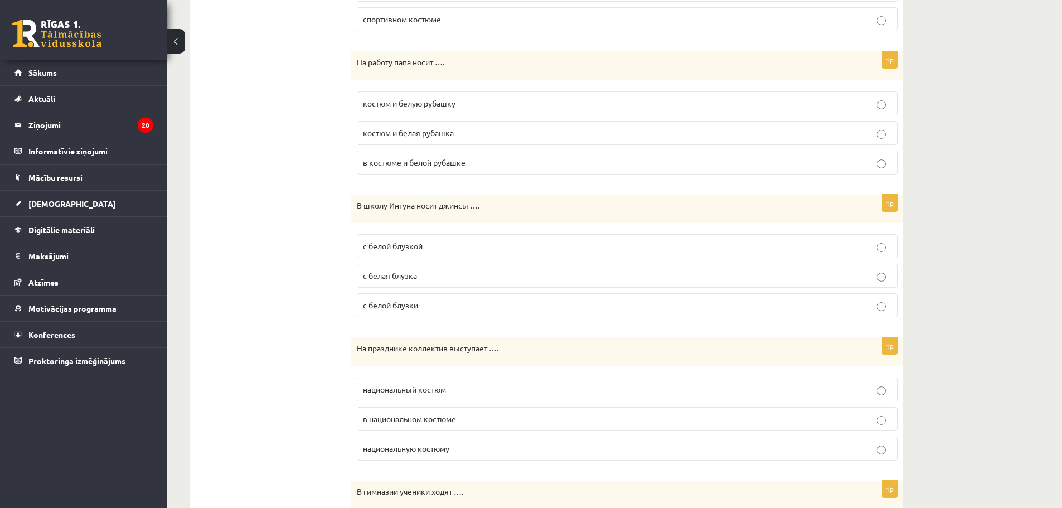
click at [484, 240] on label "с белой блузкой" at bounding box center [627, 246] width 541 height 24
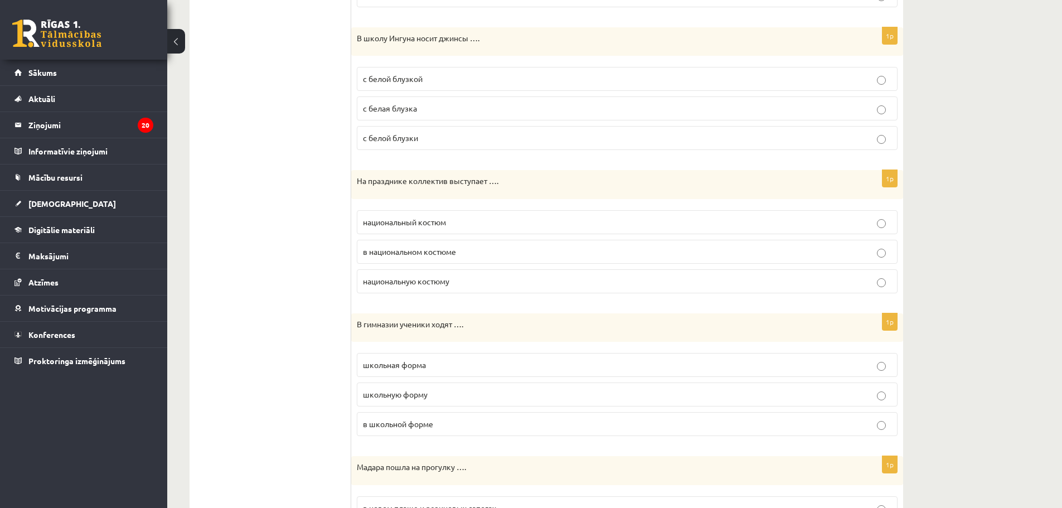
click at [496, 249] on p "в национальном костюме" at bounding box center [627, 252] width 529 height 12
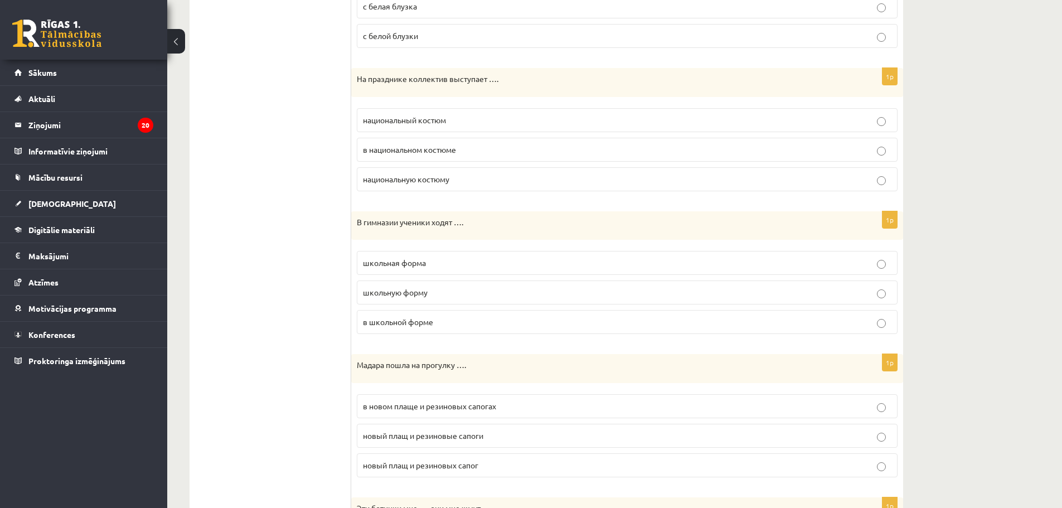
scroll to position [725, 0]
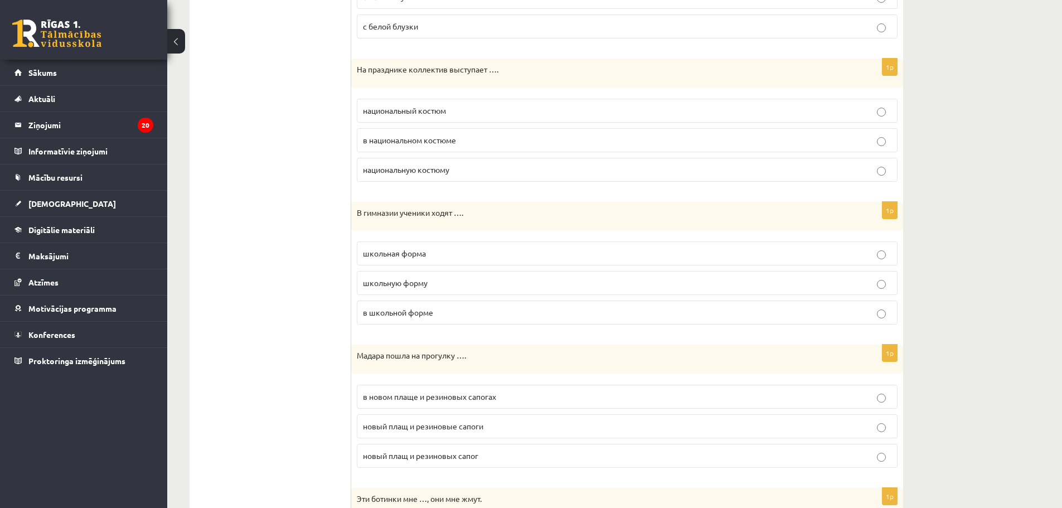
click at [411, 311] on span "в школьной форме" at bounding box center [398, 312] width 70 height 10
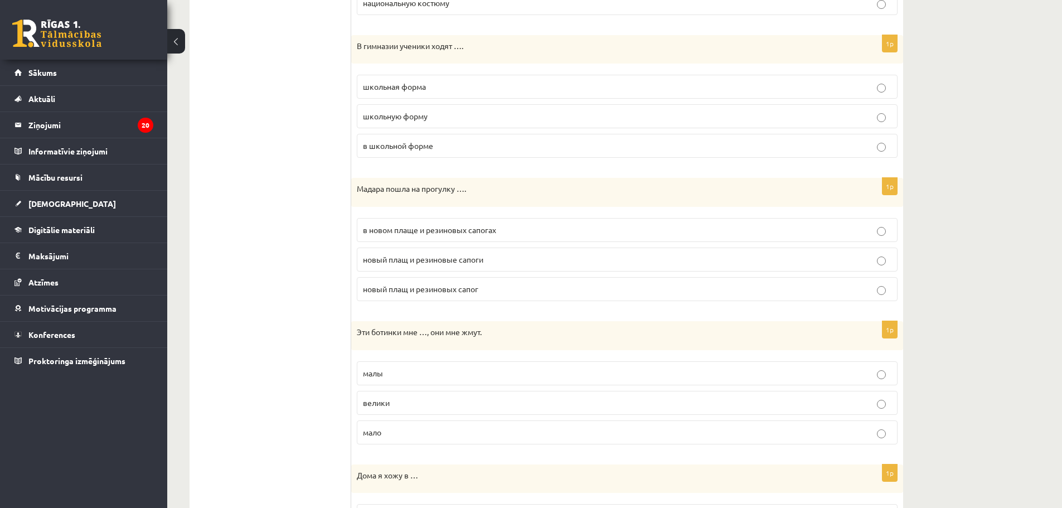
scroll to position [892, 0]
click at [475, 228] on span "в новом плаще и резиновых сапогах" at bounding box center [429, 229] width 133 height 10
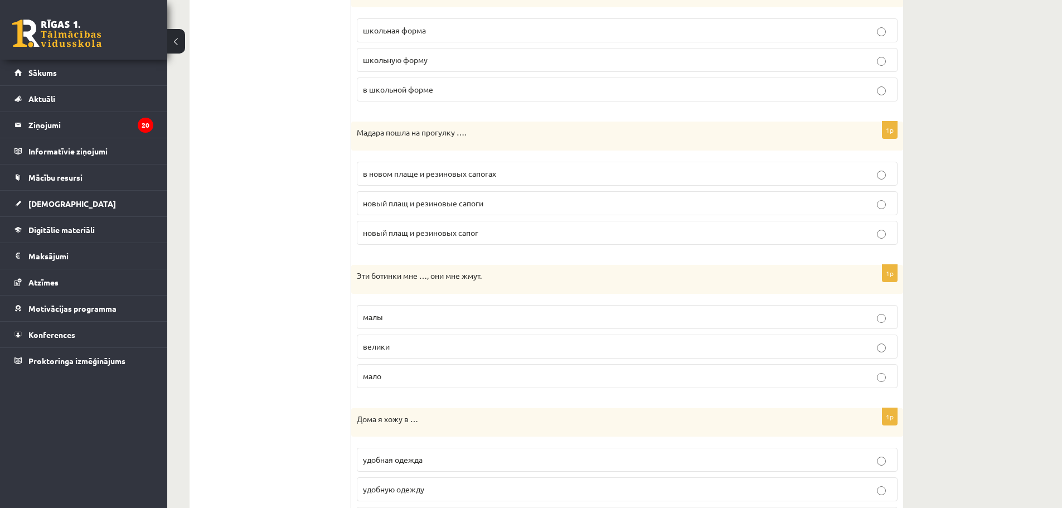
scroll to position [1004, 0]
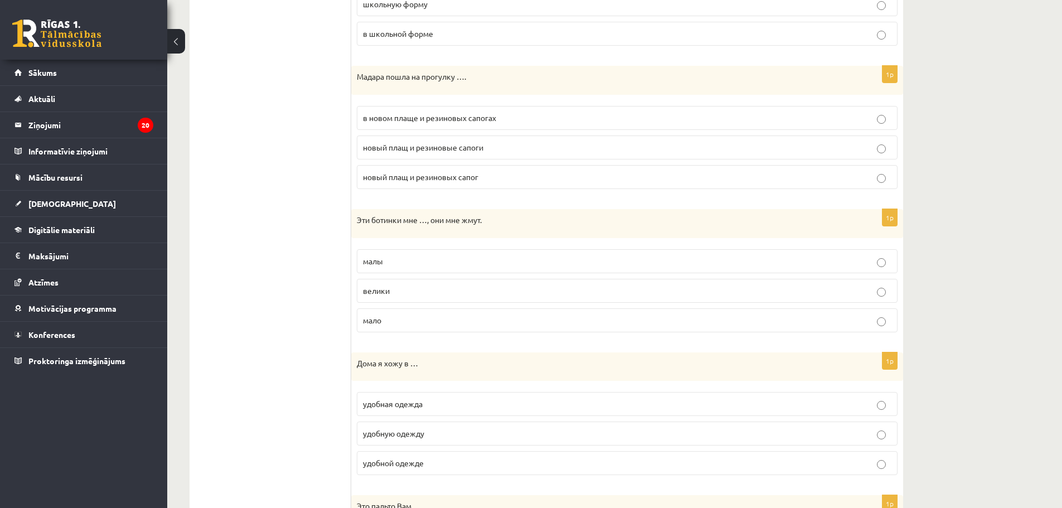
click at [407, 255] on label "малы" at bounding box center [627, 261] width 541 height 24
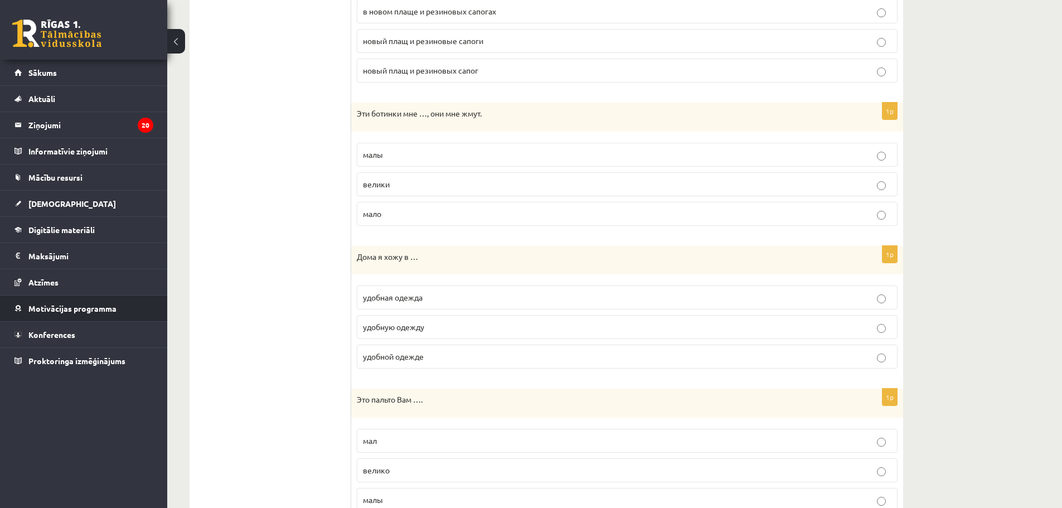
scroll to position [1115, 0]
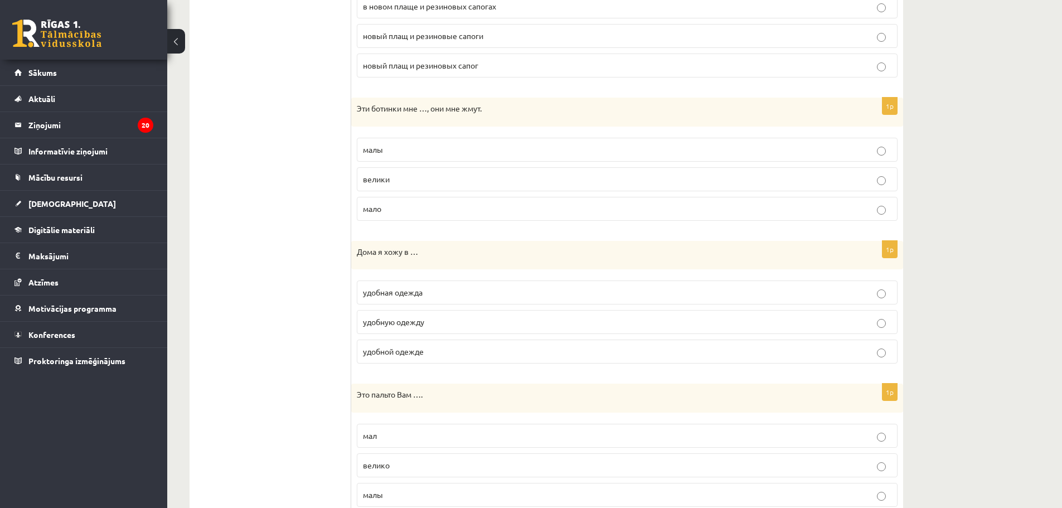
click at [402, 354] on span "удобной одежде" at bounding box center [393, 351] width 61 height 10
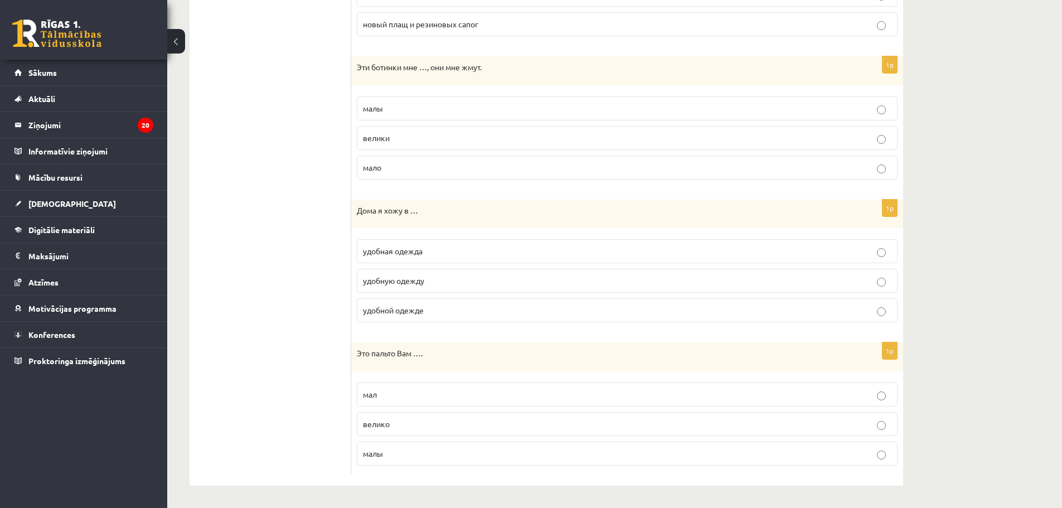
scroll to position [1157, 0]
click at [395, 424] on p "велико" at bounding box center [627, 424] width 529 height 12
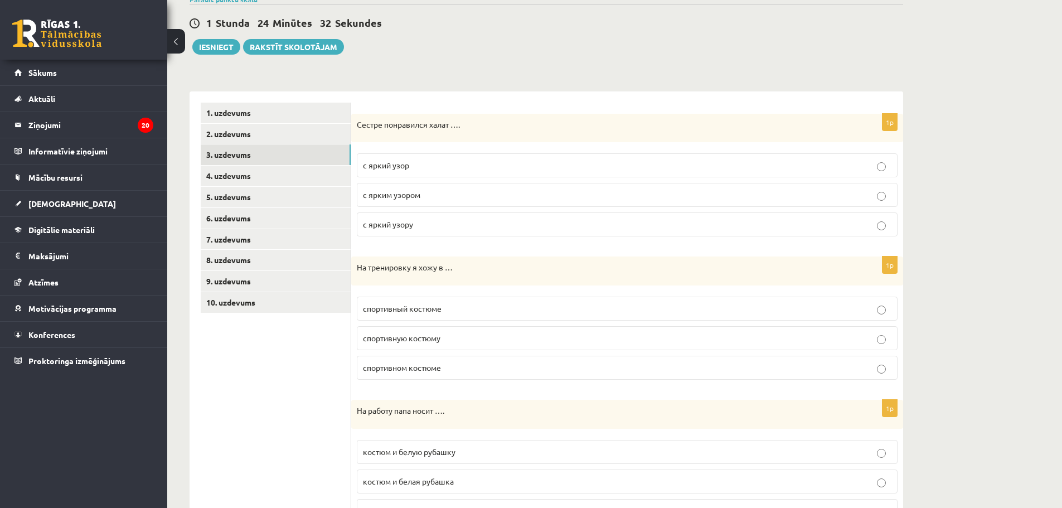
scroll to position [0, 0]
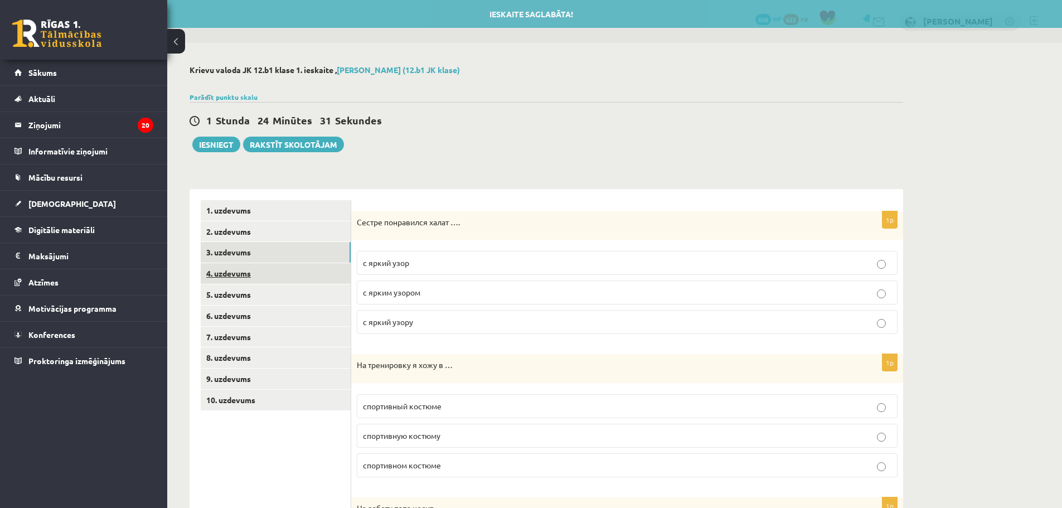
drag, startPoint x: 230, startPoint y: 274, endPoint x: 269, endPoint y: 275, distance: 39.1
click at [230, 274] on link "4. uzdevums" at bounding box center [276, 273] width 150 height 21
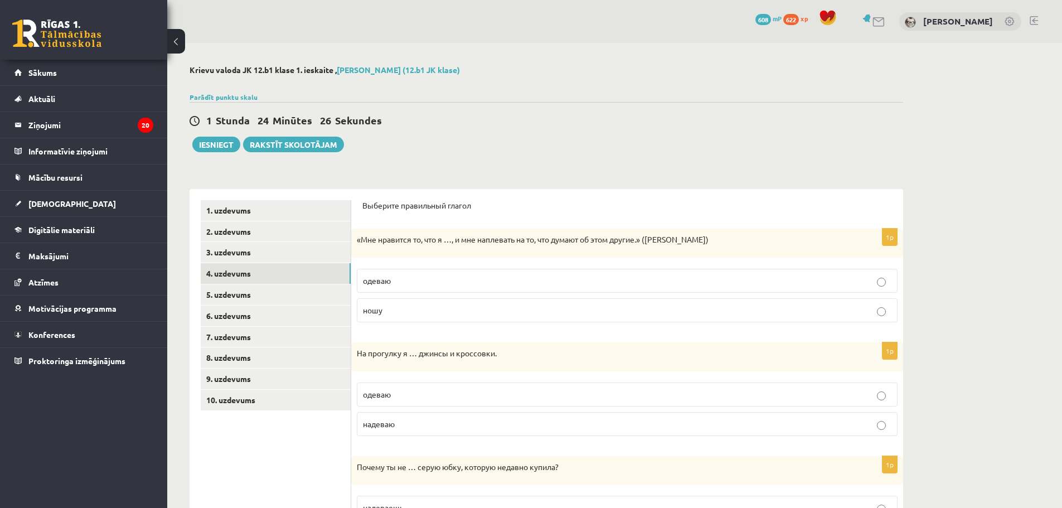
click at [438, 308] on p "ношу" at bounding box center [627, 310] width 529 height 12
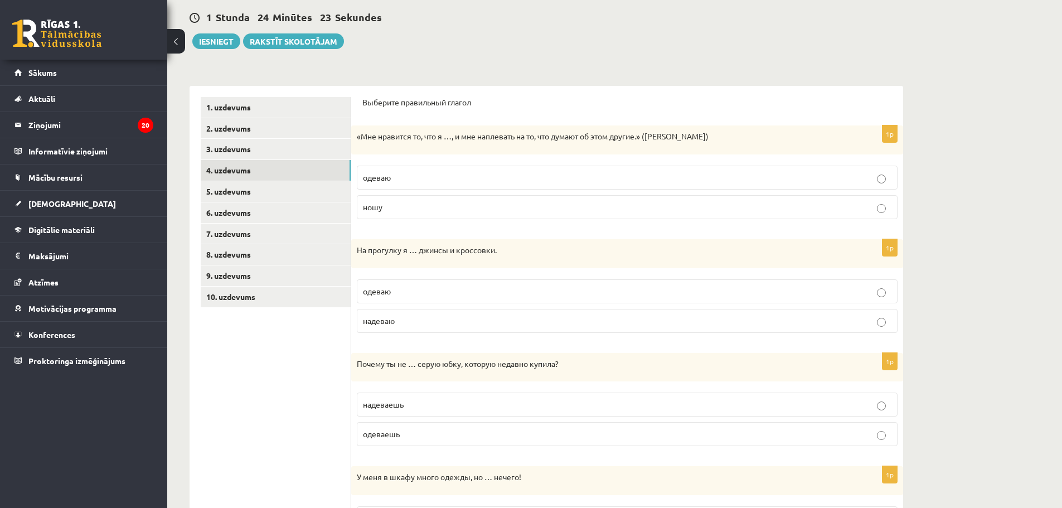
scroll to position [167, 0]
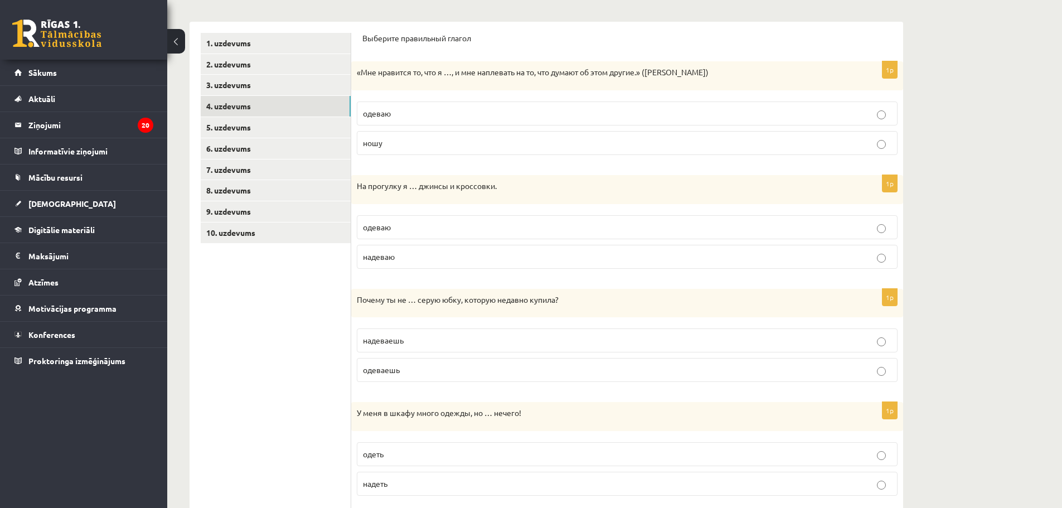
click at [414, 259] on p "надеваю" at bounding box center [627, 257] width 529 height 12
click at [358, 180] on div "На прогулку я … джинсы и кроссовки." at bounding box center [627, 189] width 552 height 29
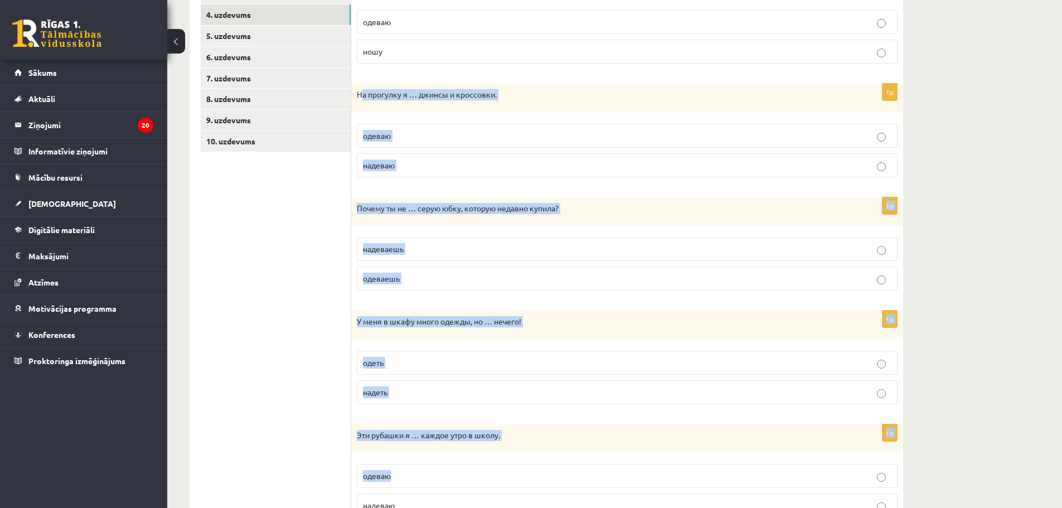
scroll to position [311, 0]
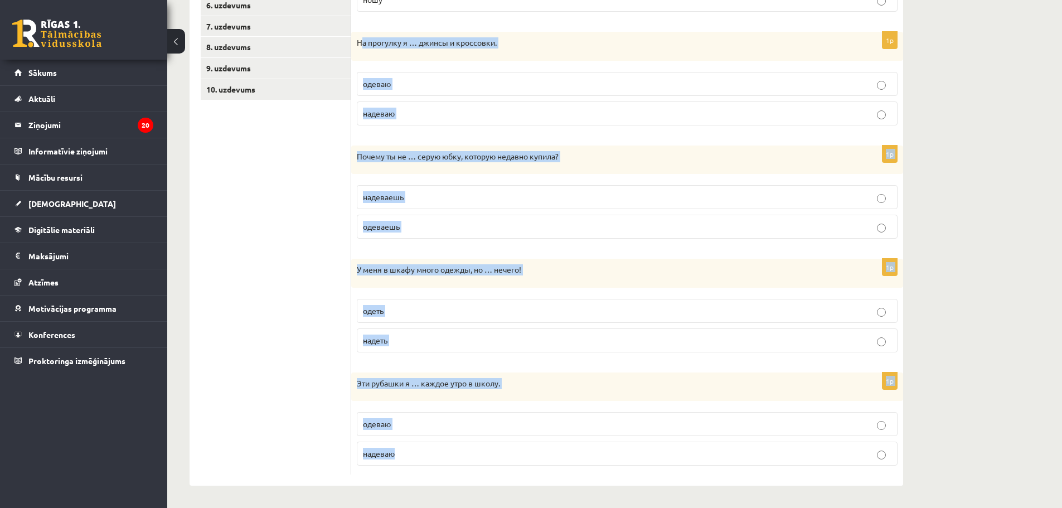
drag, startPoint x: 370, startPoint y: 188, endPoint x: 548, endPoint y: 437, distance: 306.3
click at [555, 454] on form "Выберите правильный глагол 1p «Мне нравится то, что я …, и мне наплевать на то,…" at bounding box center [627, 183] width 530 height 586
copy form "а прогулку я … джинсы и кроссовки. одеваю надеваю 1p Почему ты не … серую юбку,…"
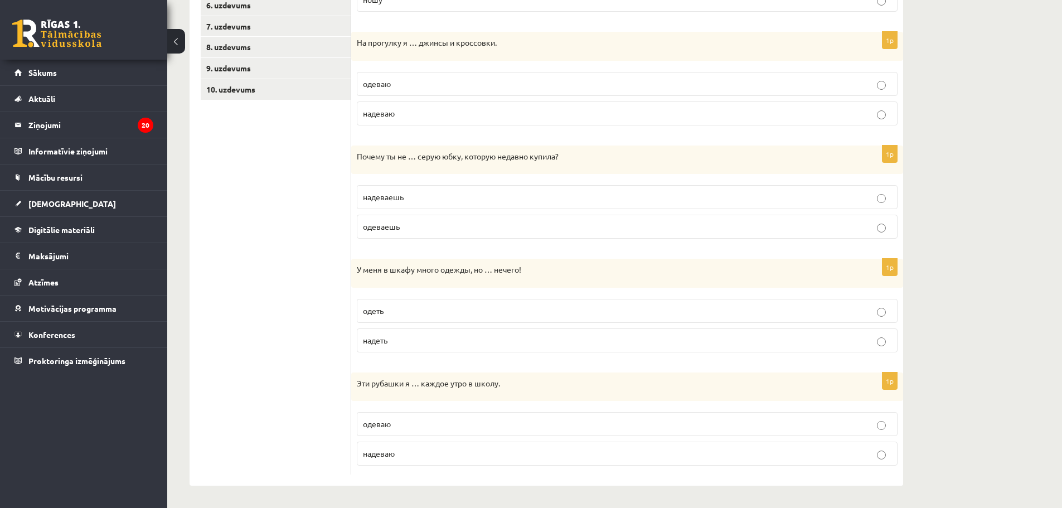
click at [236, 223] on ul "1. uzdevums 2. uzdevums 3. uzdevums 4. uzdevums 5. uzdevums 6. uzdevums 7. uzde…" at bounding box center [276, 183] width 151 height 586
click at [404, 188] on label "надеваешь" at bounding box center [627, 197] width 541 height 24
click at [394, 345] on p "надеть" at bounding box center [627, 341] width 529 height 12
click at [396, 448] on p "надеваю" at bounding box center [627, 454] width 529 height 12
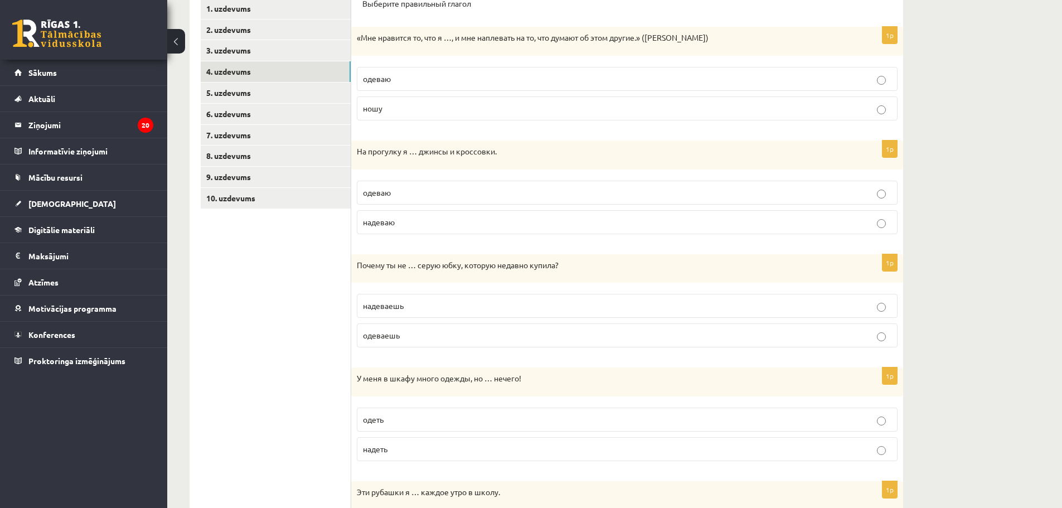
scroll to position [200, 0]
click at [228, 90] on link "5. uzdevums" at bounding box center [276, 95] width 150 height 21
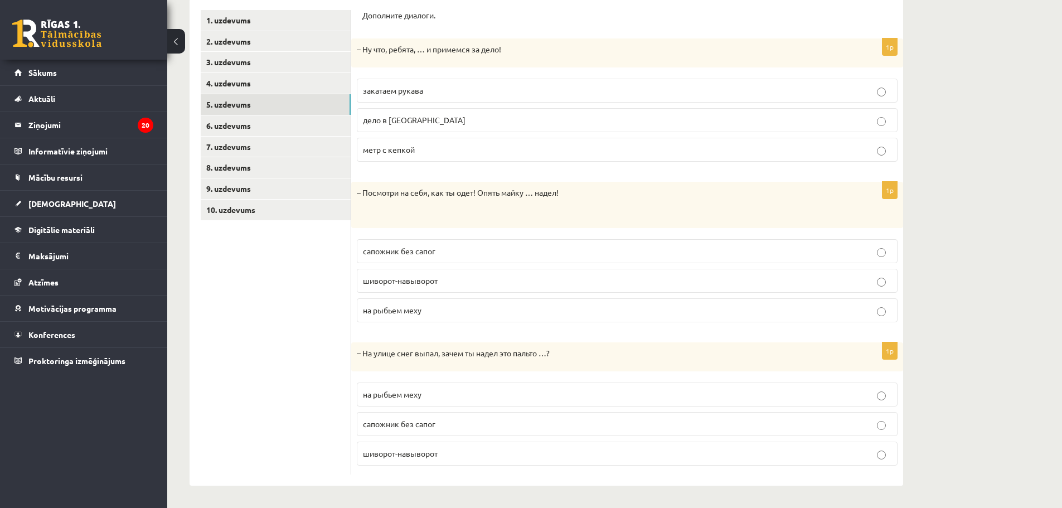
click at [282, 327] on ul "1. uzdevums 2. uzdevums 3. uzdevums 4. uzdevums 5. uzdevums 6. uzdevums 7. uzde…" at bounding box center [276, 242] width 151 height 465
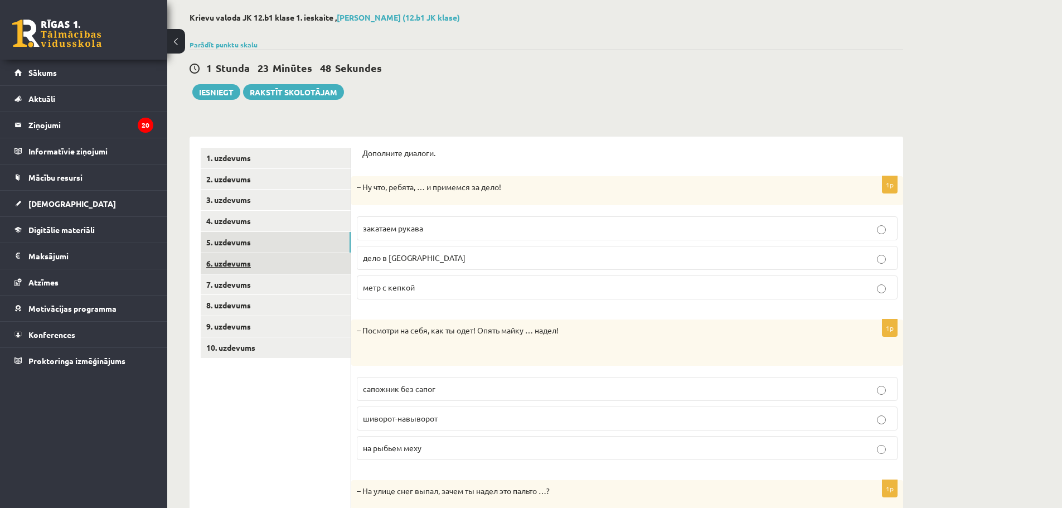
scroll to position [0, 0]
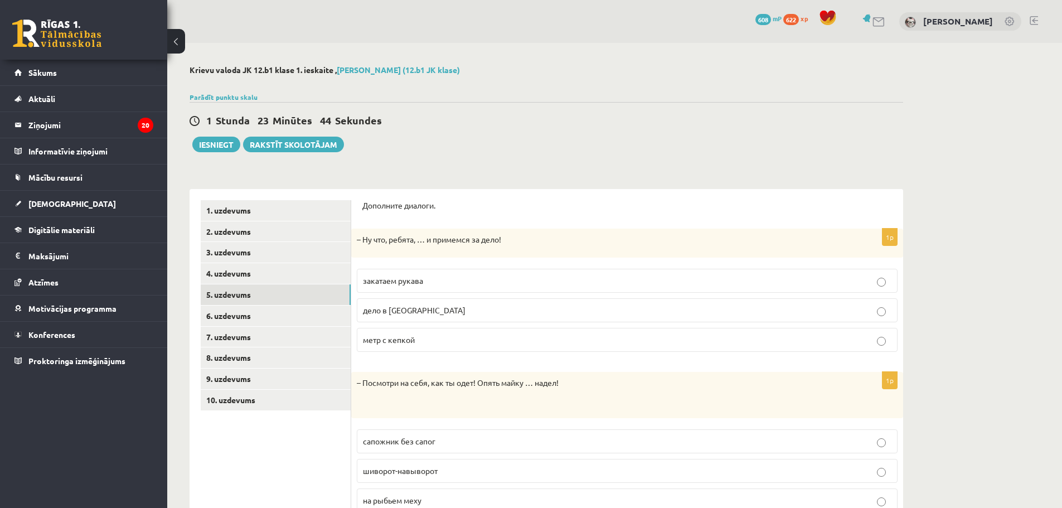
click at [442, 282] on p "закатаем рукава" at bounding box center [627, 281] width 529 height 12
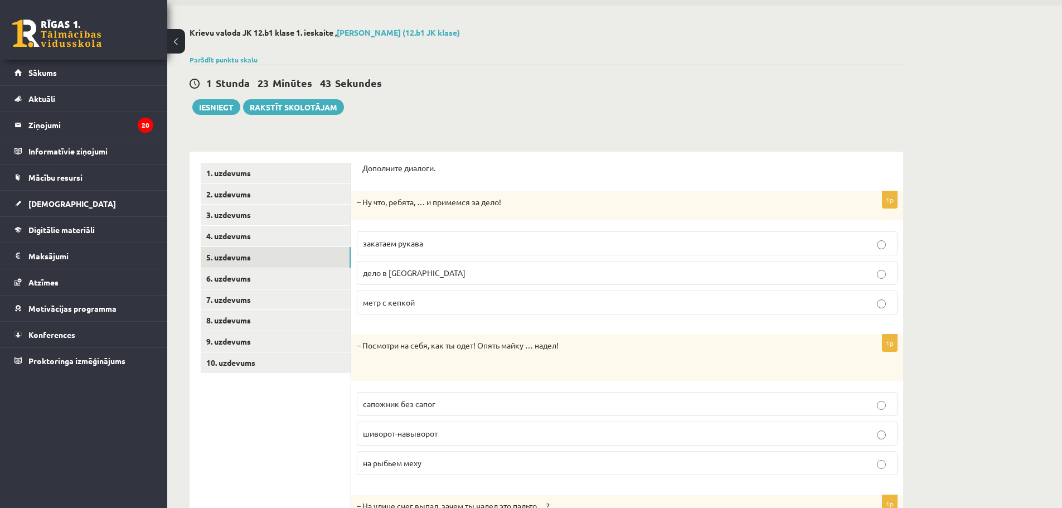
scroll to position [112, 0]
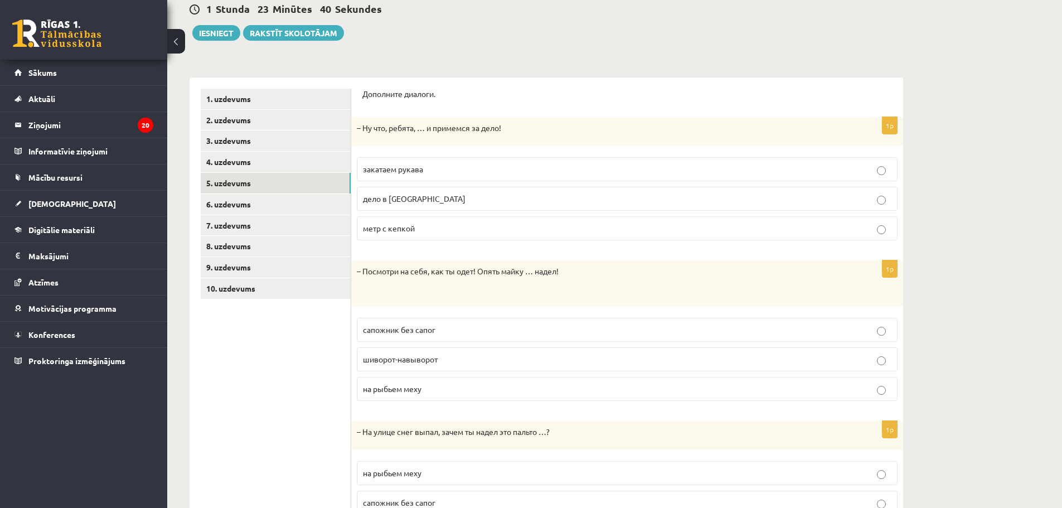
click at [389, 362] on span "шиворот-навыворот" at bounding box center [400, 359] width 75 height 10
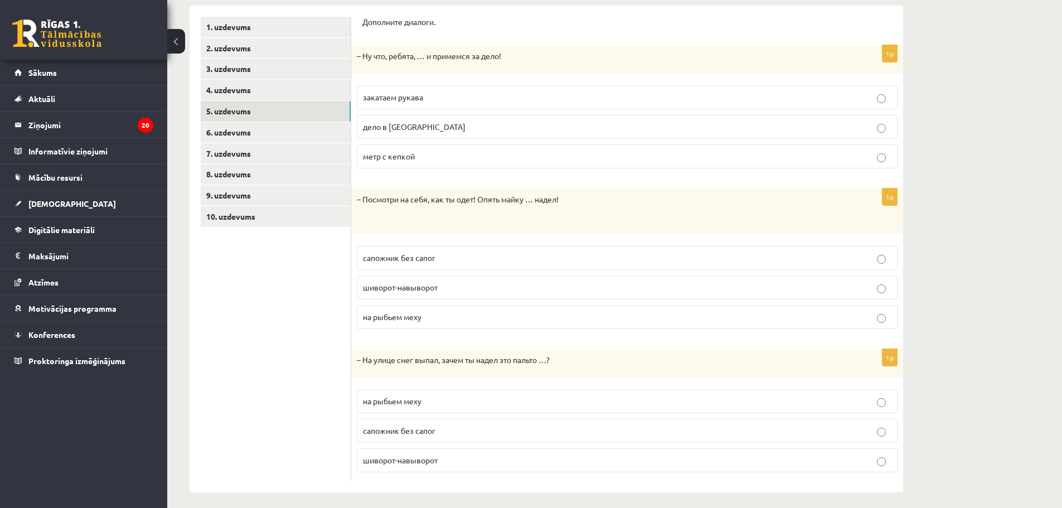
scroll to position [191, 0]
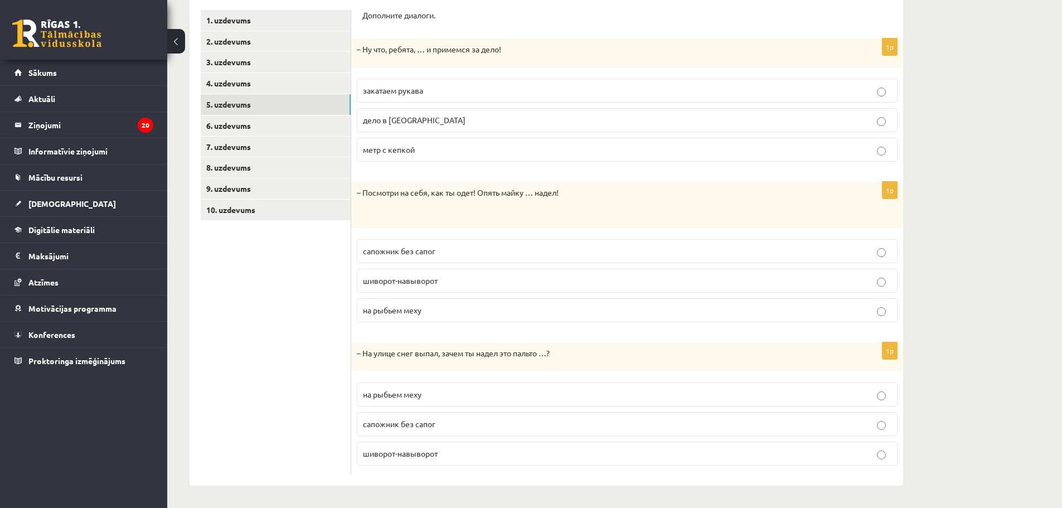
click at [466, 389] on p "на рыбьем меху" at bounding box center [627, 395] width 529 height 12
click at [255, 124] on link "6. uzdevums" at bounding box center [276, 125] width 150 height 21
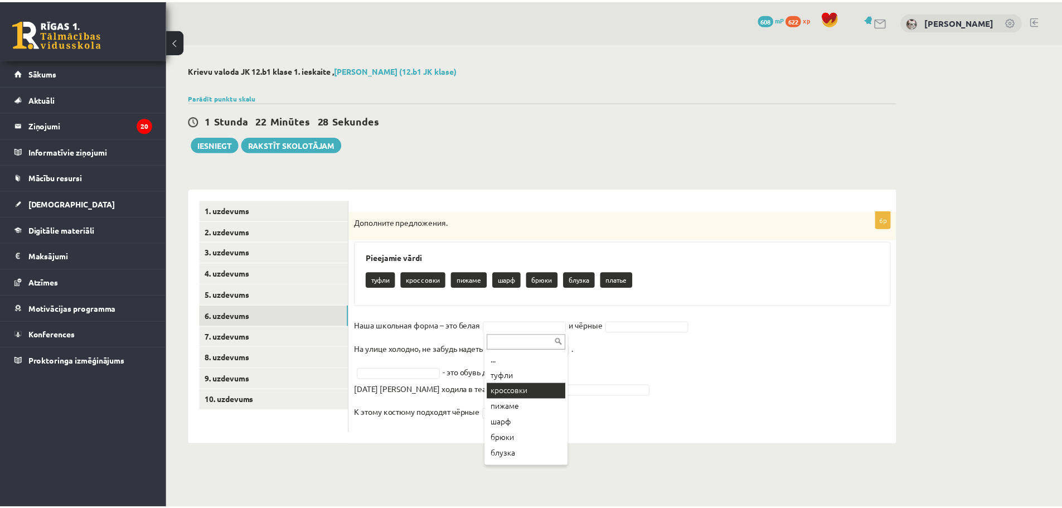
scroll to position [13, 0]
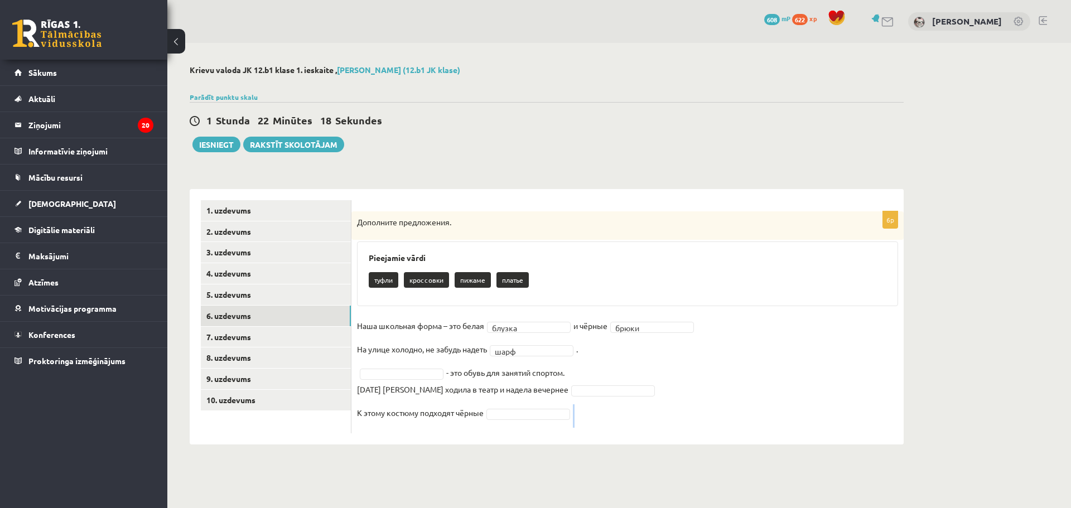
click at [538, 442] on div "6p Дополните предложения. Pieejamie vārdi туфли кроссовки пижаме [GEOGRAPHIC_DA…" at bounding box center [627, 316] width 552 height 255
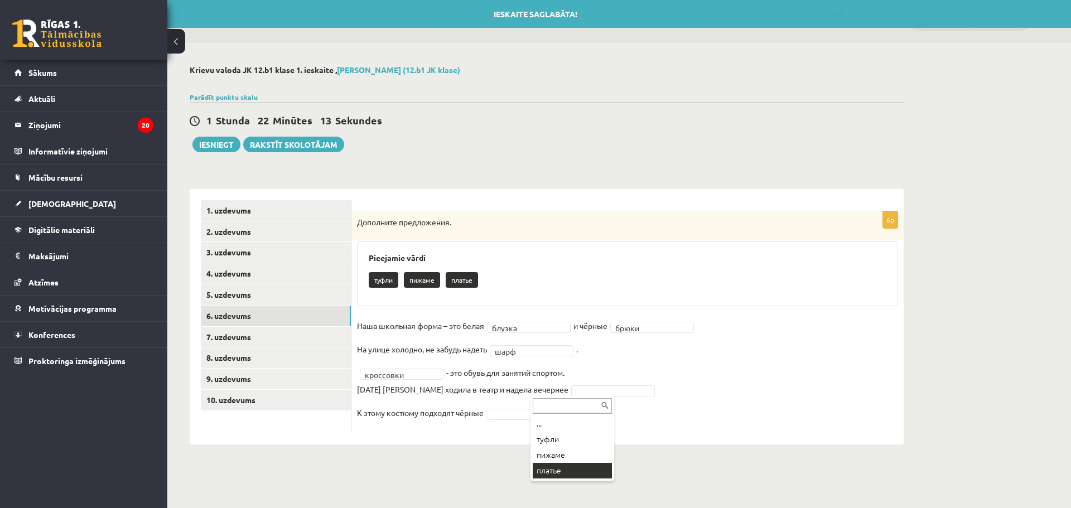
click at [565, 475] on body "0 Dāvanas 608 mP 622 xp [PERSON_NAME] Sākums Aktuāli Kā mācīties [PERSON_NAME] …" at bounding box center [535, 254] width 1071 height 508
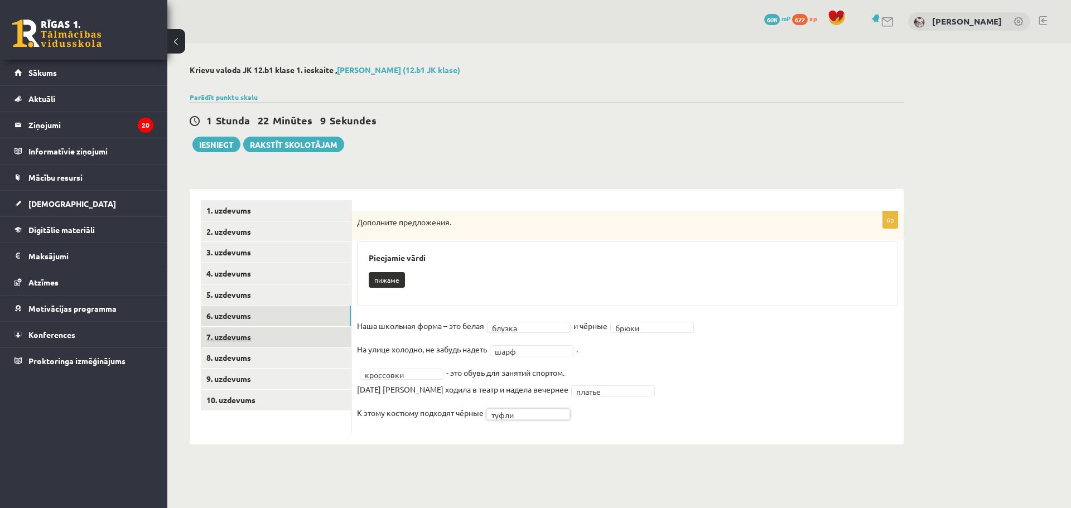
click at [246, 337] on link "7. uzdevums" at bounding box center [276, 337] width 150 height 21
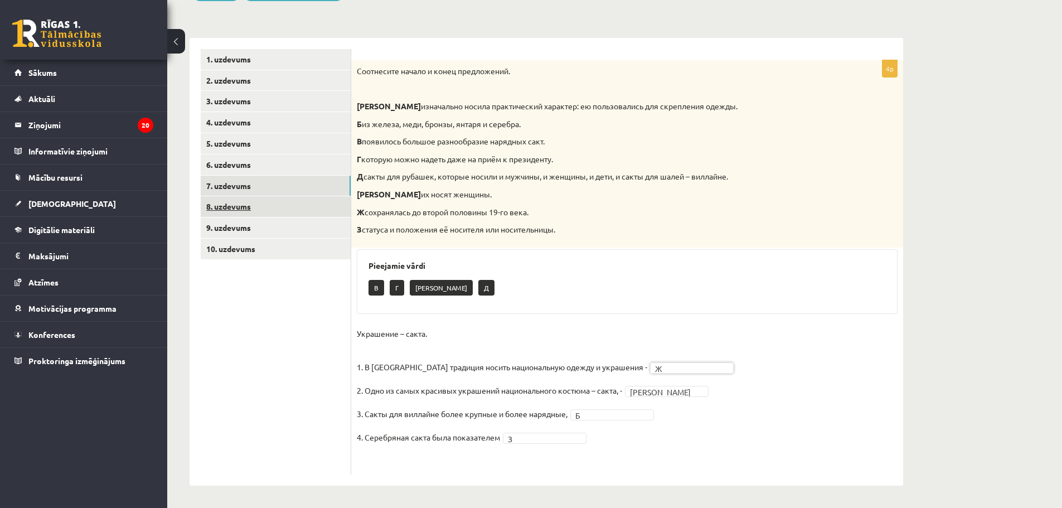
click at [215, 204] on link "8. uzdevums" at bounding box center [276, 206] width 150 height 21
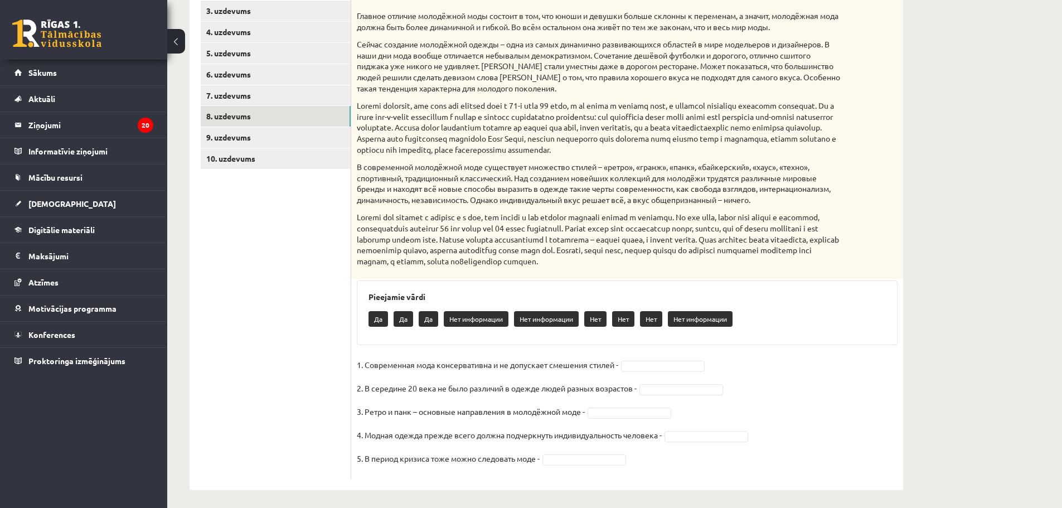
scroll to position [246, 0]
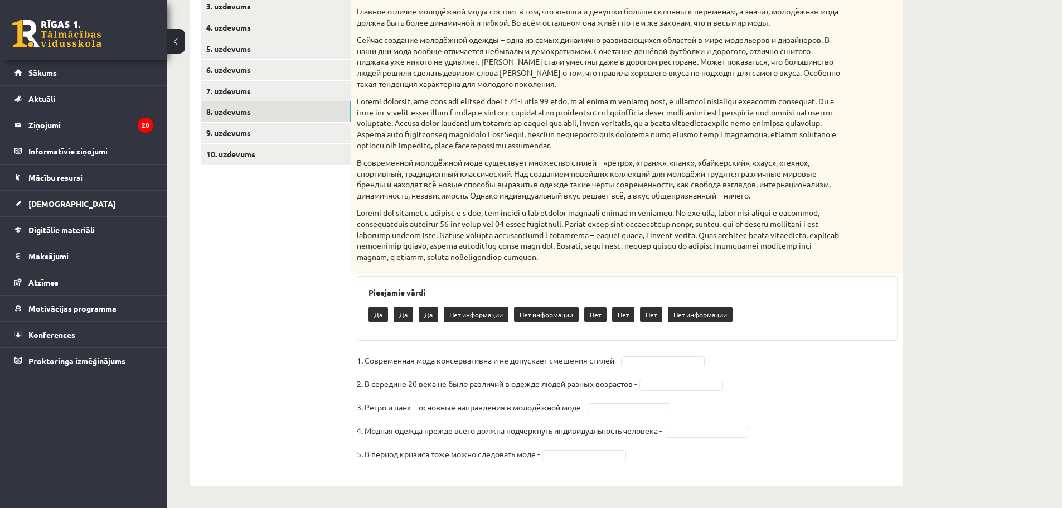
click at [375, 315] on p "Да" at bounding box center [379, 315] width 20 height 16
click at [376, 315] on p "Да" at bounding box center [379, 315] width 20 height 16
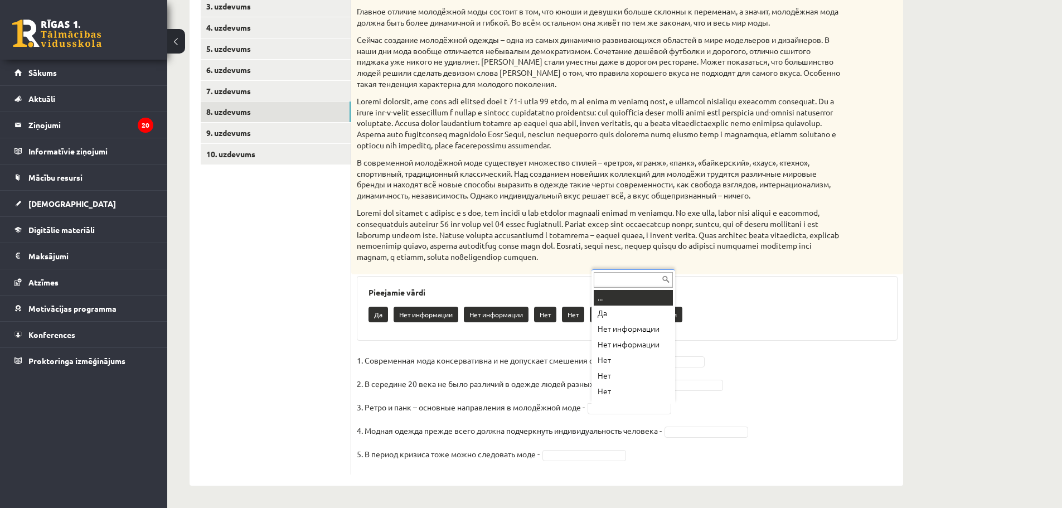
scroll to position [13, 0]
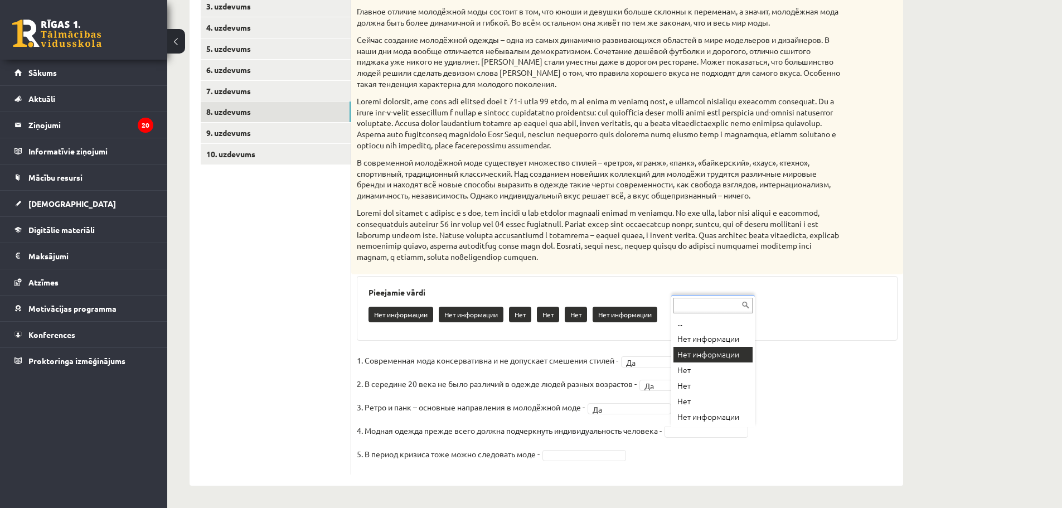
click at [739, 350] on div "**********" at bounding box center [627, 219] width 552 height 509
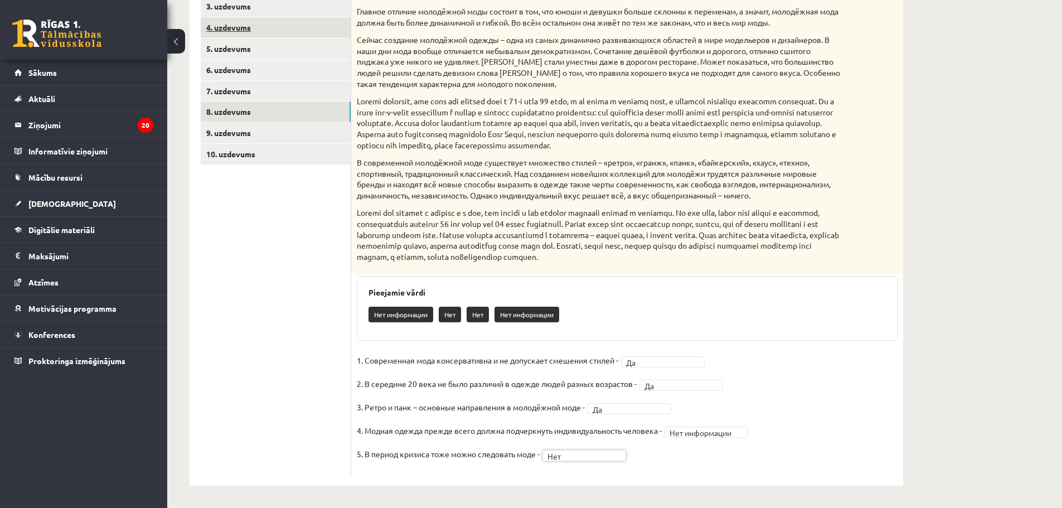
click at [217, 138] on link "9. uzdevums" at bounding box center [276, 133] width 150 height 21
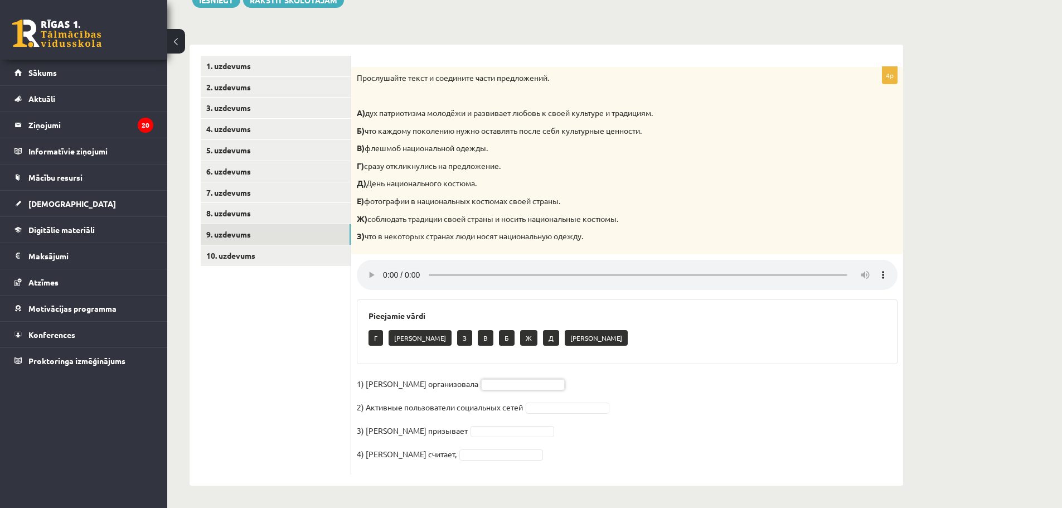
click at [359, 112] on strong "А)" at bounding box center [361, 113] width 8 height 10
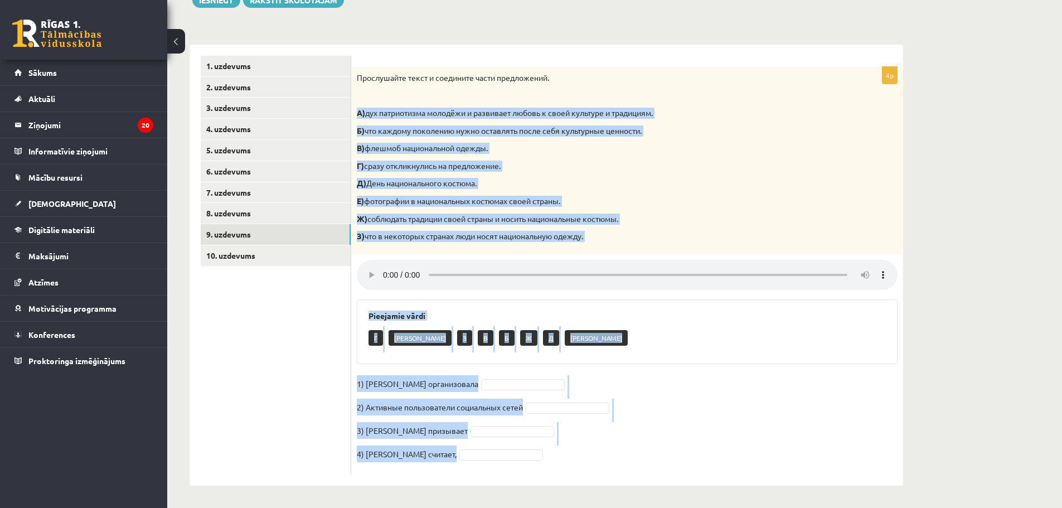
drag, startPoint x: 359, startPoint y: 112, endPoint x: 453, endPoint y: 455, distance: 356.4
click at [453, 455] on div "4p Прослушайте текст и соедините части предложений. А) дух патриотизма молодёжи…" at bounding box center [627, 271] width 552 height 408
copy div "А) дух патриотизма молодёжи и развивает любовь к своей культуре и традициям. Б)…"
click at [234, 357] on ul "1. uzdevums 2. uzdevums 3. uzdevums 4. uzdevums 5. uzdevums 6. uzdevums 7. uzde…" at bounding box center [276, 265] width 151 height 419
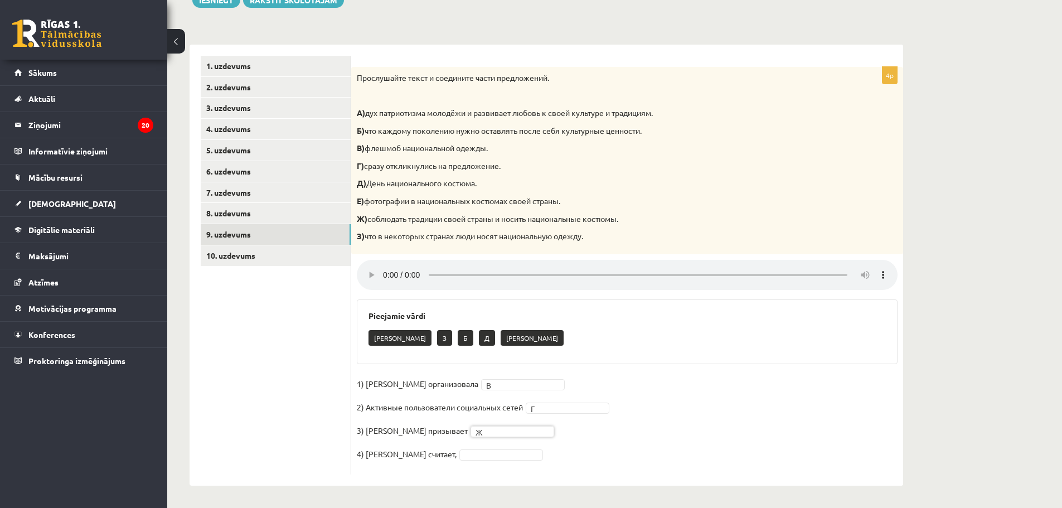
click at [509, 465] on fieldset "1) Мухаббат Саби организовала В * 2) Активные пользователи социальных сетей Г *…" at bounding box center [627, 422] width 541 height 94
click at [266, 230] on link "9. uzdevums" at bounding box center [276, 234] width 150 height 21
click at [270, 263] on link "10. uzdevums" at bounding box center [276, 255] width 150 height 21
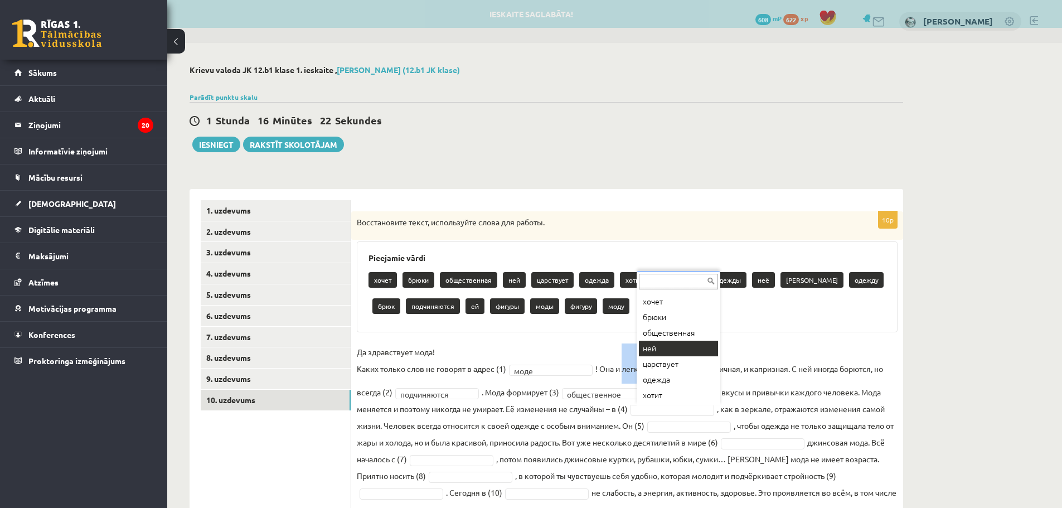
click at [666, 354] on fieldset "**********" at bounding box center [627, 431] width 541 height 174
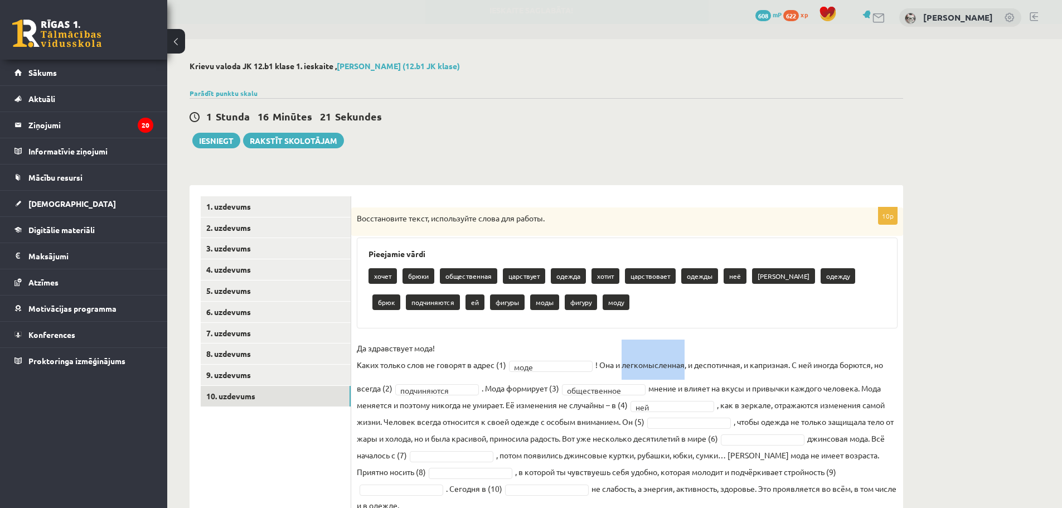
scroll to position [49, 0]
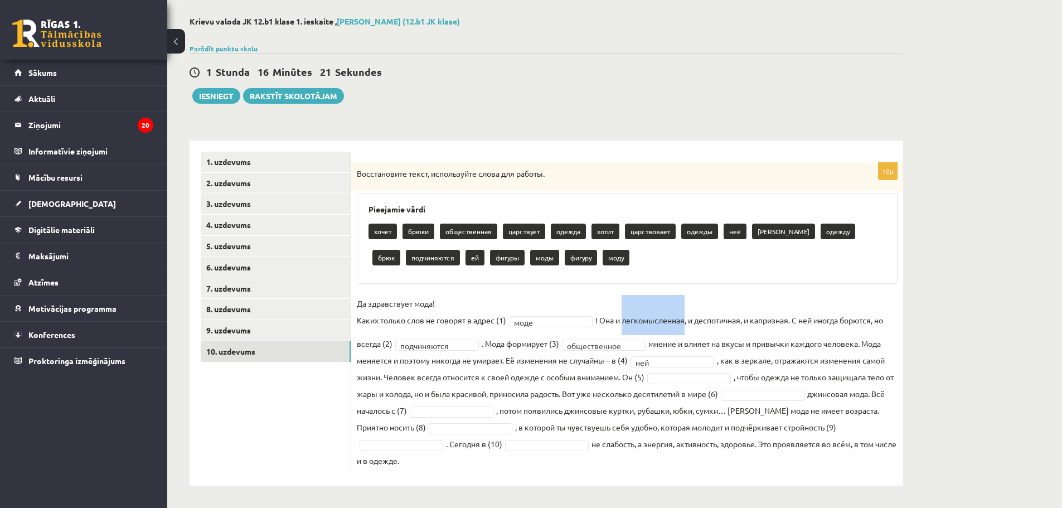
click at [718, 407] on fieldset "**********" at bounding box center [627, 382] width 541 height 174
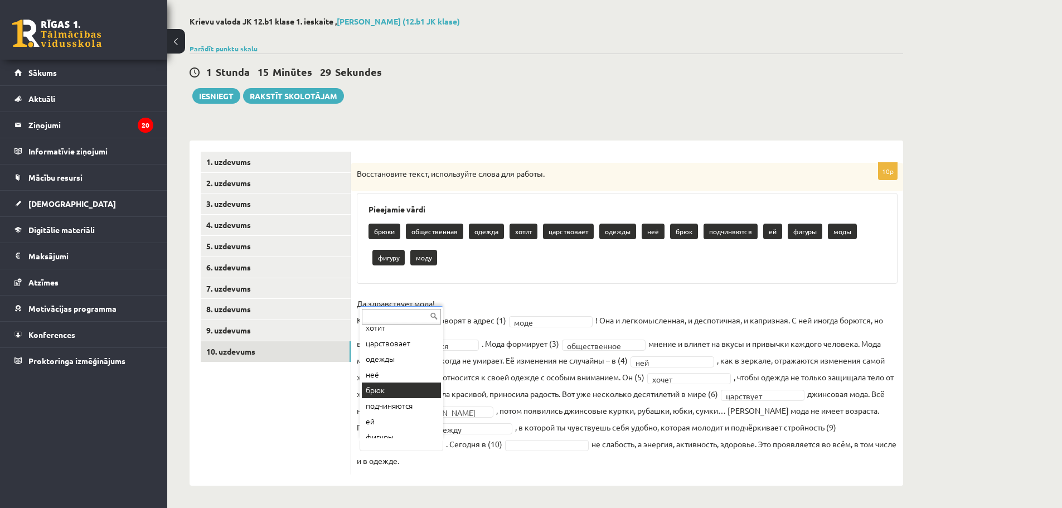
scroll to position [123, 0]
click at [402, 385] on fieldset "**********" at bounding box center [627, 382] width 541 height 174
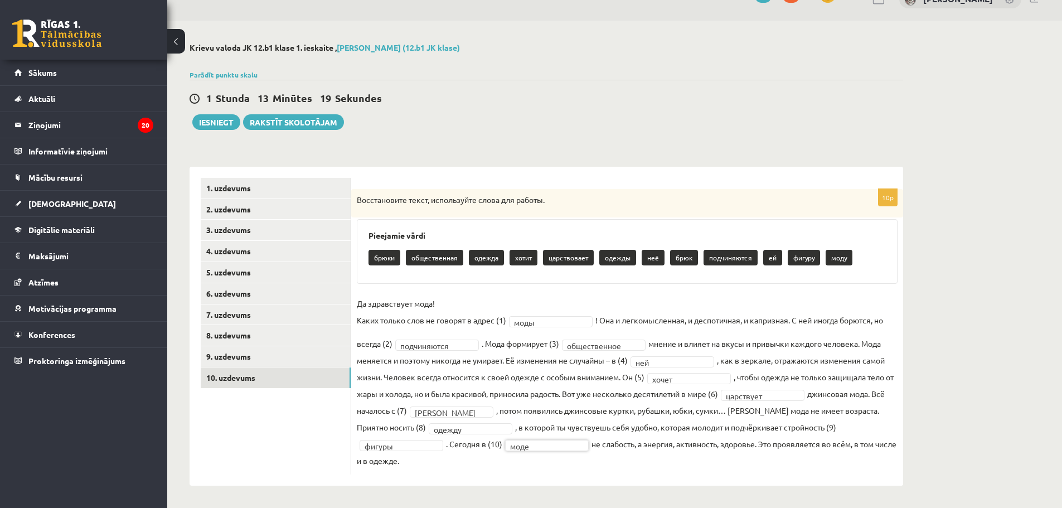
scroll to position [23, 0]
click at [309, 381] on link "10. uzdevums" at bounding box center [276, 378] width 150 height 21
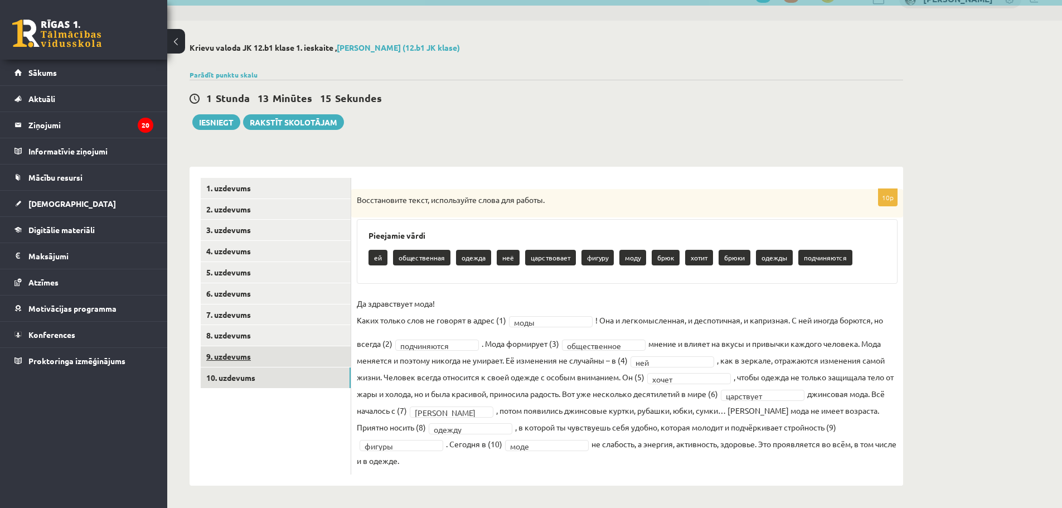
click at [304, 349] on link "9. uzdevums" at bounding box center [276, 356] width 150 height 21
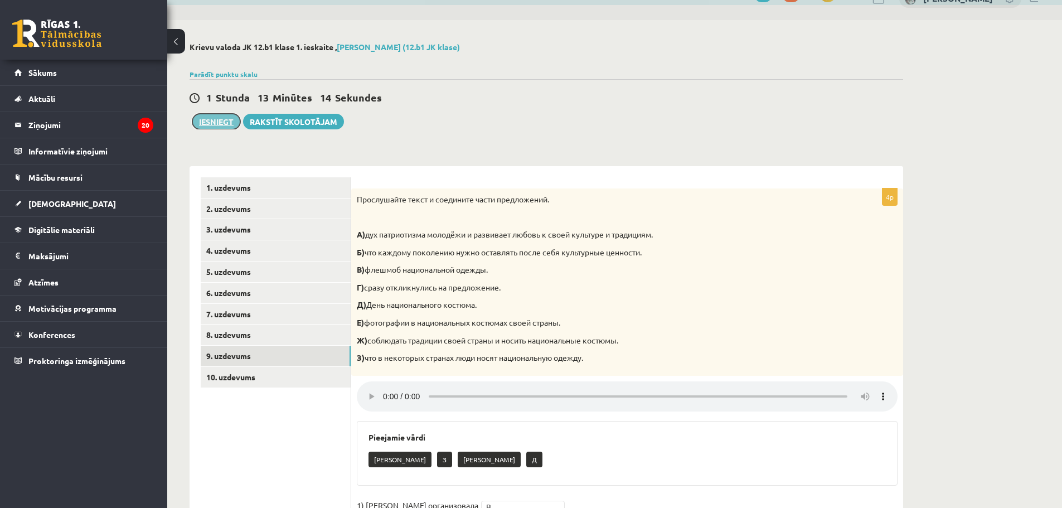
click at [212, 120] on button "Iesniegt" at bounding box center [216, 122] width 48 height 16
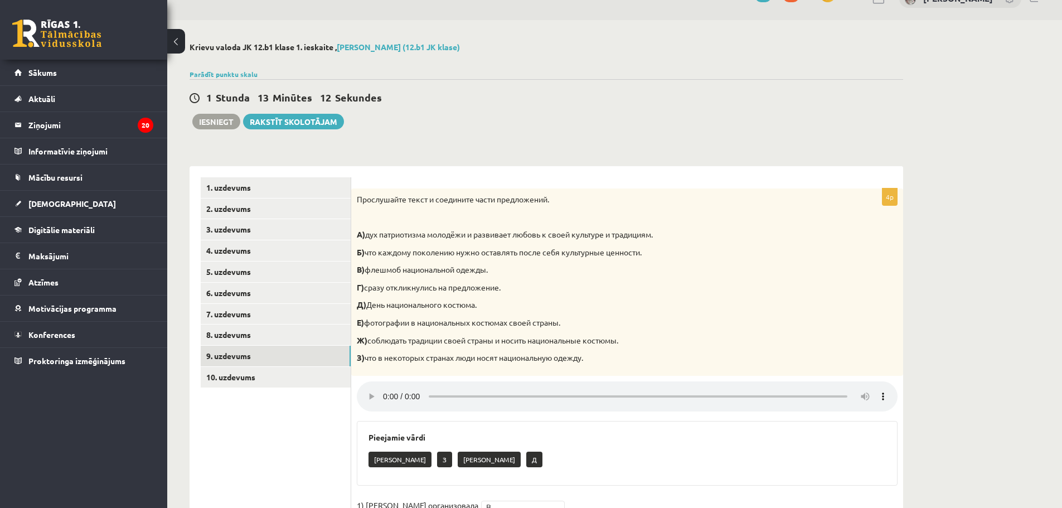
click at [580, 44] on h2 "Krievu valoda JK 12.b1 klase 1. ieskaite , Domenika Babane (12.b1 JK klase)" at bounding box center [547, 46] width 714 height 9
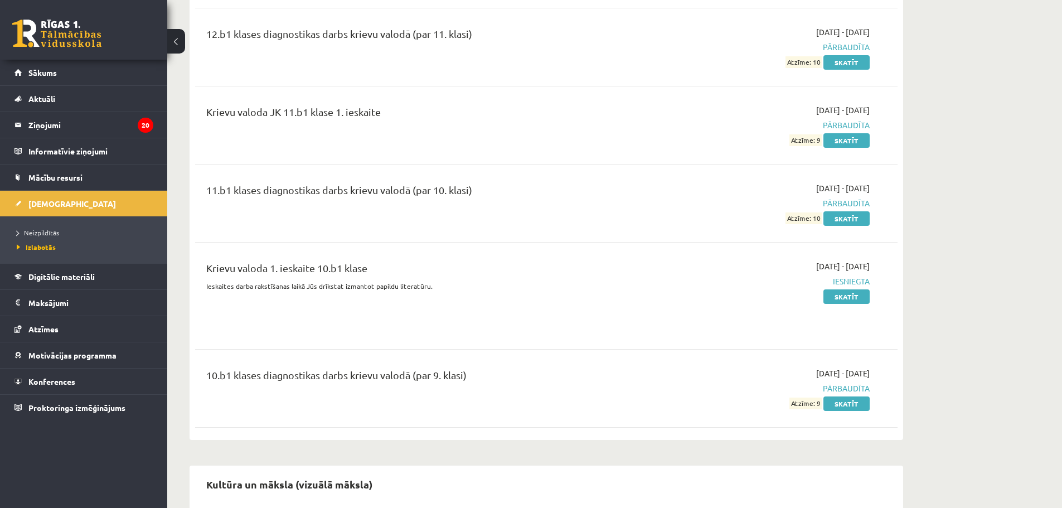
scroll to position [558, 0]
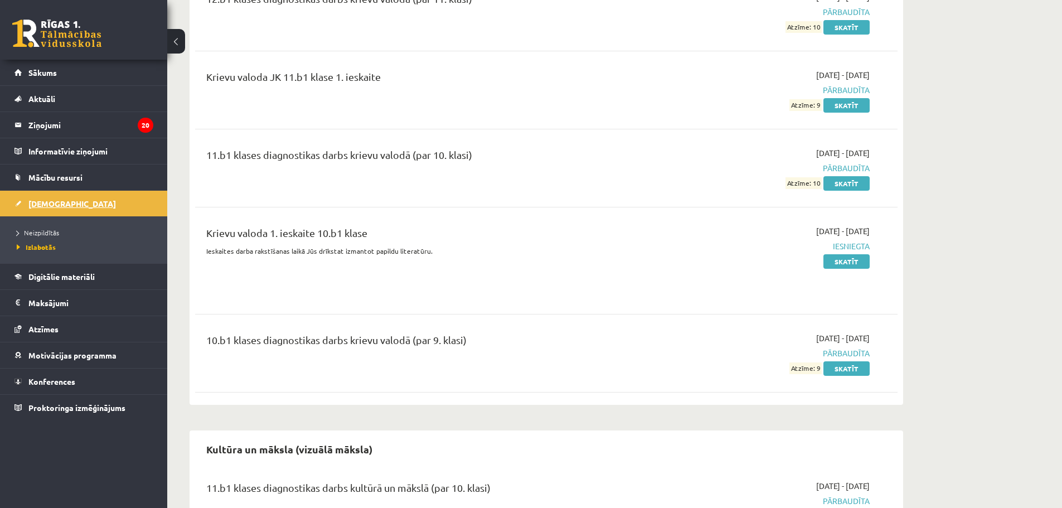
click at [46, 199] on span "[DEMOGRAPHIC_DATA]" at bounding box center [72, 204] width 88 height 10
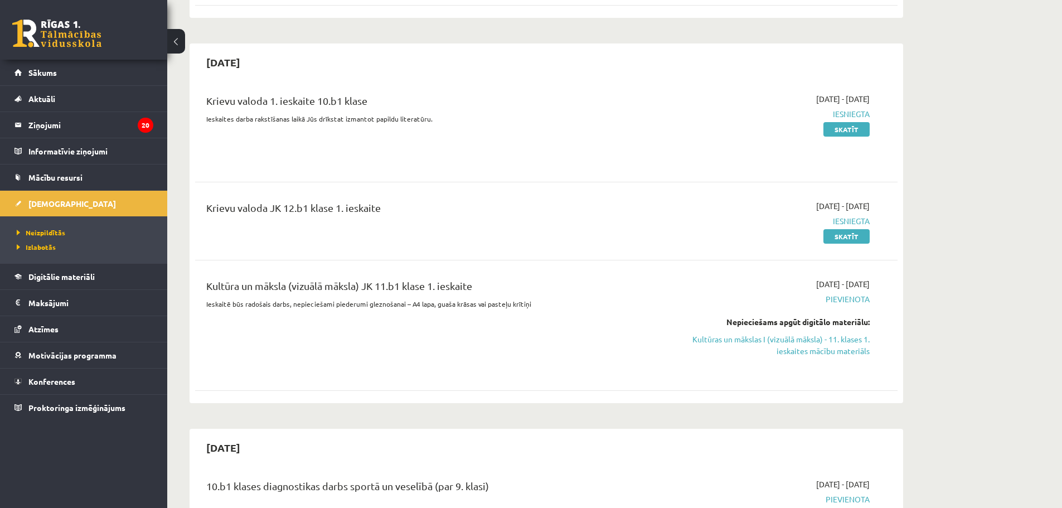
scroll to position [390, 0]
click at [830, 349] on link "Kultūras un mākslas I (vizuālā māksla) - 11. klases 1. ieskaites mācību materiā…" at bounding box center [765, 344] width 210 height 23
click at [573, 43] on div "[DATE] Krievu valoda 1. ieskaite 10.b1 klase Ieskaites darba rakstīšanas laikā …" at bounding box center [547, 223] width 714 height 360
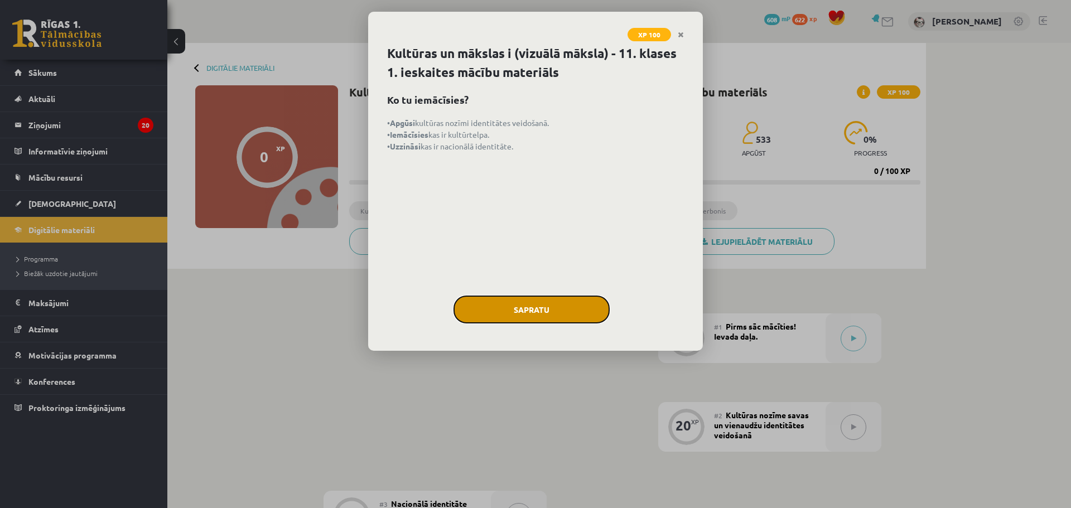
click at [564, 308] on button "Sapratu" at bounding box center [531, 310] width 156 height 28
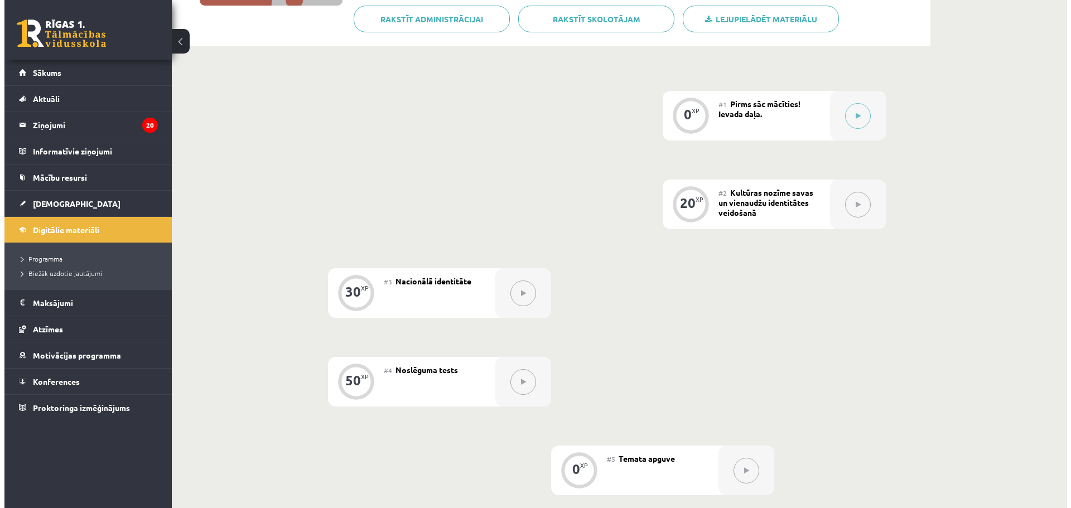
scroll to position [223, 0]
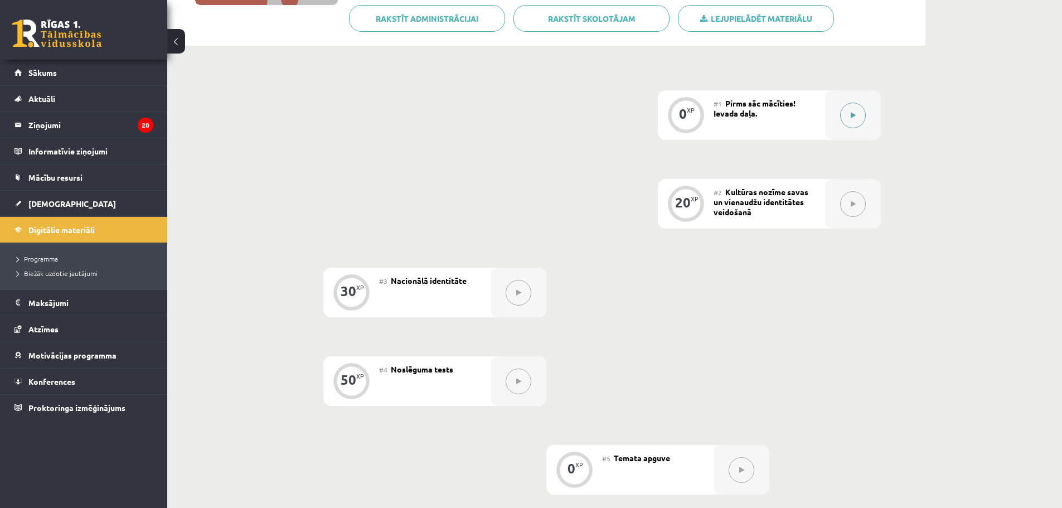
click at [868, 110] on div at bounding box center [853, 115] width 56 height 50
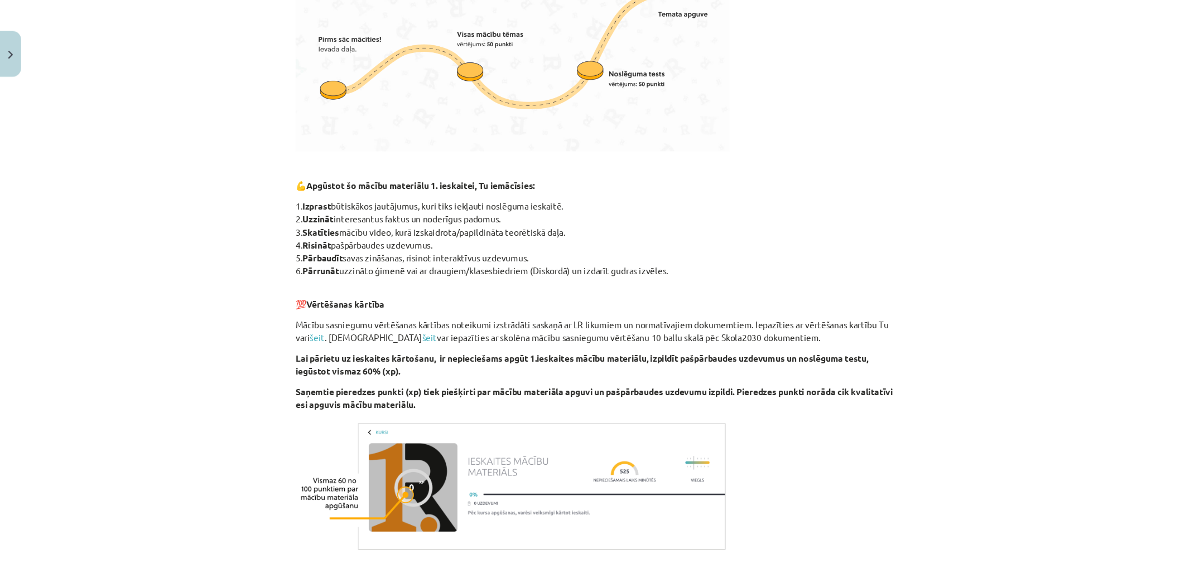
scroll to position [390, 0]
drag, startPoint x: 270, startPoint y: 184, endPoint x: 404, endPoint y: 188, distance: 133.9
click at [277, 184] on b "Izprast" at bounding box center [285, 184] width 26 height 10
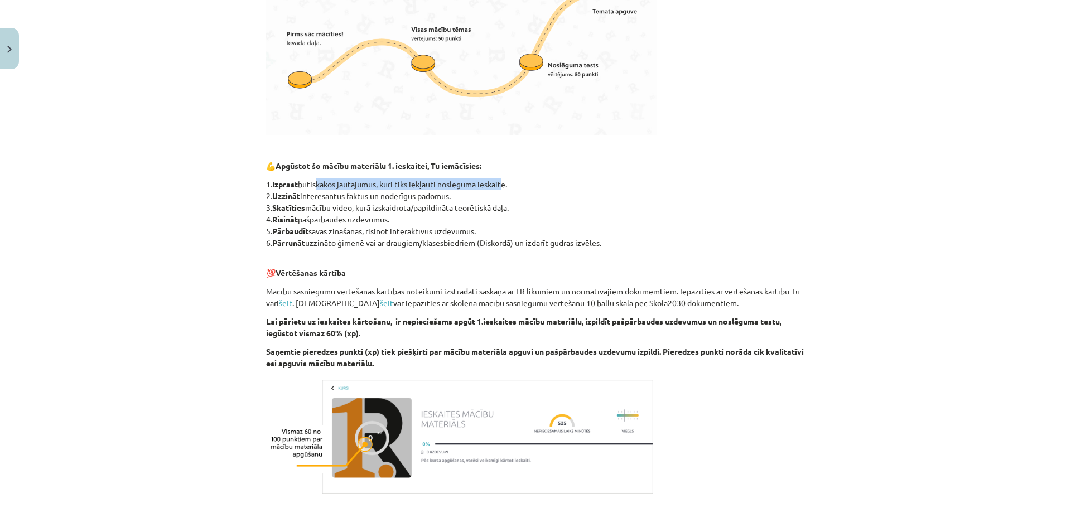
drag, startPoint x: 404, startPoint y: 188, endPoint x: 494, endPoint y: 188, distance: 89.8
click at [502, 186] on p "1. Izprast būtiskākos jautājumus, kuri tiks iekļauti noslēguma ieskaitē. 2. Uzz…" at bounding box center [535, 213] width 539 height 70
drag, startPoint x: 268, startPoint y: 186, endPoint x: 342, endPoint y: 187, distance: 74.2
click at [292, 186] on p "1. Izprast būtiskākos jautājumus, kuri tiks iekļauti noslēguma ieskaitē. 2. Uzz…" at bounding box center [535, 213] width 539 height 70
drag, startPoint x: 342, startPoint y: 187, endPoint x: 436, endPoint y: 185, distance: 94.3
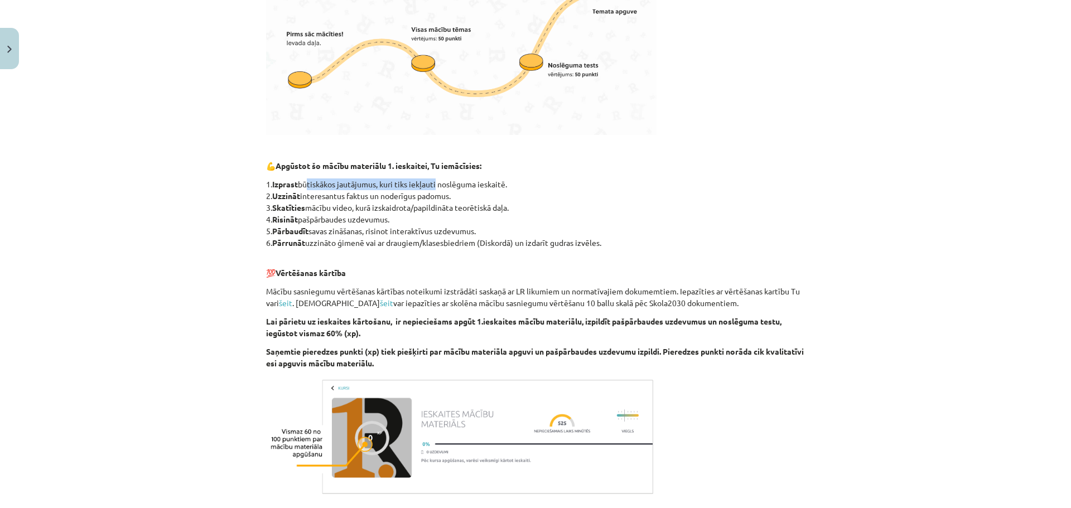
click at [436, 185] on p "1. Izprast būtiskākos jautājumus, kuri tiks iekļauti noslēguma ieskaitē. 2. Uzz…" at bounding box center [535, 213] width 539 height 70
drag, startPoint x: 269, startPoint y: 178, endPoint x: 292, endPoint y: 183, distance: 23.4
click at [292, 183] on p "1. Izprast būtiskākos jautājumus, kuri tiks iekļauti noslēguma ieskaitē. 2. Uzz…" at bounding box center [535, 213] width 539 height 70
click at [303, 185] on p "1. Izprast būtiskākos jautājumus, kuri tiks iekļauti noslēguma ieskaitē. 2. Uzz…" at bounding box center [535, 213] width 539 height 70
click at [269, 187] on p "1. Izprast būtiskākos jautājumus, kuri tiks iekļauti noslēguma ieskaitē. 2. Uzz…" at bounding box center [535, 213] width 539 height 70
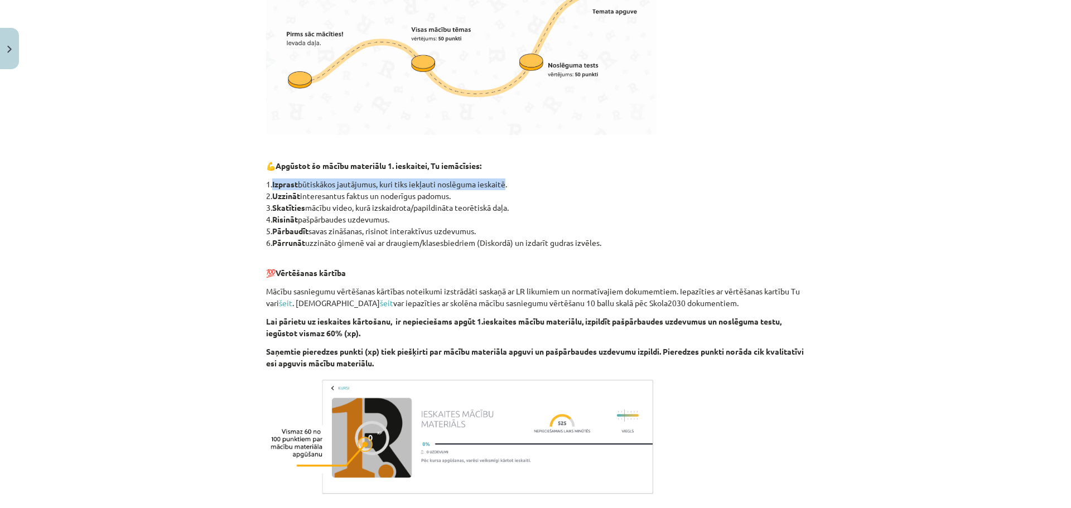
drag, startPoint x: 300, startPoint y: 187, endPoint x: 503, endPoint y: 182, distance: 203.1
click at [503, 182] on p "1. Izprast būtiskākos jautājumus, kuri tiks iekļauti noslēguma ieskaitē. 2. Uzz…" at bounding box center [535, 213] width 539 height 70
copy p "Izprast būtiskākos jautājumus, kuri tiks iekļauti noslēguma ieskaitē"
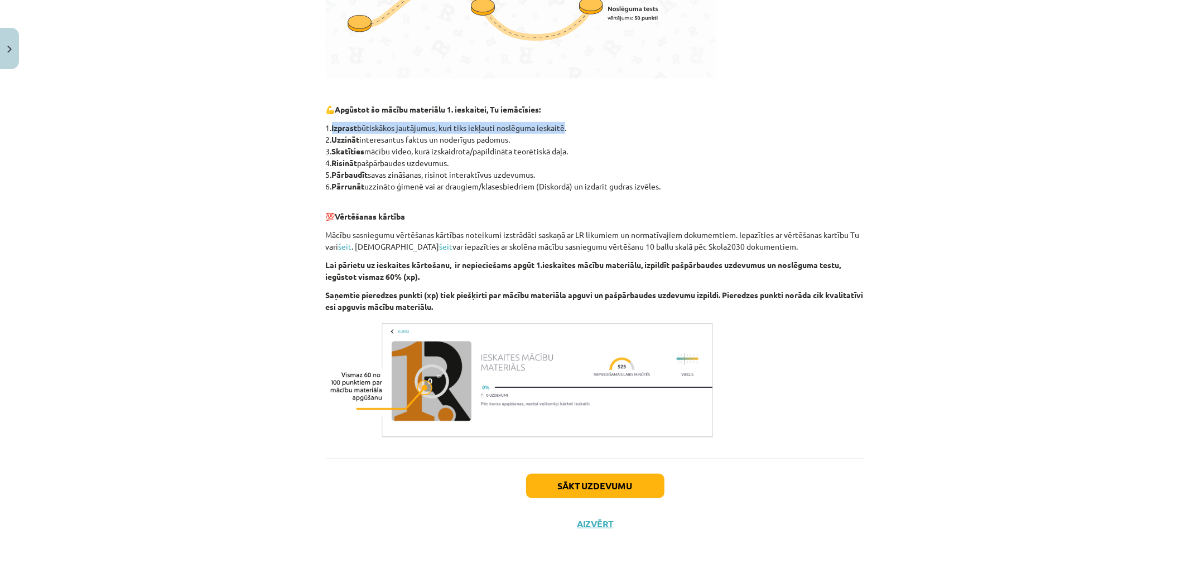
scroll to position [453, 0]
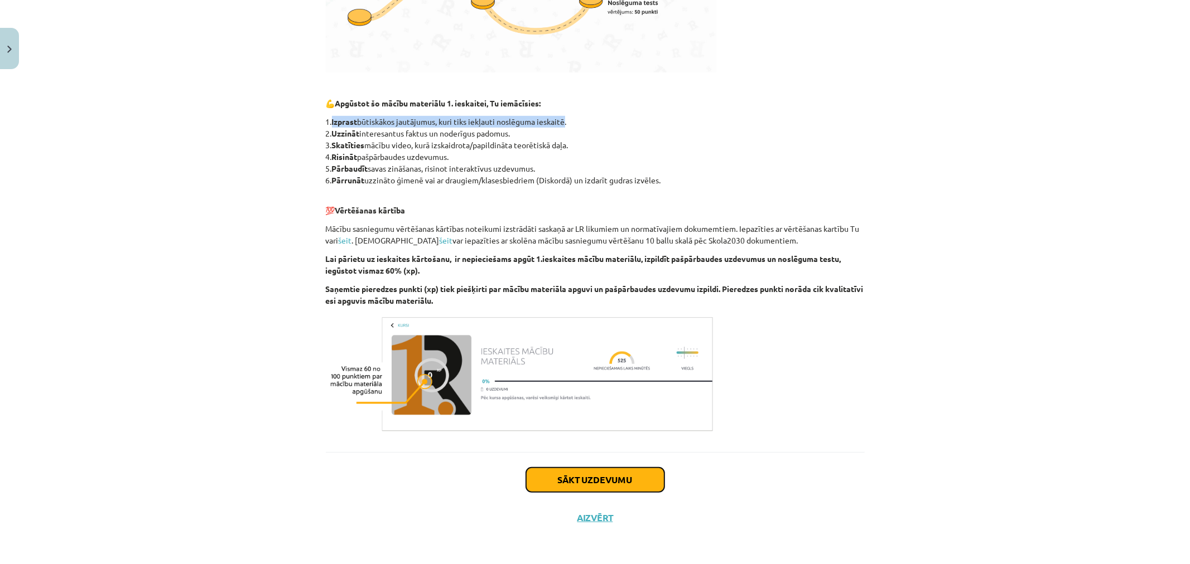
click at [572, 476] on button "Sākt uzdevumu" at bounding box center [595, 480] width 138 height 25
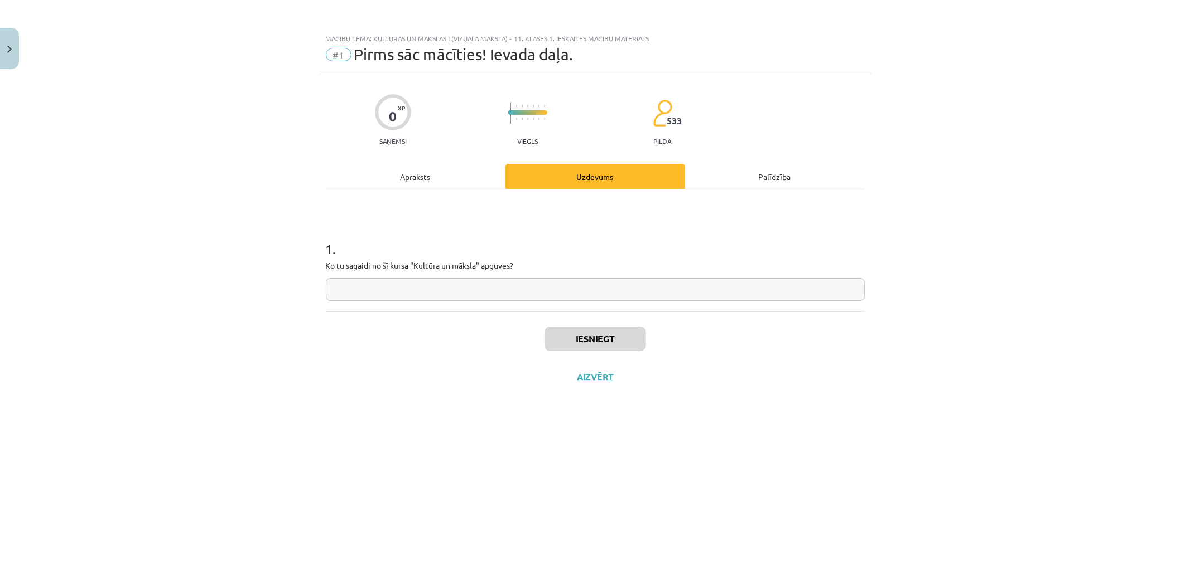
click at [486, 292] on input "text" at bounding box center [595, 289] width 539 height 23
paste input "**********"
type input "**********"
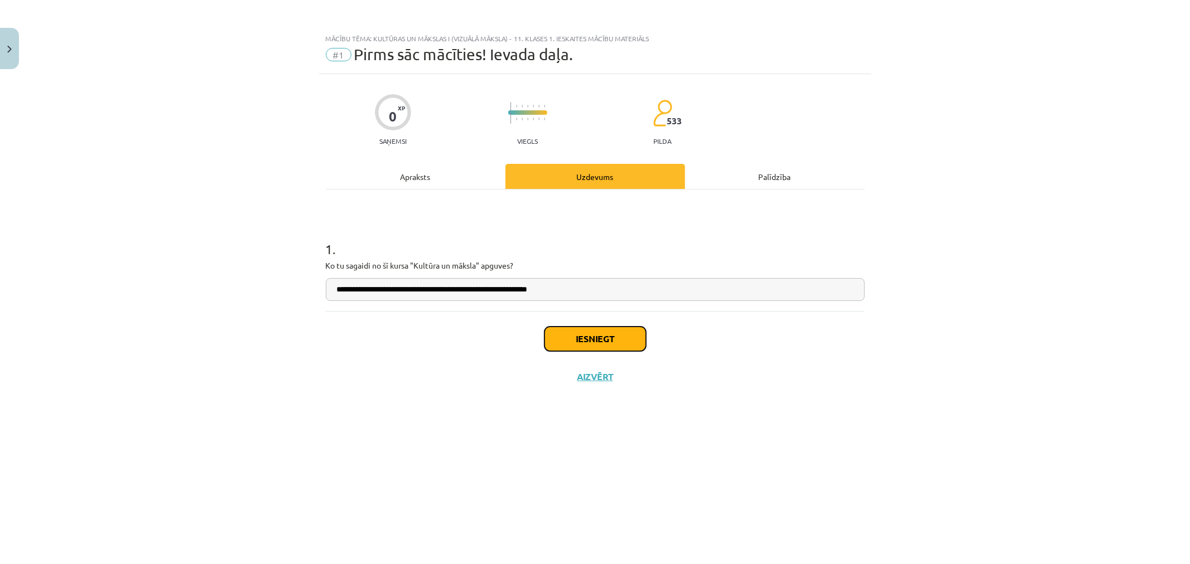
click at [604, 346] on button "Iesniegt" at bounding box center [594, 339] width 101 height 25
click at [588, 381] on button "Nākamā nodarbība" at bounding box center [594, 384] width 109 height 26
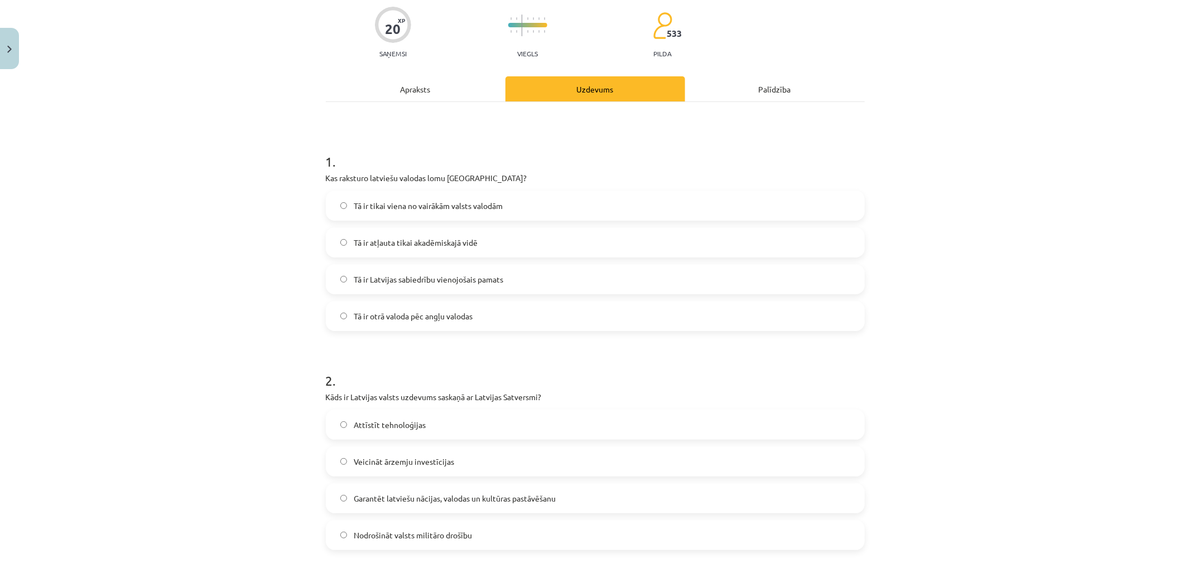
scroll to position [28, 0]
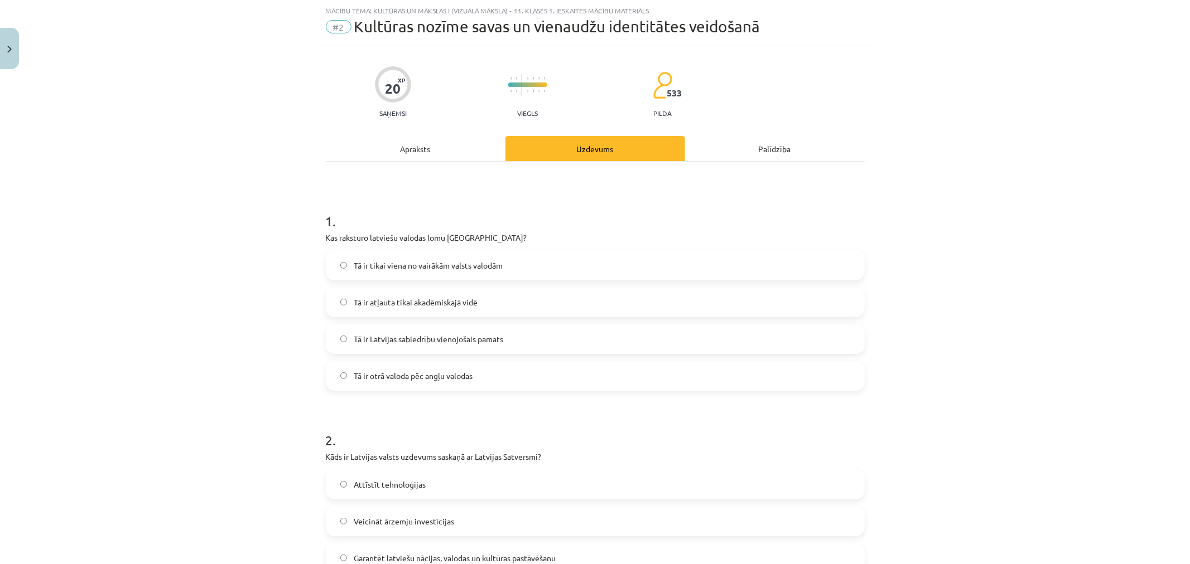
click at [305, 238] on div "Mācību tēma: Kultūras un mākslas i (vizuālā māksla) - 11. klases 1. ieskaites m…" at bounding box center [595, 282] width 1190 height 564
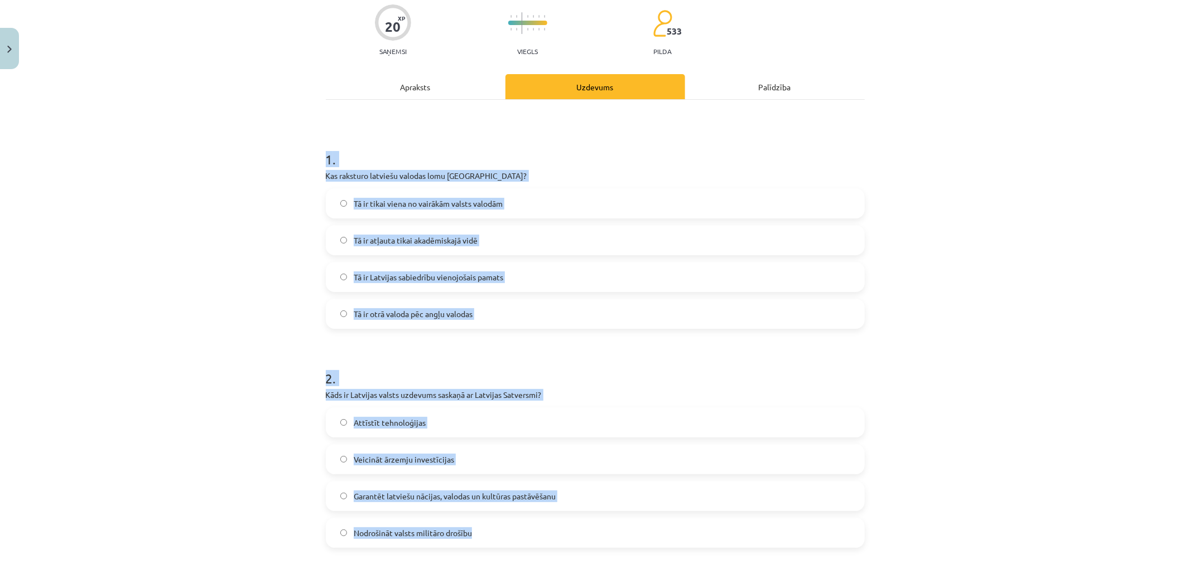
drag, startPoint x: 389, startPoint y: 247, endPoint x: 504, endPoint y: 451, distance: 233.7
click at [504, 450] on form "1 . Kas raksturo latviešu valodas lomu [GEOGRAPHIC_DATA]? Tā ir tikai viena no …" at bounding box center [595, 559] width 539 height 854
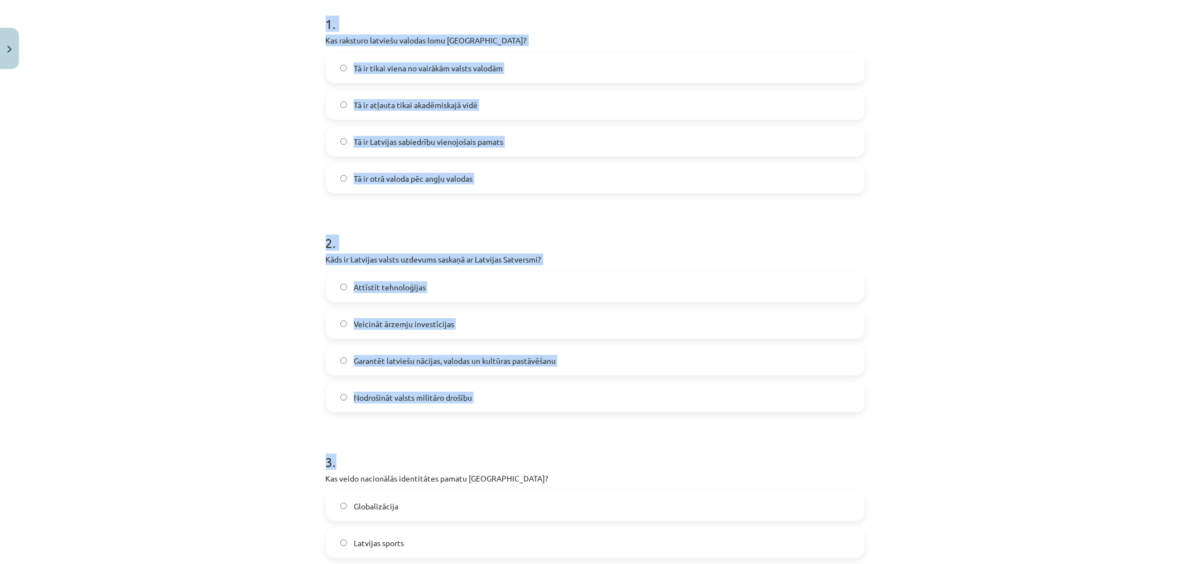
click at [504, 452] on div "3 . Kas veido nacionālās identitātes pamatu [GEOGRAPHIC_DATA]? Globalizācija La…" at bounding box center [595, 533] width 539 height 197
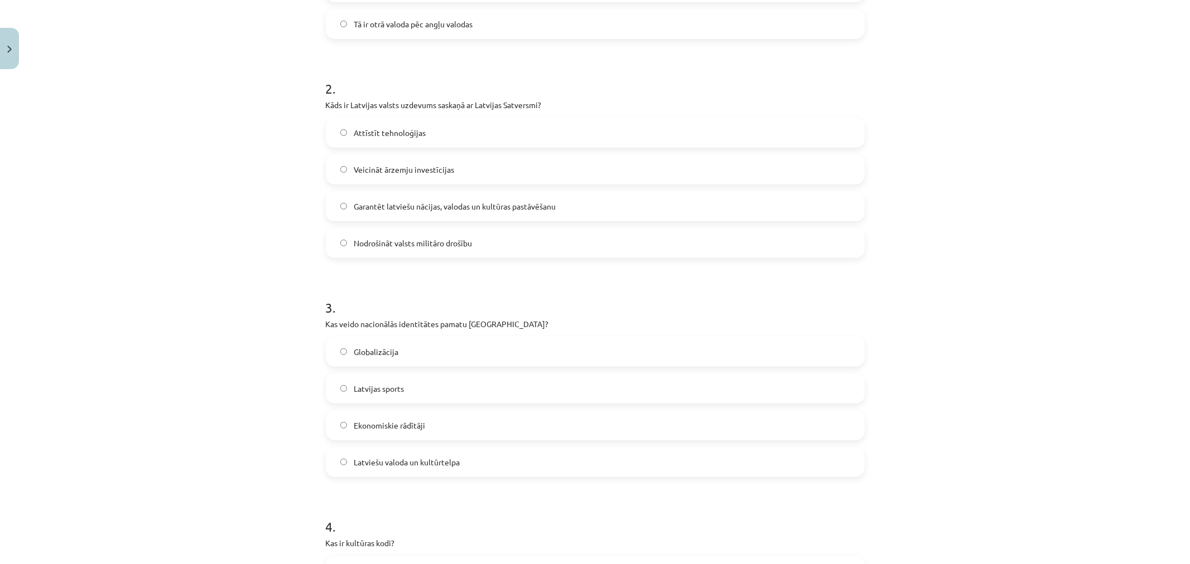
scroll to position [399, 0]
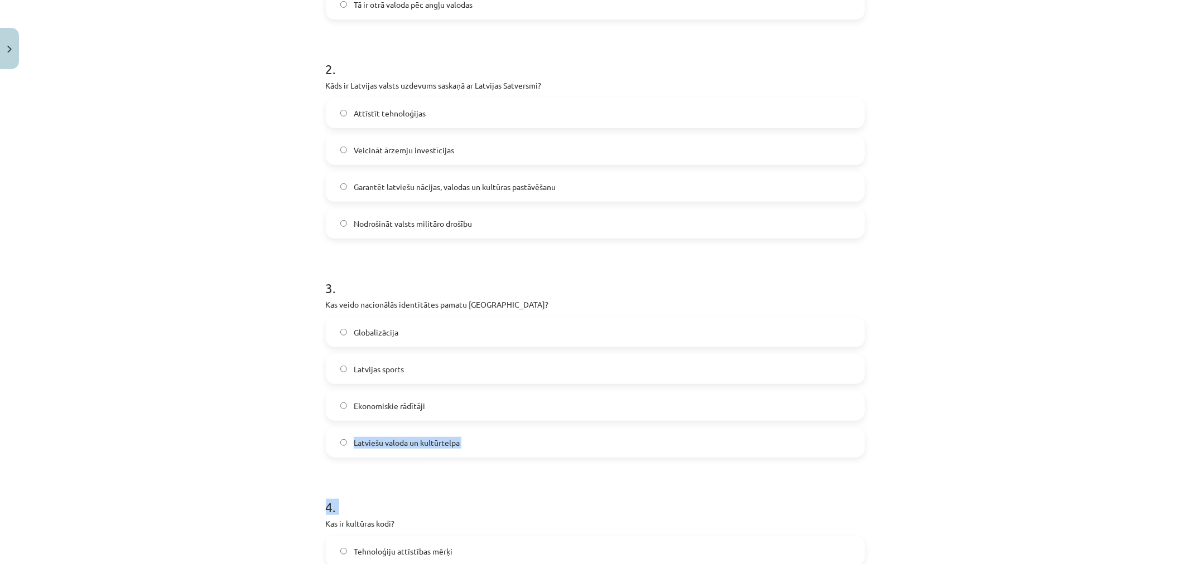
drag, startPoint x: 504, startPoint y: 452, endPoint x: 554, endPoint y: 493, distance: 64.6
click at [554, 498] on form "1 . Kas raksturo latviešu valodas lomu [GEOGRAPHIC_DATA]? Tā ir tikai viena no …" at bounding box center [595, 250] width 539 height 854
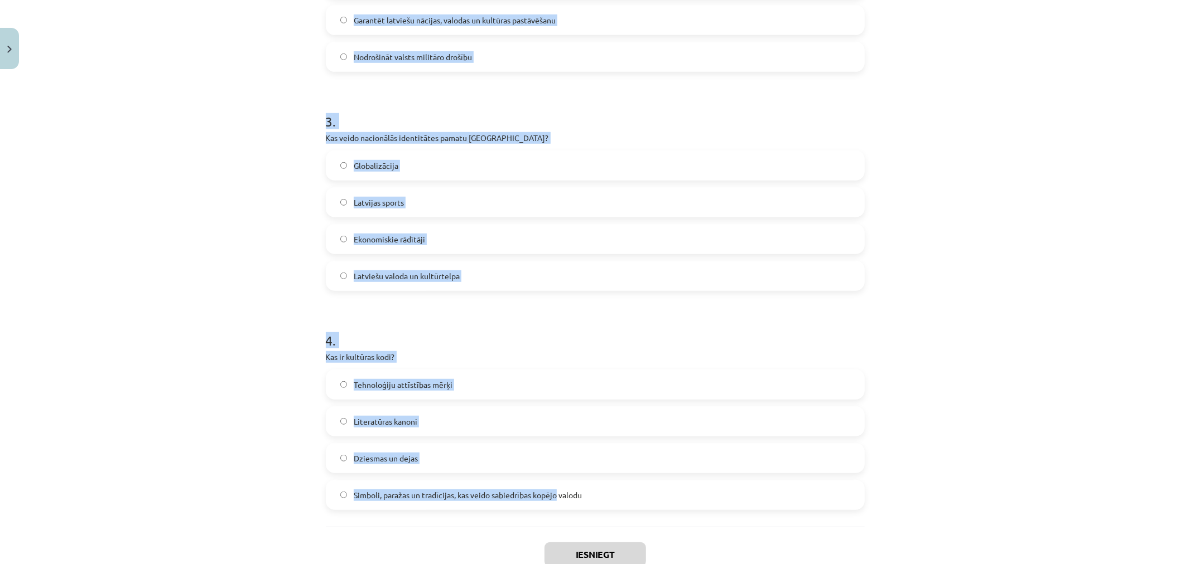
scroll to position [641, 0]
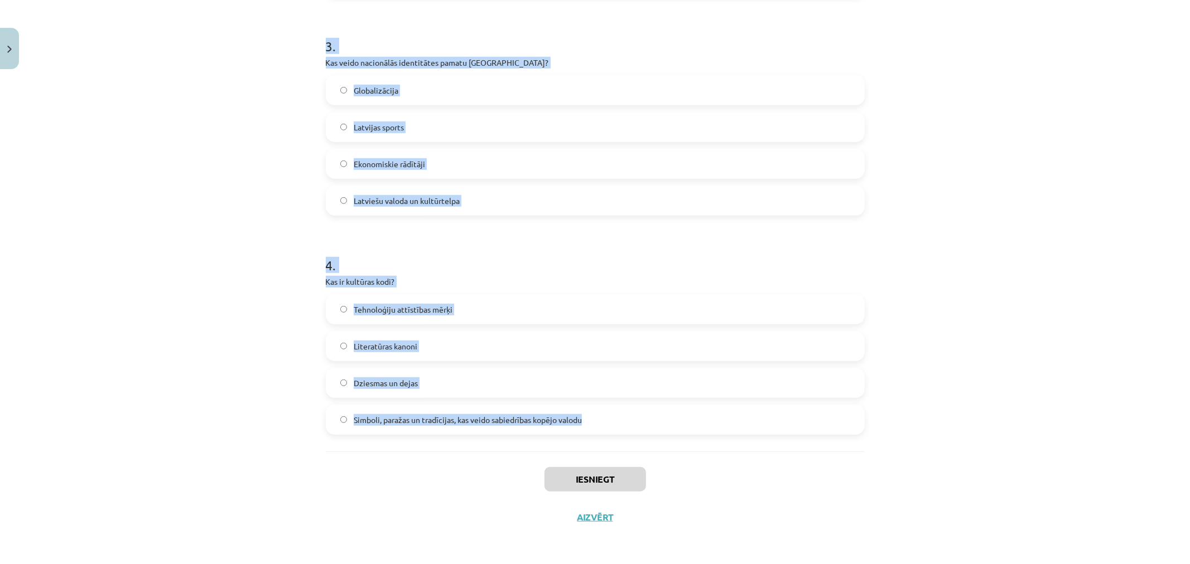
drag, startPoint x: 316, startPoint y: 226, endPoint x: 666, endPoint y: 428, distance: 403.8
click at [666, 434] on div "Mācību tēma: Kultūras un mākslas i (vizuālā māksla) - 11. klases 1. ieskaites m…" at bounding box center [595, 282] width 1190 height 564
copy form "1 . Kas raksturo latviešu valodas lomu [GEOGRAPHIC_DATA]? Tā ir tikai viena no …"
click at [257, 292] on div "Mācību tēma: Kultūras un mākslas i (vizuālā māksla) - 11. klases 1. ieskaites m…" at bounding box center [595, 282] width 1190 height 564
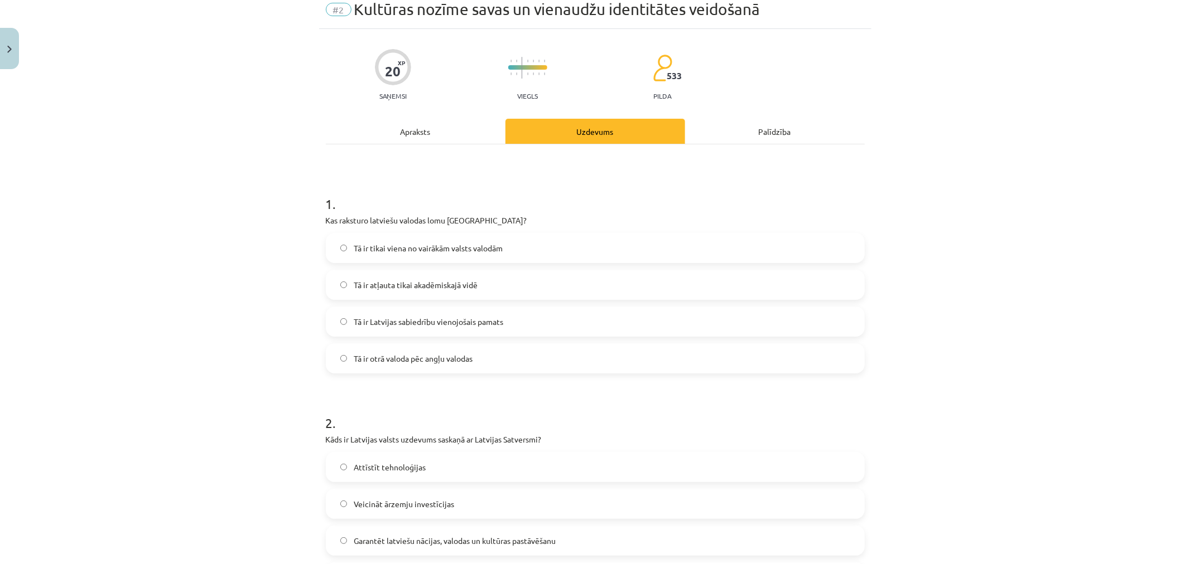
scroll to position [0, 0]
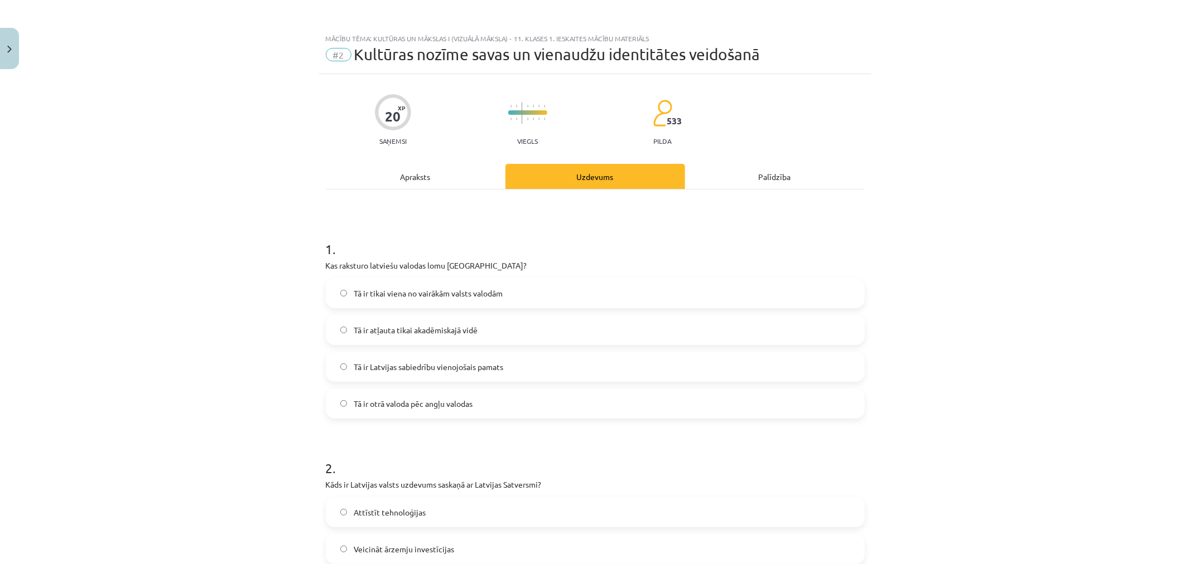
click at [391, 361] on span "Tā ir Latvijas sabiedrību vienojošais pamats" at bounding box center [428, 367] width 149 height 12
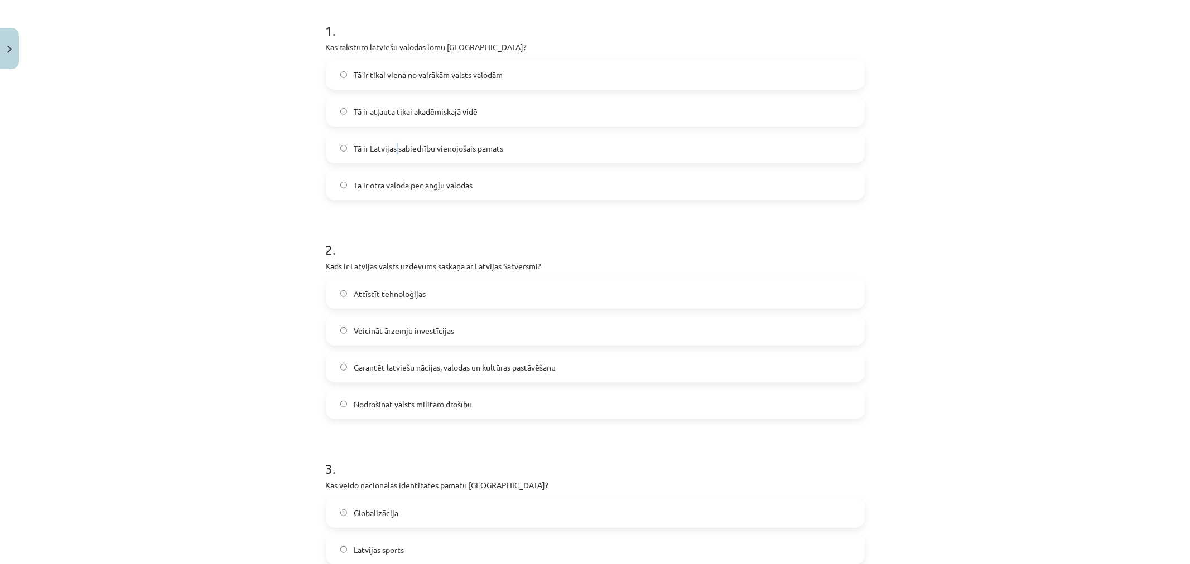
scroll to position [248, 0]
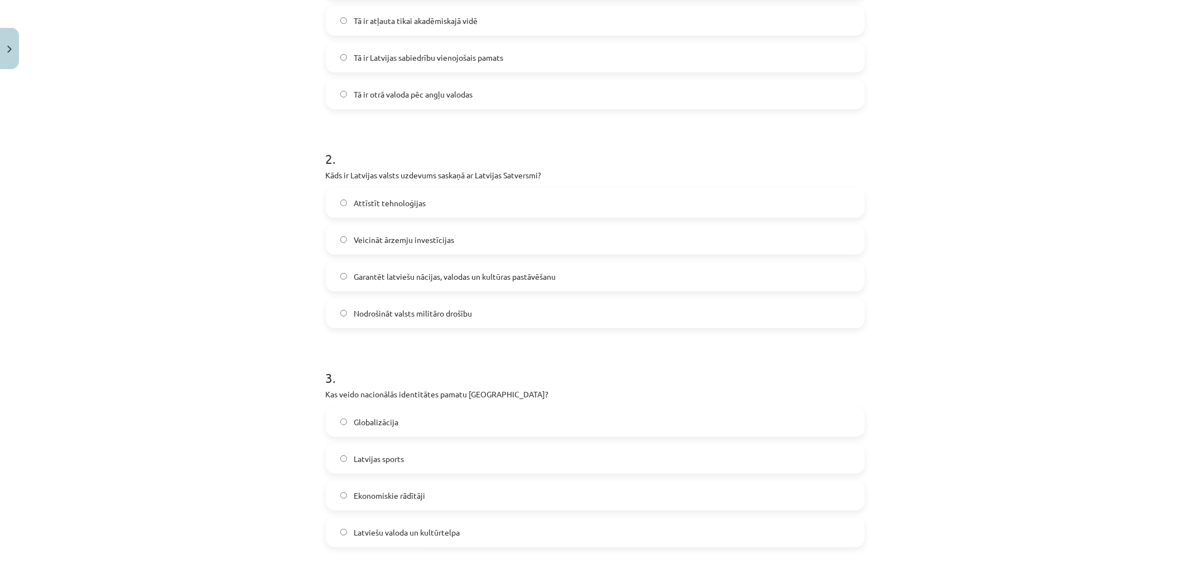
click at [375, 272] on span "Garantēt latviešu nācijas, valodas un kultūras pastāvēšanu" at bounding box center [455, 277] width 202 height 12
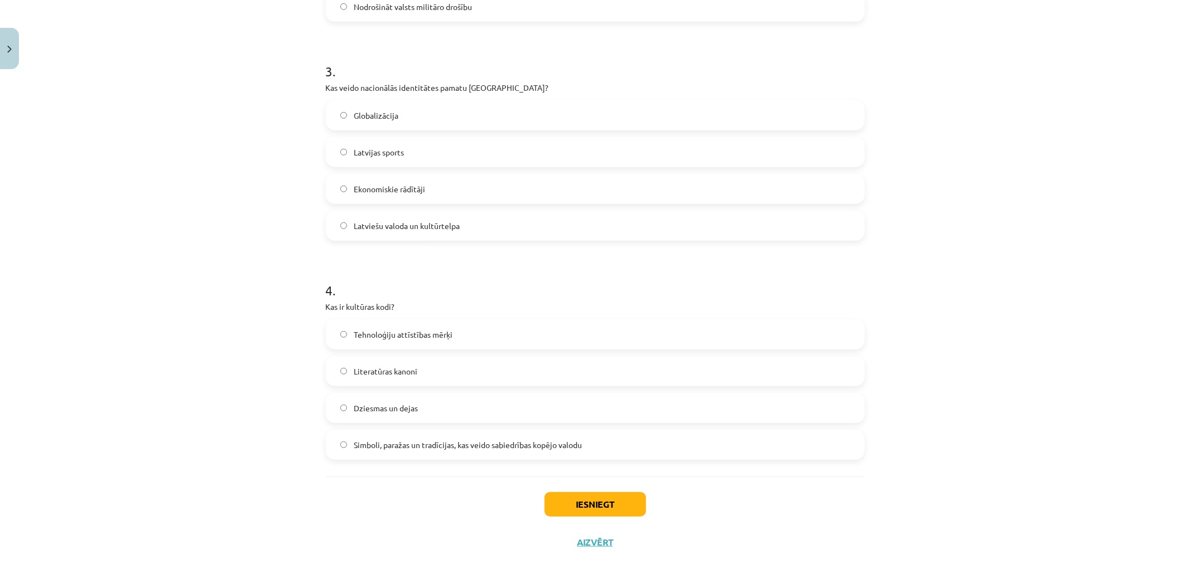
scroll to position [620, 0]
click at [400, 227] on span "Latviešu valoda un kultūrtelpa" at bounding box center [407, 223] width 106 height 12
click at [376, 444] on span "Simboli, paražas un tradīcijas, kas veido sabiedrības kopējo valodu" at bounding box center [468, 442] width 228 height 12
click at [545, 441] on span "Simboli, paražas un tradīcijas, kas veido sabiedrības kopējo valodu" at bounding box center [468, 442] width 228 height 12
click at [547, 441] on span "Simboli, paražas un tradīcijas, kas veido sabiedrības kopējo valodu" at bounding box center [468, 442] width 228 height 12
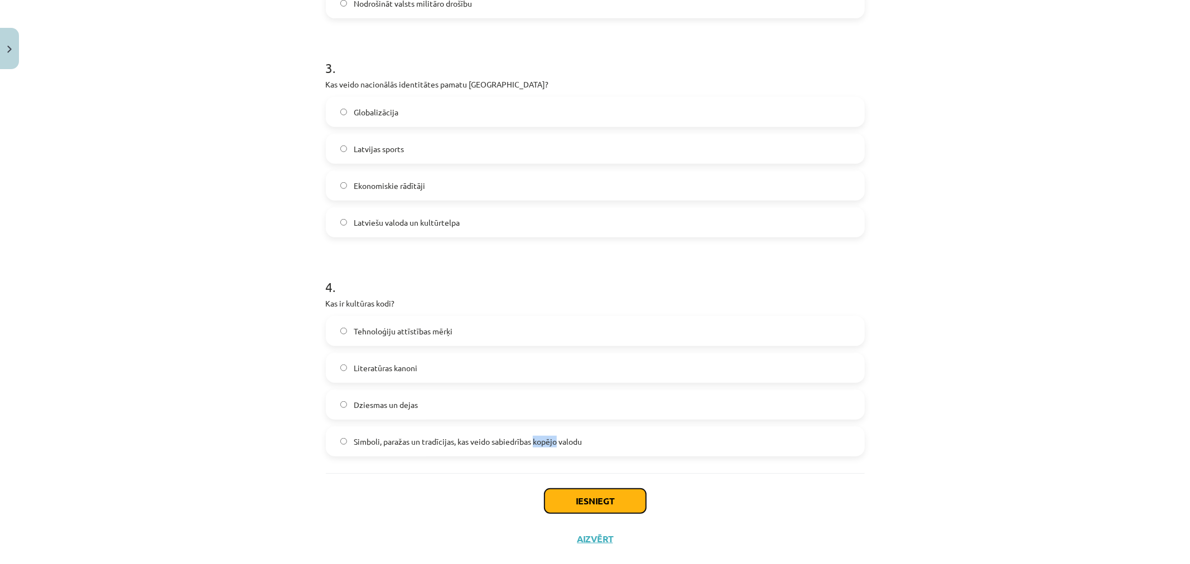
click at [584, 500] on button "Iesniegt" at bounding box center [594, 501] width 101 height 25
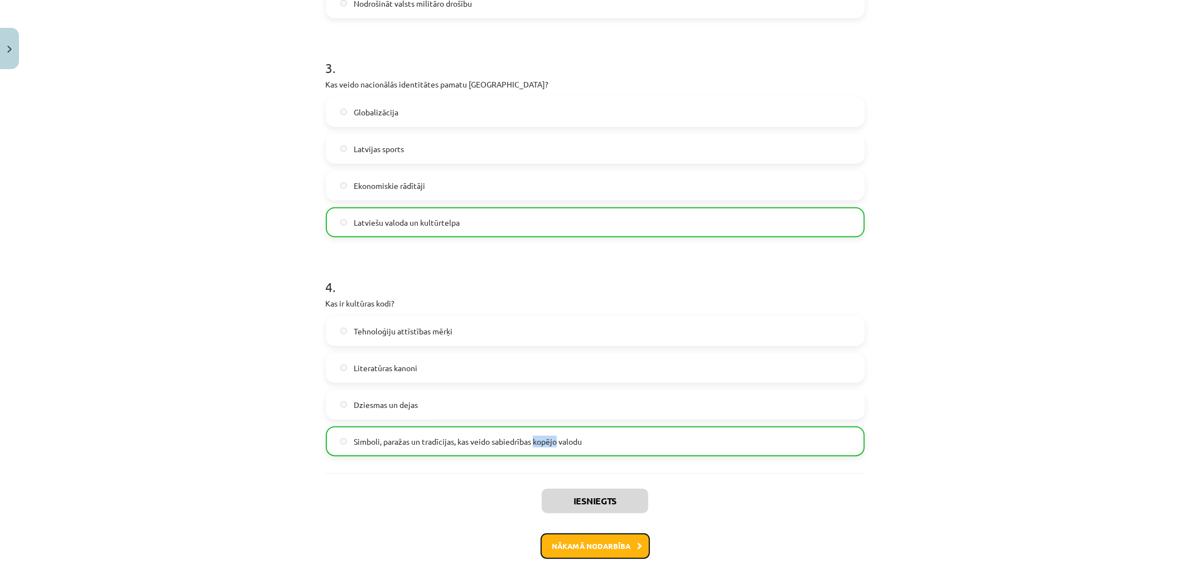
click at [573, 507] on button "Nākamā nodarbība" at bounding box center [594, 547] width 109 height 26
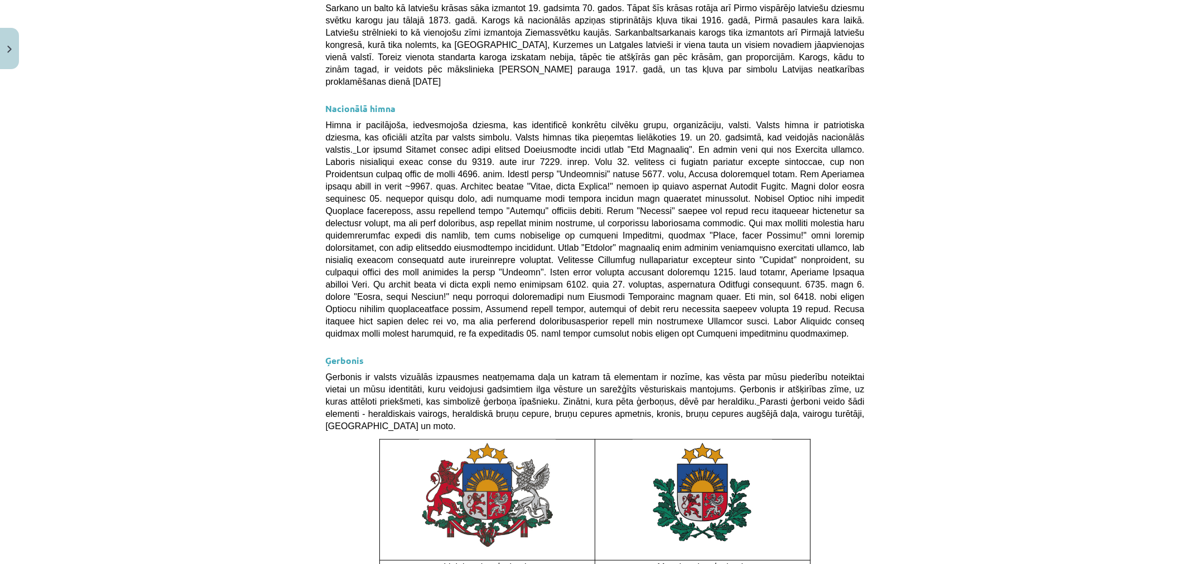
scroll to position [676, 0]
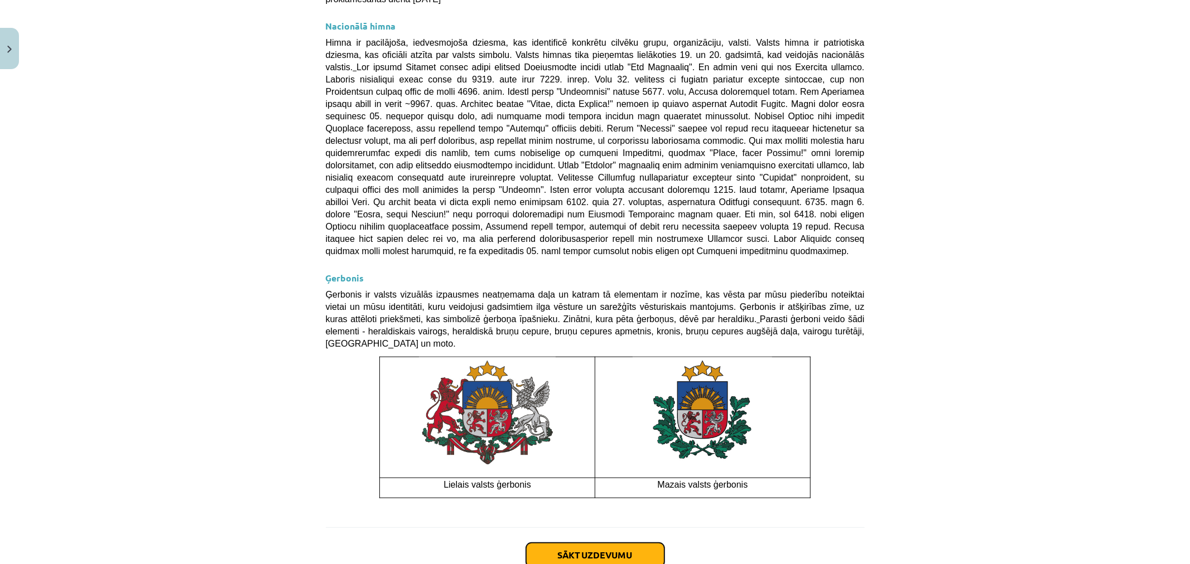
click at [586, 507] on button "Sākt uzdevumu" at bounding box center [595, 555] width 138 height 25
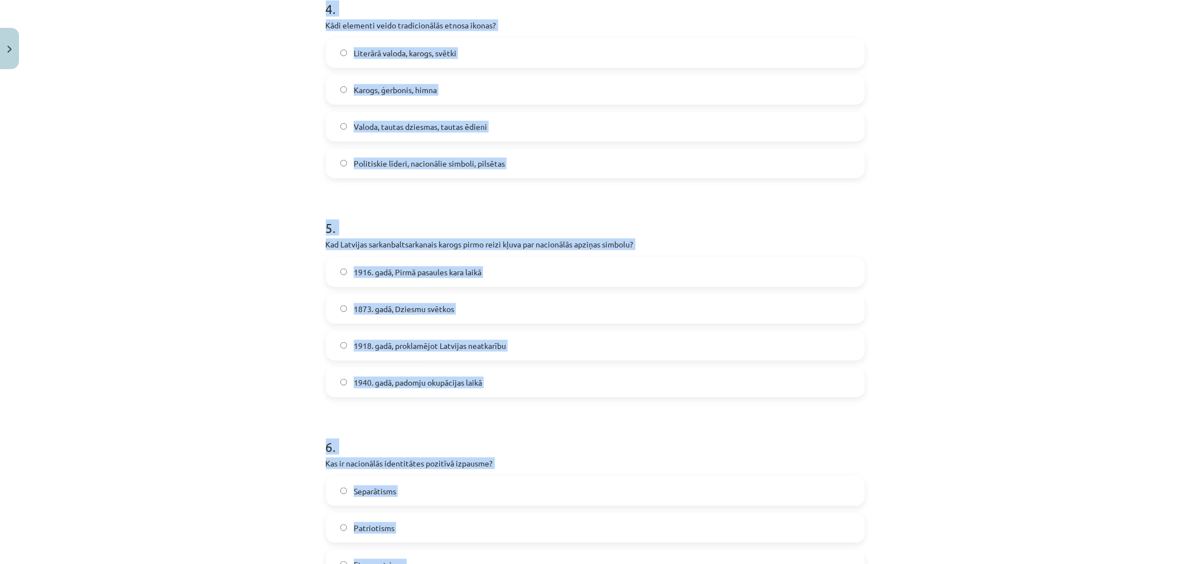
scroll to position [1079, 0]
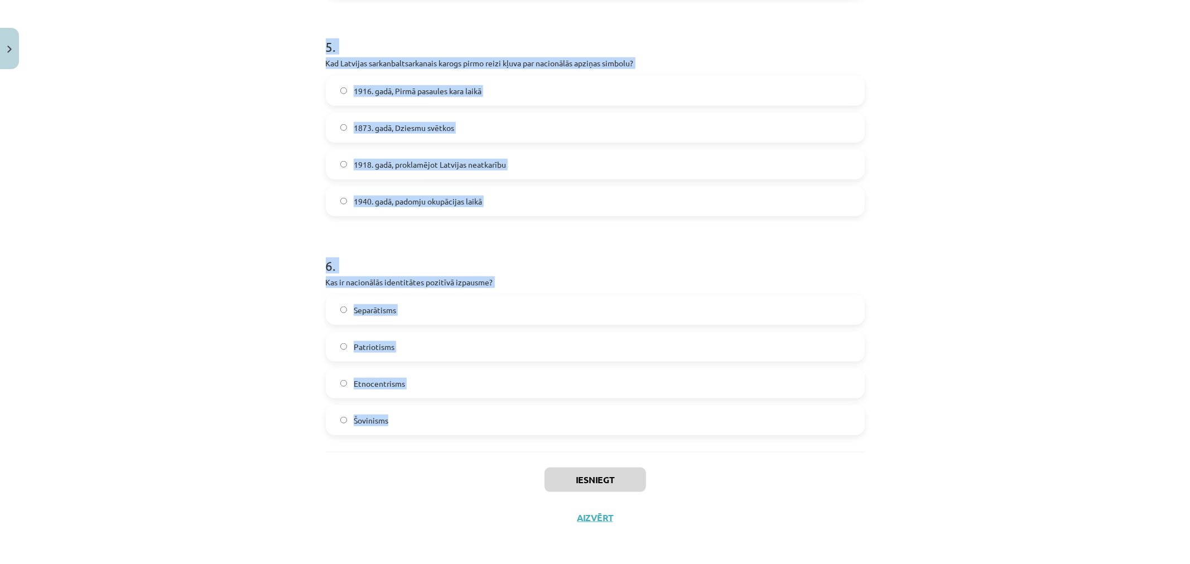
drag, startPoint x: 268, startPoint y: 242, endPoint x: 569, endPoint y: 439, distance: 359.8
click at [569, 439] on div "Mācību tēma: Kultūras un mākslas i (vizuālā māksla) - 11. klases 1. ieskaites m…" at bounding box center [595, 282] width 1190 height 564
copy form "Kāda ir valsts himnas galvenā funkcija? Tā ir patriotiska dziesma, kas identifi…"
click at [210, 263] on div "Mācību tēma: Kultūras un mākslas i (vizuālā māksla) - 11. klases 1. ieskaites m…" at bounding box center [595, 282] width 1190 height 564
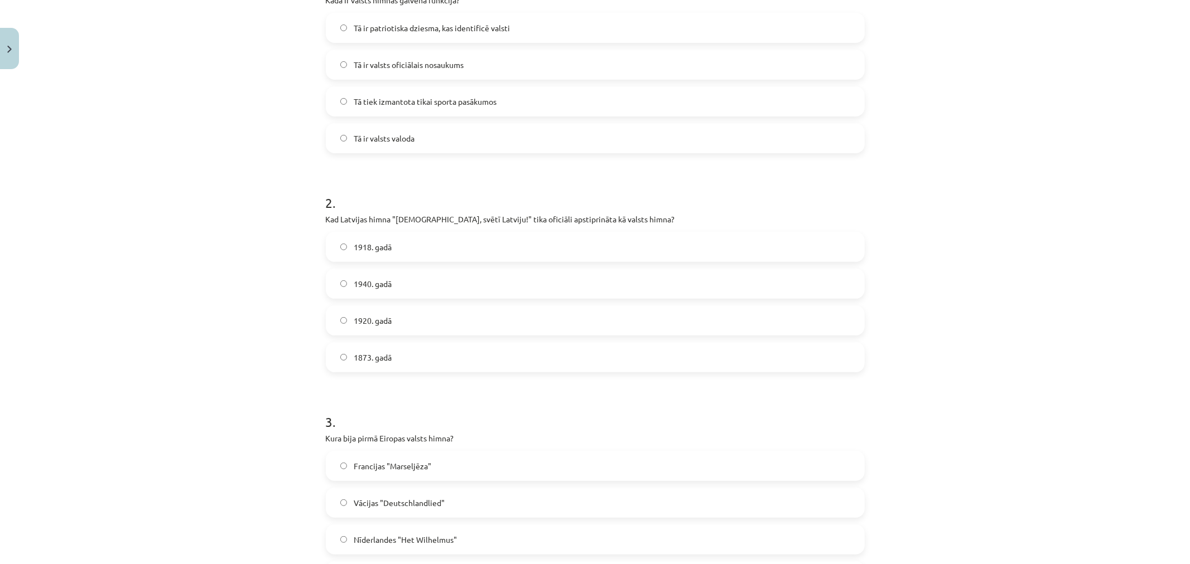
scroll to position [0, 0]
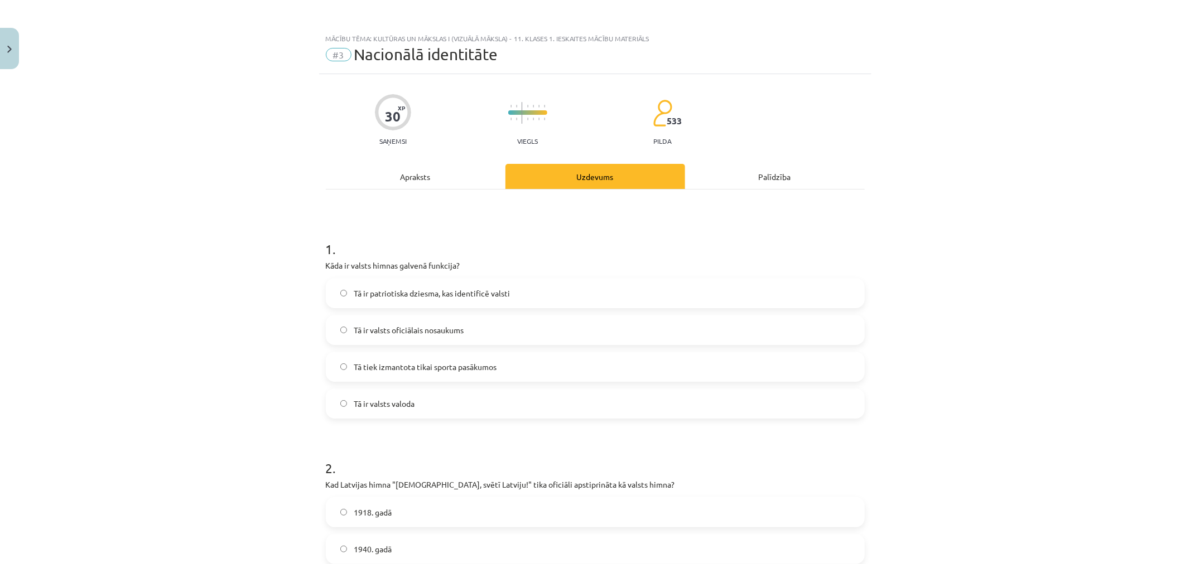
click at [448, 297] on span "Tā ir patriotiska dziesma, kas identificē valsti" at bounding box center [432, 294] width 156 height 12
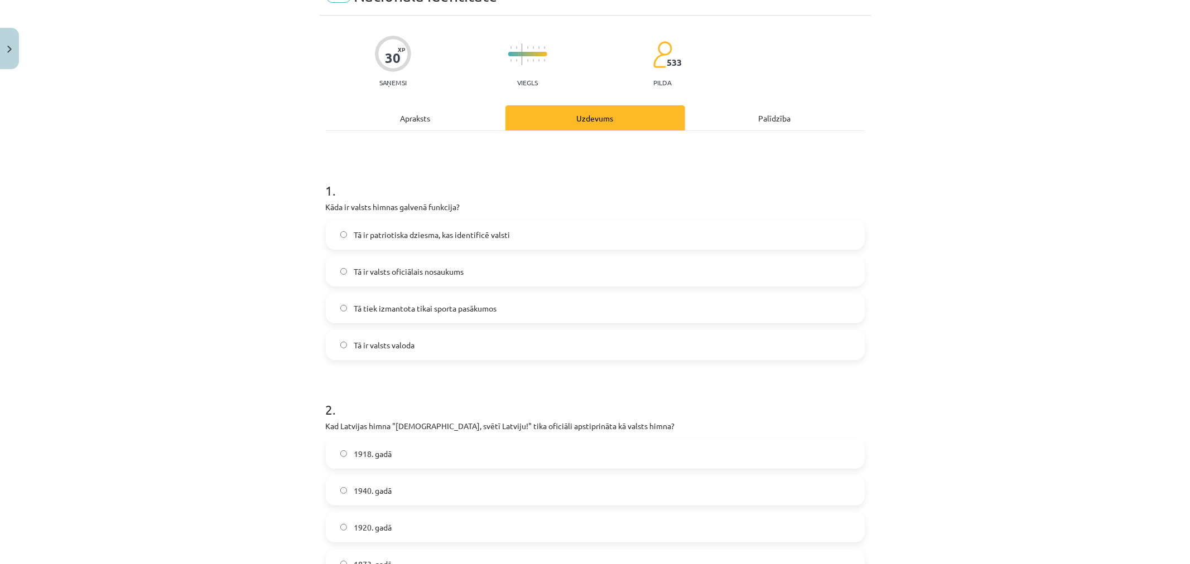
scroll to position [248, 0]
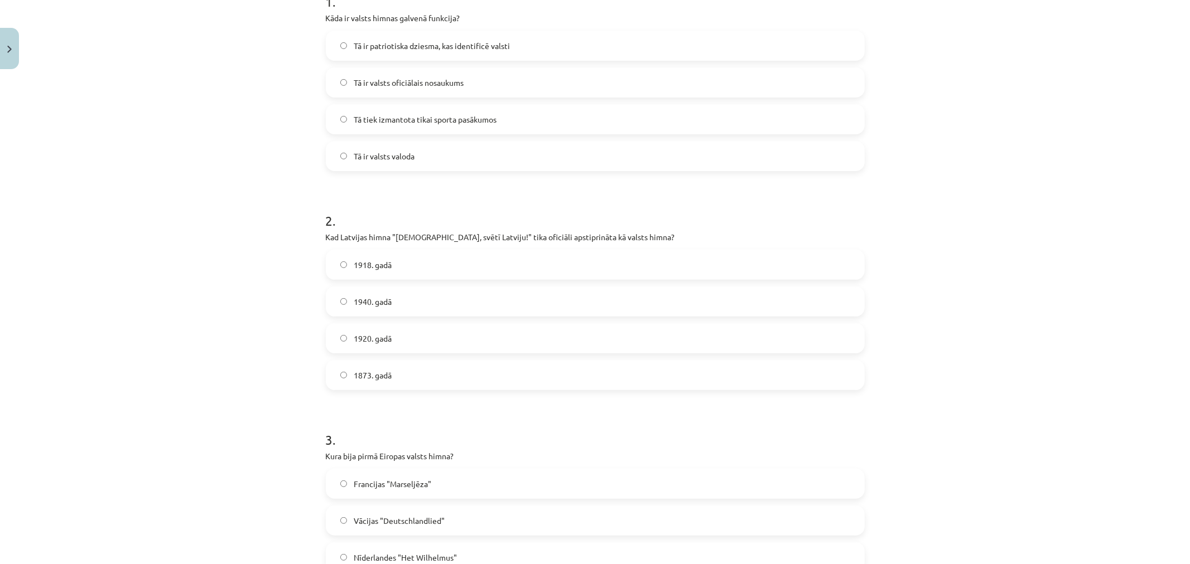
click at [367, 342] on span "1920. gadā" at bounding box center [373, 339] width 38 height 12
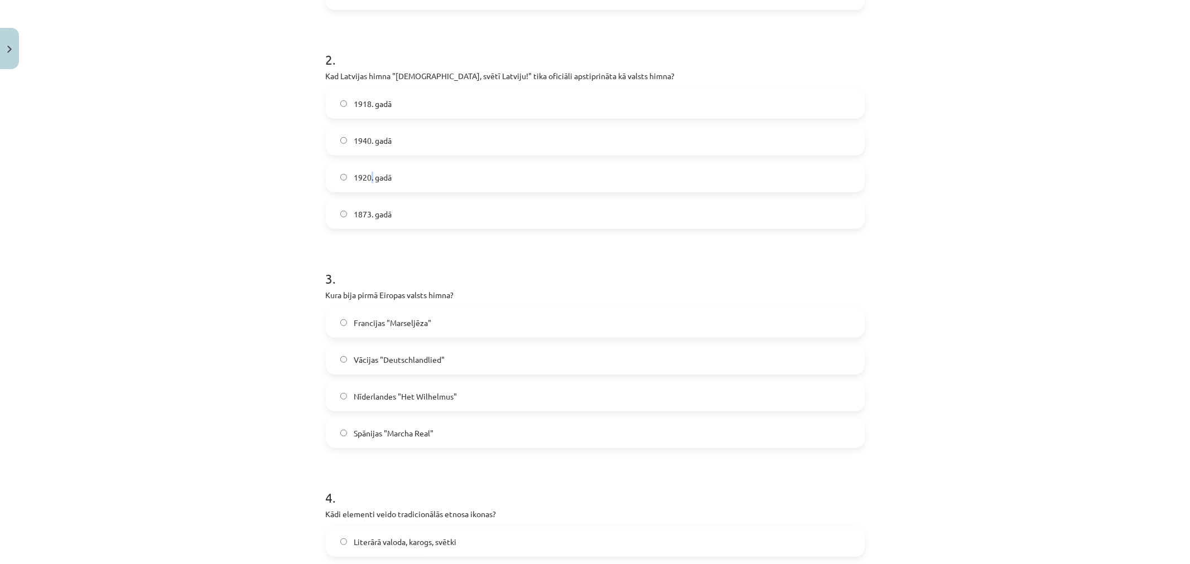
scroll to position [433, 0]
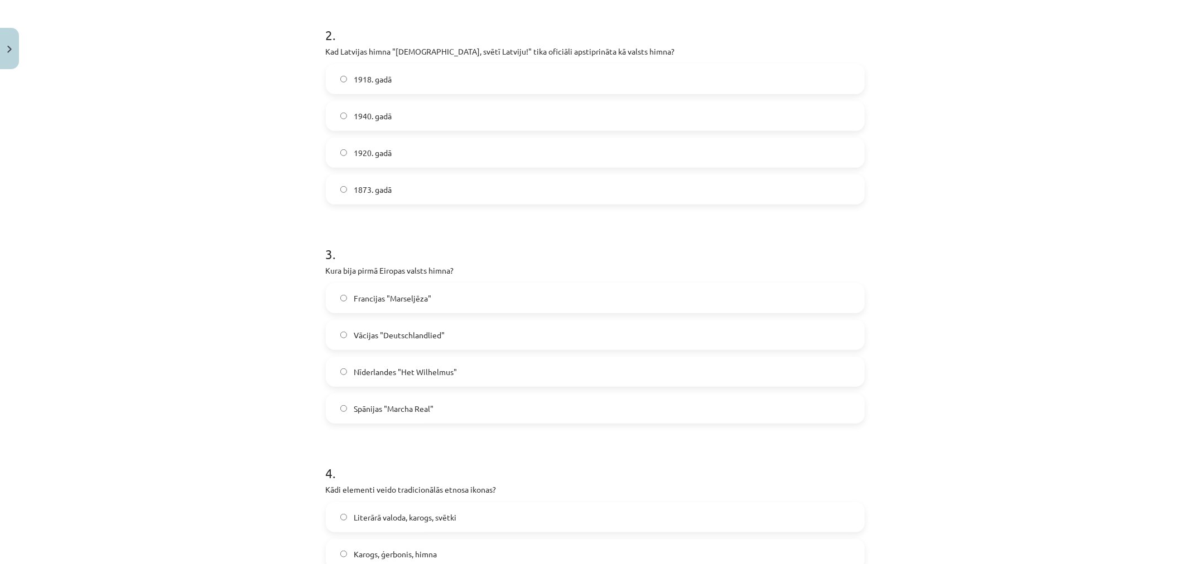
click at [427, 154] on label "1920. gadā" at bounding box center [595, 153] width 536 height 28
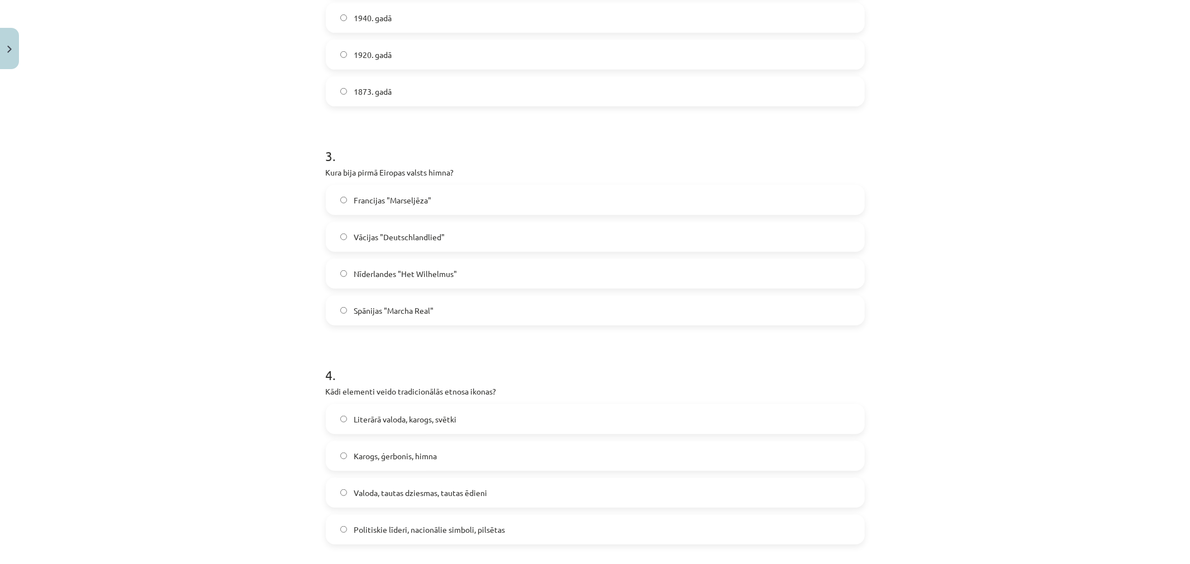
scroll to position [558, 0]
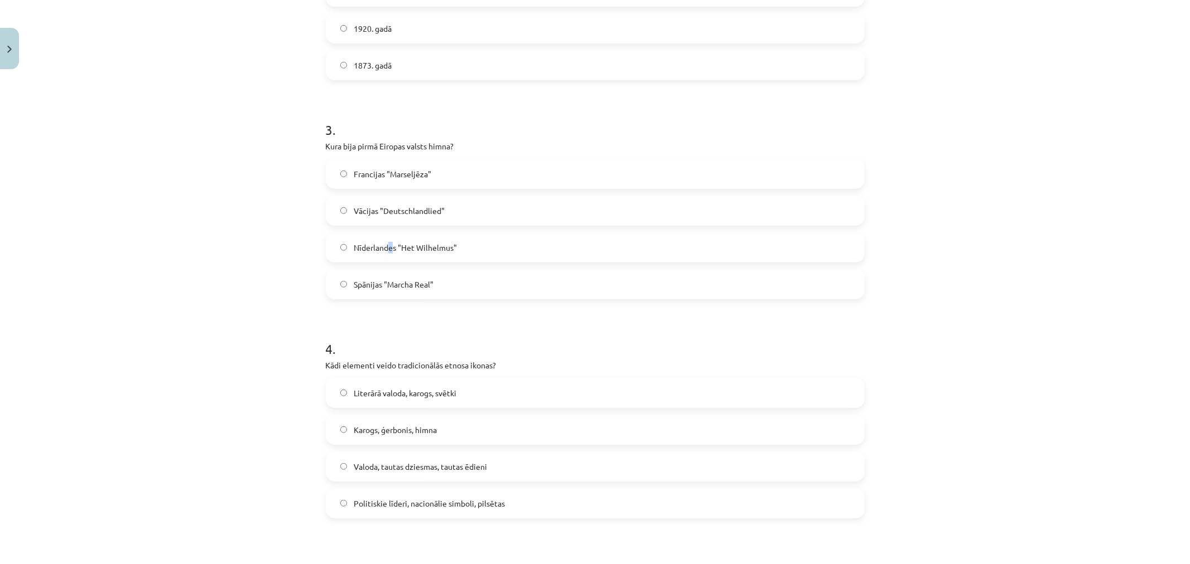
click at [386, 245] on span "Nīderlandes "Het Wilhelmus"" at bounding box center [405, 248] width 103 height 12
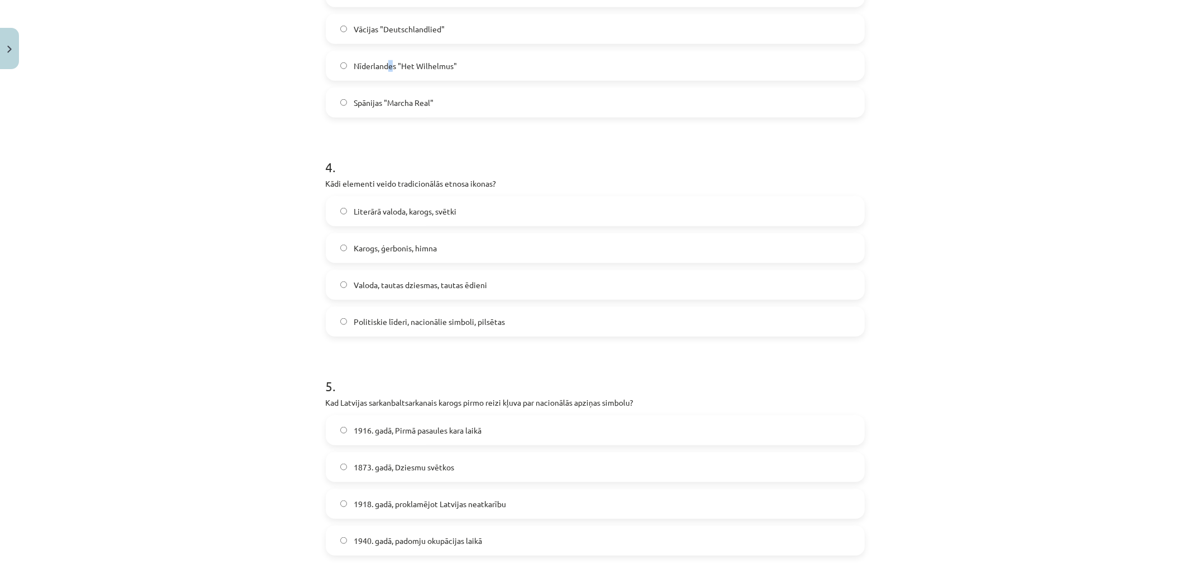
scroll to position [743, 0]
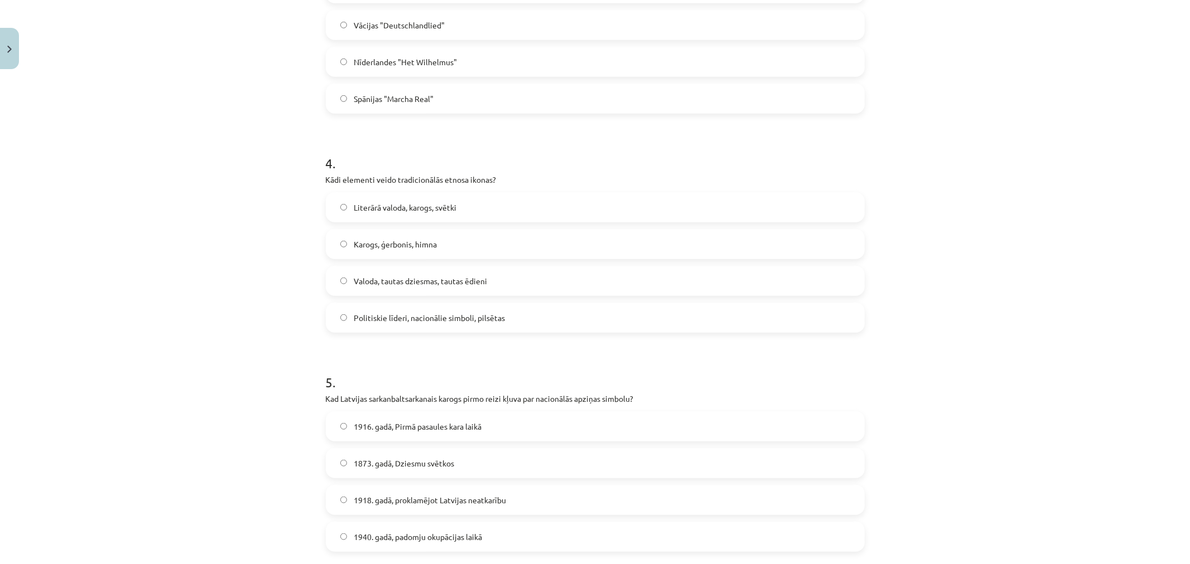
click at [364, 277] on span "Valoda, tautas dziesmas, tautas ēdieni" at bounding box center [420, 281] width 133 height 12
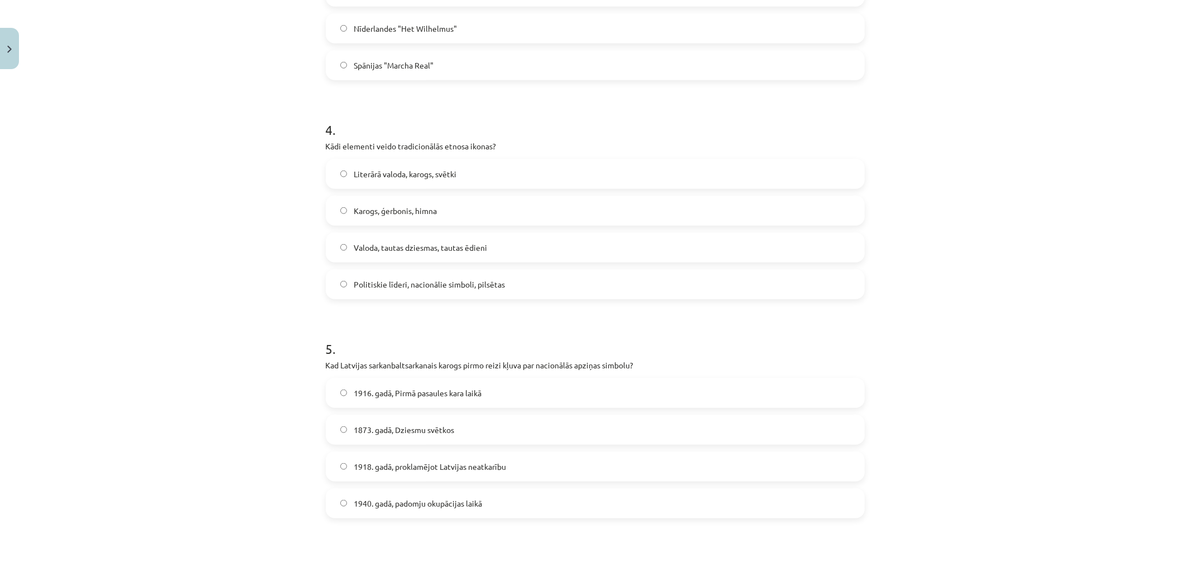
scroll to position [867, 0]
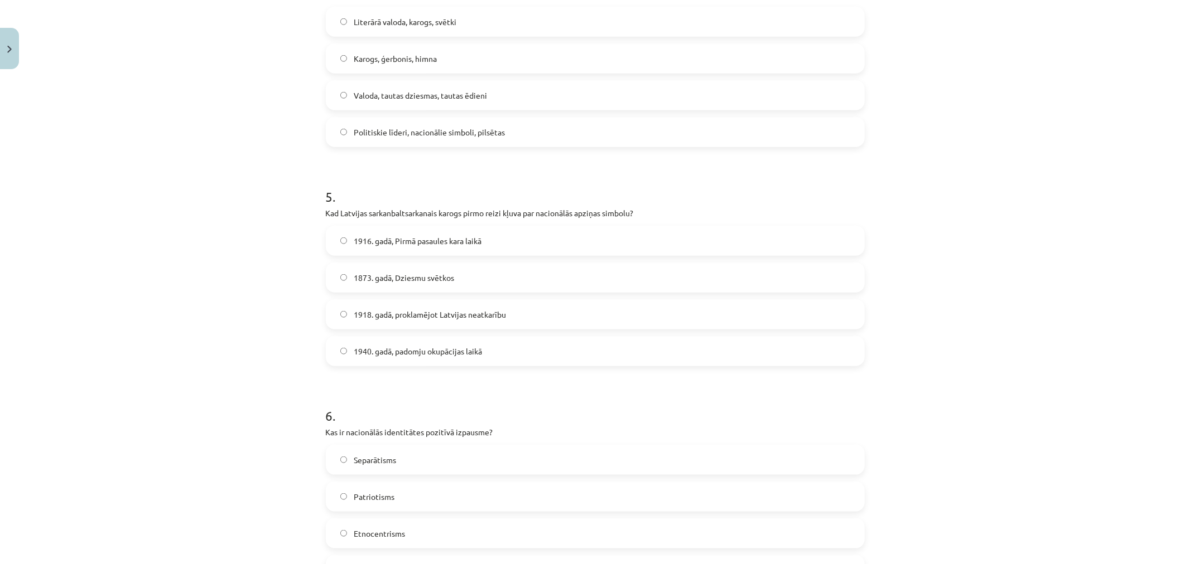
drag, startPoint x: 383, startPoint y: 236, endPoint x: 371, endPoint y: 236, distance: 12.3
click at [384, 236] on span "1916. gadā, Pirmā pasaules kara laikā" at bounding box center [418, 241] width 128 height 12
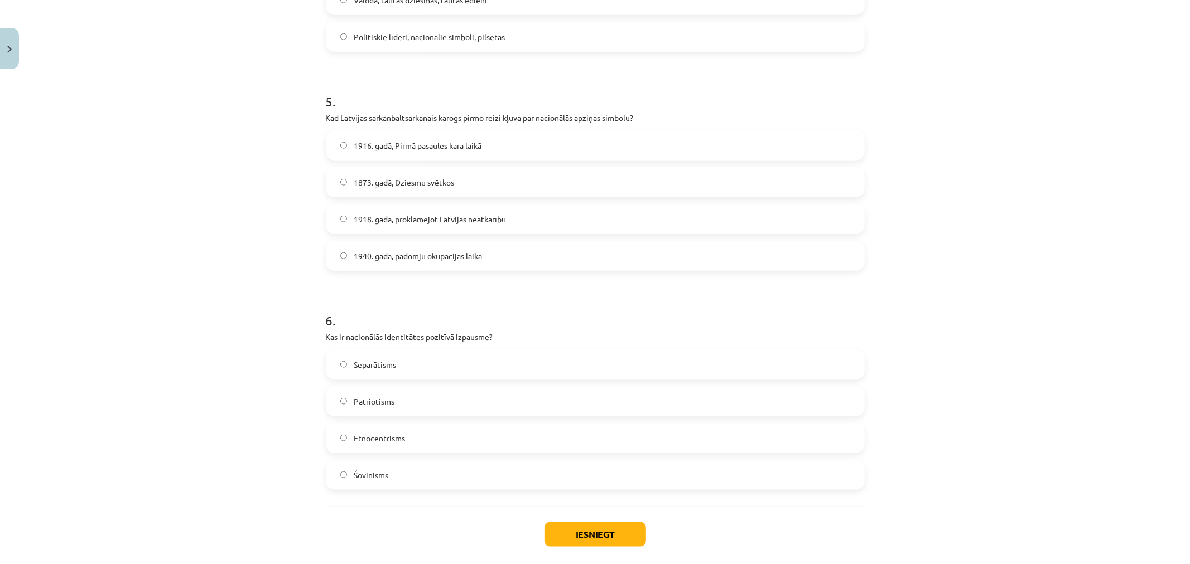
scroll to position [1079, 0]
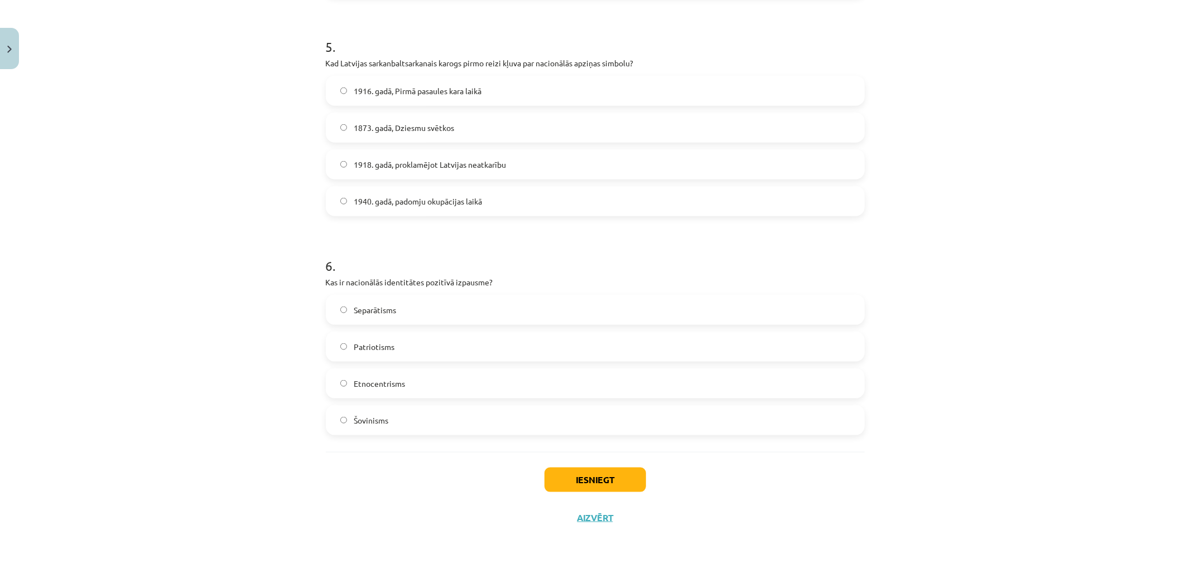
drag, startPoint x: 393, startPoint y: 350, endPoint x: 425, endPoint y: 379, distance: 43.0
click at [394, 350] on label "Patriotisms" at bounding box center [595, 347] width 536 height 28
click at [603, 481] on button "Iesniegt" at bounding box center [594, 480] width 101 height 25
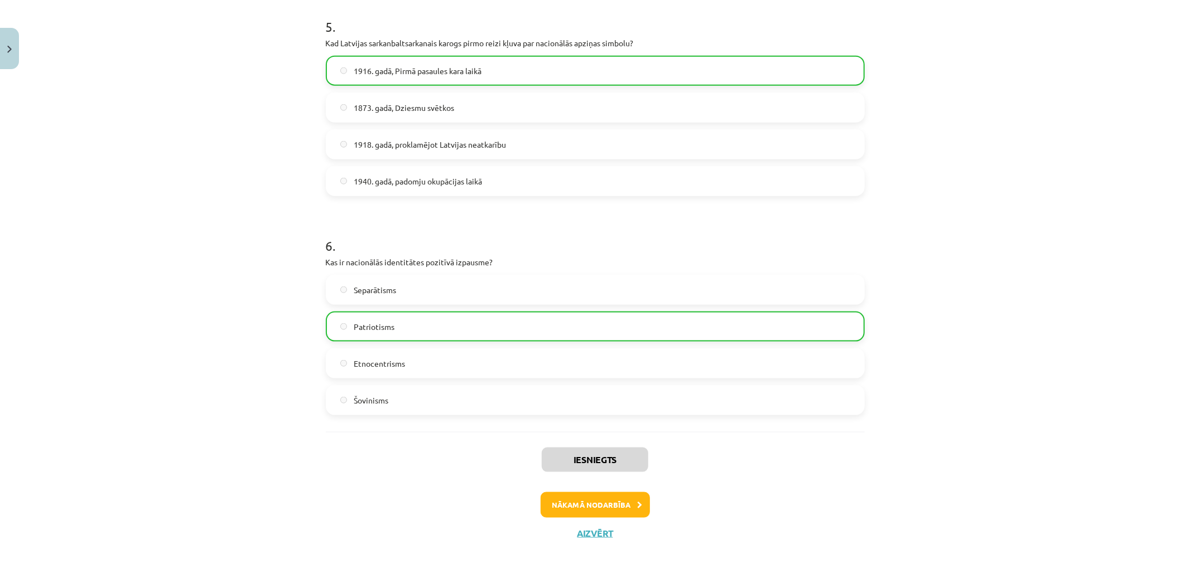
scroll to position [1114, 0]
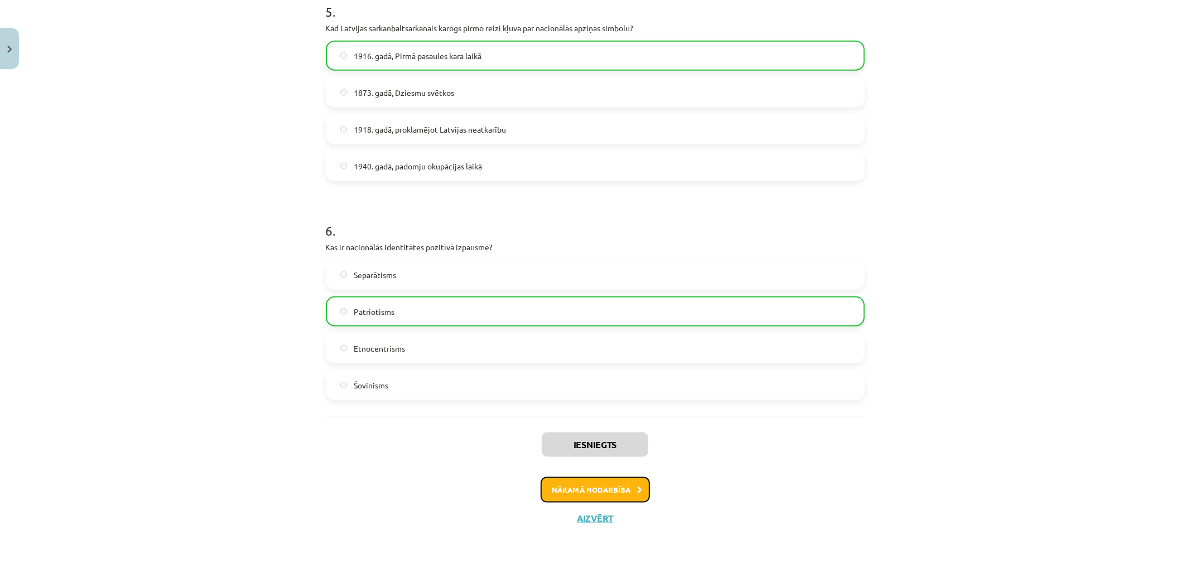
click at [618, 491] on button "Nākamā nodarbība" at bounding box center [594, 490] width 109 height 26
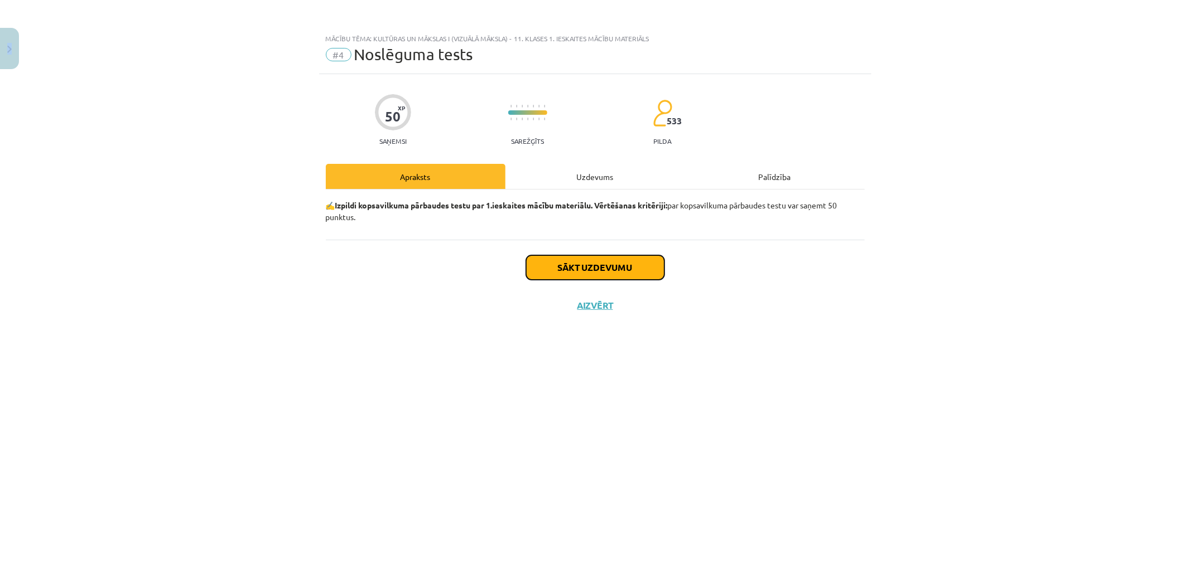
click at [621, 264] on button "Sākt uzdevumu" at bounding box center [595, 267] width 138 height 25
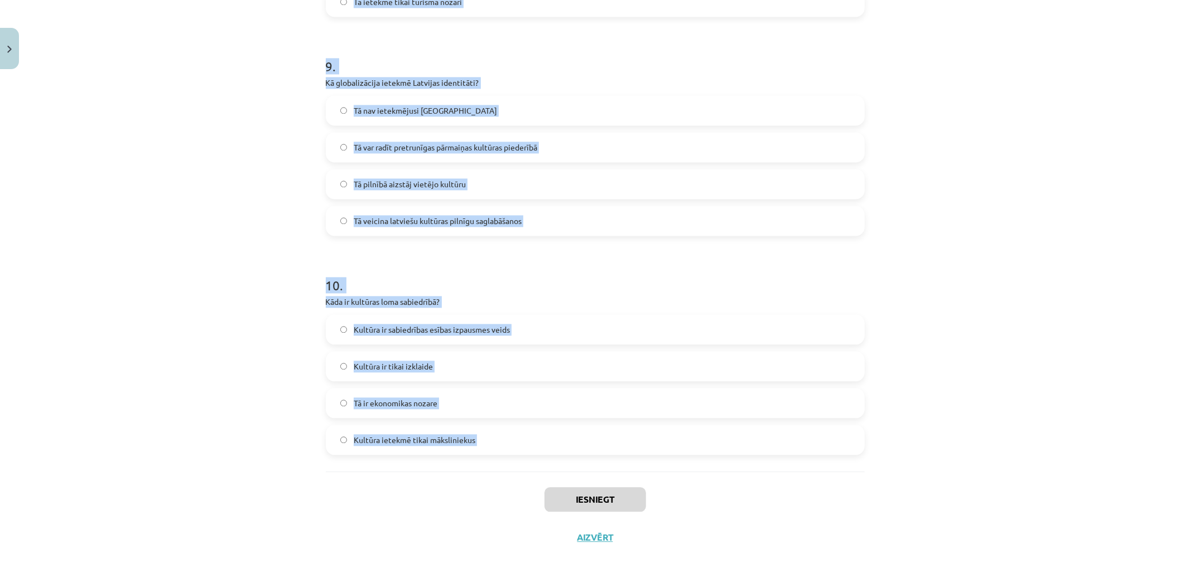
scroll to position [1956, 0]
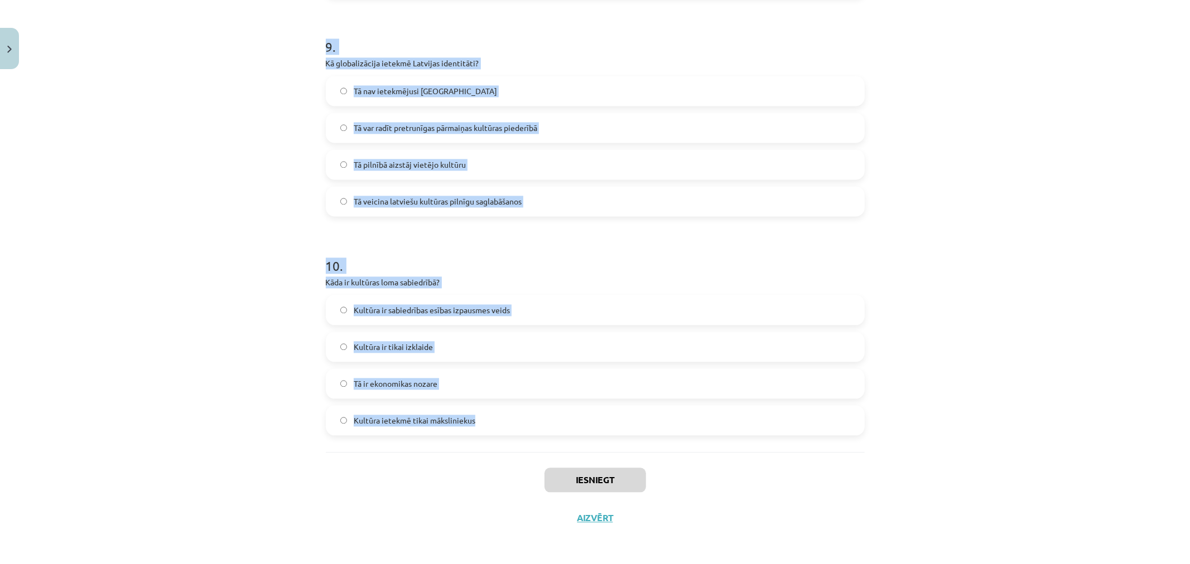
drag, startPoint x: 283, startPoint y: 246, endPoint x: 500, endPoint y: 443, distance: 292.9
click at [509, 444] on div "Mācību tēma: Kultūras un mākslas i (vizuālā māksla) - 11. klases 1. ieskaites m…" at bounding box center [595, 282] width 1190 height 564
copy form "1 . Kas ir nācija? Grupa, kas balstīta tikai uz reliģiju Tauta, kurai ir sava n…"
click at [192, 299] on div "Mācību tēma: Kultūras un mākslas i (vizuālā māksla) - 11. klases 1. ieskaites m…" at bounding box center [595, 282] width 1190 height 564
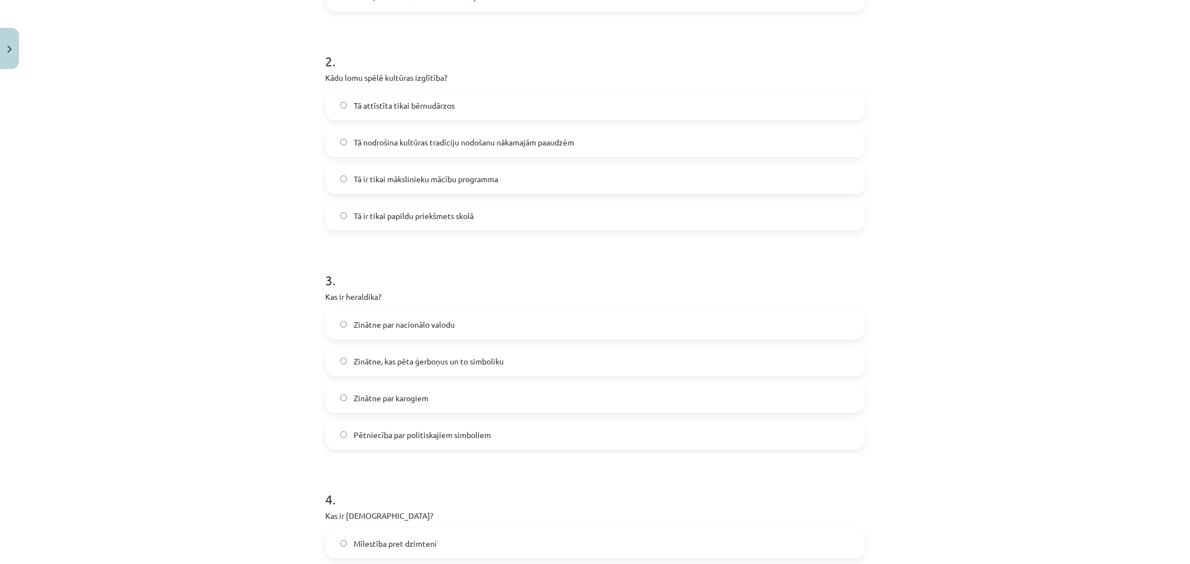
scroll to position [0, 0]
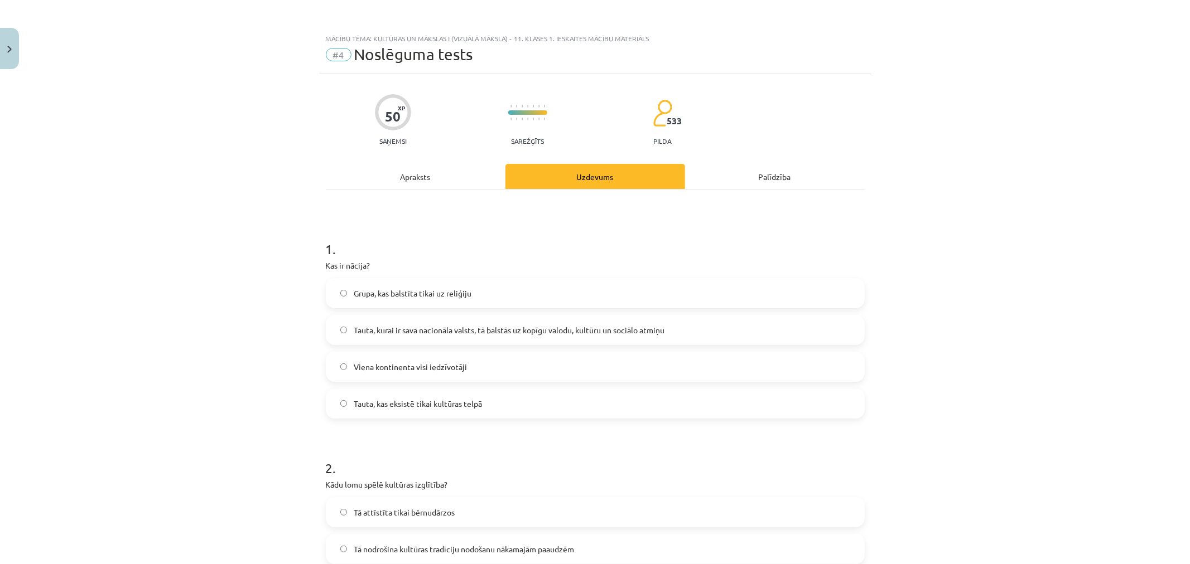
click at [388, 333] on span "Tauta, kurai ir sava nacionāla valsts, tā balstās uz kopīgu valodu, kultūru un …" at bounding box center [509, 331] width 311 height 12
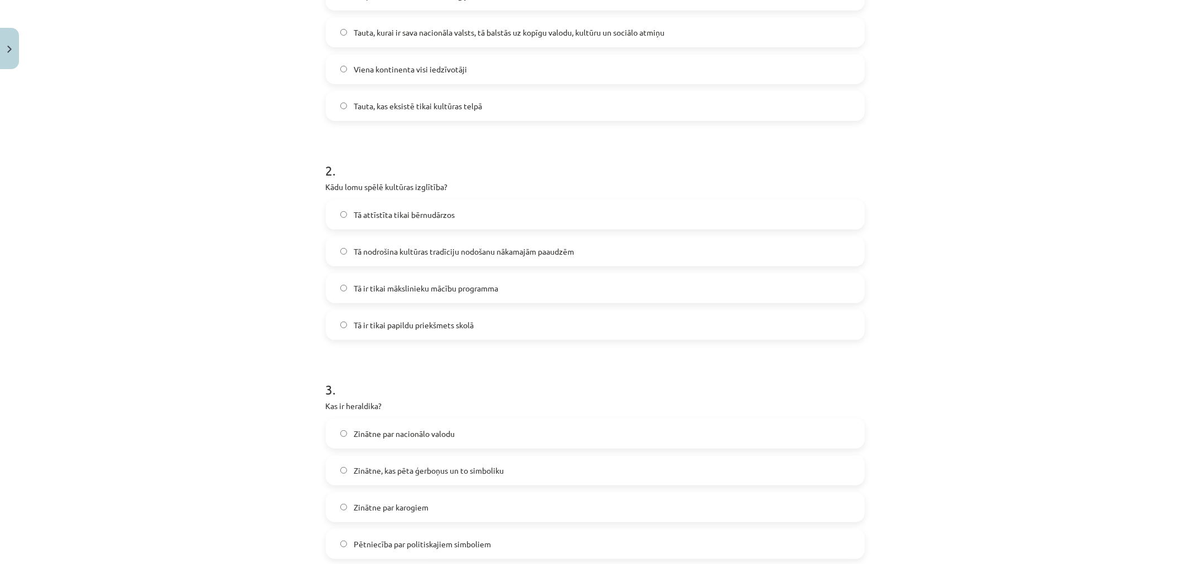
scroll to position [310, 0]
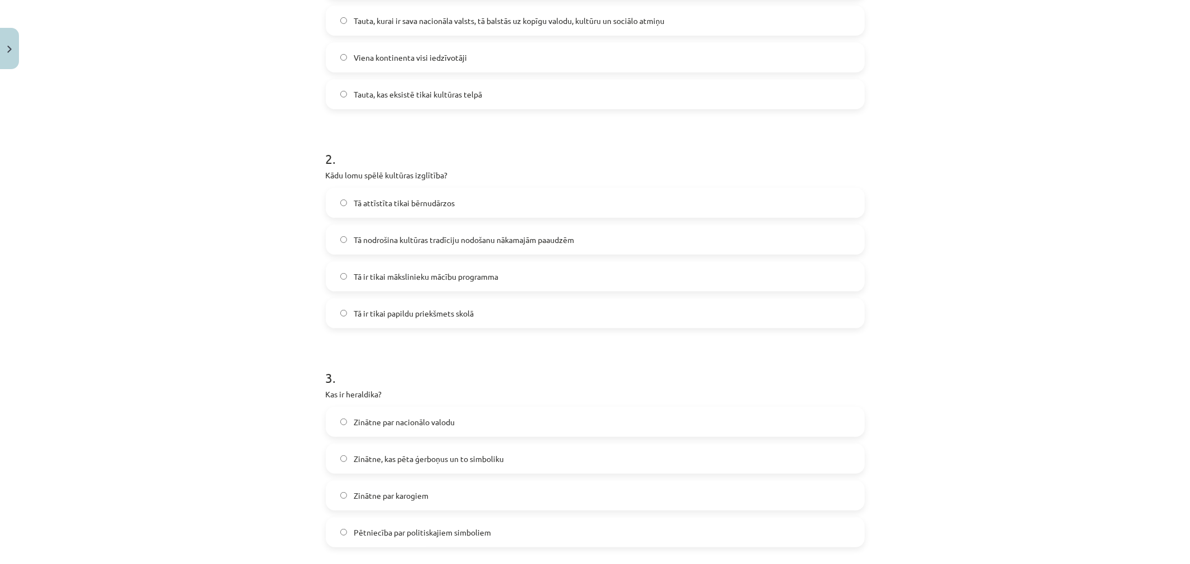
drag, startPoint x: 393, startPoint y: 240, endPoint x: 363, endPoint y: 252, distance: 32.0
click at [393, 241] on span "Tā nodrošina kultūras tradīciju nodošanu nākamajām paaudzēm" at bounding box center [464, 240] width 220 height 12
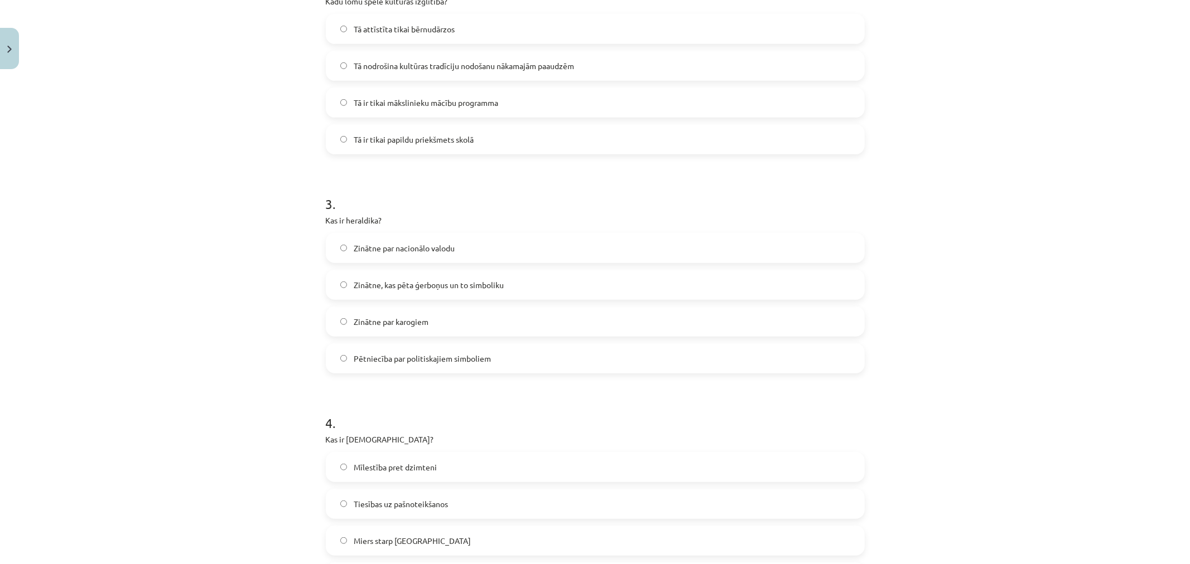
scroll to position [495, 0]
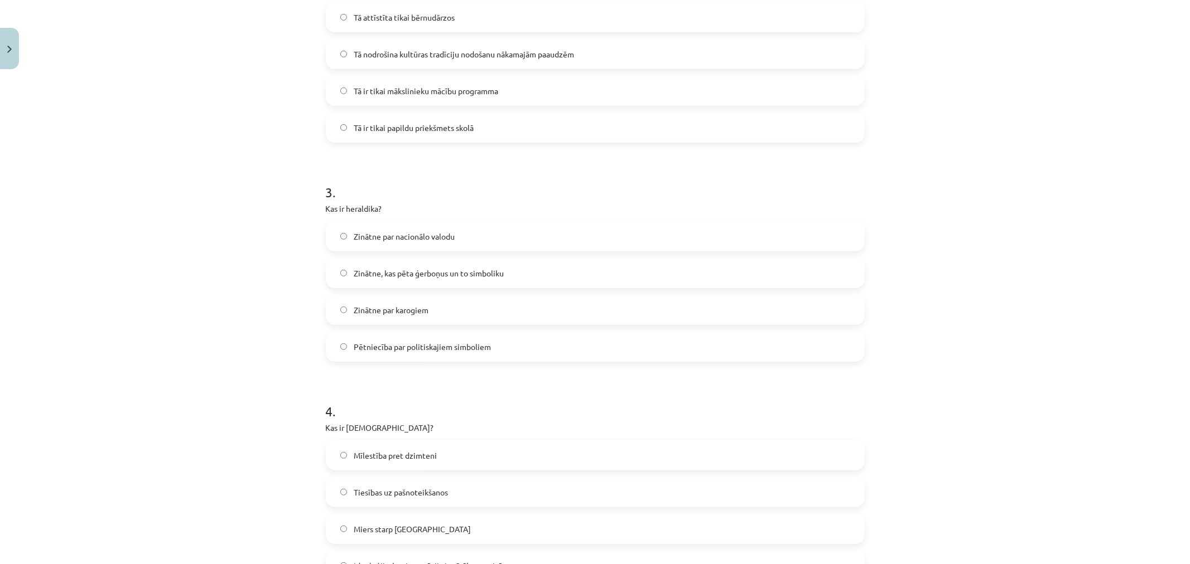
click at [407, 268] on span "Zinātne, kas pēta ģerboņus un to simboliku" at bounding box center [429, 274] width 150 height 12
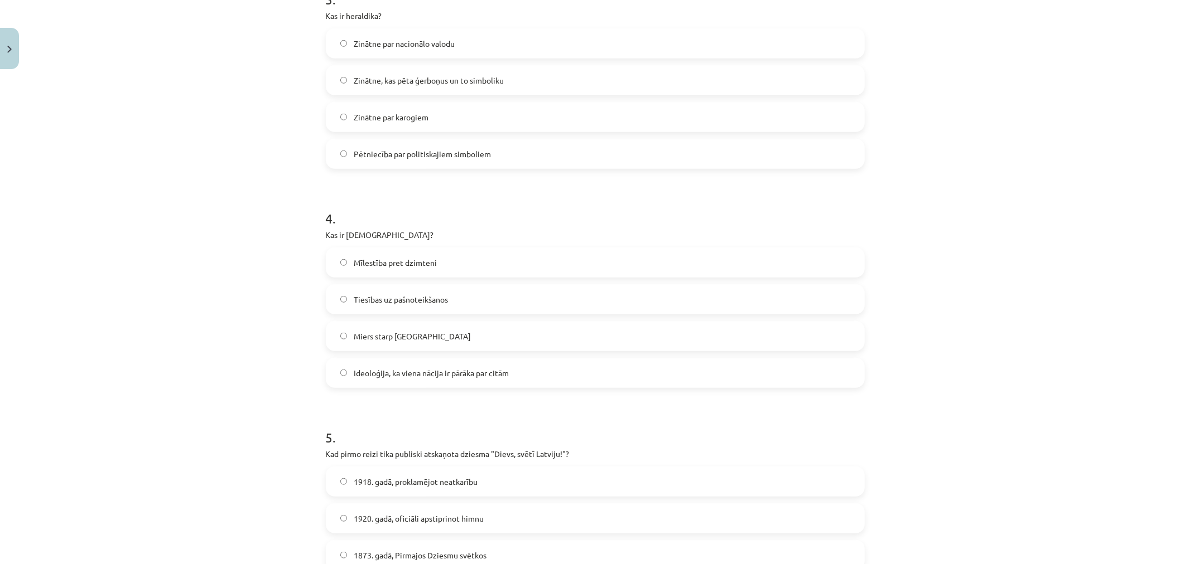
scroll to position [743, 0]
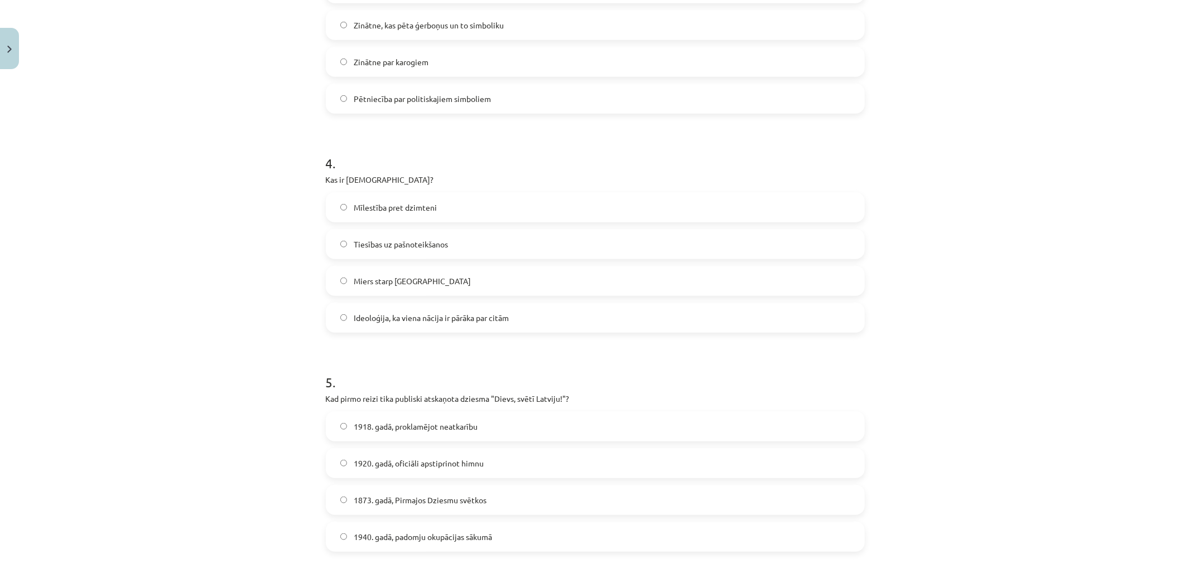
click at [369, 313] on span "Ideoloģija, ka viena nācija ir pārāka par citām" at bounding box center [431, 318] width 155 height 12
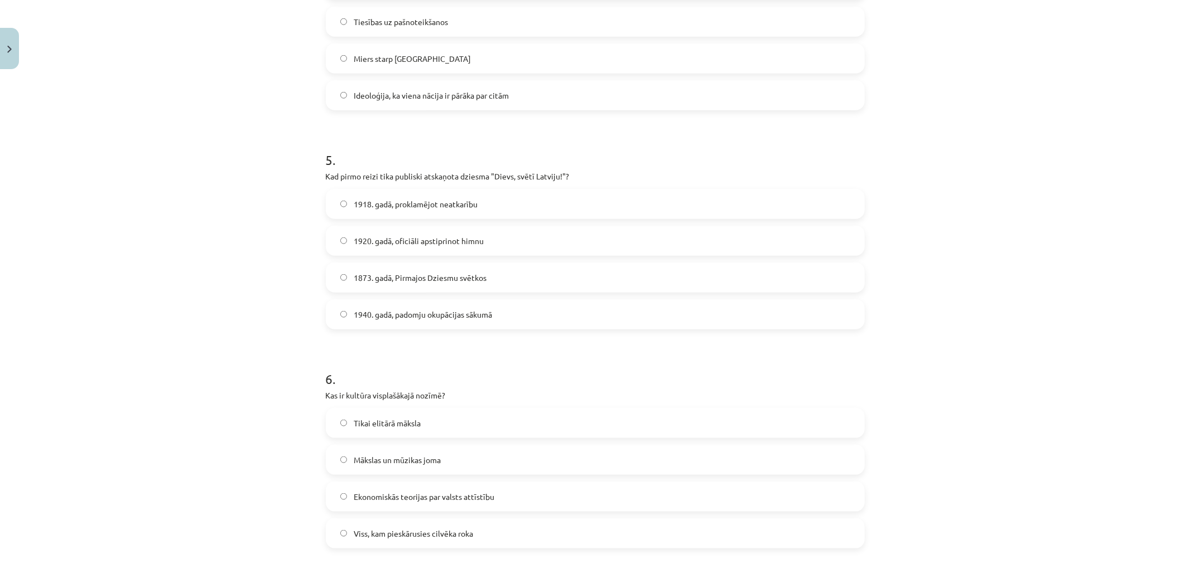
scroll to position [991, 0]
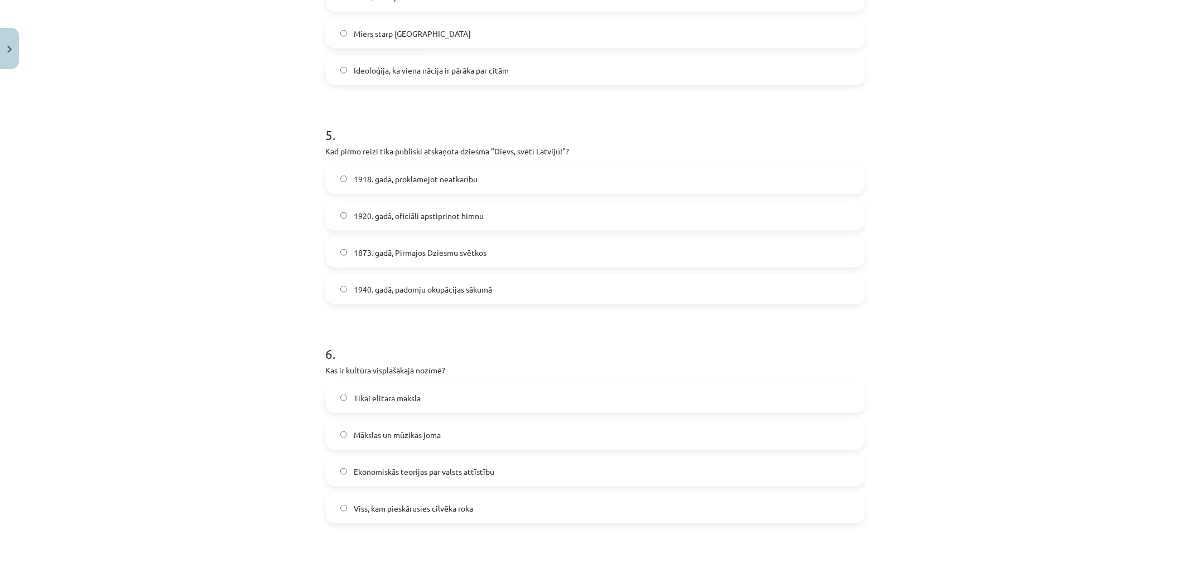
click at [394, 234] on div "1918. gadā, proklamējot neatkarību 1920. gadā, oficiāli apstiprinot himnu 1873.…" at bounding box center [595, 234] width 539 height 141
click at [383, 247] on span "1873. gadā, Pirmajos Dziesmu svētkos" at bounding box center [420, 253] width 133 height 12
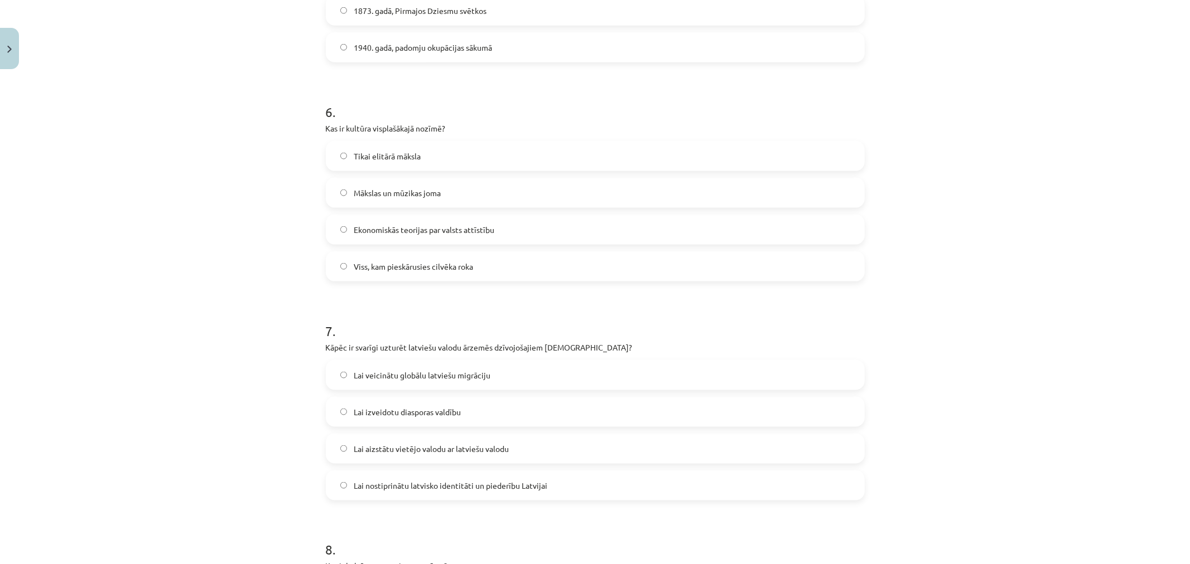
scroll to position [1239, 0]
click at [405, 264] on span "Viss, kam pieskārusies cilvēka roka" at bounding box center [413, 261] width 119 height 12
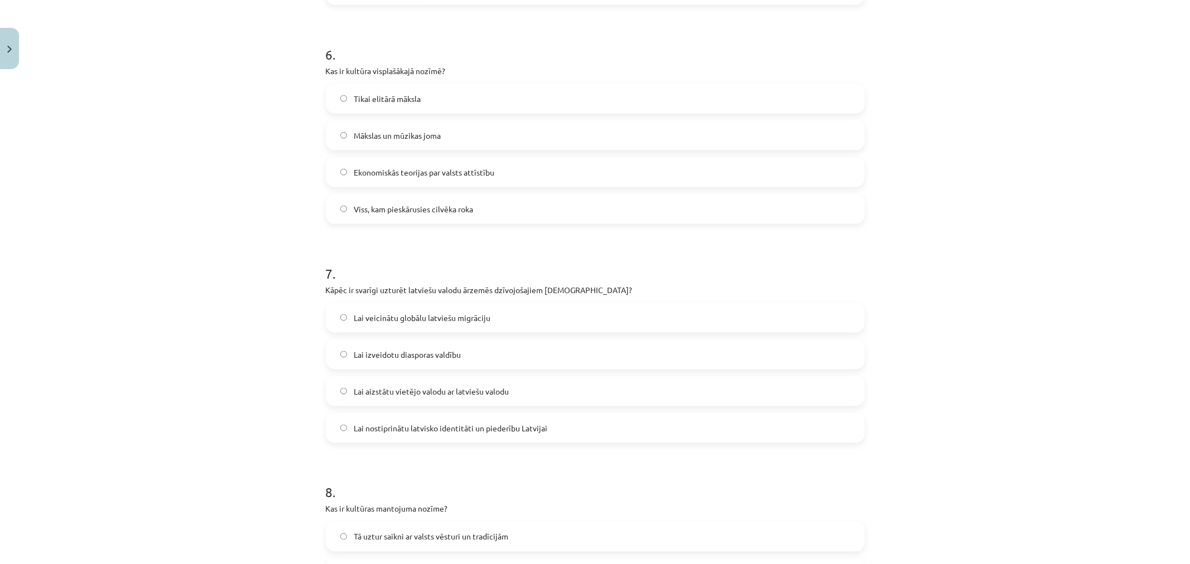
scroll to position [1487, 0]
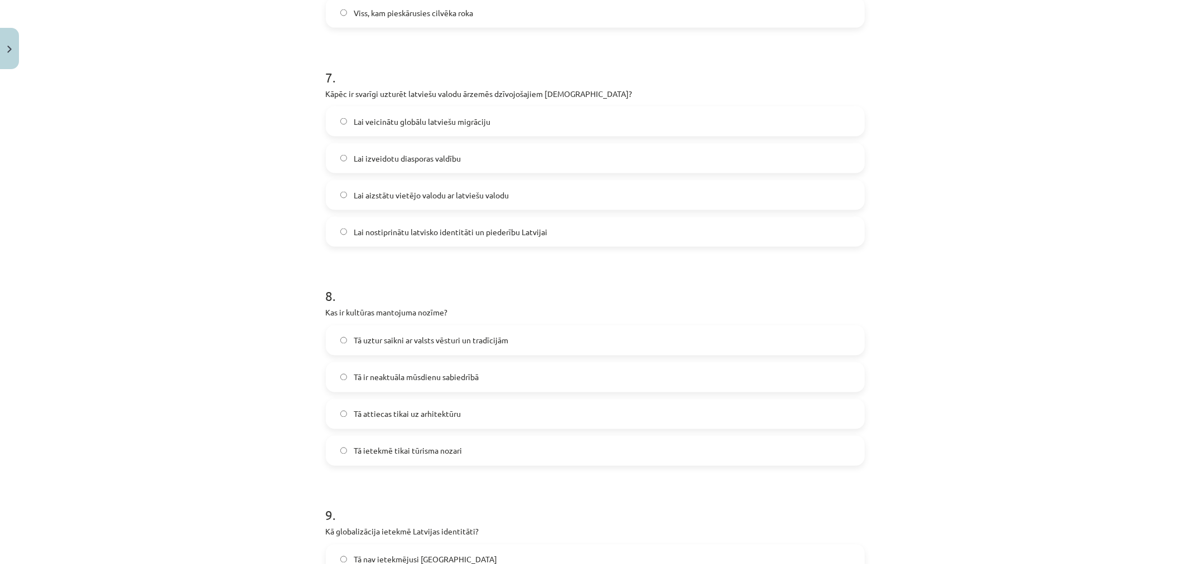
click at [402, 233] on span "Lai nostiprinātu latvisko identitāti un piederību Latvijai" at bounding box center [451, 232] width 194 height 12
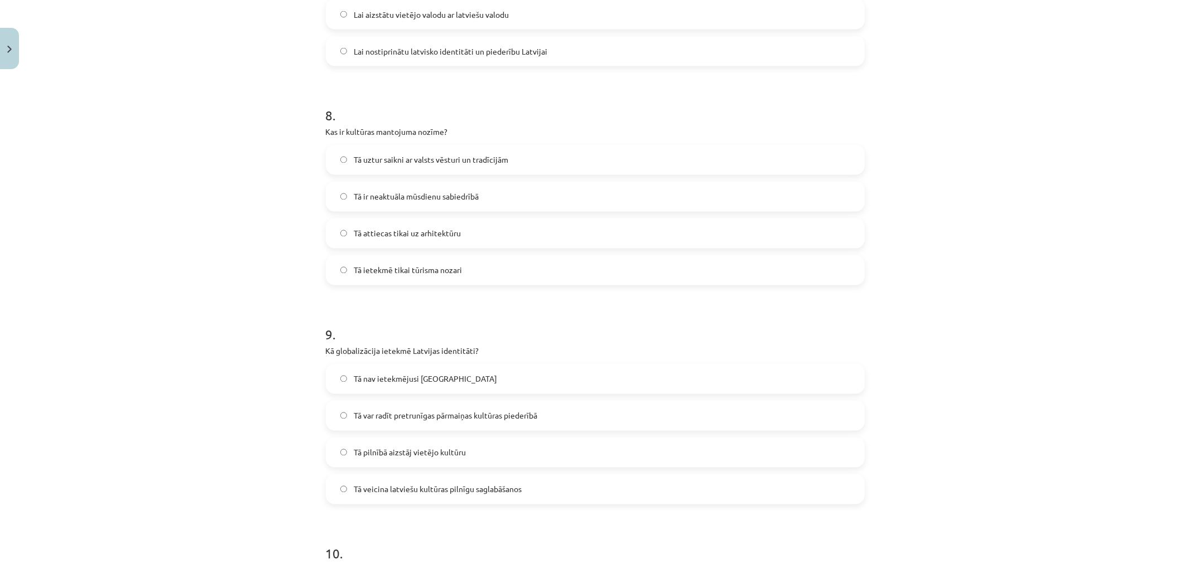
scroll to position [1673, 0]
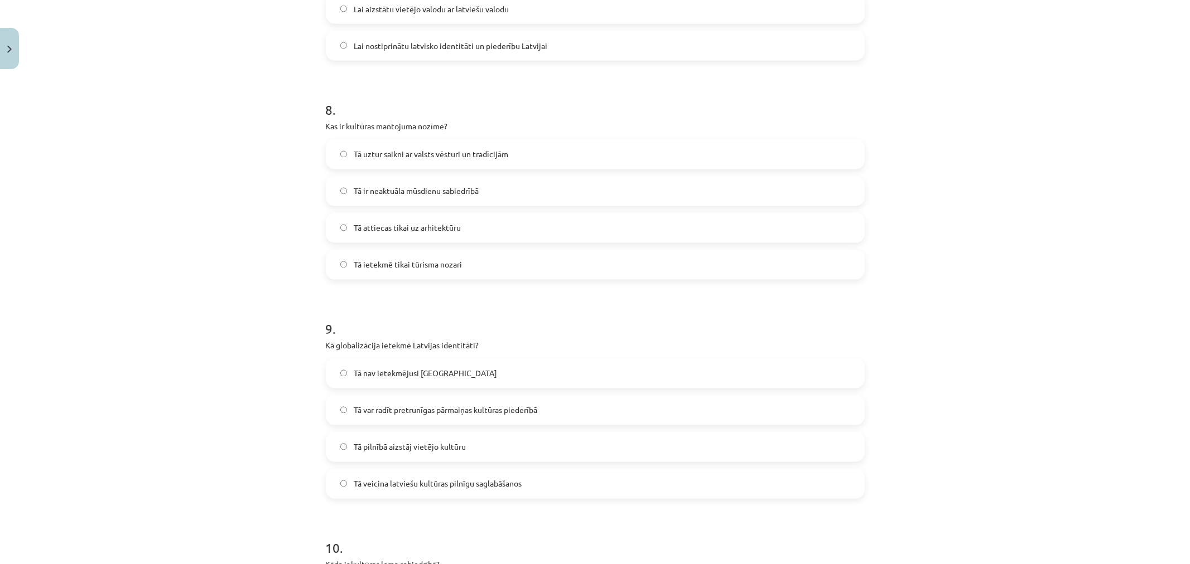
click at [397, 149] on span "Tā uztur saikni ar valsts vēsturi un tradīcijām" at bounding box center [431, 155] width 154 height 12
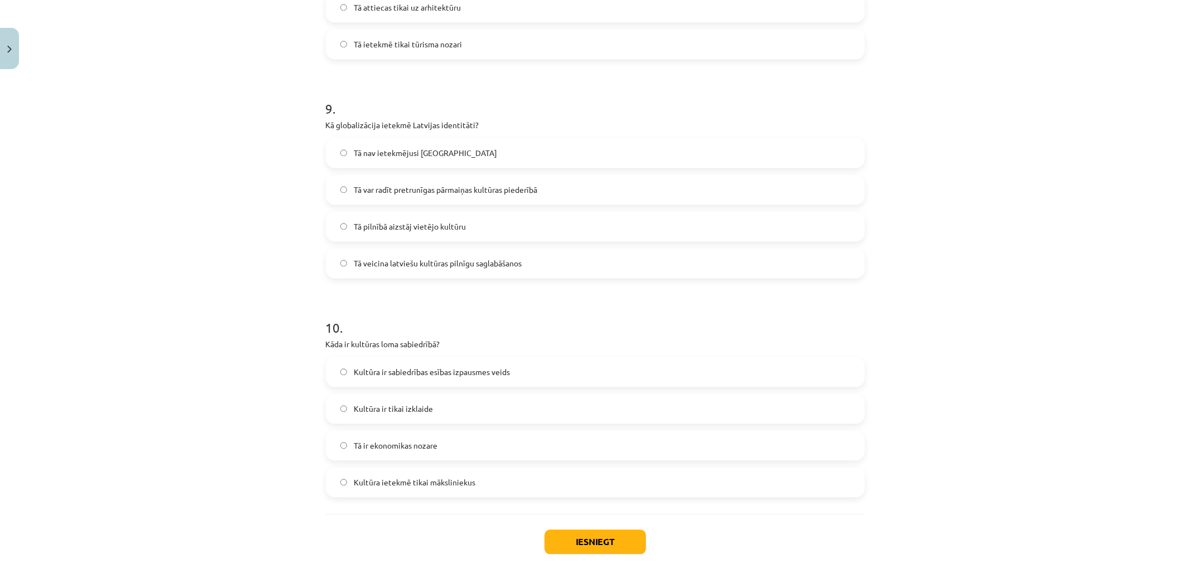
scroll to position [1921, 0]
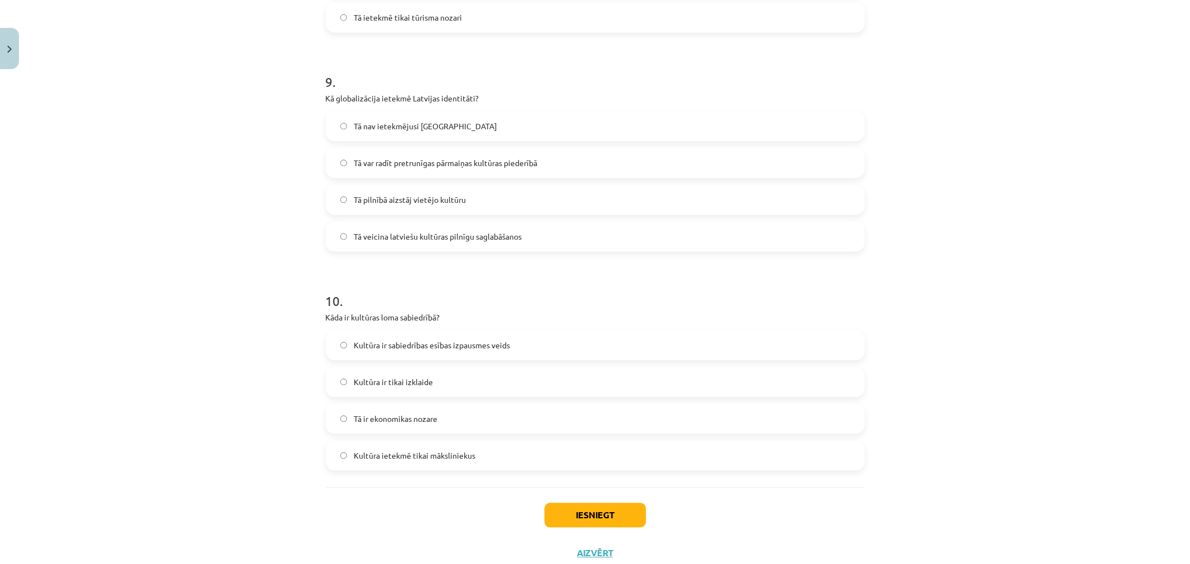
click at [423, 159] on span "Tā var radīt pretrunīgas pārmaiņas kultūras piederībā" at bounding box center [445, 163] width 183 height 12
click at [475, 345] on span "Kultūra ir sabiedrības esības izpausmes veids" at bounding box center [432, 346] width 156 height 12
click at [601, 507] on div "Iesniegt Aizvērt" at bounding box center [595, 526] width 539 height 78
click at [600, 507] on button "Iesniegt" at bounding box center [594, 515] width 101 height 25
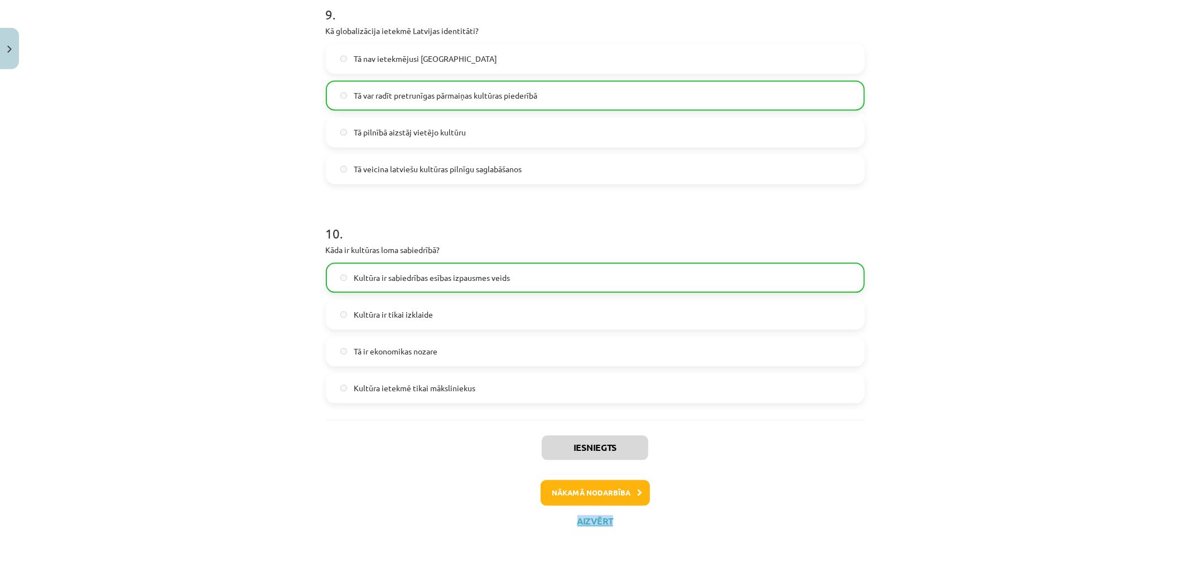
scroll to position [1991, 0]
click at [583, 485] on button "Nākamā nodarbība" at bounding box center [594, 490] width 109 height 26
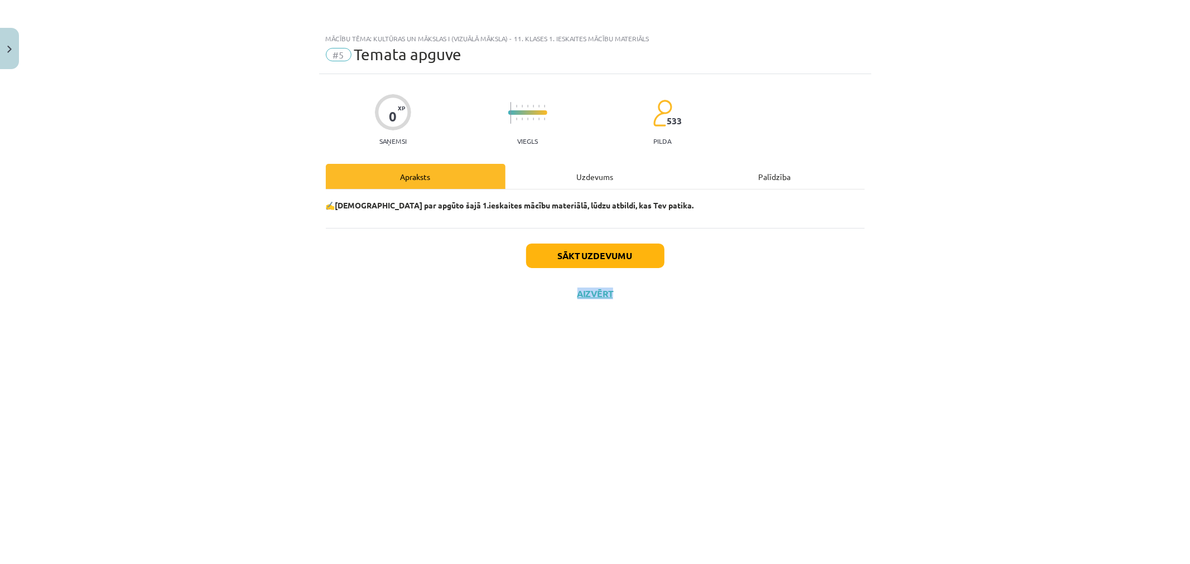
scroll to position [0, 0]
click at [574, 260] on button "Sākt uzdevumu" at bounding box center [595, 256] width 138 height 25
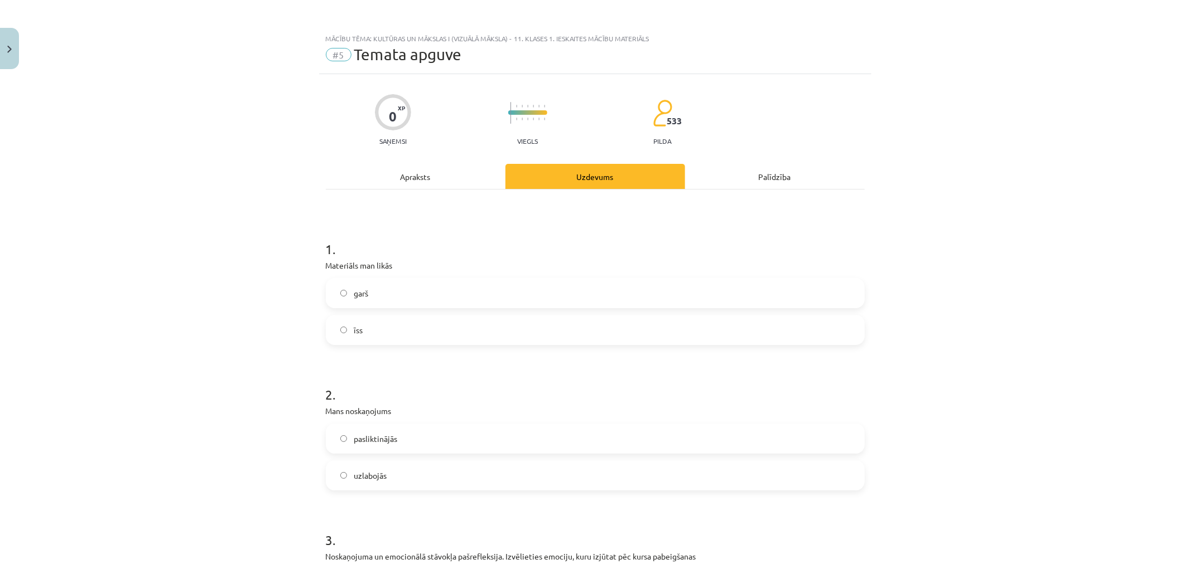
click at [376, 335] on label "īss" at bounding box center [595, 330] width 536 height 28
click at [387, 478] on label "uzlabojās" at bounding box center [595, 476] width 536 height 28
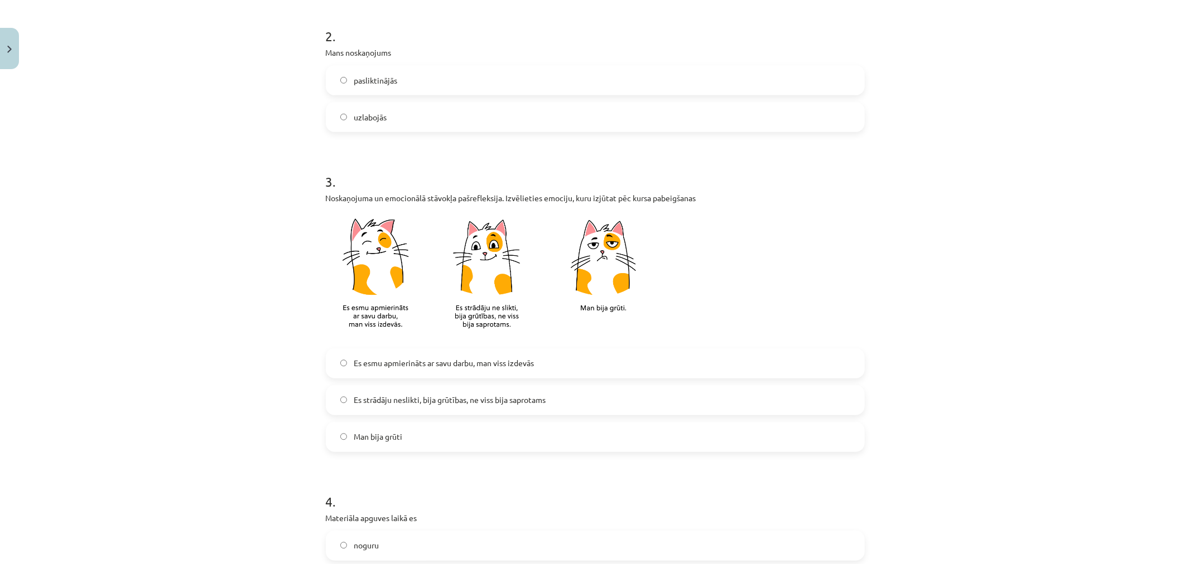
scroll to position [371, 0]
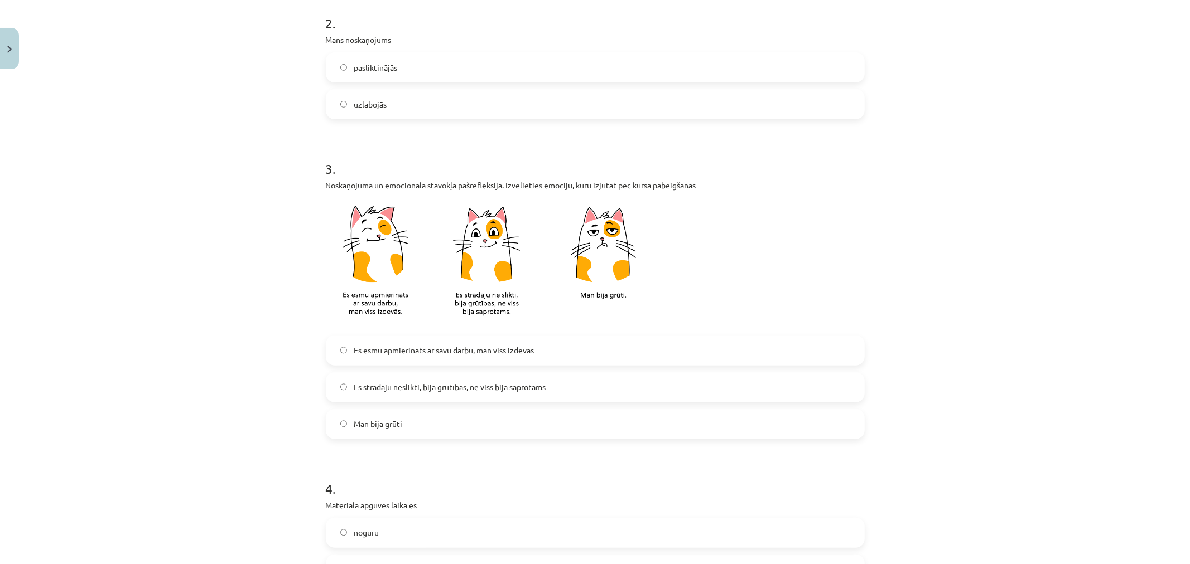
click at [469, 348] on span "Es esmu apmierināts ar savu darbu, man viss izdevās" at bounding box center [444, 351] width 180 height 12
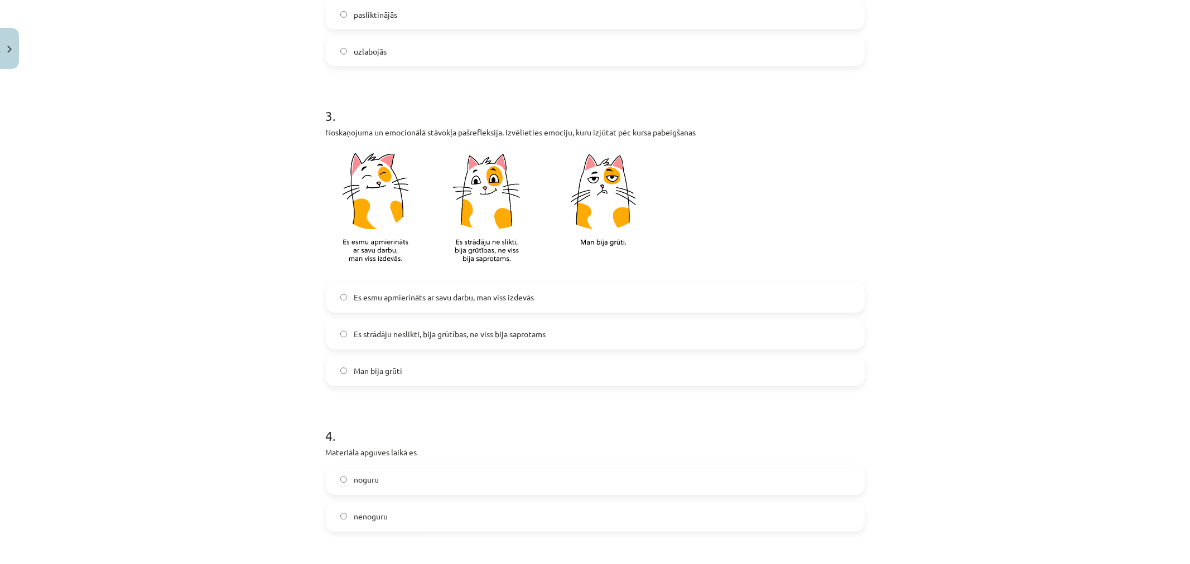
scroll to position [620, 0]
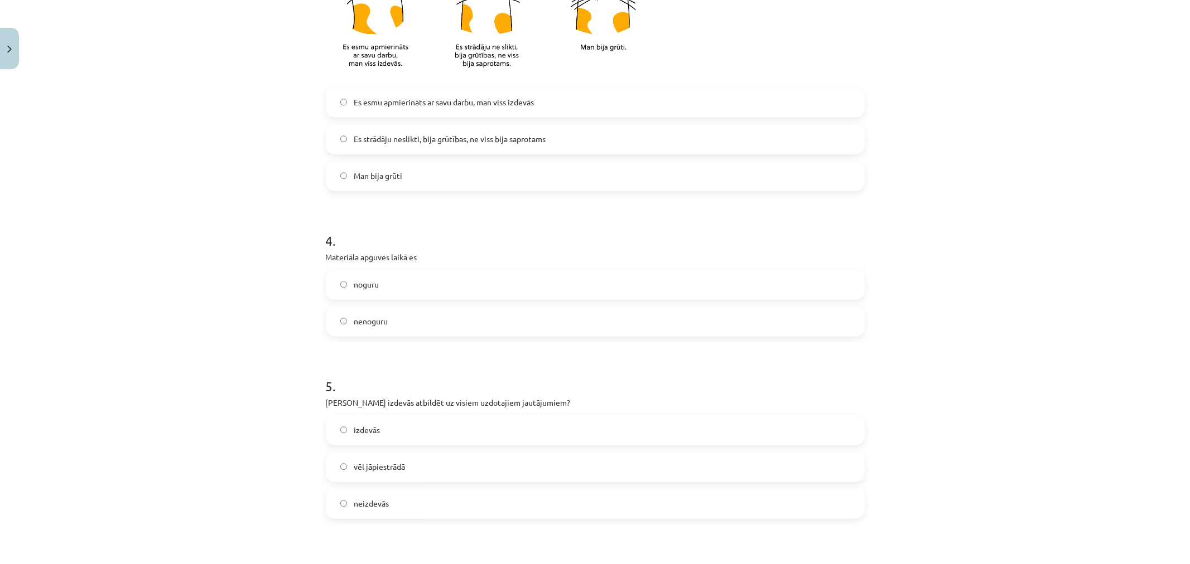
click at [421, 326] on label "nenoguru" at bounding box center [595, 322] width 536 height 28
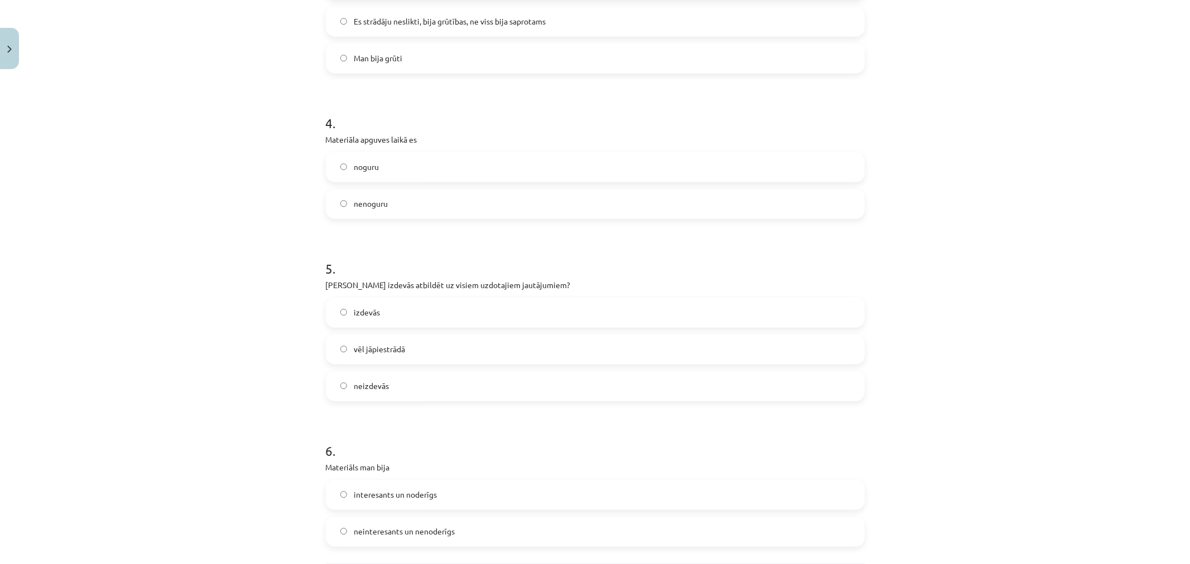
scroll to position [743, 0]
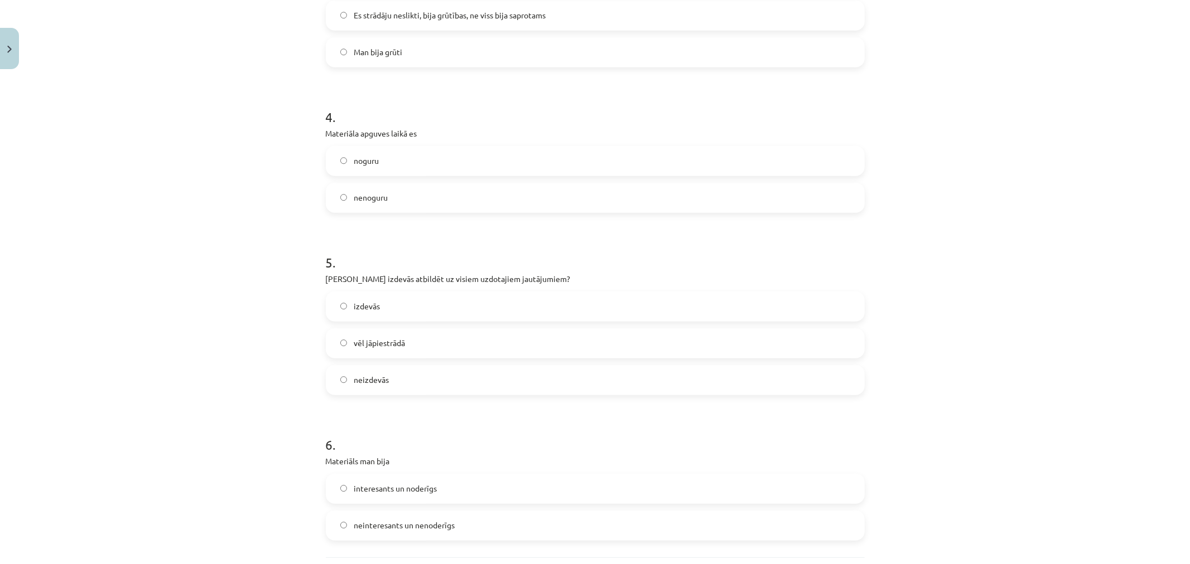
click at [383, 307] on label "izdevās" at bounding box center [595, 307] width 536 height 28
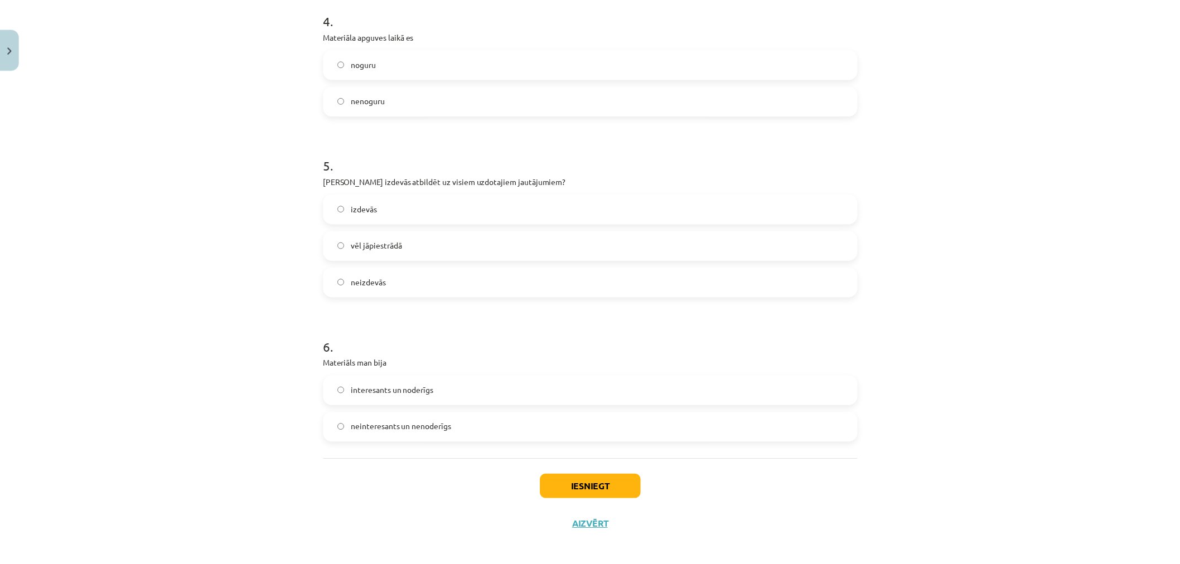
scroll to position [849, 0]
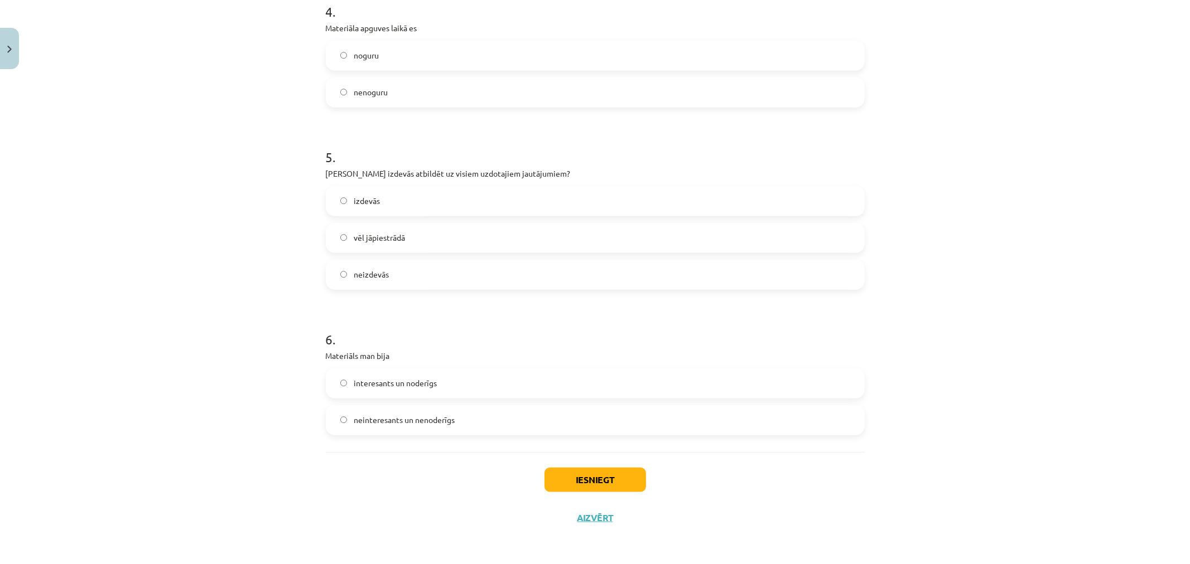
click at [452, 383] on label "interesants un noderīgs" at bounding box center [595, 384] width 536 height 28
click at [578, 475] on button "Iesniegt" at bounding box center [594, 480] width 101 height 25
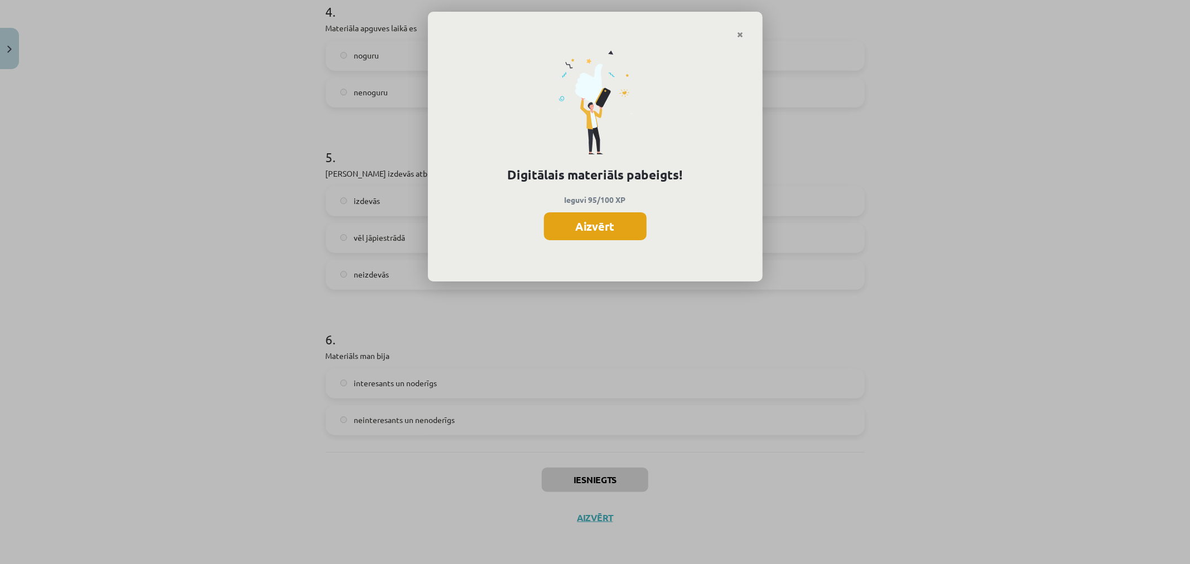
click at [604, 223] on button "Aizvērt" at bounding box center [595, 226] width 103 height 28
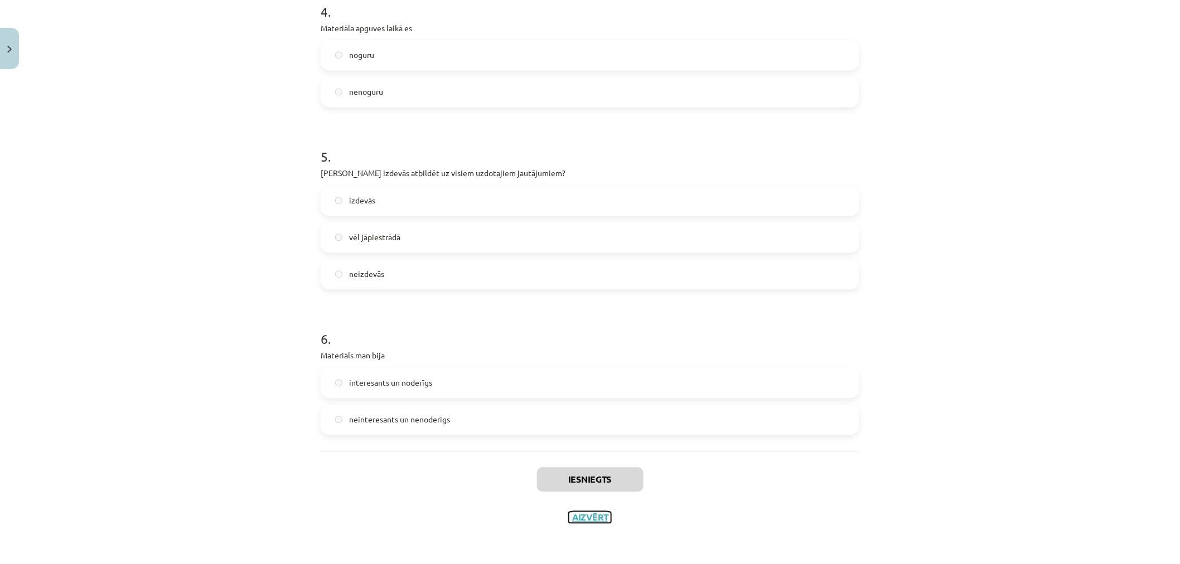
click at [573, 507] on button "Aizvērt" at bounding box center [590, 518] width 42 height 11
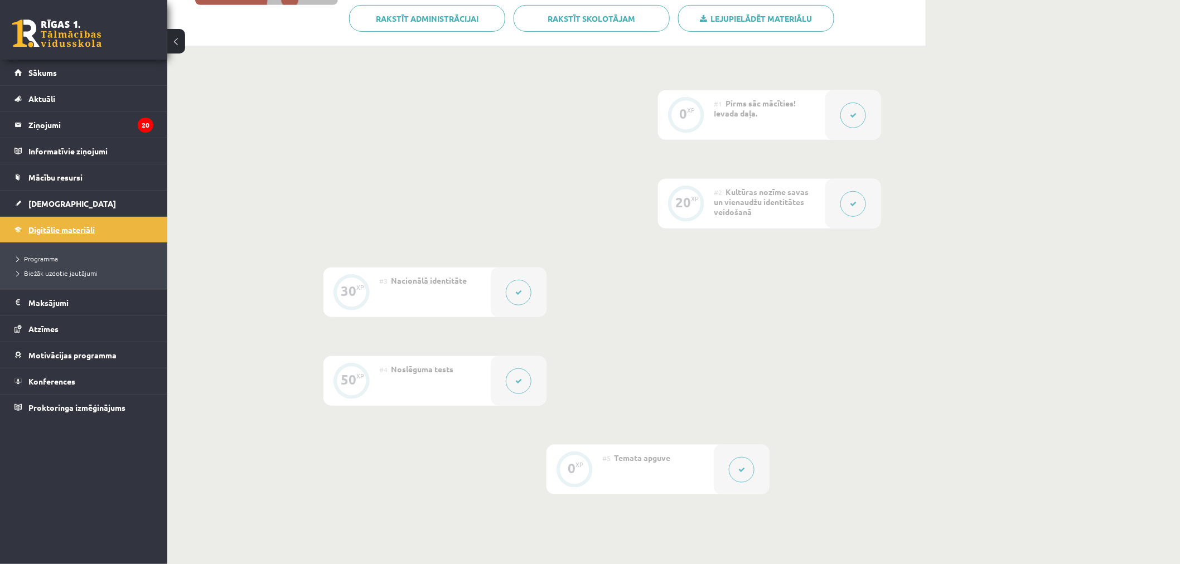
click at [51, 235] on link "Digitālie materiāli" at bounding box center [83, 230] width 139 height 26
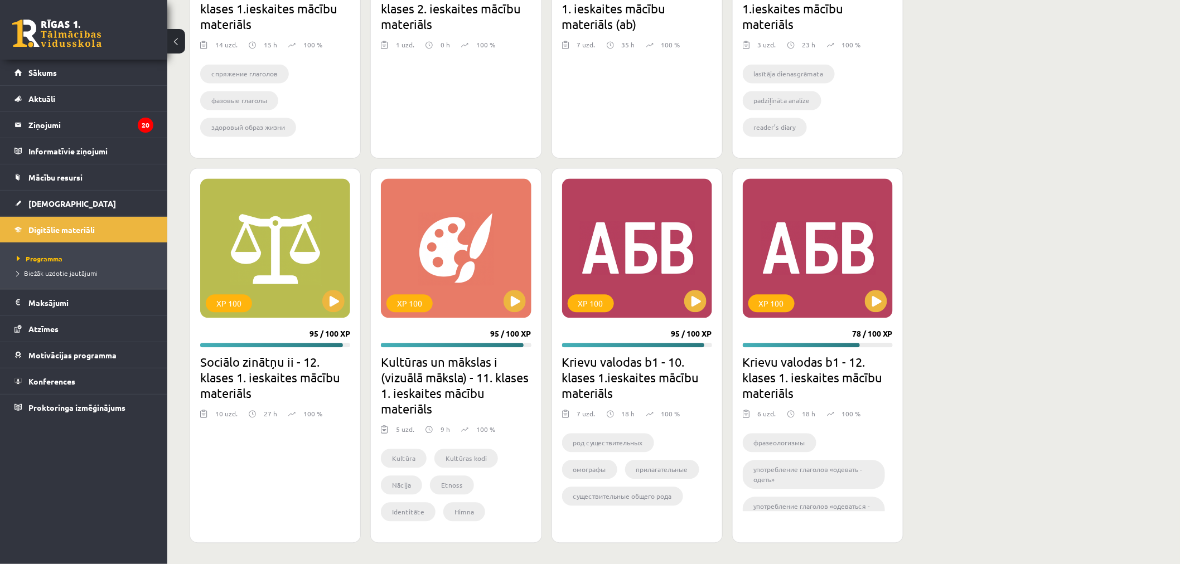
scroll to position [918, 0]
click at [56, 202] on span "[DEMOGRAPHIC_DATA]" at bounding box center [72, 204] width 88 height 10
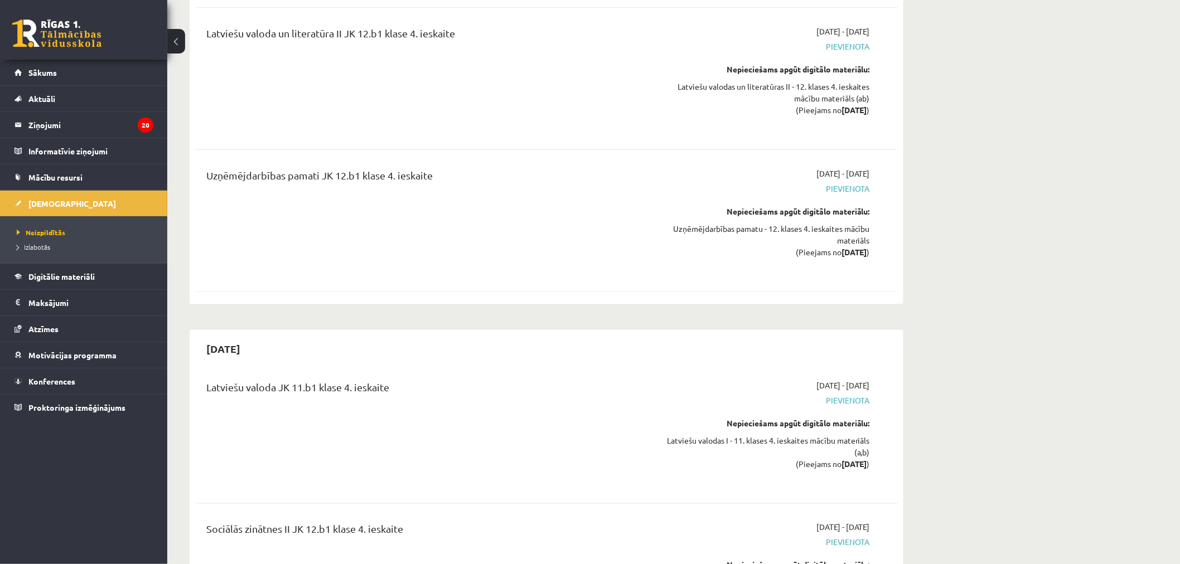
scroll to position [7192, 0]
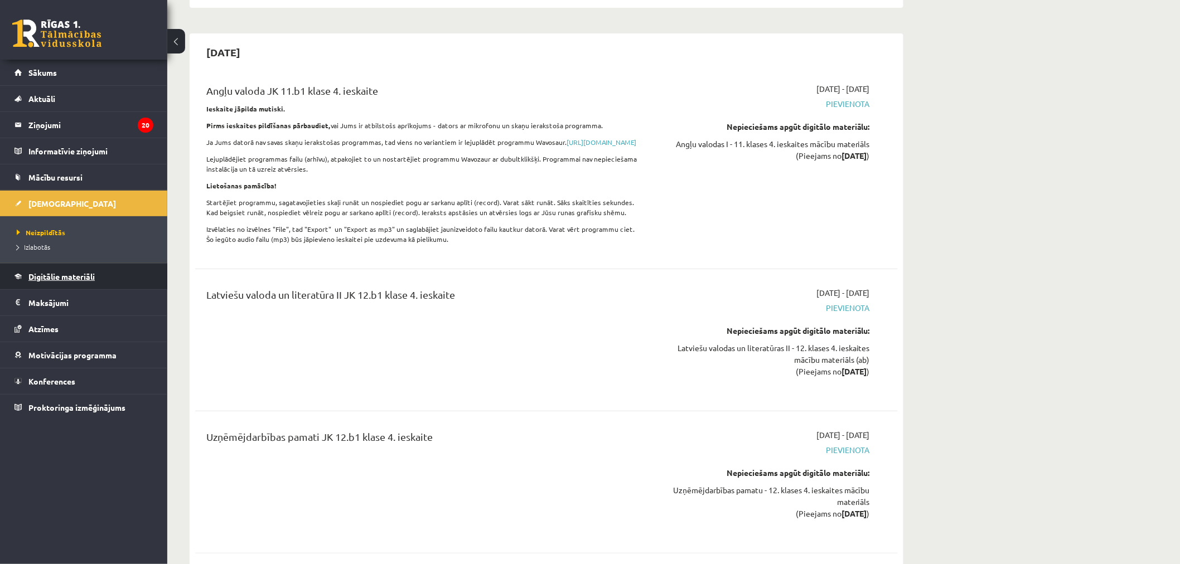
click at [81, 273] on span "Digitālie materiāli" at bounding box center [61, 277] width 66 height 10
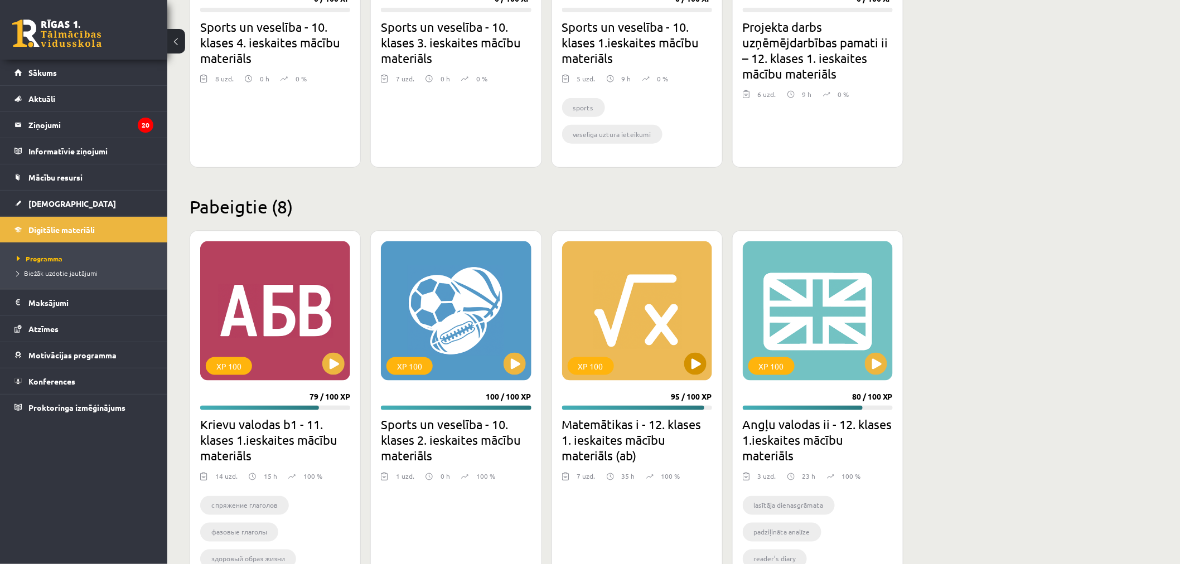
scroll to position [484, 0]
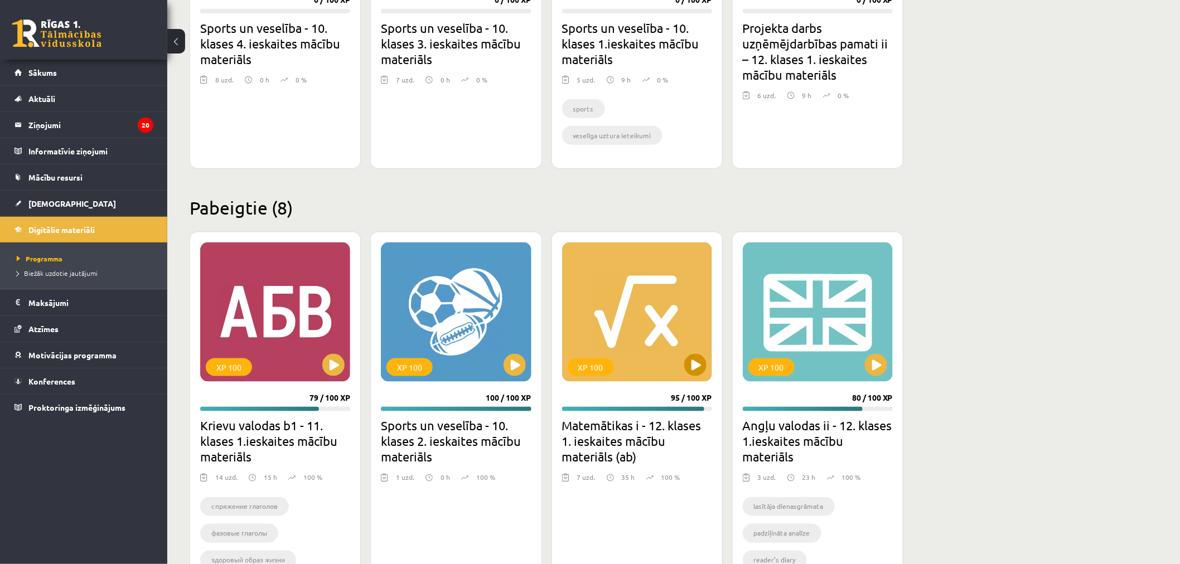
click at [696, 377] on div "XP 100" at bounding box center [637, 312] width 150 height 139
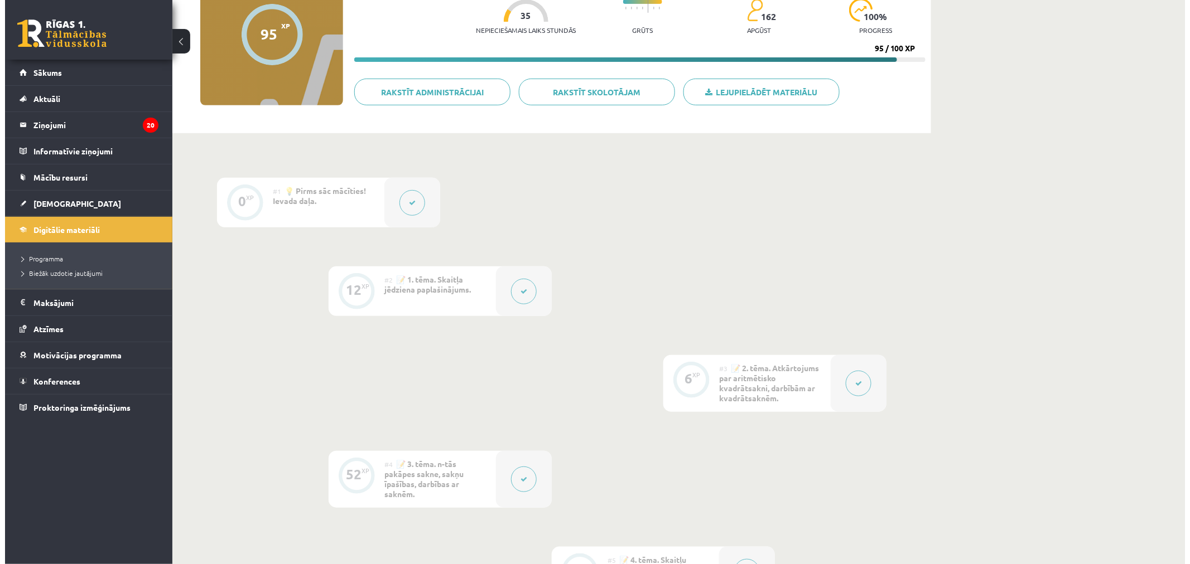
scroll to position [124, 0]
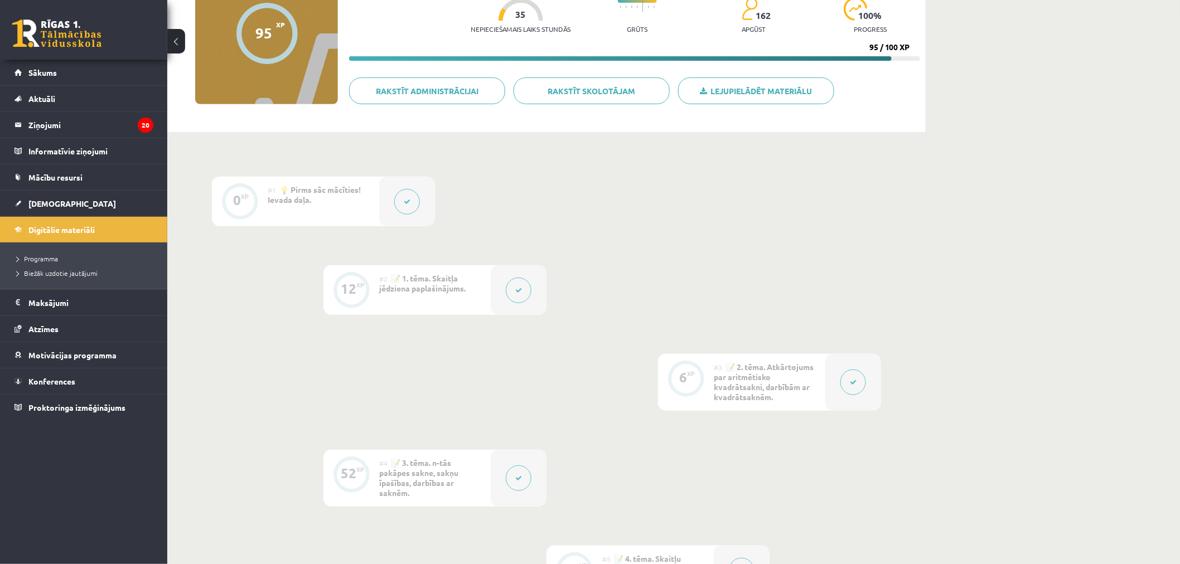
click at [856, 377] on button at bounding box center [853, 383] width 26 height 26
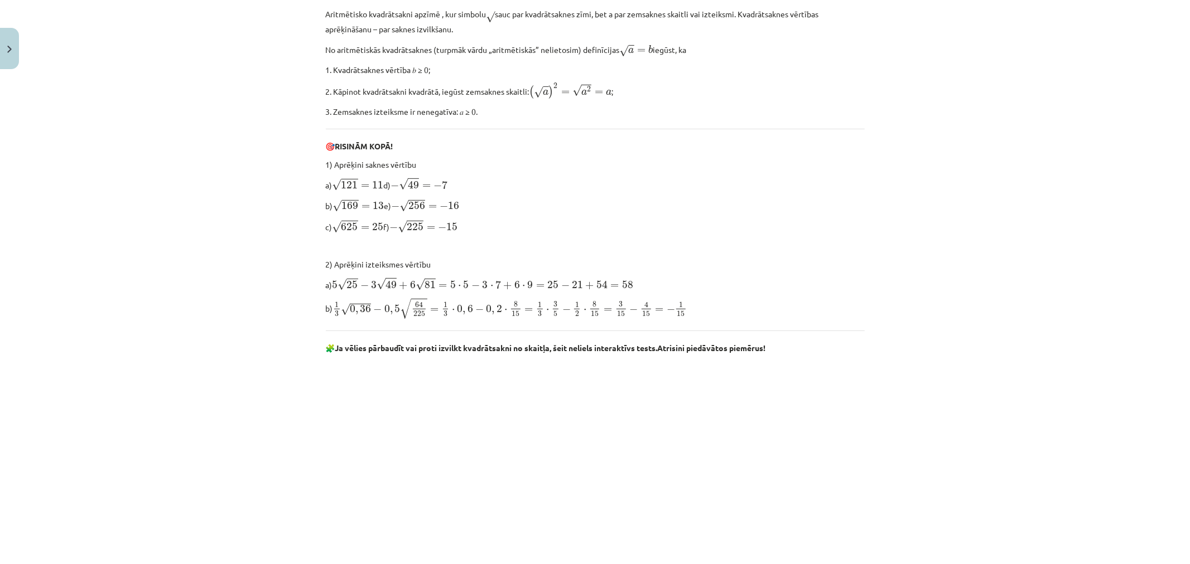
scroll to position [495, 0]
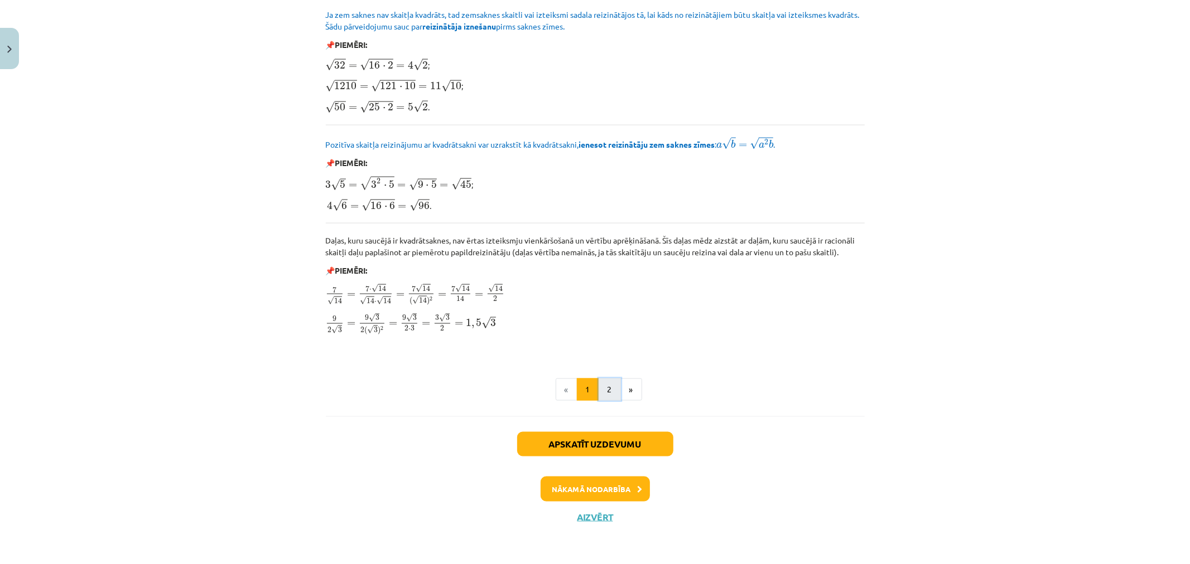
click at [612, 389] on button "2" at bounding box center [609, 390] width 22 height 22
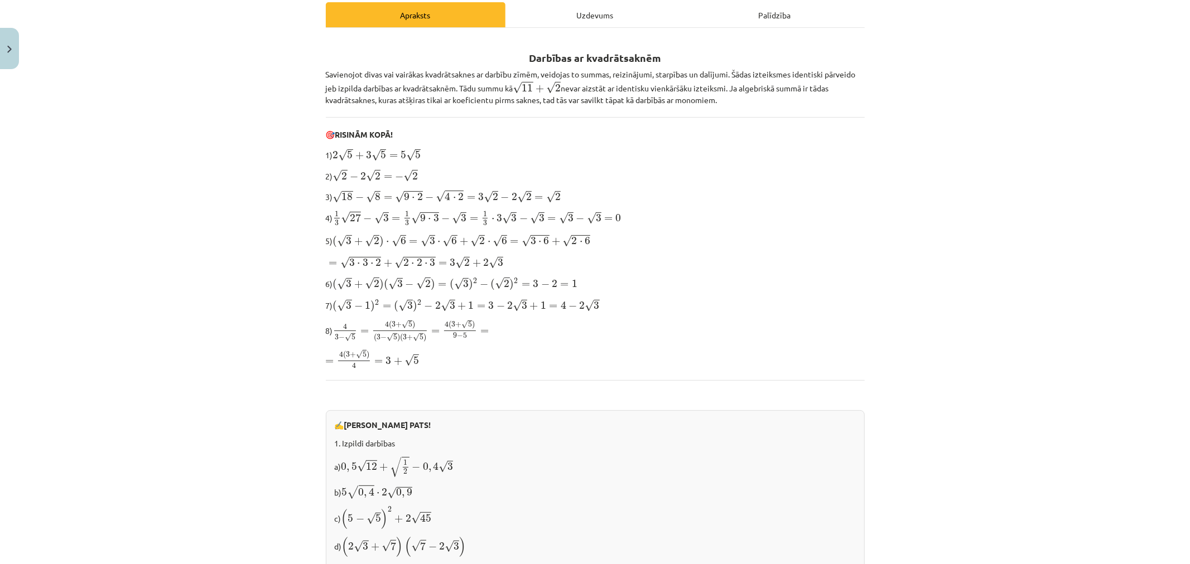
scroll to position [179, 0]
click at [398, 252] on div "Darbības ar kvadrātsaknēm Savienojot divas vai vairākas kvadrātsaknes ar darbīb…" at bounding box center [595, 414] width 539 height 753
click at [398, 251] on div "Darbības ar kvadrātsaknēm Savienojot divas vai vairākas kvadrātsaknes ar darbīb…" at bounding box center [595, 414] width 539 height 753
click at [336, 154] on span "2" at bounding box center [336, 156] width 6 height 8
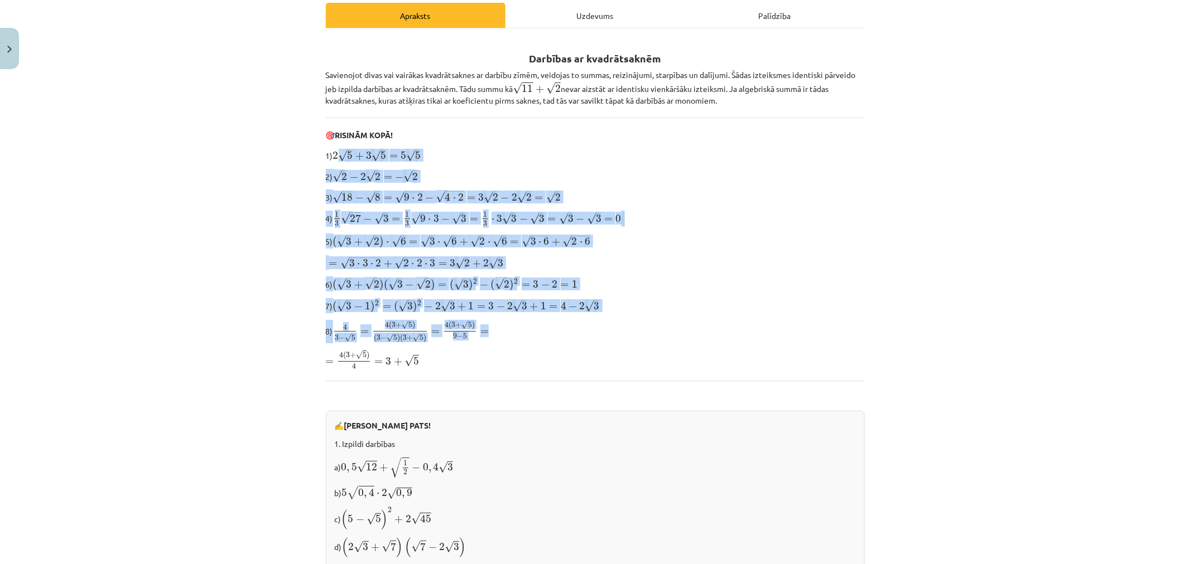
drag, startPoint x: 339, startPoint y: 157, endPoint x: 700, endPoint y: 314, distance: 393.6
click at [697, 314] on div "Darbības ar kvadrātsaknēm Savienojot divas vai vairākas kvadrātsaknes ar darbīb…" at bounding box center [595, 414] width 539 height 753
click at [706, 311] on div "Darbības ar kvadrātsaknēm Savienojot divas vai vairākas kvadrātsaknes ar darbīb…" at bounding box center [595, 414] width 539 height 753
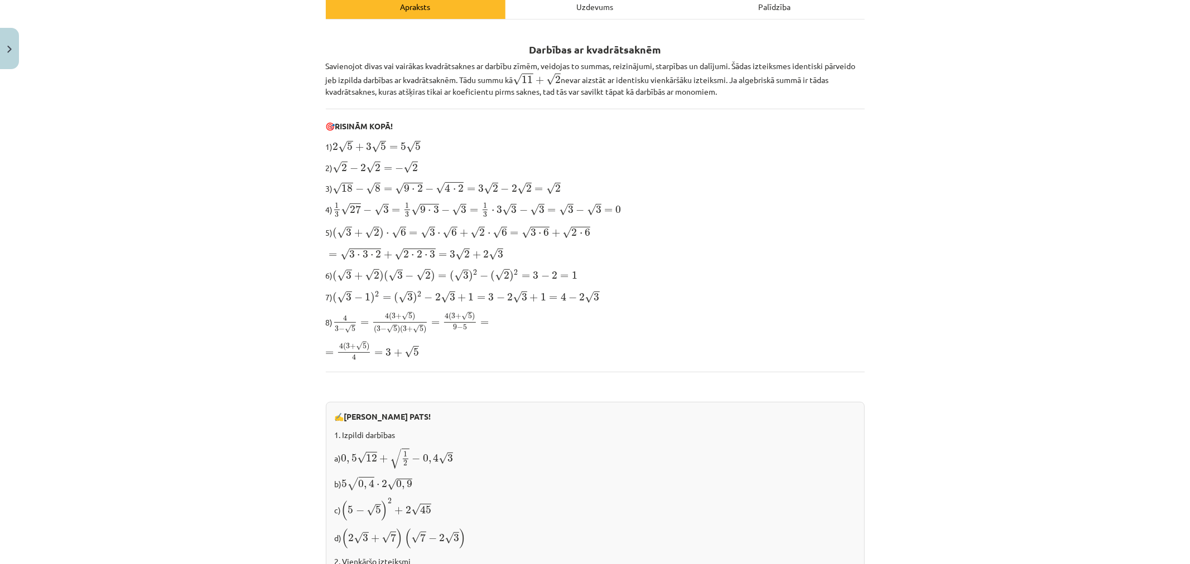
scroll to position [0, 0]
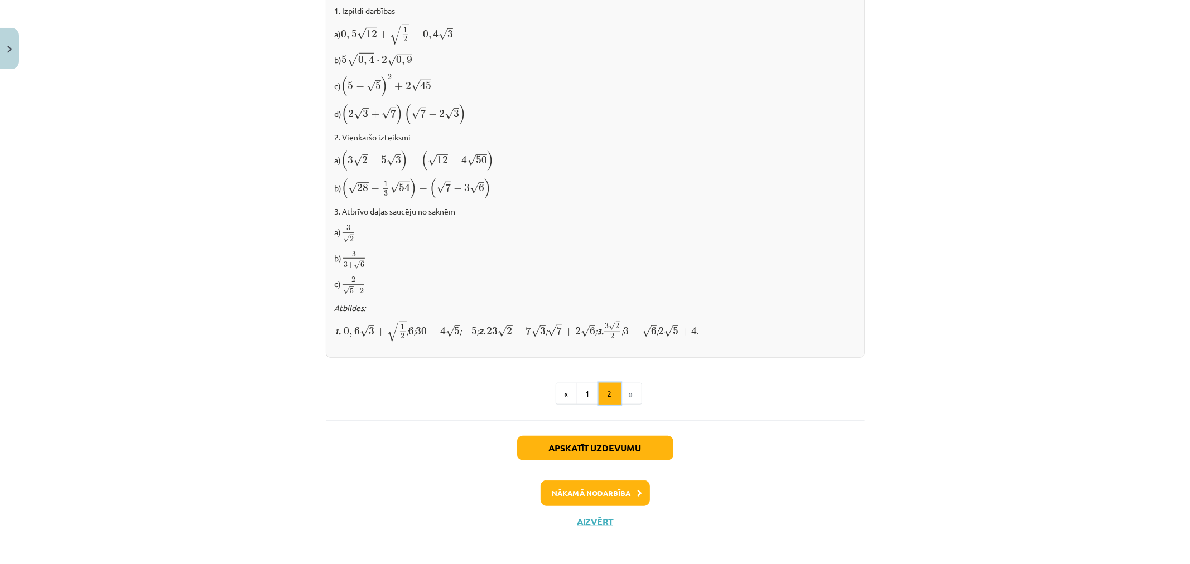
click at [598, 385] on button "2" at bounding box center [609, 394] width 22 height 22
click at [580, 391] on button "1" at bounding box center [588, 394] width 22 height 22
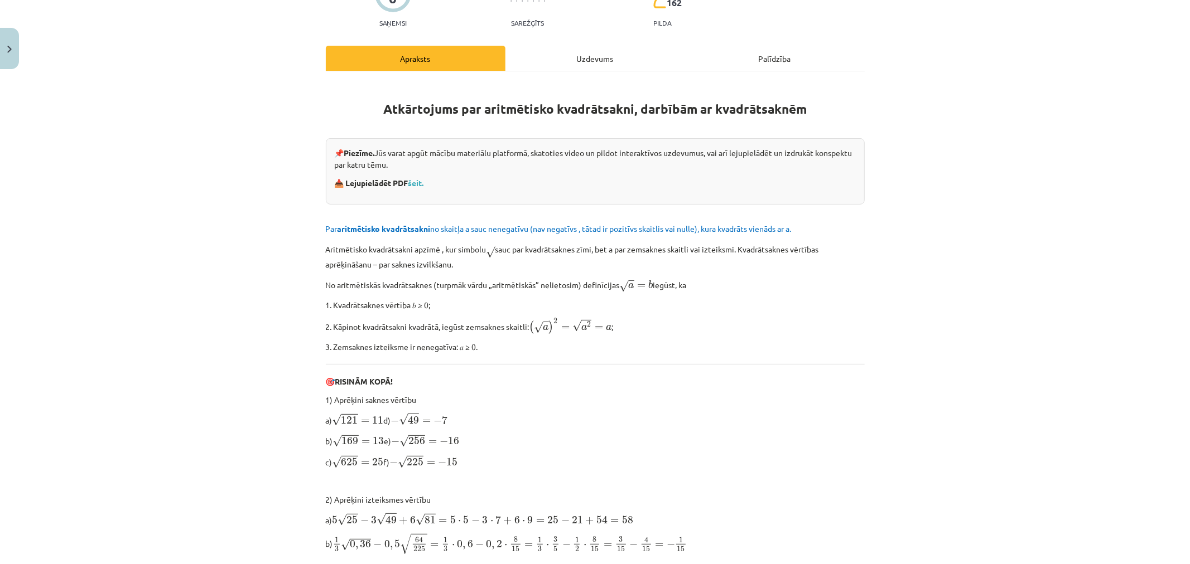
scroll to position [109, 0]
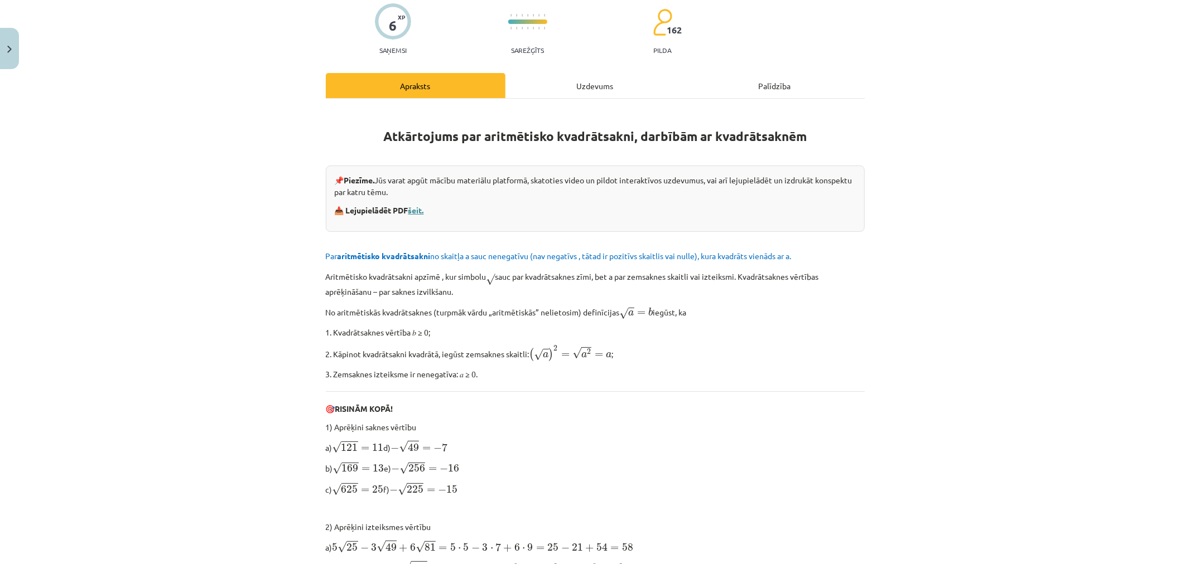
click at [417, 212] on link "šeit." at bounding box center [416, 210] width 16 height 10
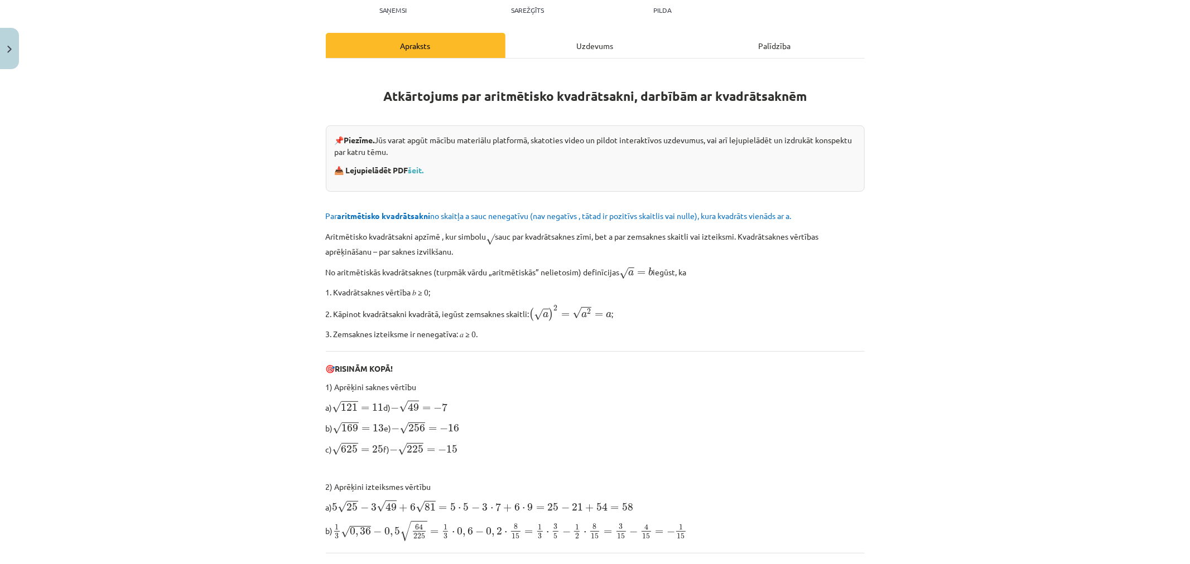
scroll to position [0, 0]
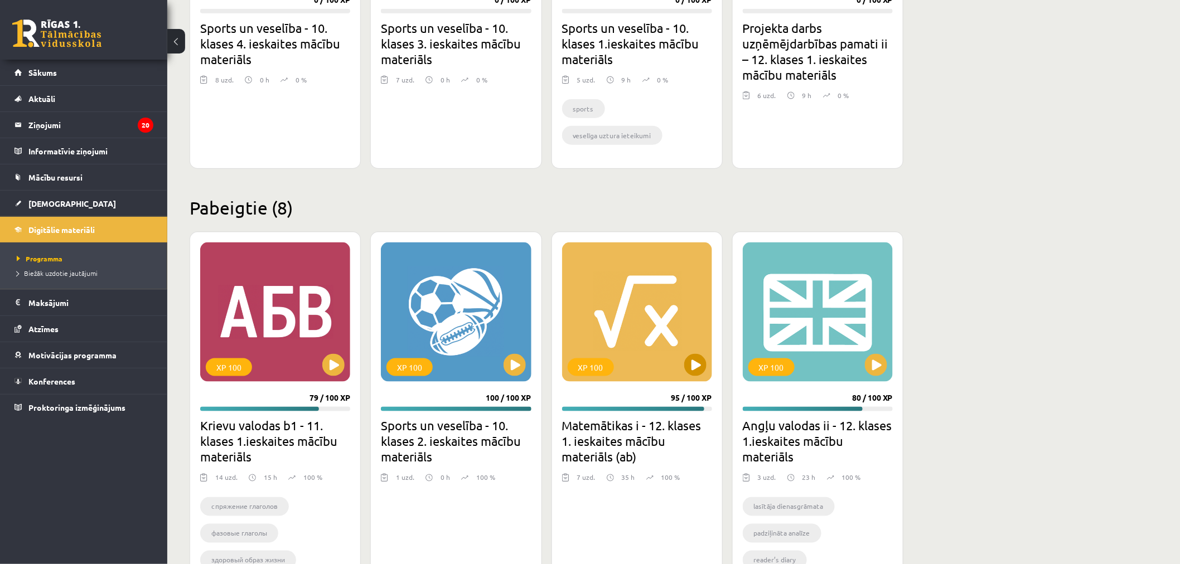
scroll to position [422, 0]
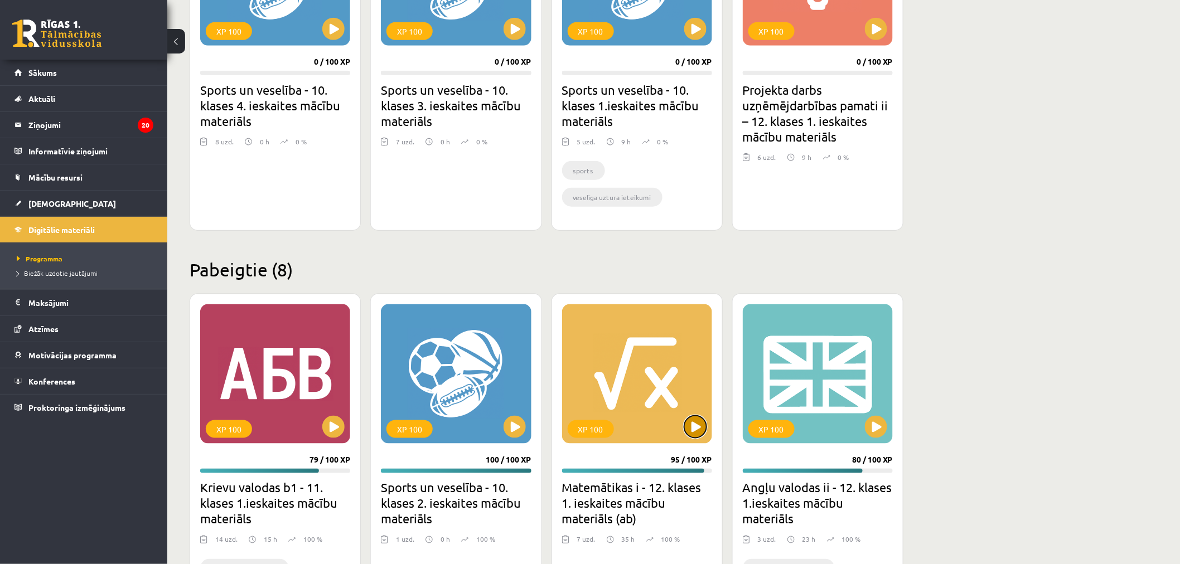
click at [702, 424] on button at bounding box center [695, 427] width 22 height 22
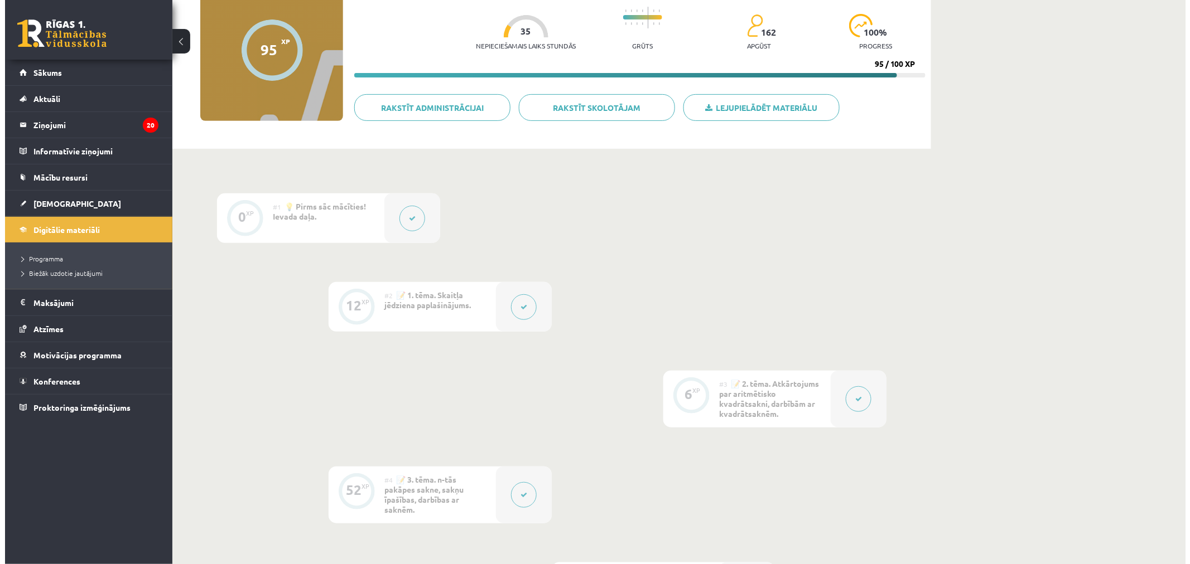
scroll to position [186, 0]
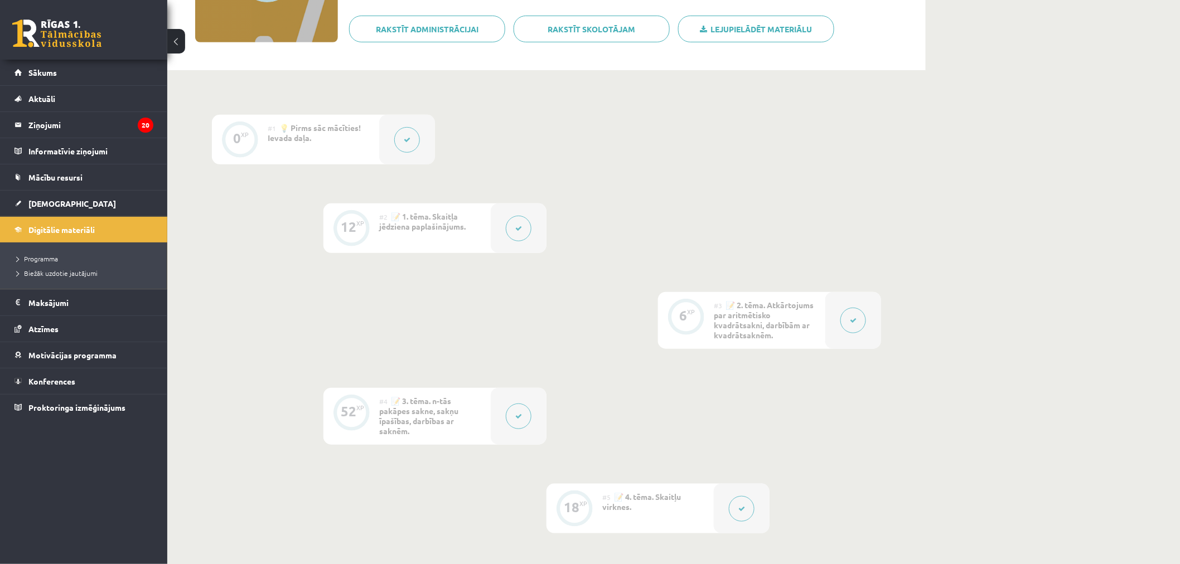
click at [531, 224] on div at bounding box center [519, 229] width 56 height 50
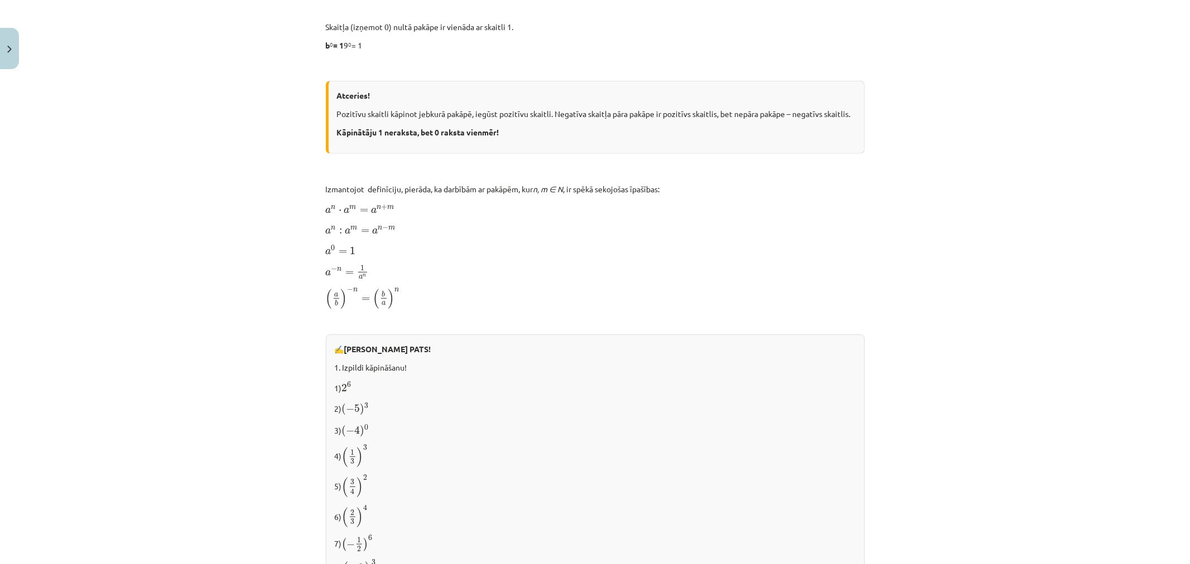
scroll to position [1053, 0]
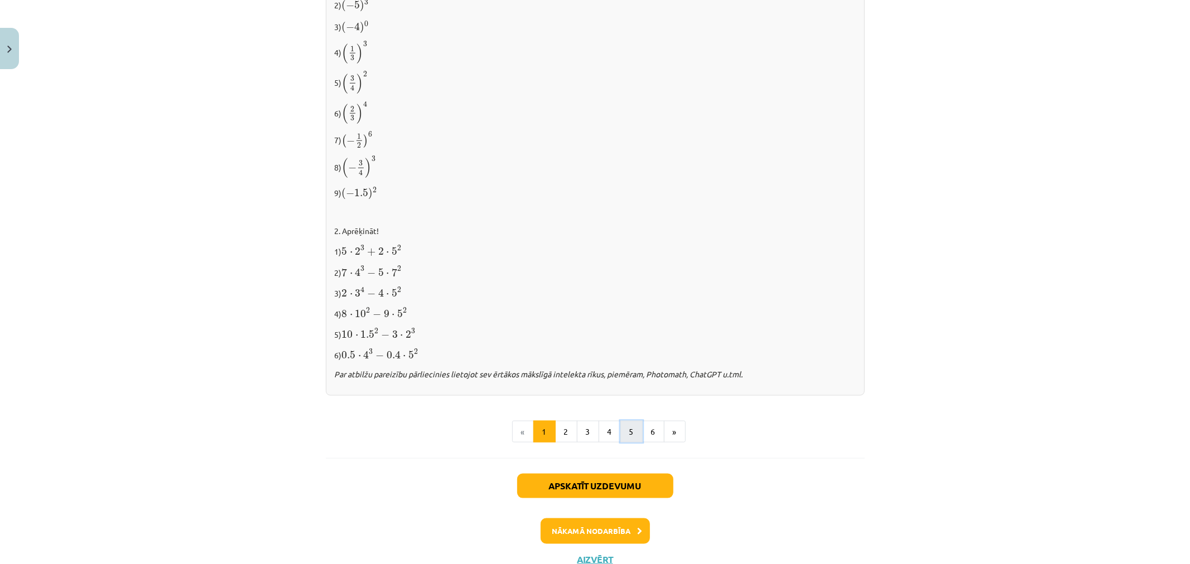
click at [627, 437] on button "5" at bounding box center [631, 432] width 22 height 22
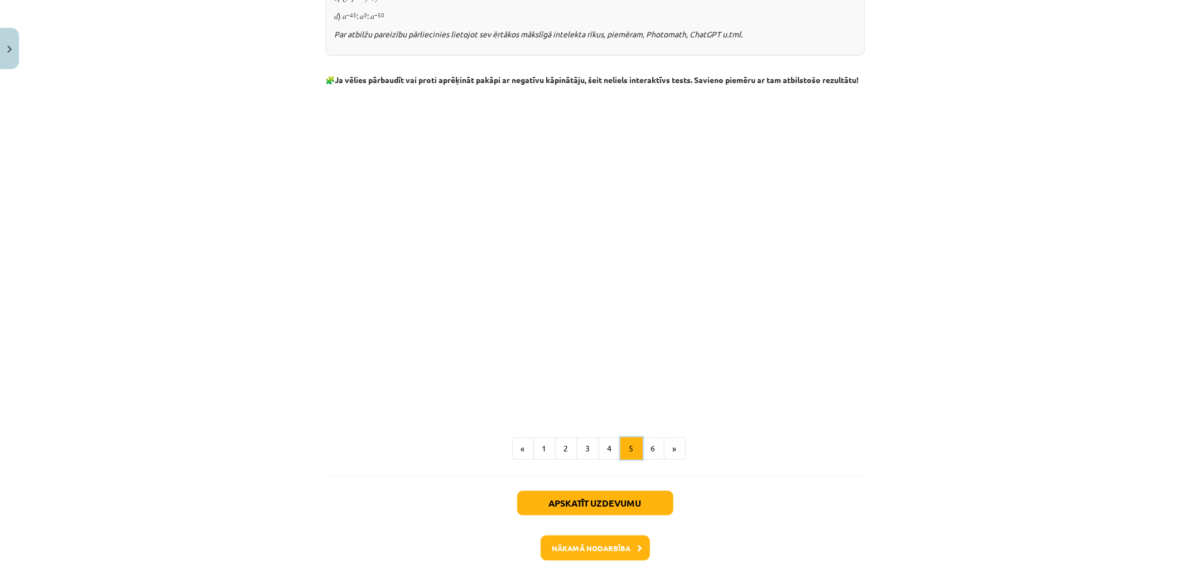
scroll to position [1191, 0]
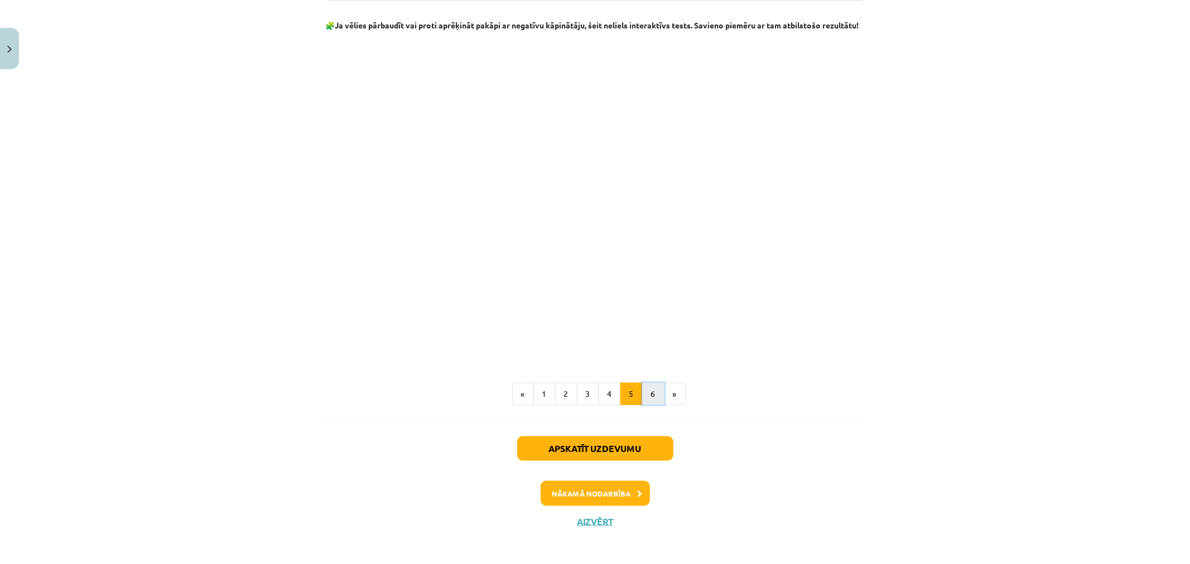
click at [645, 398] on button "6" at bounding box center [653, 394] width 22 height 22
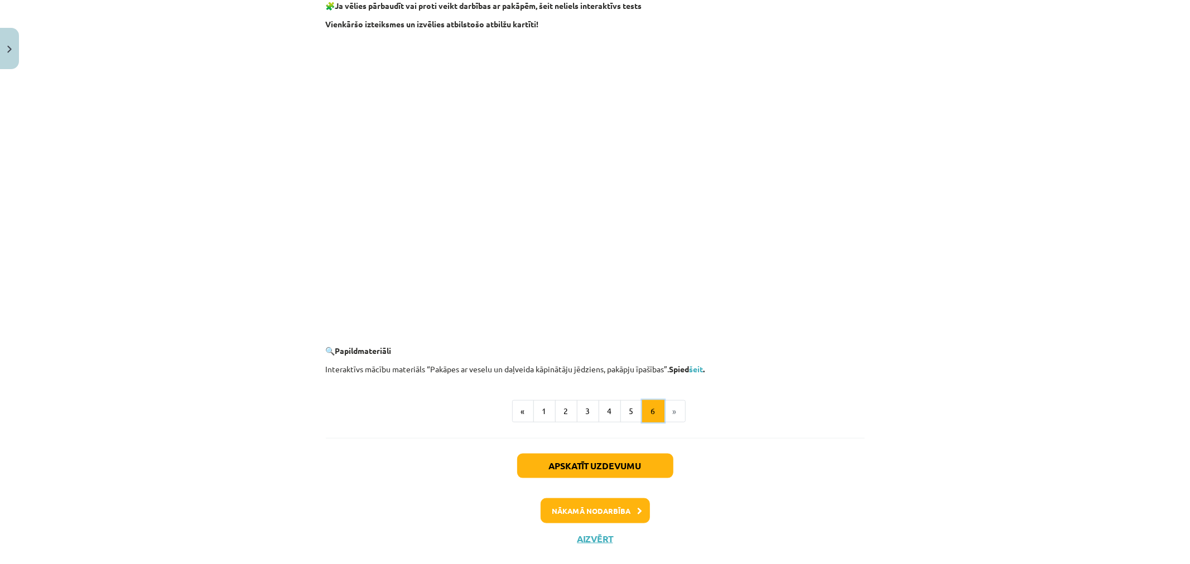
scroll to position [951, 0]
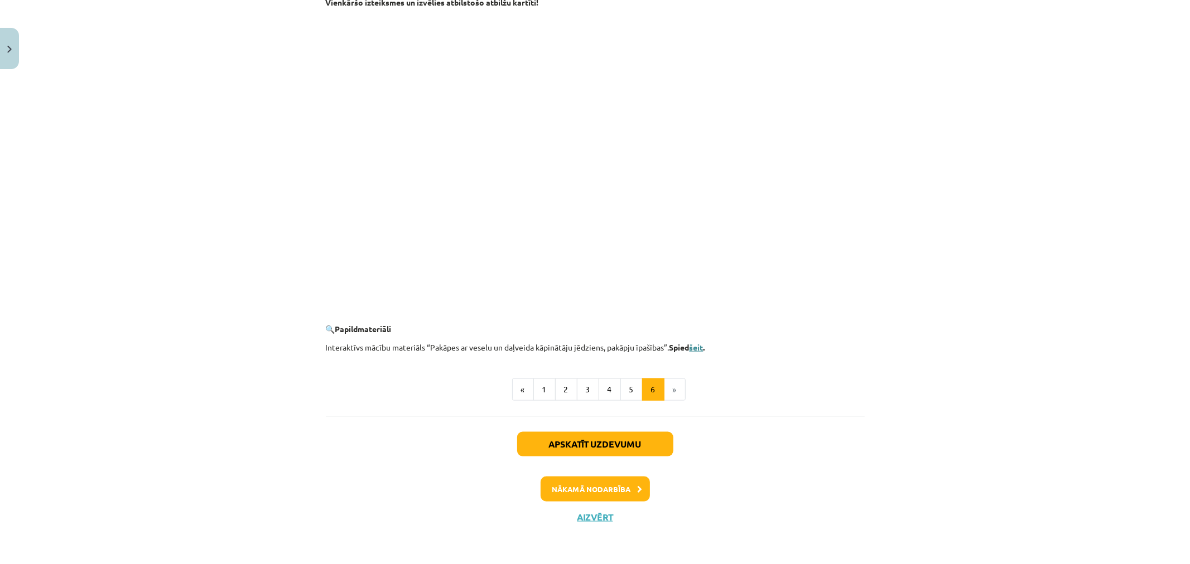
click at [701, 350] on link "šeit" at bounding box center [696, 347] width 14 height 10
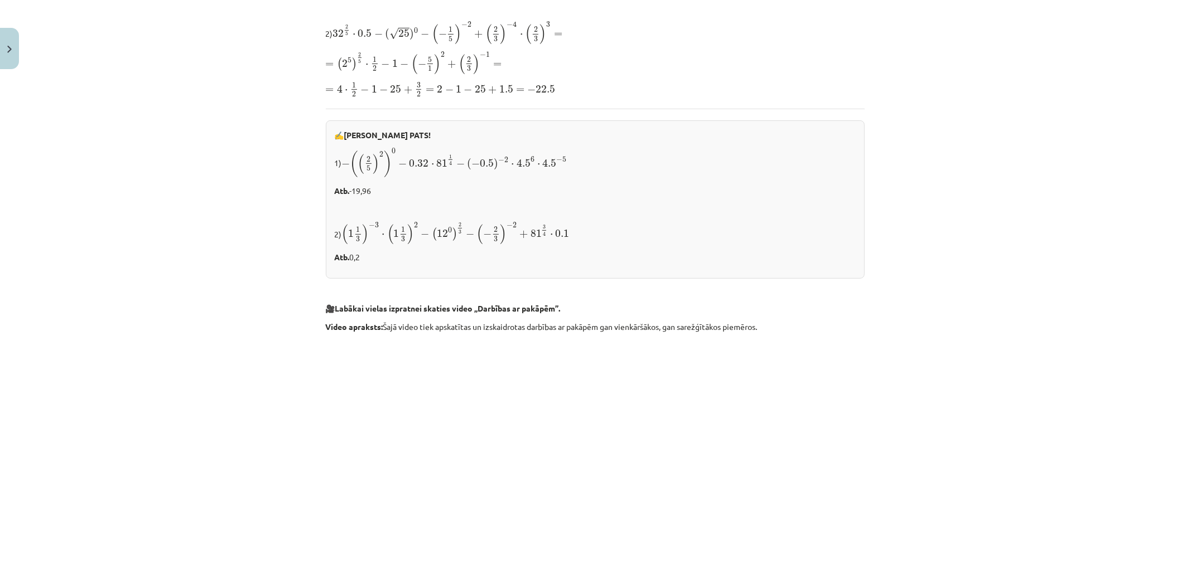
scroll to position [620, 0]
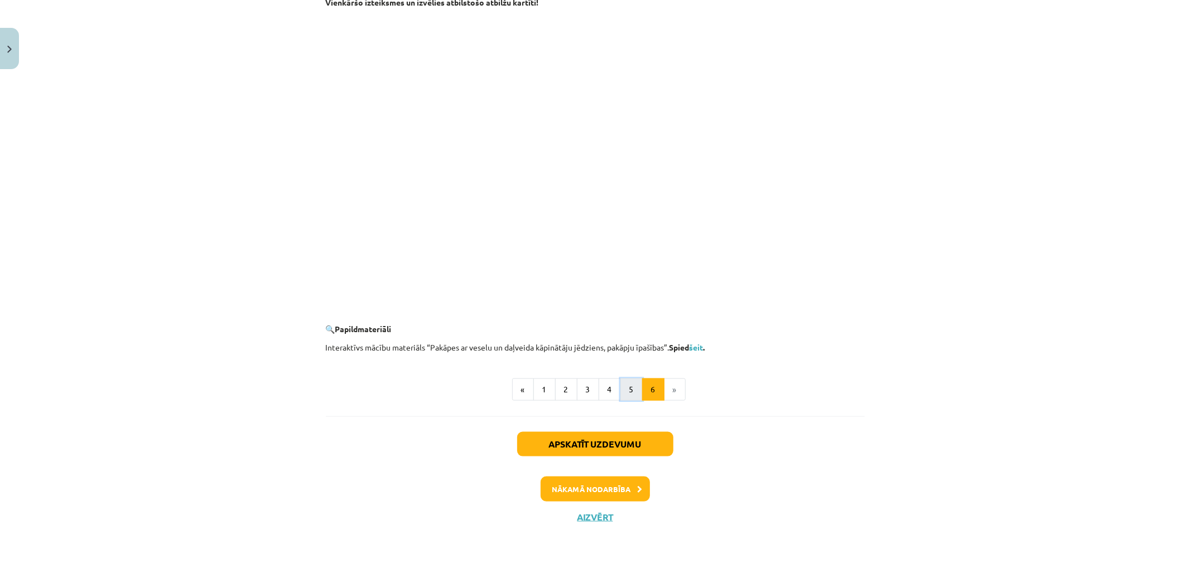
click at [632, 394] on button "5" at bounding box center [631, 390] width 22 height 22
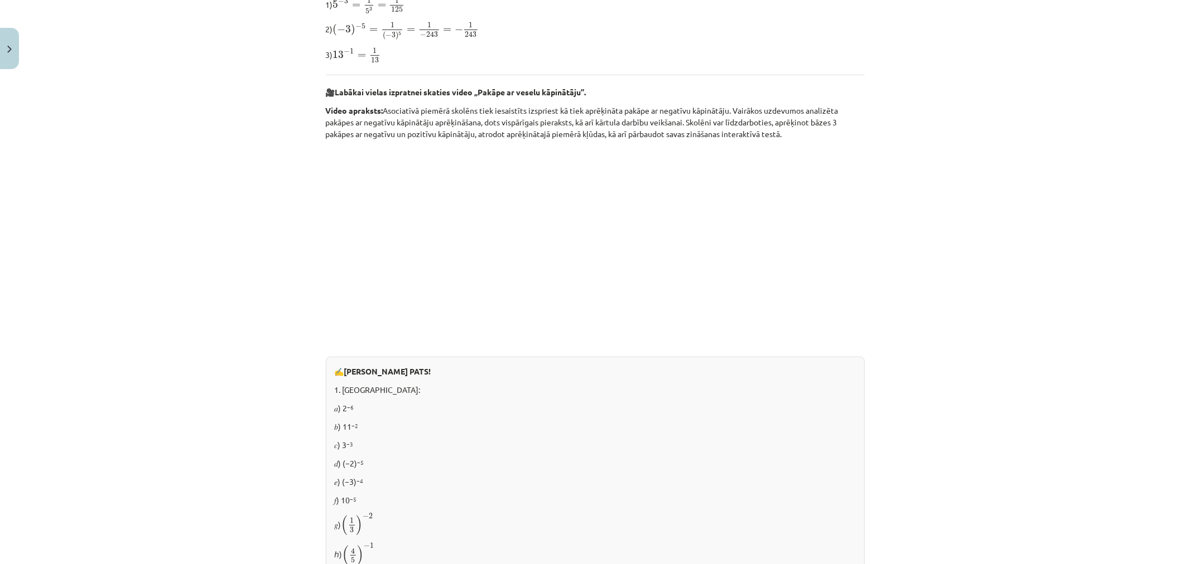
scroll to position [447, 0]
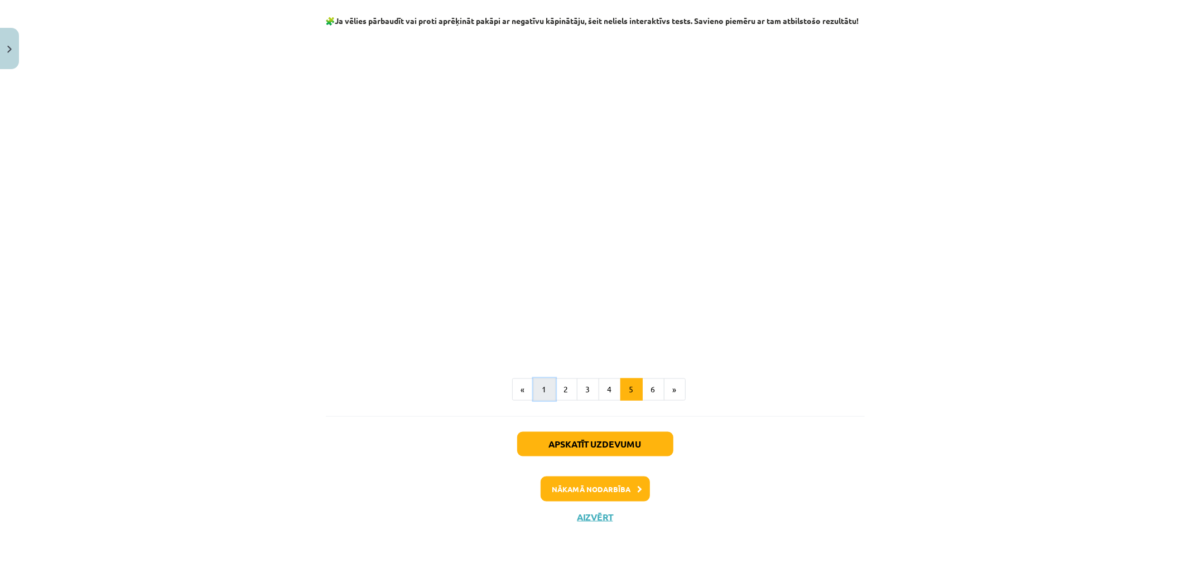
click at [538, 394] on button "1" at bounding box center [544, 390] width 22 height 22
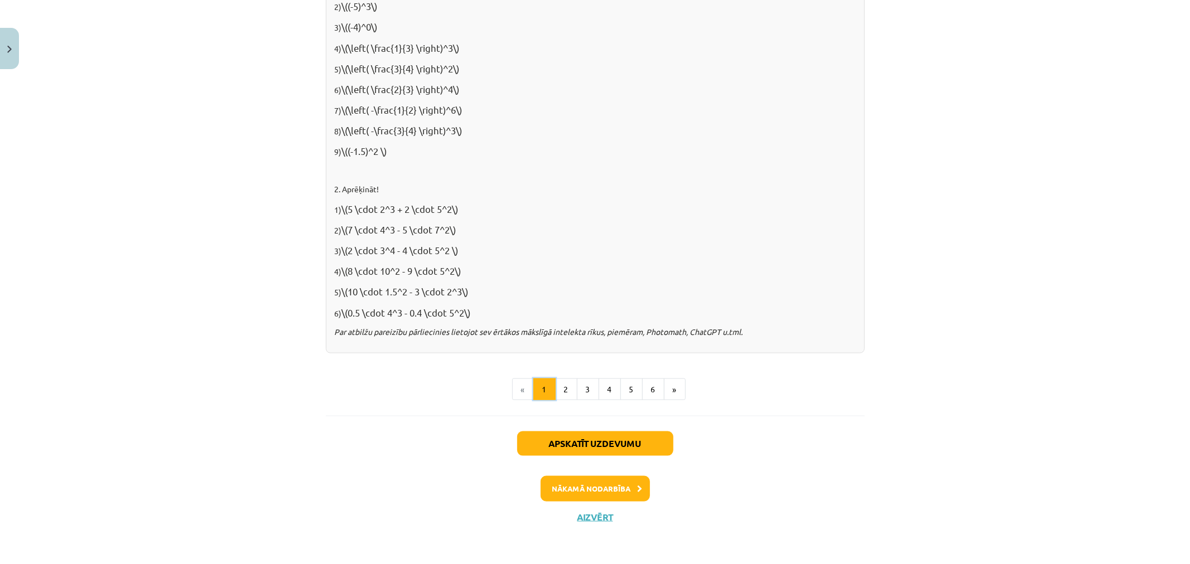
click at [538, 394] on button "1" at bounding box center [544, 390] width 22 height 22
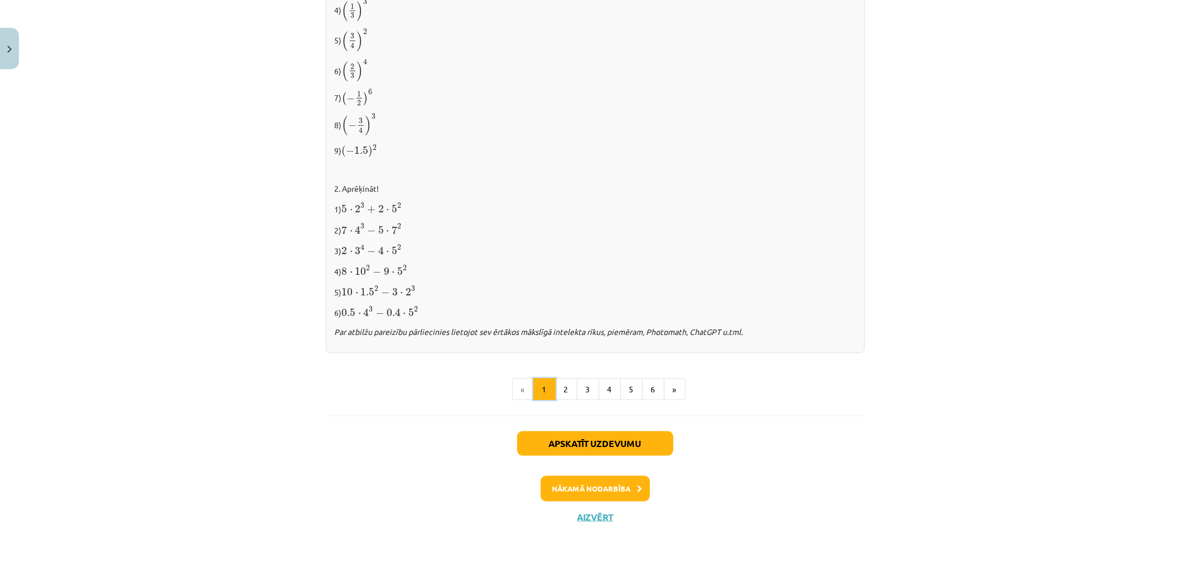
scroll to position [1098, 0]
click at [567, 398] on button "2" at bounding box center [566, 390] width 22 height 22
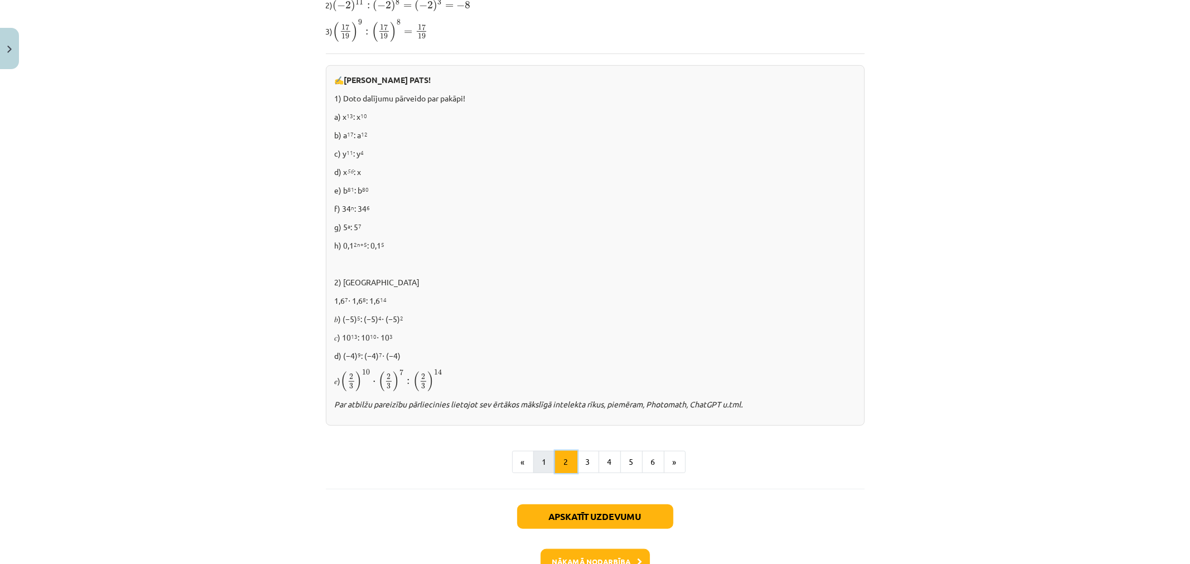
scroll to position [656, 0]
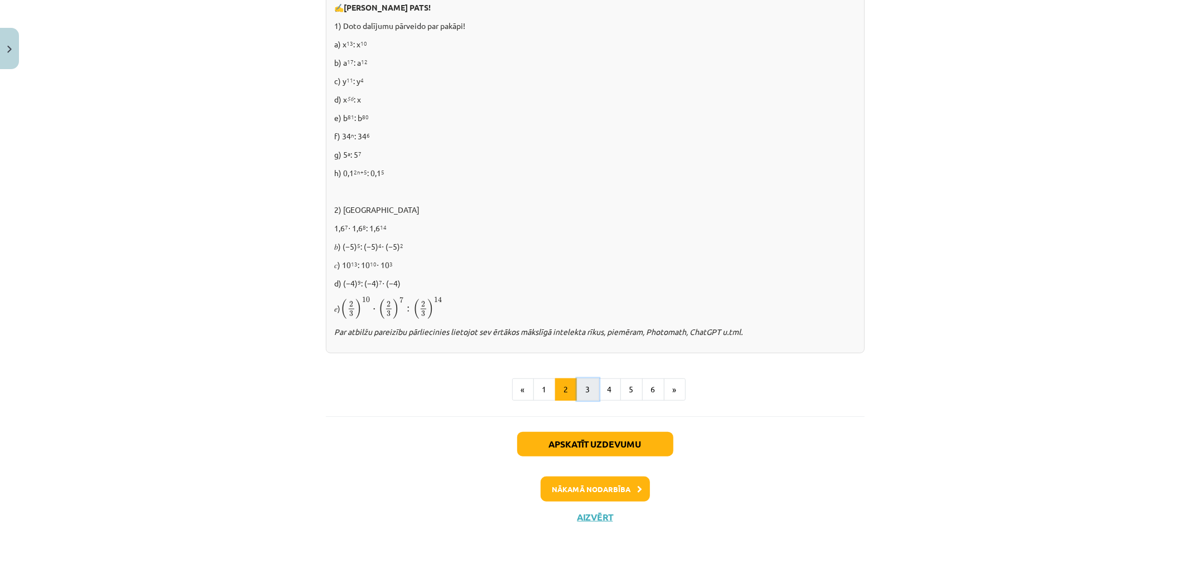
click at [586, 395] on button "3" at bounding box center [588, 390] width 22 height 22
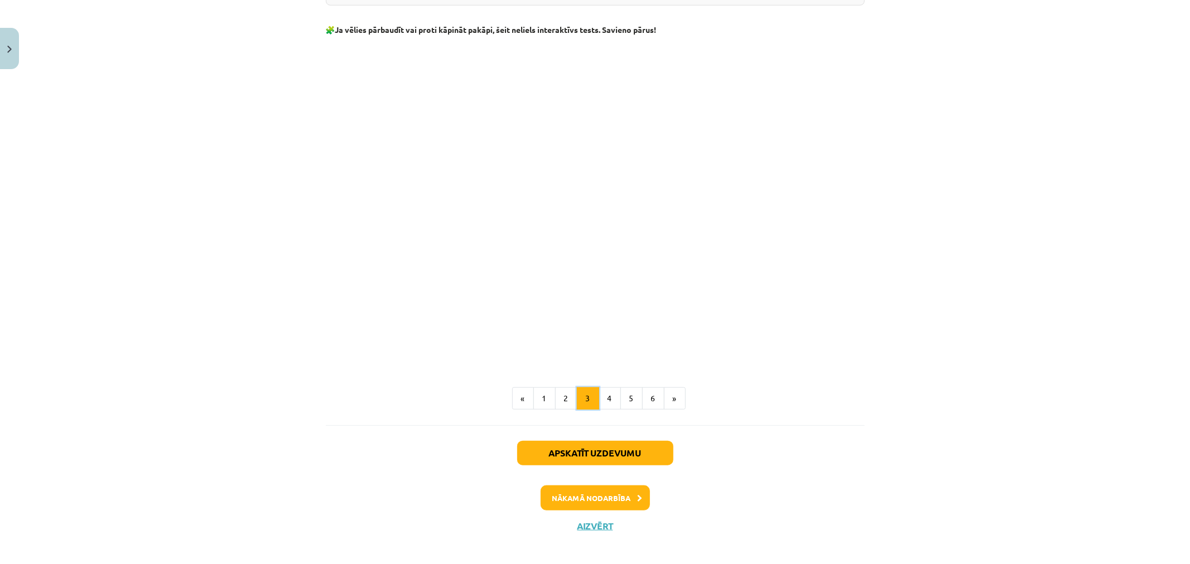
scroll to position [881, 0]
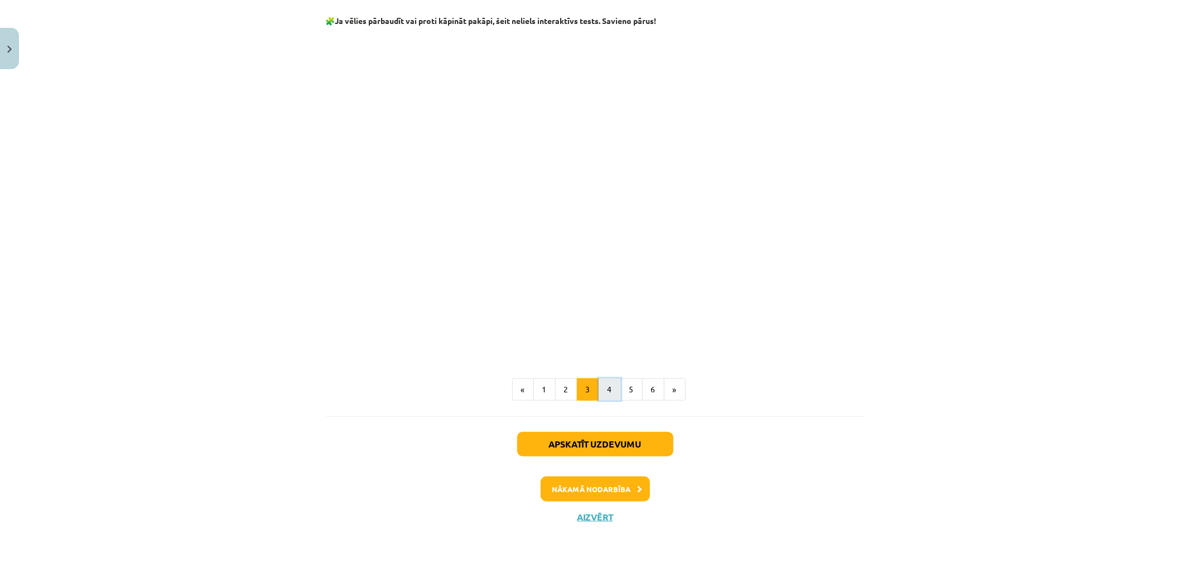
click at [607, 393] on button "4" at bounding box center [609, 390] width 22 height 22
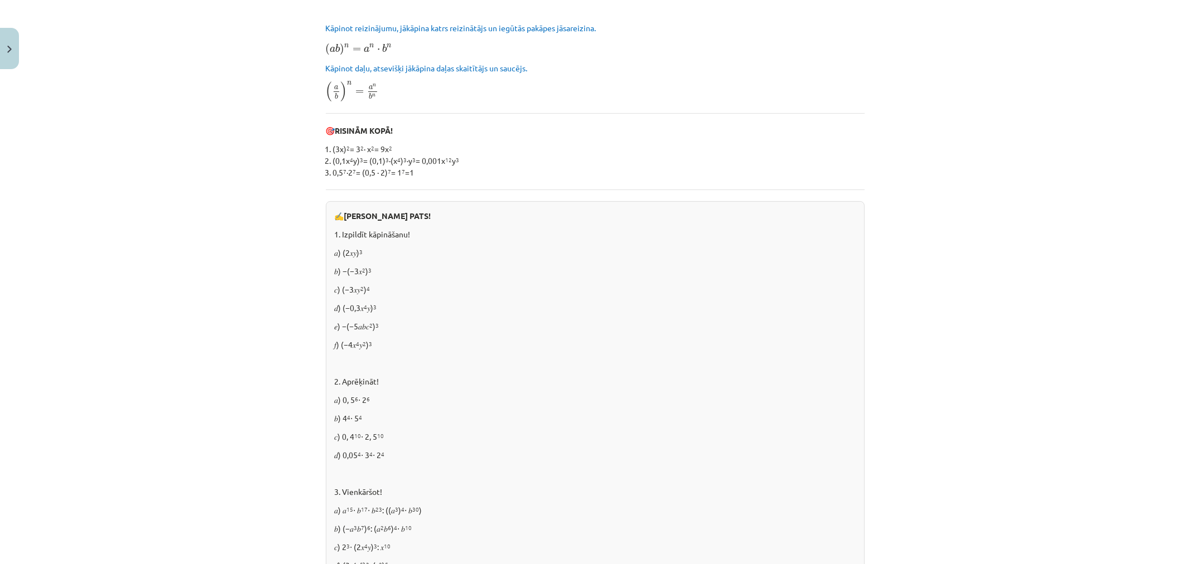
scroll to position [310, 0]
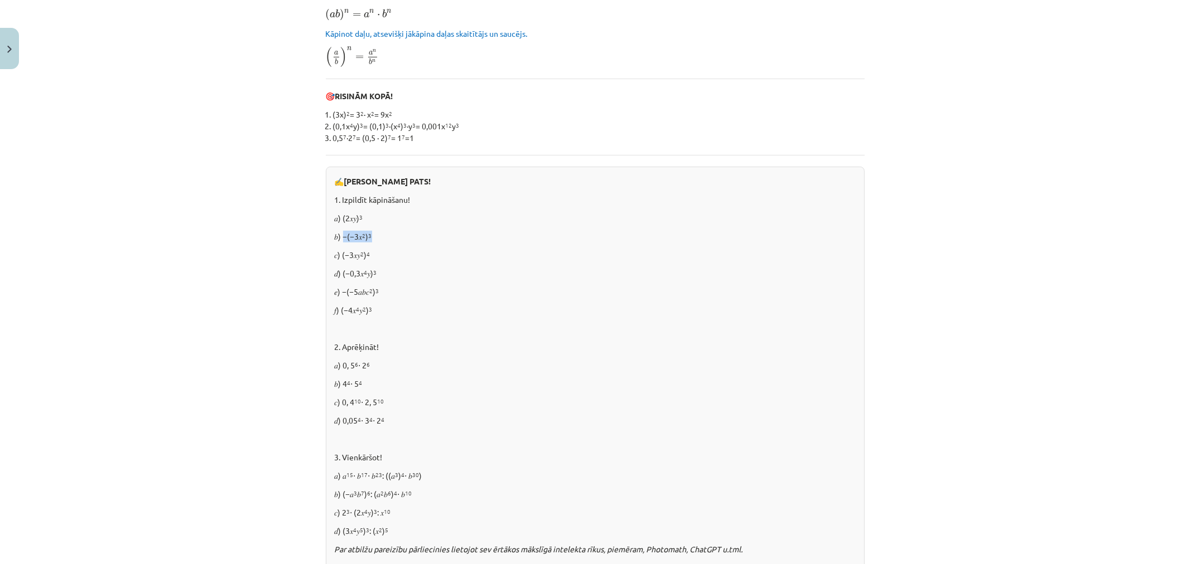
drag, startPoint x: 337, startPoint y: 237, endPoint x: 389, endPoint y: 238, distance: 51.9
click at [389, 238] on p "𝑏) −(−3𝑥 2 ) 3" at bounding box center [595, 237] width 521 height 12
copy p "(−3𝑥 2 ) 3"
click at [455, 270] on p "𝑑) (−0,3𝑥 4 𝑦) 3" at bounding box center [595, 274] width 521 height 12
click at [336, 253] on p "𝑐) (−3𝑥𝑦 2 ) 4" at bounding box center [595, 255] width 521 height 12
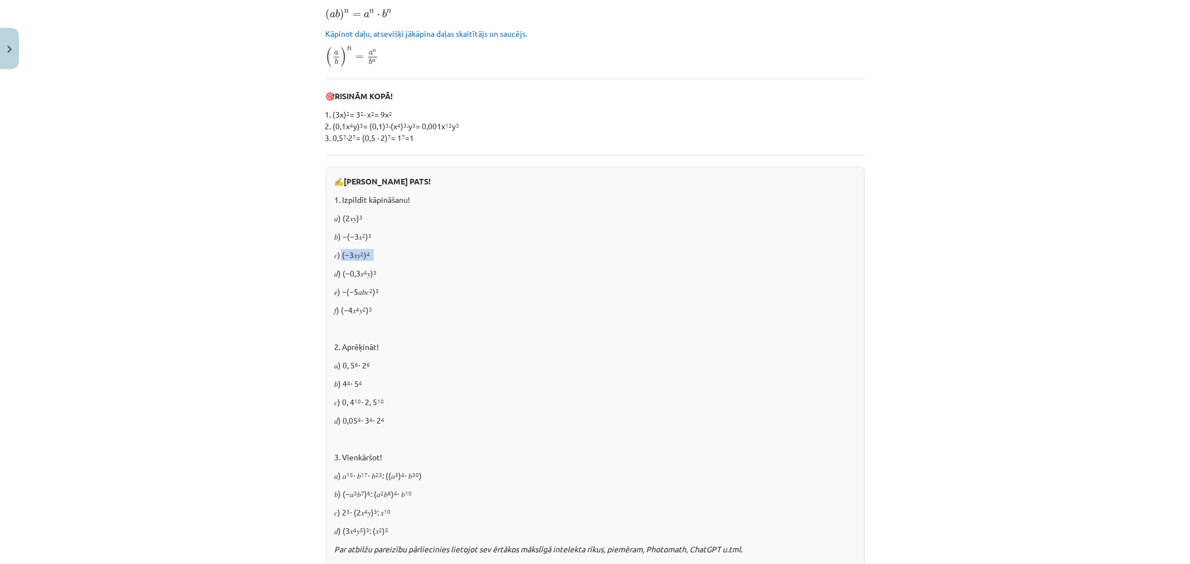
drag, startPoint x: 336, startPoint y: 253, endPoint x: 398, endPoint y: 259, distance: 62.2
click at [398, 259] on p "𝑐) (−3𝑥𝑦 2 ) 4" at bounding box center [595, 255] width 521 height 12
copy div "(−3𝑥𝑦 2 ) 4"
click at [447, 318] on div "✍️ [PERSON_NAME] PATS! 1. Izpildīt kāpināšanu! 𝑎) (2𝑥𝑦) 3 𝑏) −(−3𝑥 2 ) 3 𝑐) (−3…" at bounding box center [595, 369] width 539 height 404
drag, startPoint x: 337, startPoint y: 272, endPoint x: 467, endPoint y: 274, distance: 130.0
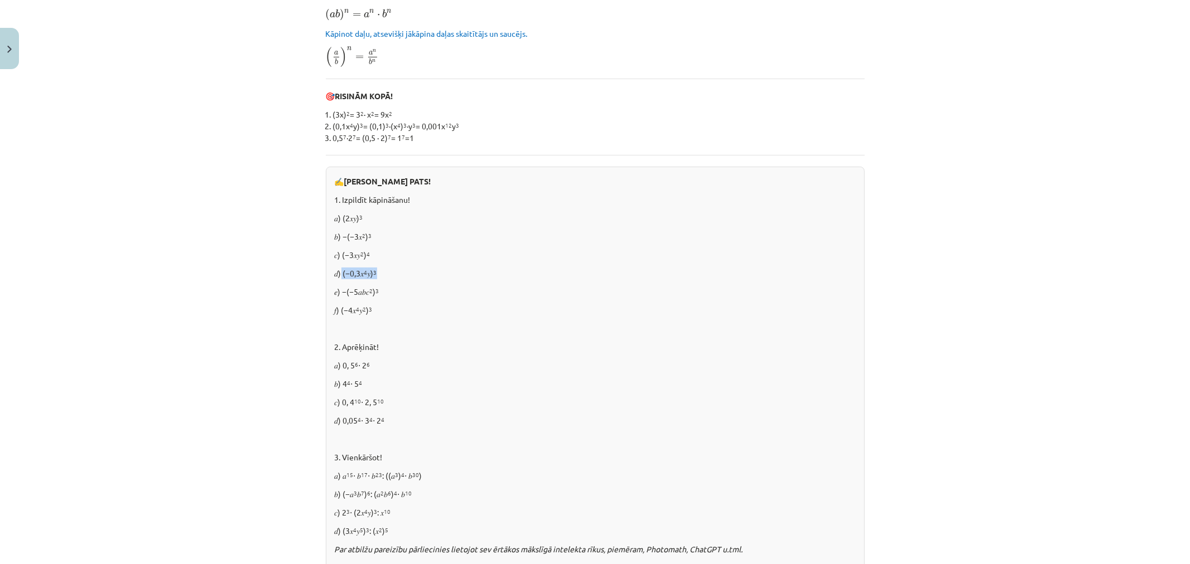
click at [467, 274] on p "𝑑) (−0,3𝑥 4 𝑦) 3" at bounding box center [595, 274] width 521 height 12
copy p "(−0,3𝑥 4 𝑦) 3"
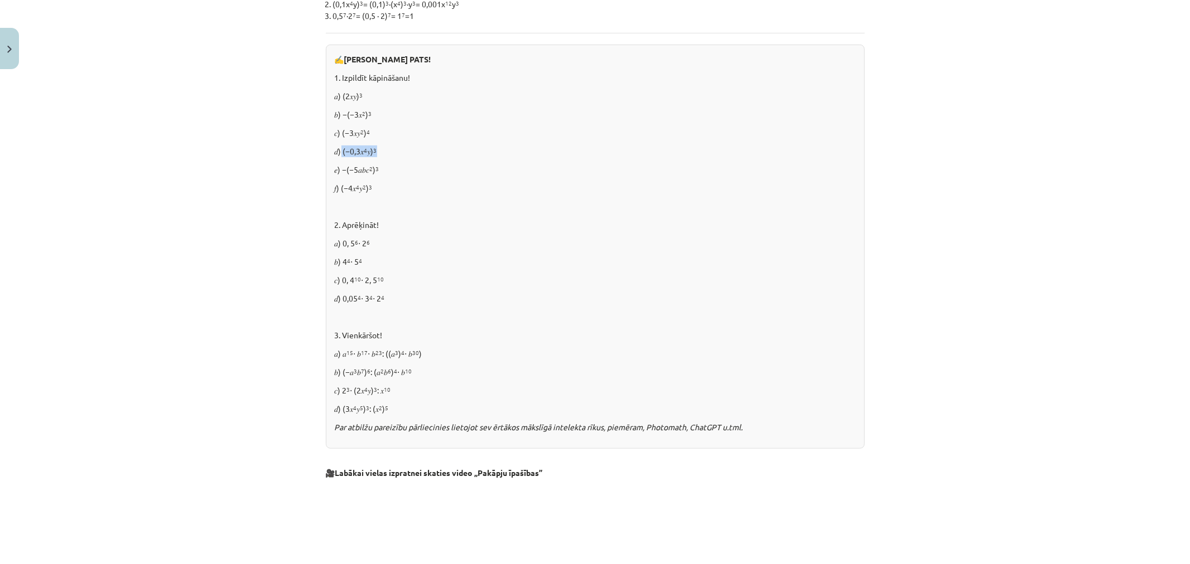
scroll to position [433, 0]
drag, startPoint x: 336, startPoint y: 170, endPoint x: 415, endPoint y: 171, distance: 78.6
click at [415, 171] on p "𝑒) −(−5𝑎𝑏𝑐 2 ) 3" at bounding box center [595, 168] width 521 height 12
copy p "−(−5𝑎𝑏𝑐 2 ) 3"
drag, startPoint x: 338, startPoint y: 188, endPoint x: 421, endPoint y: 188, distance: 83.1
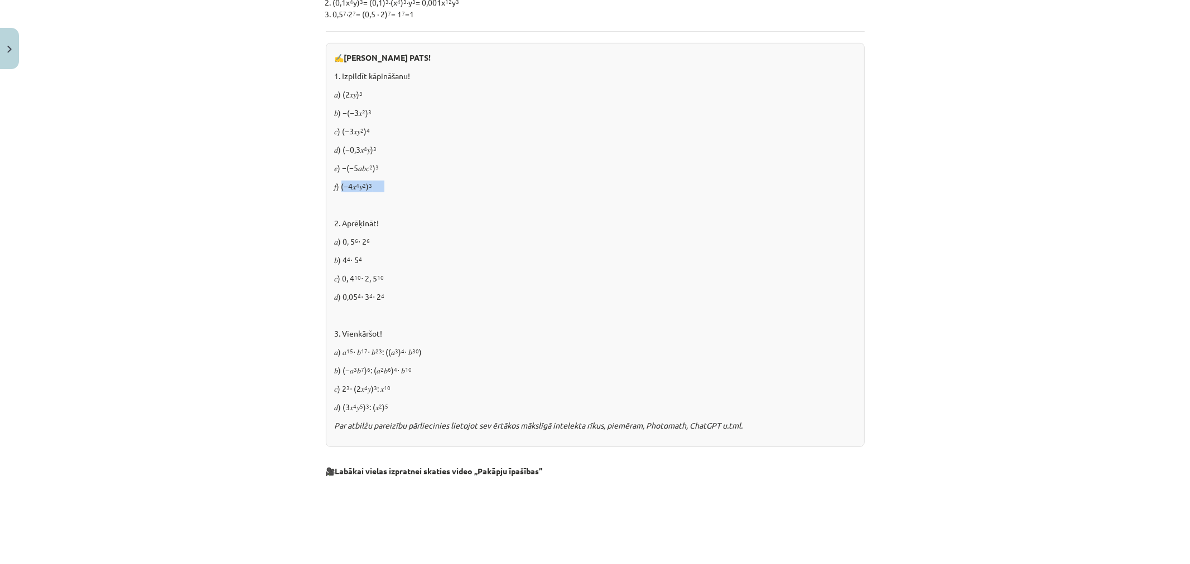
click at [421, 188] on p "𝑓) (−4𝑥 4 𝑦 2 ) 3" at bounding box center [595, 187] width 521 height 12
click at [601, 244] on p "𝑎) 0, 5 6 ⋅ 2 6" at bounding box center [595, 242] width 521 height 12
drag, startPoint x: 338, startPoint y: 185, endPoint x: 404, endPoint y: 188, distance: 65.9
click at [404, 188] on p "𝑓) (−4𝑥 4 𝑦 2 ) 3" at bounding box center [595, 187] width 521 height 12
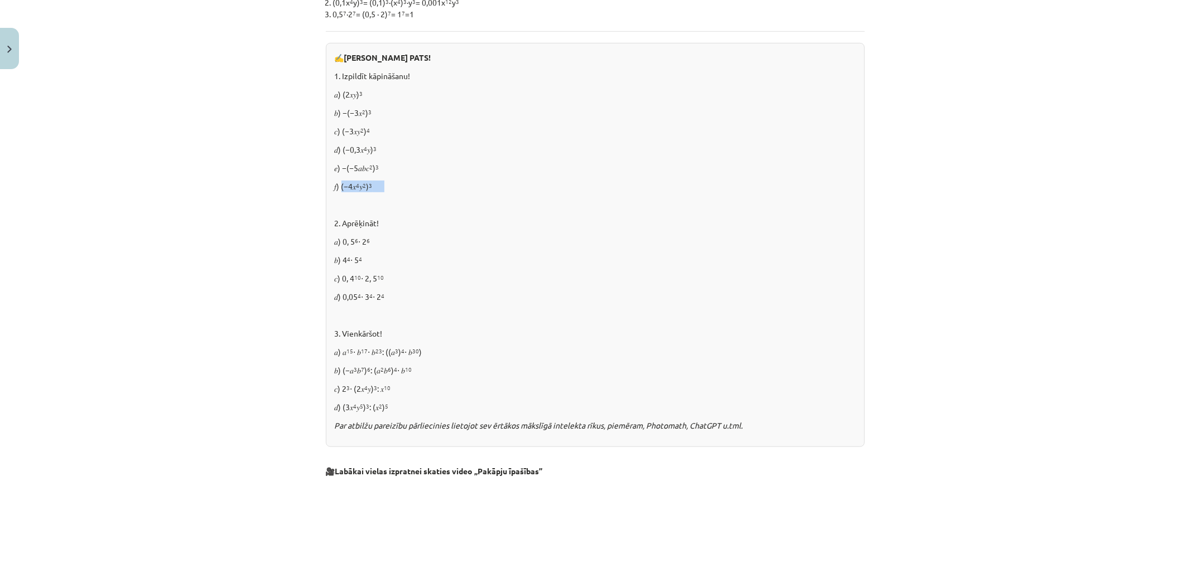
copy p "−4𝑥 4 𝑦 2 ) 3"
click at [601, 212] on div "✍️ [PERSON_NAME] PATS! 1. Izpildīt kāpināšanu! 𝑎) (2𝑥𝑦) 3 𝑏) −(−3𝑥 2 ) 3 𝑐) (−3…" at bounding box center [595, 245] width 539 height 404
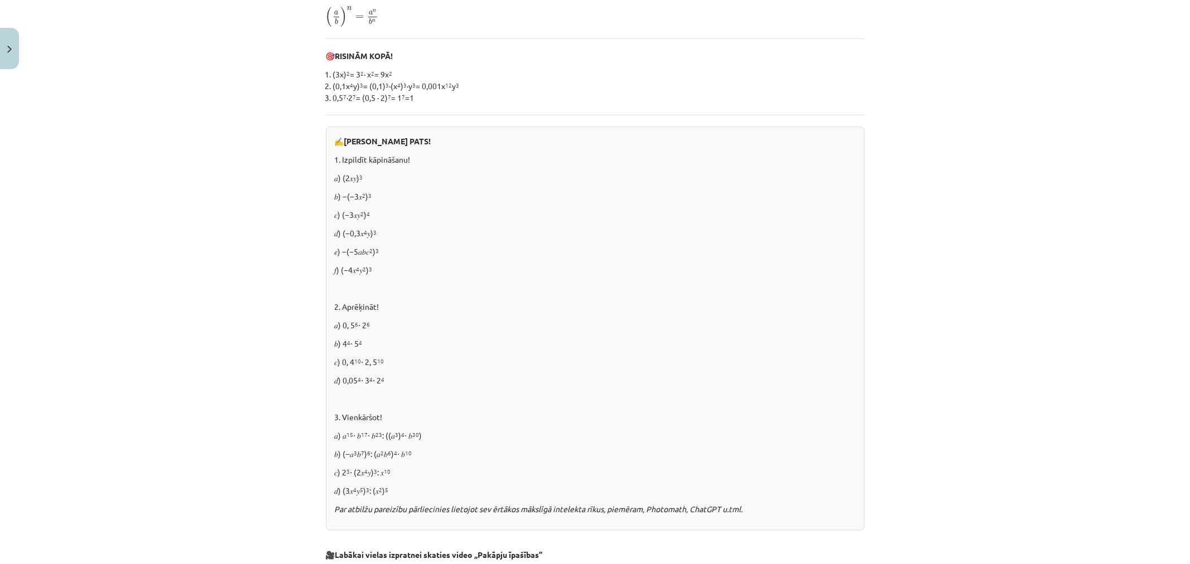
scroll to position [310, 0]
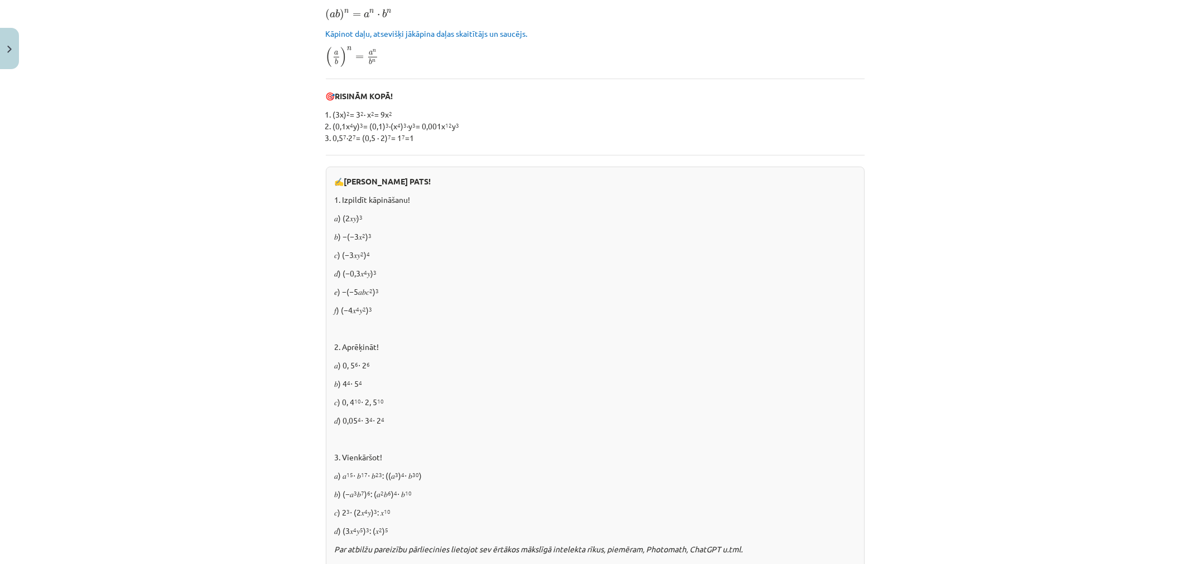
click at [336, 366] on p "𝑎) 0, 5 6 ⋅ 2 6" at bounding box center [595, 366] width 521 height 12
click at [339, 366] on p "𝑎) 0, 5 6 ⋅ 2 6" at bounding box center [595, 366] width 521 height 12
drag, startPoint x: 374, startPoint y: 363, endPoint x: 357, endPoint y: 365, distance: 16.8
click at [383, 363] on p "𝑎) 0, 5 6 ⋅ 2 6" at bounding box center [595, 366] width 521 height 12
click at [336, 367] on p "𝑎) 0, 5 6 ⋅ 2 6" at bounding box center [595, 366] width 521 height 12
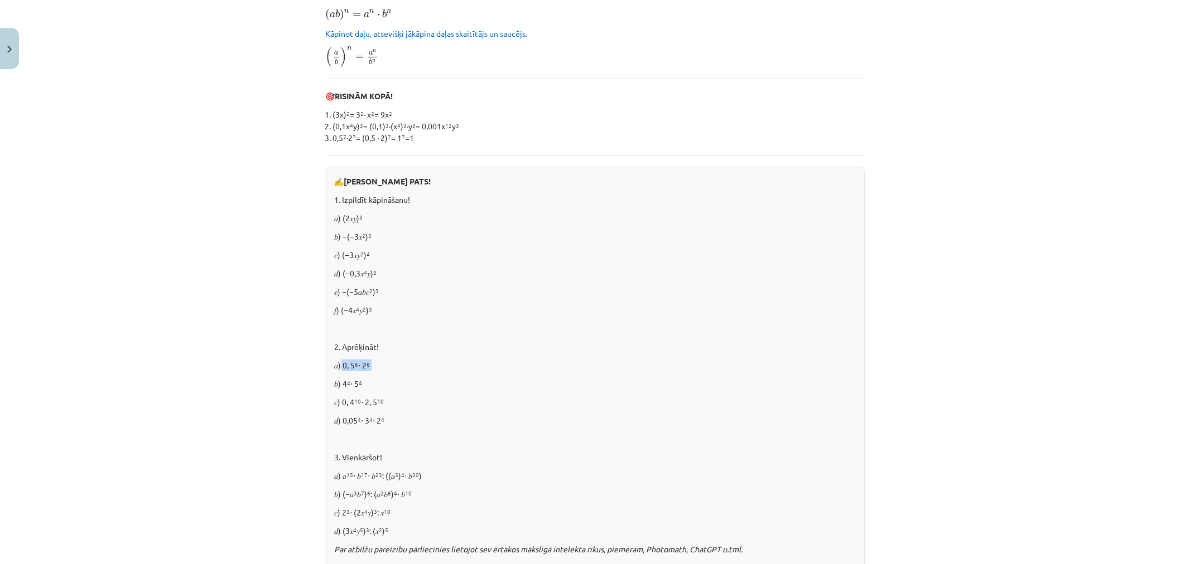
drag, startPoint x: 336, startPoint y: 367, endPoint x: 383, endPoint y: 365, distance: 46.9
click at [383, 365] on p "𝑎) 0, 5 6 ⋅ 2 6" at bounding box center [595, 366] width 521 height 12
copy div "0, 5 6 ⋅ 2 6"
click at [555, 394] on div "✍️ [PERSON_NAME] PATS! 1. Izpildīt kāpināšanu! 𝑎) (2𝑥𝑦) 3 𝑏) −(−3𝑥 2 ) 3 𝑐) (−3…" at bounding box center [595, 369] width 539 height 404
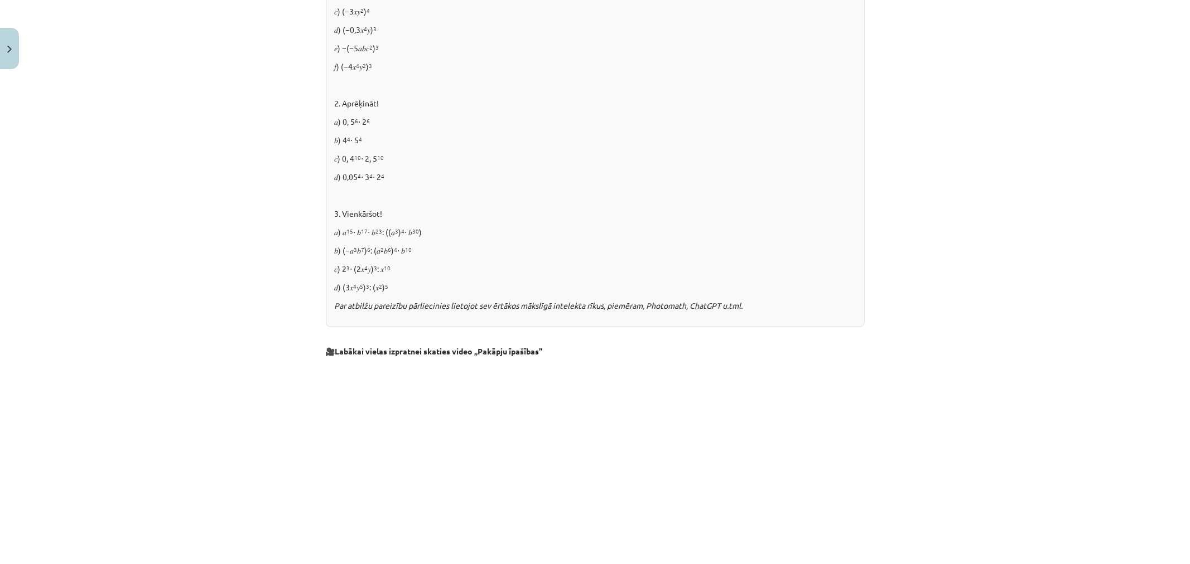
scroll to position [558, 0]
drag, startPoint x: 337, startPoint y: 228, endPoint x: 456, endPoint y: 221, distance: 119.0
click at [456, 222] on p "𝑎) 𝑎 15 ⋅ 𝑏 17 ⋅ 𝑏 23 : ((𝑎 3 ) 4 ⋅ 𝑏 30 )" at bounding box center [595, 228] width 521 height 12
copy p "𝑎) 𝑎 15 ⋅ 𝑏 17 ⋅ 𝑏 23 : ((𝑎 3 ) 4 ⋅ 𝑏 30 )"
click at [588, 260] on p "𝑐) 2 3 ⋅ (2𝑥 4 𝑦) 3 : 𝑥 10" at bounding box center [595, 265] width 521 height 12
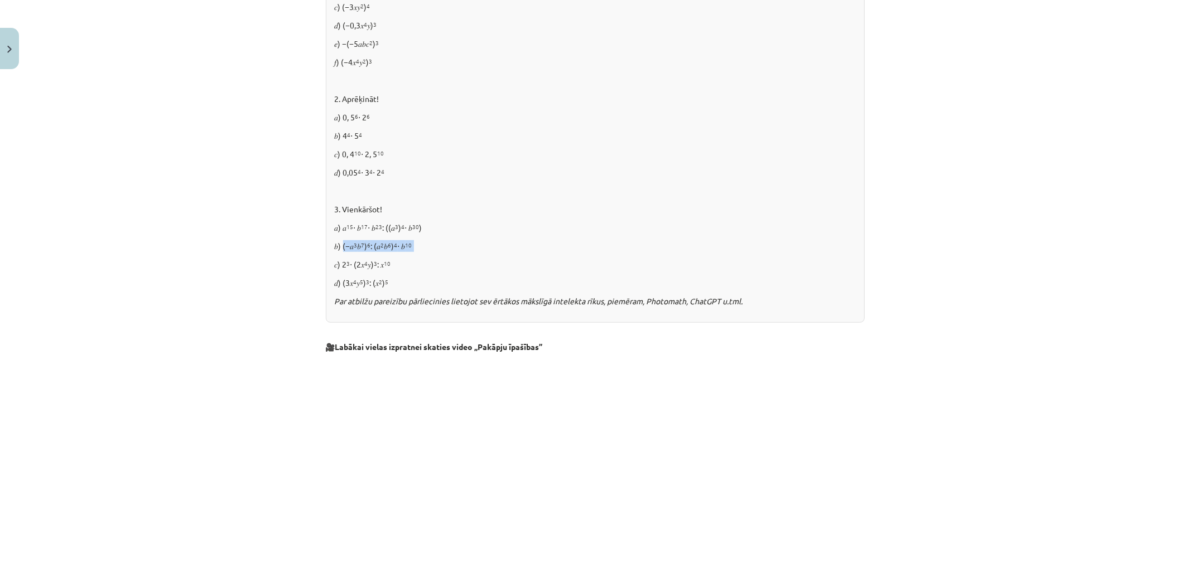
drag, startPoint x: 337, startPoint y: 247, endPoint x: 447, endPoint y: 249, distance: 109.3
click at [447, 249] on p "𝑏) (−𝑎 3 𝑏 7 ) 6 : (𝑎 2 𝑏 6 ) 4 ⋅ 𝑏 10" at bounding box center [595, 246] width 521 height 12
copy p "−𝑎 3 𝑏 7 ) 6 : (𝑎 2 𝑏 6 ) 4 ⋅ 𝑏 10"
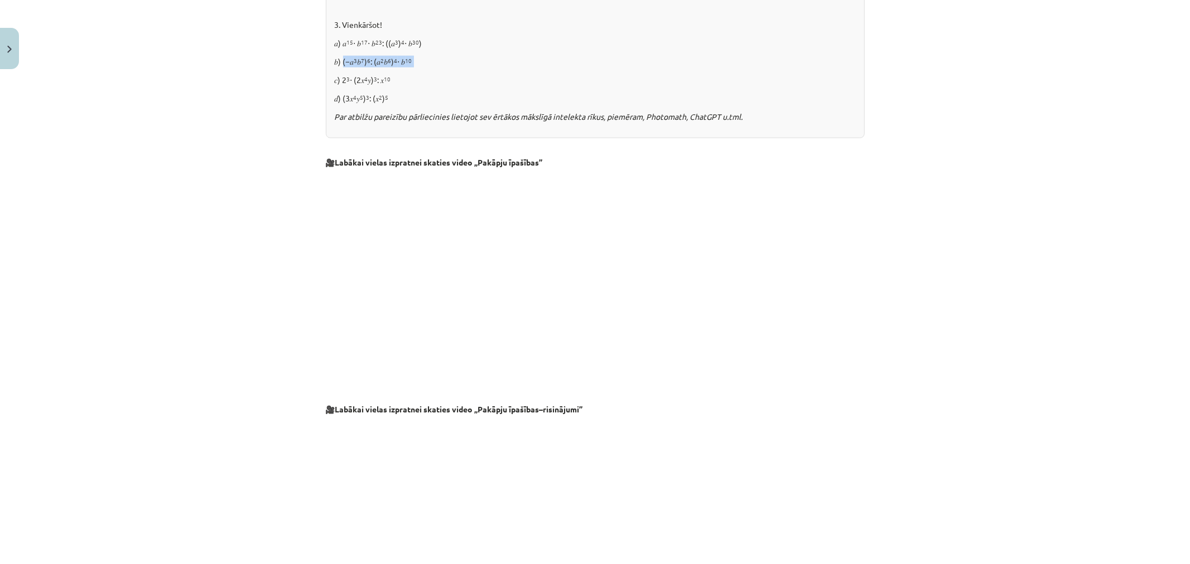
scroll to position [743, 0]
click at [958, 291] on div "Mācību tēma: Matemātikas i - 12. klases 1. ieskaites mācību materiāls (ab) #2 📝…" at bounding box center [595, 282] width 1190 height 564
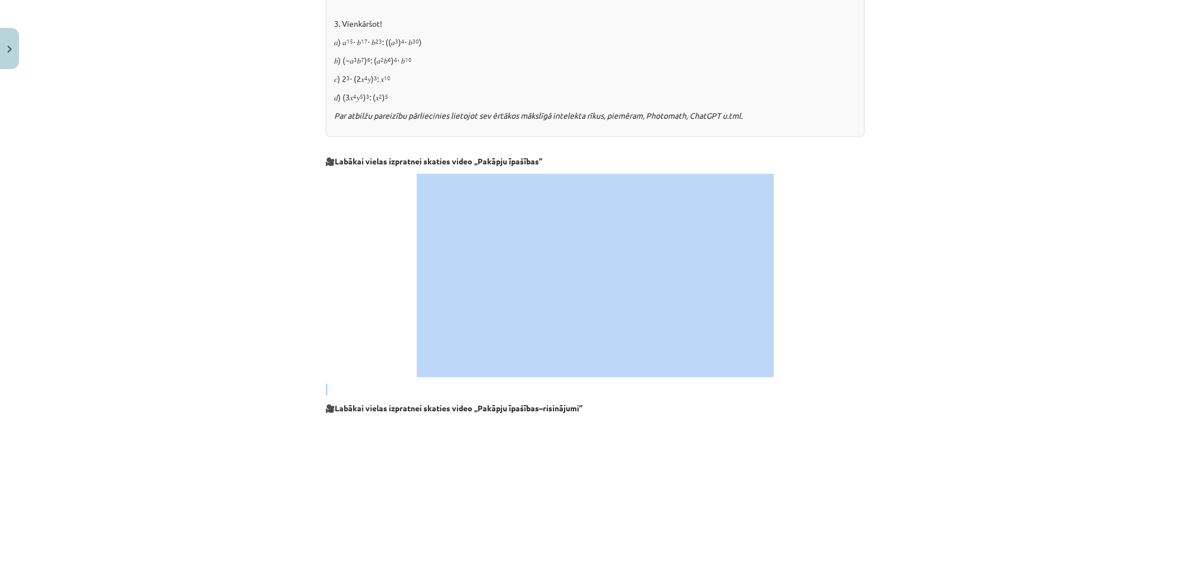
click at [958, 291] on div "Mācību tēma: Matemātikas i - 12. klases 1. ieskaites mācību materiāls (ab) #2 📝…" at bounding box center [595, 282] width 1190 height 564
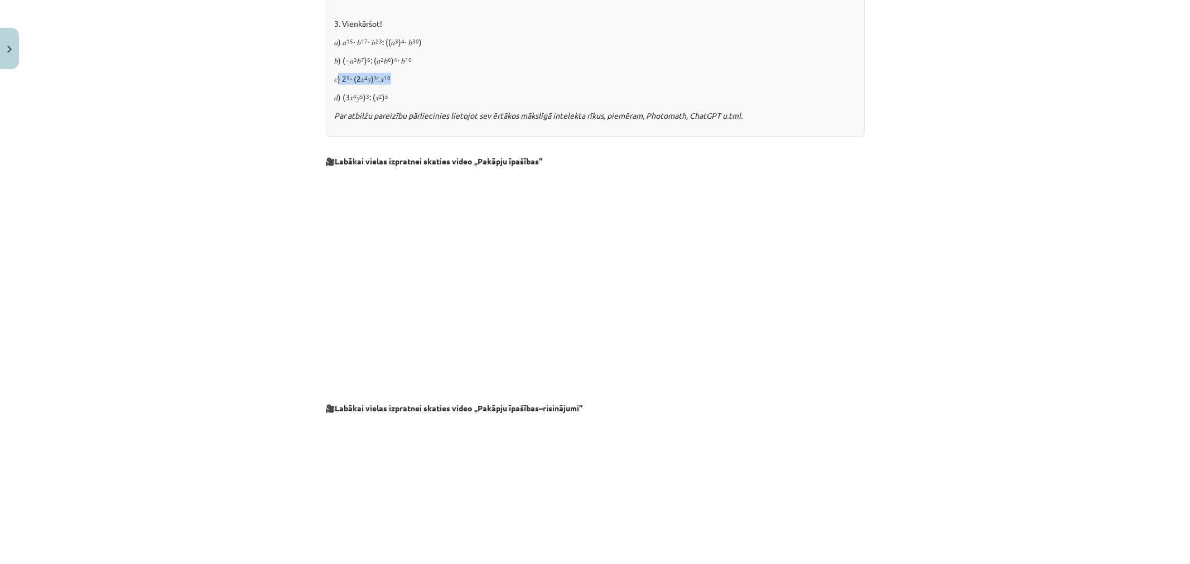
drag, startPoint x: 333, startPoint y: 78, endPoint x: 431, endPoint y: 82, distance: 97.7
click at [431, 82] on p "𝑐) 2 3 ⋅ (2𝑥 4 𝑦) 3 : 𝑥 10" at bounding box center [595, 79] width 521 height 12
copy p "2 3 ⋅ (2𝑥 4 𝑦) 3 : 𝑥 10"
click at [326, 211] on p at bounding box center [595, 276] width 539 height 204
drag, startPoint x: 333, startPoint y: 99, endPoint x: 375, endPoint y: 99, distance: 41.3
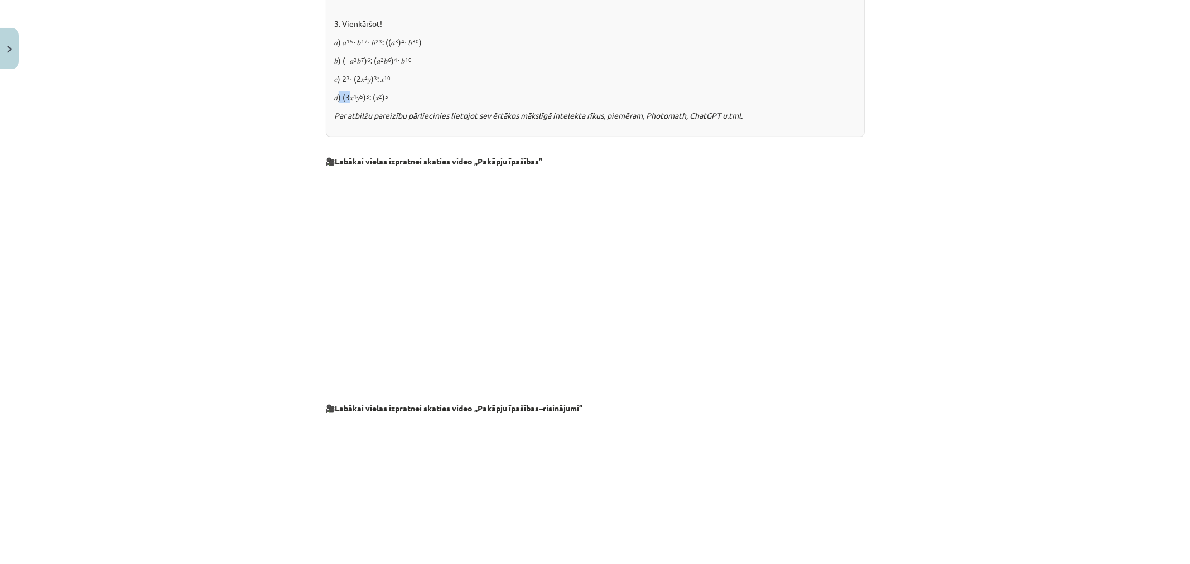
click at [347, 99] on p "𝑑) (3𝑥 4 𝑦 5 ) 3 : (𝑥 2 ) 5" at bounding box center [595, 97] width 521 height 12
drag, startPoint x: 375, startPoint y: 99, endPoint x: 399, endPoint y: 100, distance: 24.6
click at [399, 100] on p "𝑑) (3𝑥 4 𝑦 5 ) 3 : (𝑥 2 ) 5" at bounding box center [595, 97] width 521 height 12
click at [338, 95] on p "𝑑) (3𝑥 4 𝑦 5 ) 3 : (𝑥 2 ) 5" at bounding box center [595, 97] width 521 height 12
click at [341, 96] on p "𝑑) (3𝑥 4 𝑦 5 ) 3 : (𝑥 2 ) 5" at bounding box center [595, 97] width 521 height 12
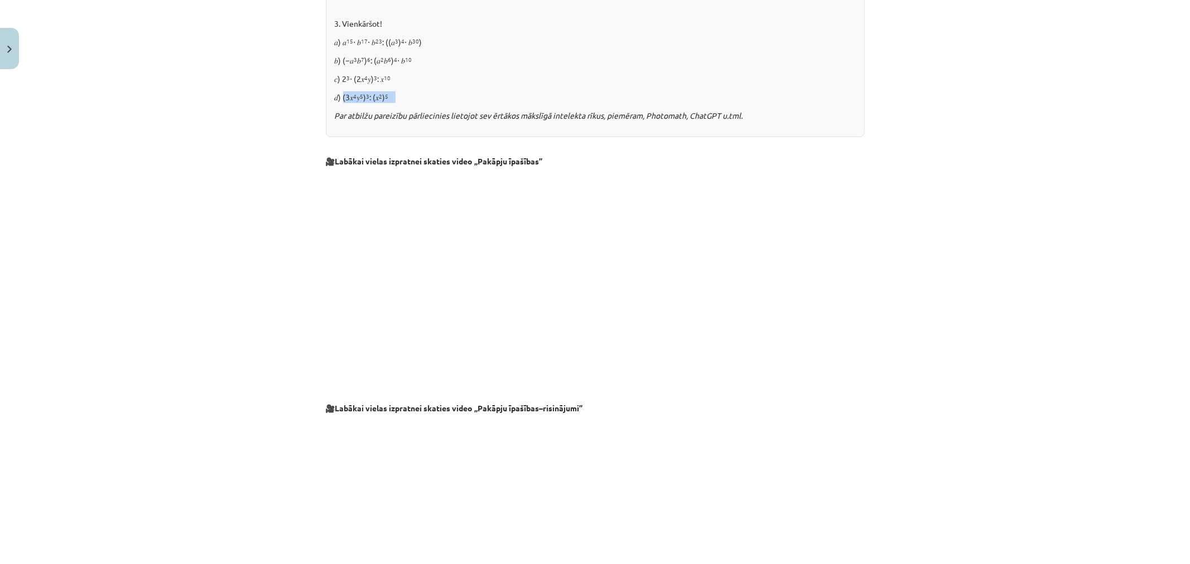
drag, startPoint x: 393, startPoint y: 97, endPoint x: 340, endPoint y: 99, distance: 52.4
click at [340, 99] on p "𝑑) (3𝑥 4 𝑦 5 ) 3 : (𝑥 2 ) 5" at bounding box center [595, 97] width 521 height 12
click at [339, 96] on p "𝑑) (3𝑥 4 𝑦 5 ) 3 : (𝑥 2 ) 5" at bounding box center [595, 97] width 521 height 12
drag, startPoint x: 339, startPoint y: 96, endPoint x: 400, endPoint y: 99, distance: 61.4
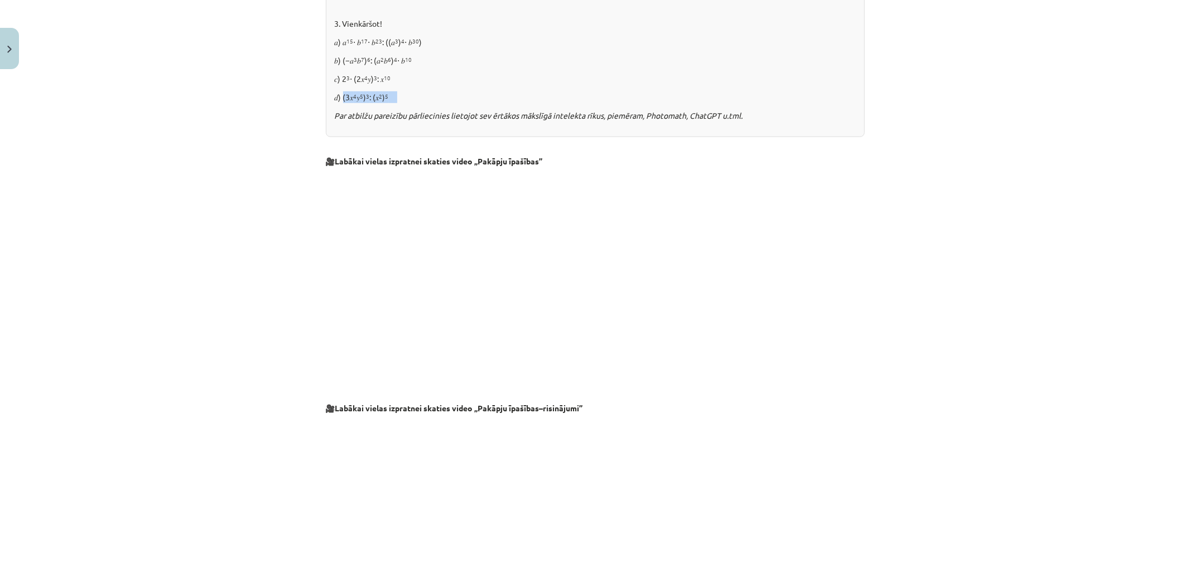
click at [400, 99] on p "𝑑) (3𝑥 4 𝑦 5 ) 3 : (𝑥 2 ) 5" at bounding box center [595, 97] width 521 height 12
copy div "3𝑥 4 𝑦 5 ) 3 : (𝑥 2 ) 5"
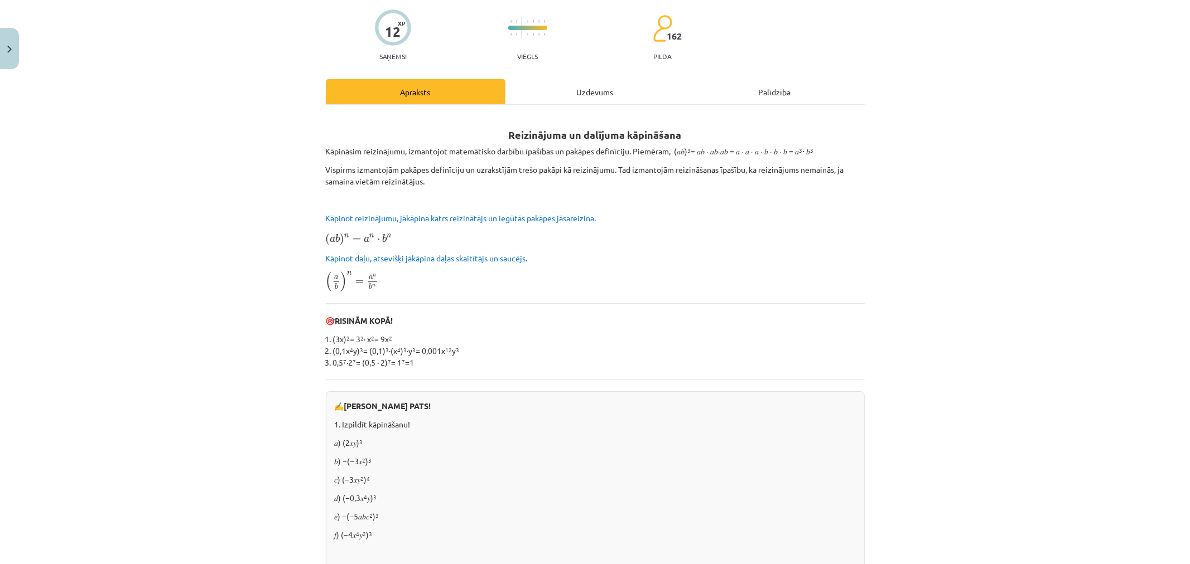
scroll to position [60, 0]
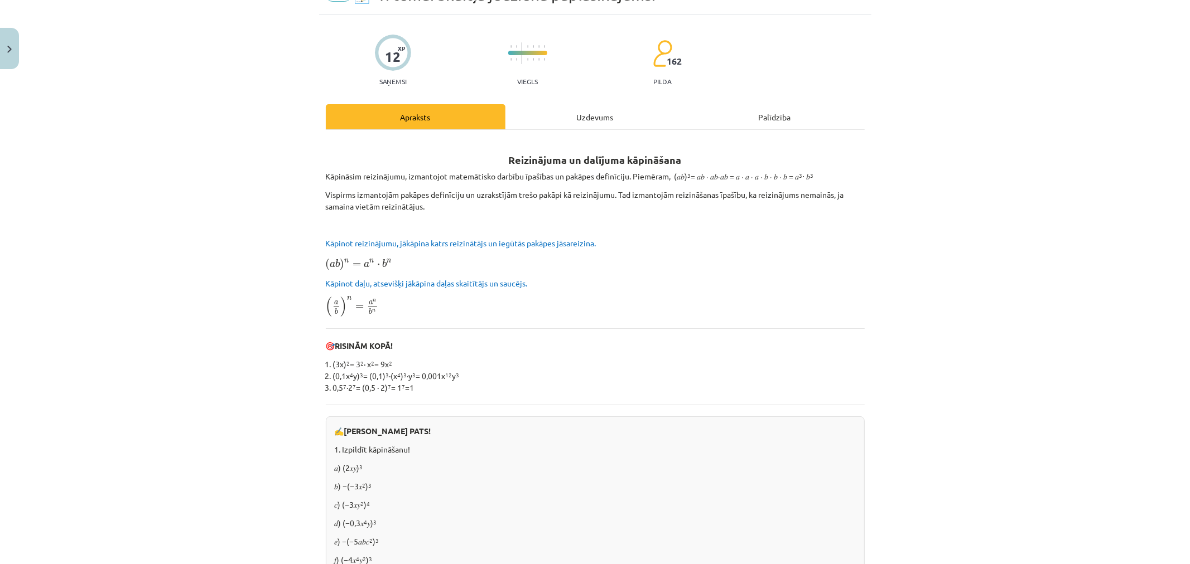
click at [744, 279] on p "Kāpinot daļu, atsevišķi jākāpina daļas skaitītājs un saucējs." at bounding box center [595, 284] width 539 height 12
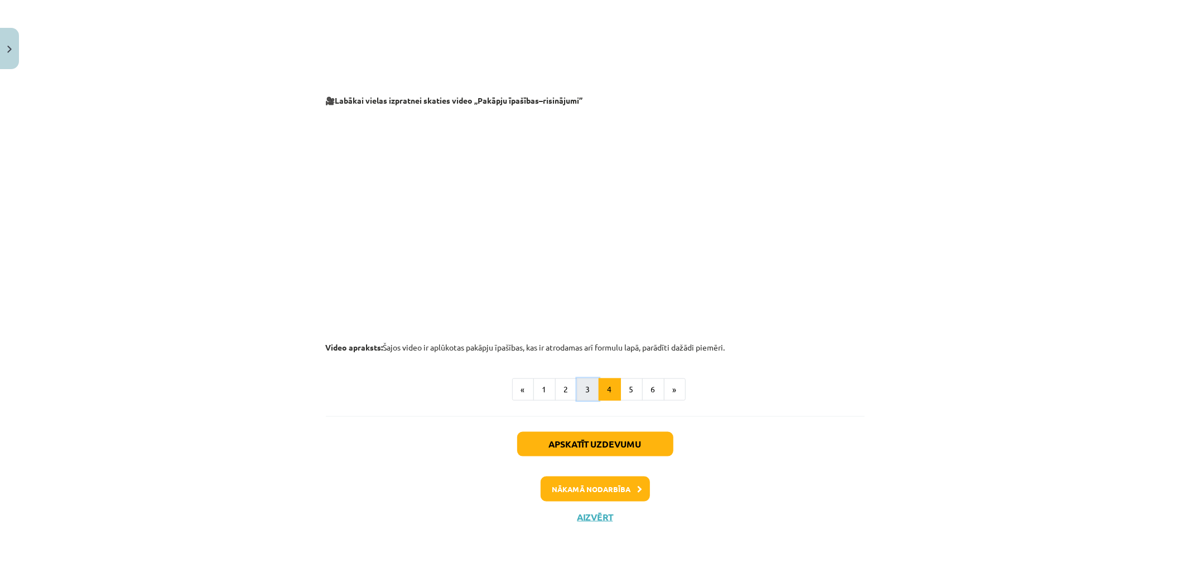
click at [579, 388] on button "3" at bounding box center [588, 390] width 22 height 22
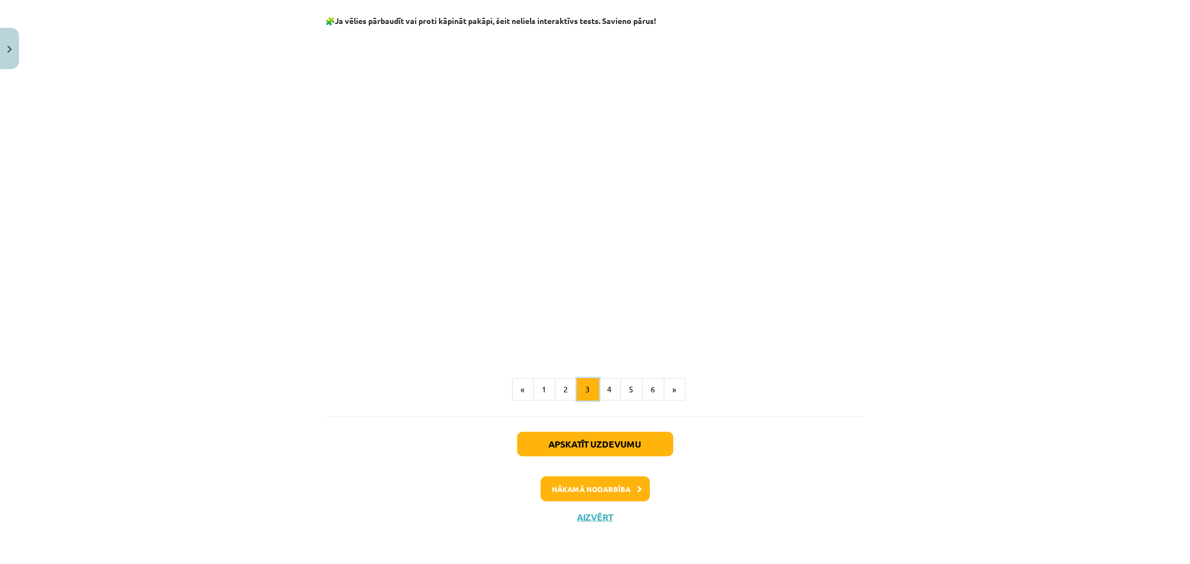
scroll to position [881, 0]
click at [606, 388] on button "4" at bounding box center [609, 390] width 22 height 22
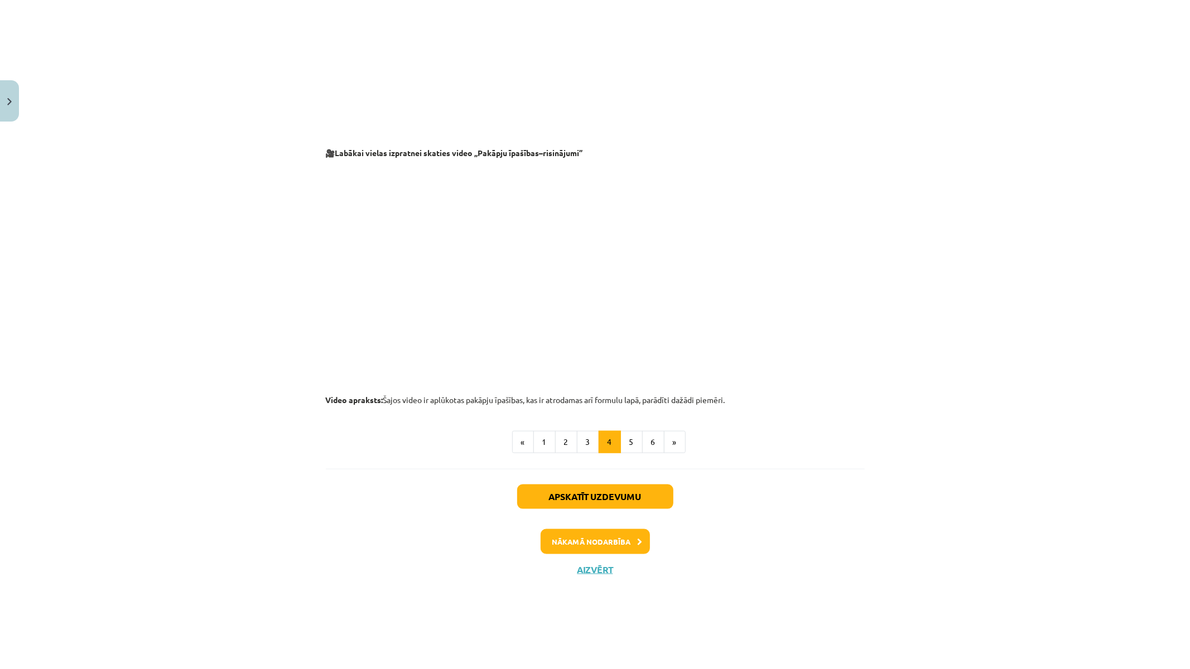
scroll to position [736, 0]
